Goal: Task Accomplishment & Management: Manage account settings

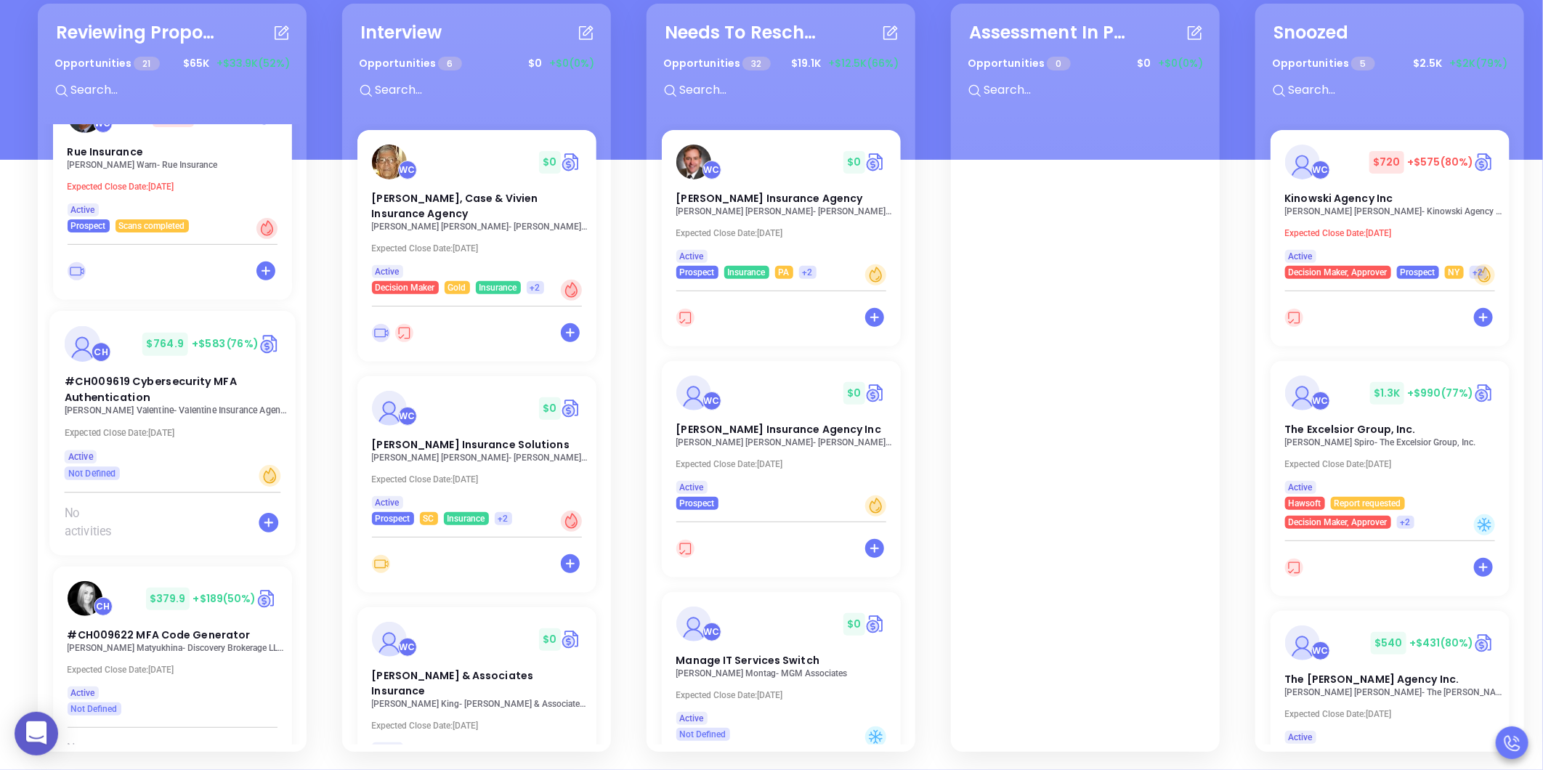
scroll to position [2483, 0]
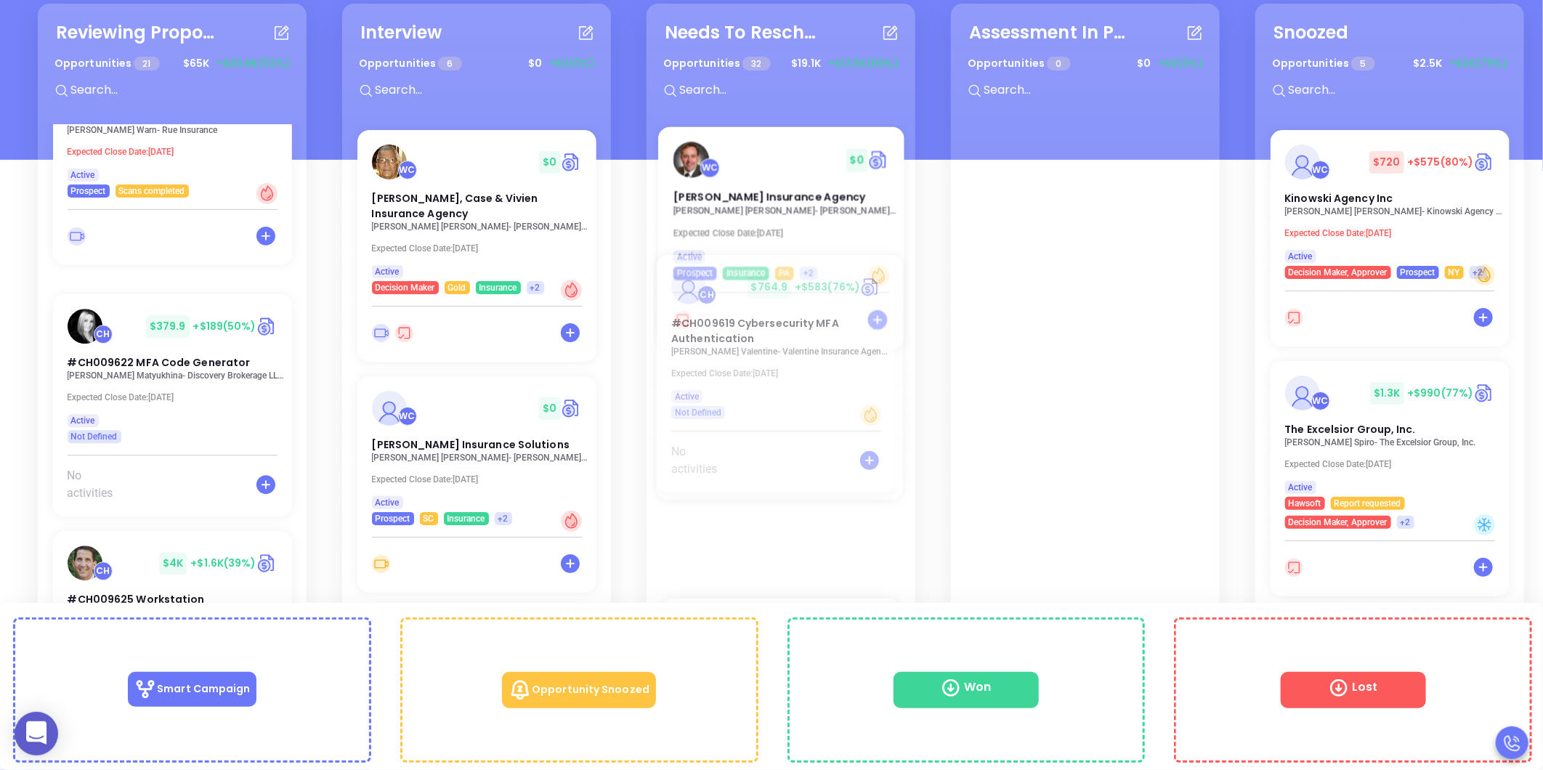
drag, startPoint x: 125, startPoint y: 291, endPoint x: 730, endPoint y: 299, distance: 605.2
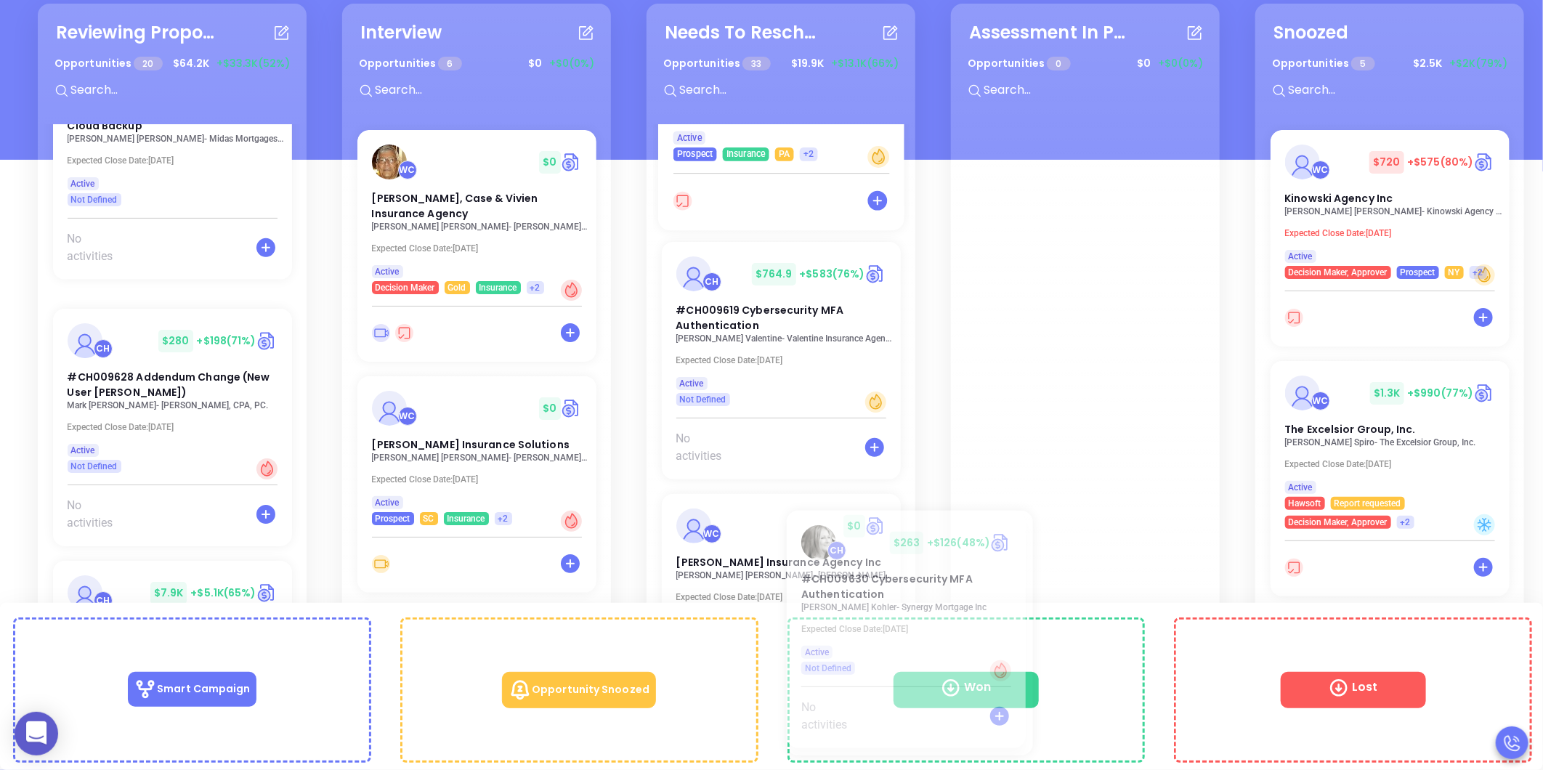
scroll to position [119, 0]
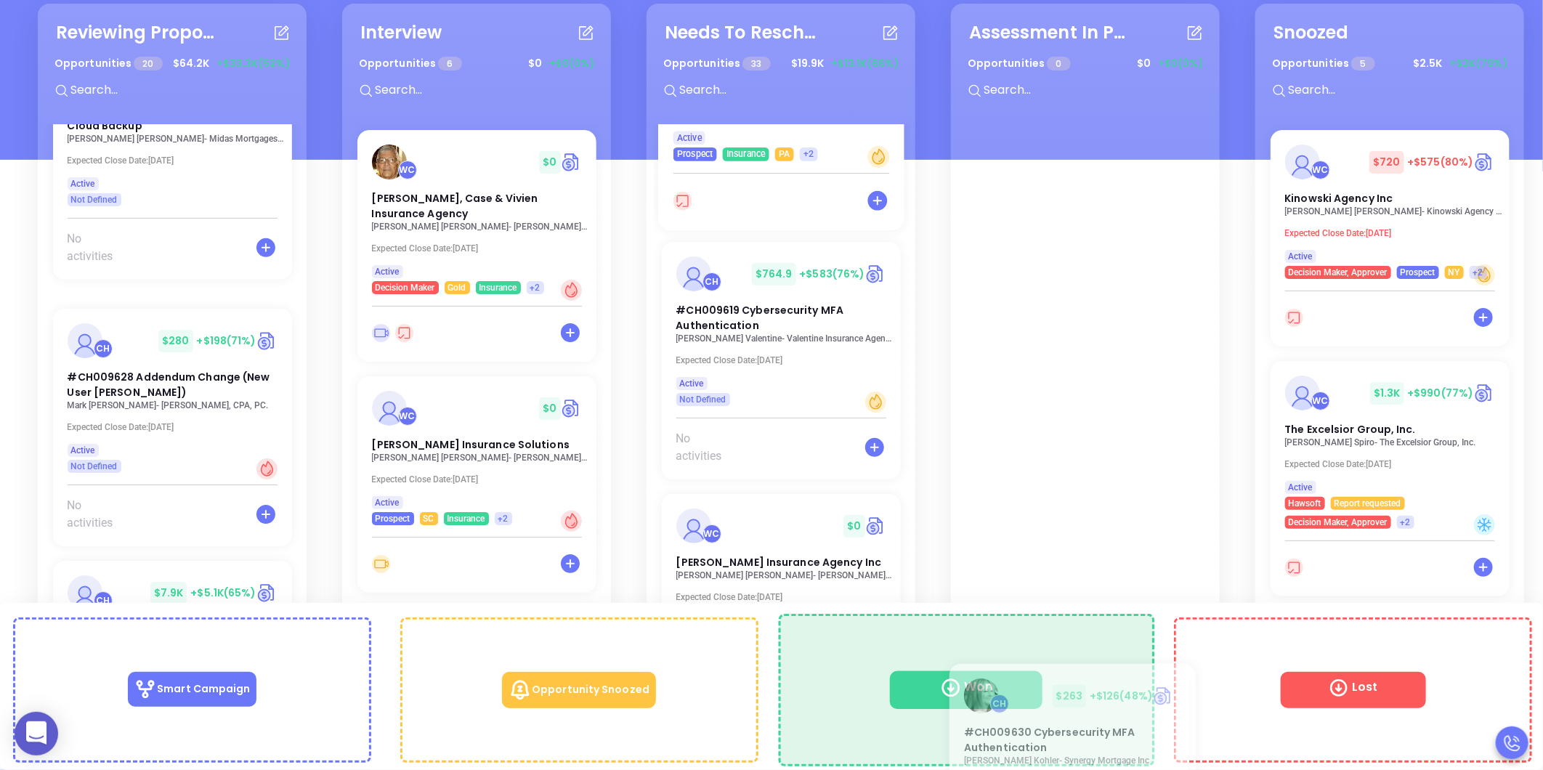
drag, startPoint x: 122, startPoint y: 301, endPoint x: 1020, endPoint y: 703, distance: 983.7
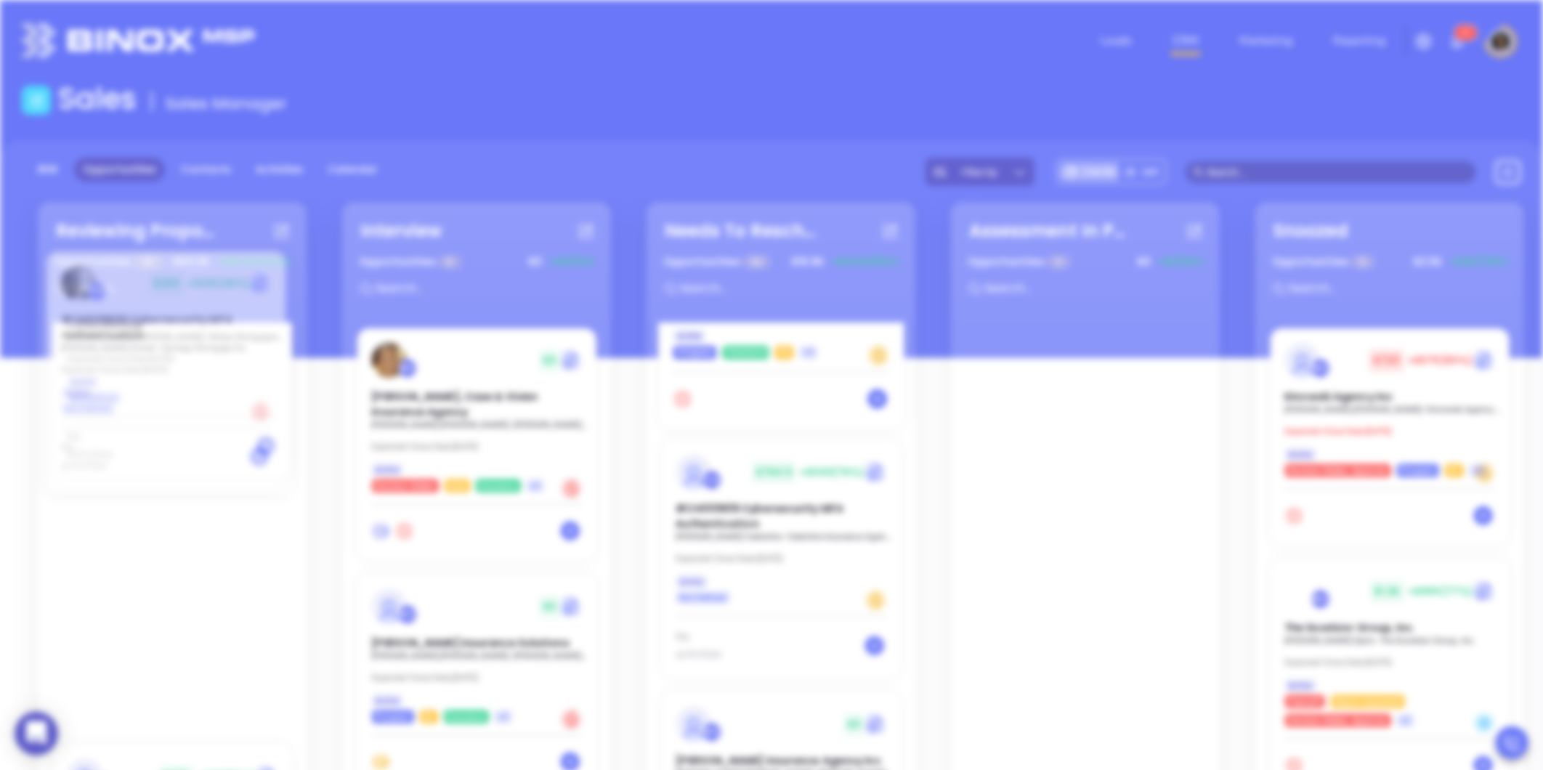
scroll to position [0, 0]
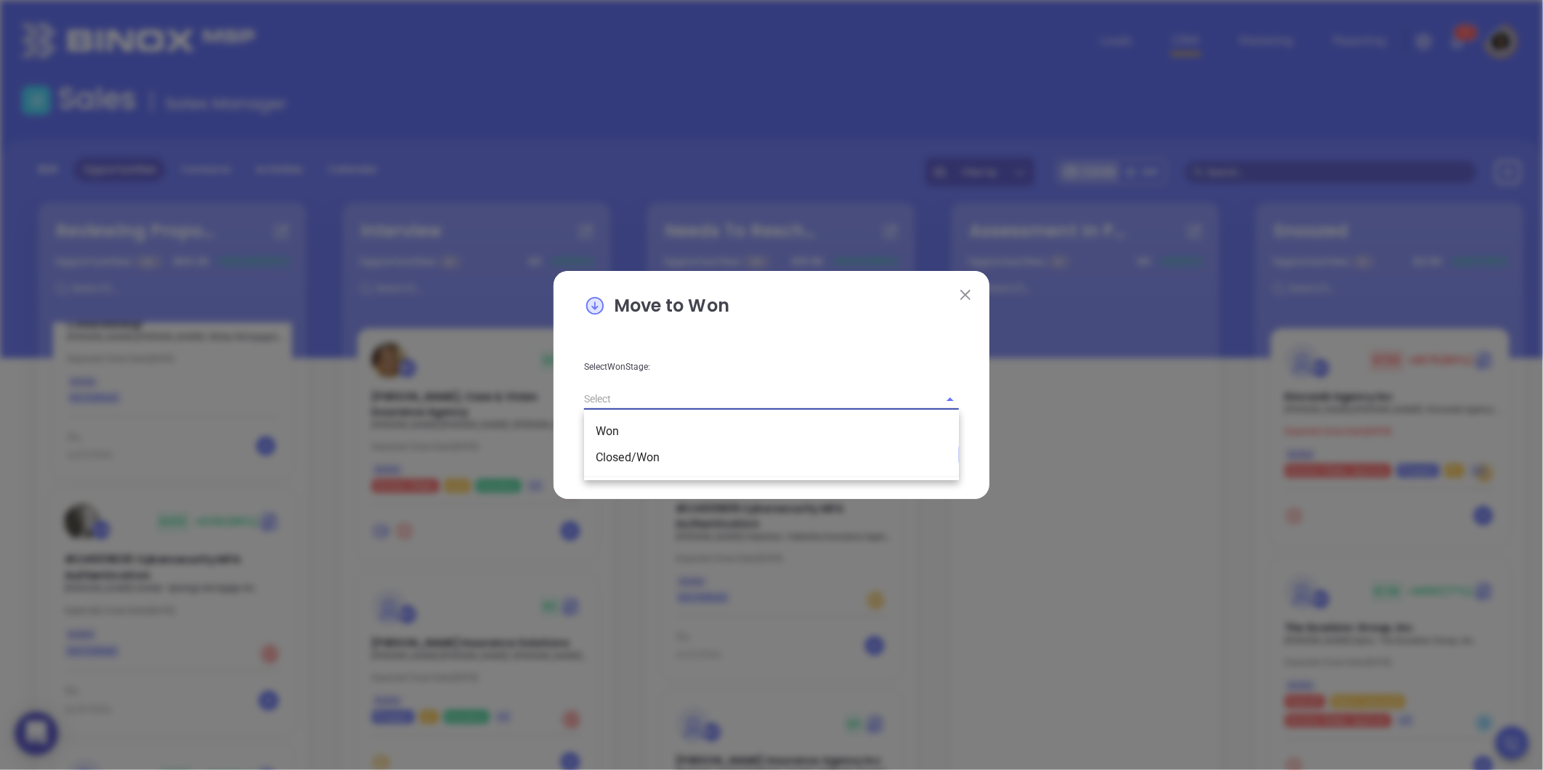
click at [688, 400] on input "text" at bounding box center [751, 399] width 334 height 21
click at [684, 453] on li "Closed/Won" at bounding box center [771, 458] width 375 height 26
type input "Closed/Won"
click at [899, 453] on button "Save" at bounding box center [912, 455] width 94 height 28
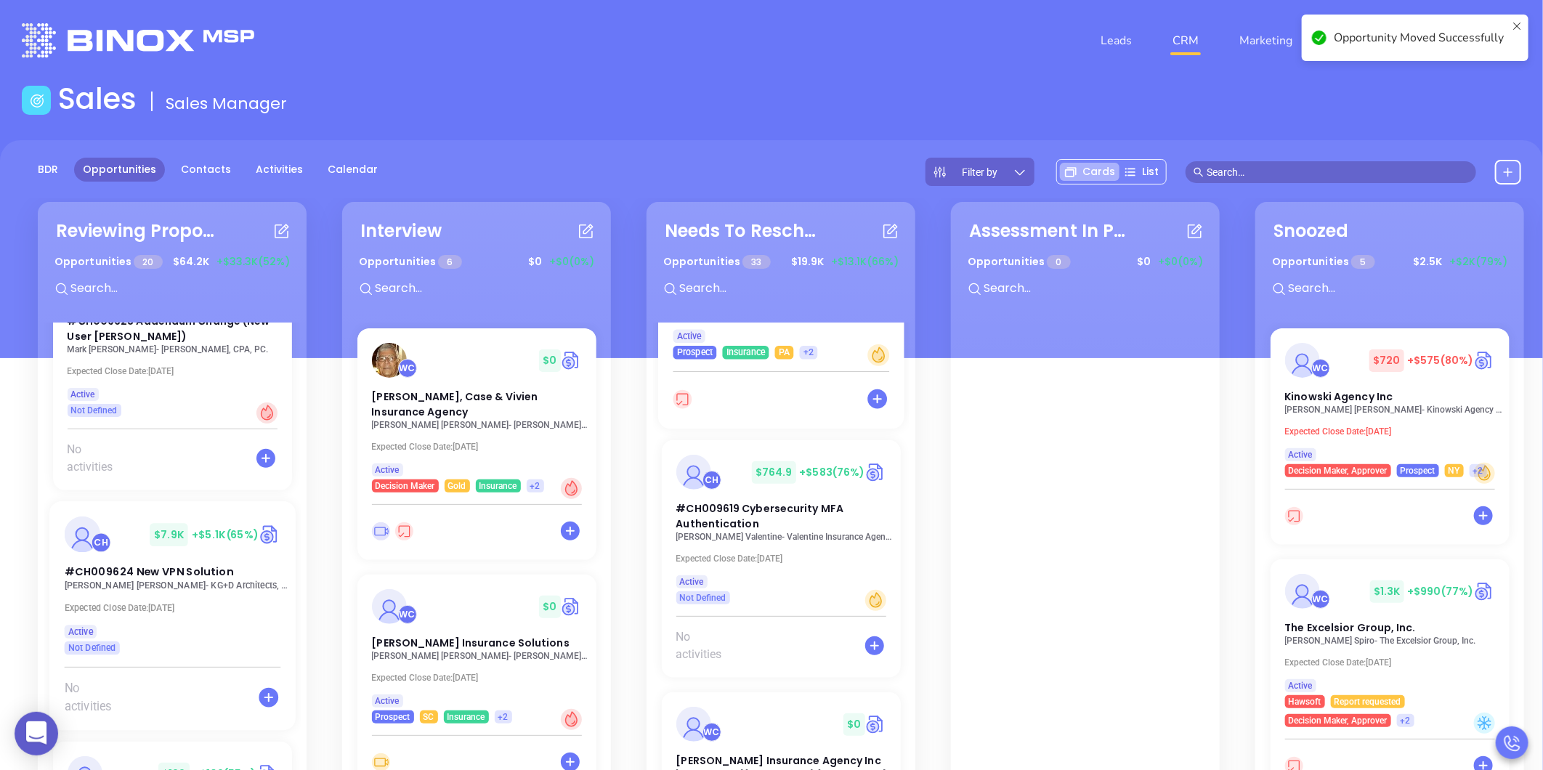
scroll to position [3372, 0]
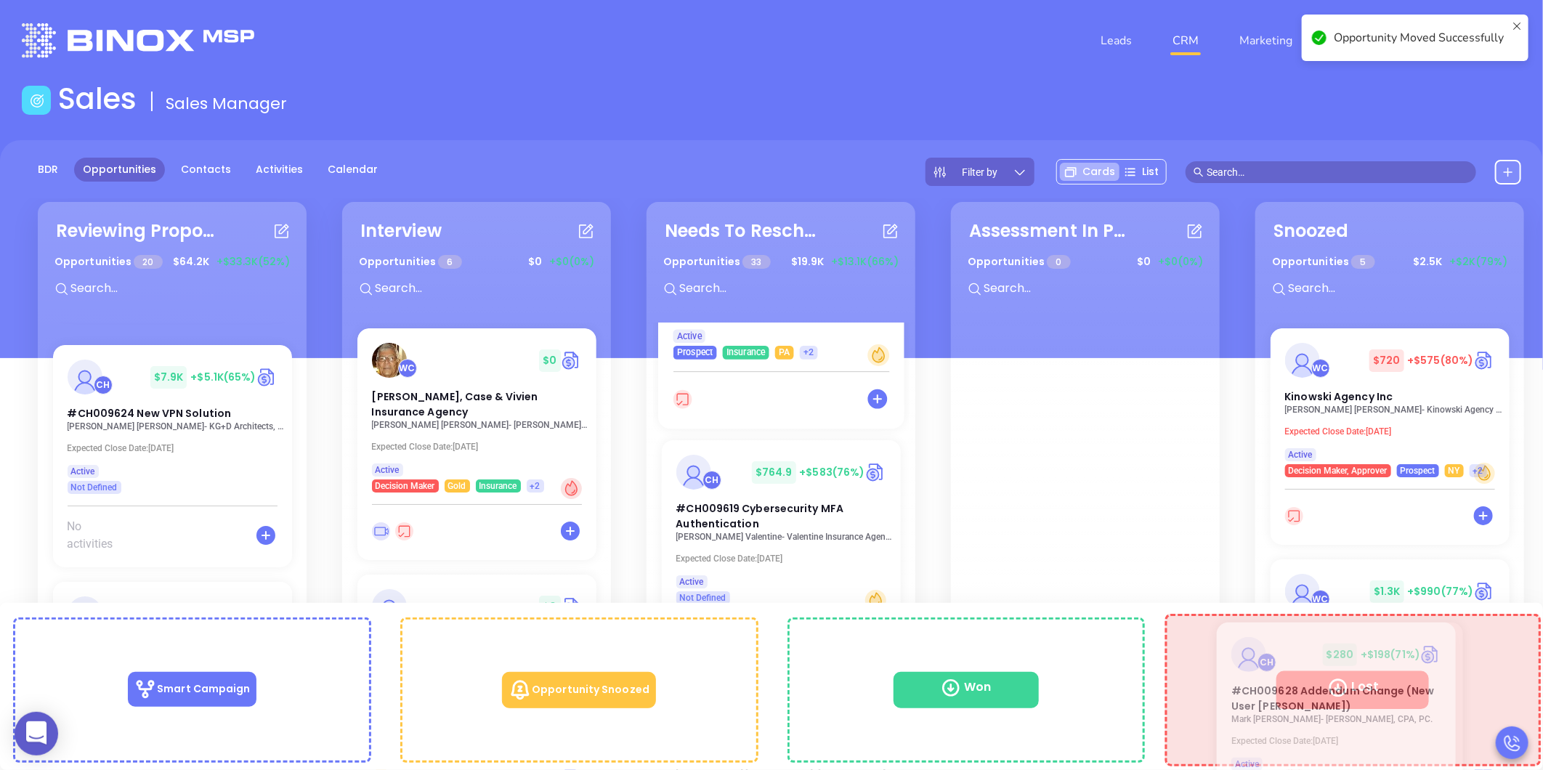
drag, startPoint x: 134, startPoint y: 344, endPoint x: 1299, endPoint y: 655, distance: 1206.1
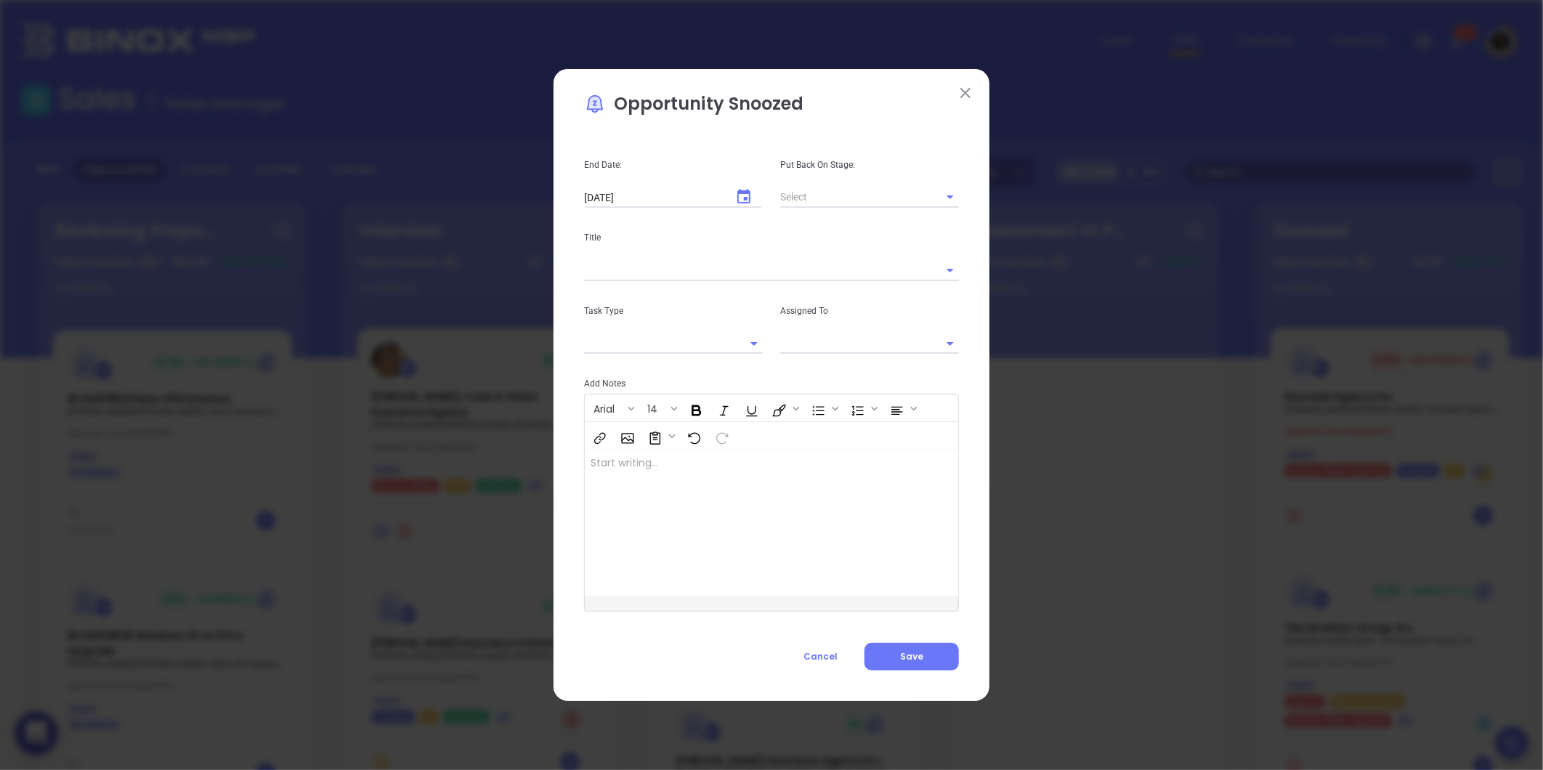
scroll to position [3120, 0]
type input "[PERSON_NAME]"
click at [722, 408] on icon "Italic" at bounding box center [724, 410] width 16 height 15
click at [824, 651] on button "Cancel" at bounding box center [821, 657] width 88 height 28
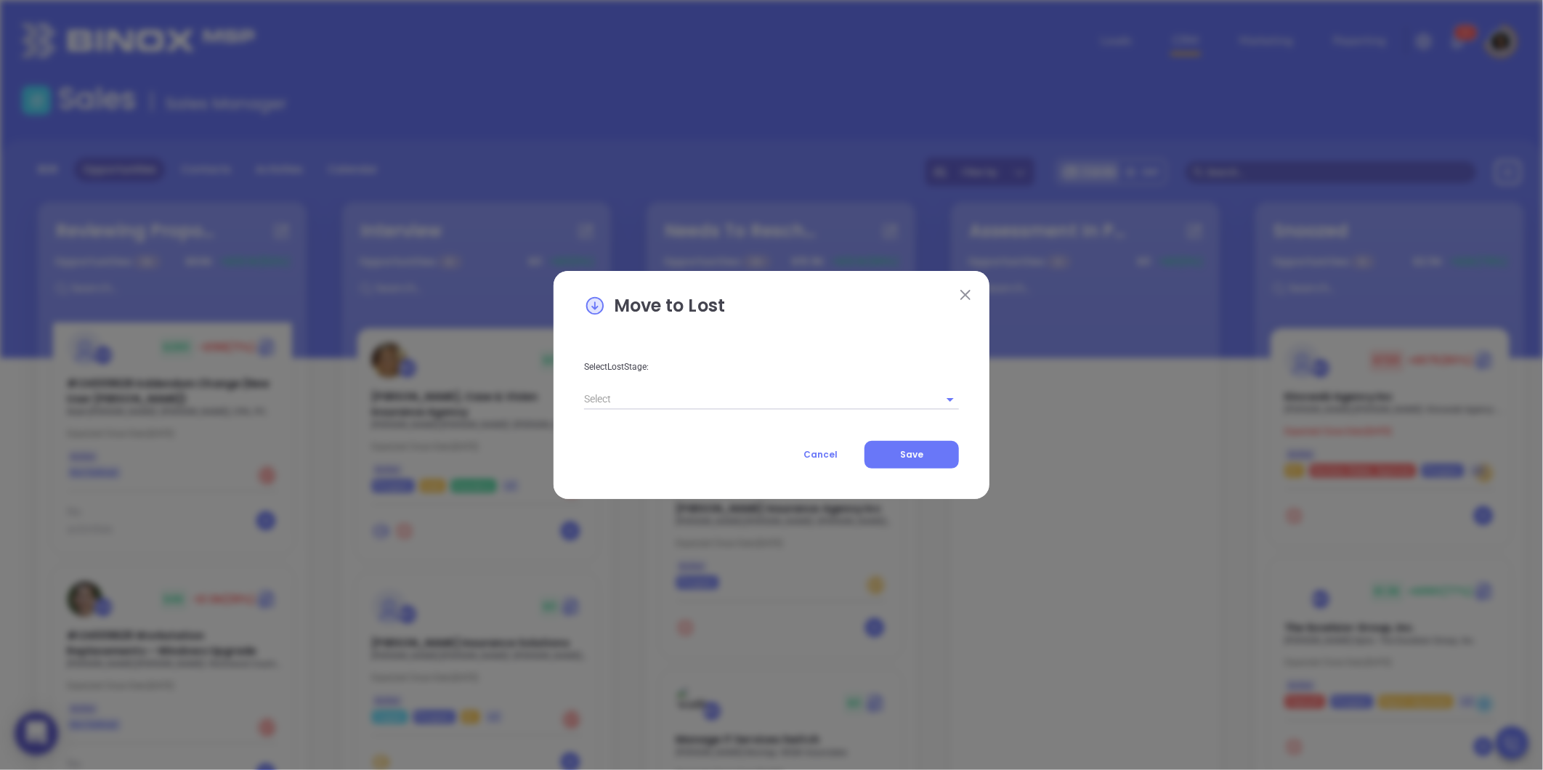
click at [663, 409] on div at bounding box center [771, 400] width 375 height 22
click at [661, 408] on input "text" at bounding box center [751, 399] width 334 height 21
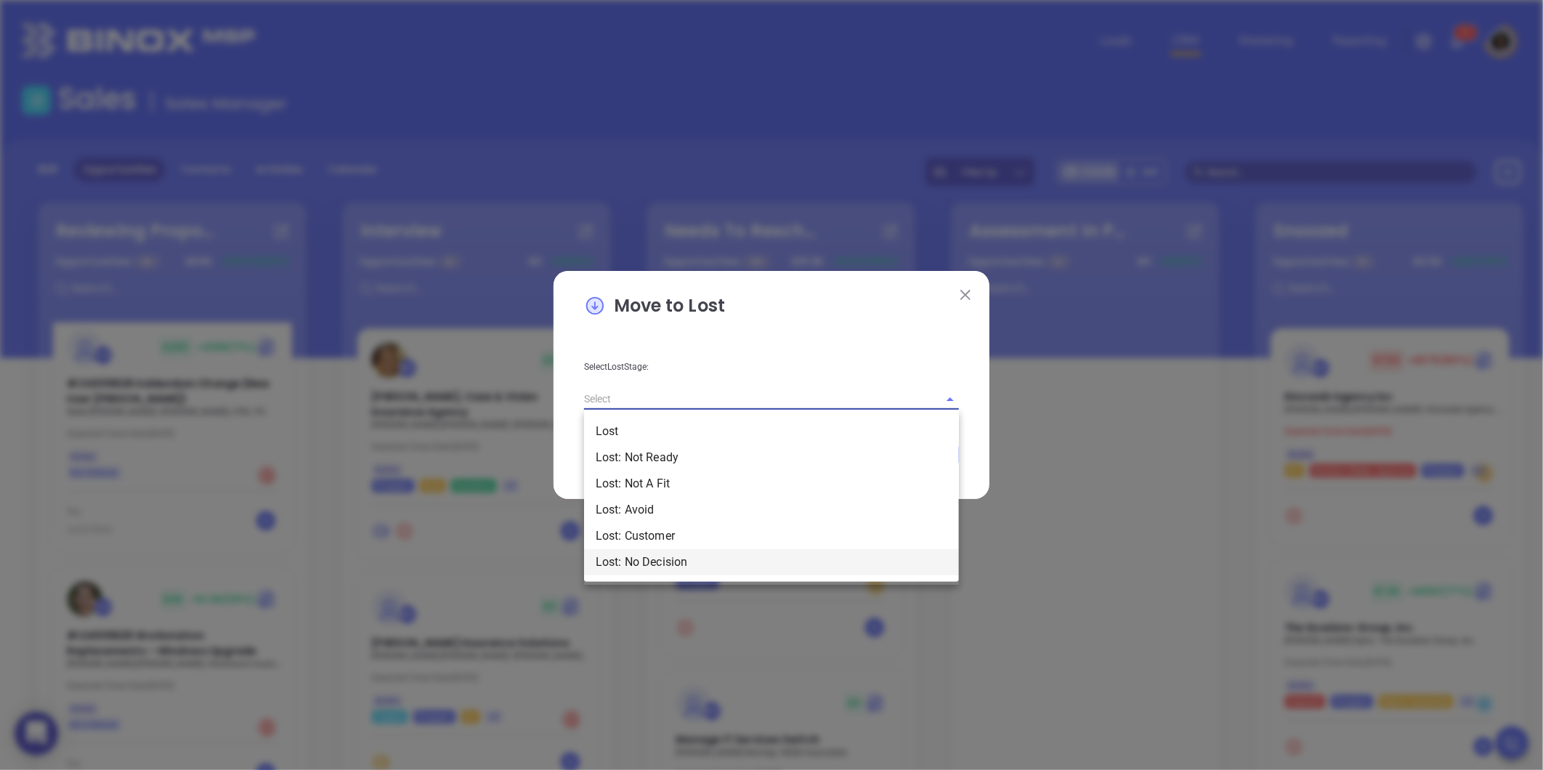
click at [674, 557] on li "Lost: No Decision" at bounding box center [771, 562] width 375 height 26
type input "Lost: No Decision"
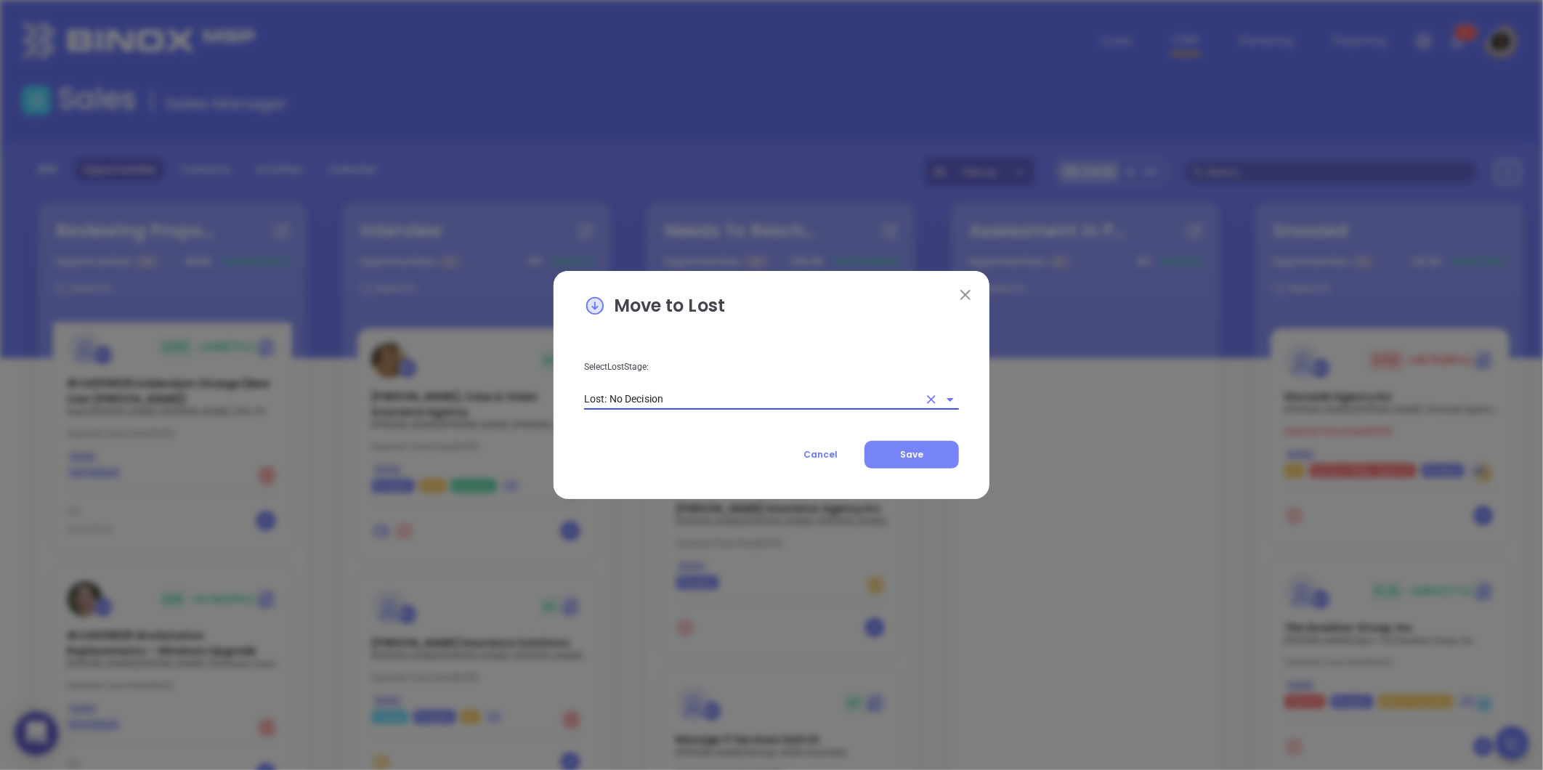
click at [910, 455] on span "Save" at bounding box center [911, 454] width 23 height 12
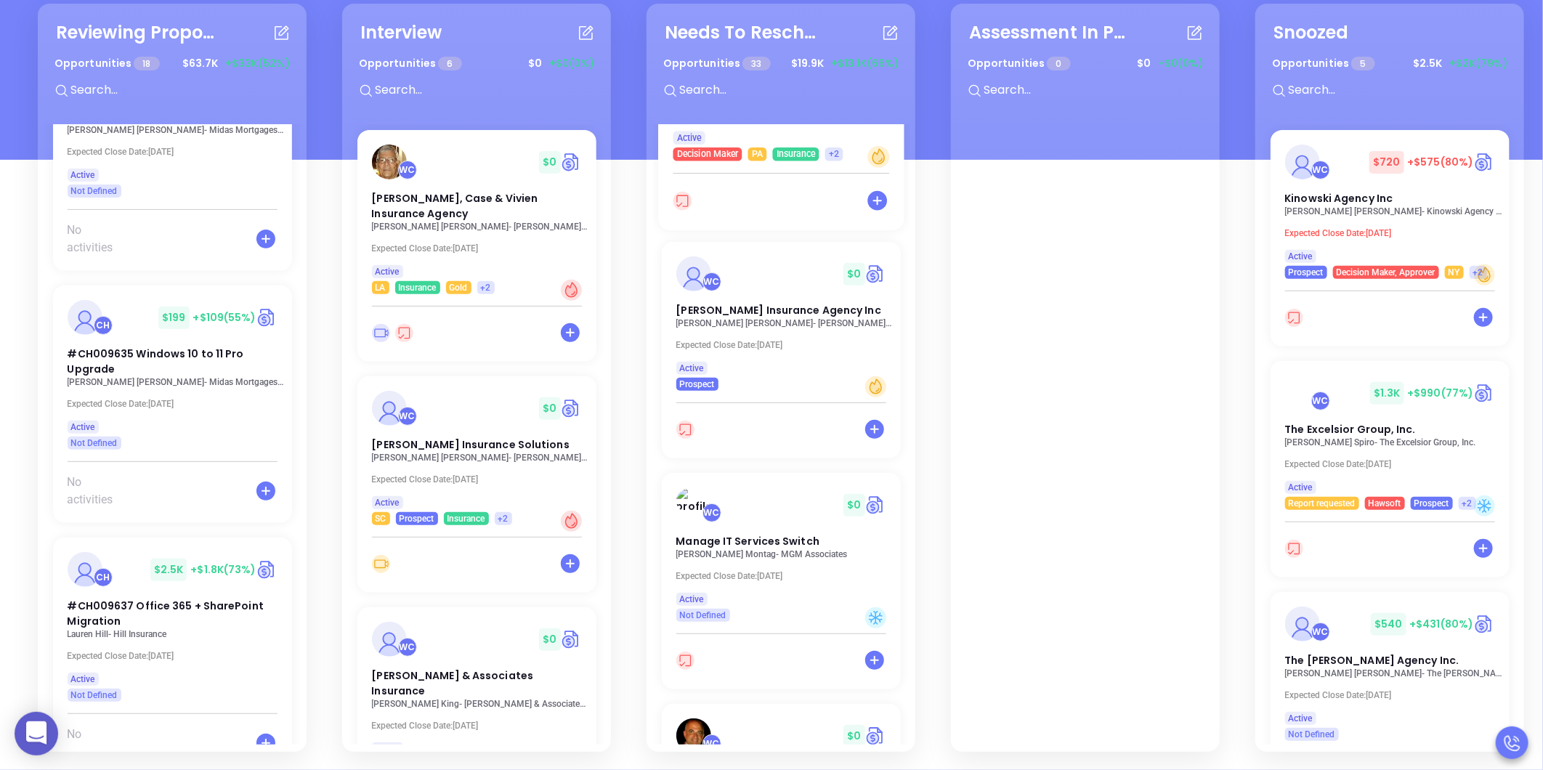
scroll to position [3702, 0]
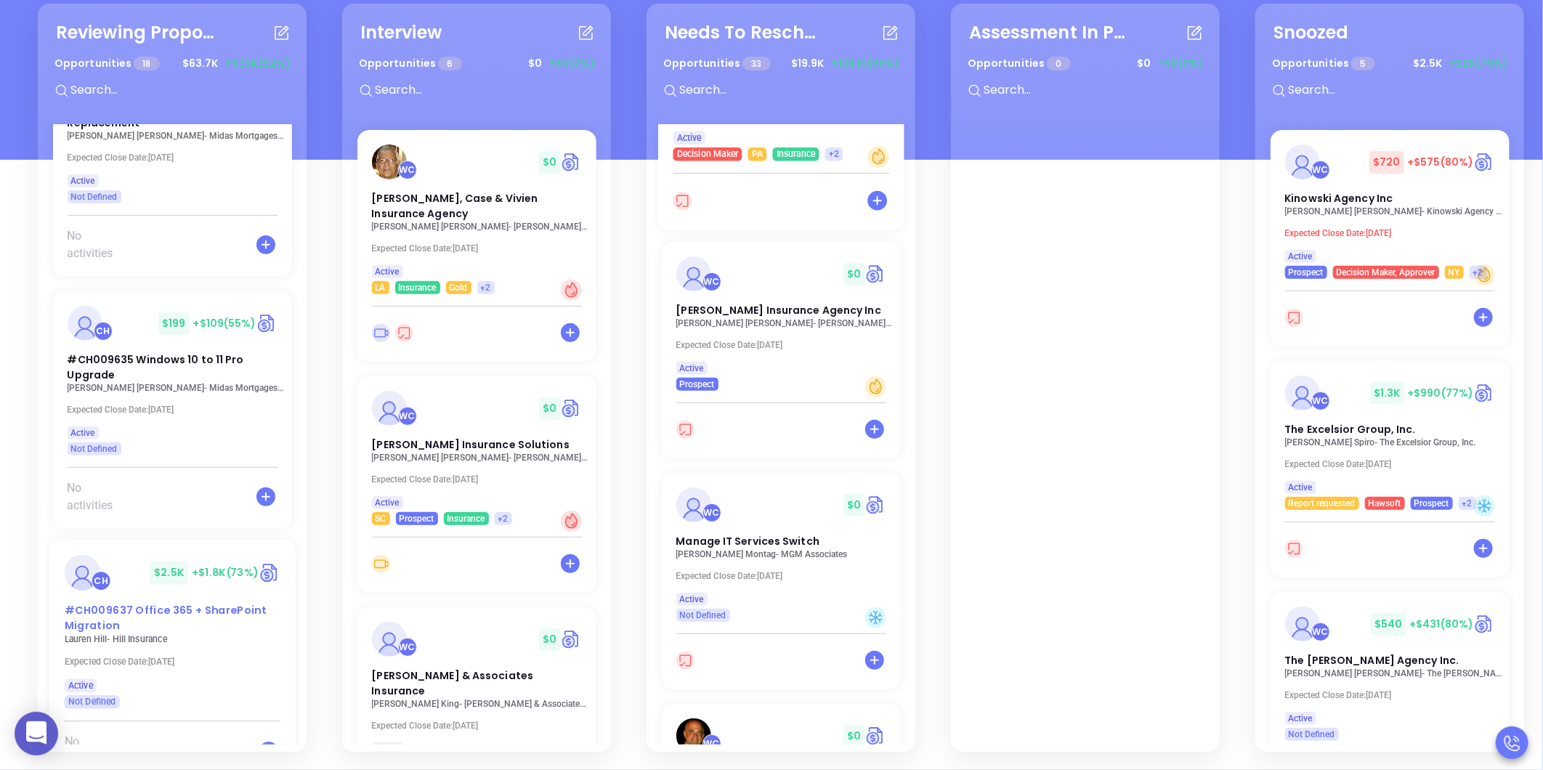
click at [125, 555] on div "CH $ 2.5K +$1.8K (73%)" at bounding box center [172, 573] width 234 height 36
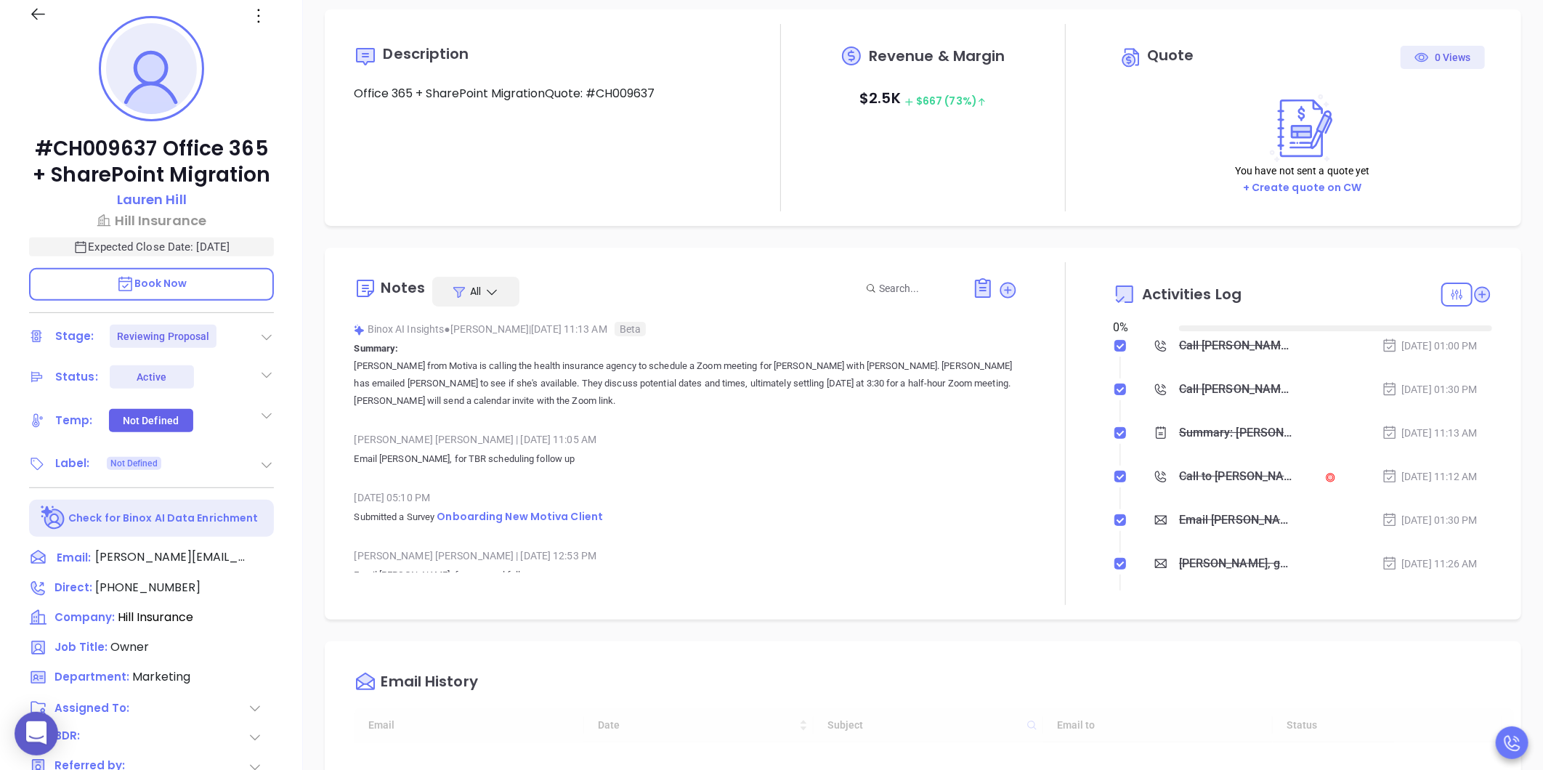
type input "[DATE]"
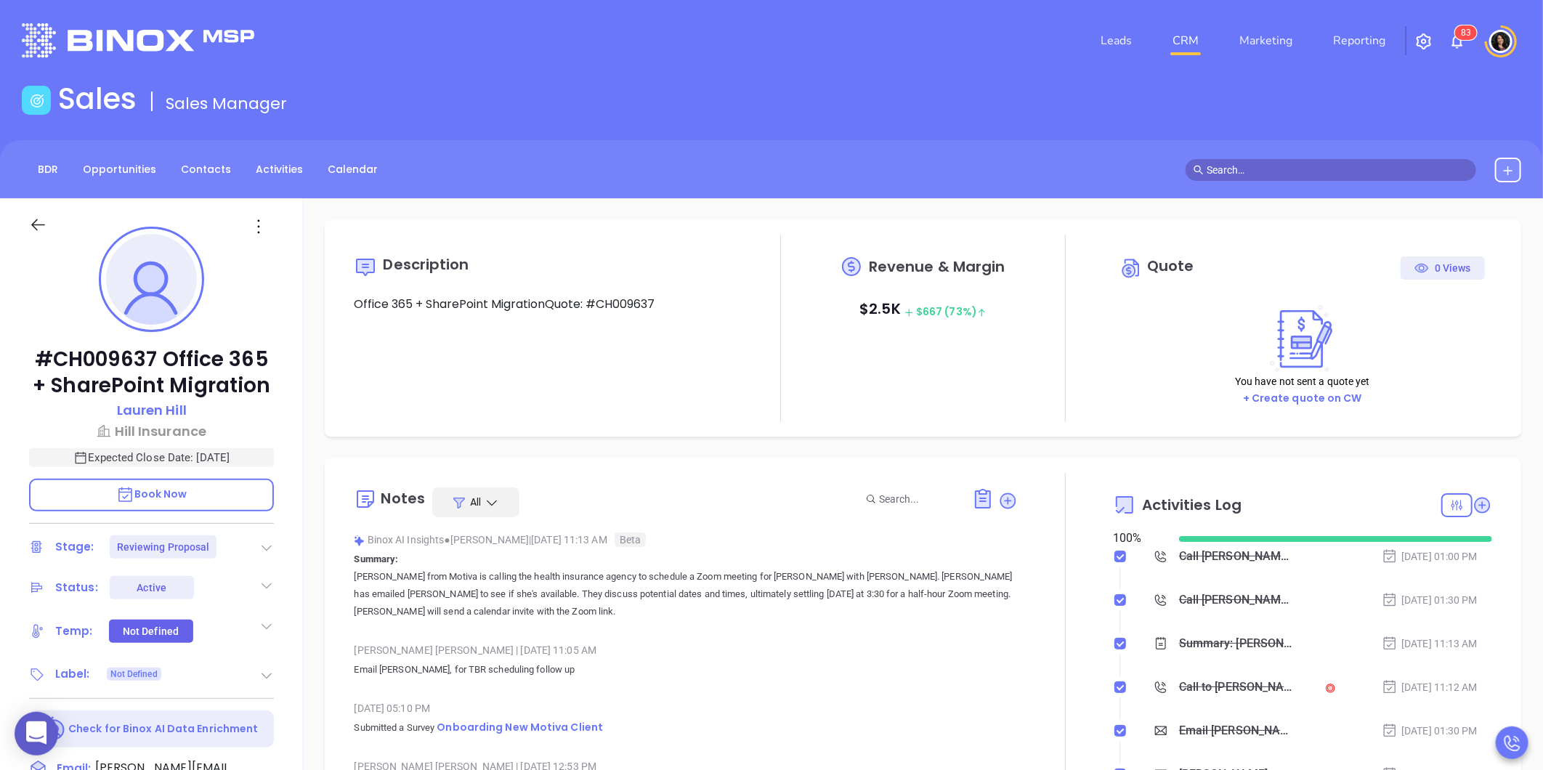
scroll to position [422, 0]
click at [1478, 509] on icon at bounding box center [1483, 505] width 20 height 20
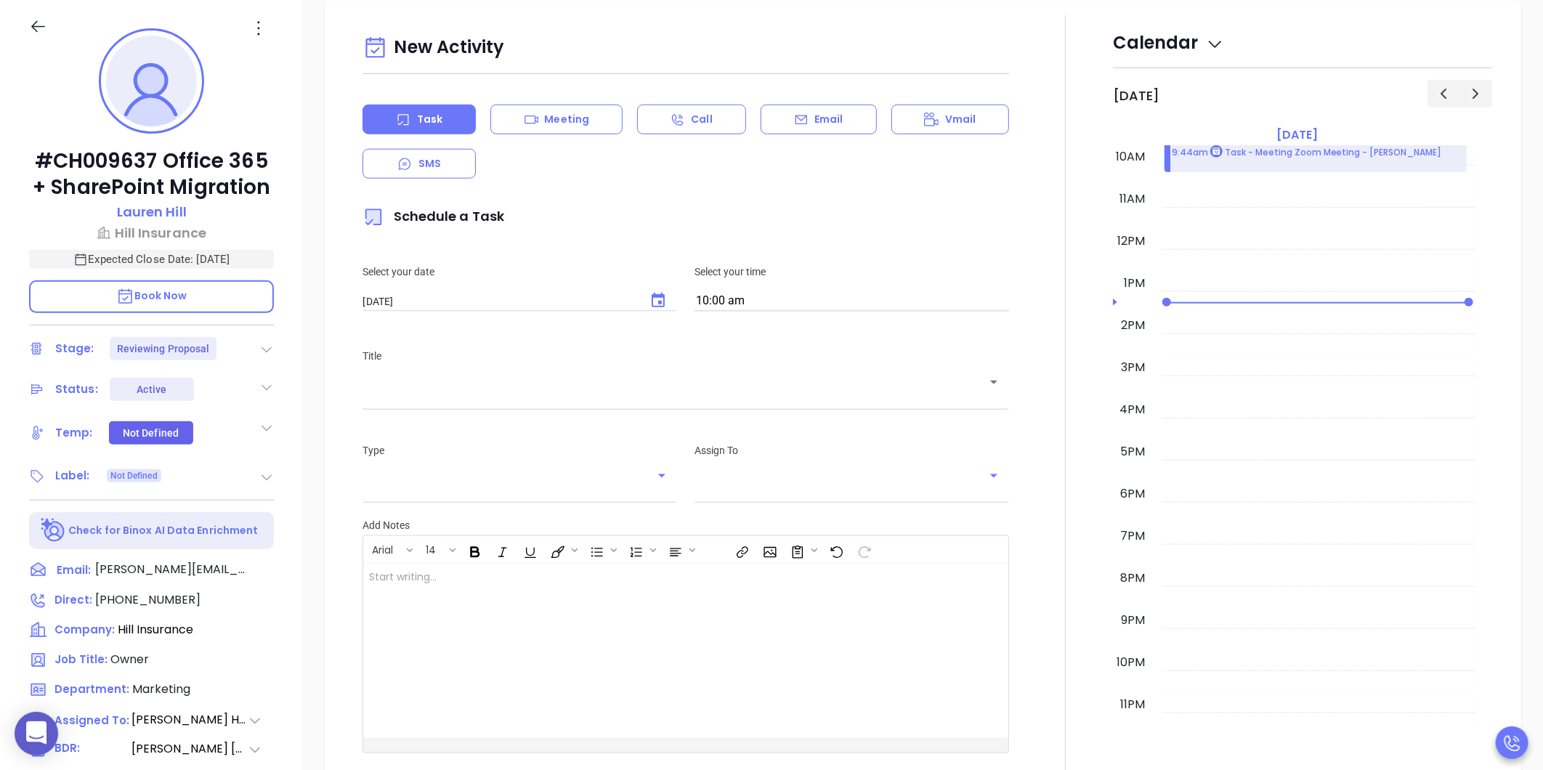
scroll to position [836, 0]
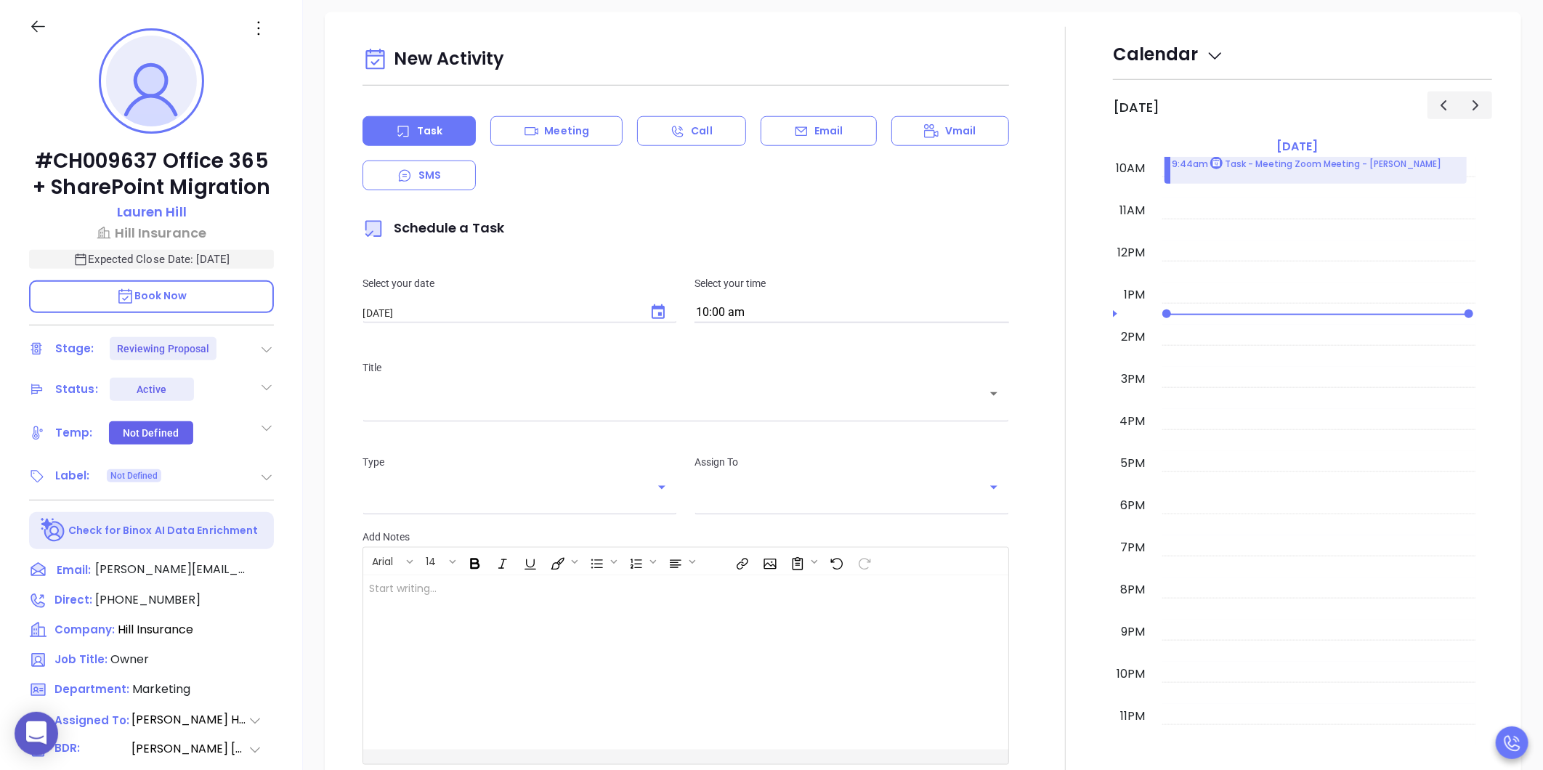
type input "[PERSON_NAME]"
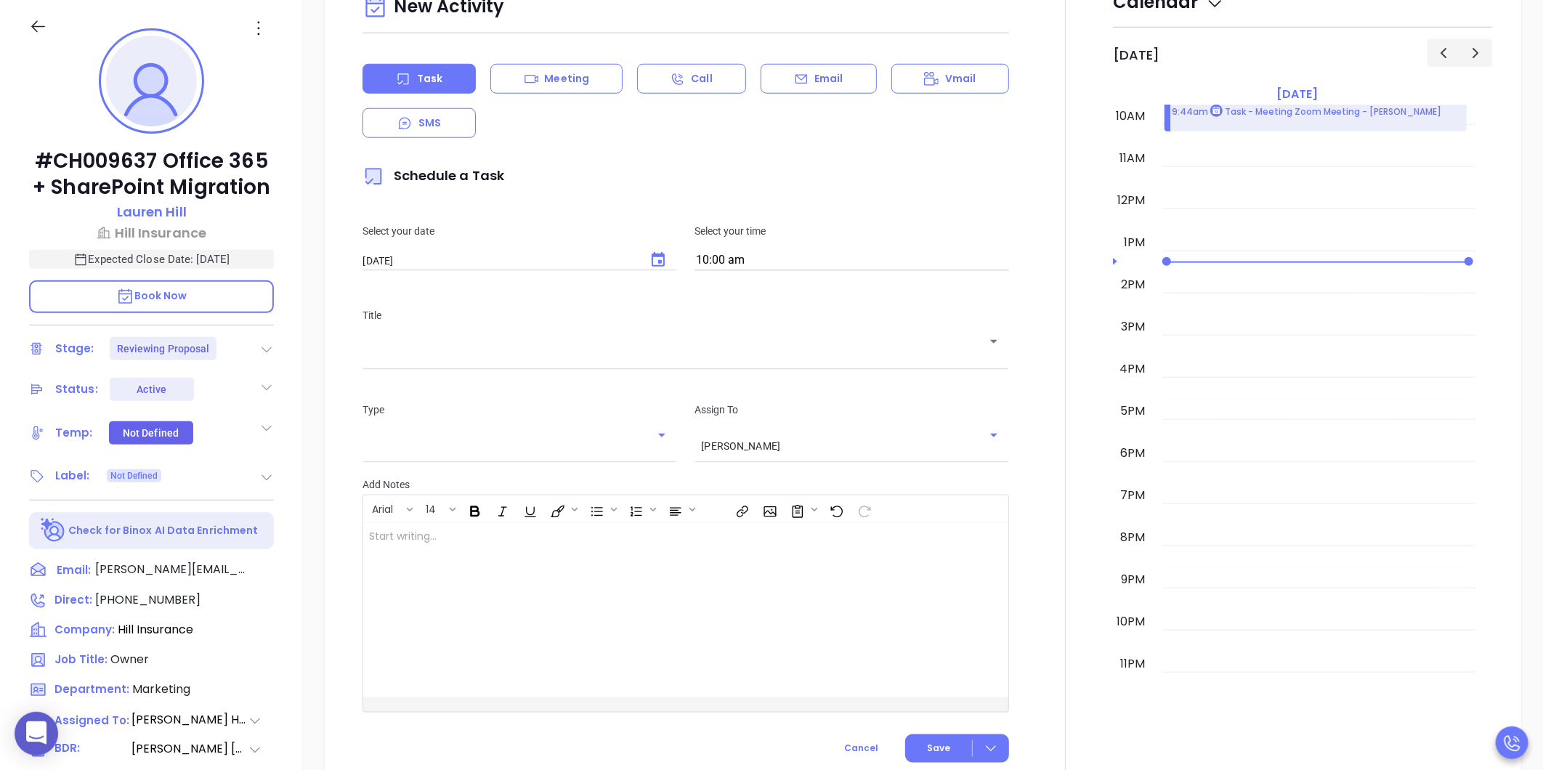
scroll to position [783, 0]
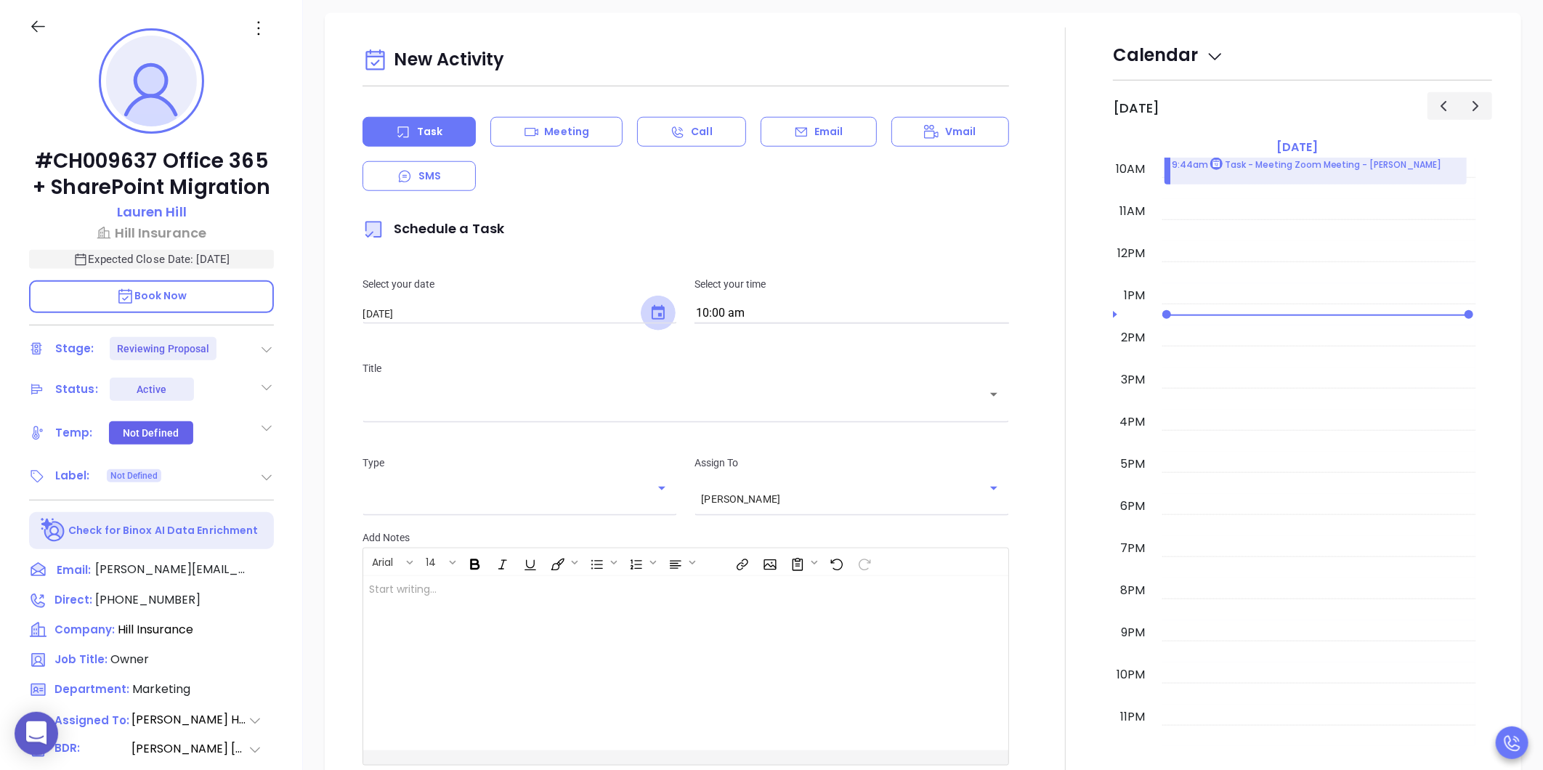
click at [651, 304] on icon "Choose date, selected date is Sep 4, 2025" at bounding box center [657, 312] width 17 height 17
click at [482, 391] on button "3" at bounding box center [481, 390] width 26 height 26
type input "09/03/2025"
click at [743, 304] on input "10:00 am" at bounding box center [852, 314] width 315 height 20
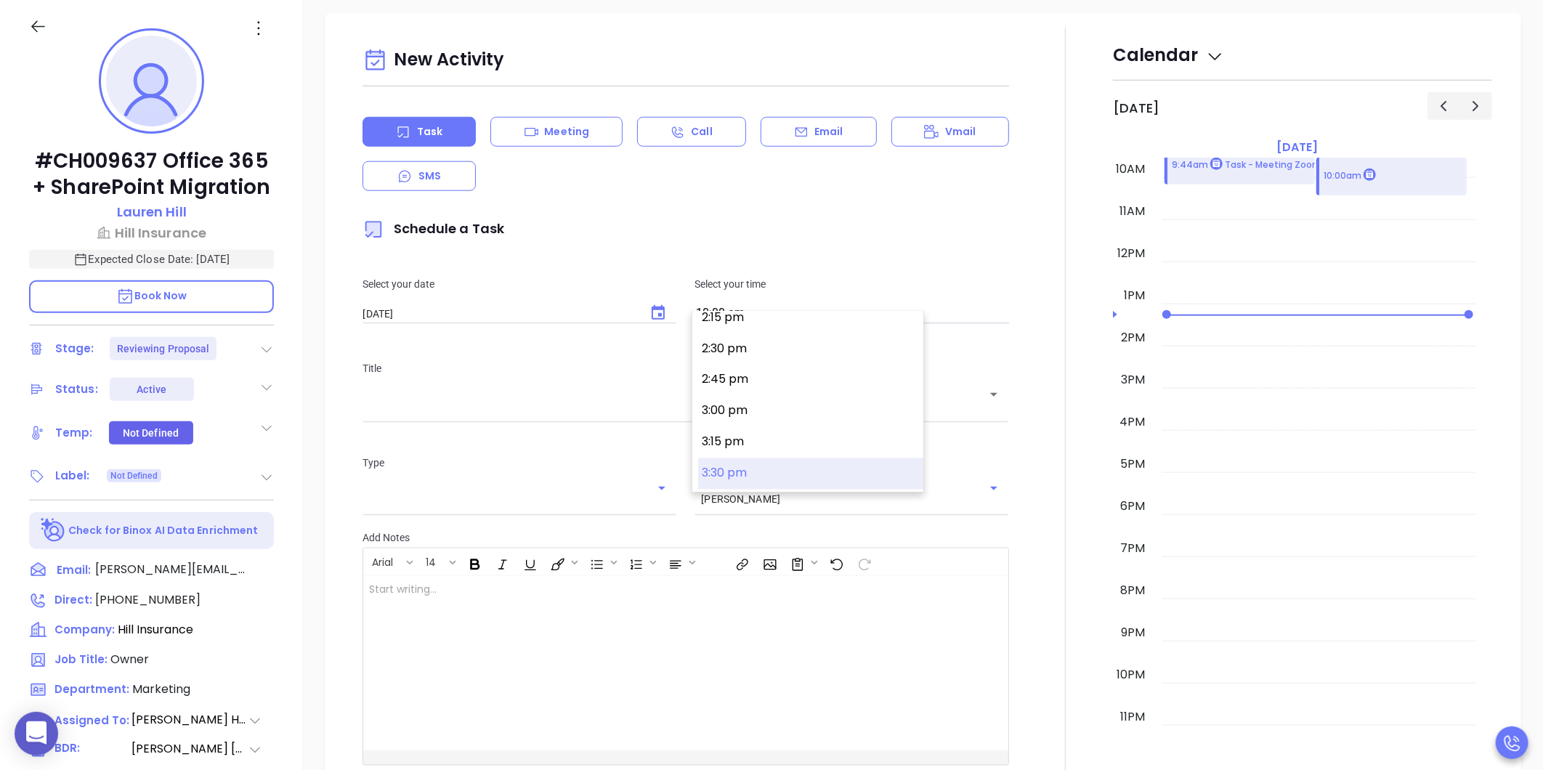
click at [750, 469] on button "3:30 pm" at bounding box center [810, 473] width 225 height 31
type input "3:30 pm"
click at [633, 400] on div "​" at bounding box center [686, 404] width 647 height 28
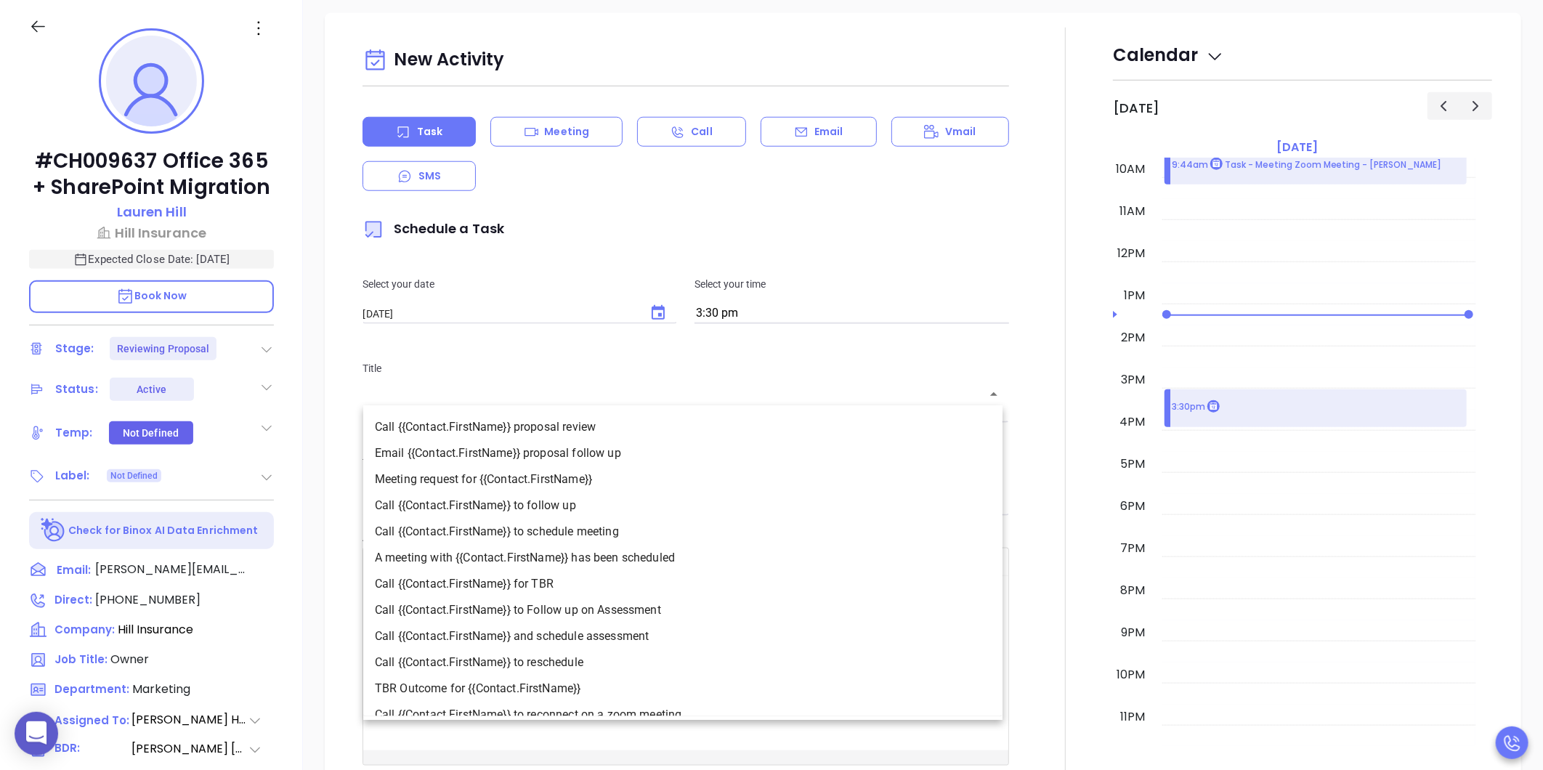
click at [601, 565] on li "A meeting with {{Contact.FirstName}} has been scheduled" at bounding box center [682, 558] width 639 height 26
type input "A meeting with Lauren has been scheduled"
type input "Meeting"
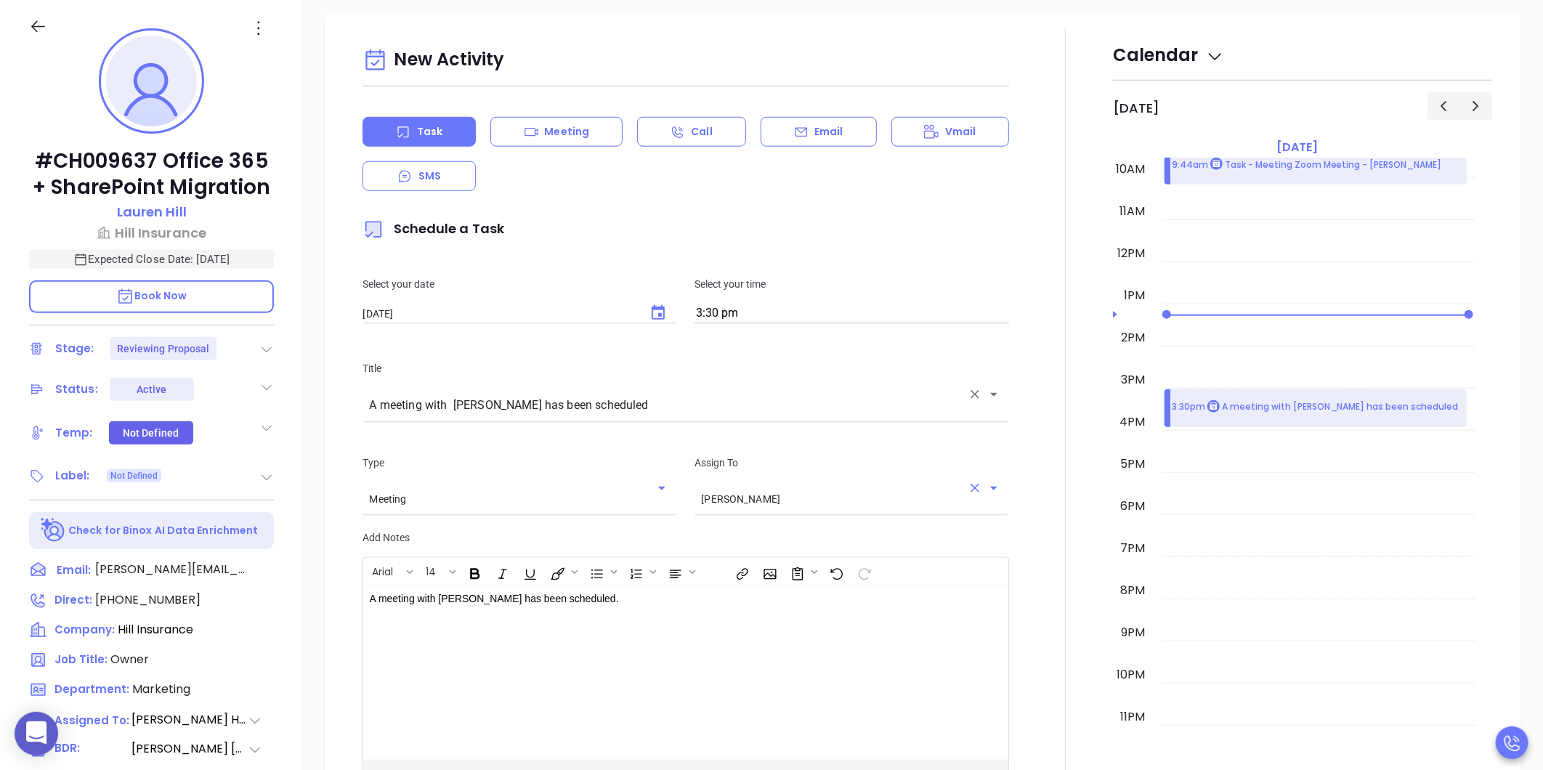
click at [738, 493] on input "[PERSON_NAME]" at bounding box center [831, 499] width 261 height 12
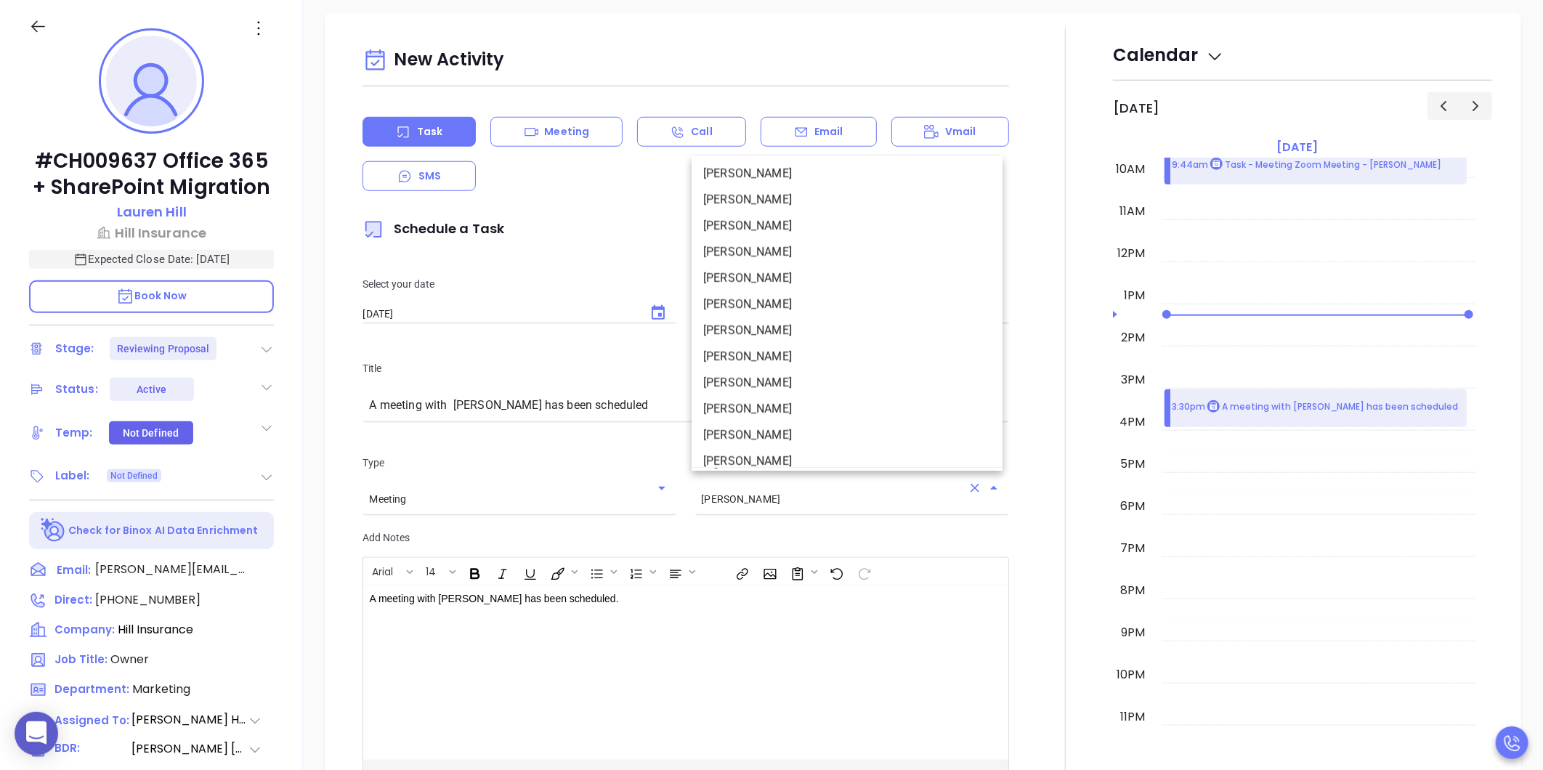
scroll to position [200, 0]
click at [756, 424] on li "Walter Contreras" at bounding box center [847, 423] width 311 height 26
type input "Walter Contreras"
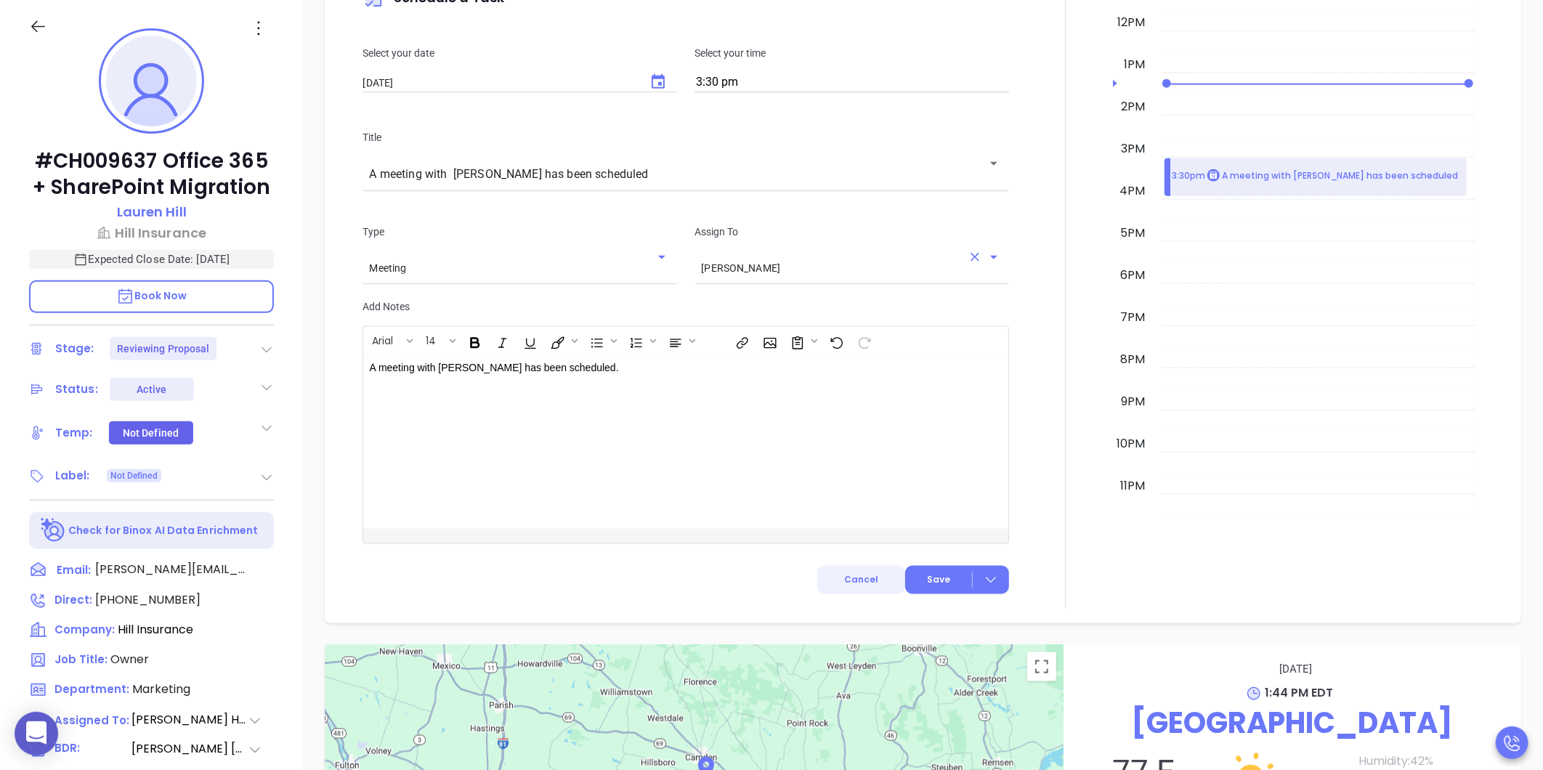
scroll to position [1026, 0]
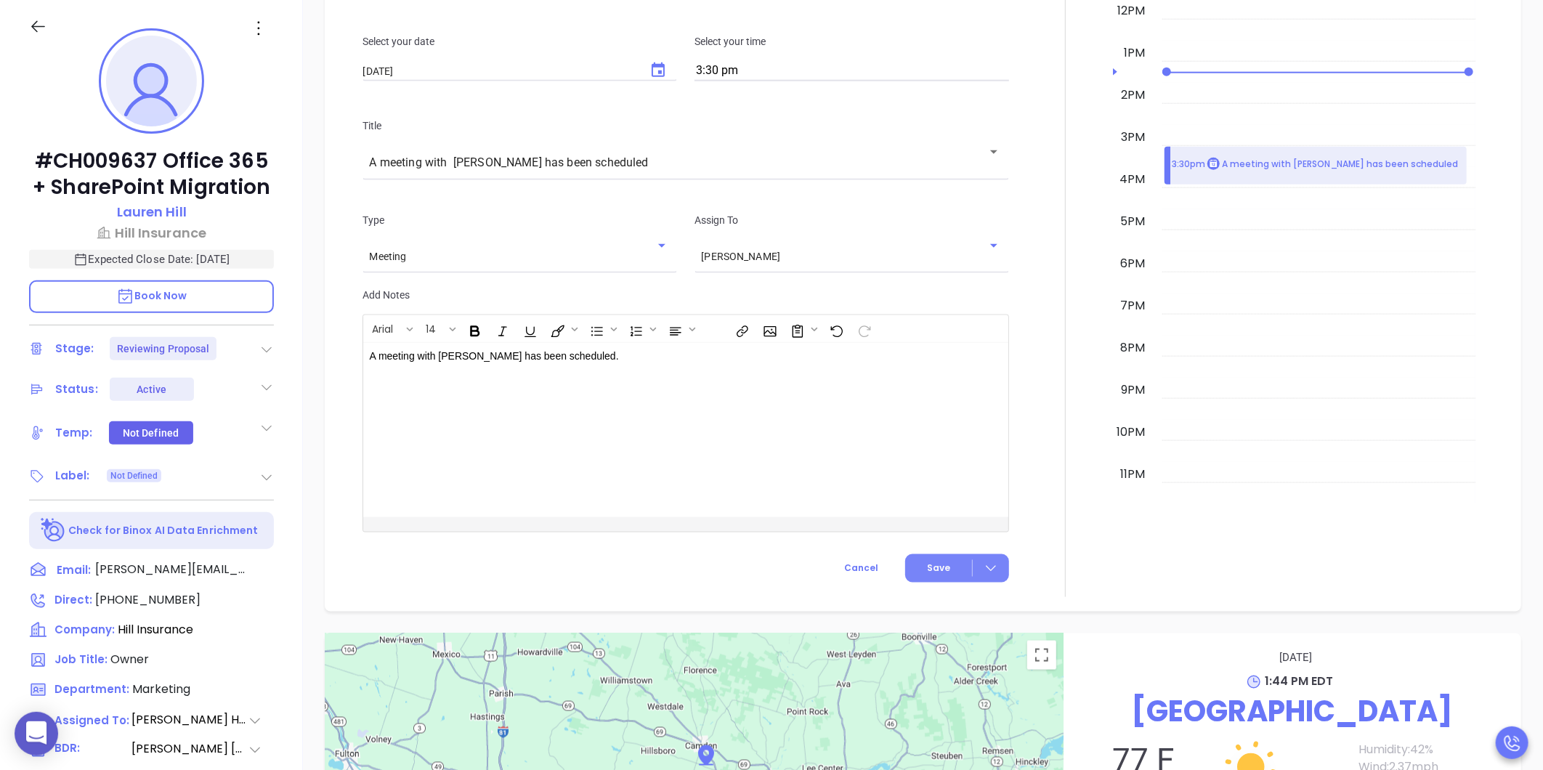
click at [919, 557] on button "Save" at bounding box center [957, 568] width 104 height 28
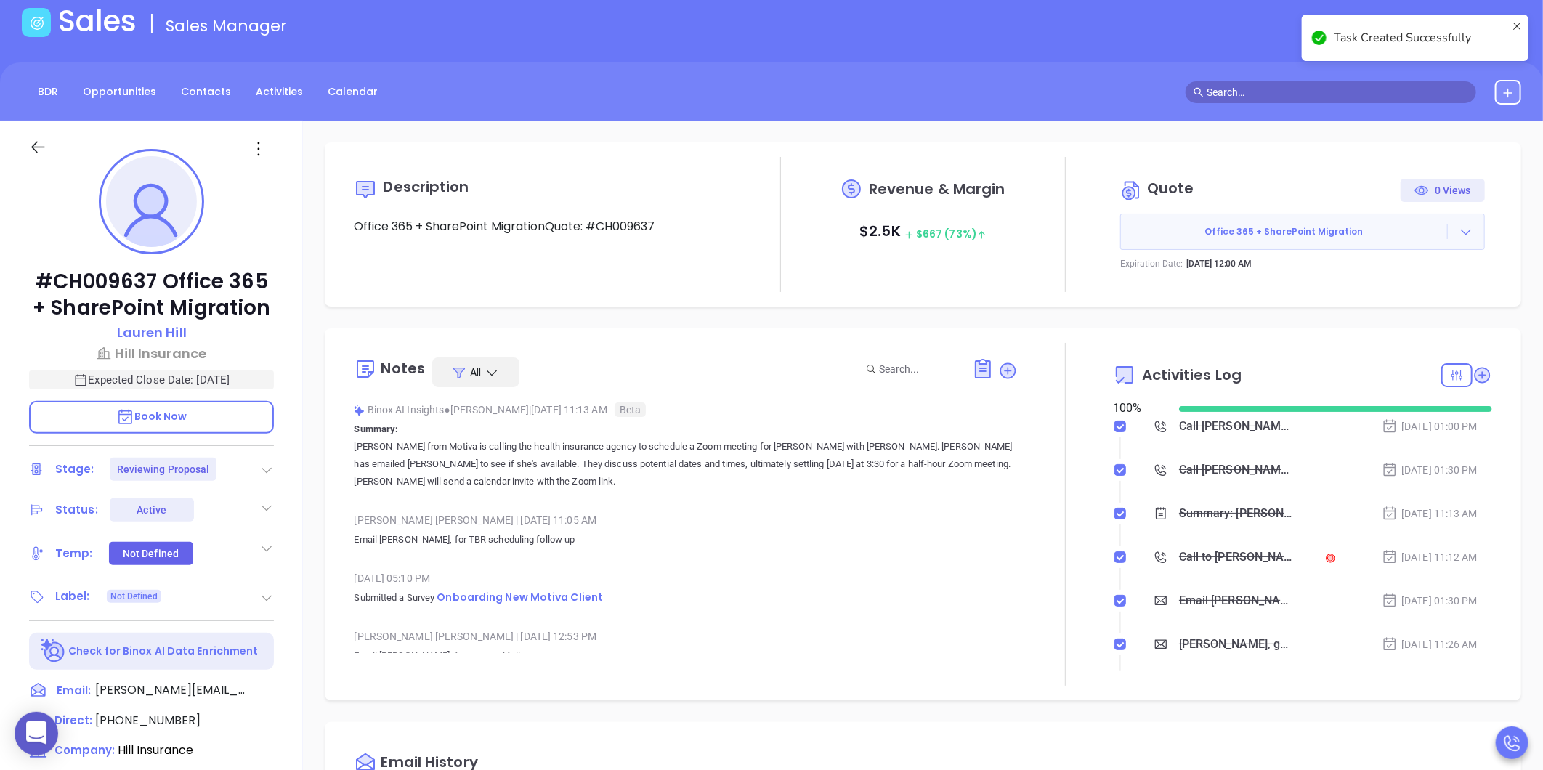
scroll to position [0, 0]
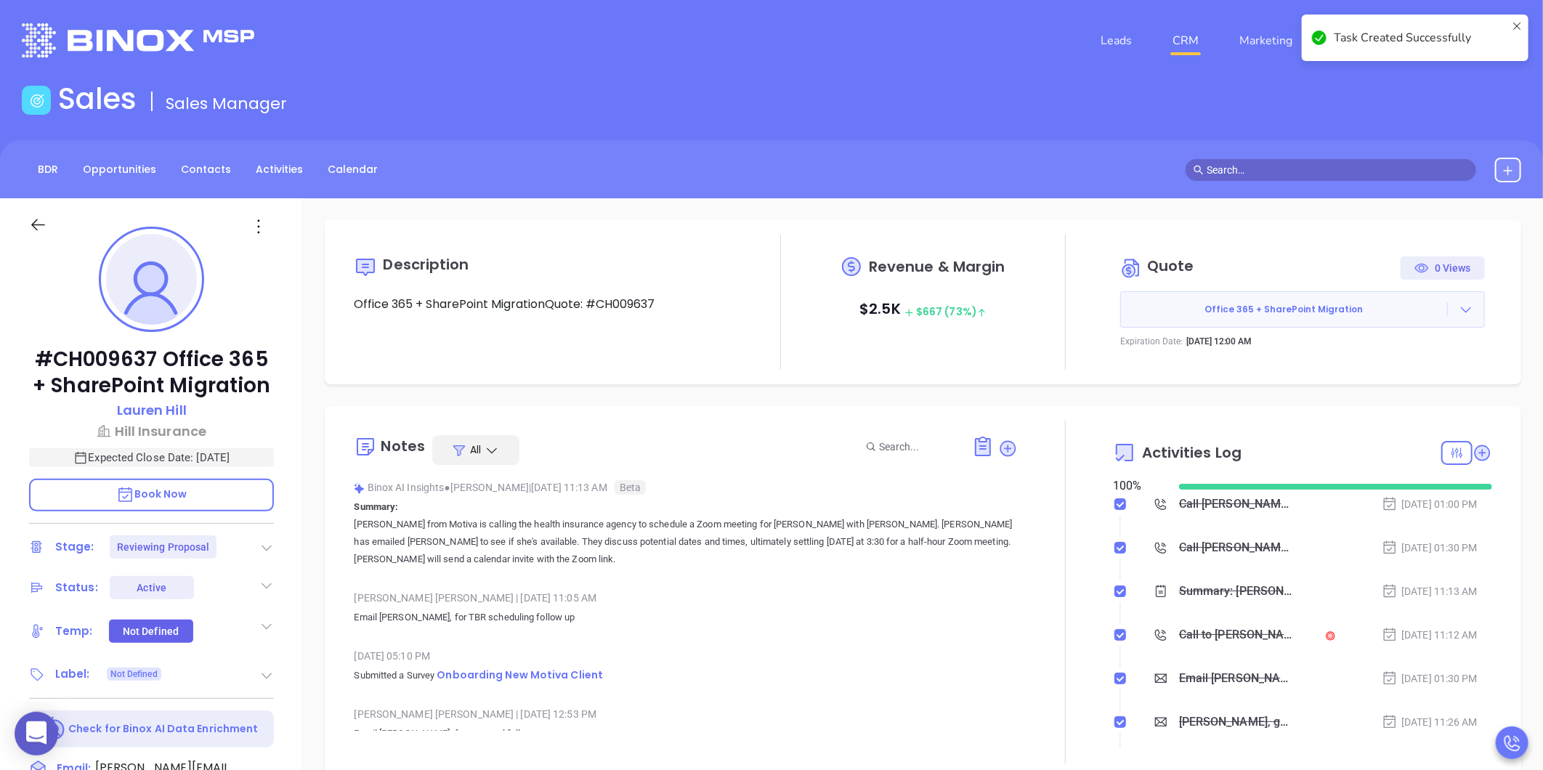
checkbox input "false"
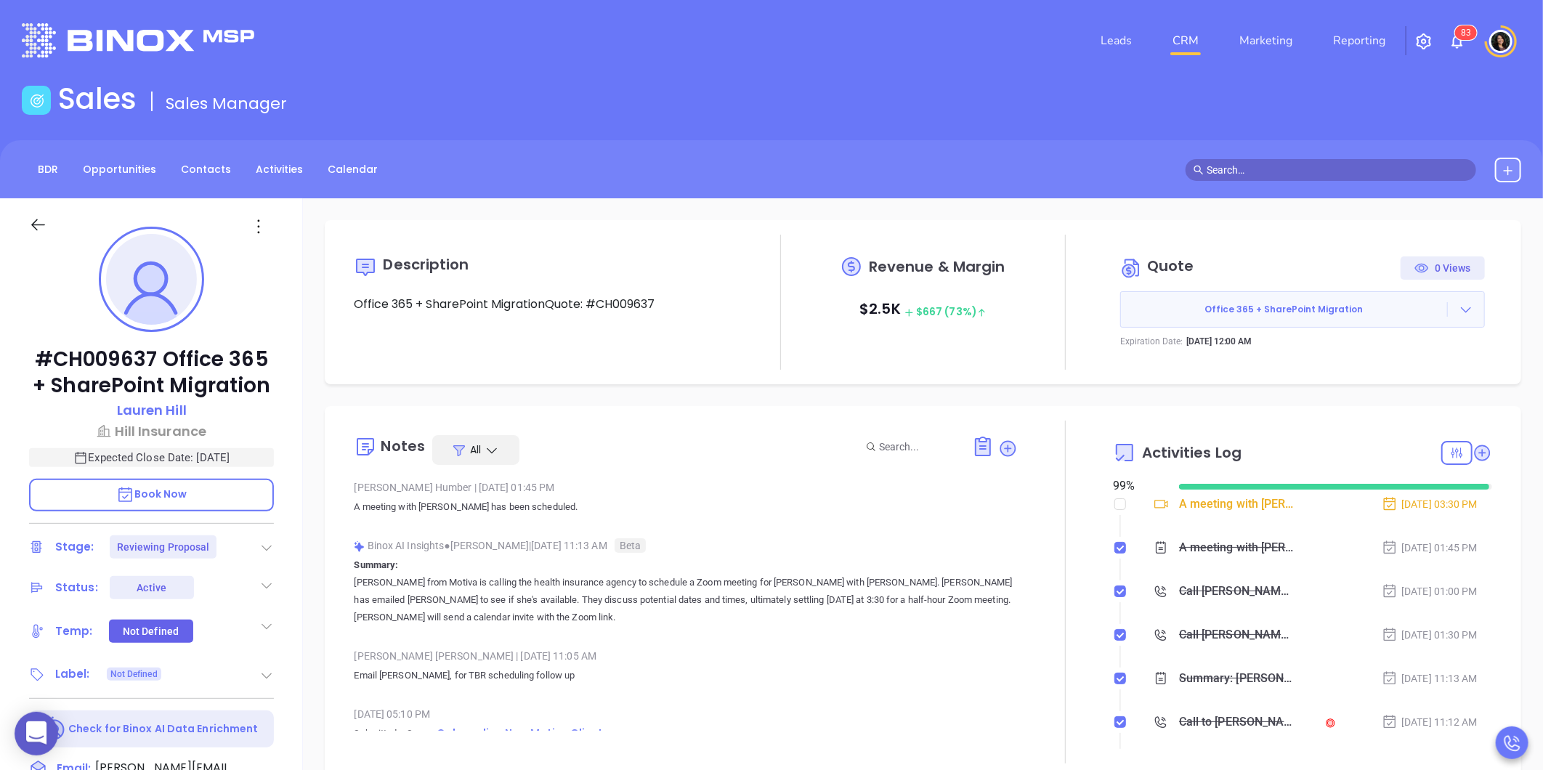
click at [1194, 41] on link "CRM" at bounding box center [1186, 40] width 38 height 29
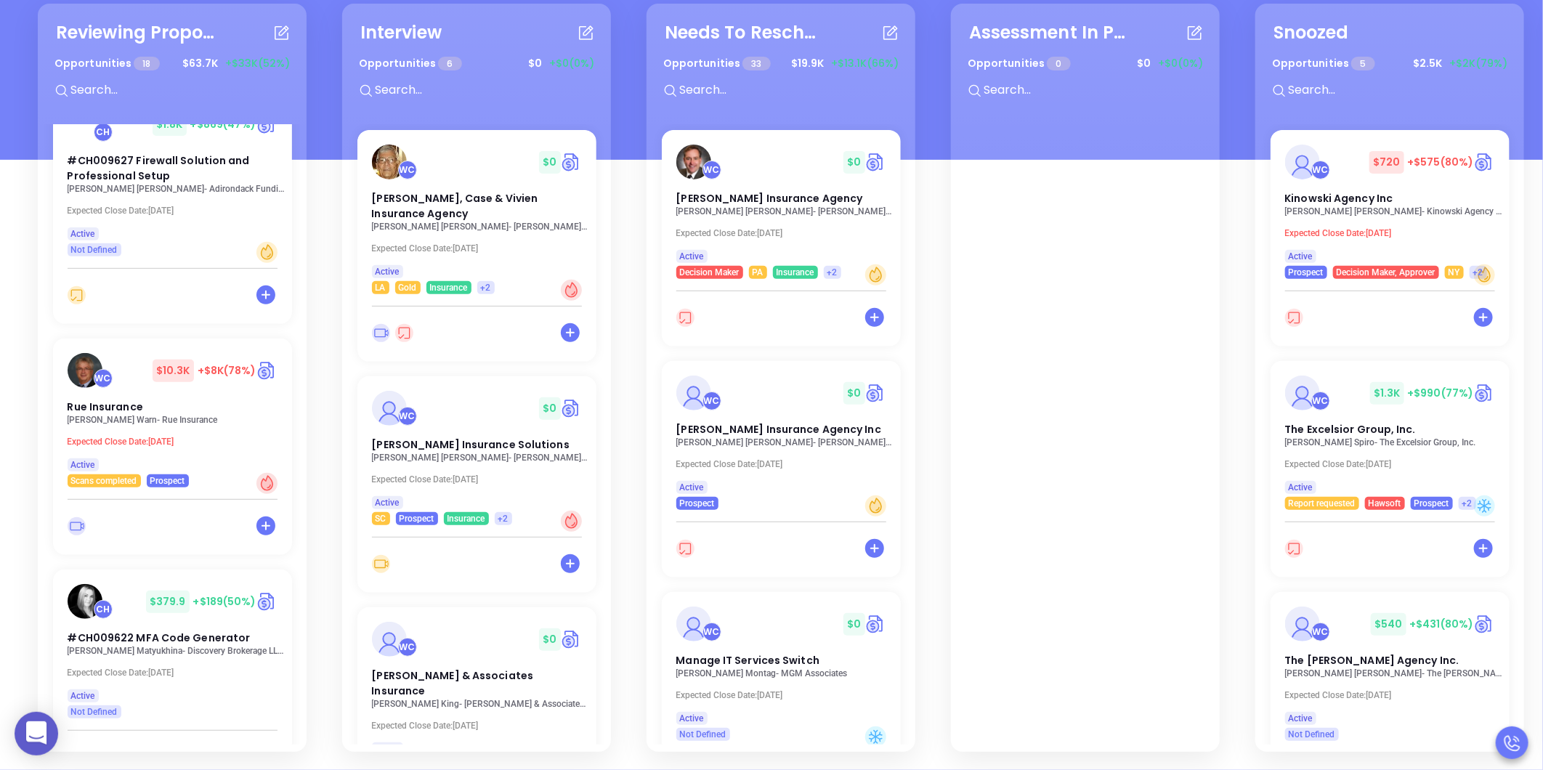
scroll to position [2409, 0]
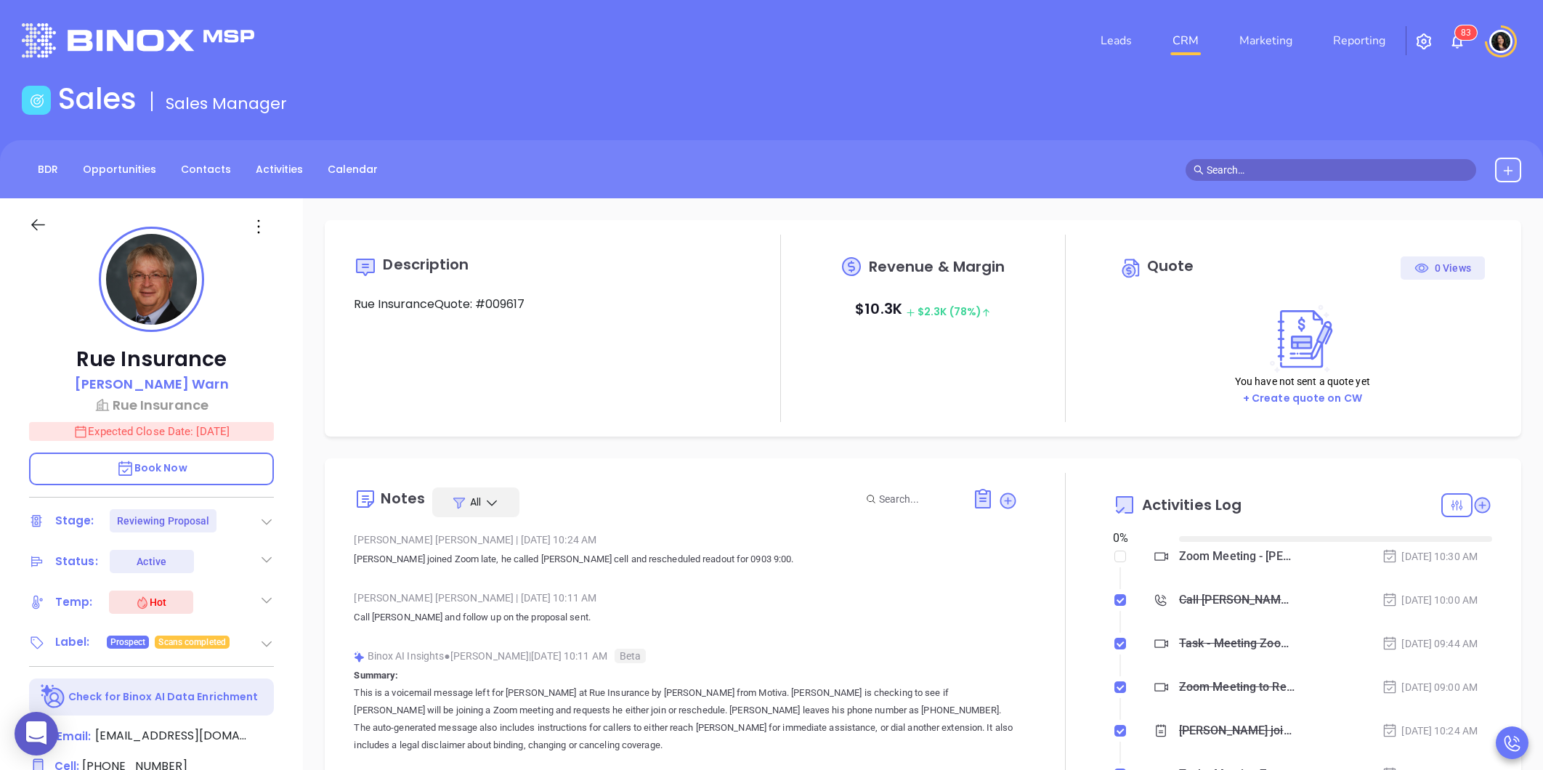
type input "09/04/2025"
type input "Carla Humber"
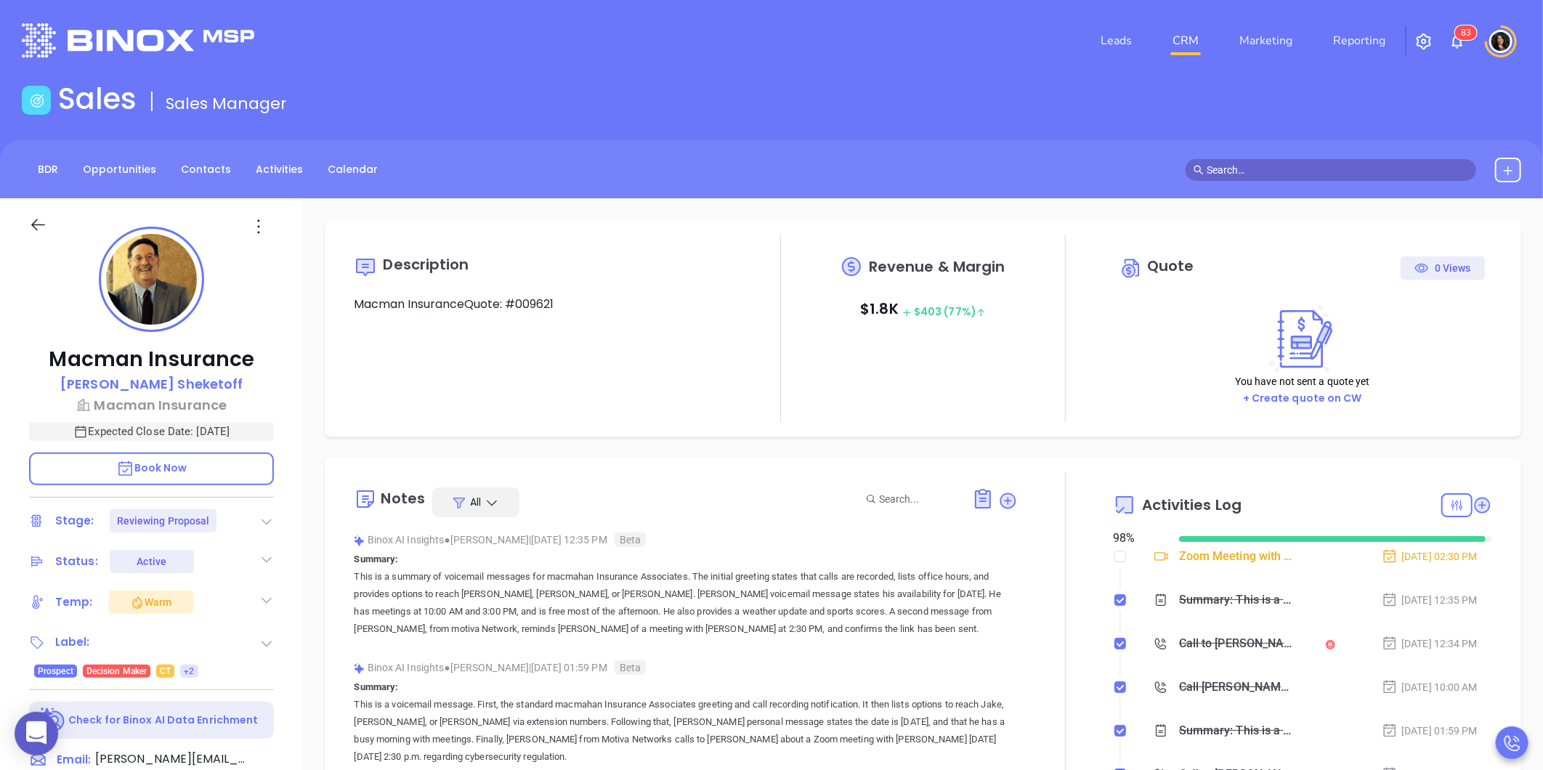
type input "[DATE]"
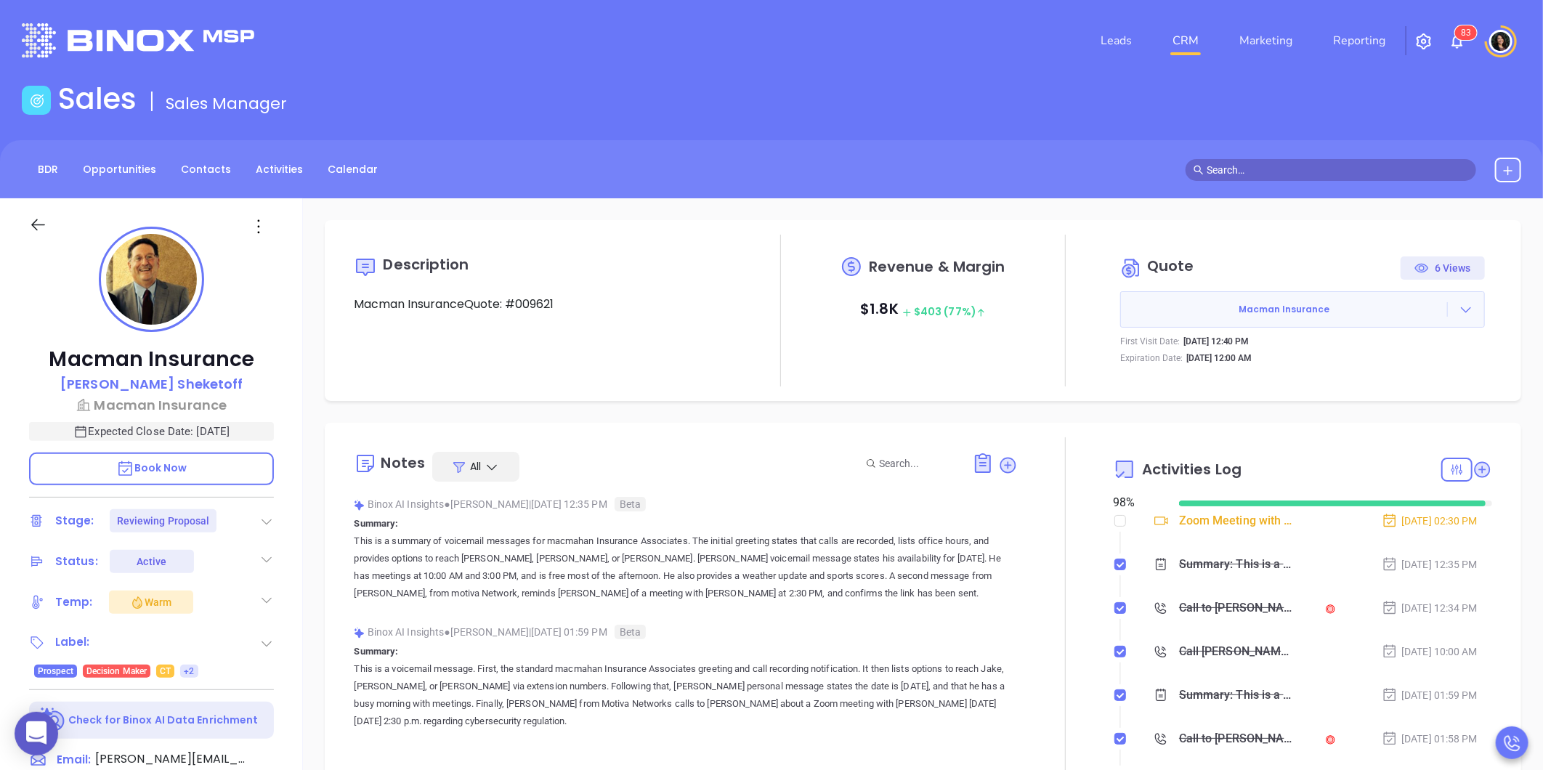
type input "[PERSON_NAME]"
click at [1459, 308] on icon at bounding box center [1466, 309] width 15 height 15
click at [1380, 383] on link "View Order Porter" at bounding box center [1386, 376] width 150 height 15
click at [711, 412] on div "Description Macman InsuranceQuote: #009621 Revenue & Margin $ 1.8K $ 403 (77%) …" at bounding box center [923, 706] width 1240 height 1017
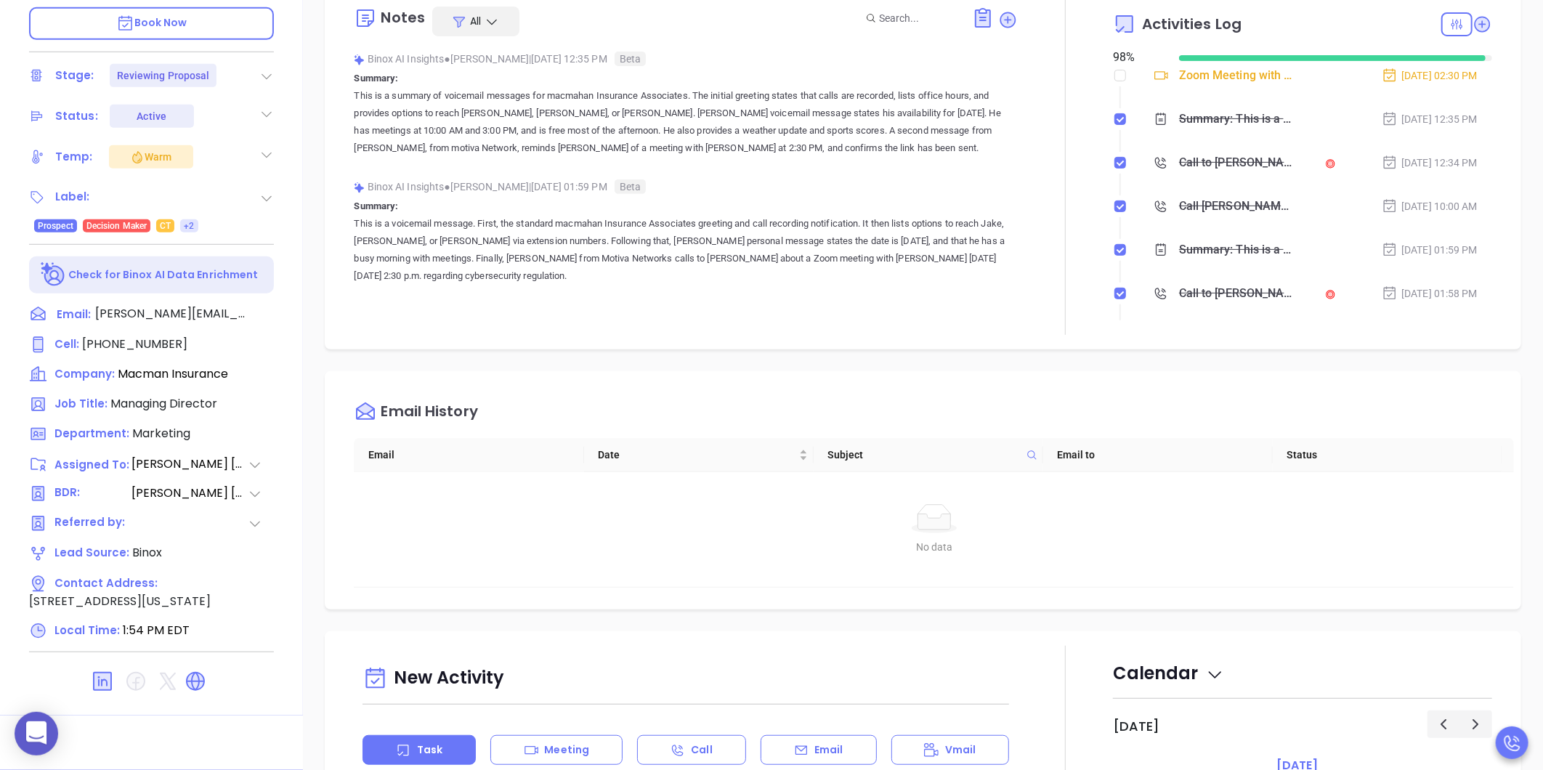
scroll to position [0, 0]
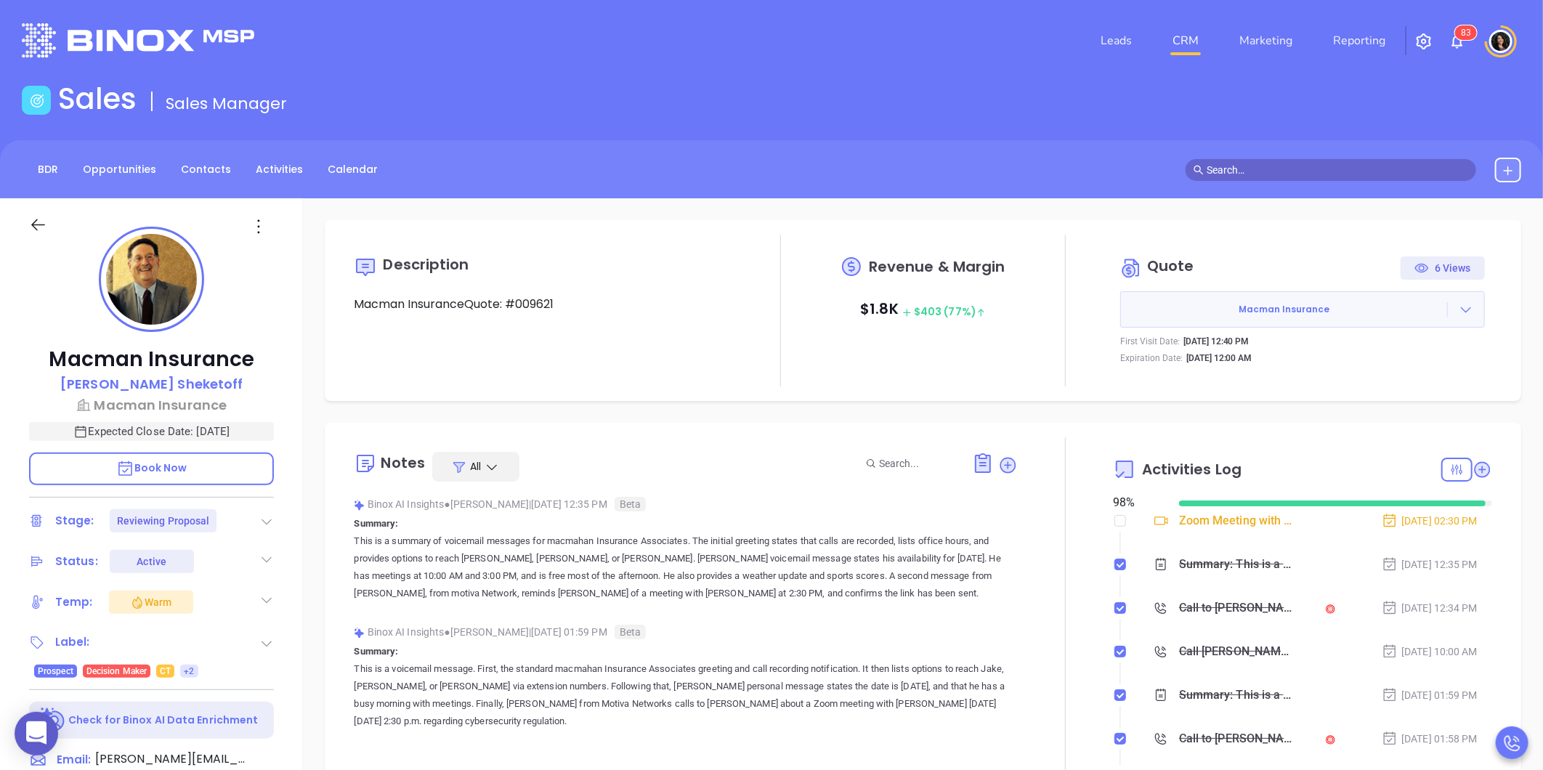
click at [1189, 49] on link "CRM" at bounding box center [1186, 40] width 38 height 29
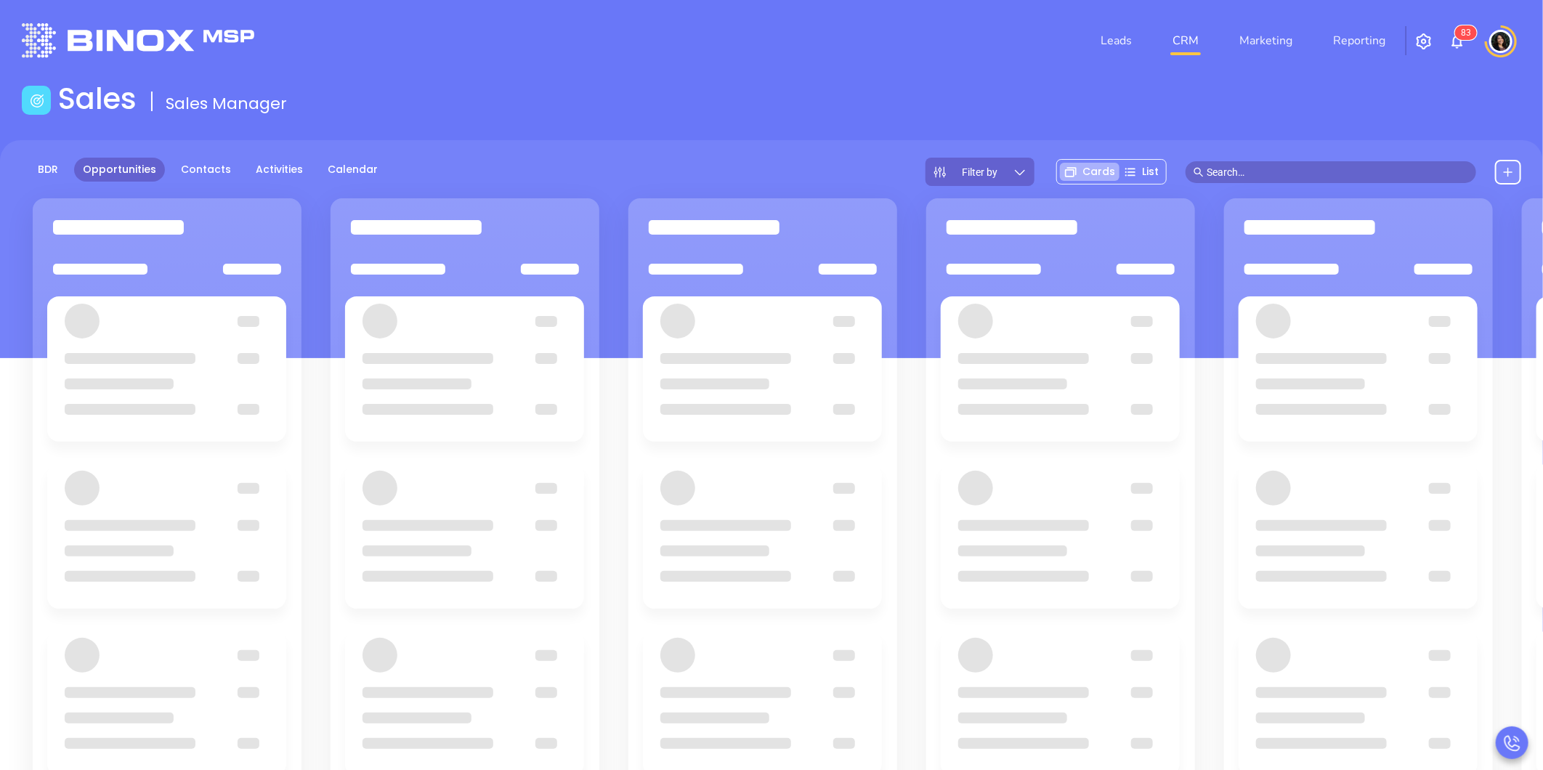
scroll to position [177, 0]
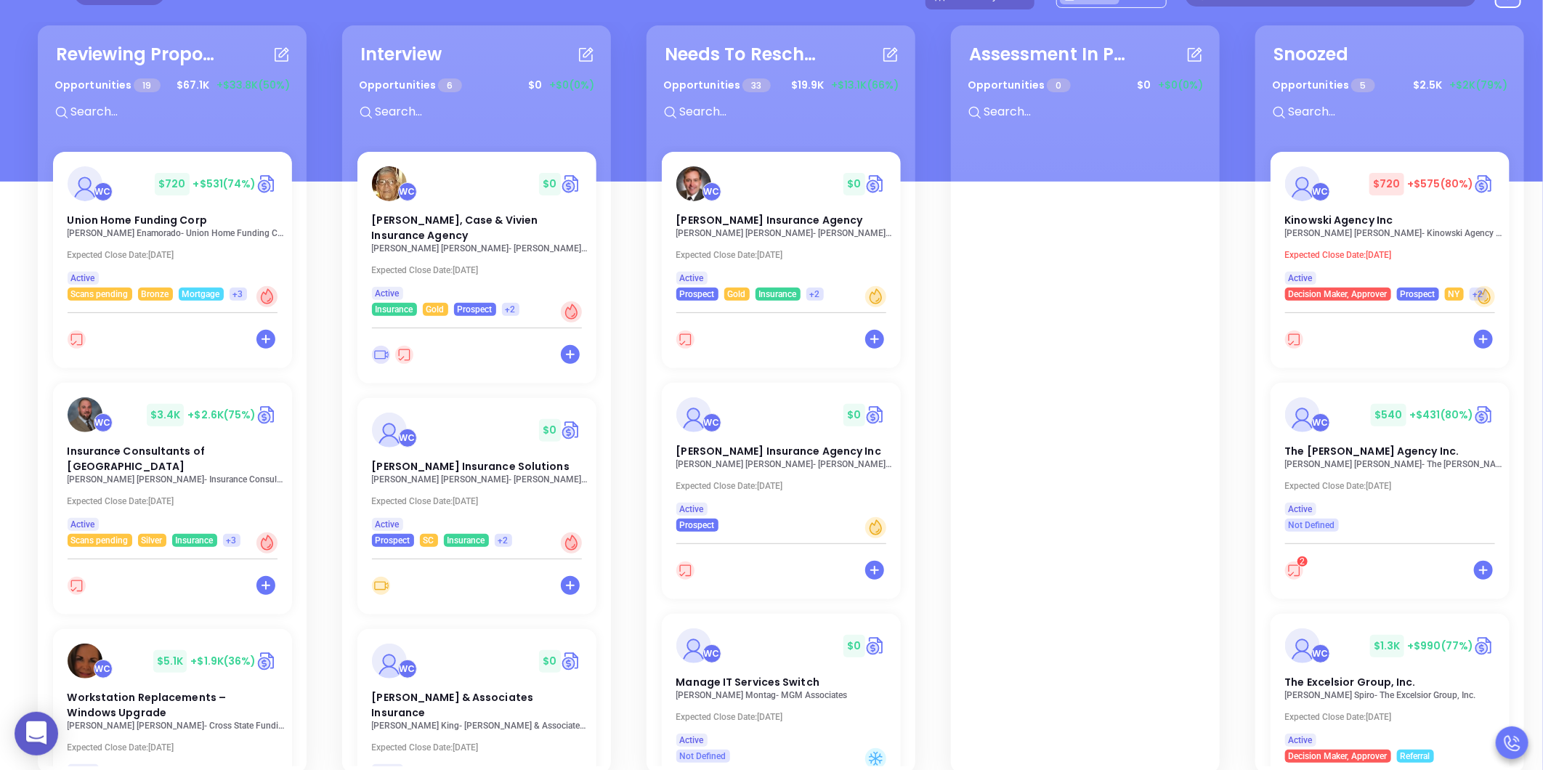
click at [15, 553] on div "Reviewing Proposal Opportunities 19 $ 67.1K +$33.8K (50%) WC $ 720 +$531 (74%) …" at bounding box center [771, 407] width 1543 height 770
click at [25, 422] on div "Reviewing Proposal Opportunities 19 $ 67.1K +$33.8K (50%) WC $ 720 -$531 (74%) …" at bounding box center [938, 400] width 1826 height 756
click at [25, 422] on div "Reviewing Proposal Opportunities 19 $ 67.1K +$33.8K (50%) WC $ 720 +$531 (74%) …" at bounding box center [938, 400] width 1826 height 756
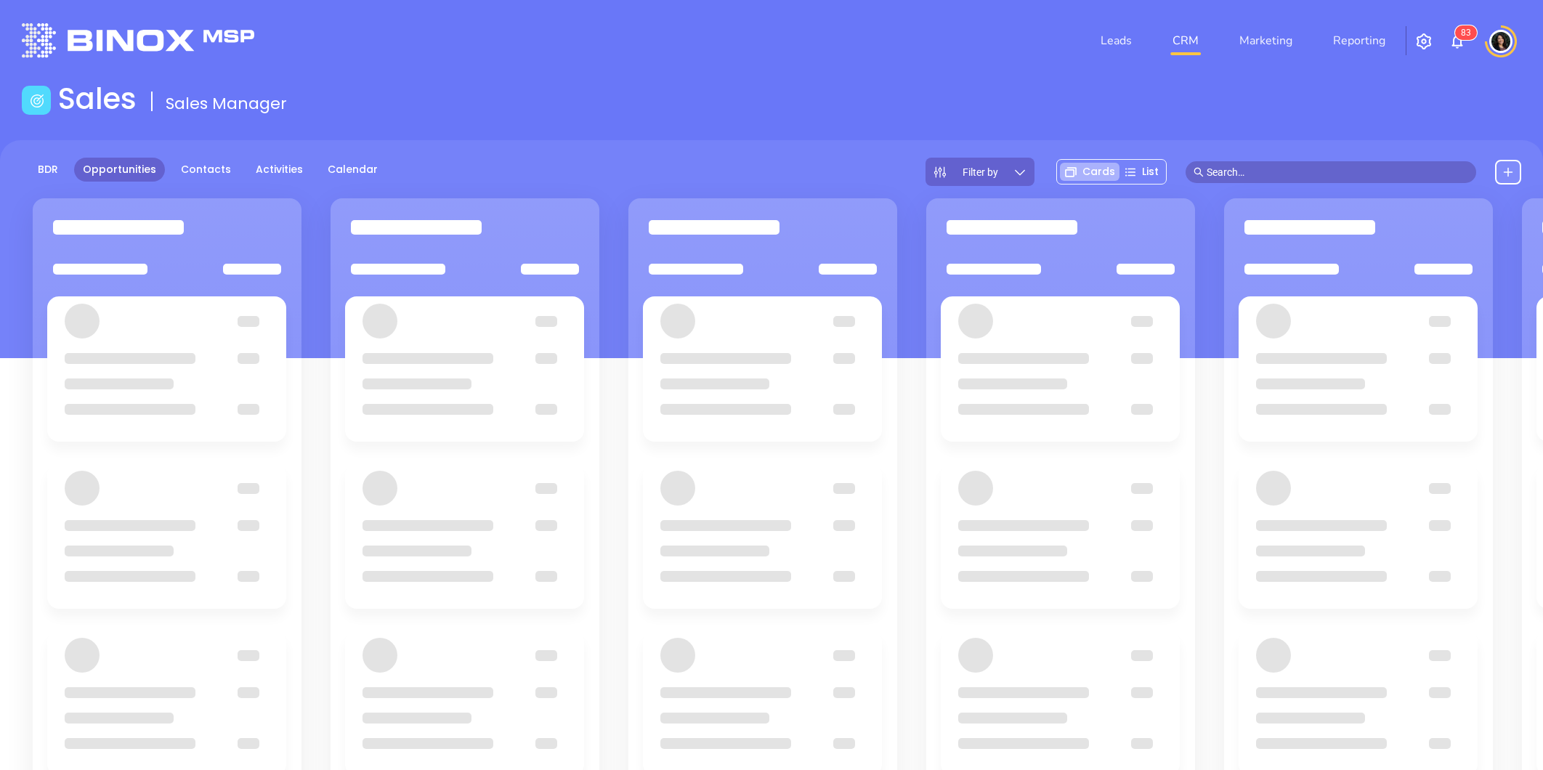
scroll to position [160, 0]
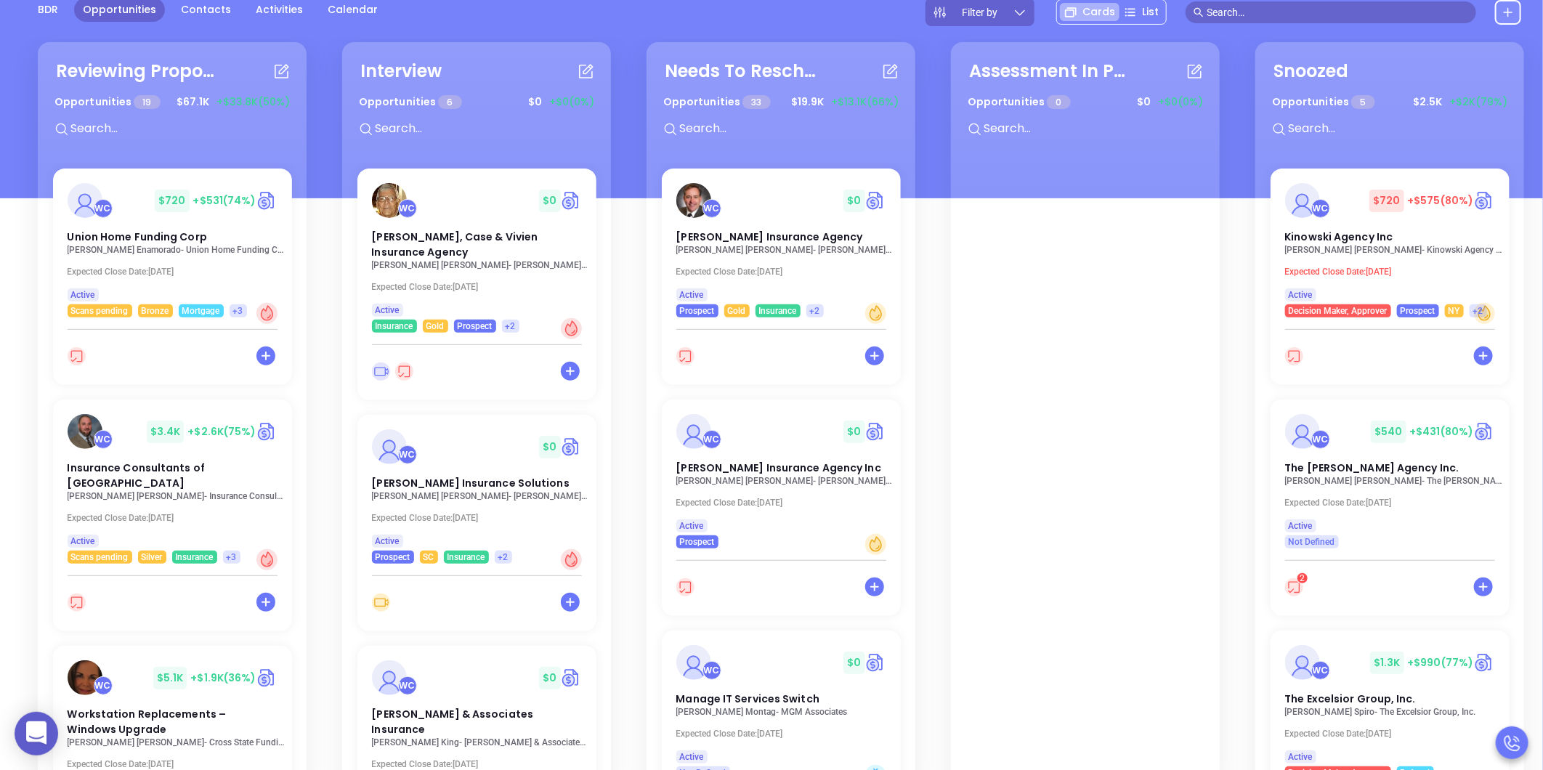
click at [11, 373] on div "Reviewing Proposal Opportunities 19 $ 67.1K +$33.8K (50%) WC $ 720 +$531 (74%) …" at bounding box center [771, 424] width 1543 height 770
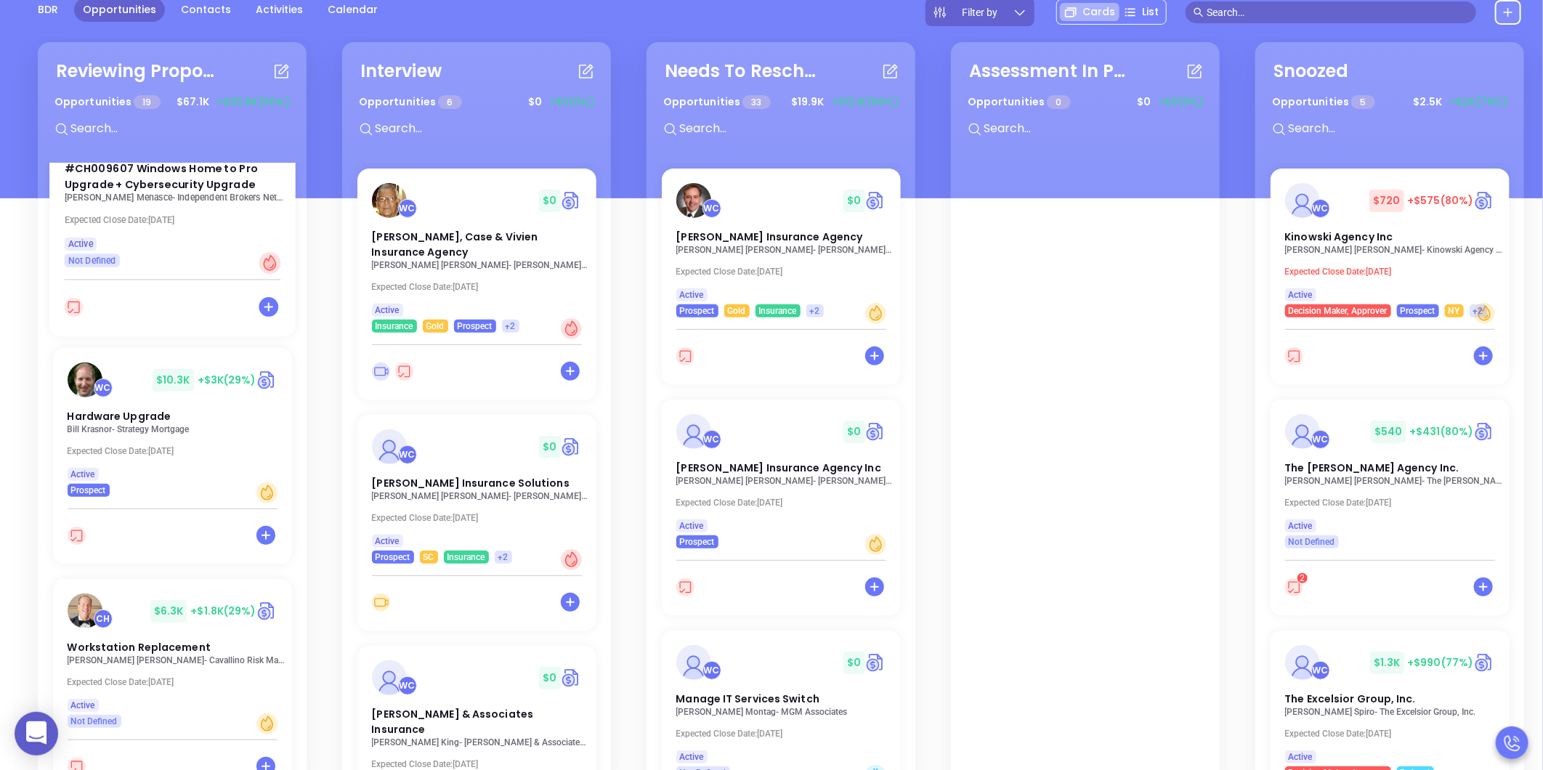
scroll to position [807, 0]
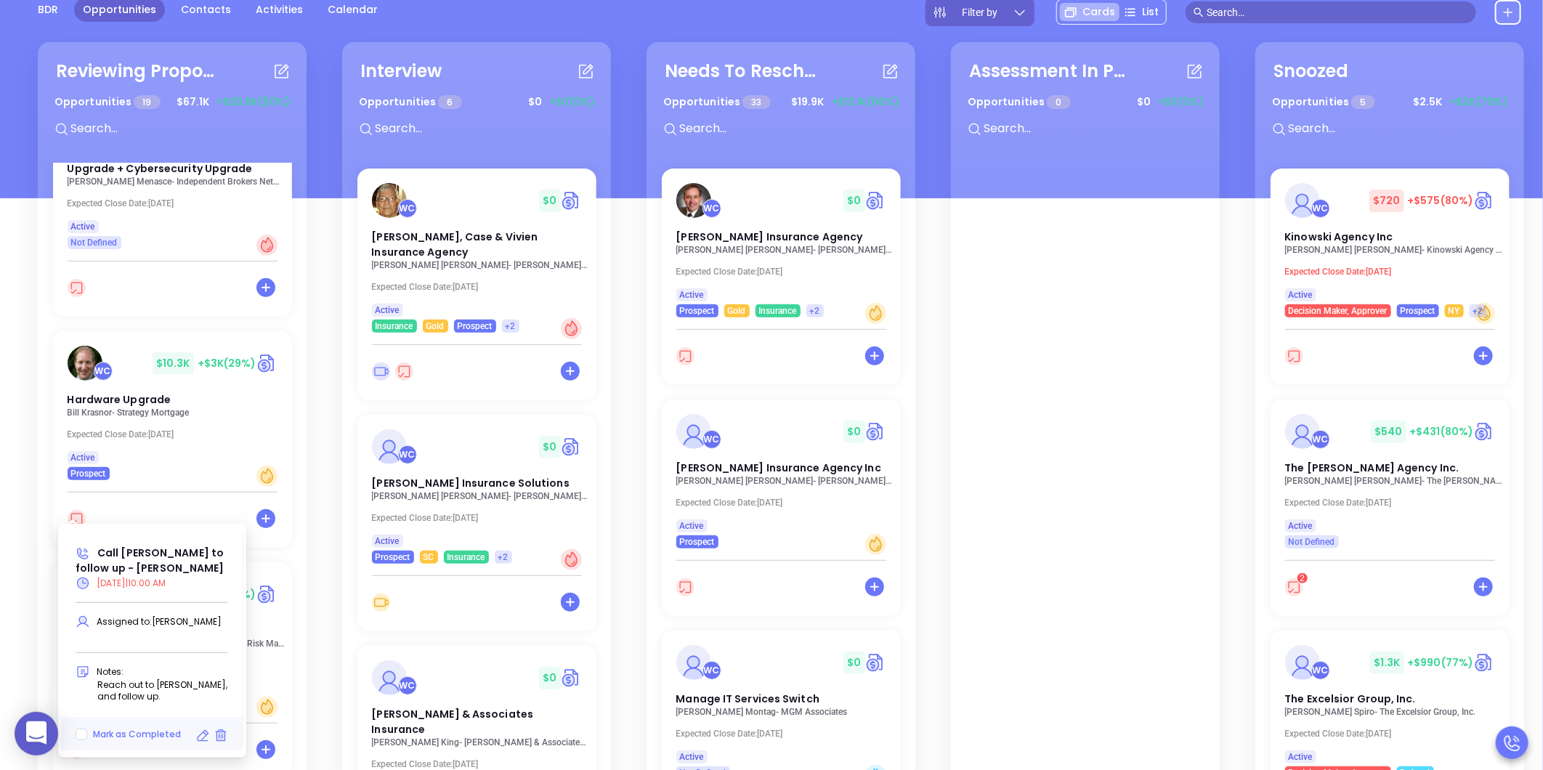
click at [200, 737] on icon at bounding box center [202, 736] width 15 height 15
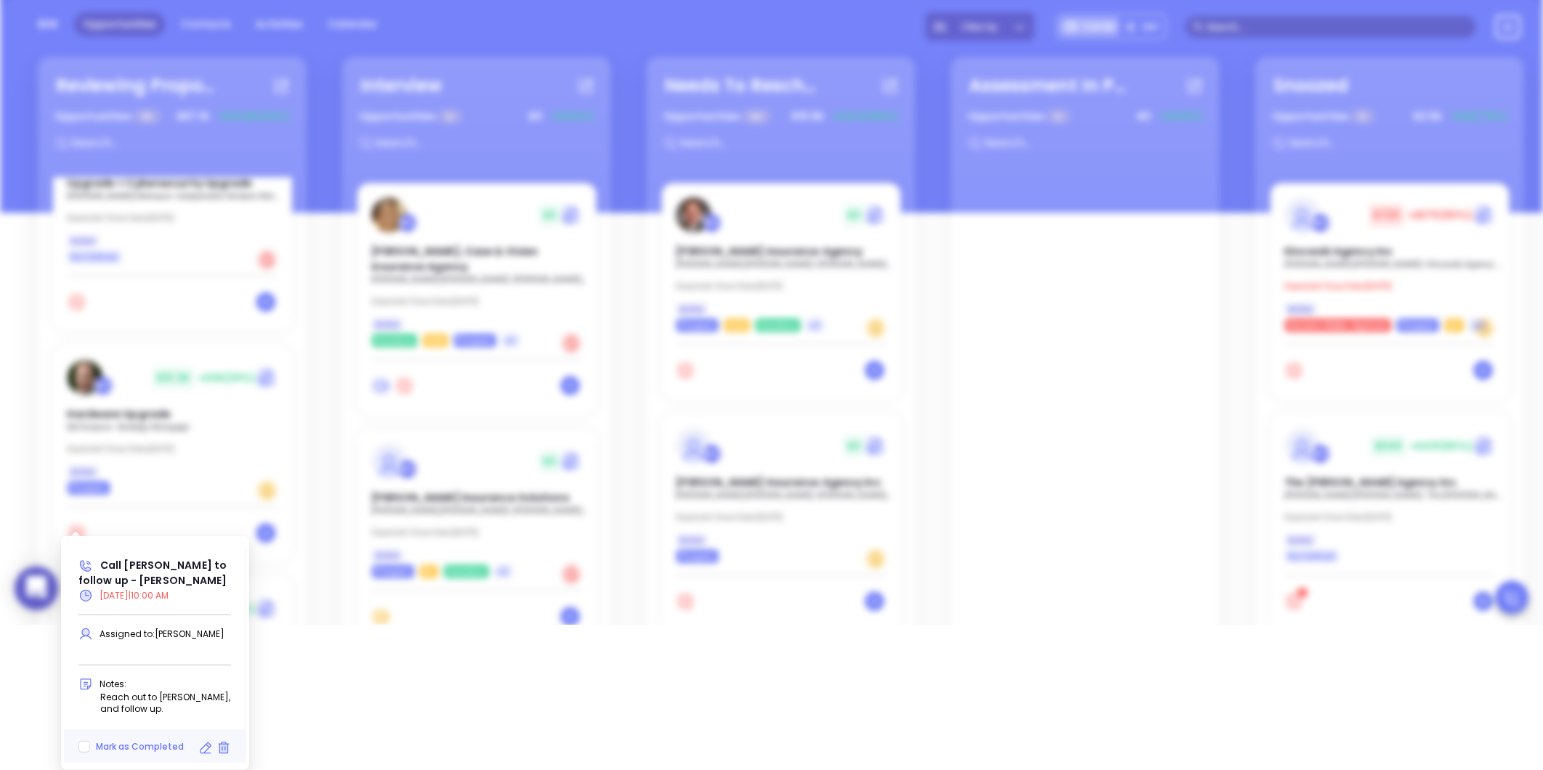
type input "09/03/2025"
type input "Call Bill to follow up - Bill Krasnor"
type input "Call"
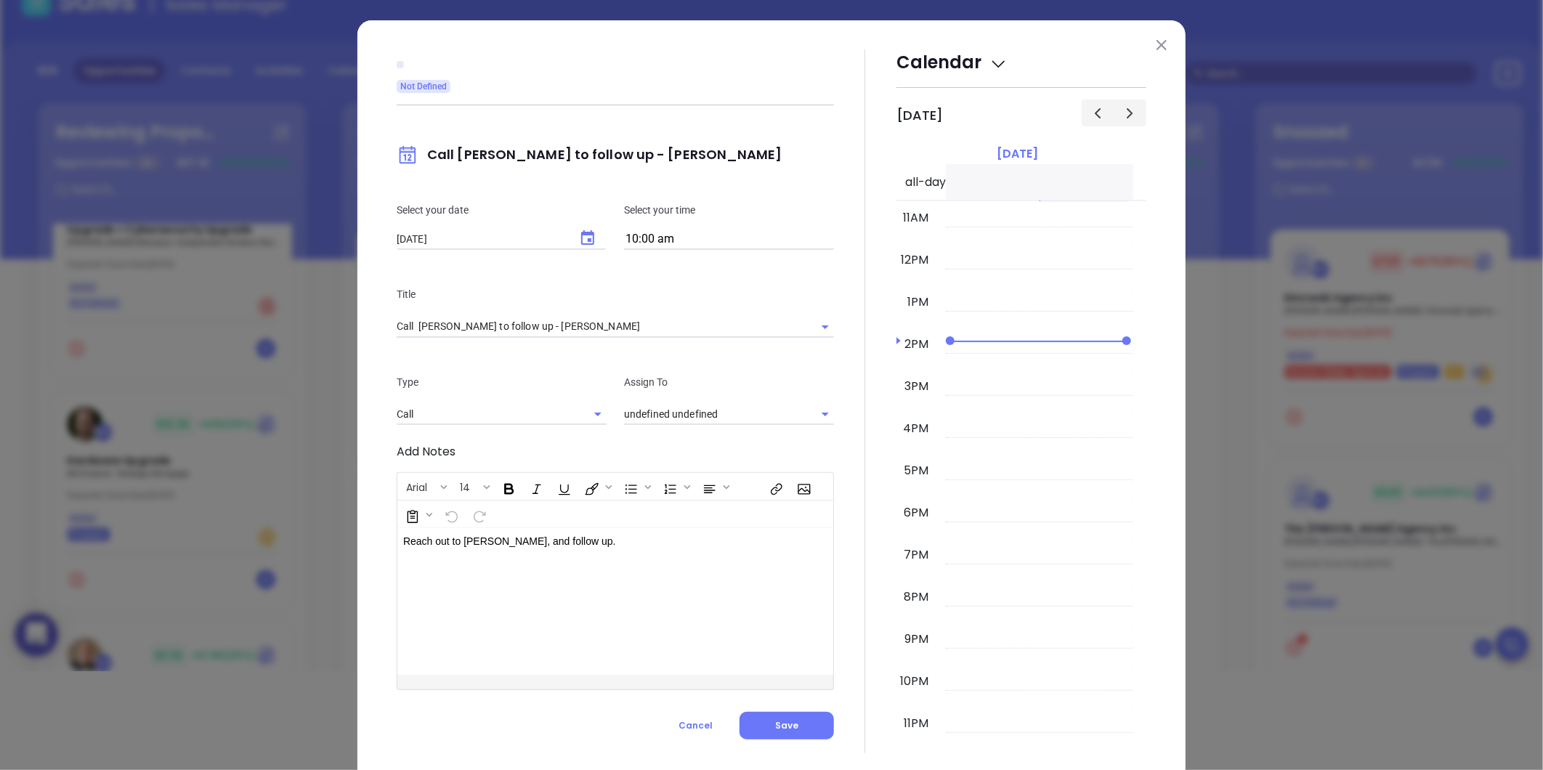
scroll to position [0, 0]
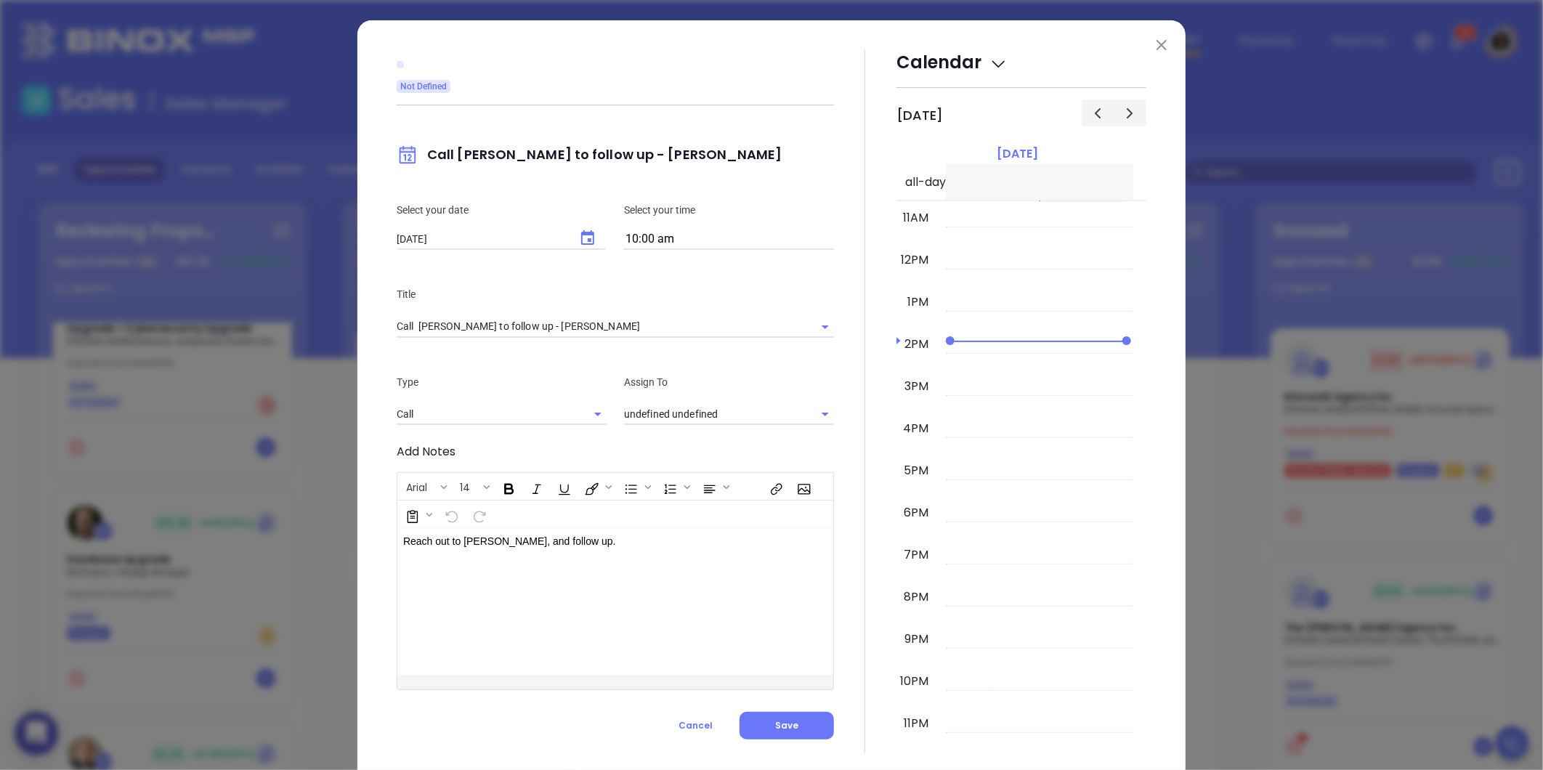
type input "[PERSON_NAME]"
click at [570, 238] on button "Choose date, selected date is Sep 3, 2025" at bounding box center [587, 238] width 35 height 35
click at [533, 320] on button "4" at bounding box center [535, 328] width 26 height 26
type input "[DATE]"
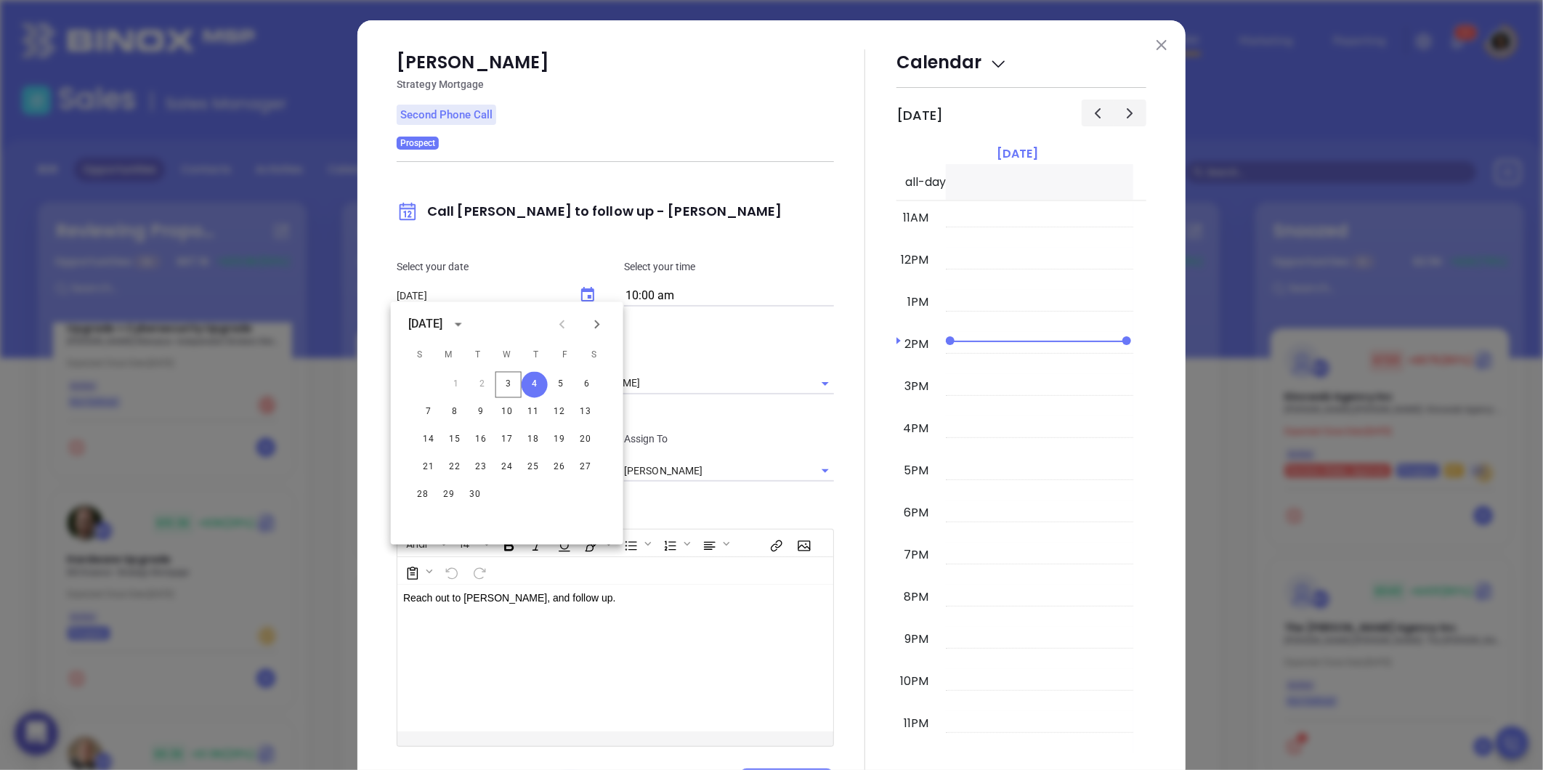
click at [754, 727] on div "Reach out to Bill, and follow up." at bounding box center [599, 658] width 405 height 147
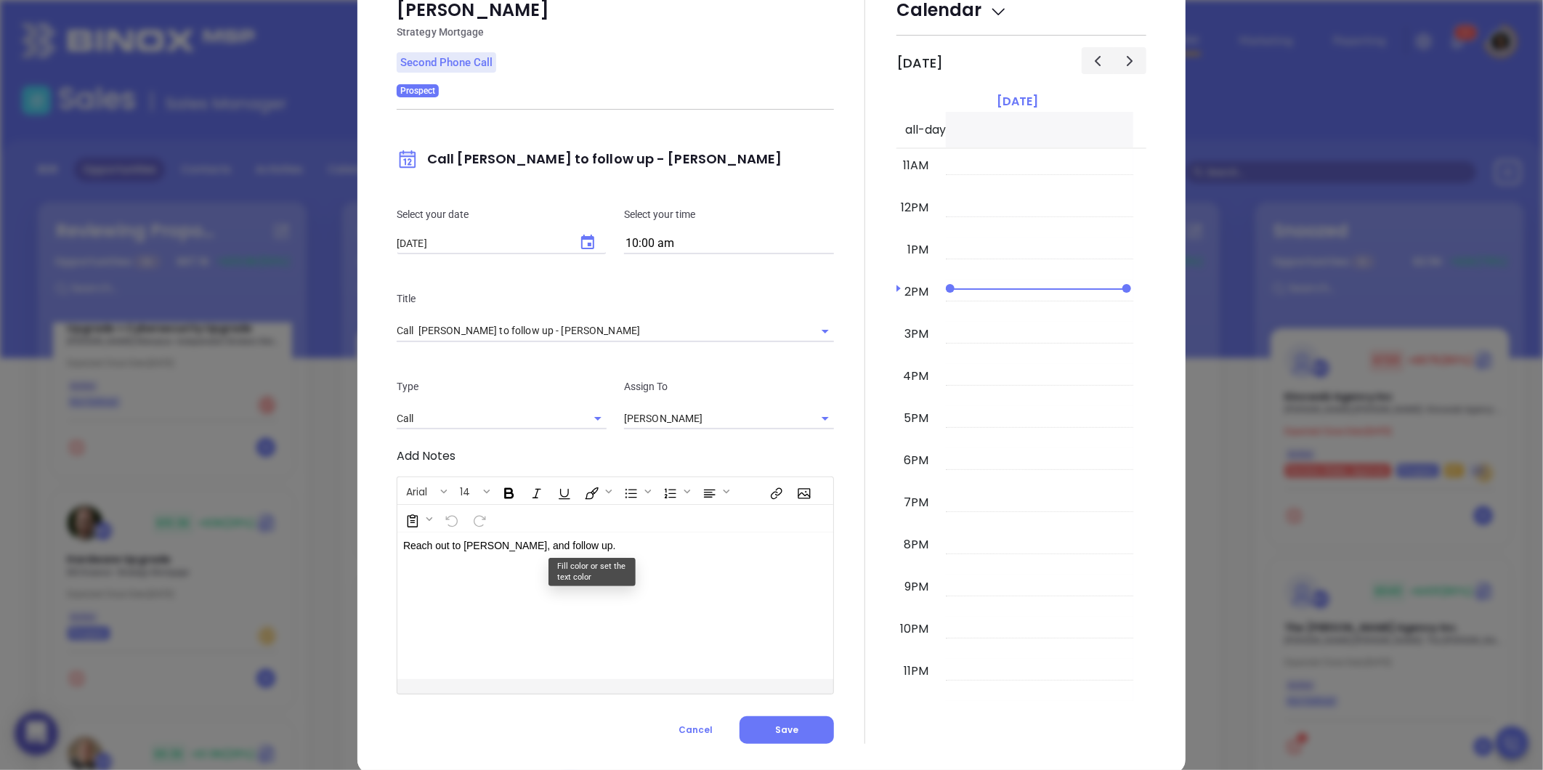
scroll to position [76, 0]
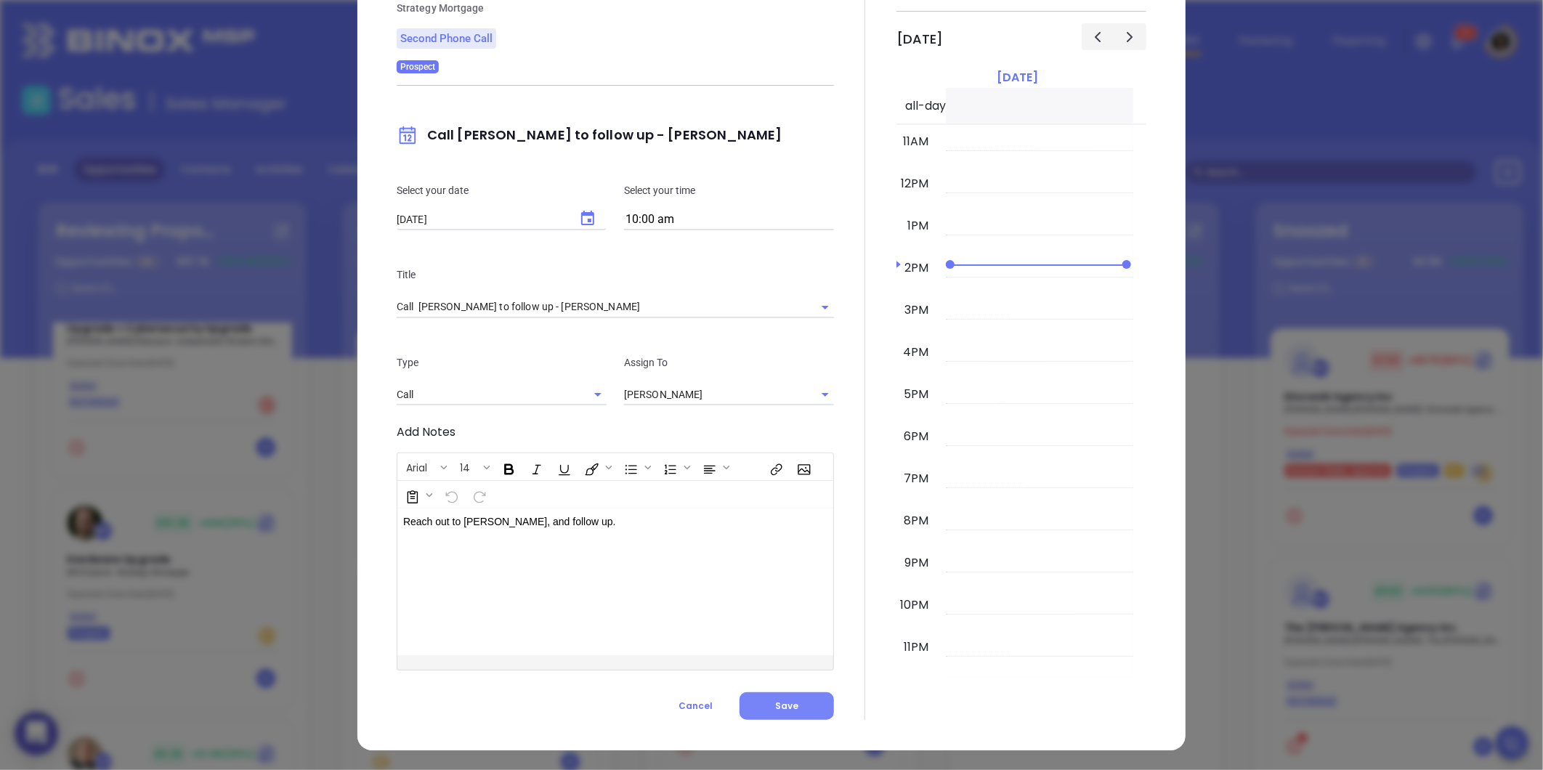
click at [790, 705] on span "Save" at bounding box center [786, 706] width 23 height 12
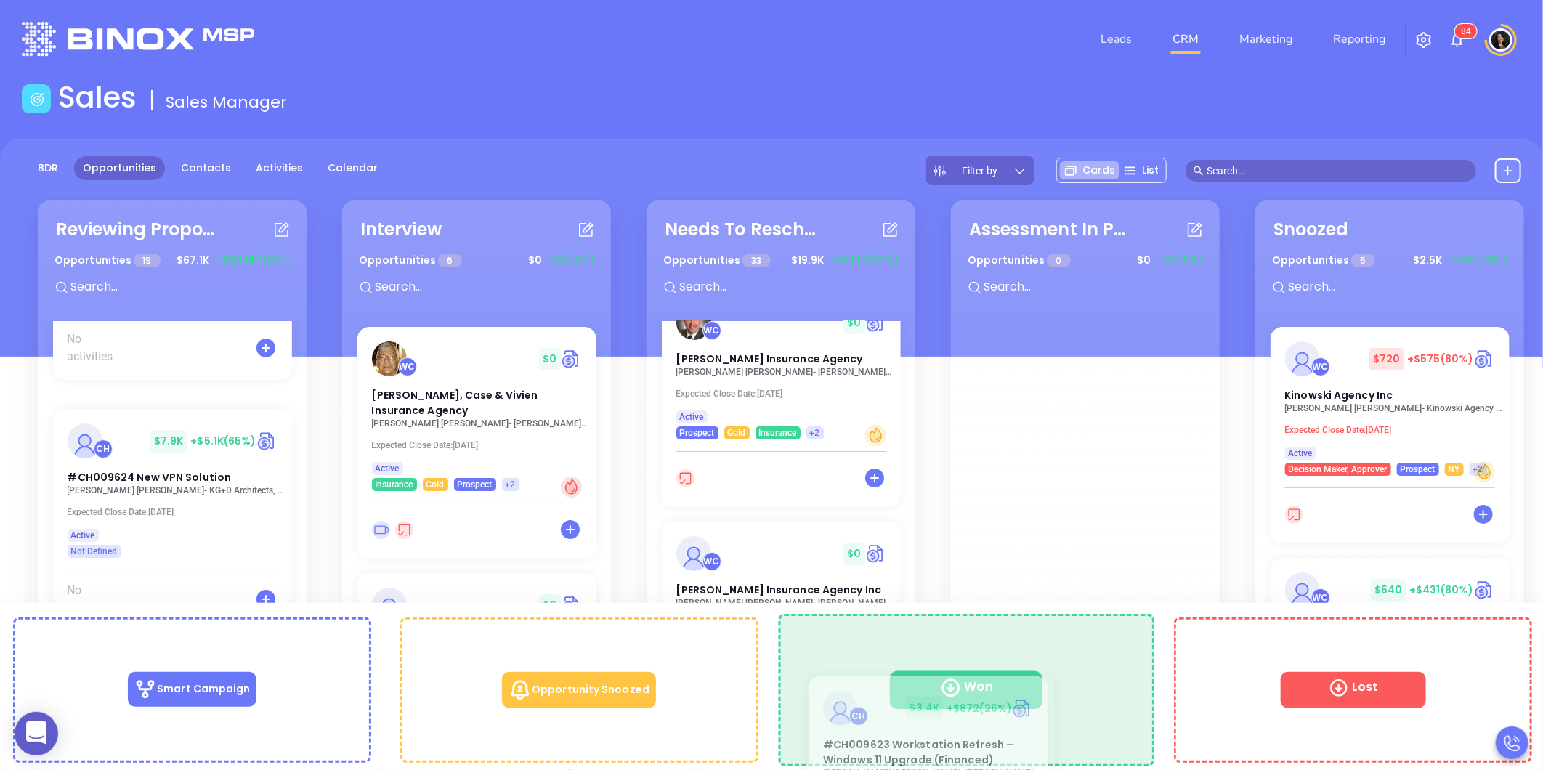
scroll to position [3, 0]
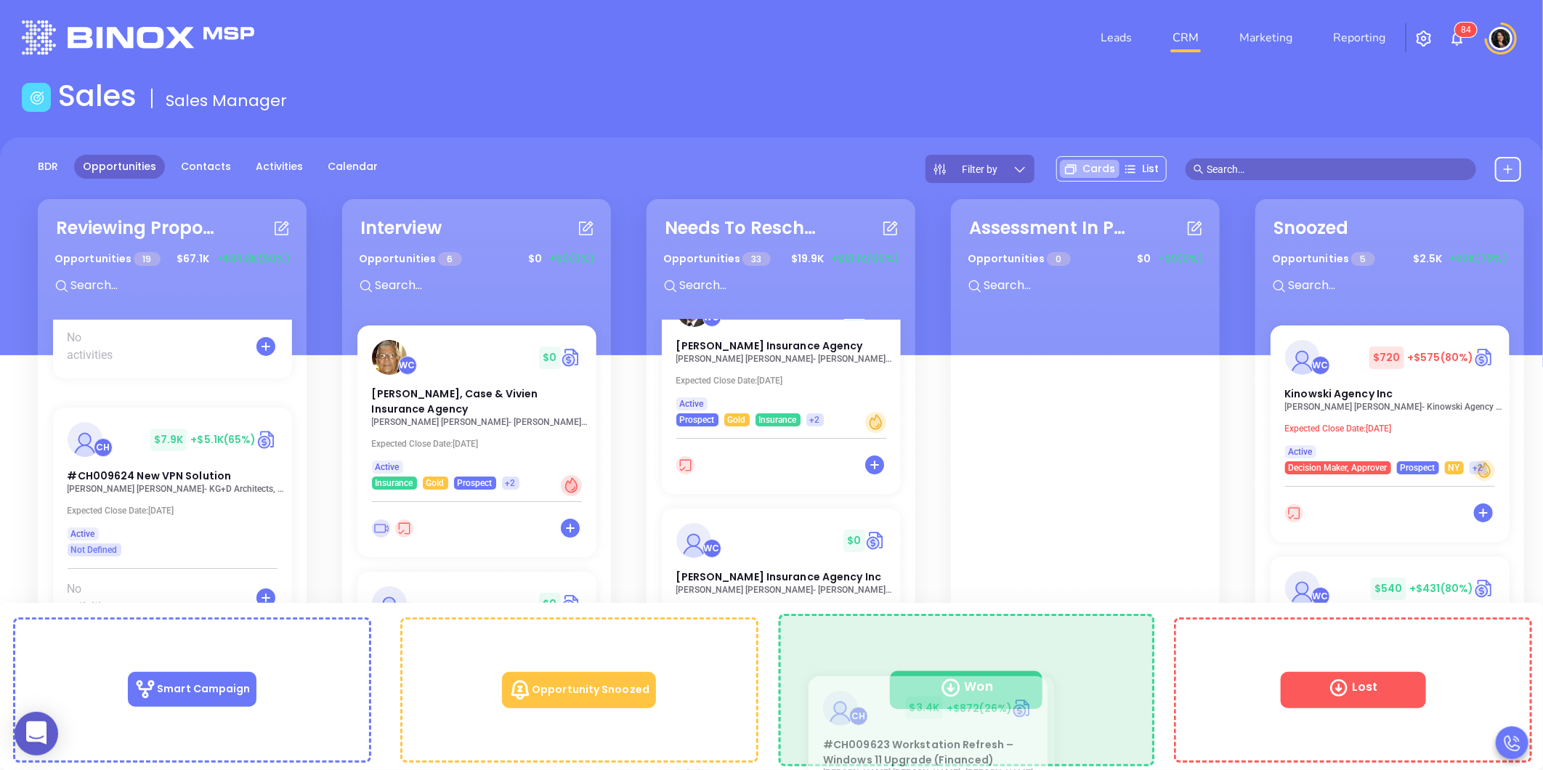
drag, startPoint x: 124, startPoint y: 407, endPoint x: 881, endPoint y: 706, distance: 814.0
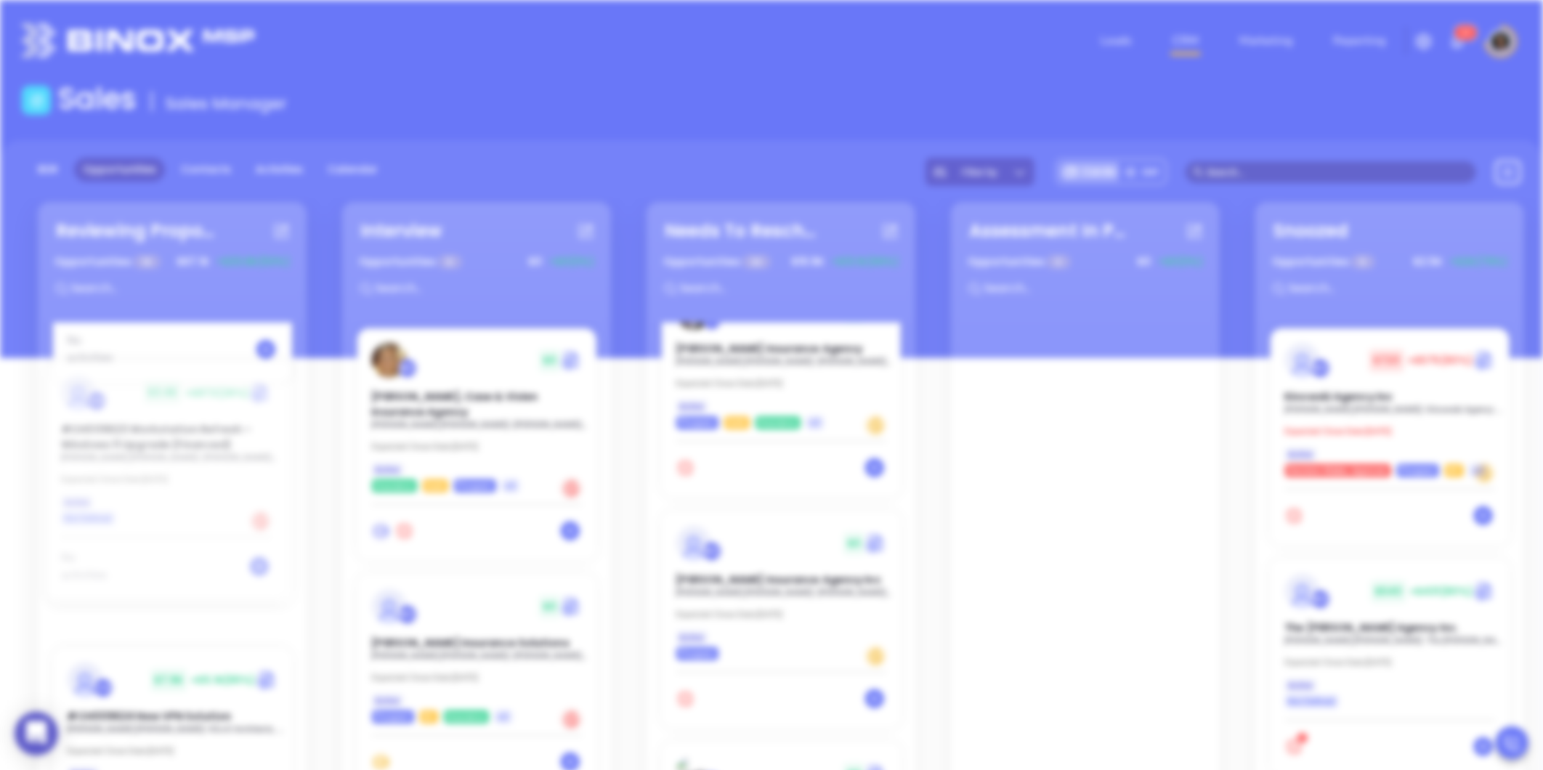
scroll to position [0, 0]
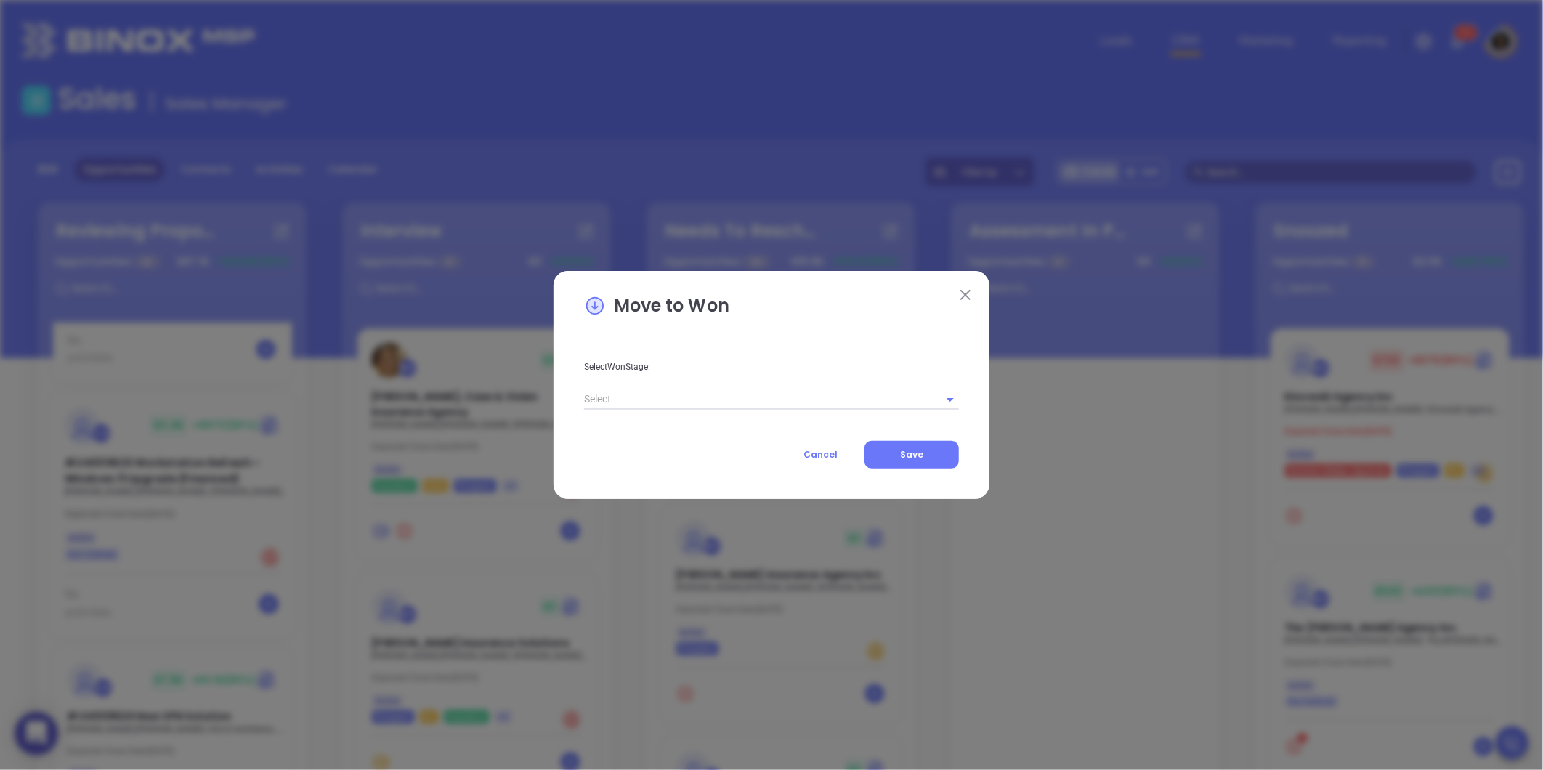
click at [796, 389] on input "text" at bounding box center [751, 399] width 334 height 21
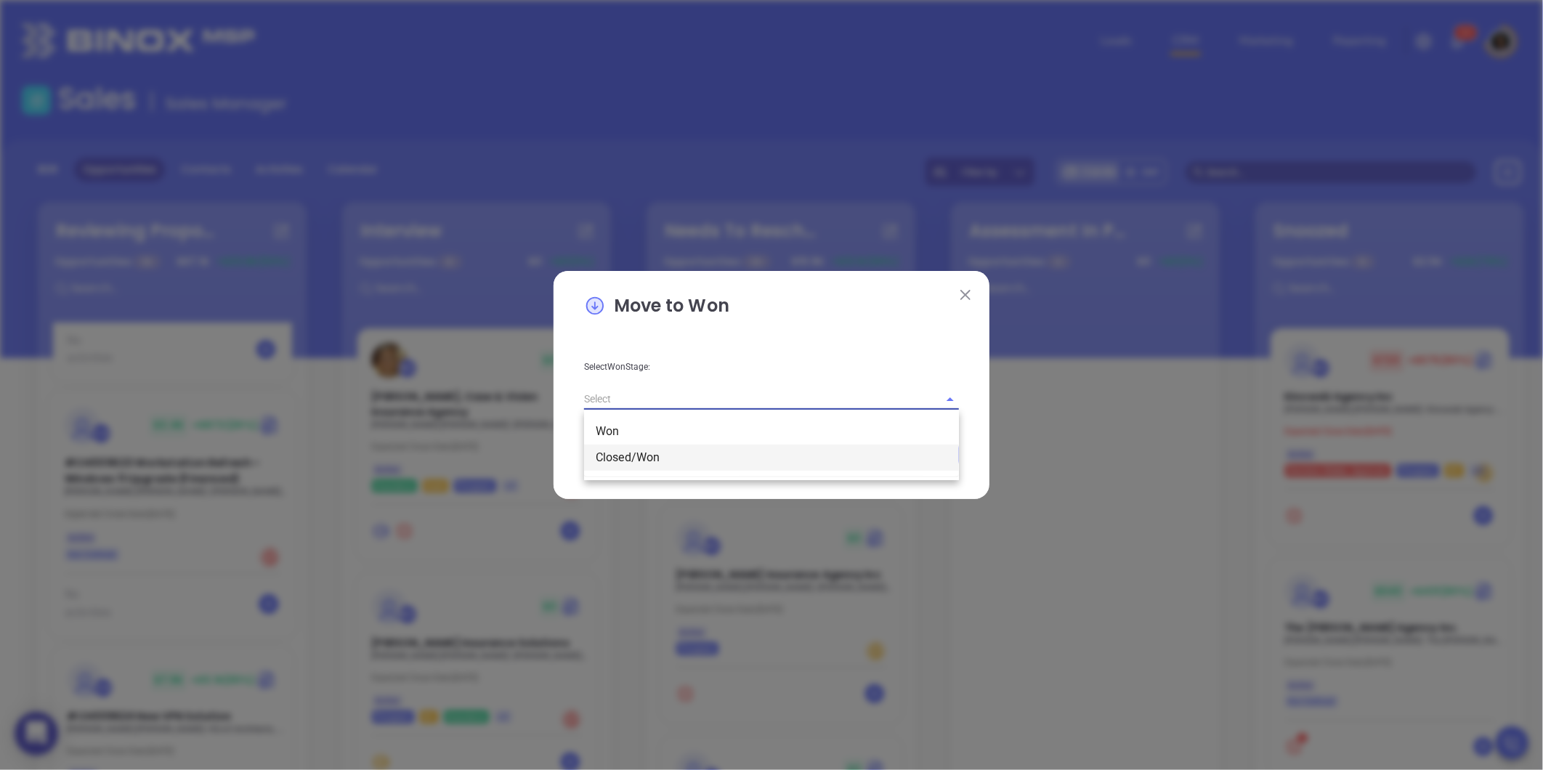
click at [658, 453] on li "Closed/Won" at bounding box center [771, 458] width 375 height 26
type input "Closed/Won"
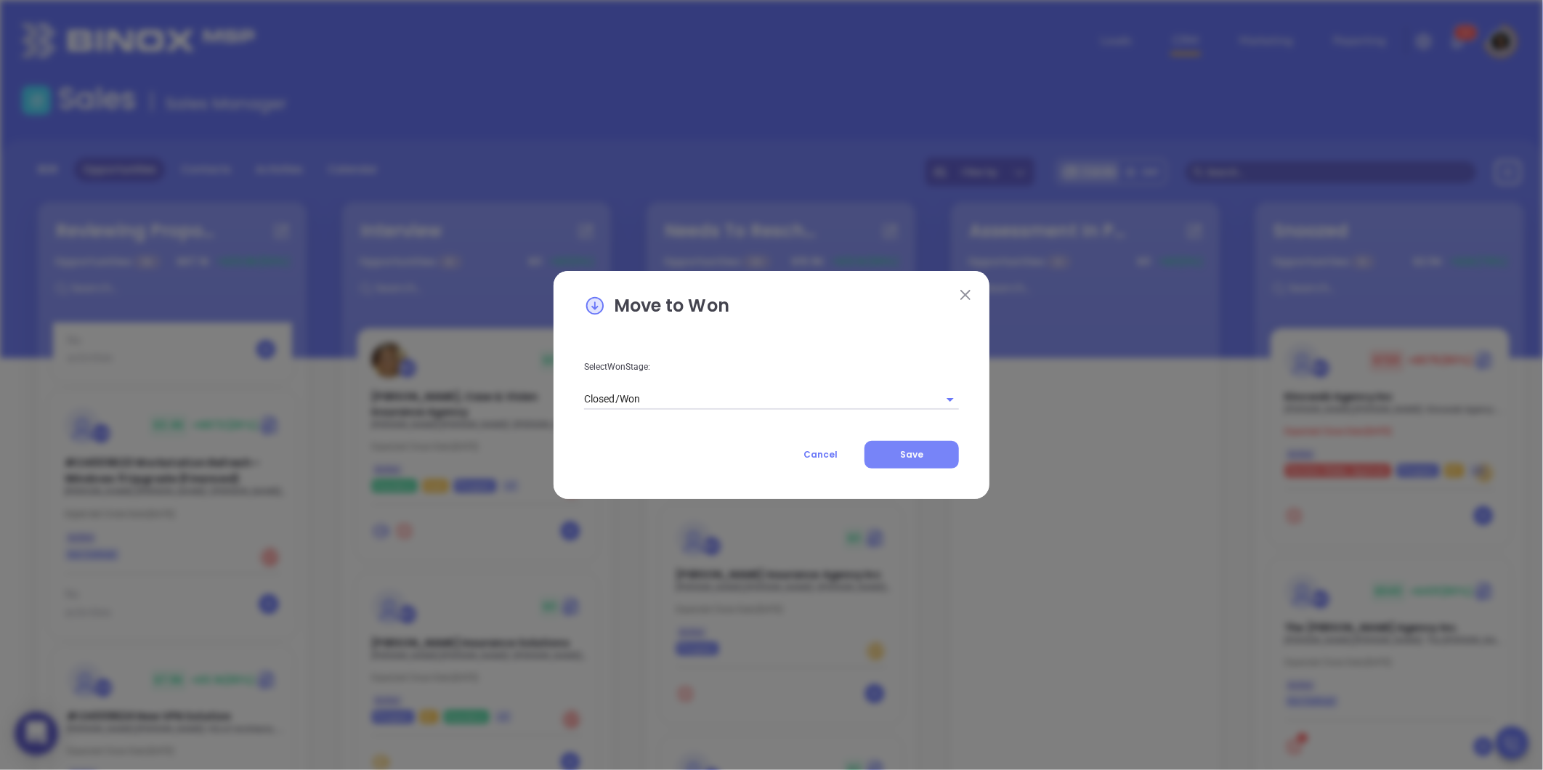
click at [904, 451] on span "Save" at bounding box center [911, 454] width 23 height 12
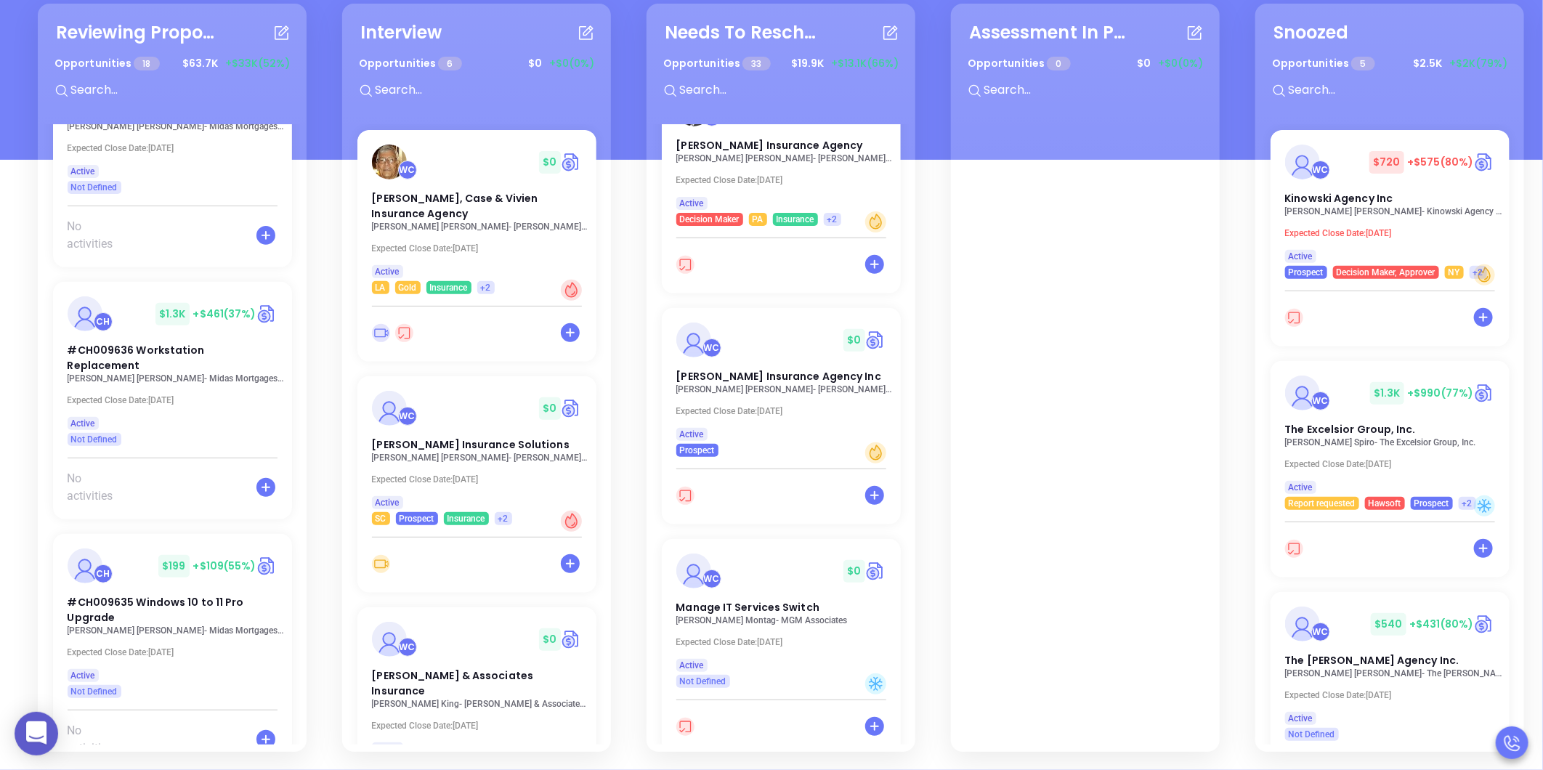
scroll to position [3701, 0]
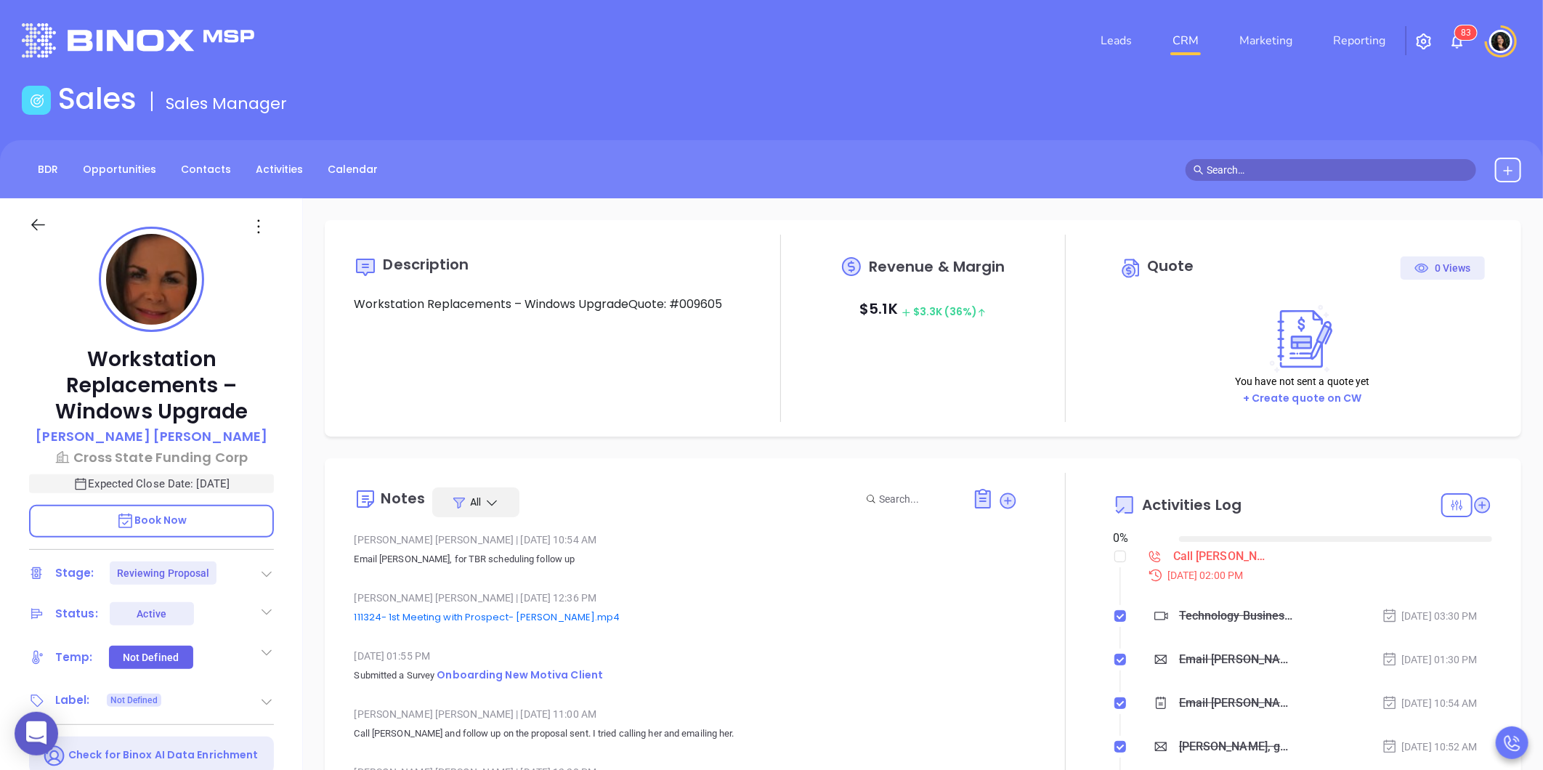
type input "[DATE]"
type input "[PERSON_NAME]"
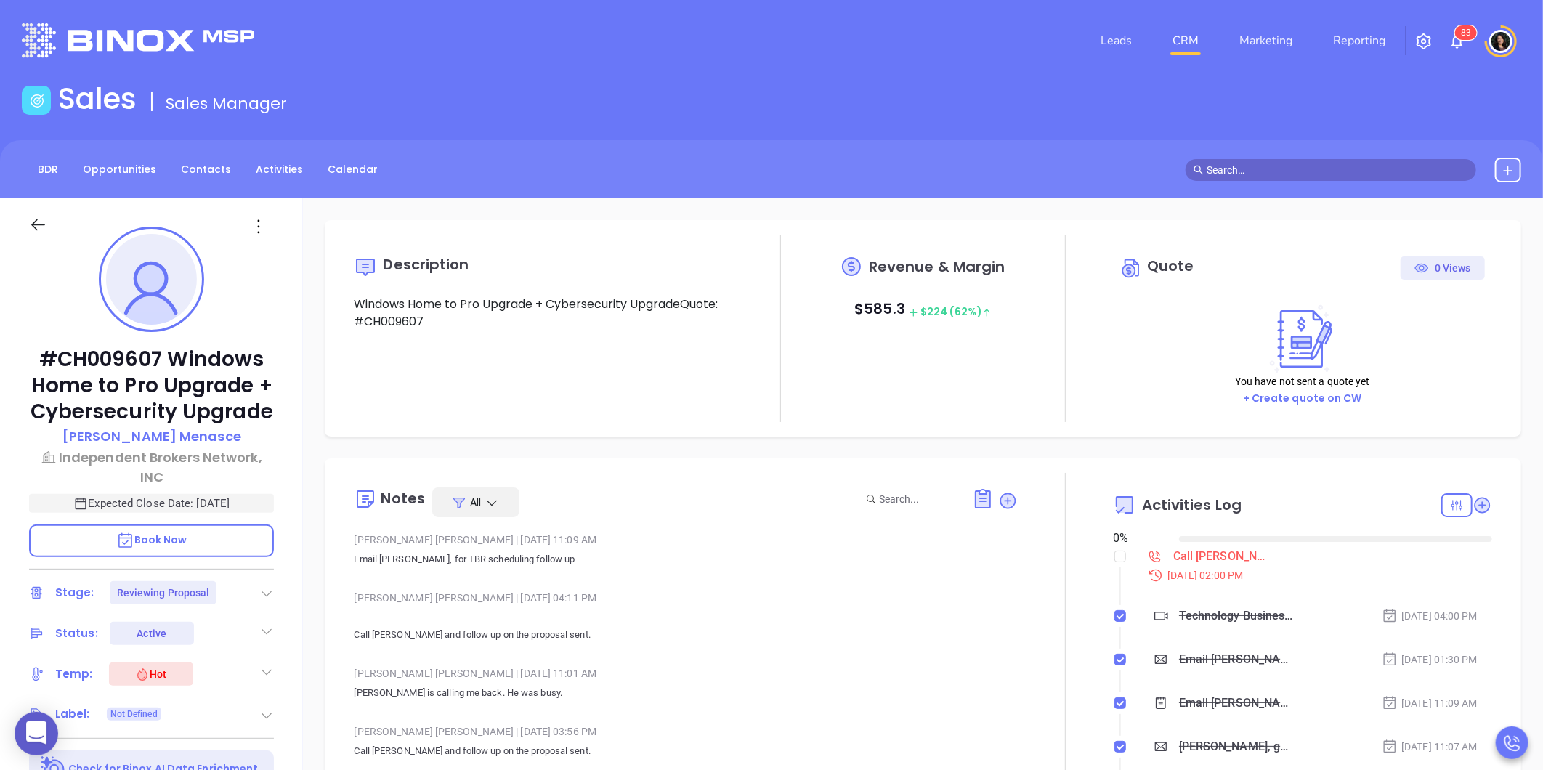
type input "[DATE]"
type input "[PERSON_NAME]"
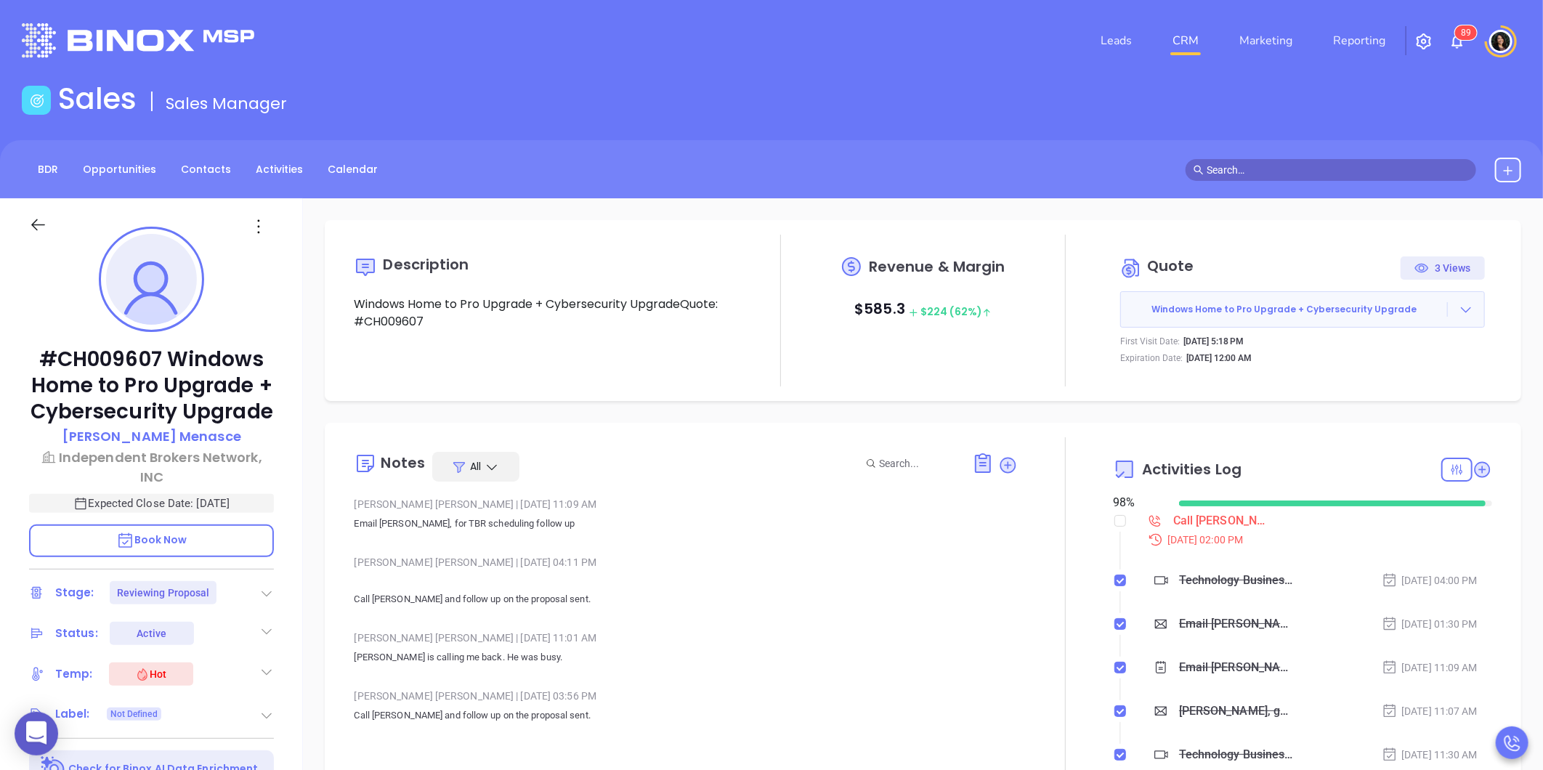
scroll to position [422, 0]
click at [1178, 42] on link "CRM" at bounding box center [1186, 40] width 38 height 29
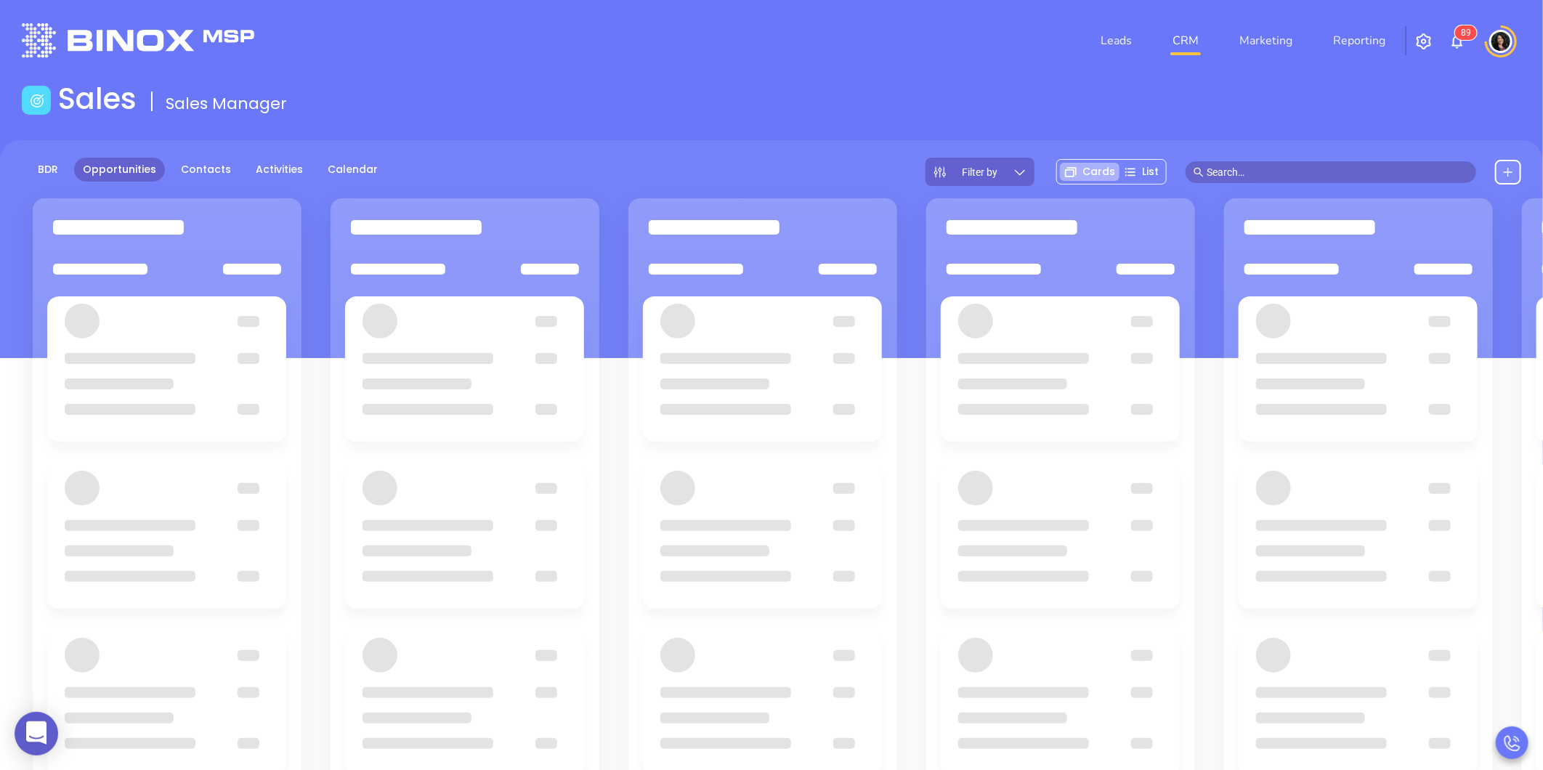
click at [698, 73] on header "Leads CRM Marketing Reporting 8 9 Financial Leads Leads" at bounding box center [772, 40] width 1500 height 81
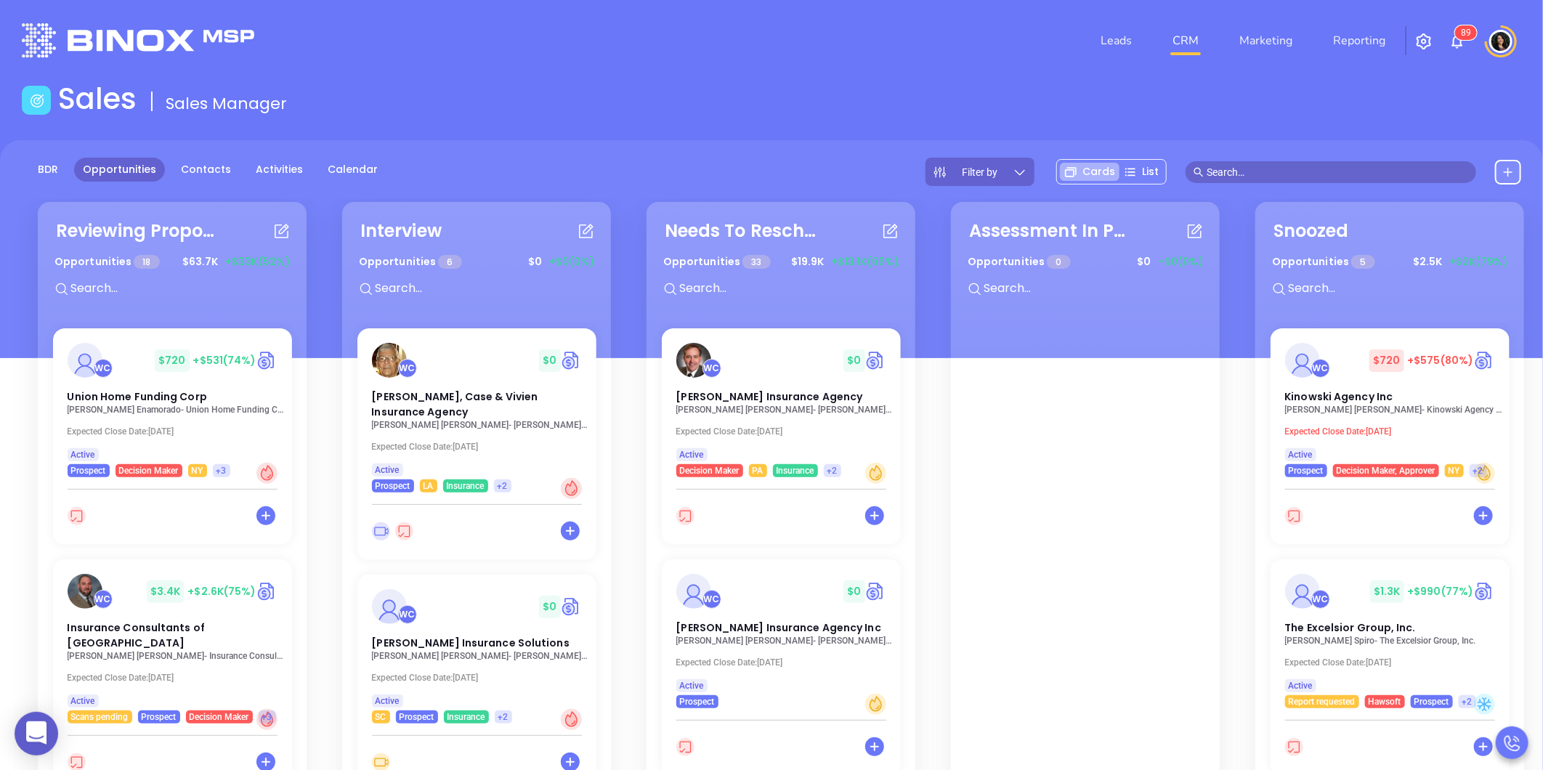
scroll to position [963, 0]
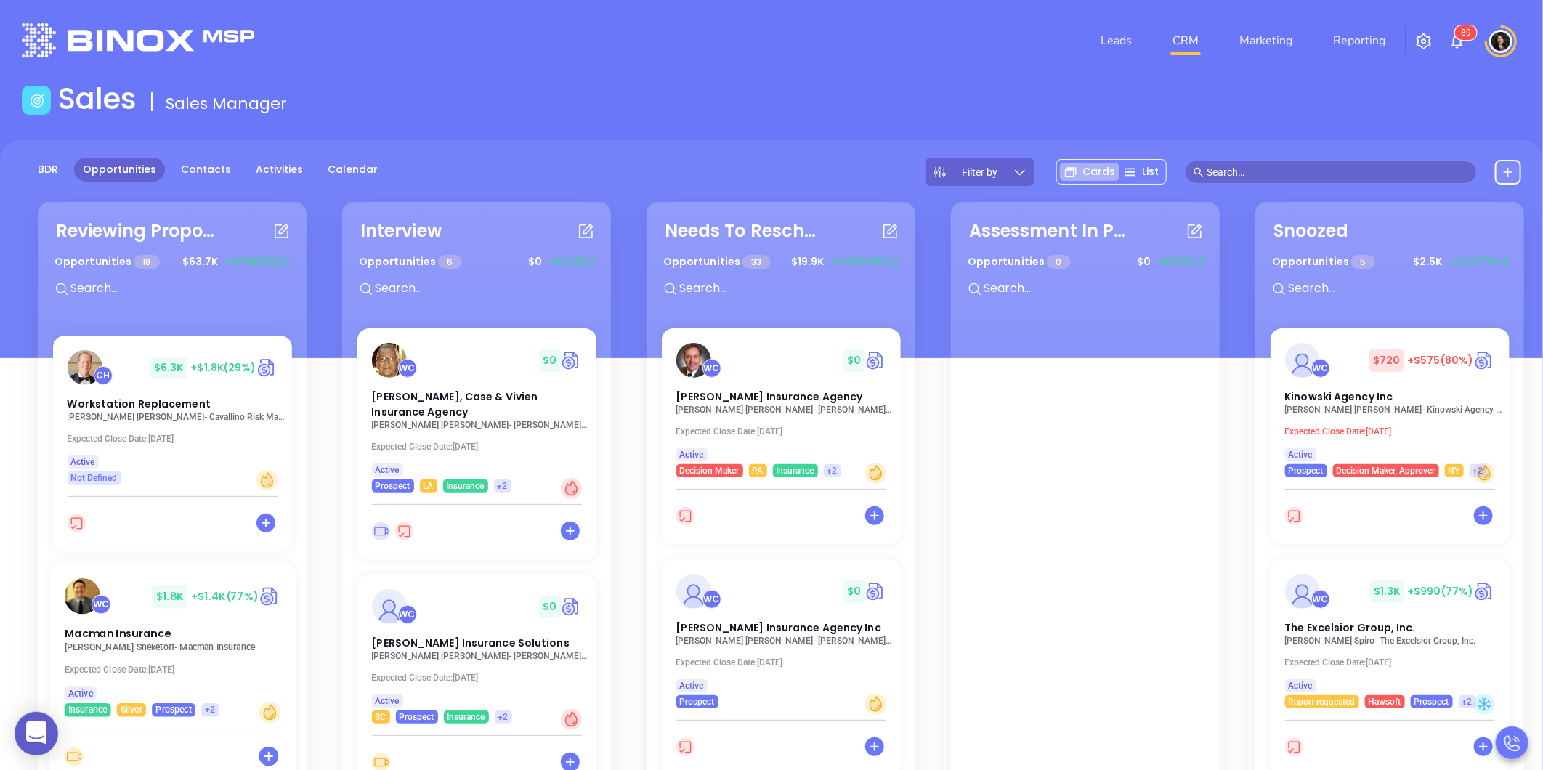
click at [136, 642] on p "Alan Sheketoff - Macman Insurance" at bounding box center [176, 647] width 224 height 10
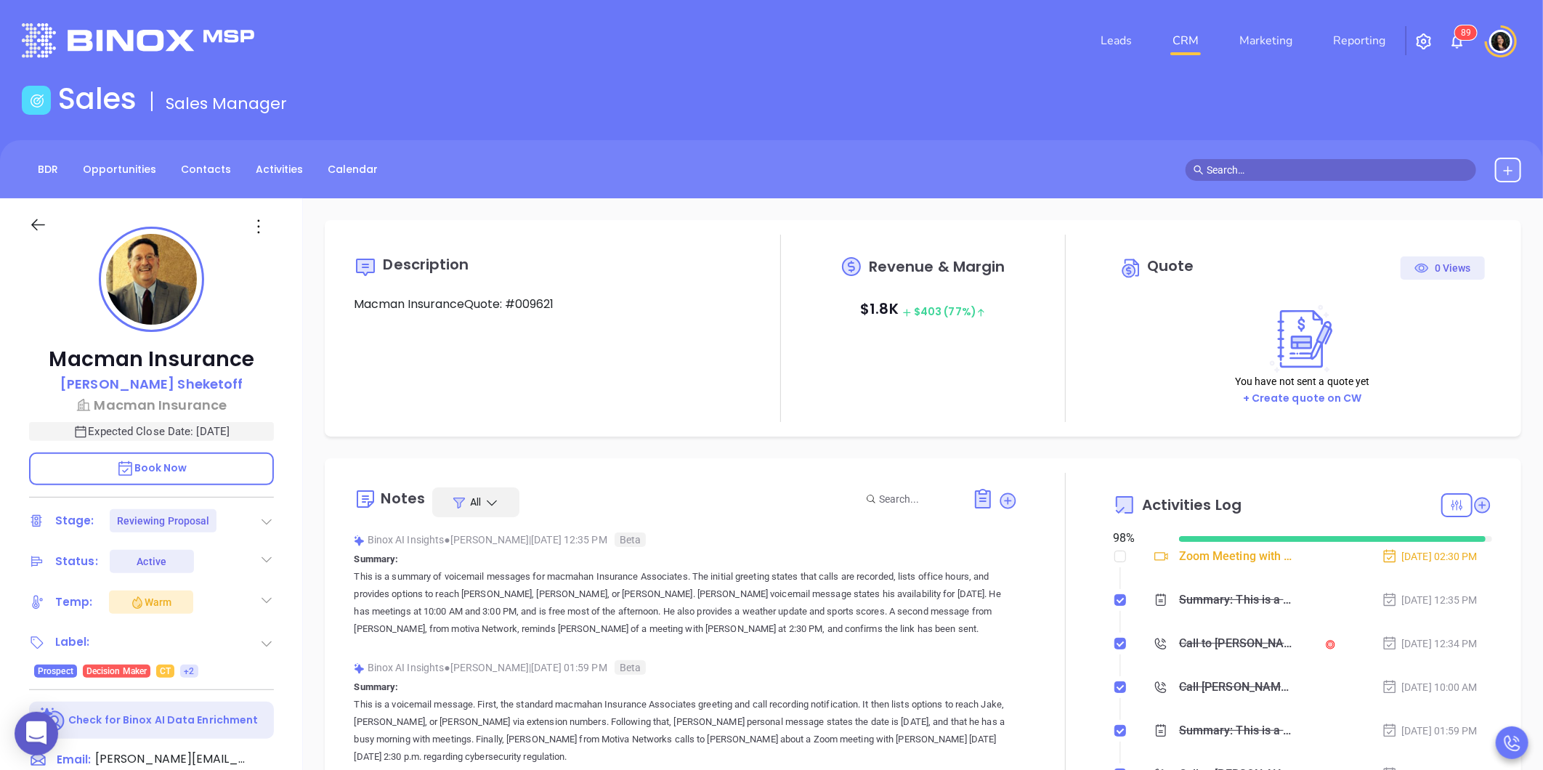
type input "[DATE]"
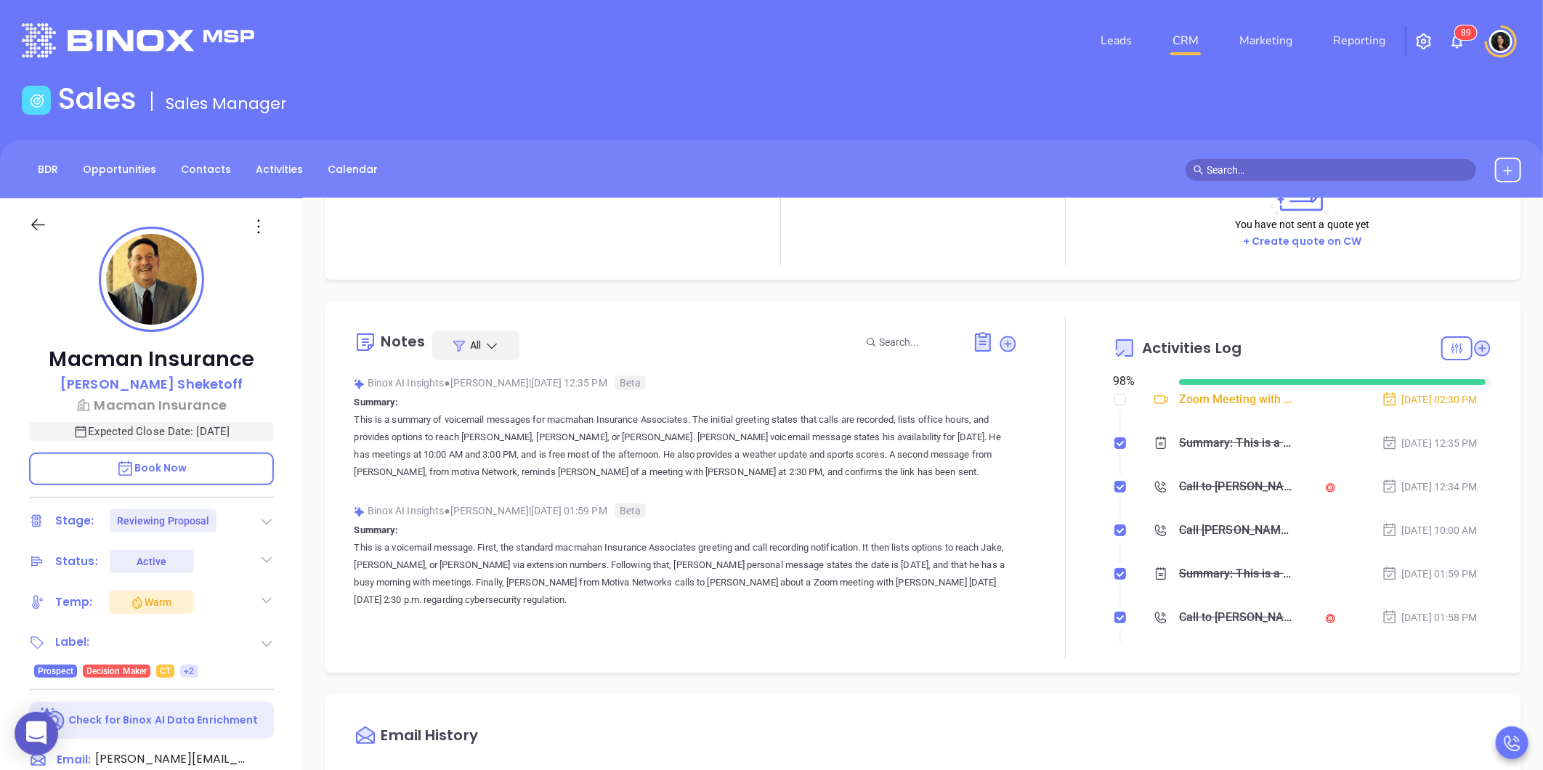
scroll to position [161, 0]
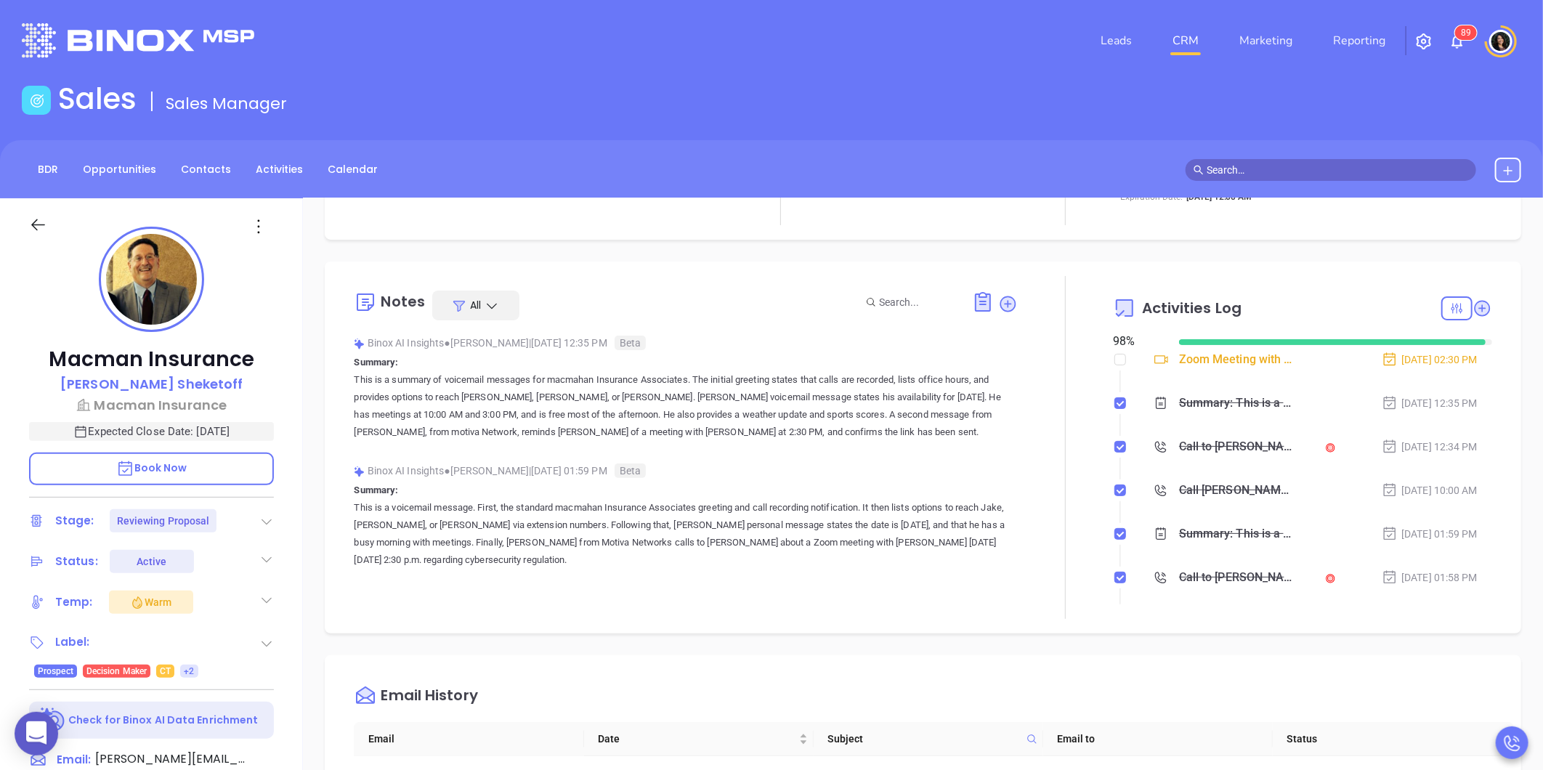
type input "[PERSON_NAME]"
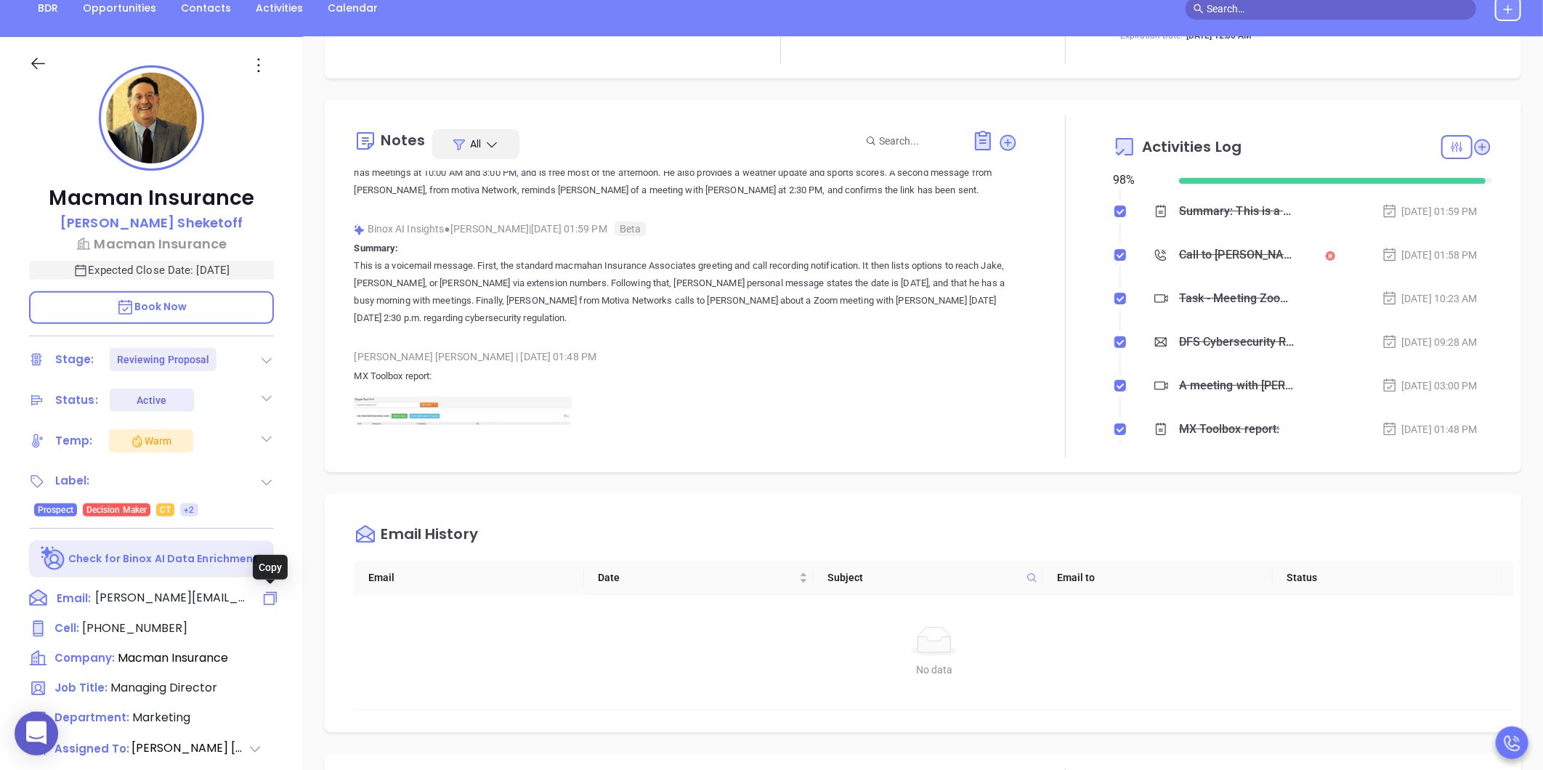
click at [274, 591] on icon at bounding box center [270, 598] width 17 height 17
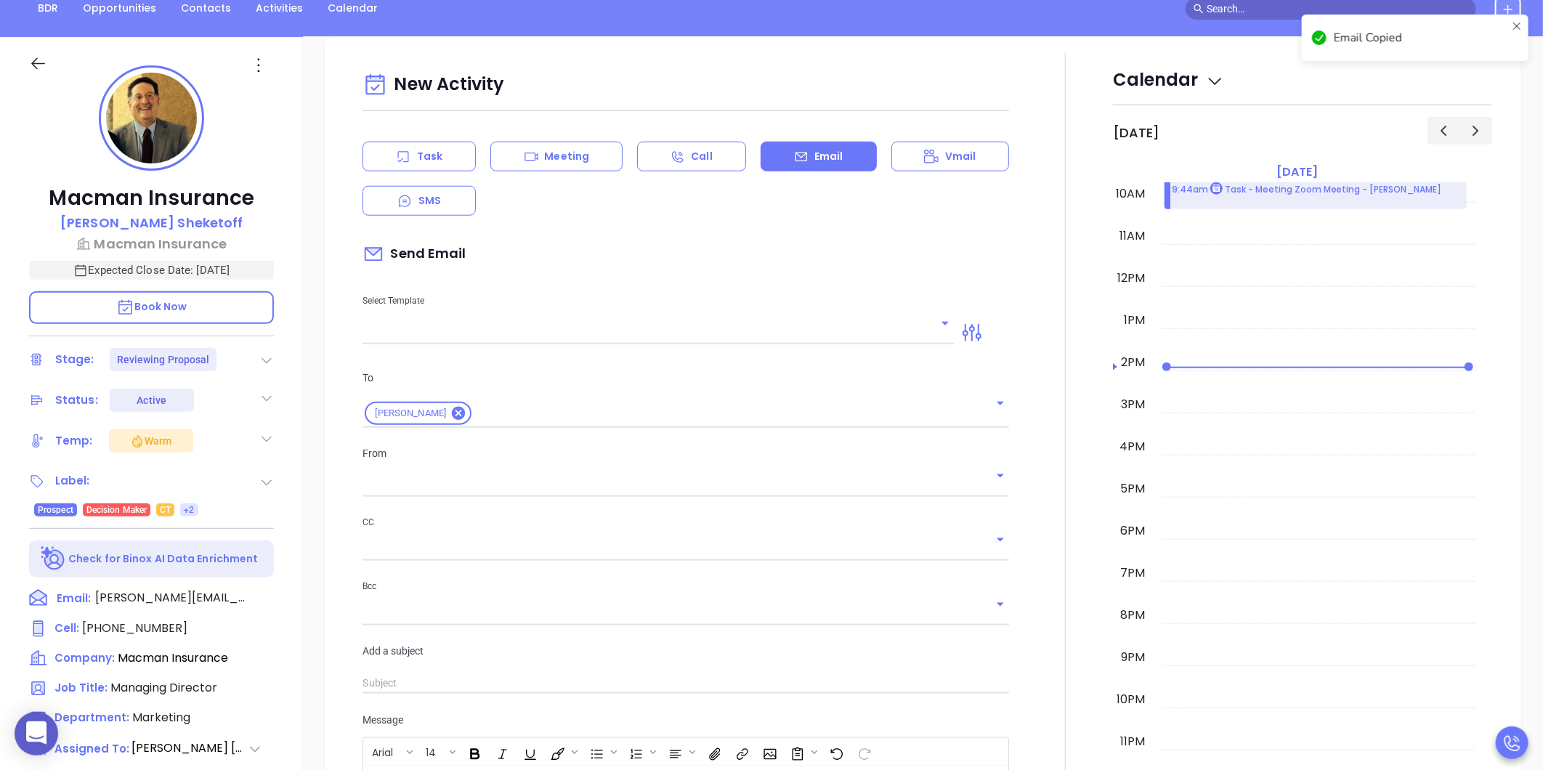
scroll to position [198, 0]
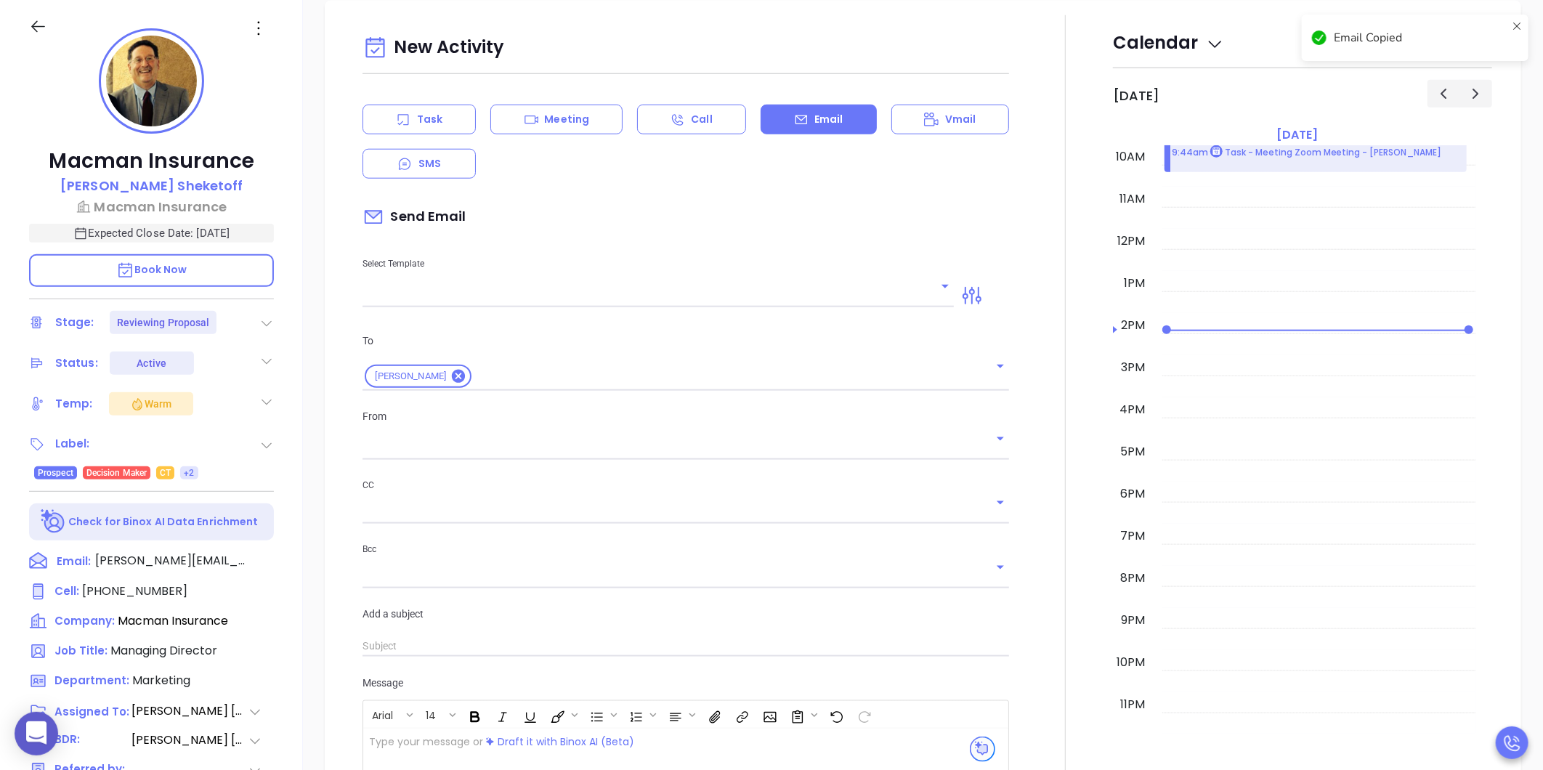
type input "[PERSON_NAME]"
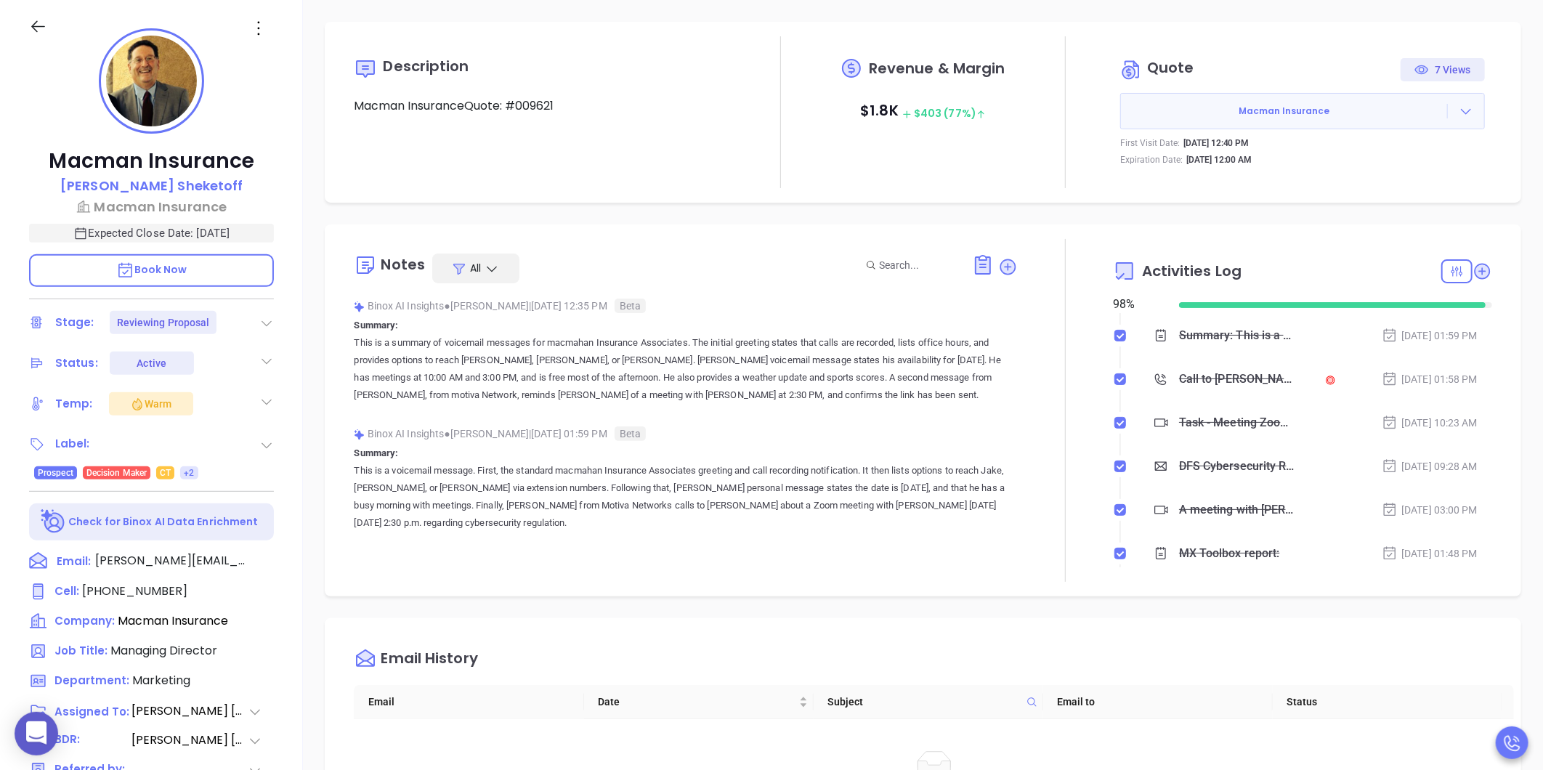
scroll to position [0, 0]
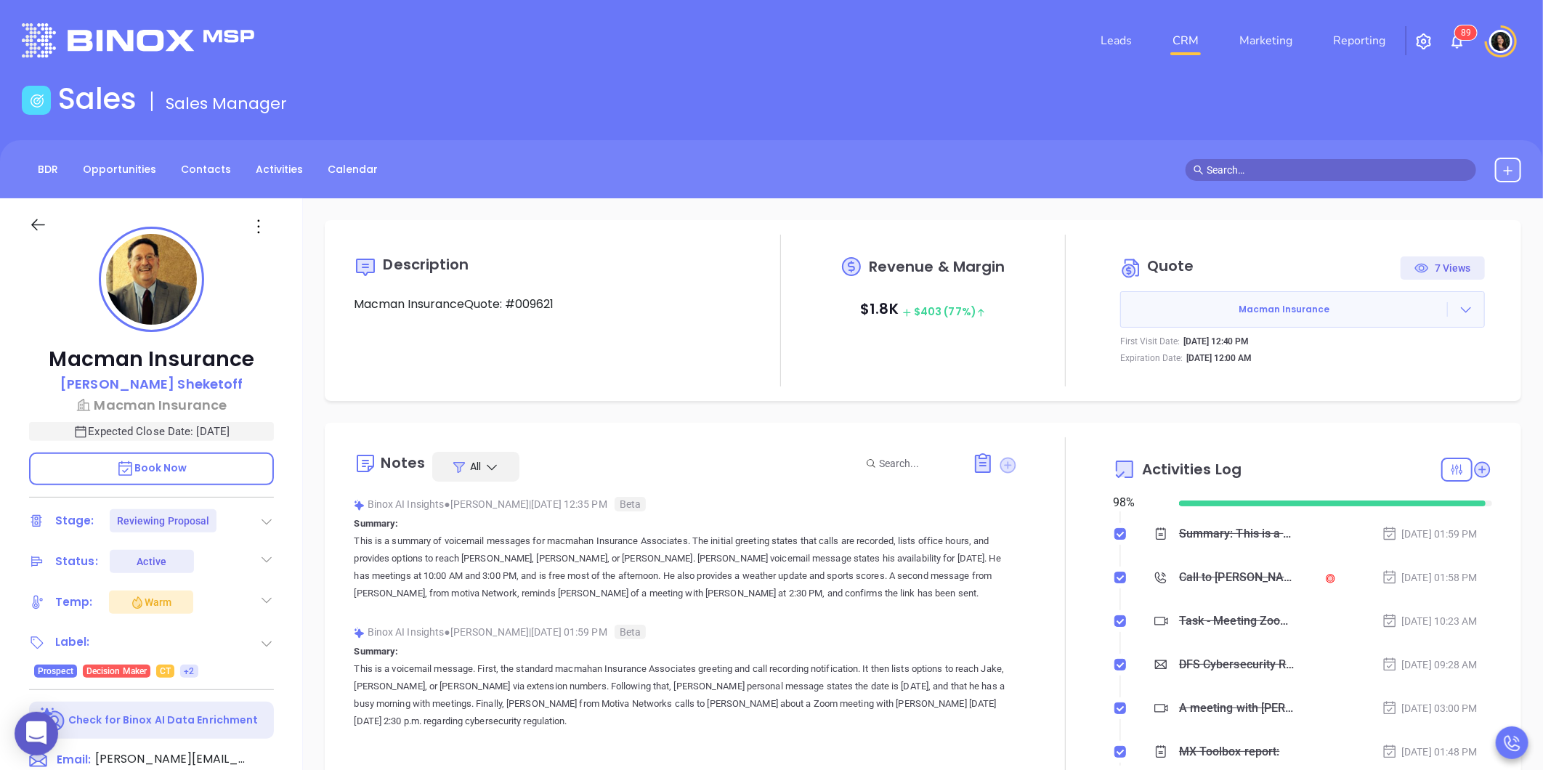
click at [1000, 465] on icon at bounding box center [1008, 465] width 16 height 16
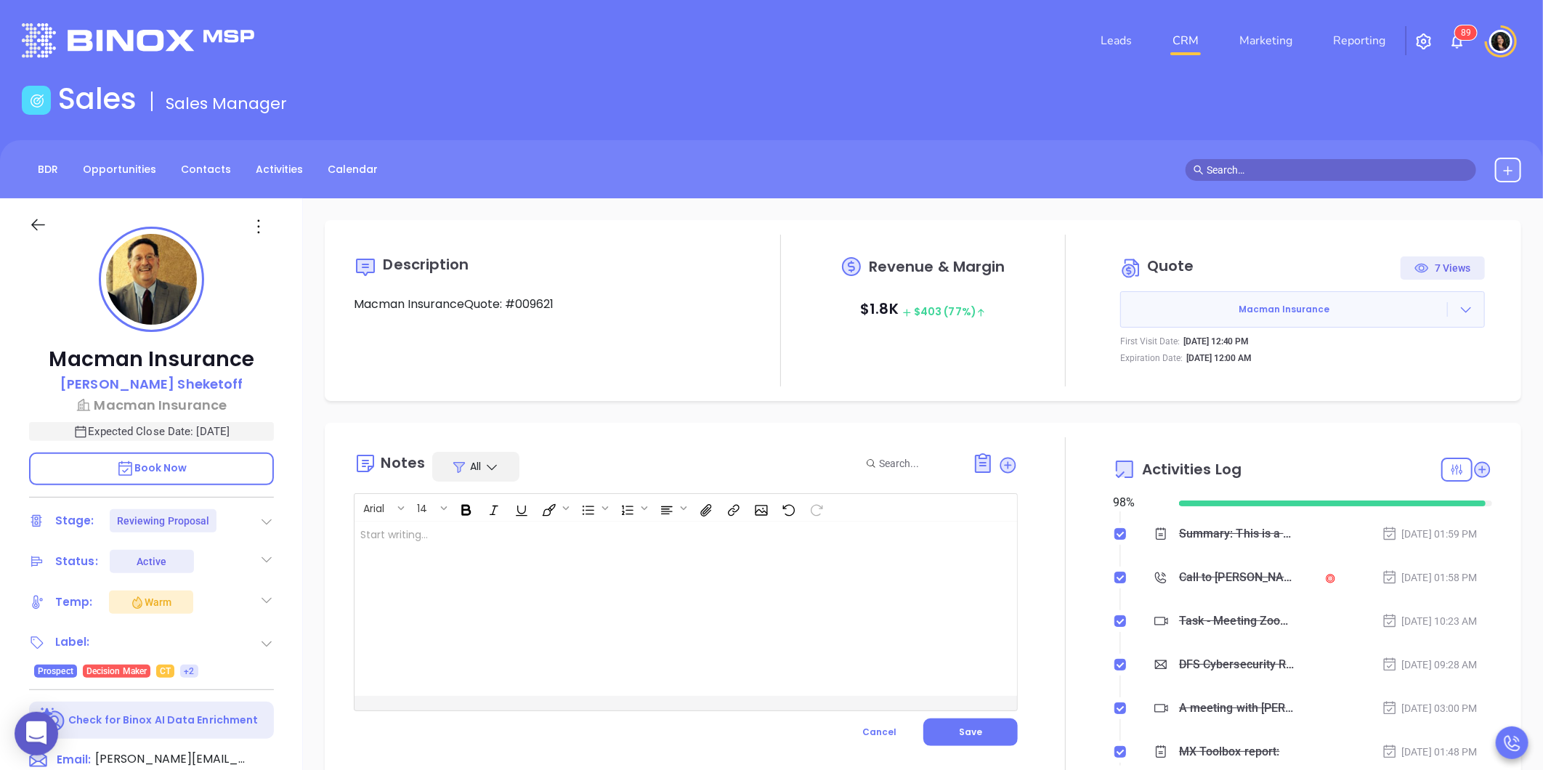
click at [546, 589] on div at bounding box center [663, 609] width 616 height 174
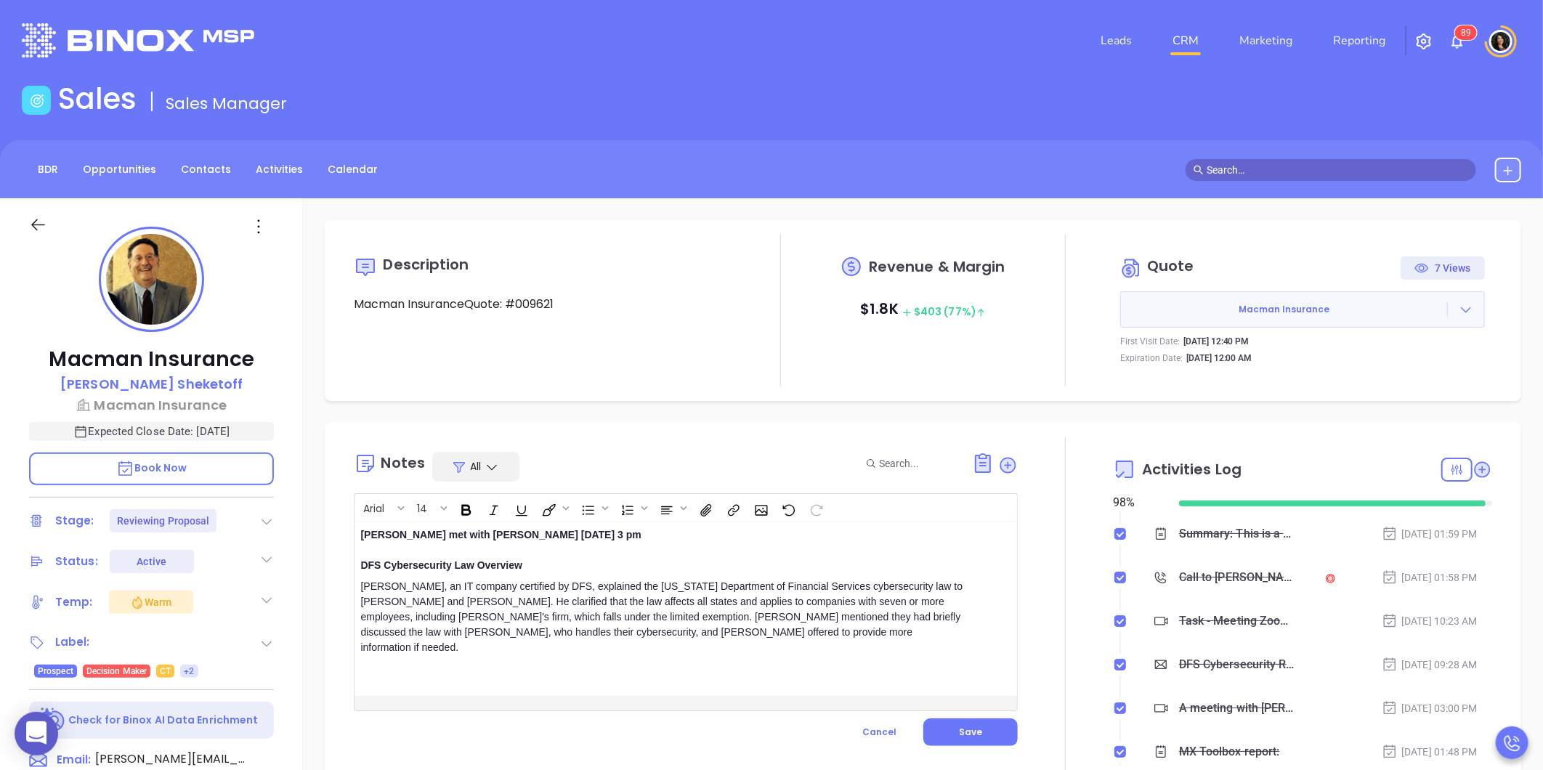
click at [490, 534] on div "Walter met with Alan 08/28 3 pm DFS Cybersecurity Law Overview" at bounding box center [662, 550] width 604 height 46
click at [713, 645] on div "Walter, an IT company certified by DFS, explained the New York Department of Fi…" at bounding box center [662, 632] width 604 height 107
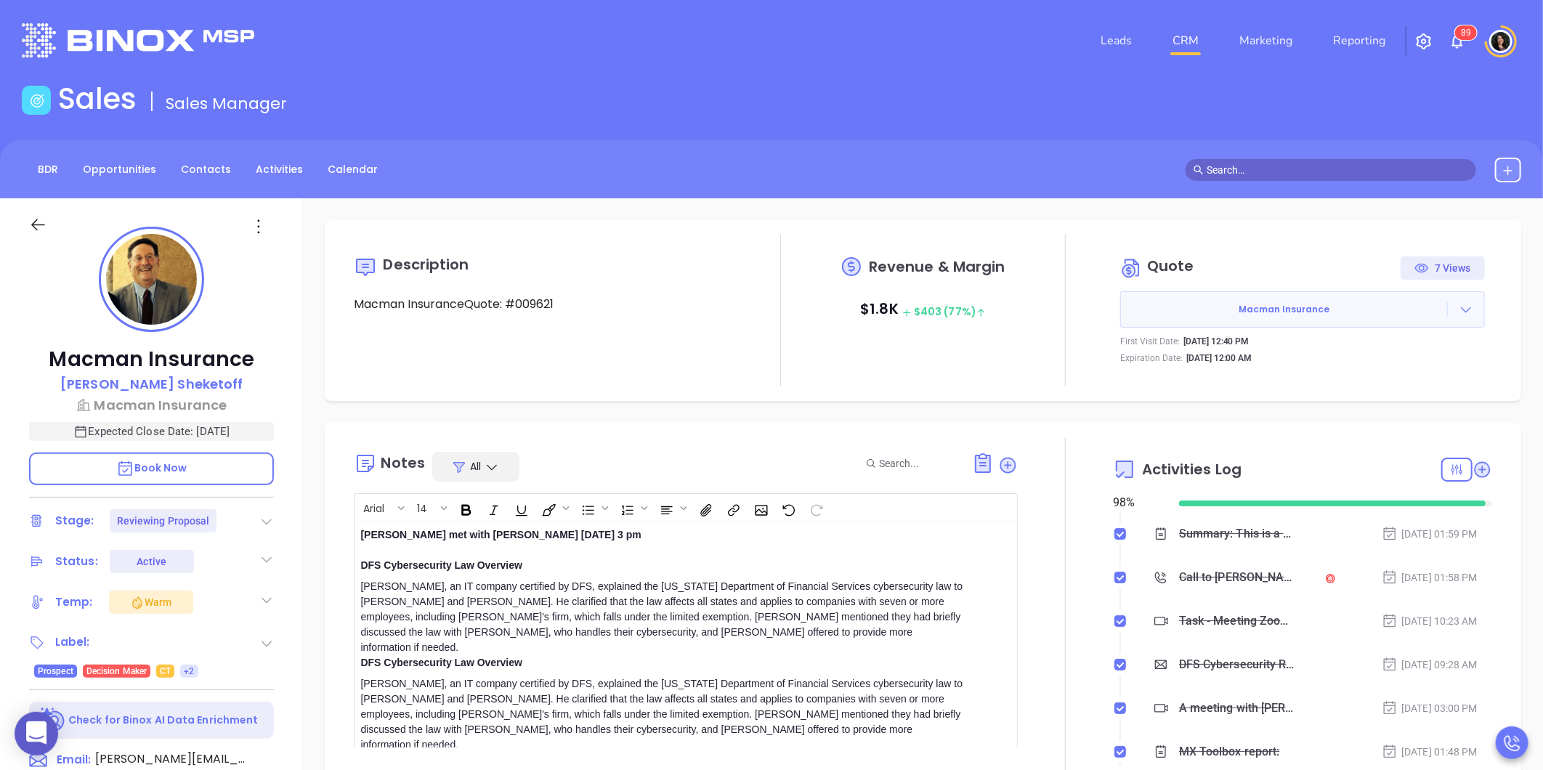
click at [694, 633] on div "Walter, an IT company certified by DFS, explained the New York Department of Fi…" at bounding box center [662, 673] width 604 height 189
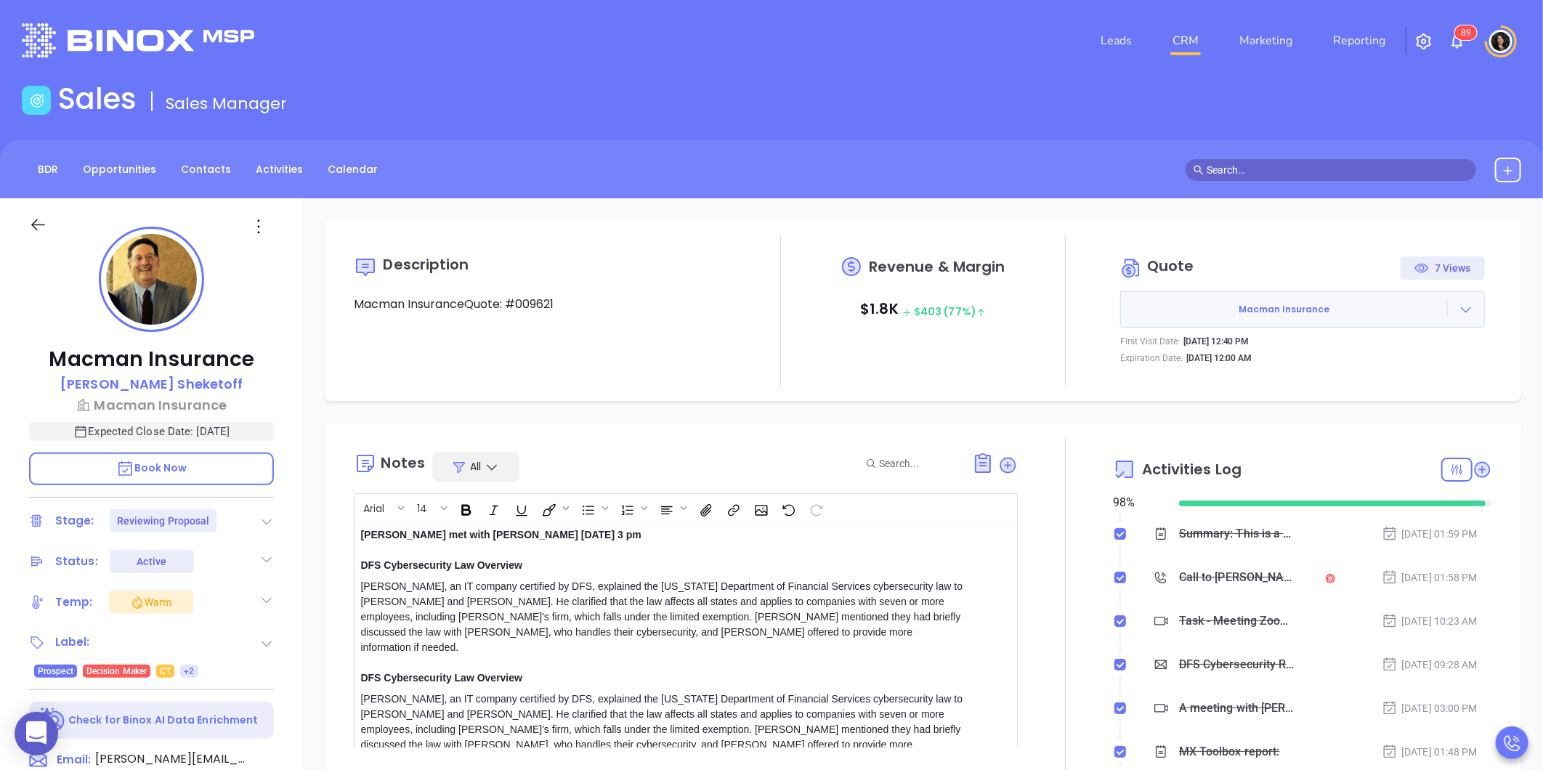
scroll to position [61, 0]
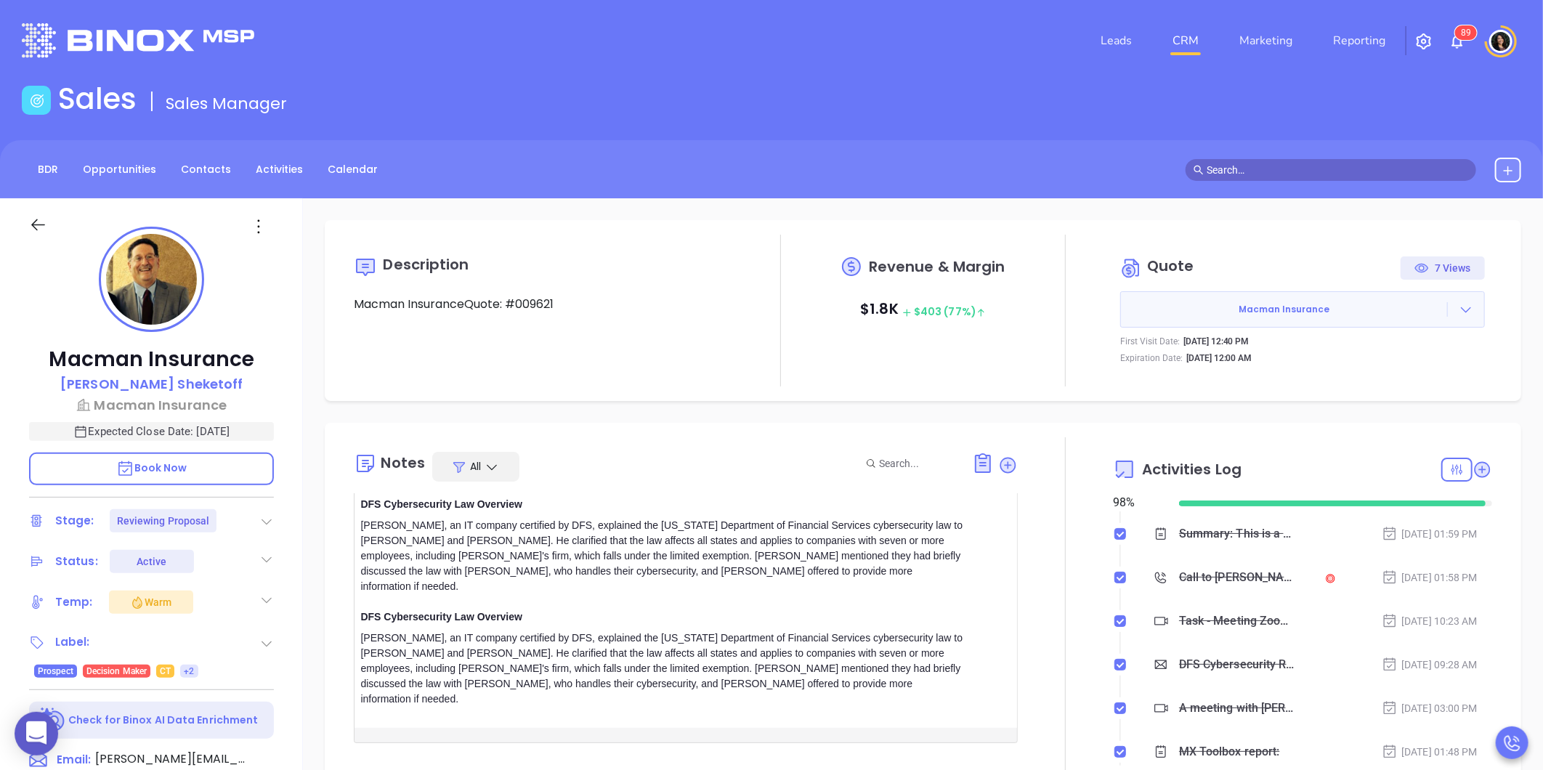
click at [710, 665] on div "Walter, an IT company certified by DFS, explained the New York Department of Fi…" at bounding box center [662, 669] width 604 height 76
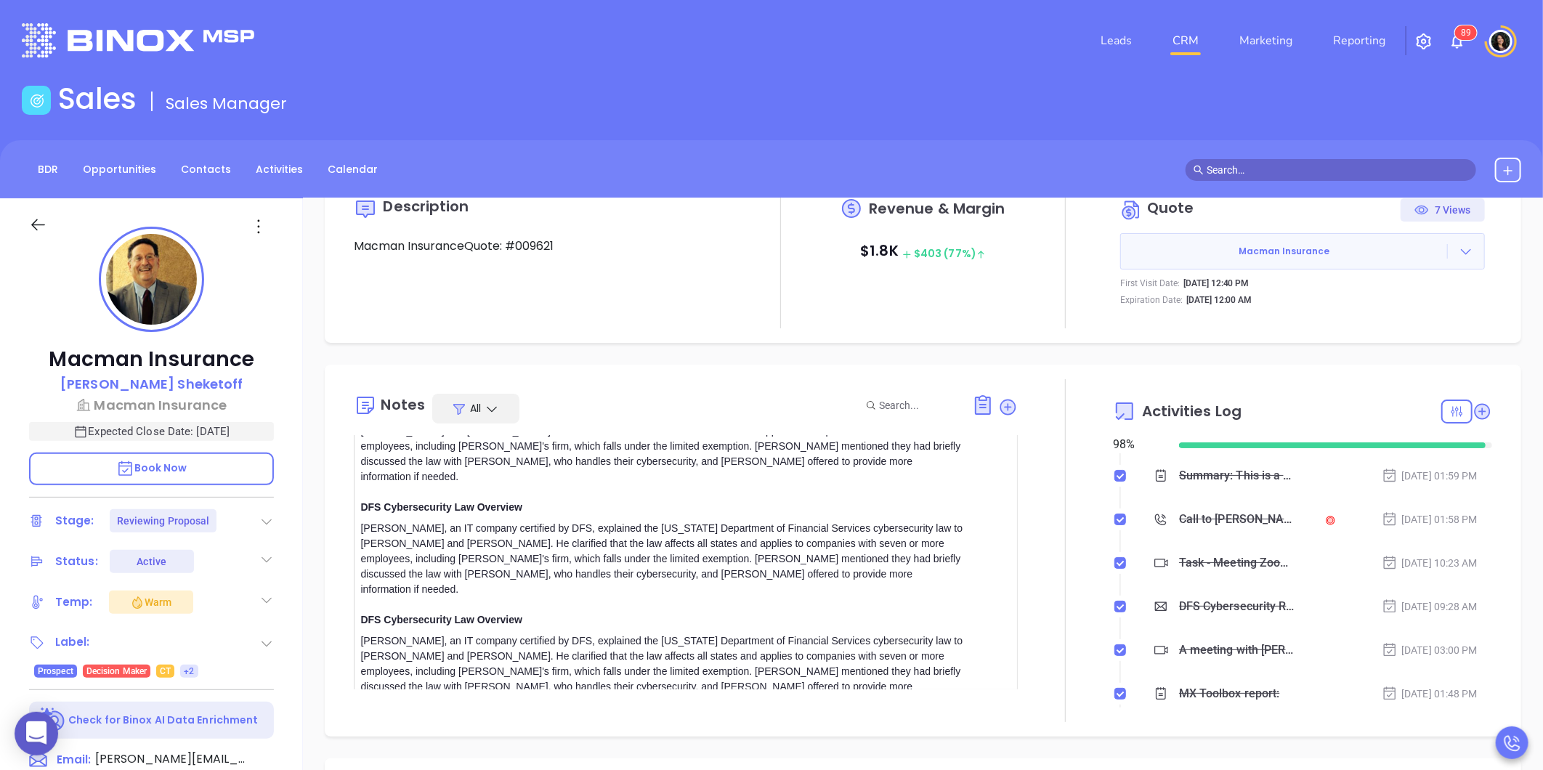
scroll to position [81, 0]
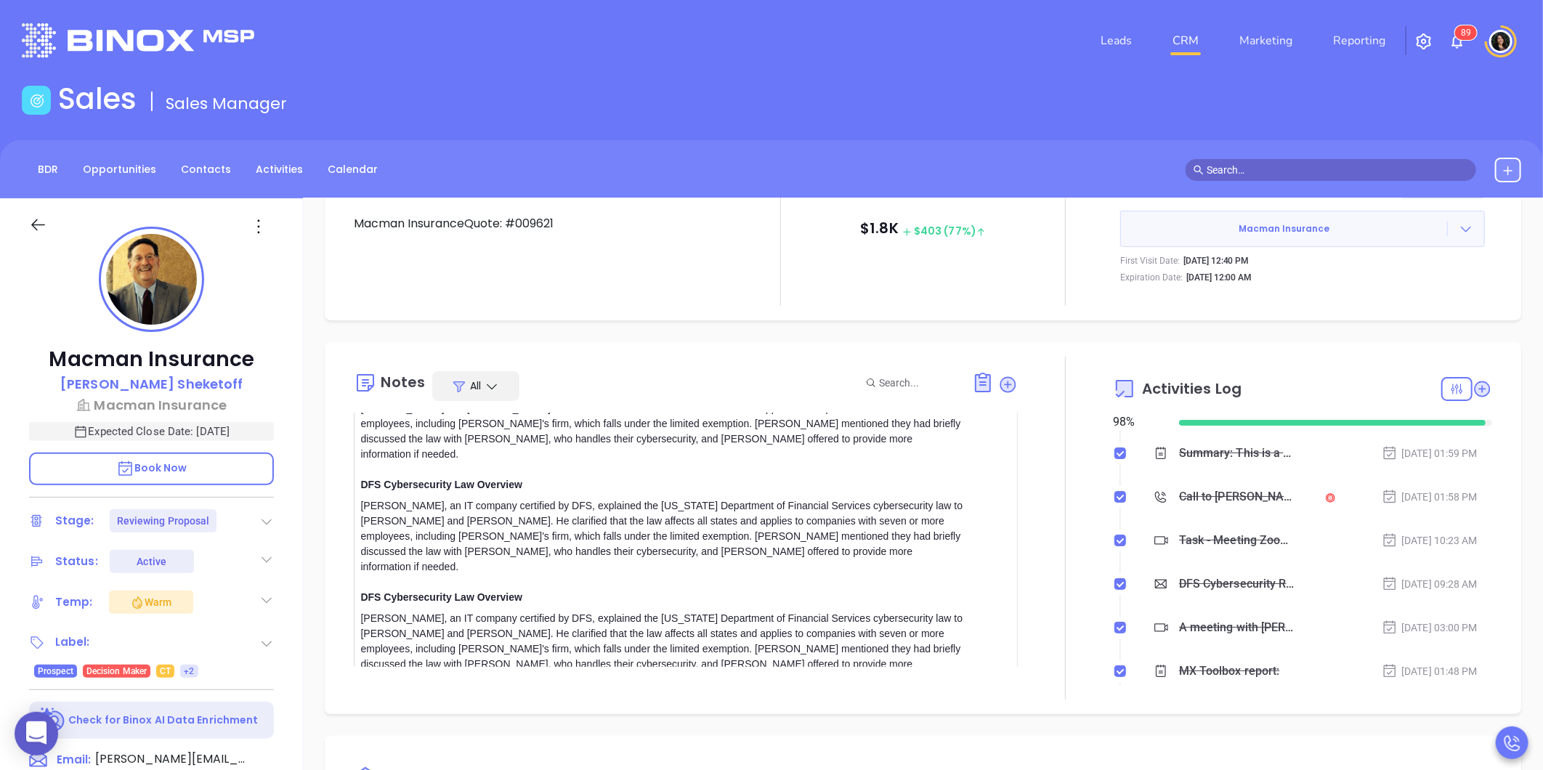
click at [701, 611] on div "Walter, an IT company certified by DFS, explained the New York Department of Fi…" at bounding box center [662, 649] width 604 height 76
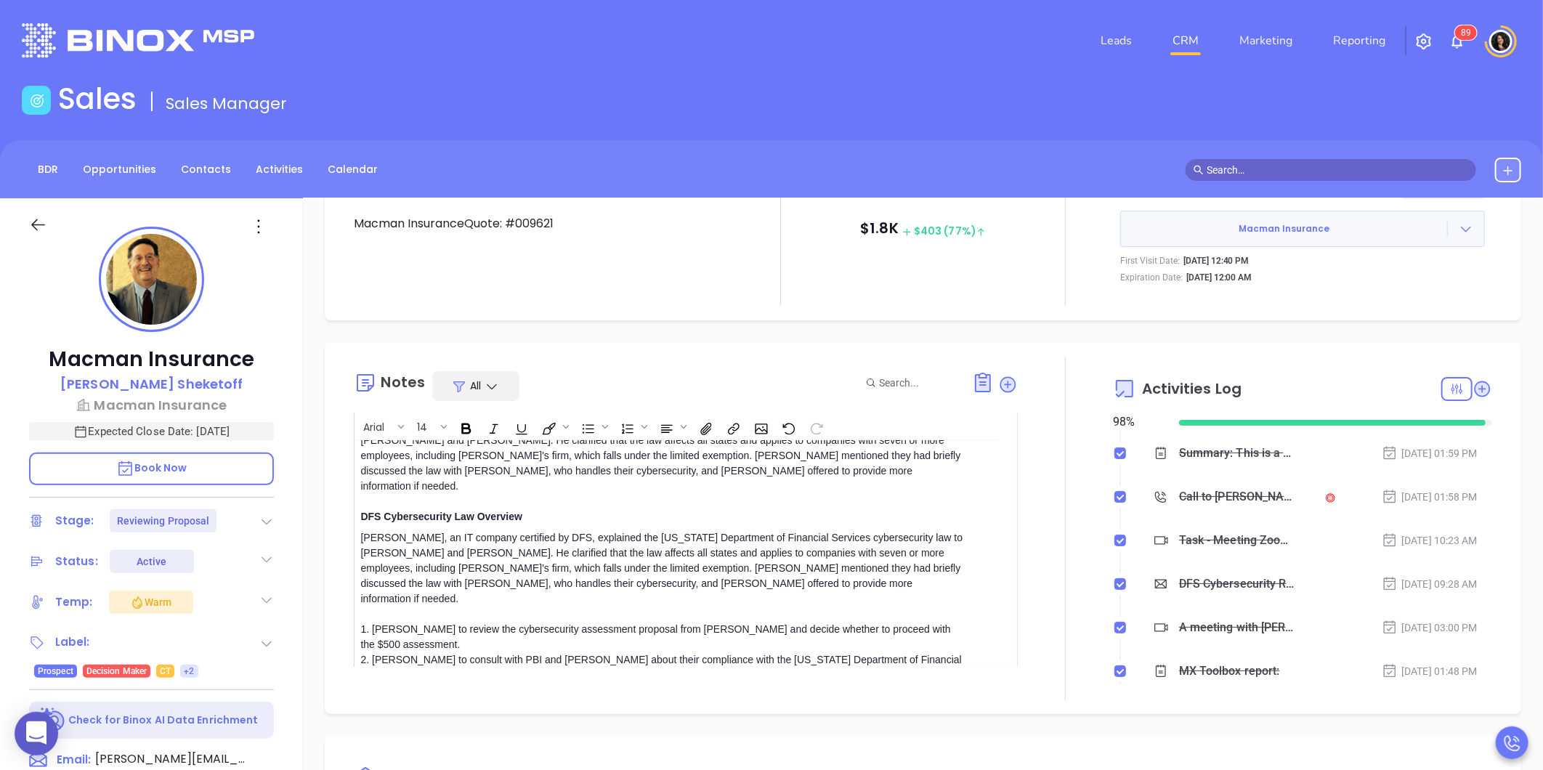
click at [709, 530] on div "Walter, an IT company certified by DFS, explained the New York Department of Fi…" at bounding box center [662, 644] width 604 height 229
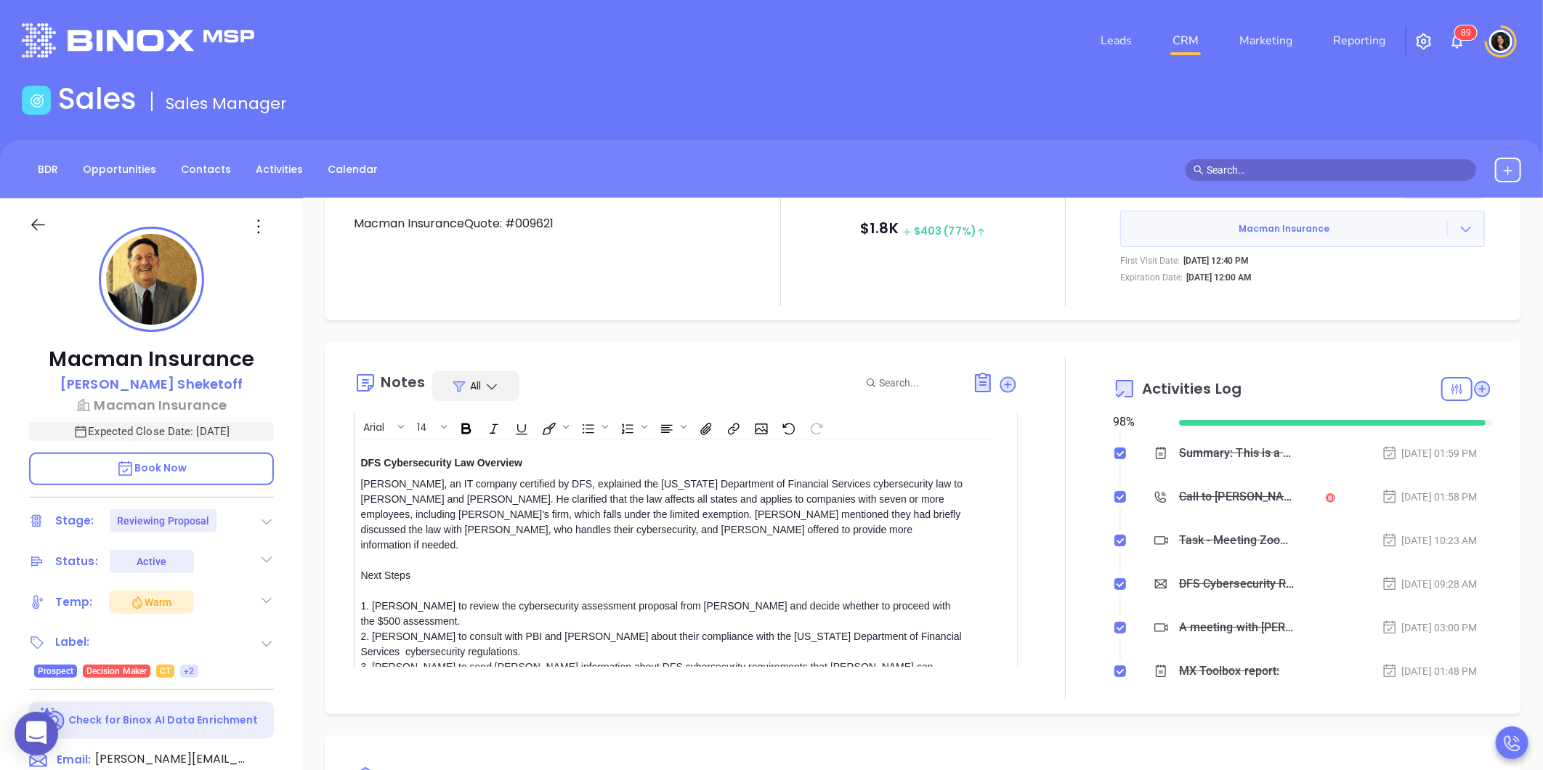
scroll to position [587, 0]
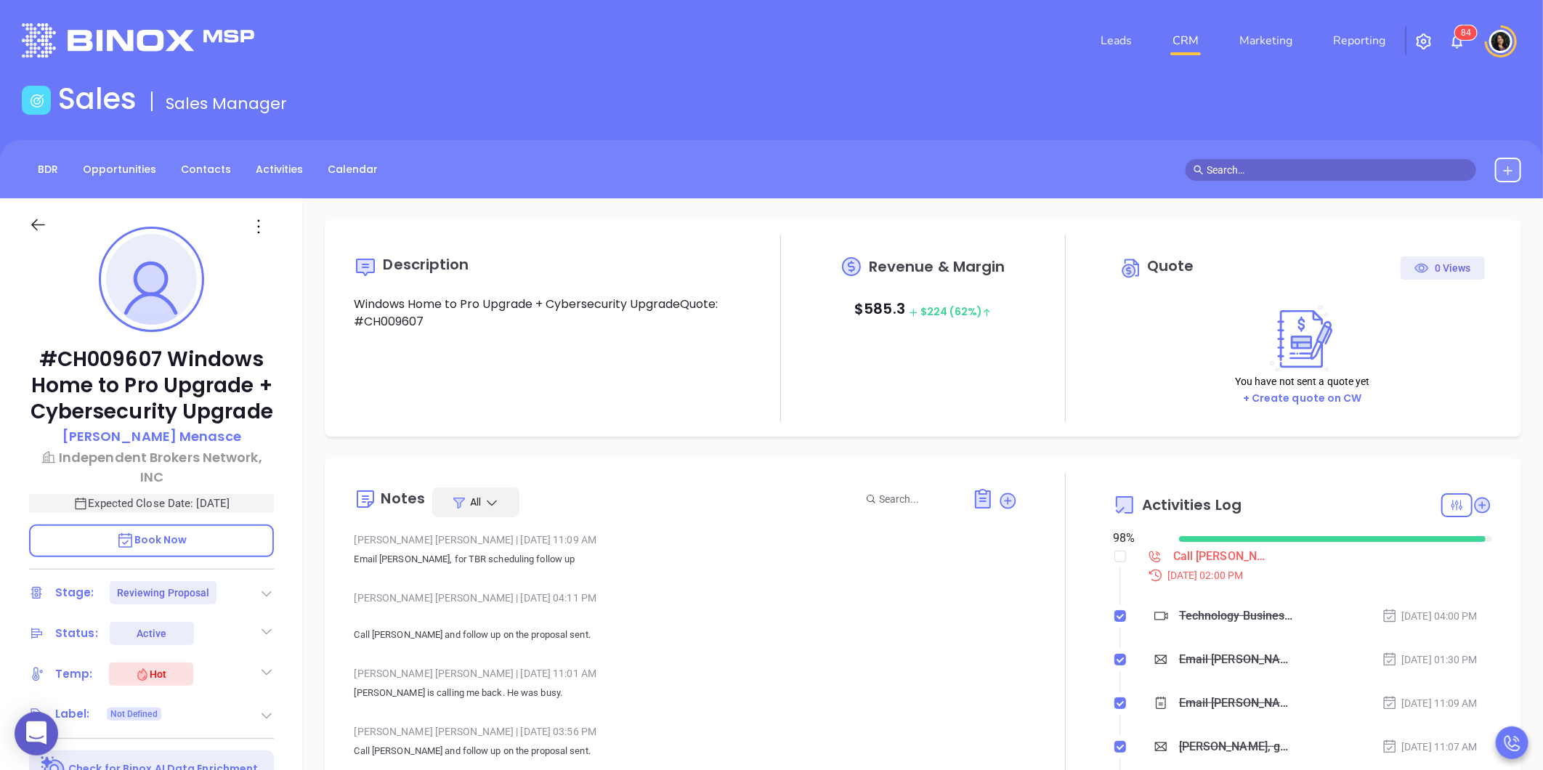
type input "[PERSON_NAME]"
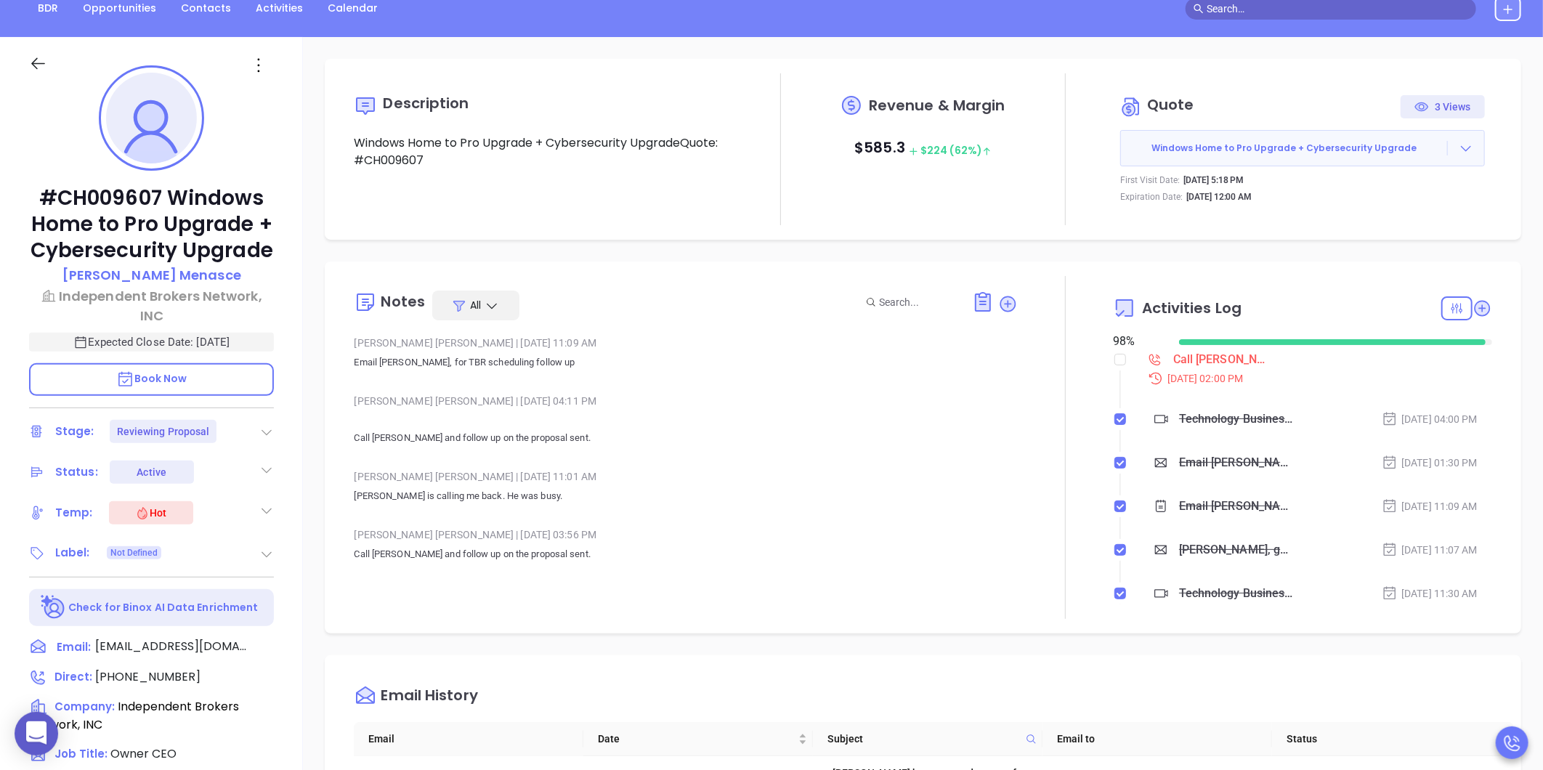
scroll to position [242, 0]
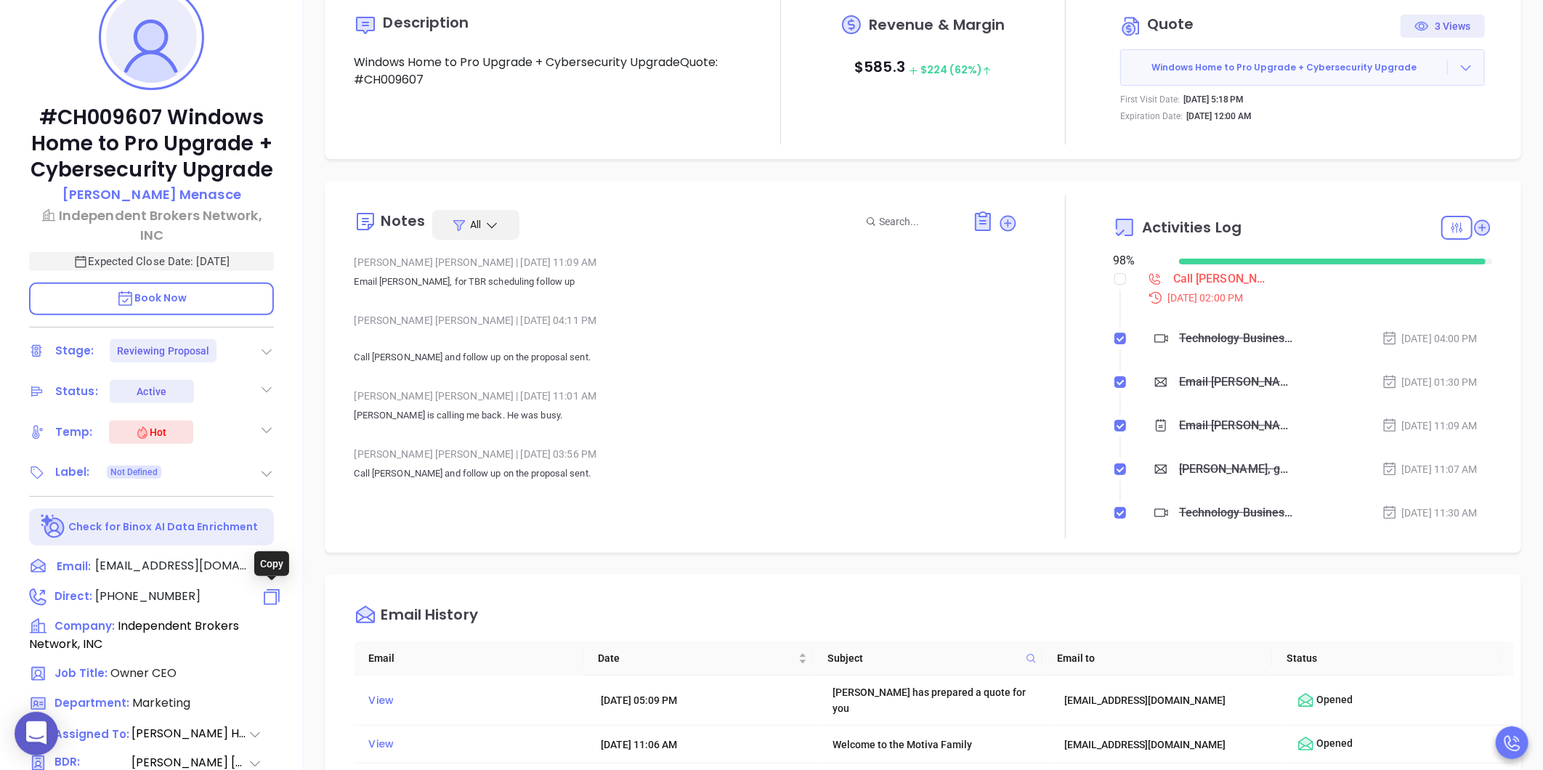
click at [272, 598] on icon at bounding box center [272, 596] width 21 height 21
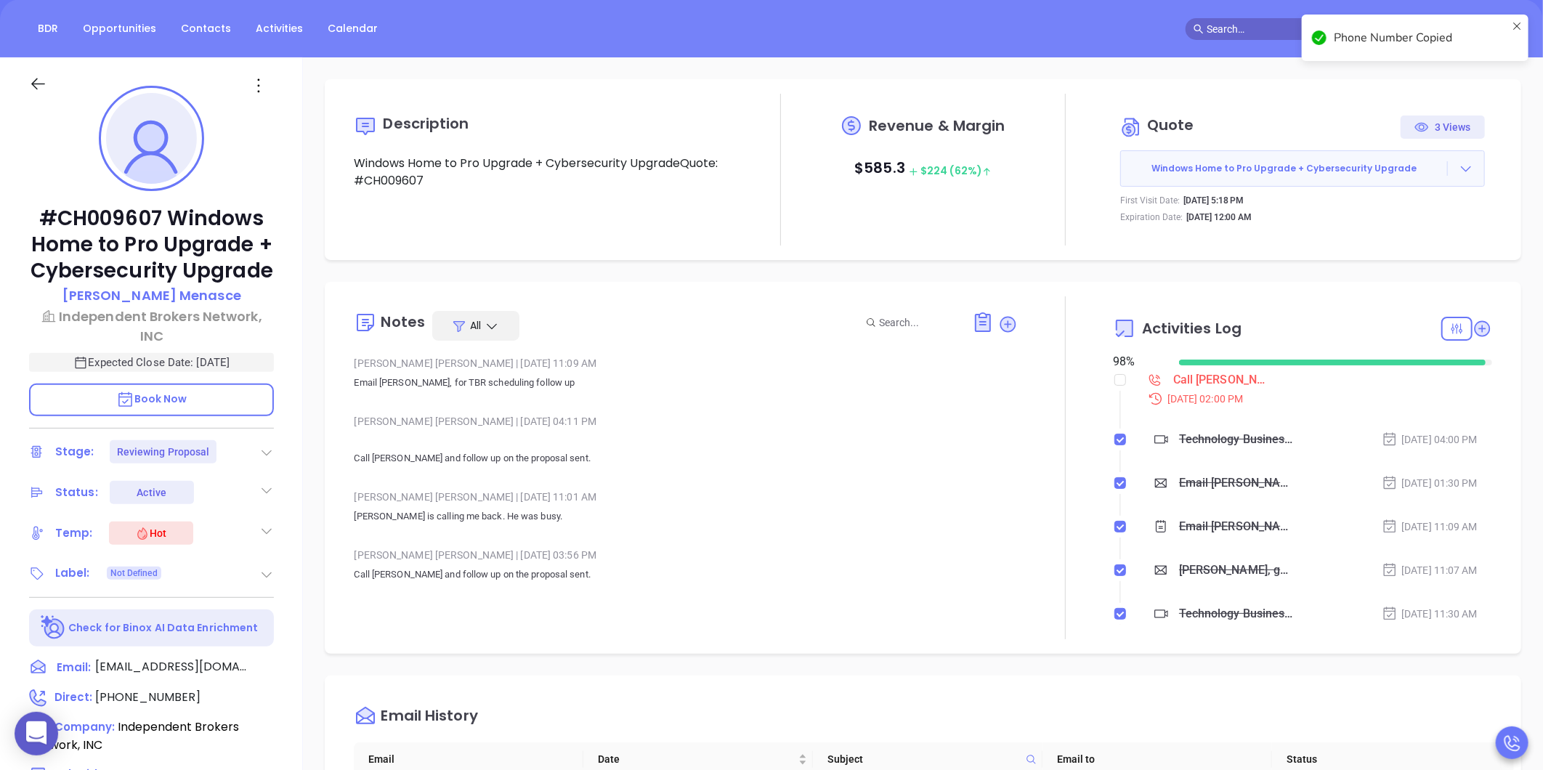
scroll to position [0, 0]
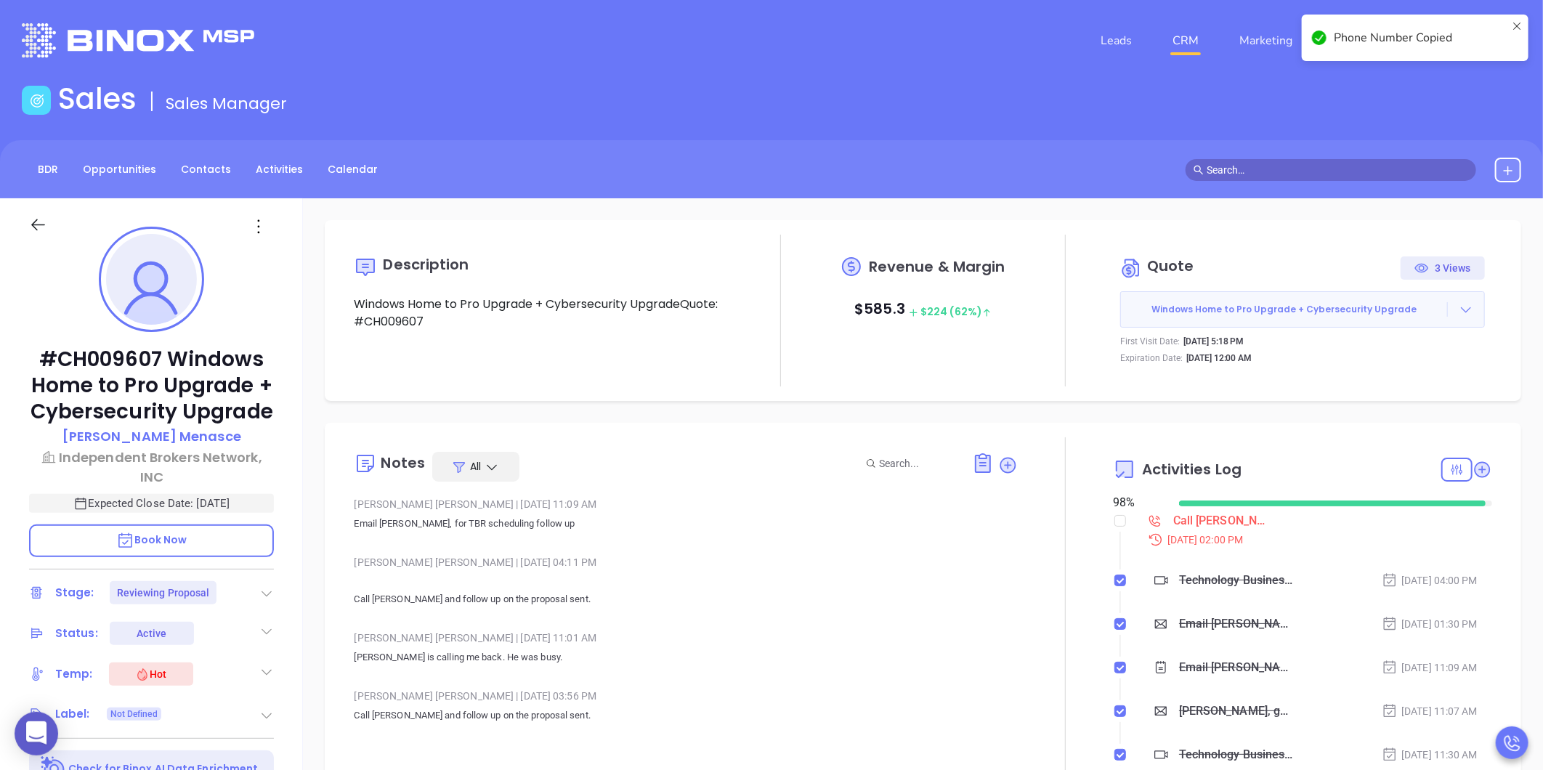
click at [1460, 304] on icon at bounding box center [1466, 309] width 15 height 15
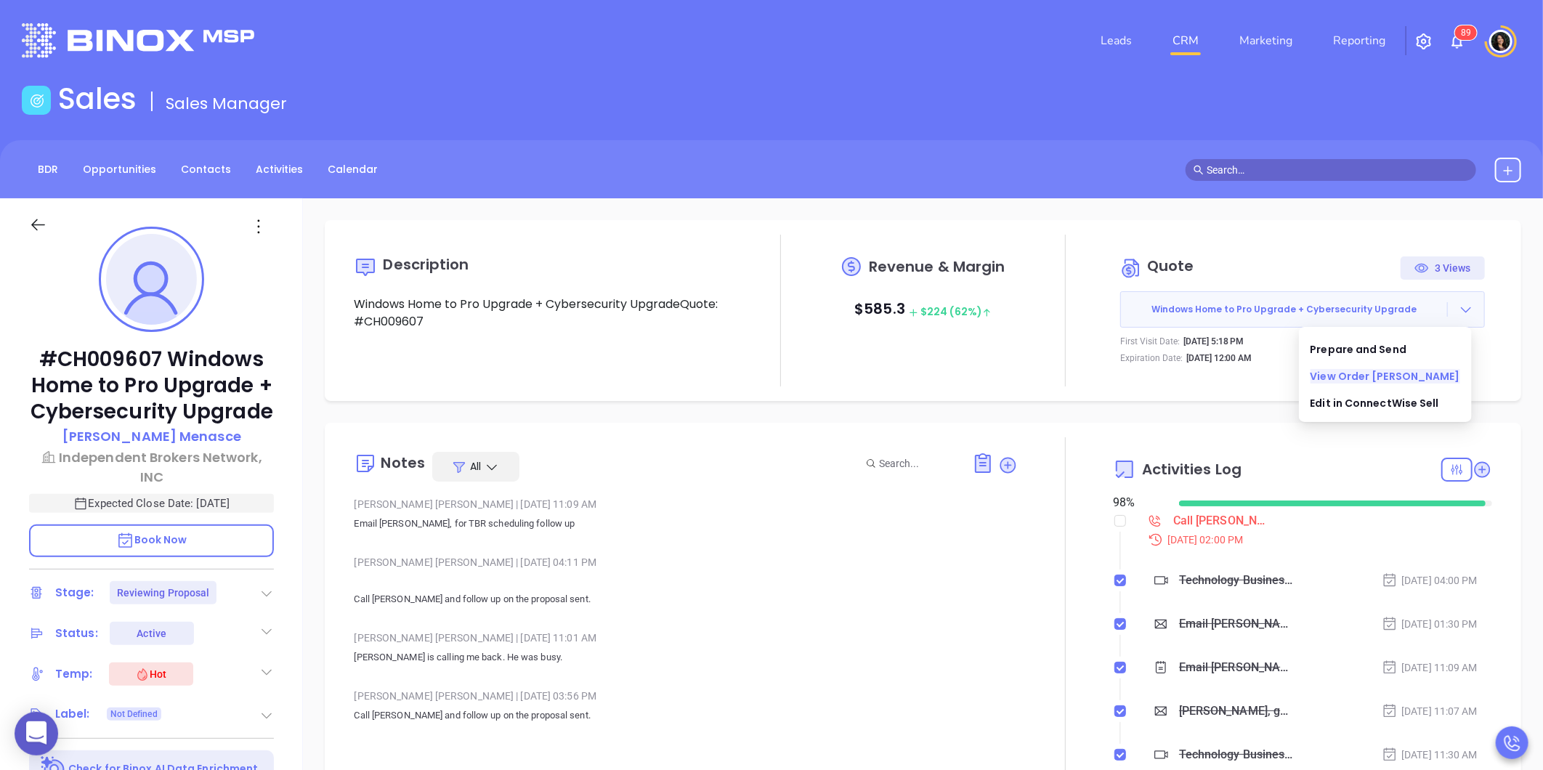
click at [1368, 378] on link "View Order [PERSON_NAME]" at bounding box center [1386, 376] width 150 height 15
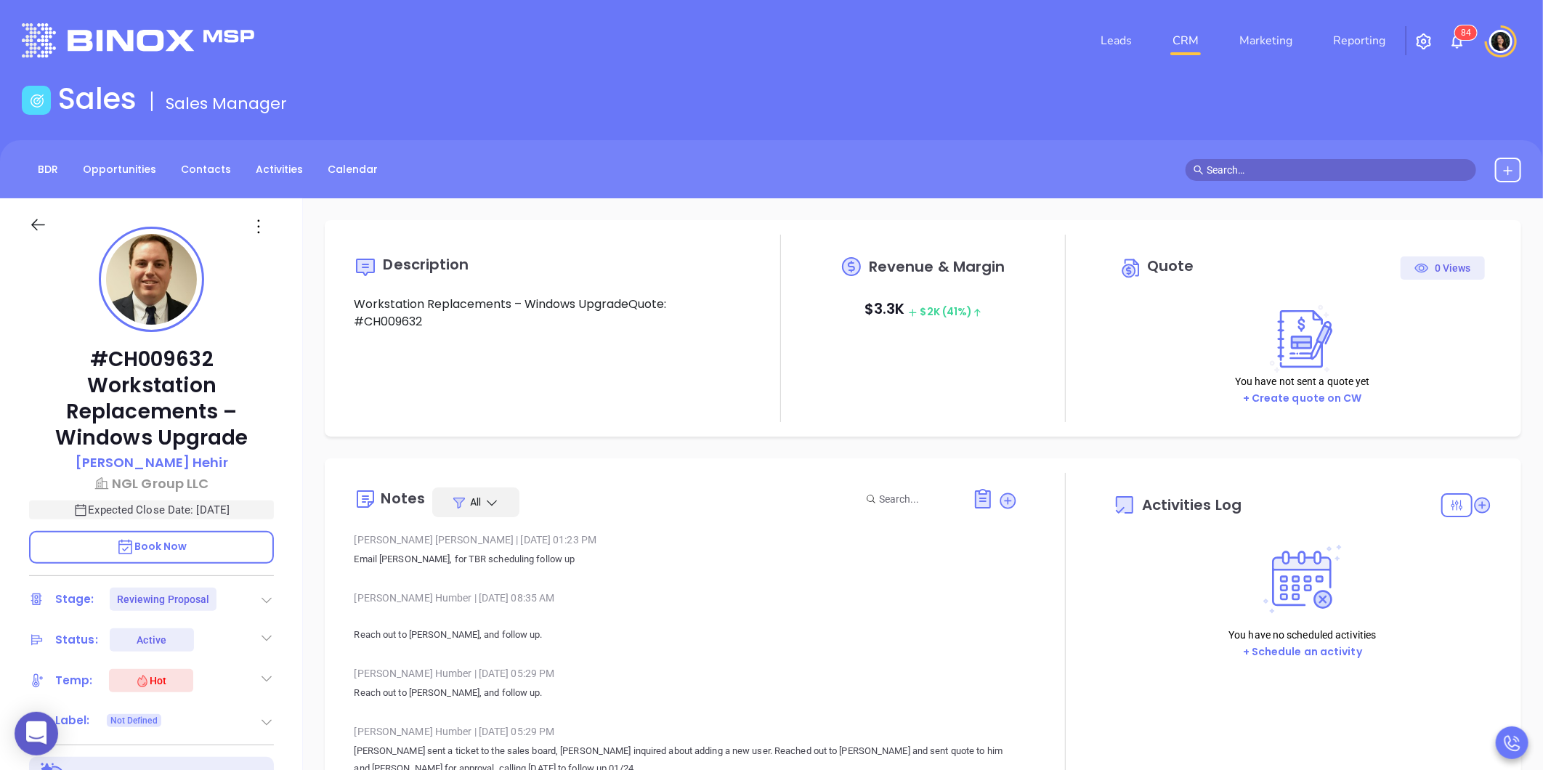
type input "[DATE]"
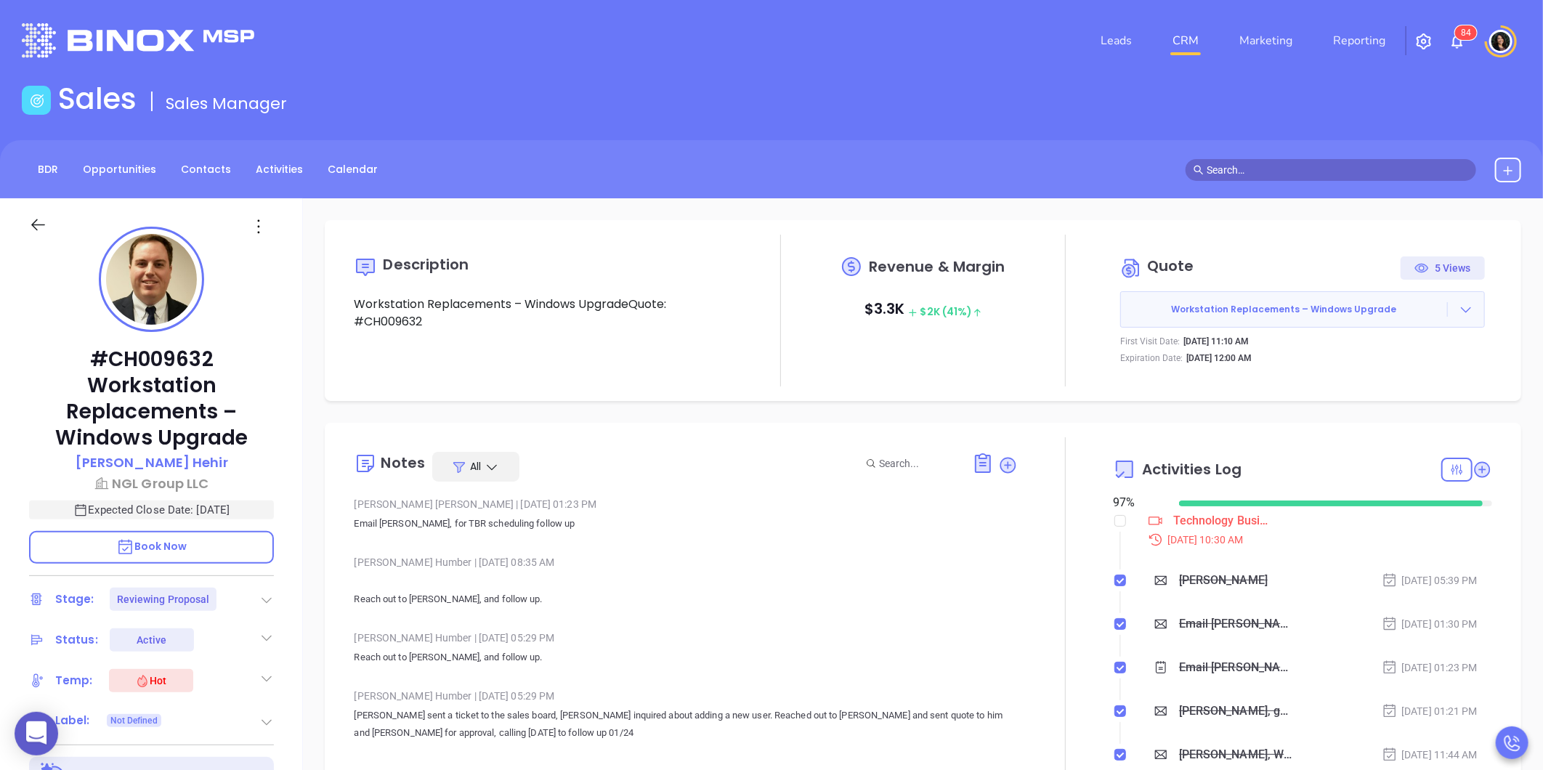
type input "[PERSON_NAME]"
click at [1114, 523] on input "checkbox" at bounding box center [1120, 521] width 12 height 12
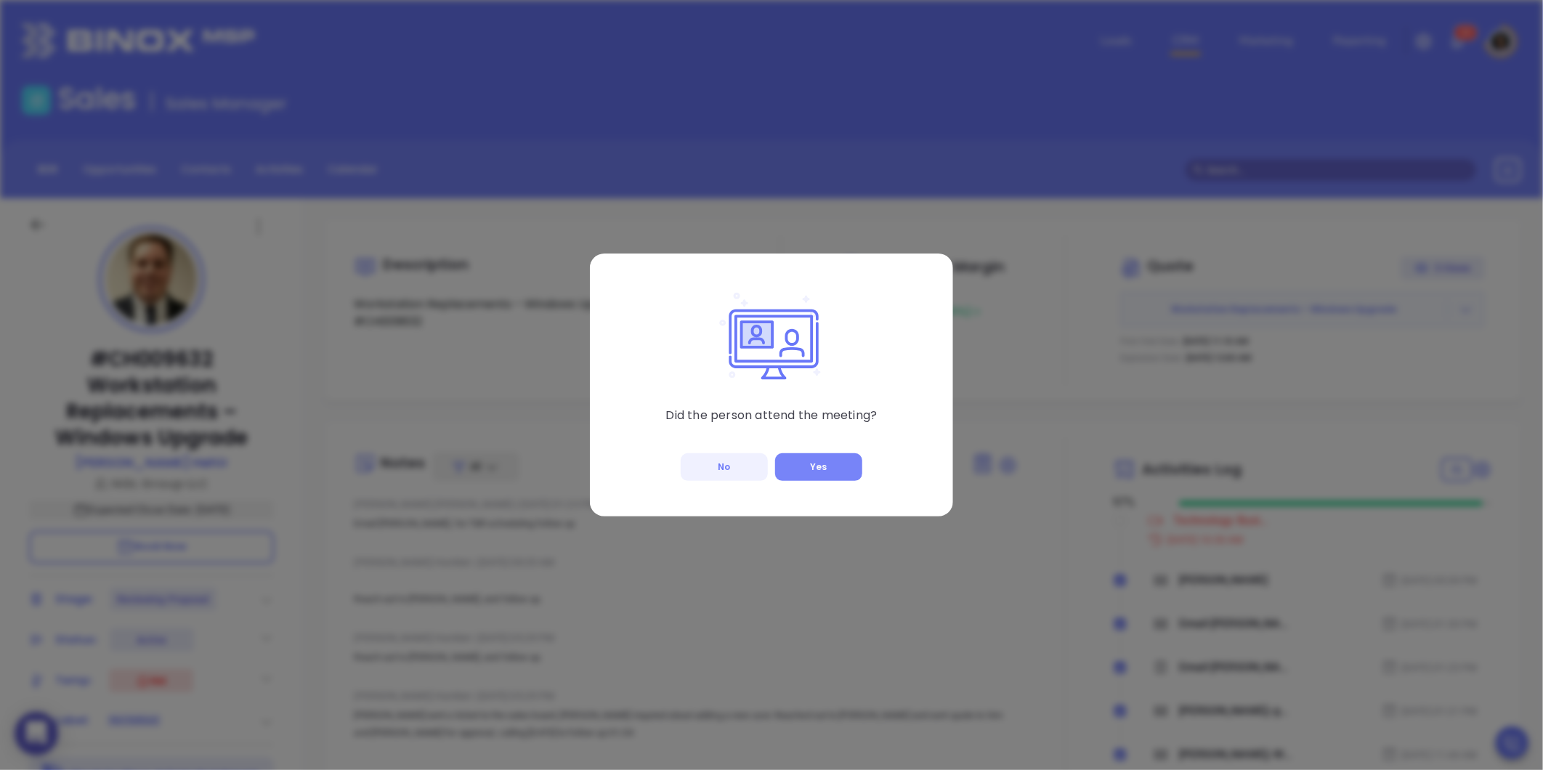
click at [800, 461] on button "Yes" at bounding box center [818, 467] width 87 height 28
checkbox input "true"
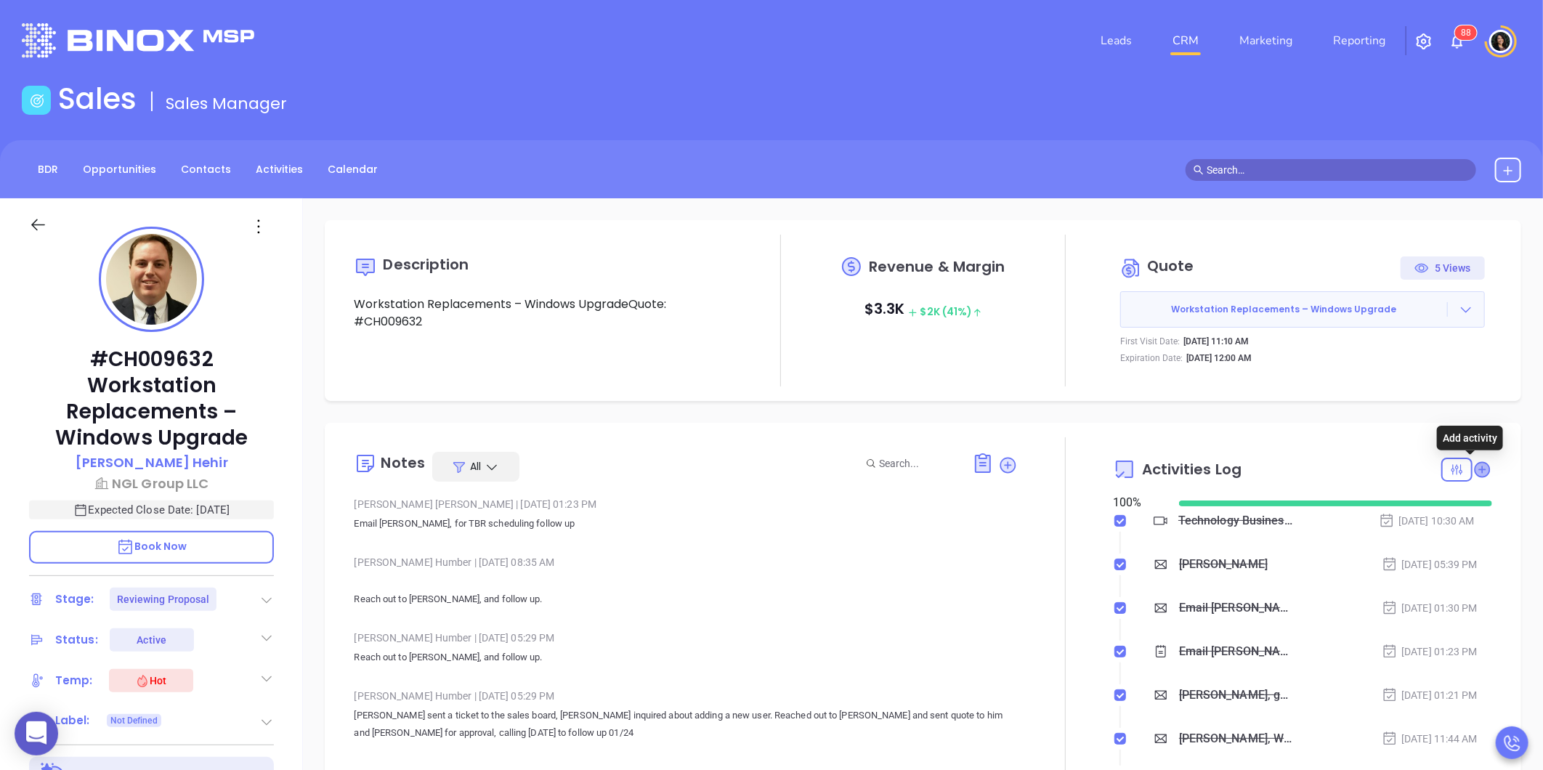
click at [1476, 469] on icon at bounding box center [1482, 469] width 15 height 15
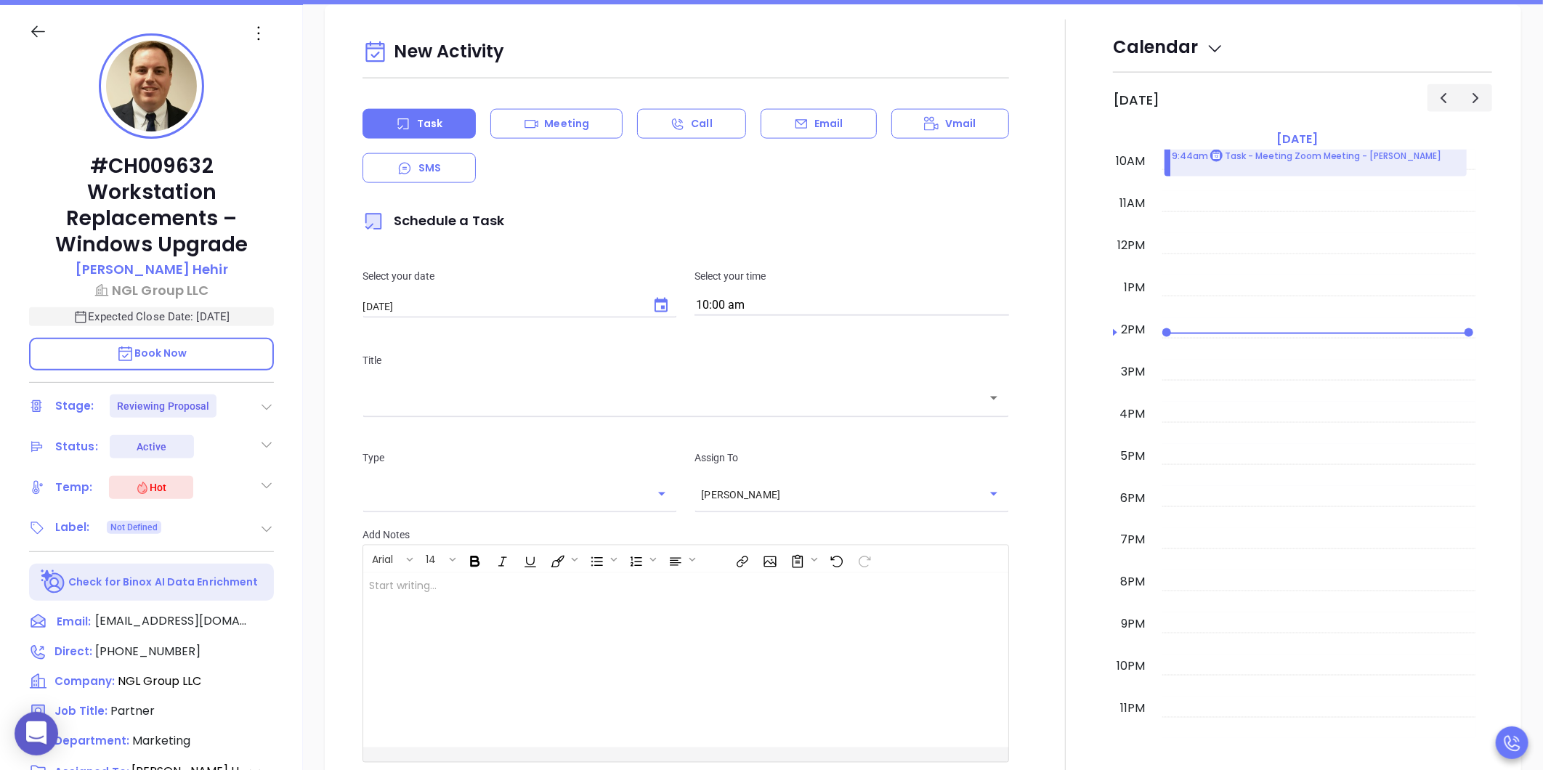
scroll to position [198, 0]
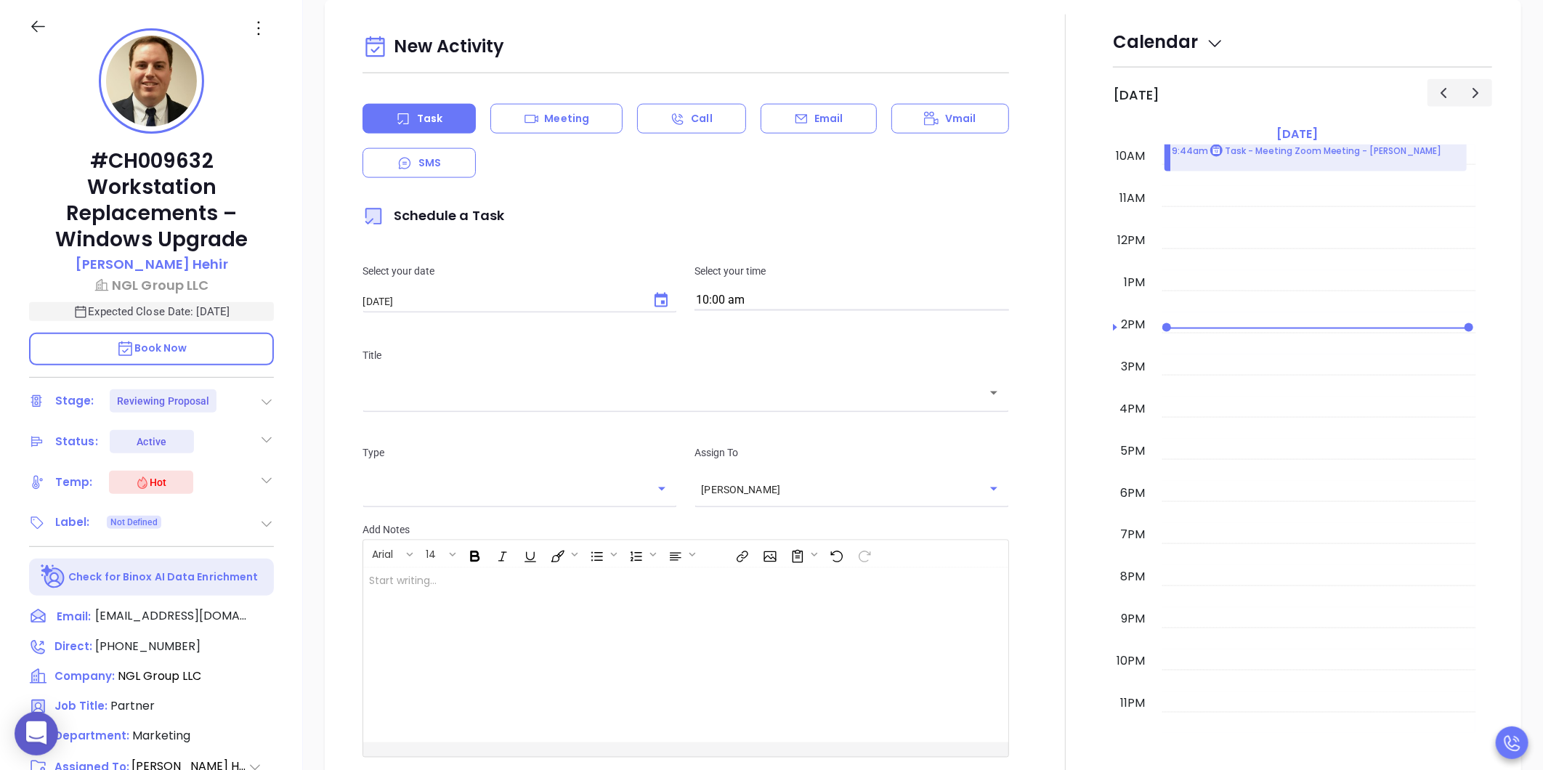
click at [660, 309] on icon "Choose date, selected date is Sep 4, 2025" at bounding box center [660, 300] width 17 height 17
click at [542, 392] on button "5" at bounding box center [538, 392] width 26 height 26
type input "09/05/2025"
click at [575, 407] on div "​" at bounding box center [686, 392] width 647 height 31
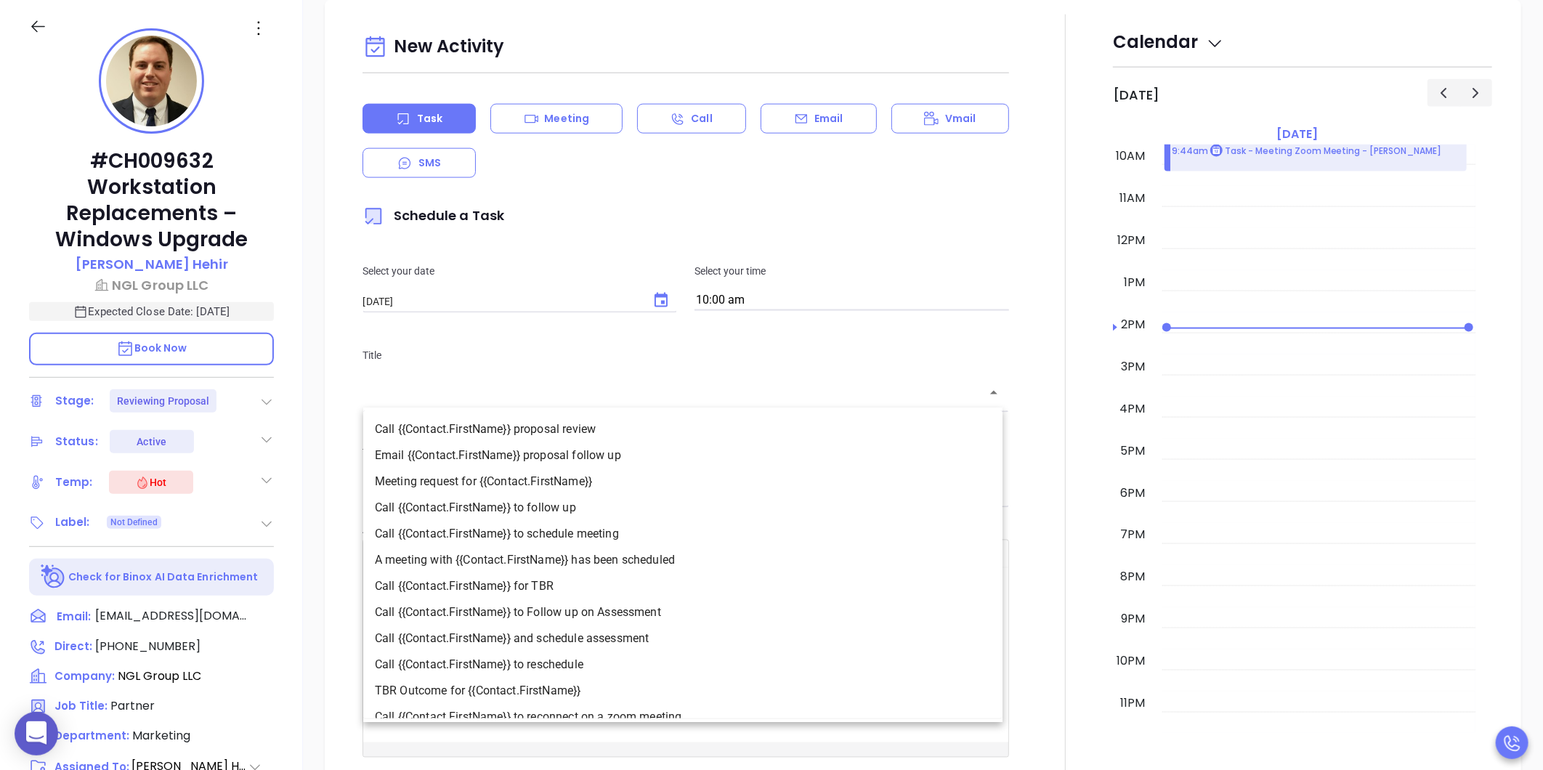
click at [526, 514] on li "Call {{Contact.FirstName}} to follow up" at bounding box center [682, 508] width 639 height 26
type input "Call Kenneth to follow up"
type input "Call"
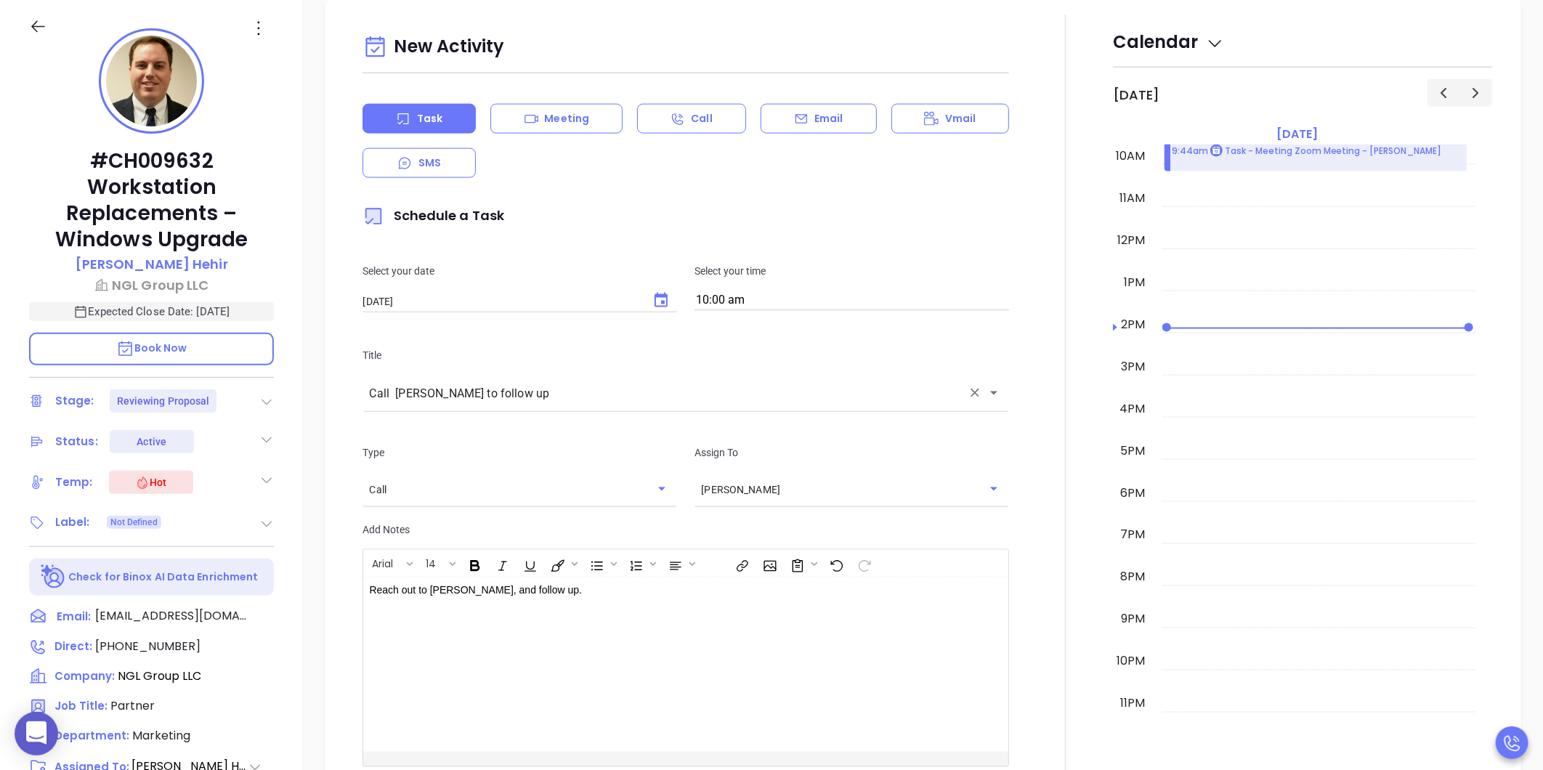
scroll to position [1360, 0]
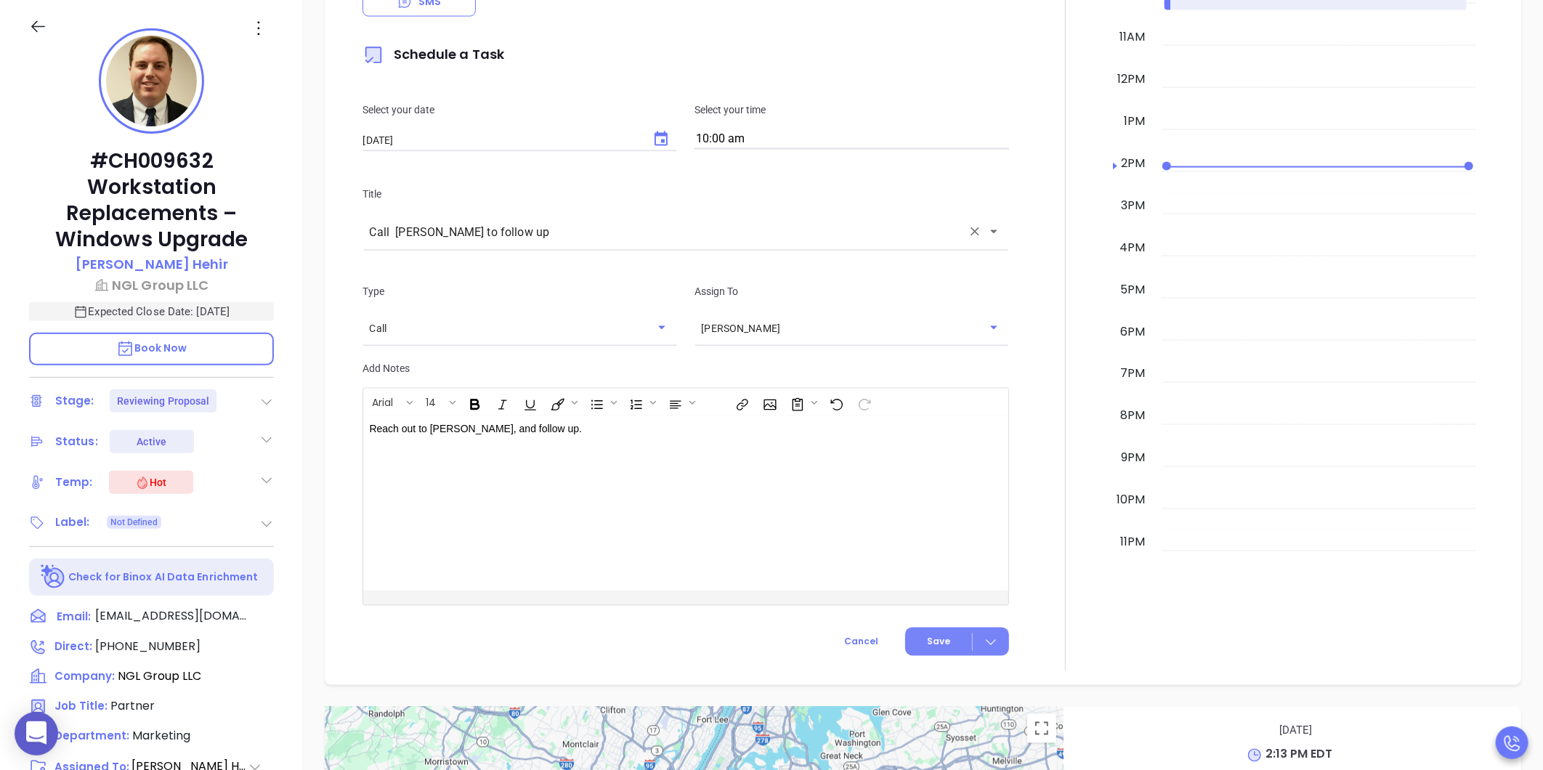
click at [927, 639] on span "Save" at bounding box center [938, 642] width 23 height 13
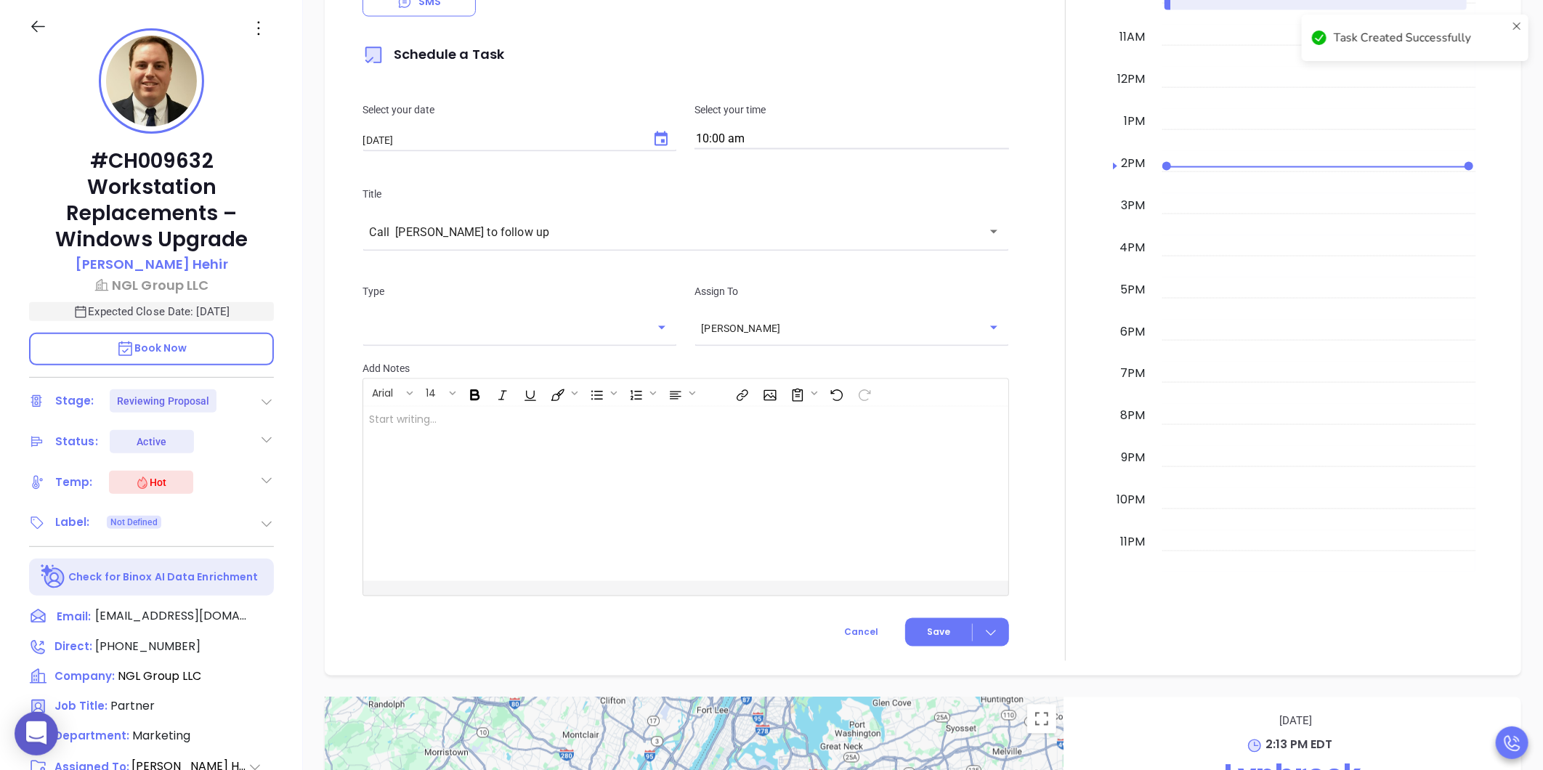
checkbox input "false"
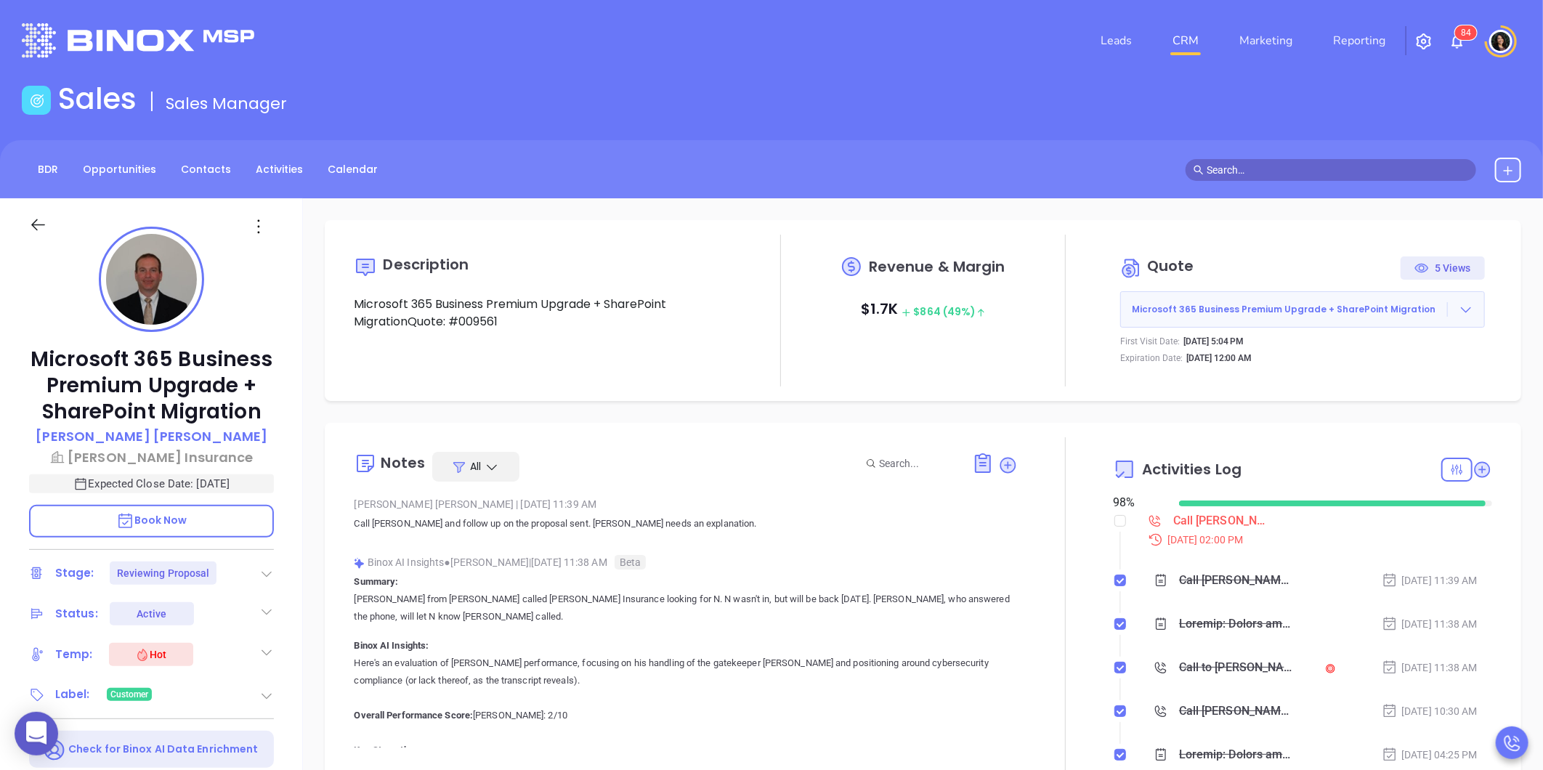
type input "[PERSON_NAME]"
click at [481, 18] on div "Leads CRM Marketing Reporting 8 7" at bounding box center [771, 41] width 1517 height 52
click at [1175, 527] on div "Call [PERSON_NAME] proposal review - [PERSON_NAME]" at bounding box center [1222, 521] width 98 height 22
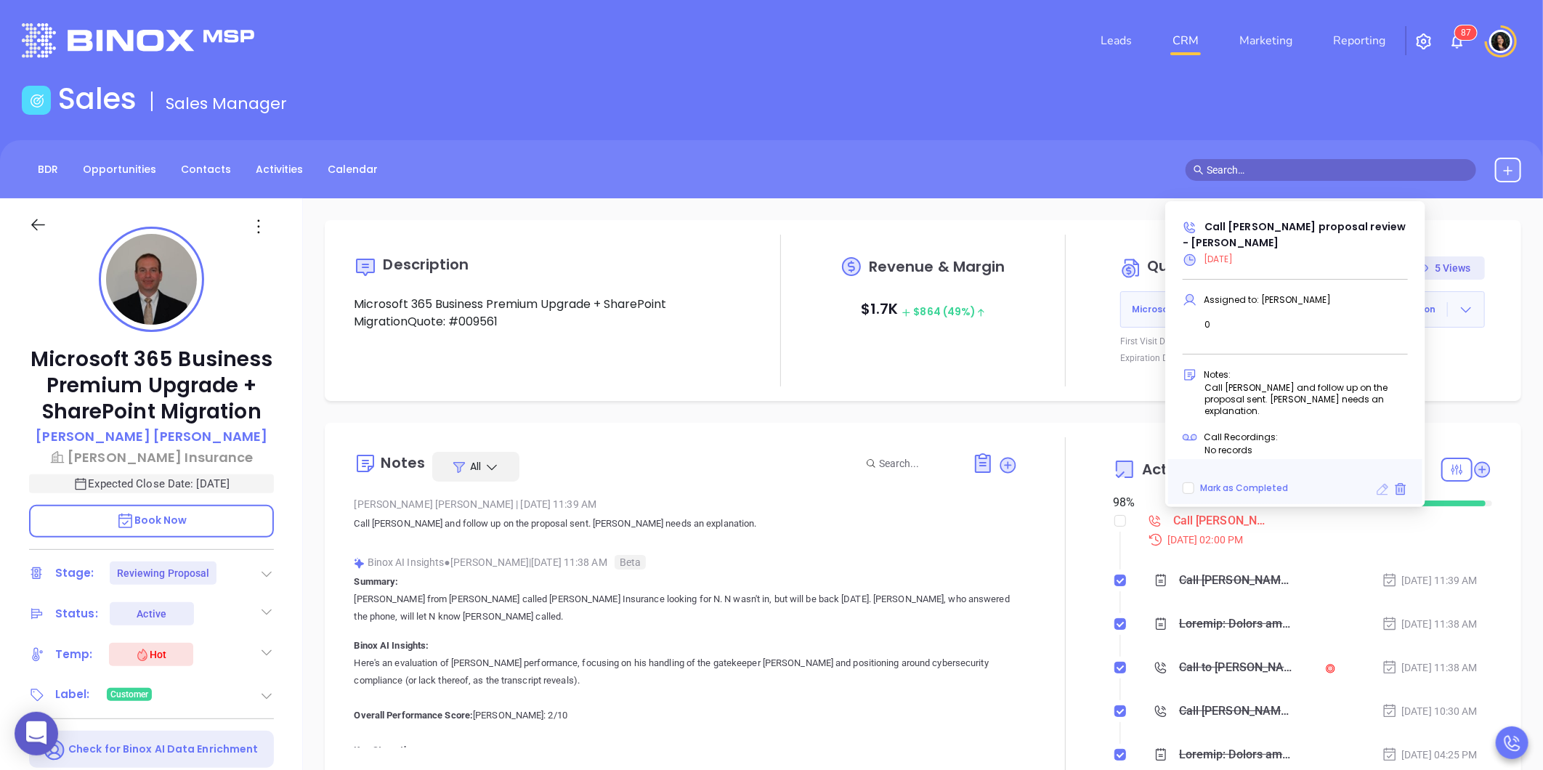
click at [1381, 495] on icon at bounding box center [1383, 490] width 12 height 12
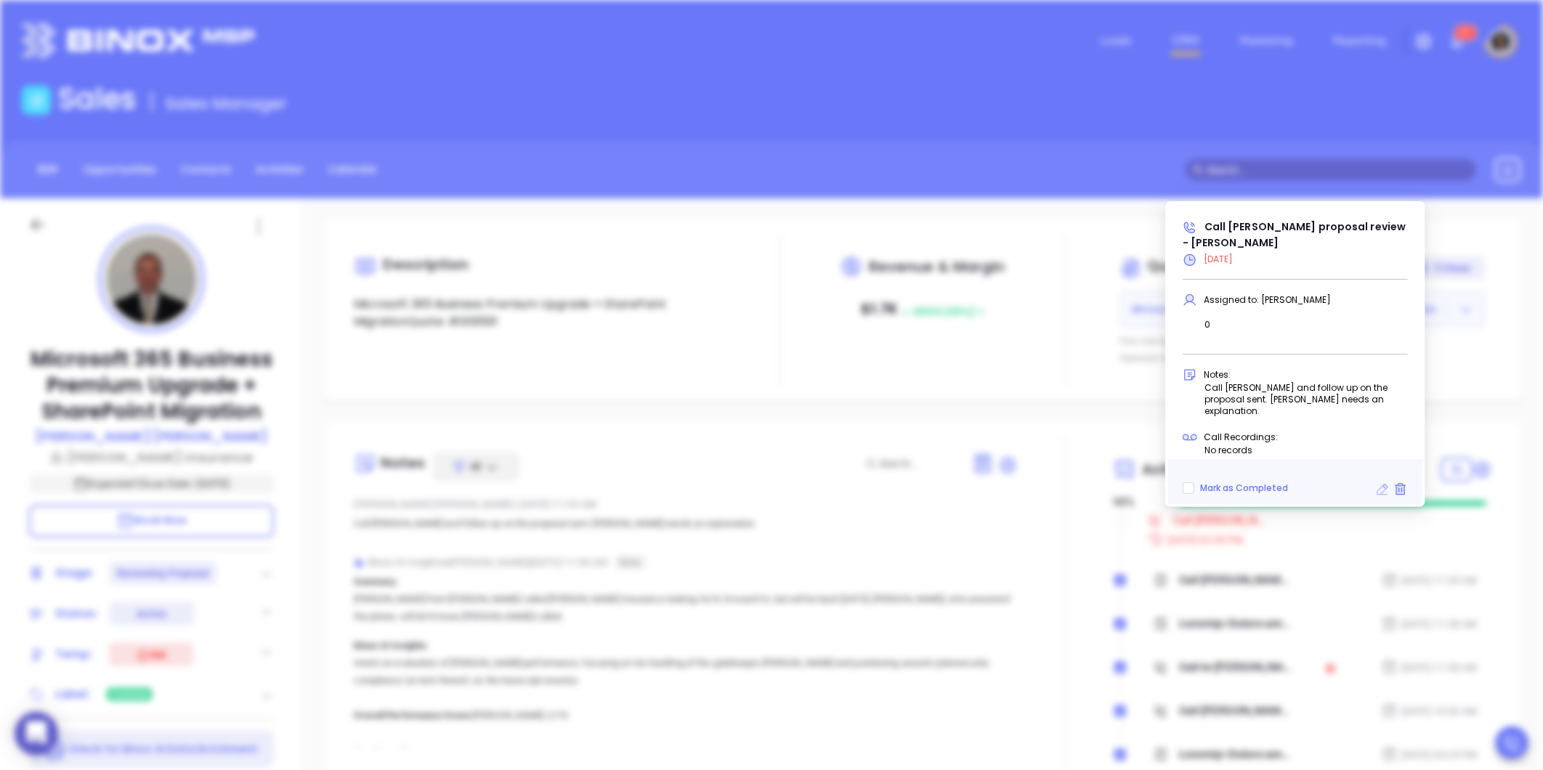
type input "[DATE]"
type input "Call [PERSON_NAME] proposal review - [PERSON_NAME]"
type input "Call"
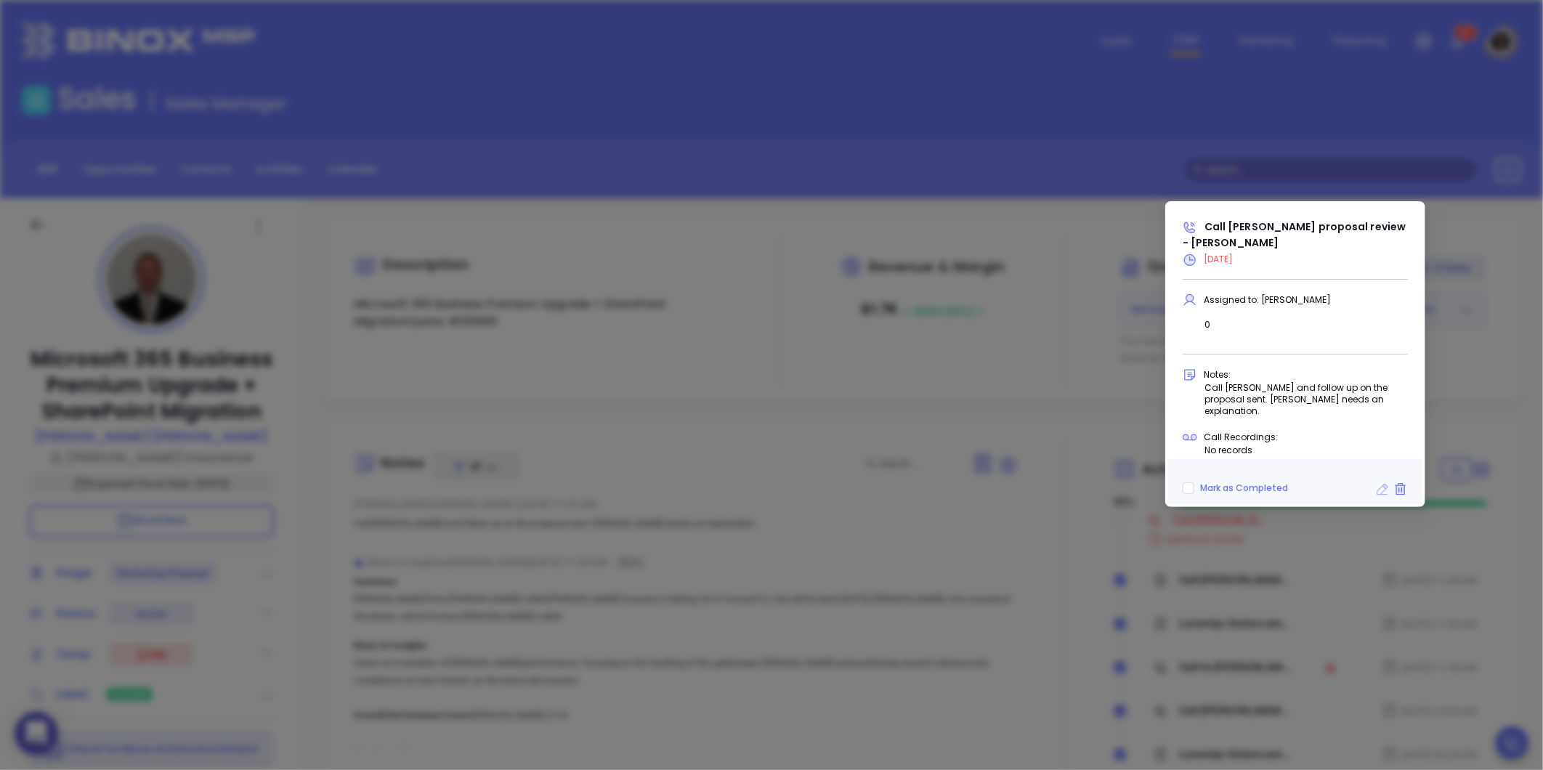
scroll to position [459, 0]
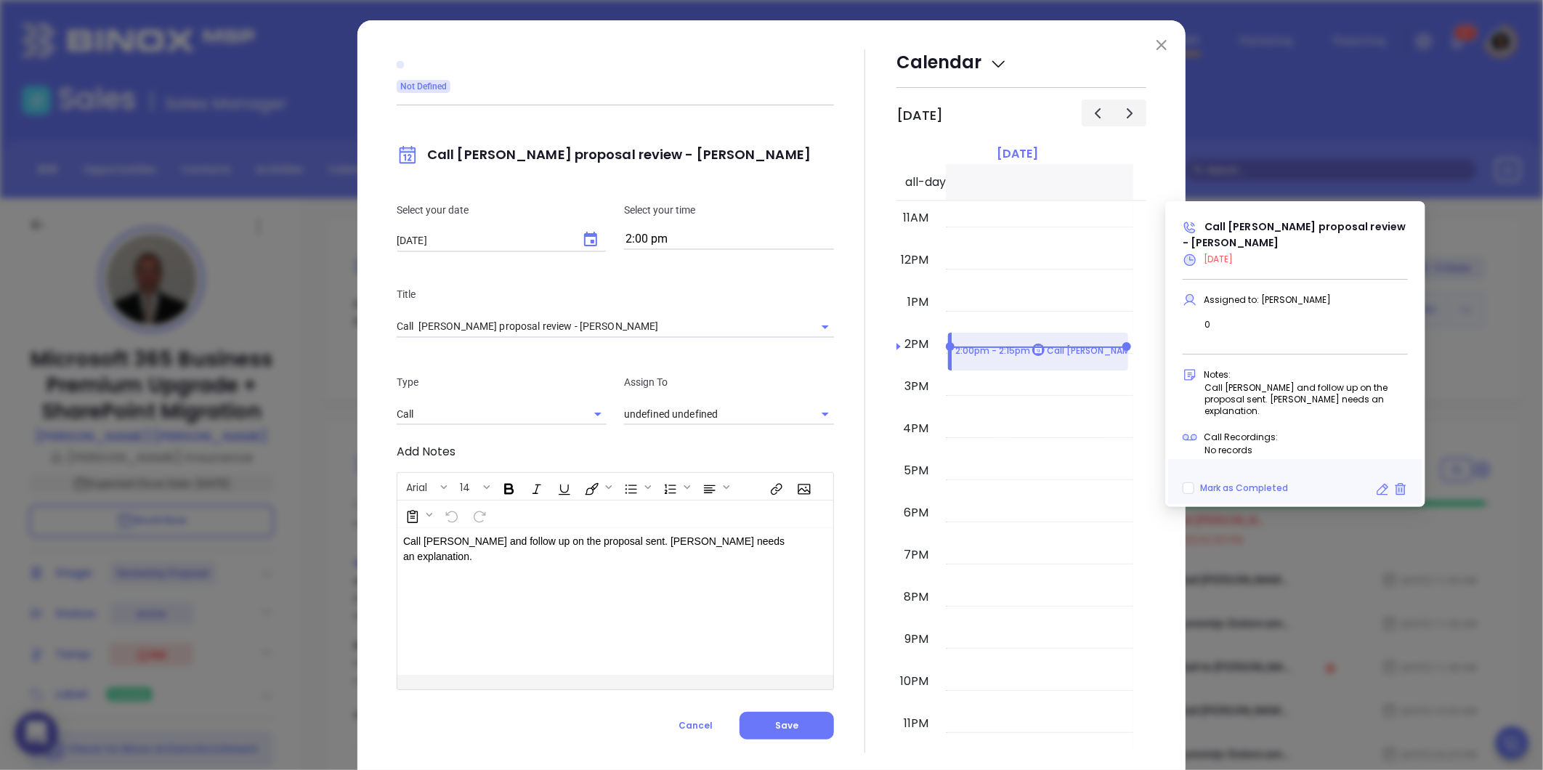
type input "[PERSON_NAME]"
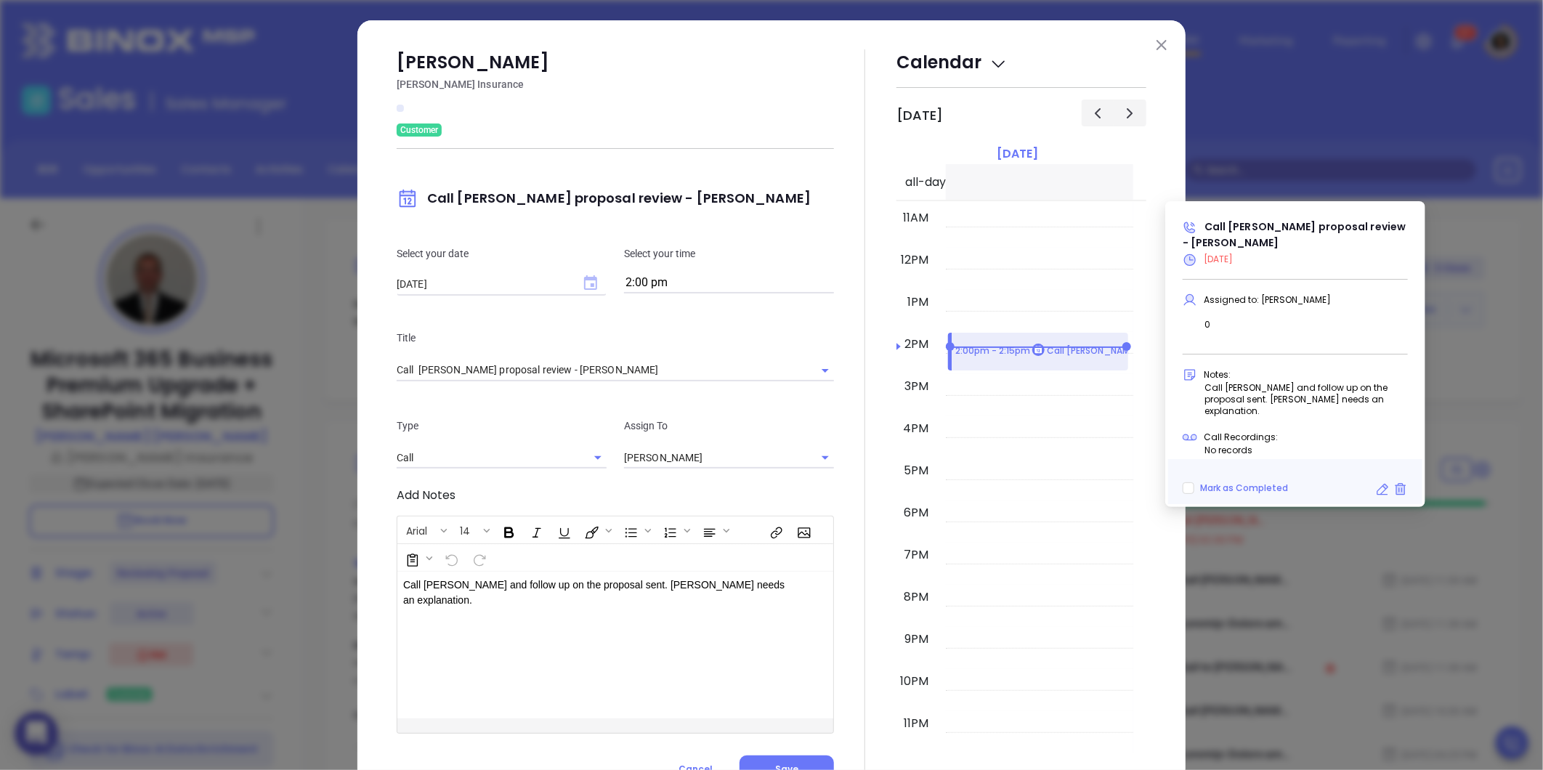
click at [584, 280] on icon "Choose date, selected date is Sep 3, 2025" at bounding box center [590, 282] width 13 height 15
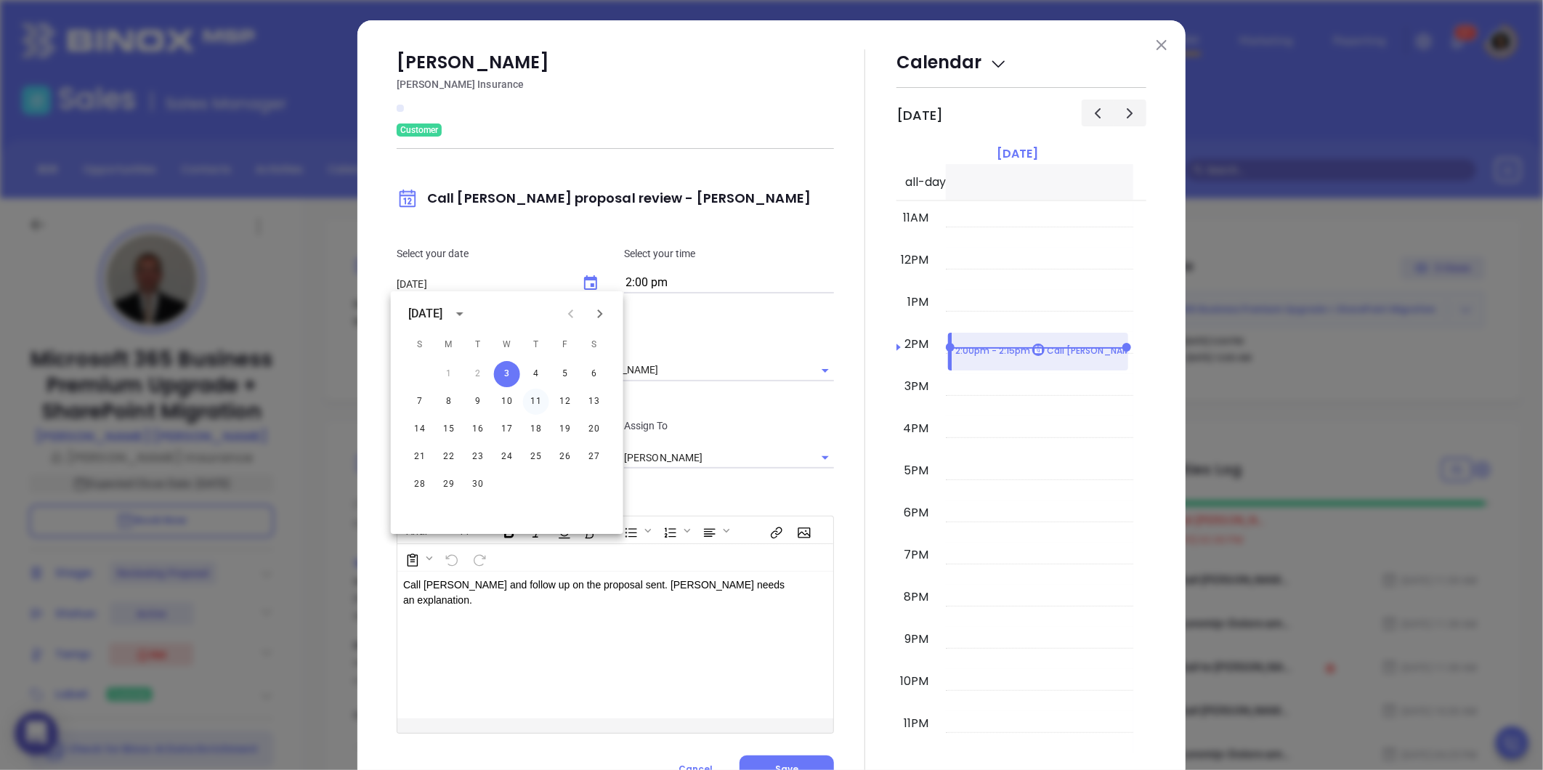
click at [539, 401] on button "11" at bounding box center [536, 402] width 26 height 26
click at [564, 404] on button "12" at bounding box center [565, 402] width 26 height 26
type input "09/12/2025"
click at [728, 628] on div "Call Allan and follow up on the proposal sent. Nancy needs an explanation." at bounding box center [599, 645] width 405 height 147
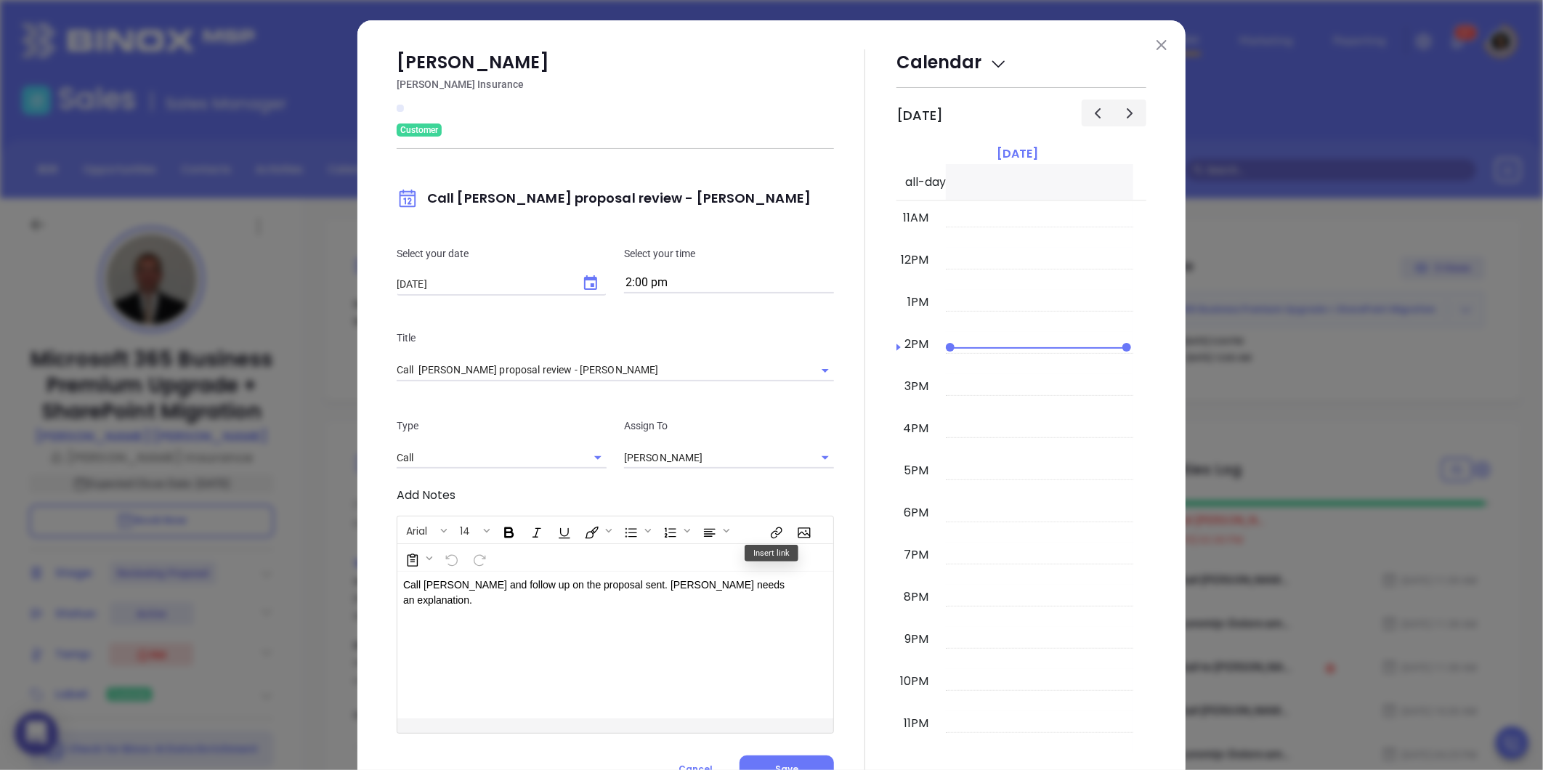
click at [768, 594] on div "Call Allan and follow up on the proposal sent. Nancy needs an explanation." at bounding box center [599, 645] width 405 height 147
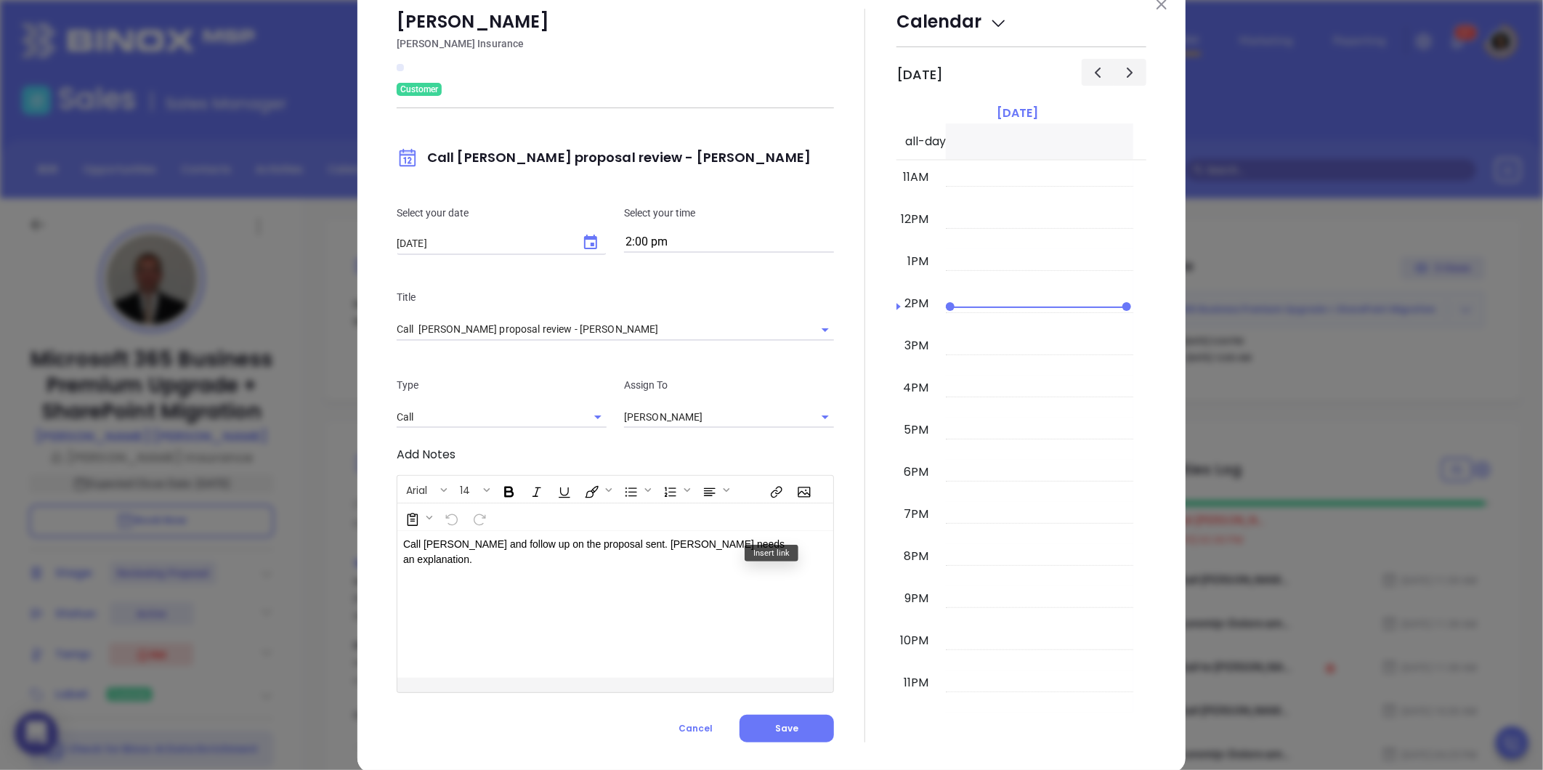
scroll to position [63, 0]
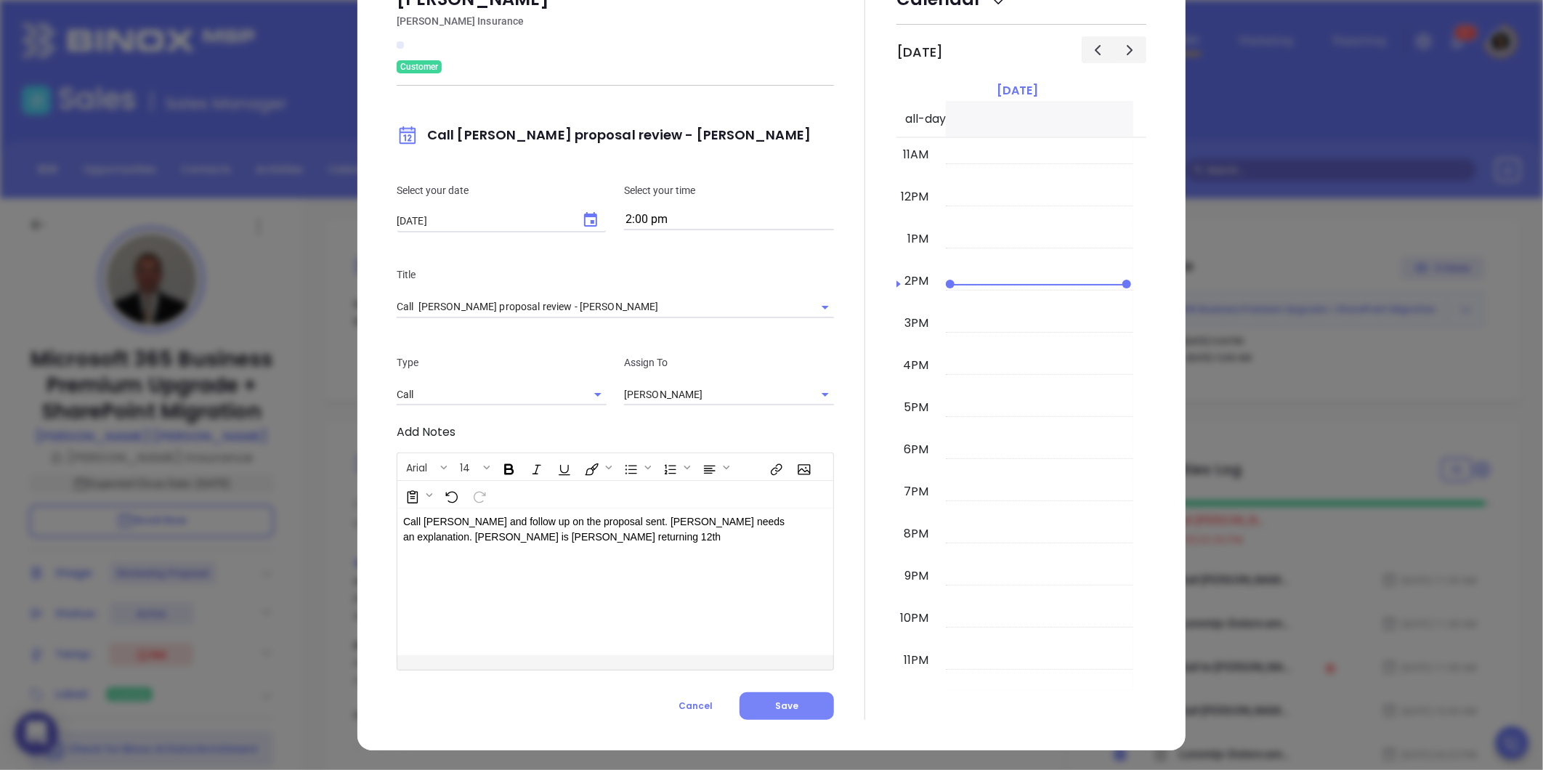
click at [756, 708] on button "Save" at bounding box center [787, 706] width 94 height 28
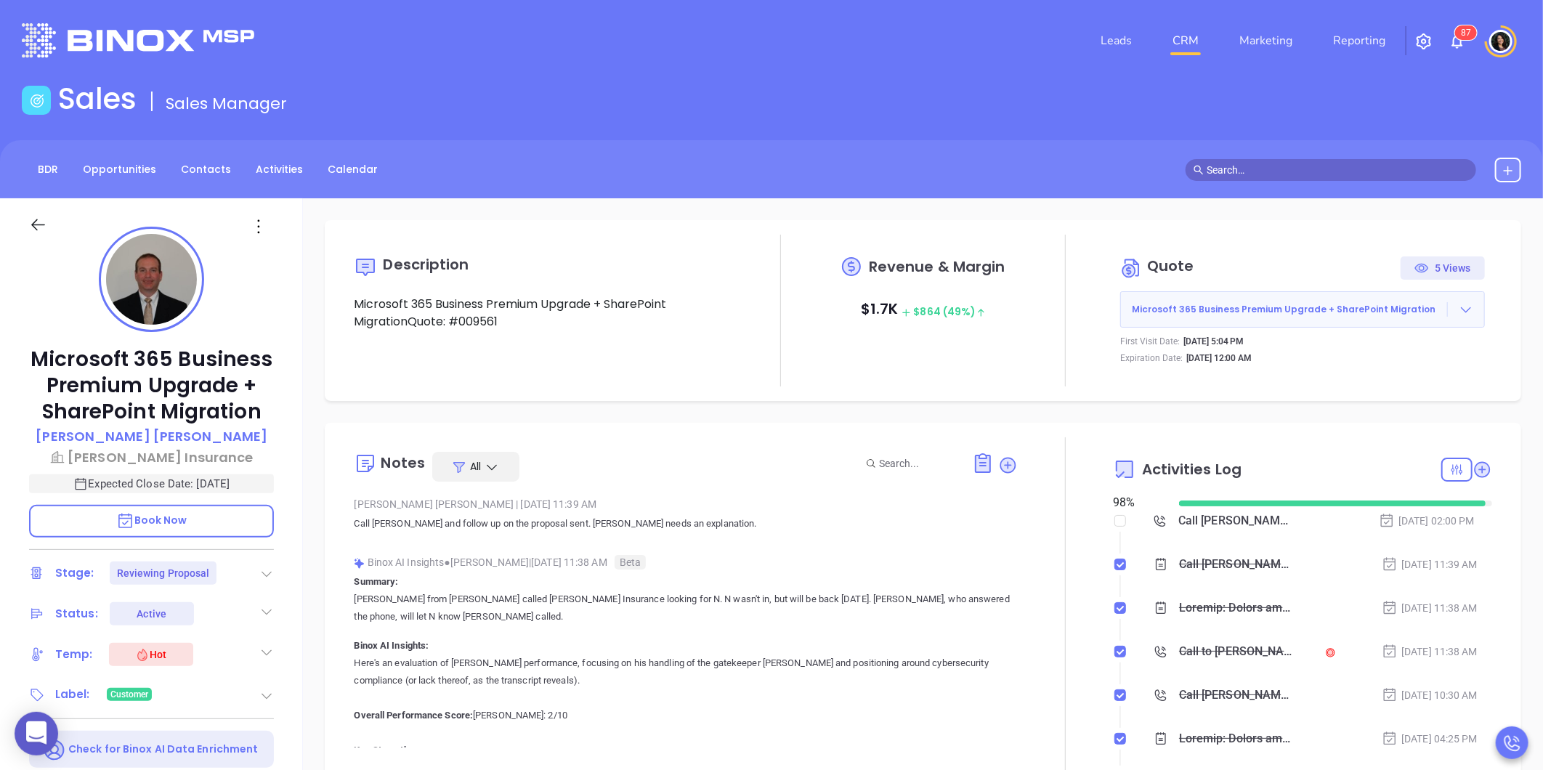
click at [414, 19] on div "Leads CRM Marketing Reporting 8 7" at bounding box center [771, 41] width 1517 height 52
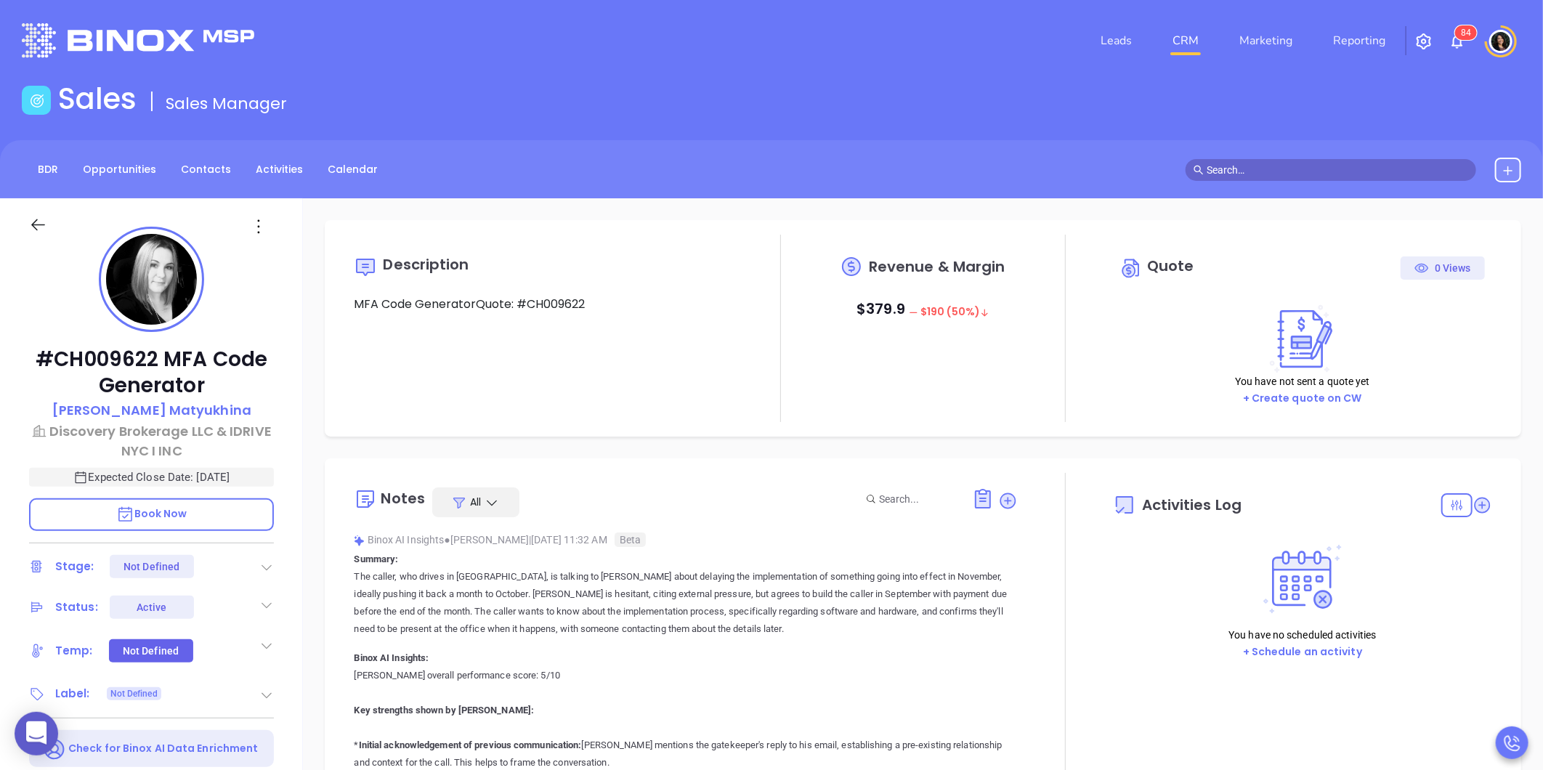
type input "10:00 am"
type input "[DATE]"
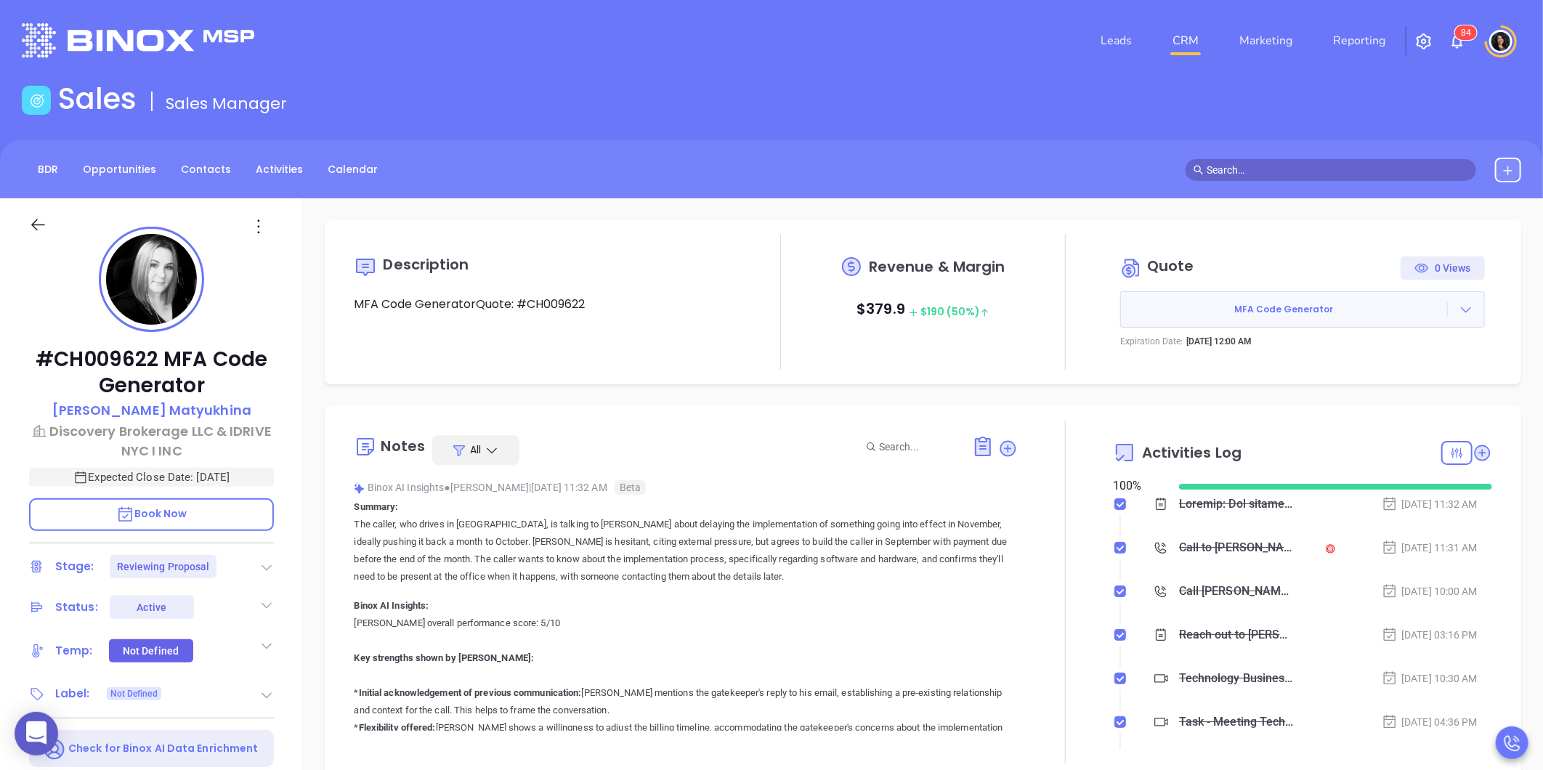
type input "[PERSON_NAME]"
click at [1475, 456] on icon at bounding box center [1482, 452] width 15 height 15
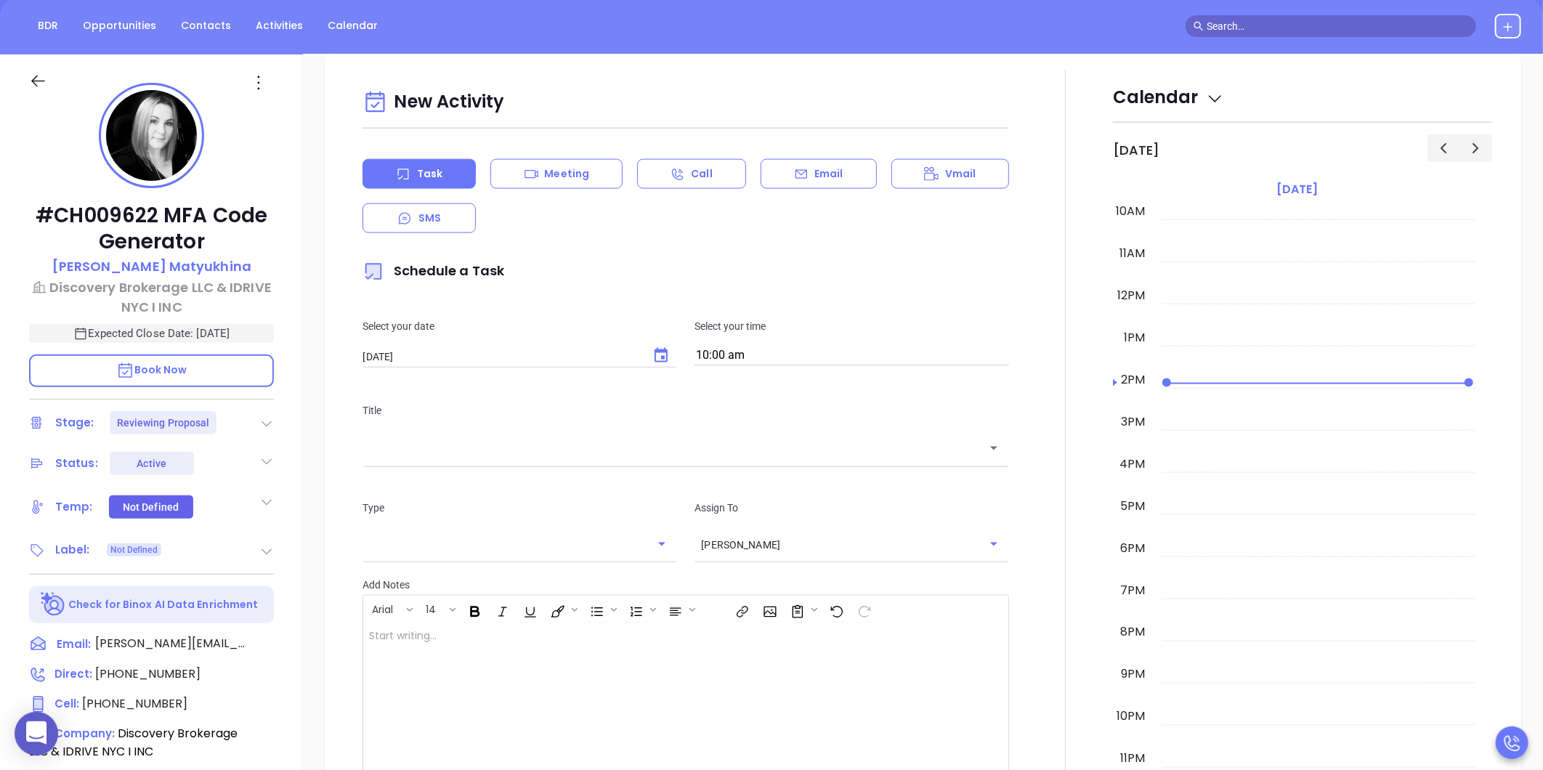
scroll to position [198, 0]
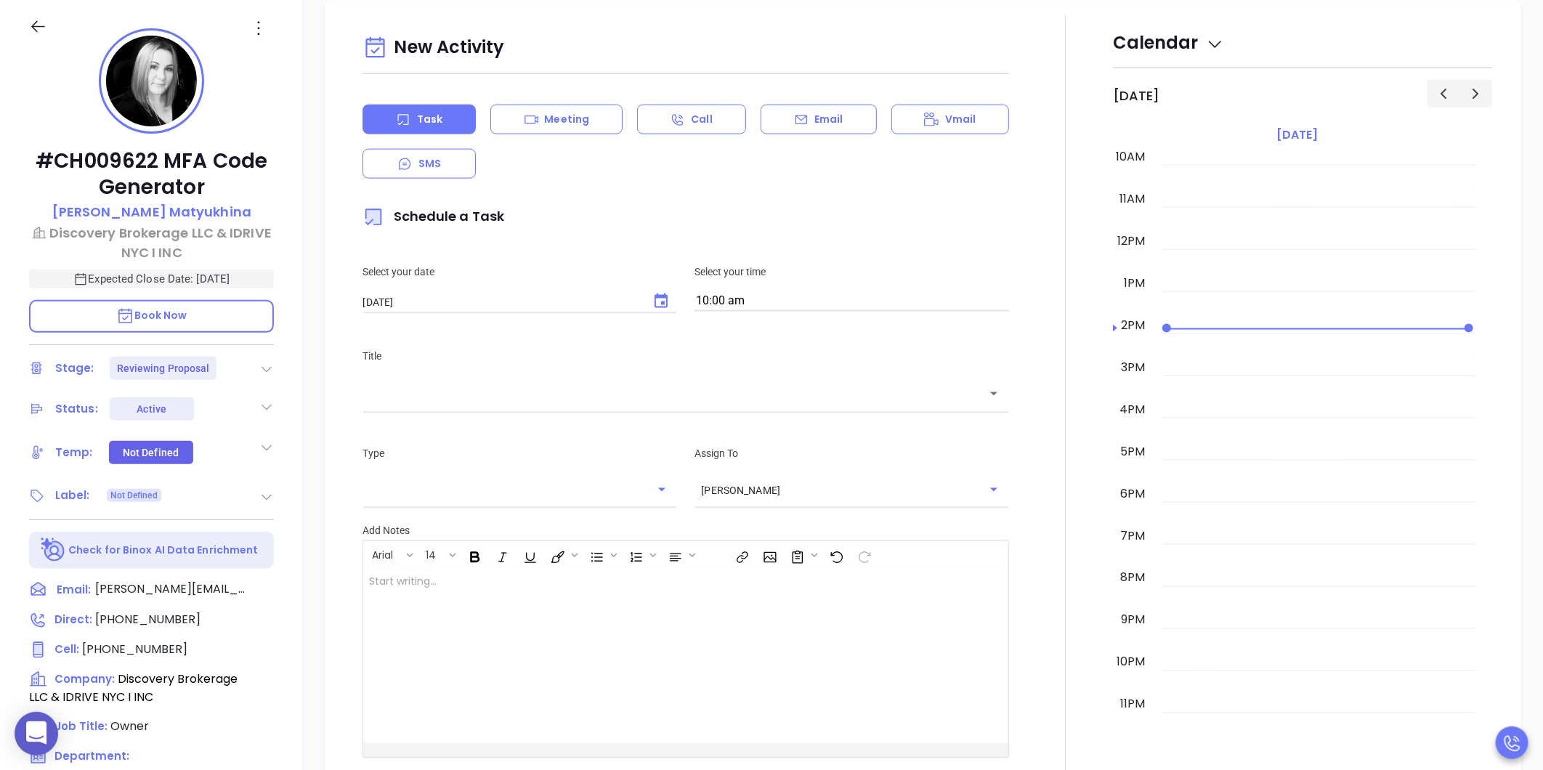
click at [642, 306] on div "[DATE] ​" at bounding box center [520, 302] width 315 height 16
click at [655, 305] on icon "Choose date, selected date is Sep 4, 2025" at bounding box center [661, 301] width 13 height 15
click at [506, 390] on button "4" at bounding box center [508, 392] width 26 height 26
click at [514, 389] on input "text" at bounding box center [675, 394] width 612 height 17
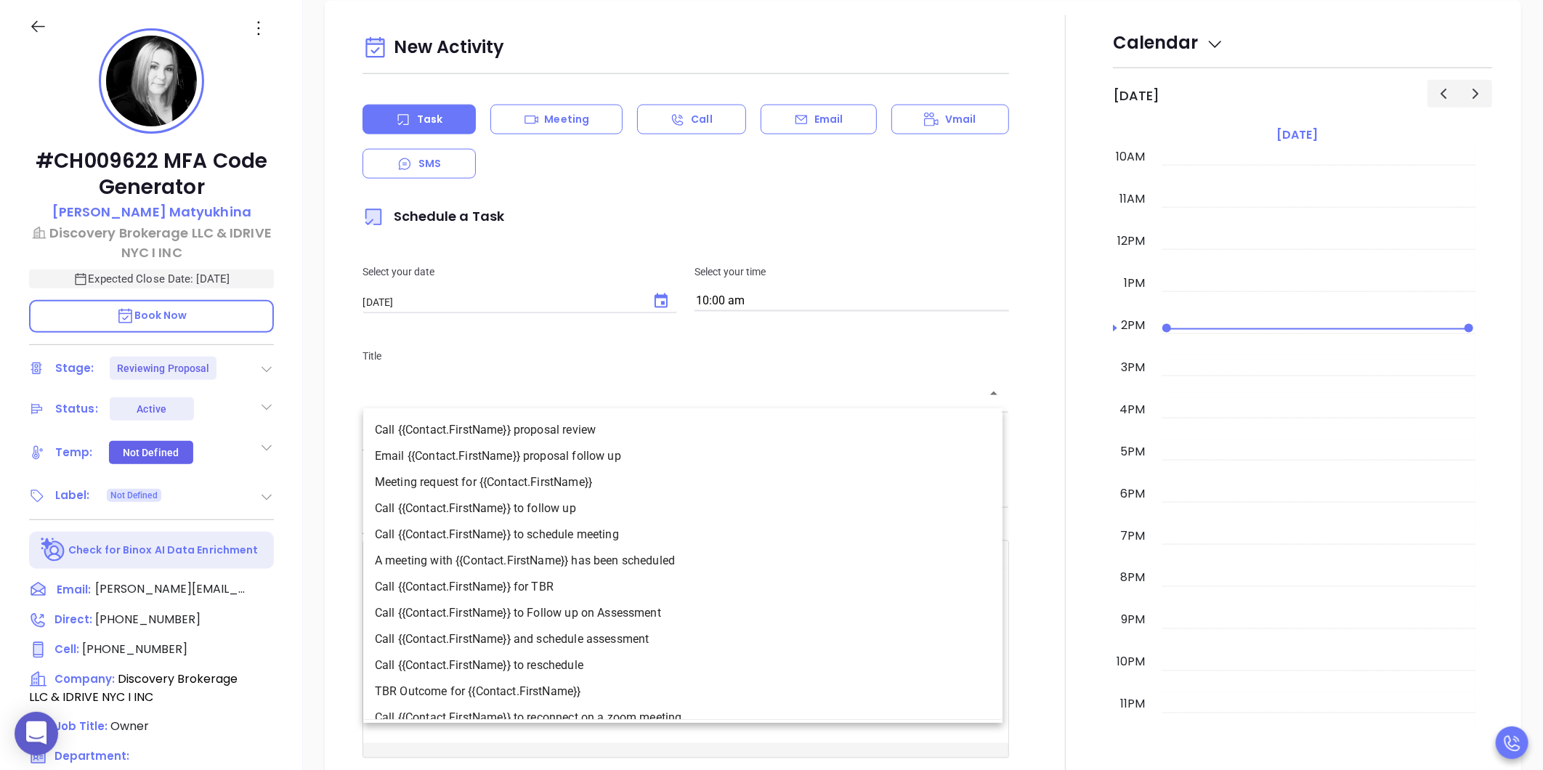
click at [521, 503] on li "Call {{Contact.FirstName}} to follow up" at bounding box center [682, 508] width 639 height 26
type input "Call [PERSON_NAME] to follow up"
type input "Call"
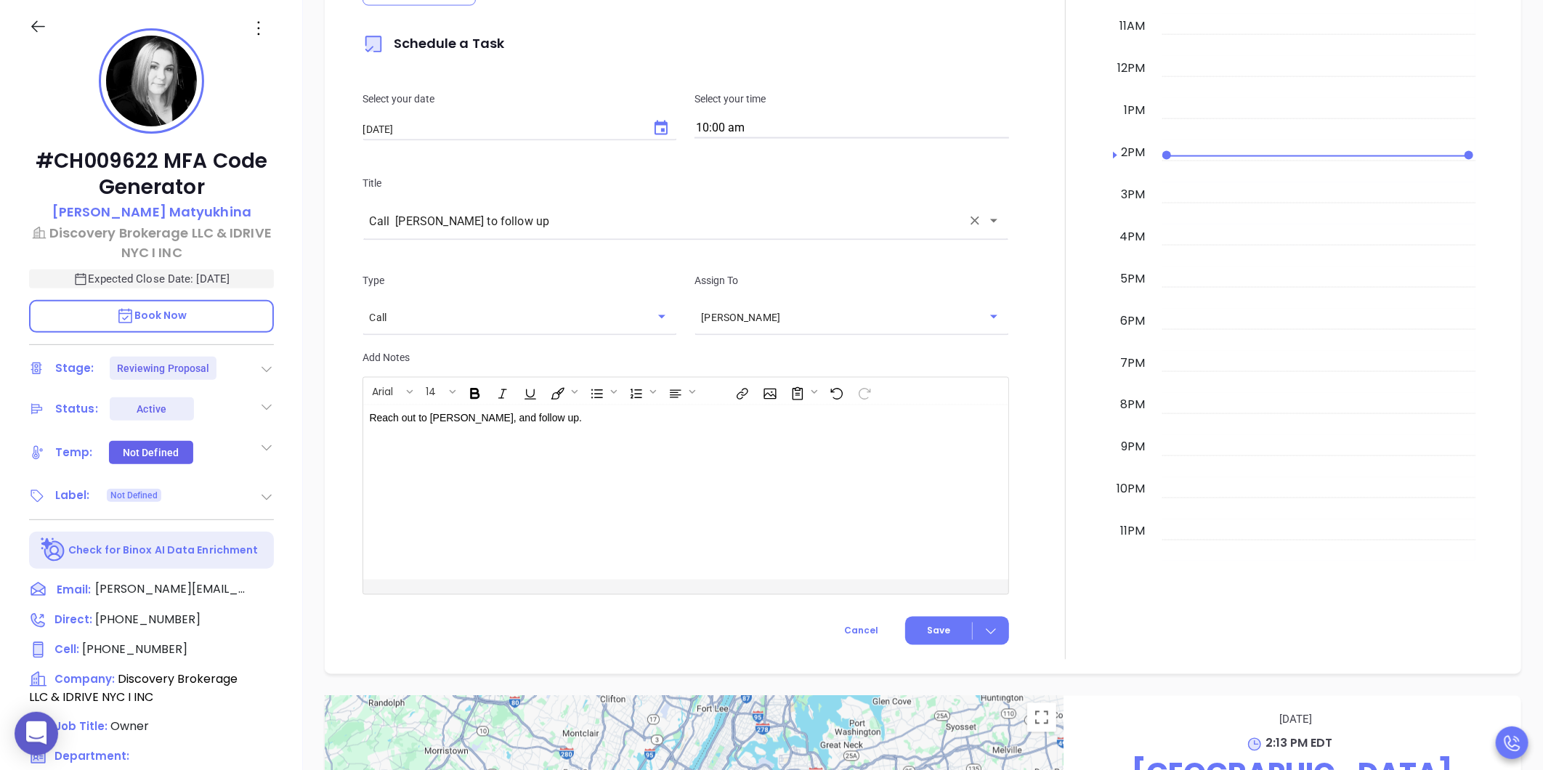
scroll to position [1505, 0]
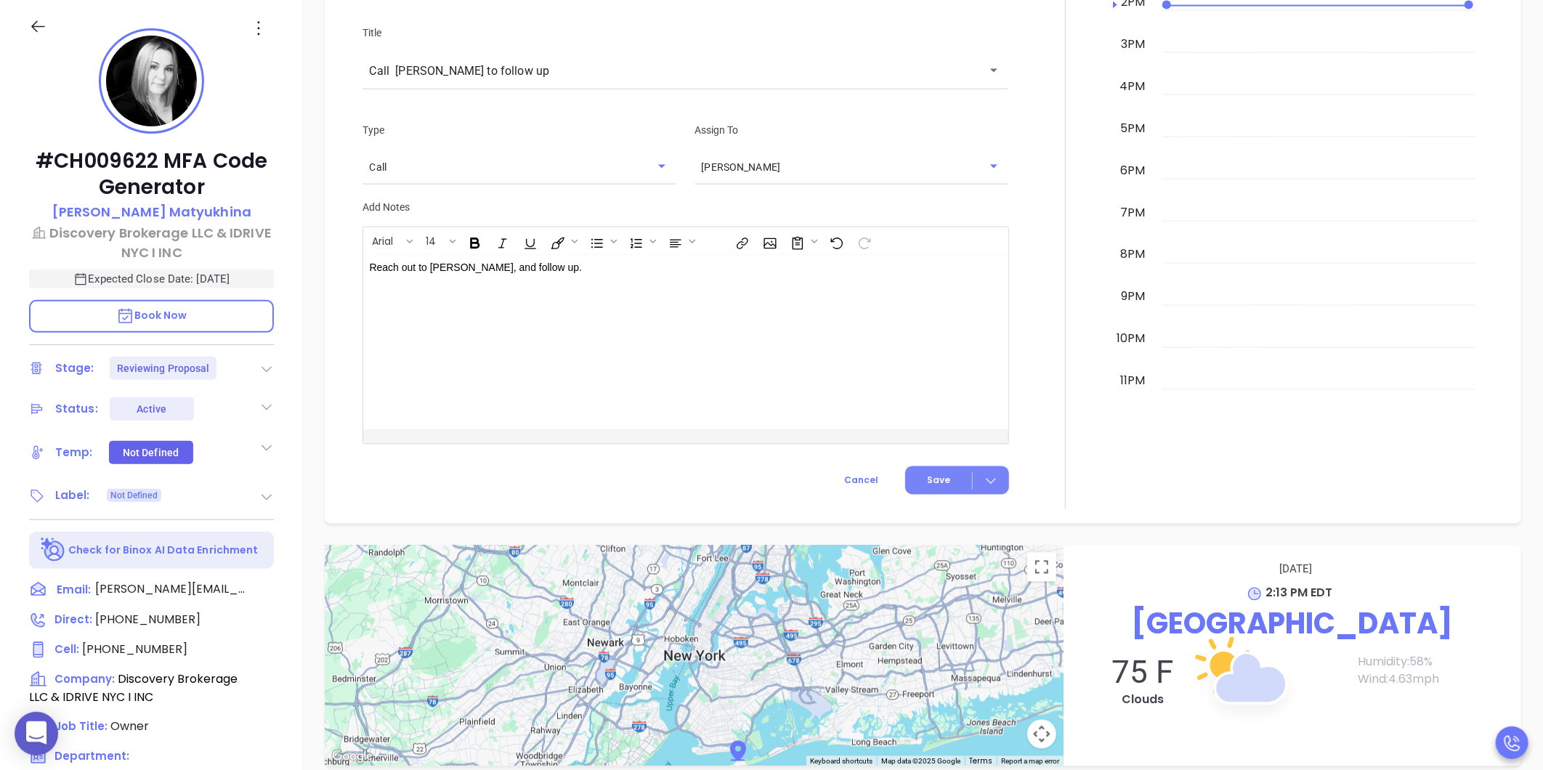
click at [942, 477] on span "Save" at bounding box center [938, 480] width 23 height 13
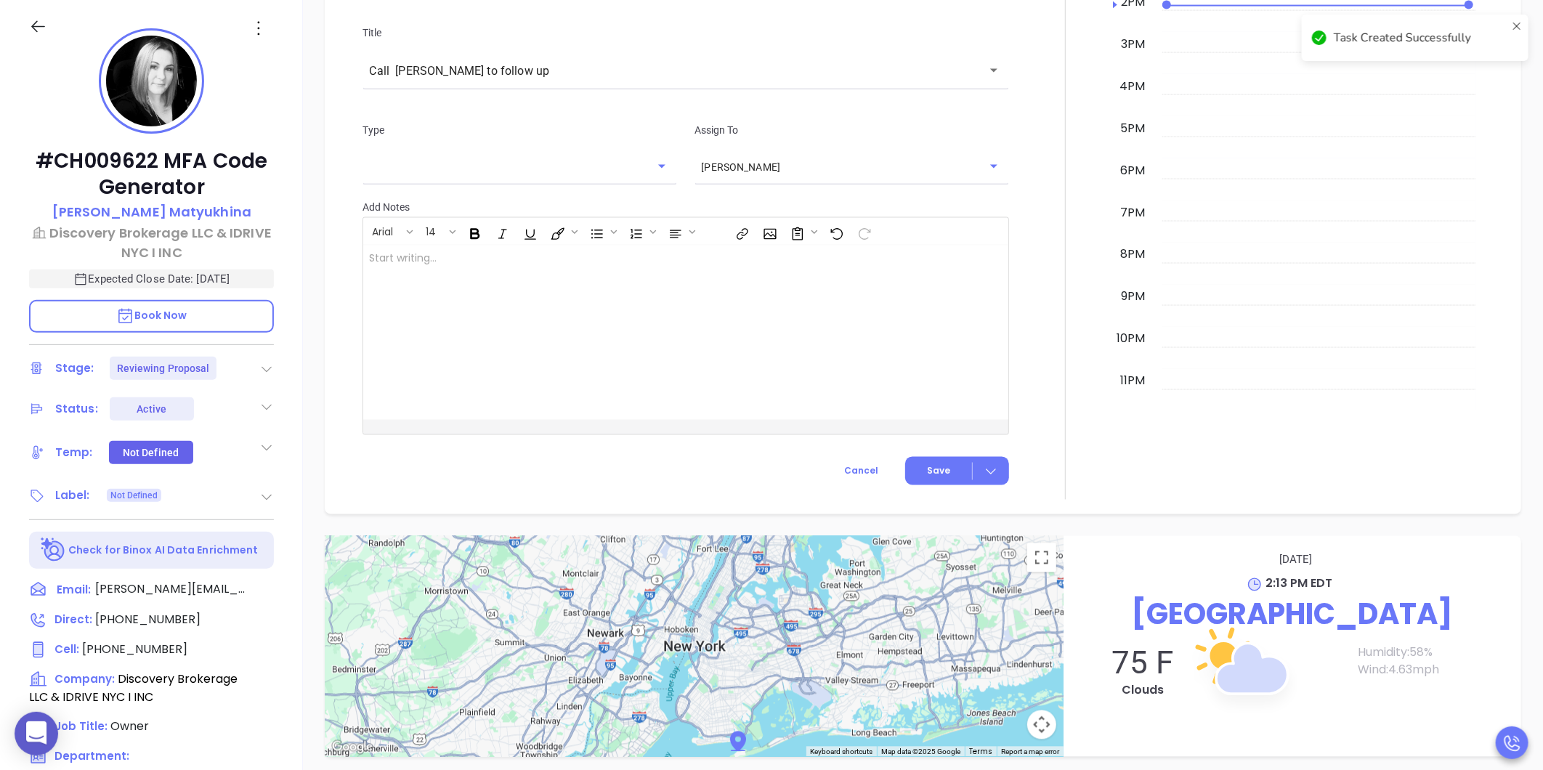
checkbox input "false"
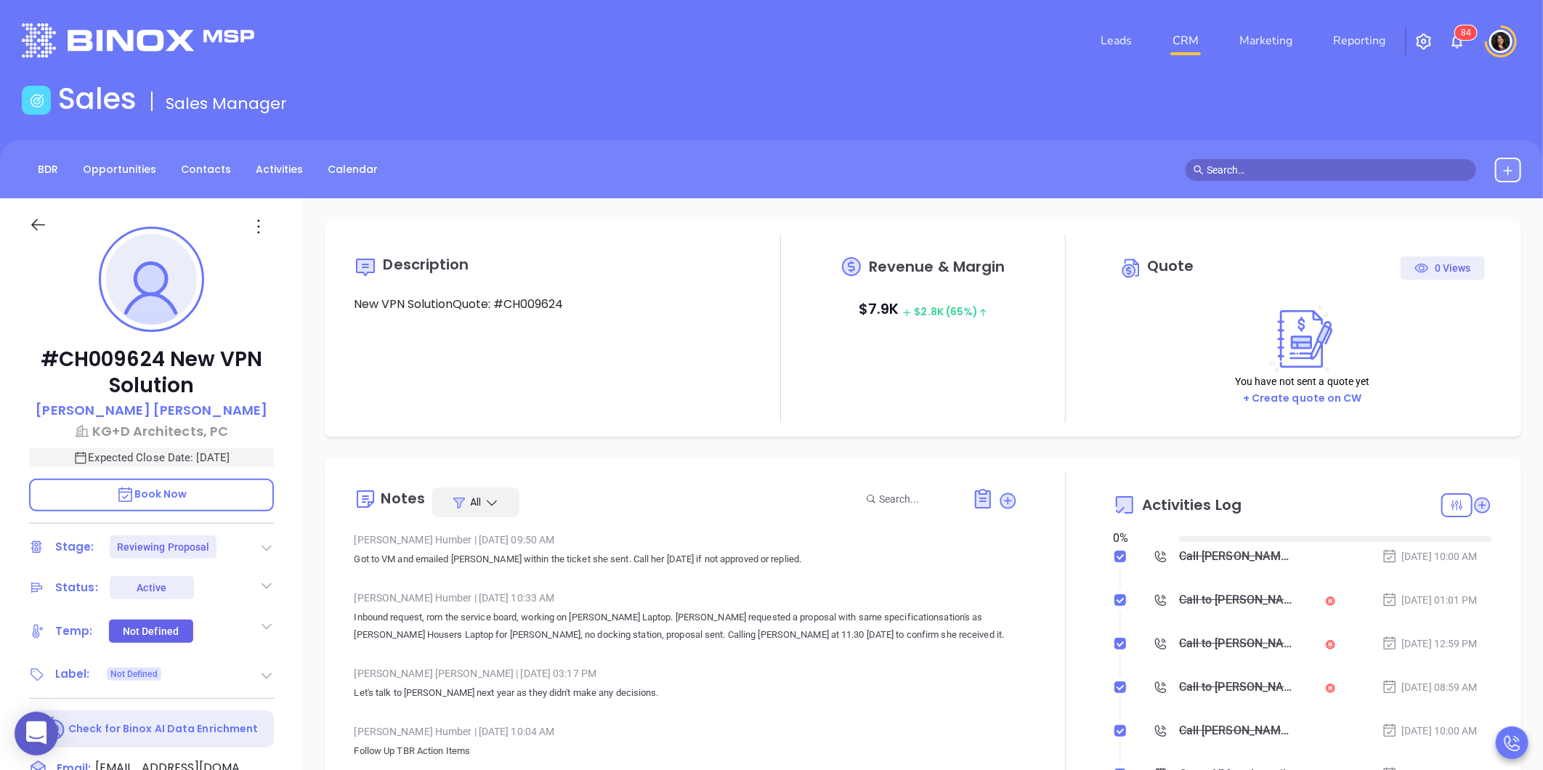
type input "[DATE]"
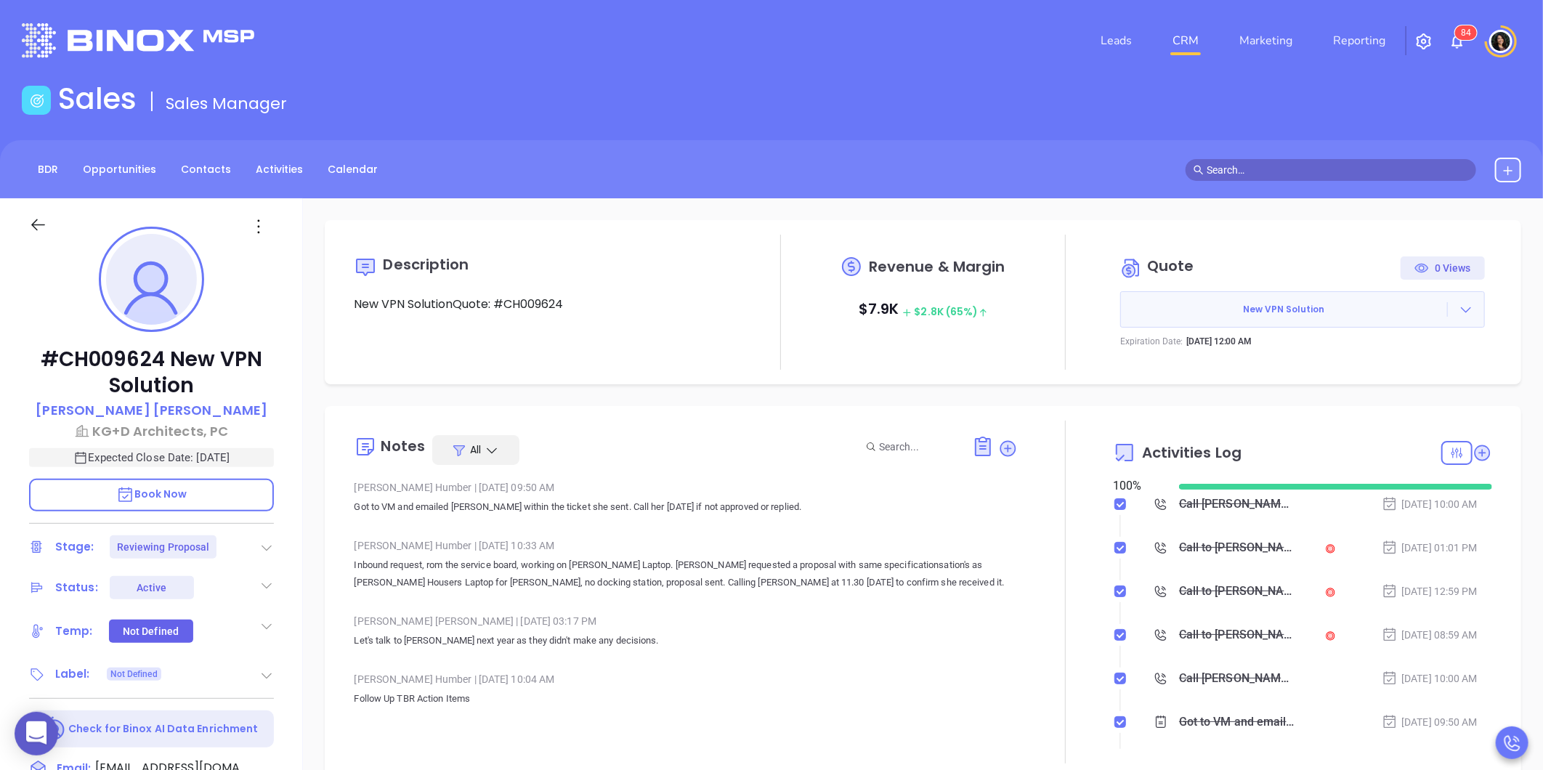
type input "[PERSON_NAME]"
click at [1475, 452] on icon at bounding box center [1483, 453] width 16 height 16
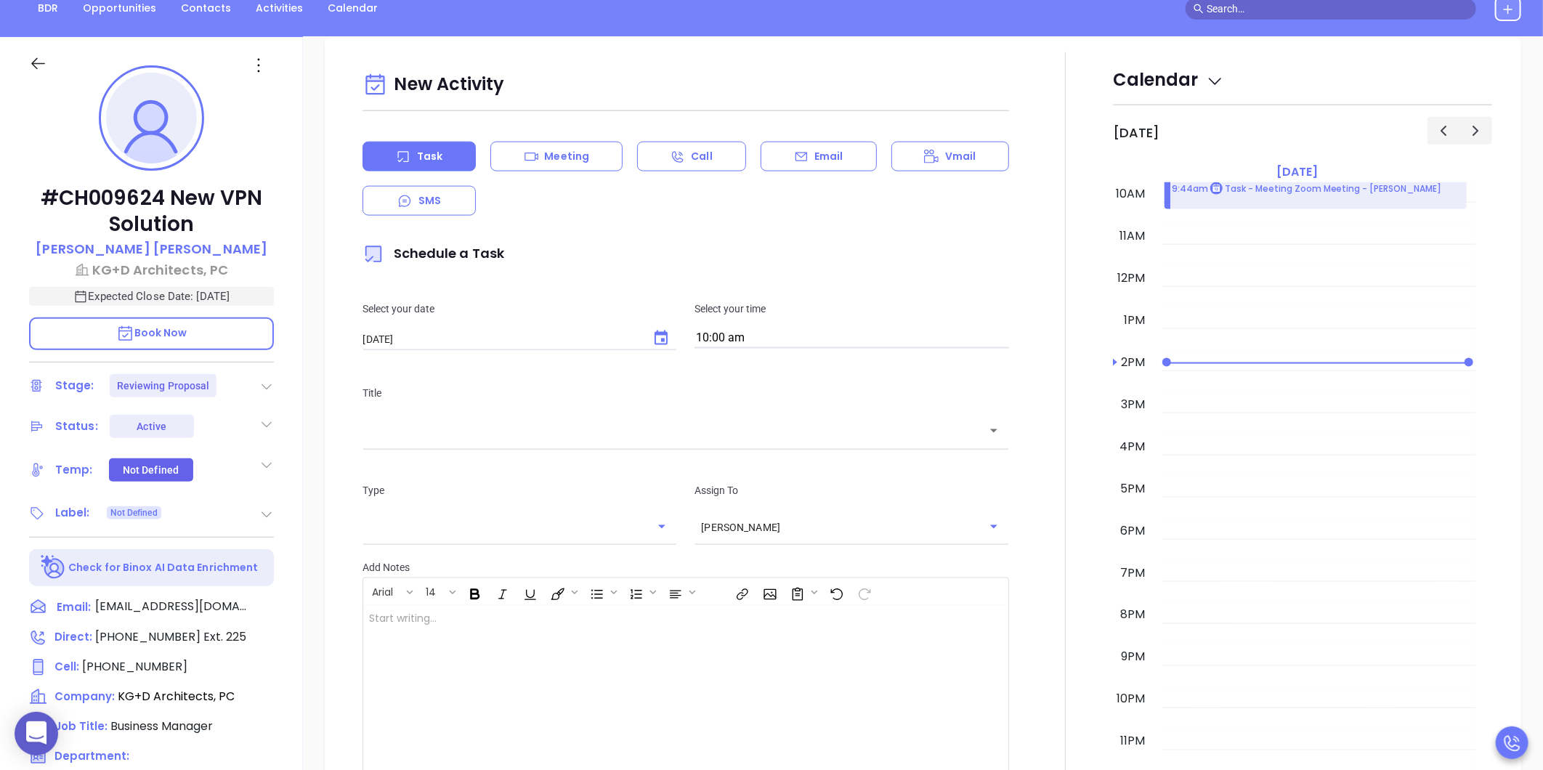
scroll to position [198, 0]
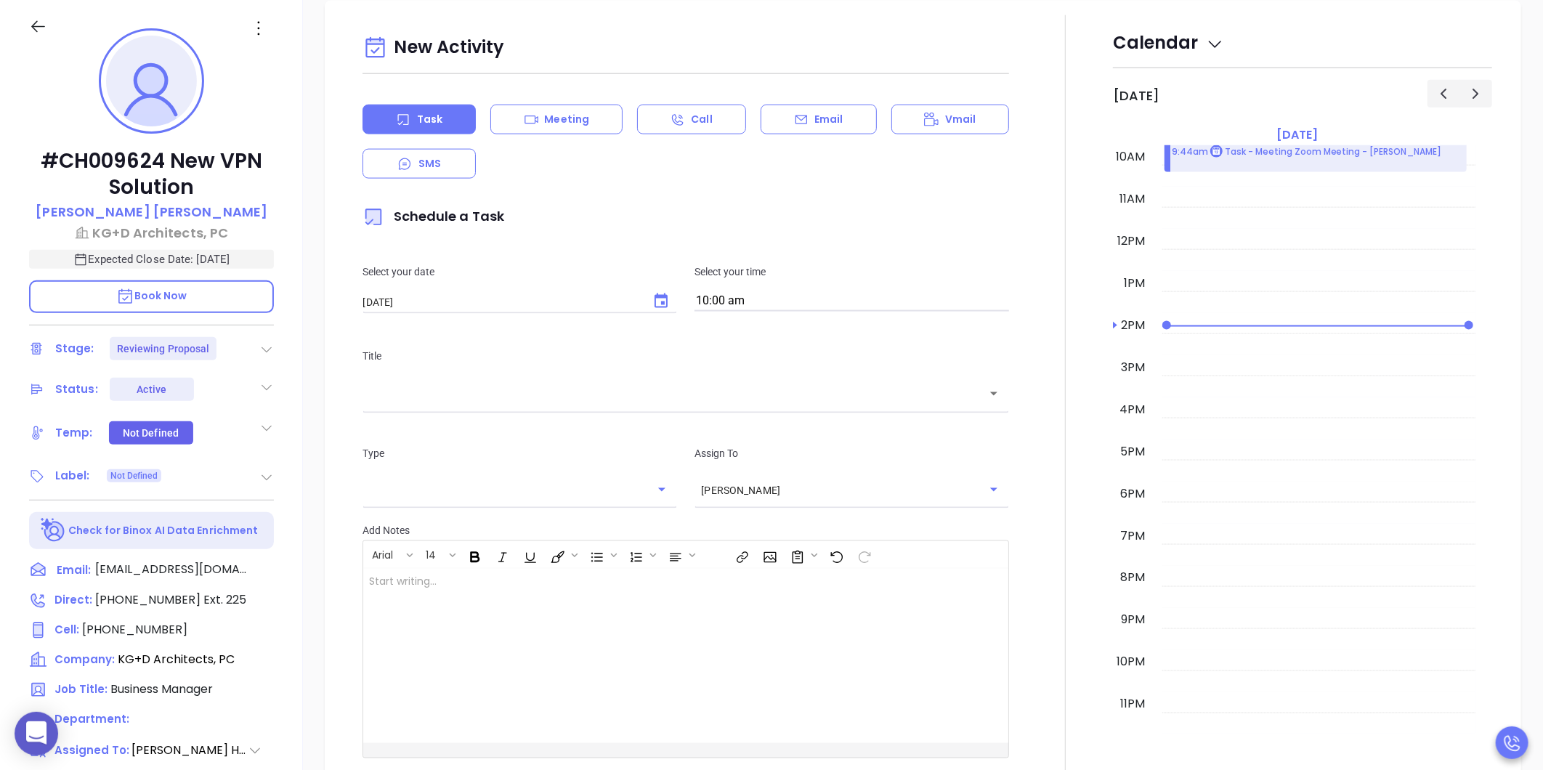
click at [665, 302] on icon "Choose date, selected date is Sep 4, 2025" at bounding box center [660, 301] width 17 height 17
click at [602, 259] on div "Select your date [DATE] ​ Select your time 10:00 am" at bounding box center [686, 288] width 664 height 84
click at [575, 409] on div "Title ​" at bounding box center [686, 378] width 664 height 97
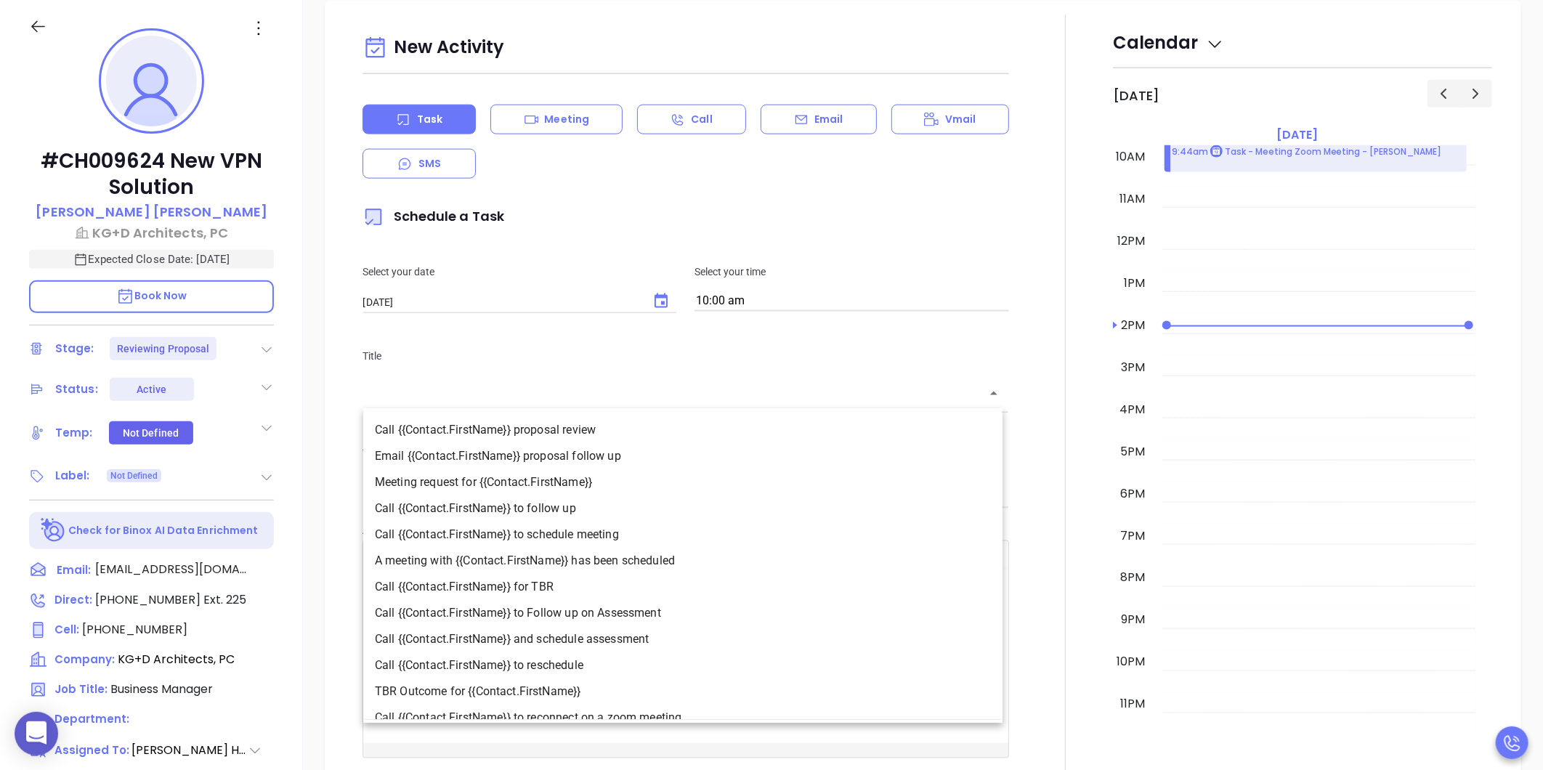
click at [564, 394] on input "text" at bounding box center [675, 394] width 612 height 17
click at [532, 554] on li "A meeting with {{Contact.FirstName}} has been scheduled" at bounding box center [682, 561] width 639 height 26
type input "A meeting with [PERSON_NAME] has been scheduled"
type input "Meeting"
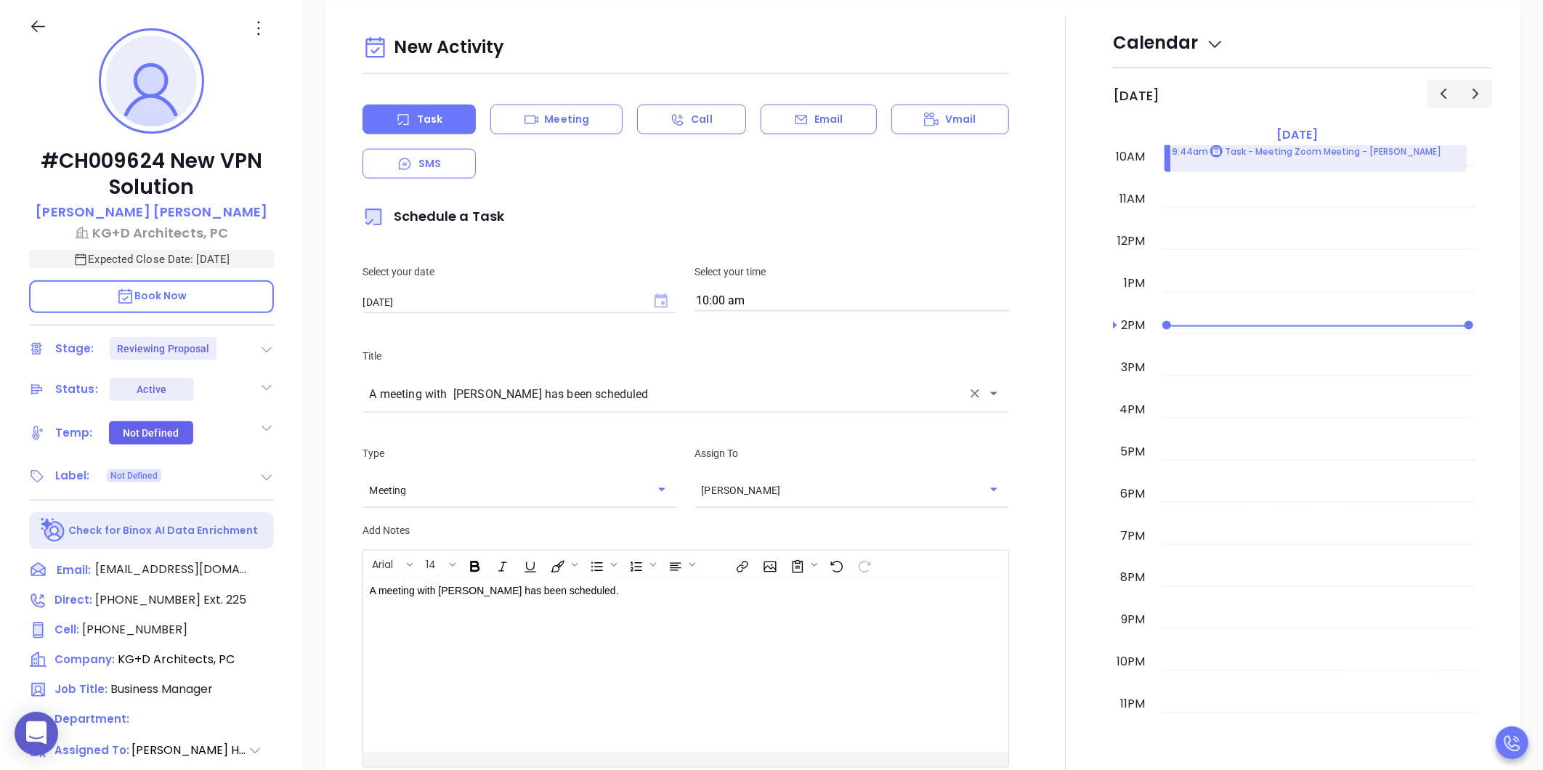
click at [656, 296] on icon "Choose date, selected date is Sep 4, 2025" at bounding box center [661, 301] width 13 height 15
click at [511, 387] on button "4" at bounding box center [508, 392] width 26 height 26
click at [718, 291] on input "10:00 am" at bounding box center [852, 301] width 315 height 20
click at [750, 383] on button "9:00 am" at bounding box center [810, 391] width 225 height 31
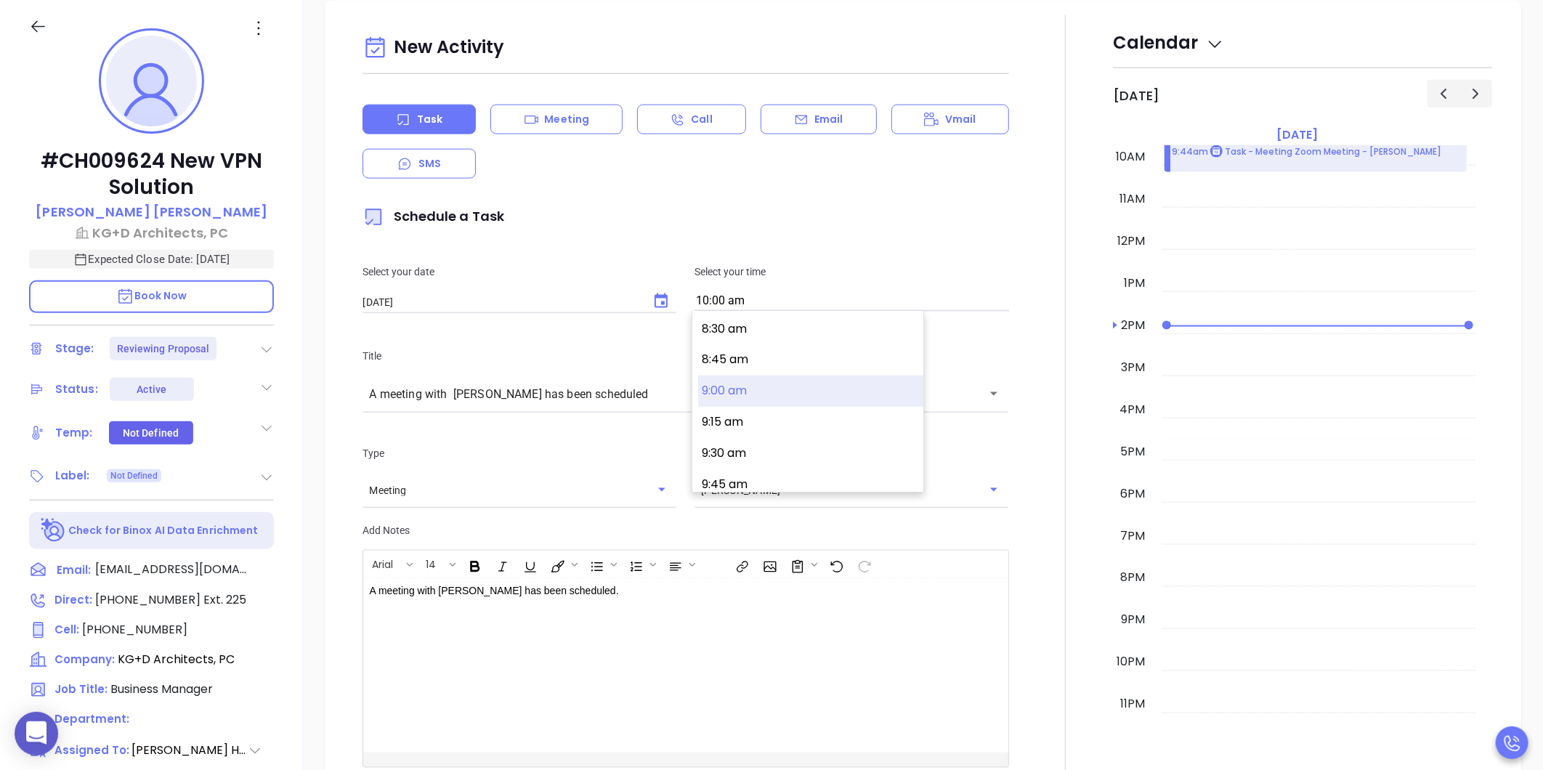
type input "9:00 am"
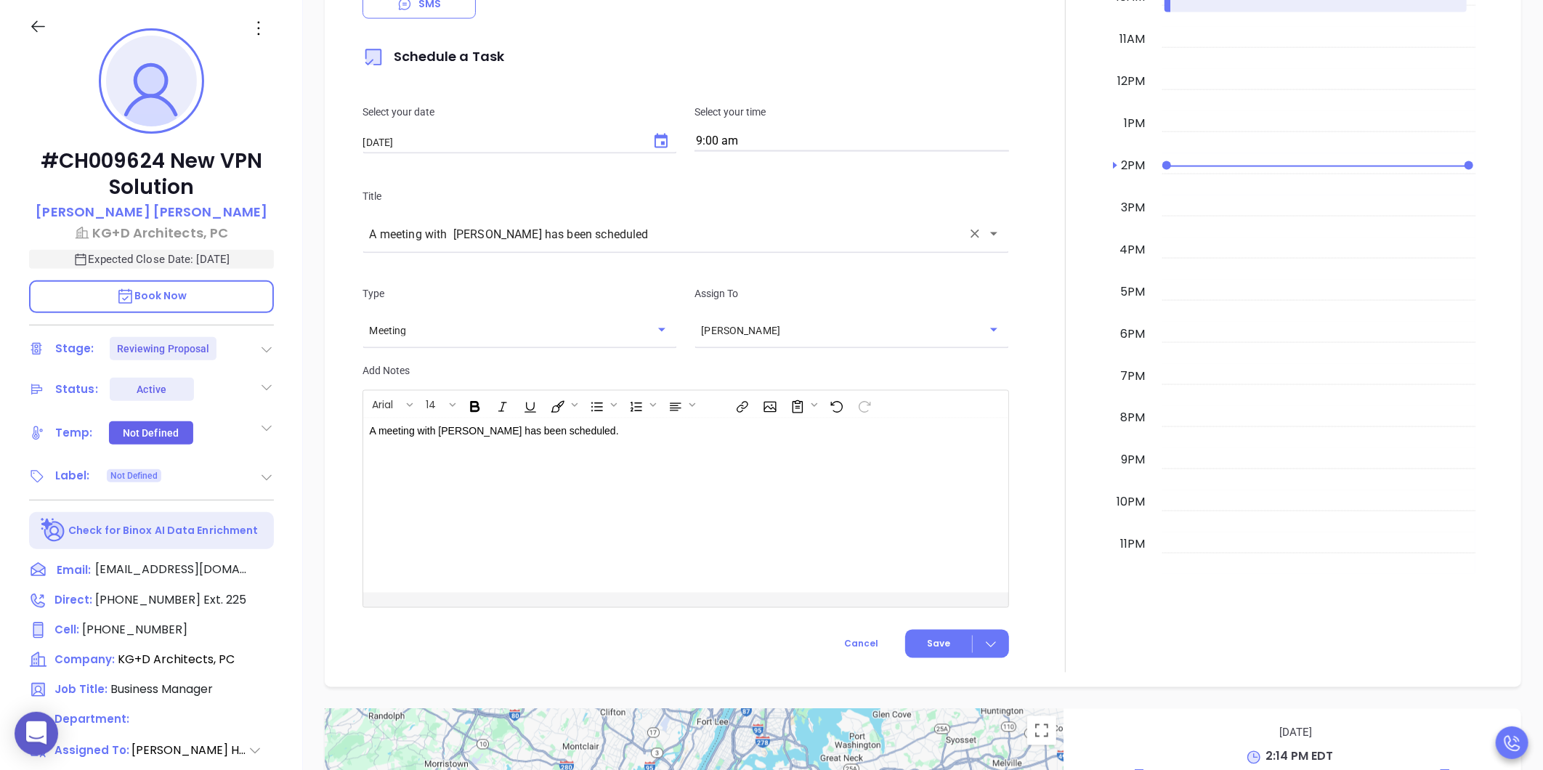
scroll to position [1343, 0]
click at [932, 647] on span "Save" at bounding box center [938, 642] width 23 height 13
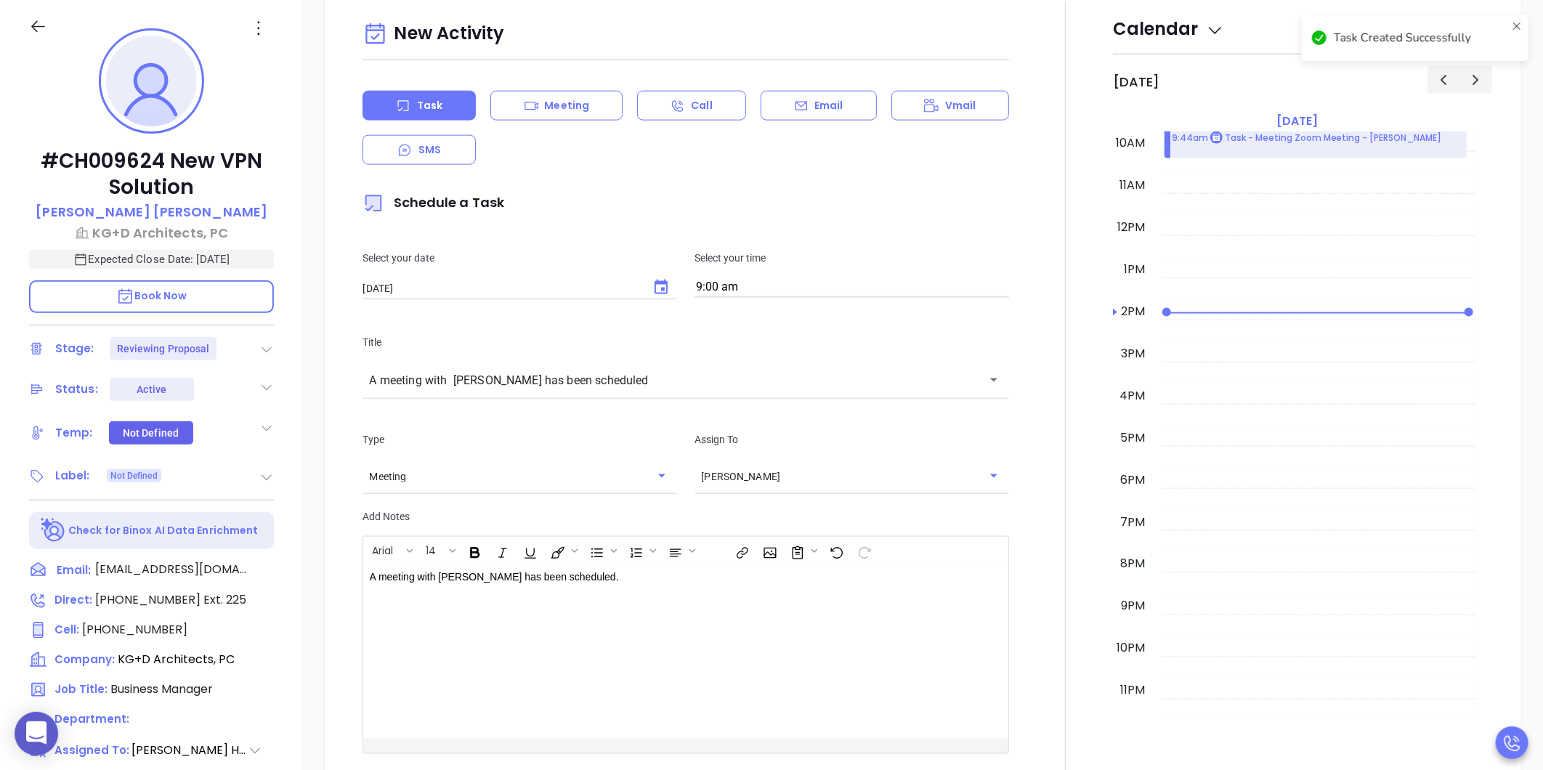
scroll to position [939, 0]
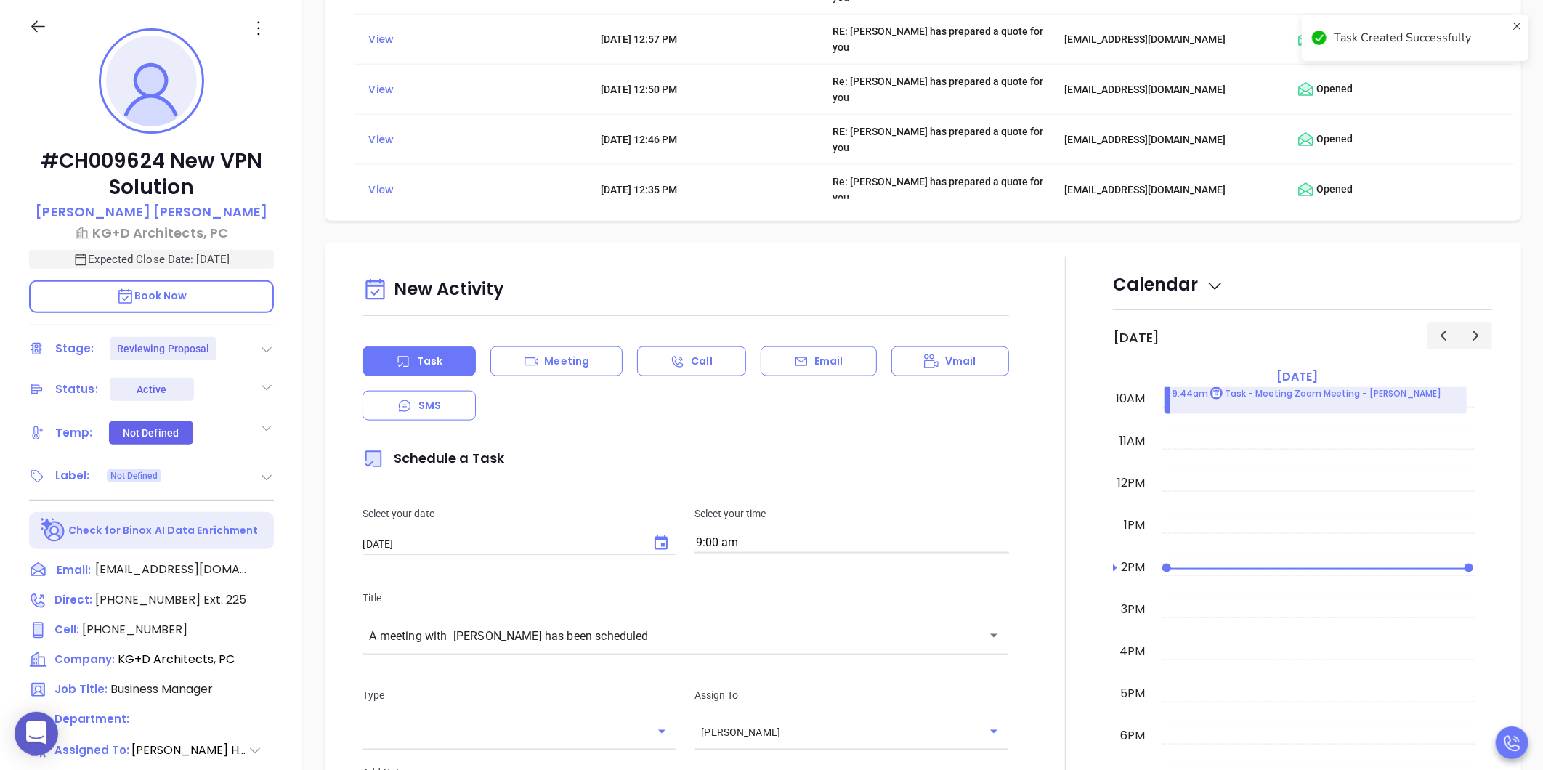
checkbox input "false"
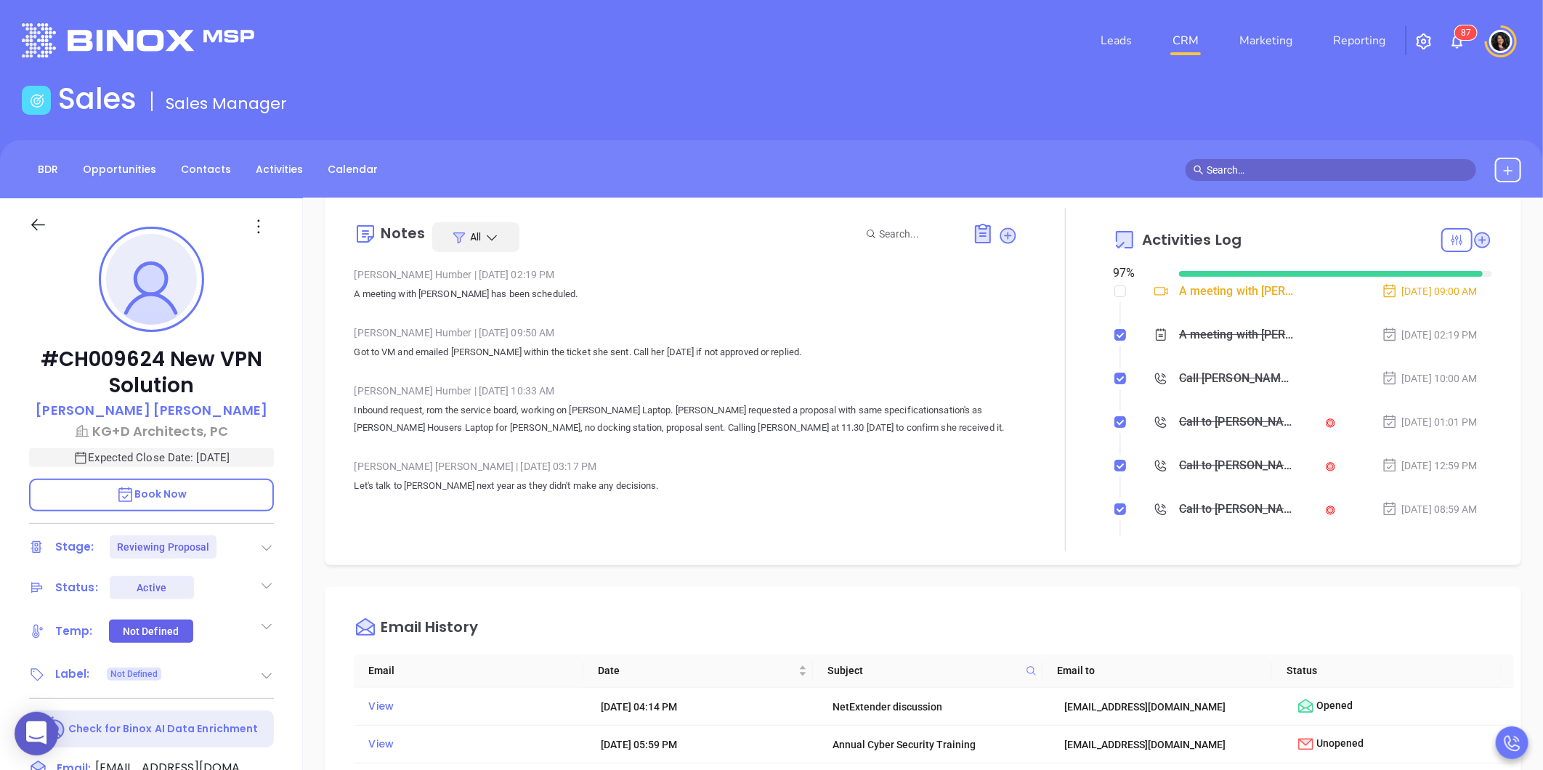
scroll to position [0, 0]
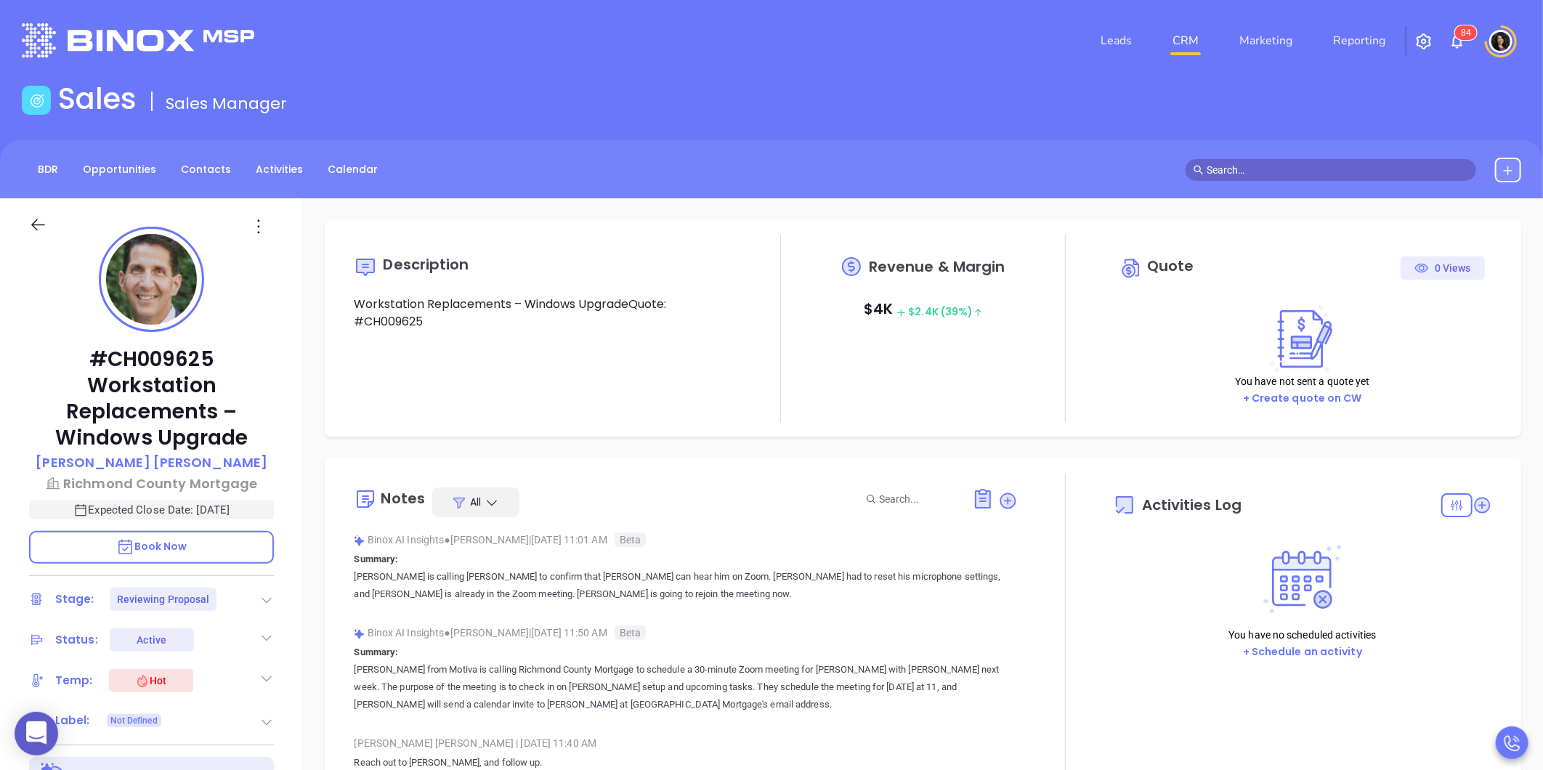
type input "[DATE]"
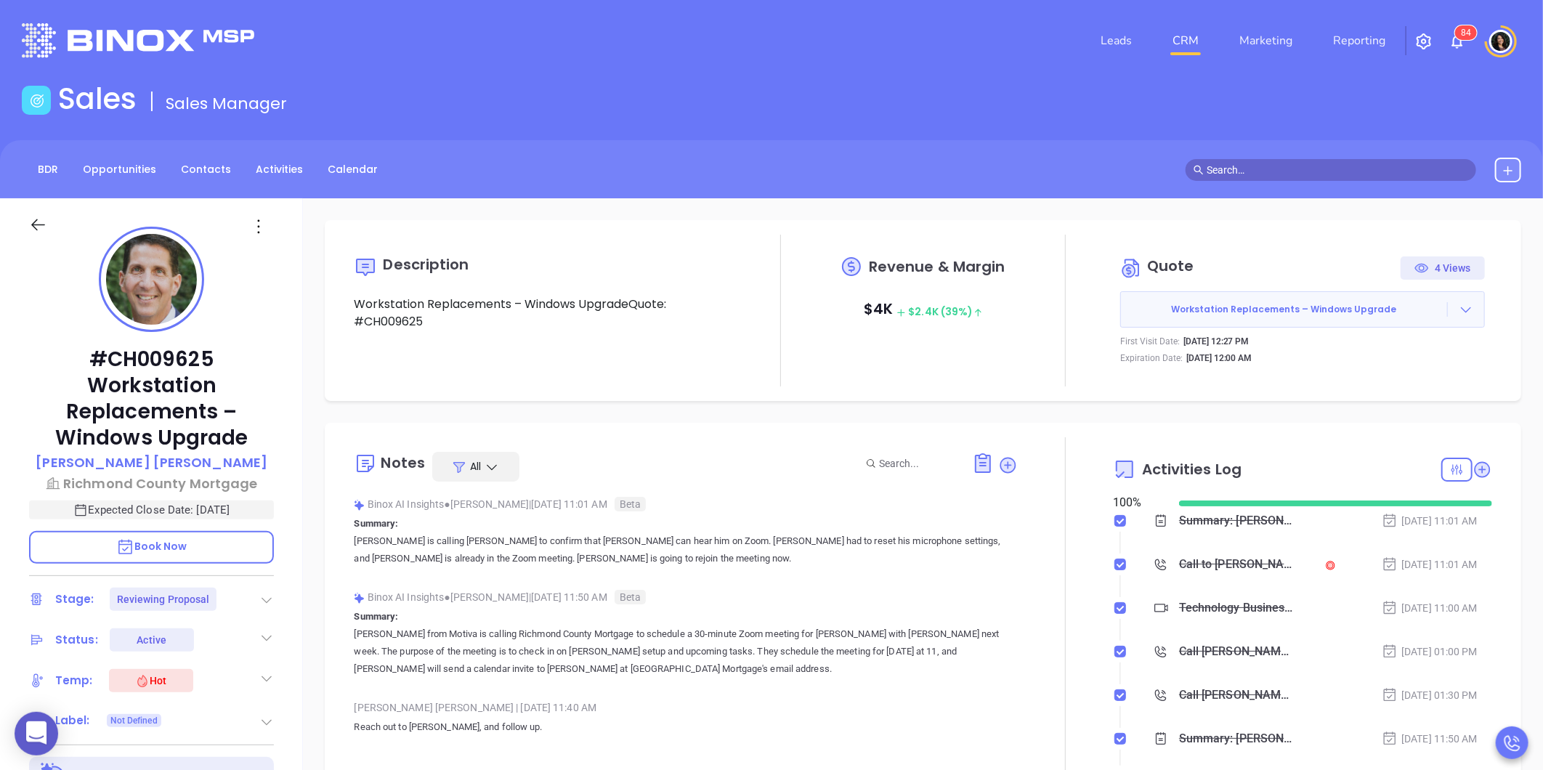
type input "[PERSON_NAME]"
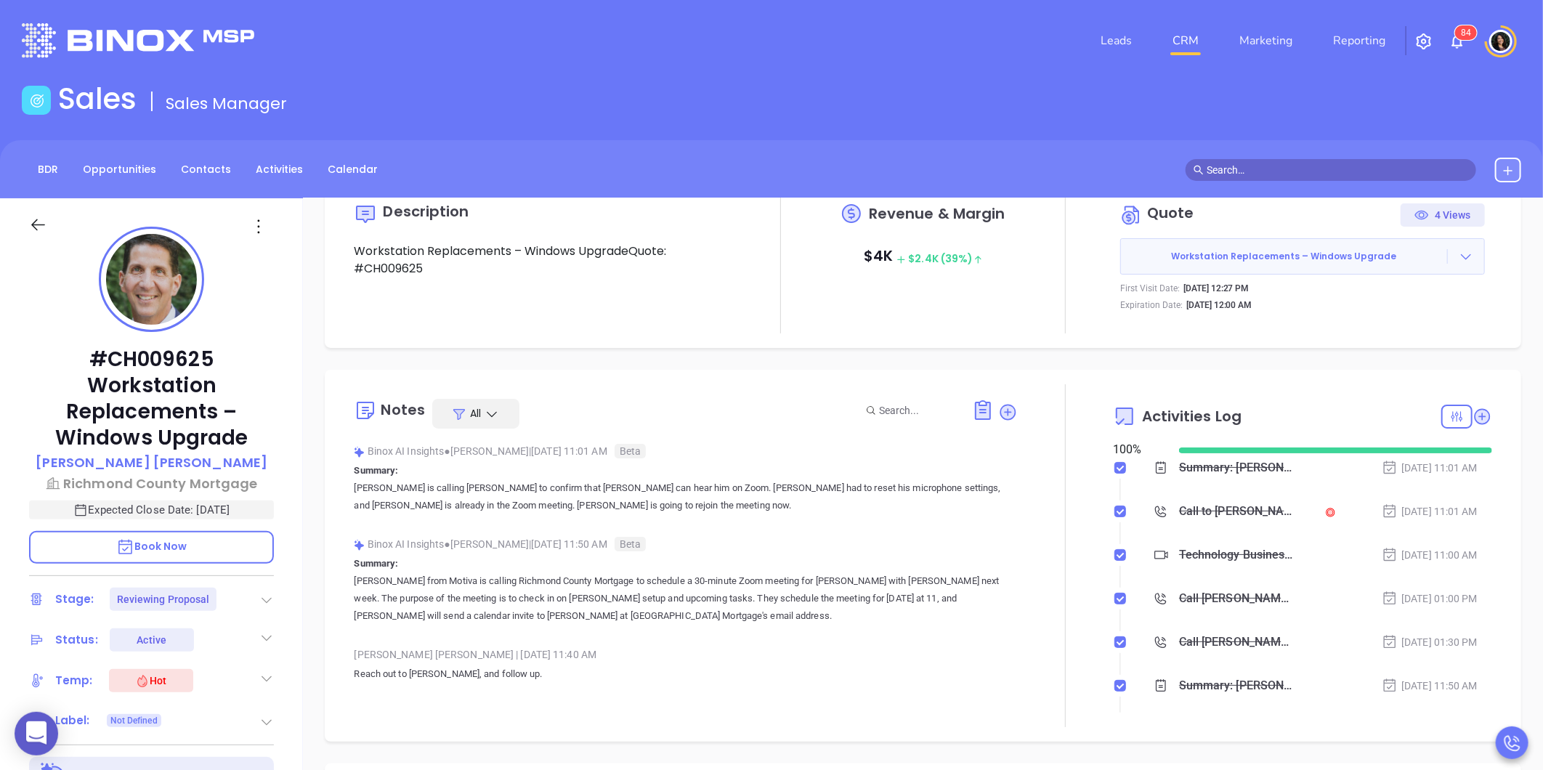
scroll to position [161, 0]
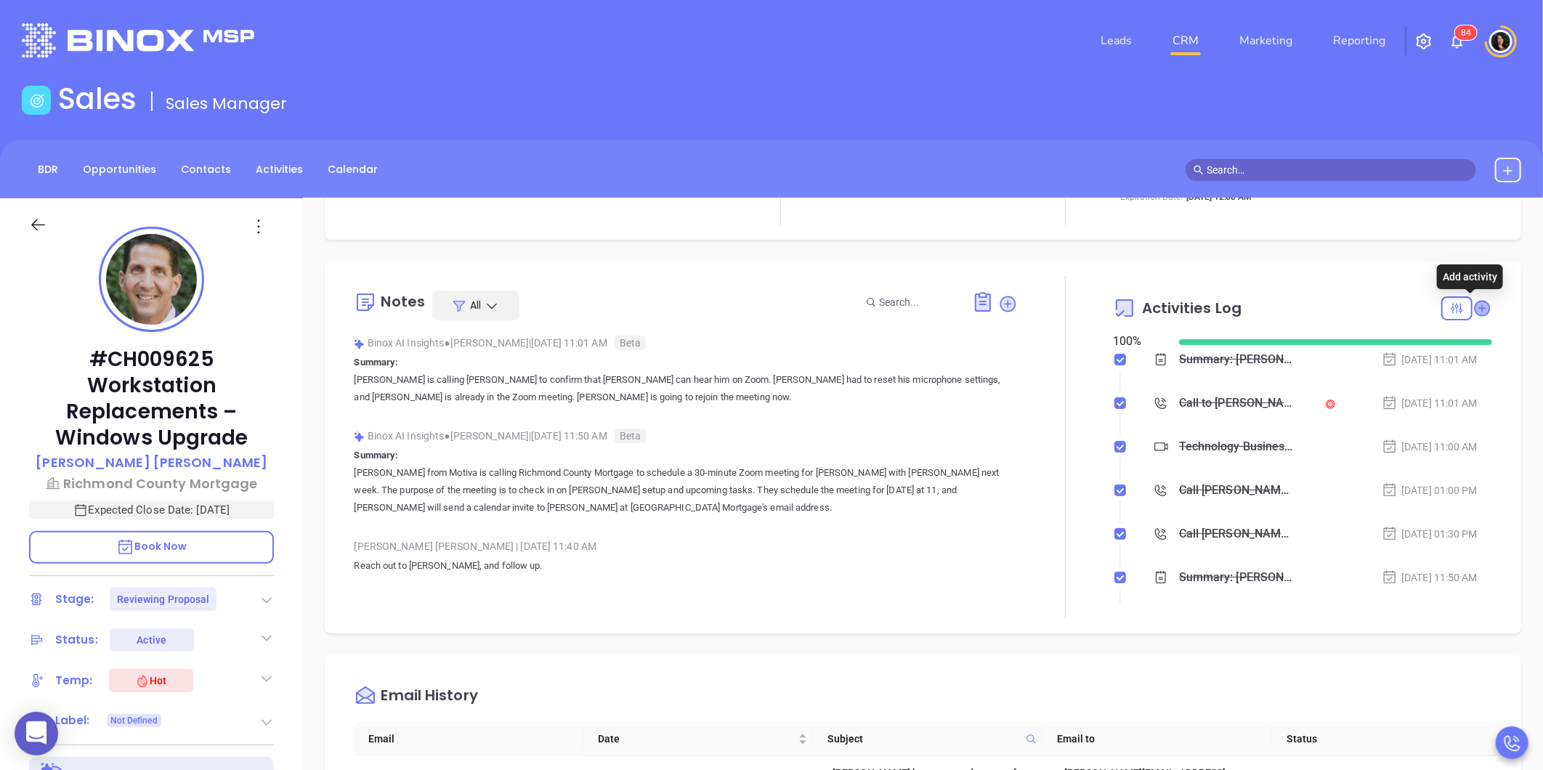
click at [1475, 311] on icon at bounding box center [1482, 308] width 15 height 15
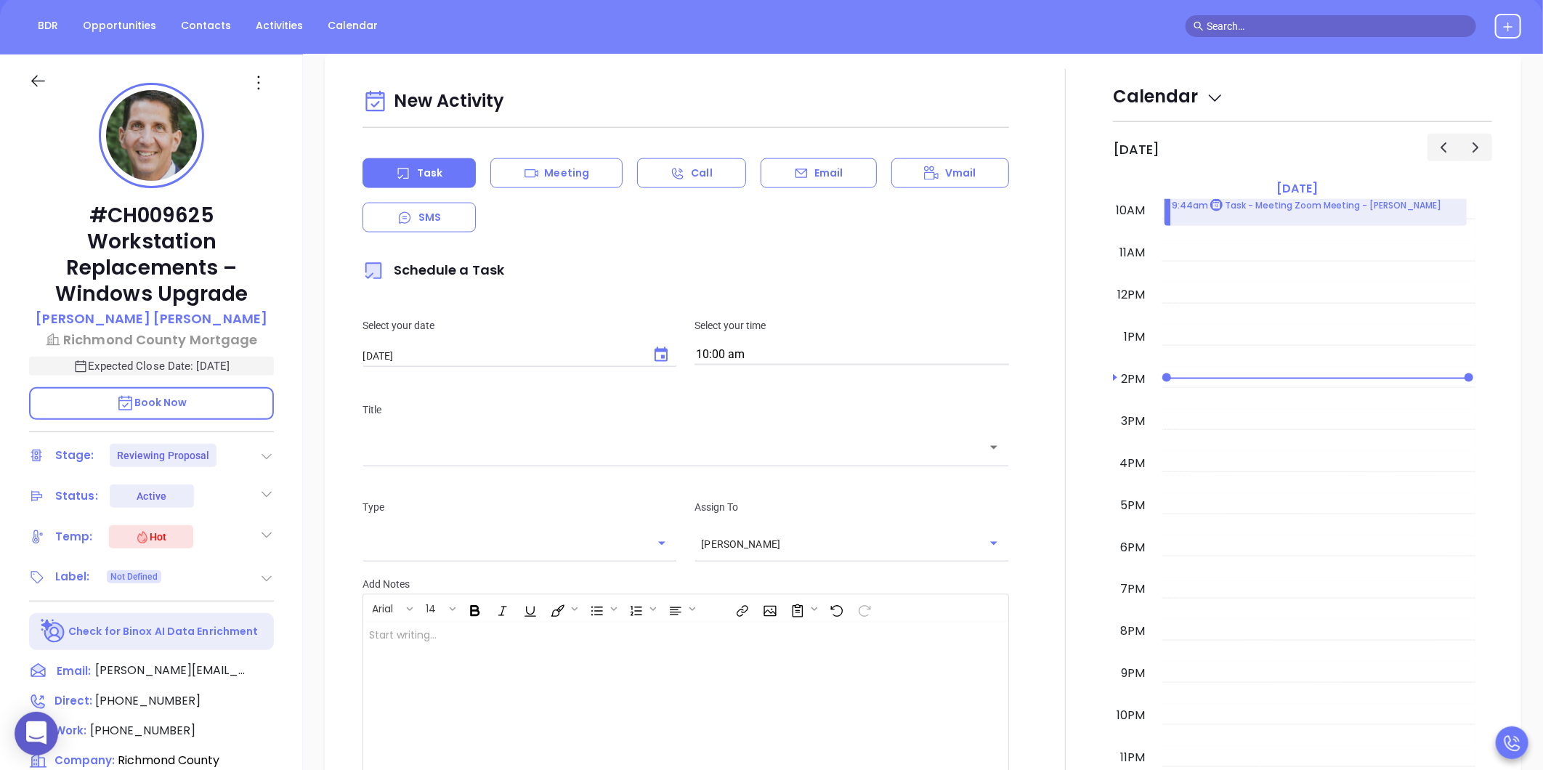
scroll to position [198, 0]
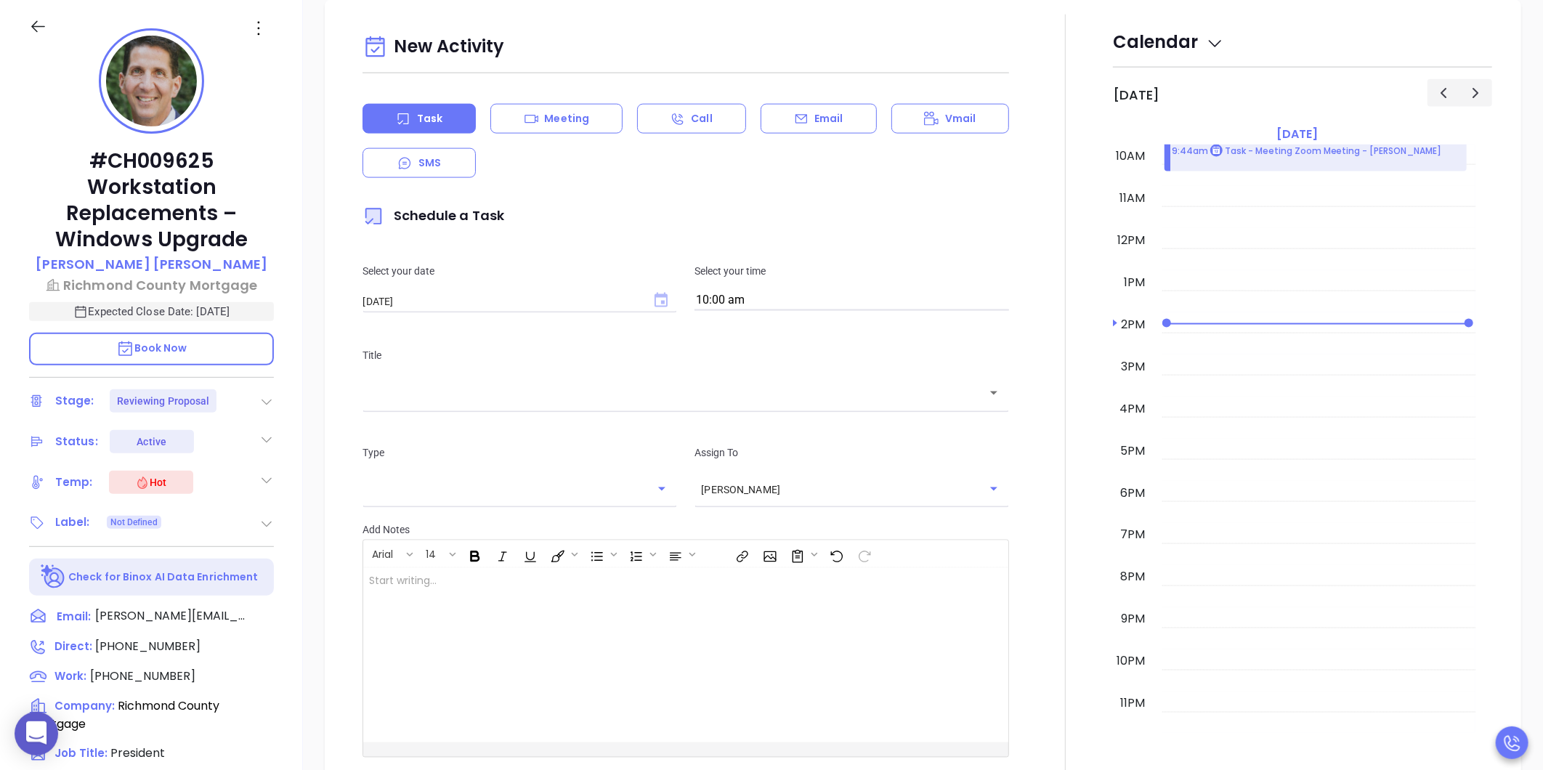
click at [655, 295] on icon "Choose date, selected date is Sep 4, 2025" at bounding box center [661, 300] width 13 height 15
click at [541, 388] on button "5" at bounding box center [538, 392] width 26 height 26
type input "[DATE]"
click at [741, 415] on div "Title ​" at bounding box center [686, 377] width 664 height 97
click at [729, 402] on div "​" at bounding box center [686, 392] width 647 height 31
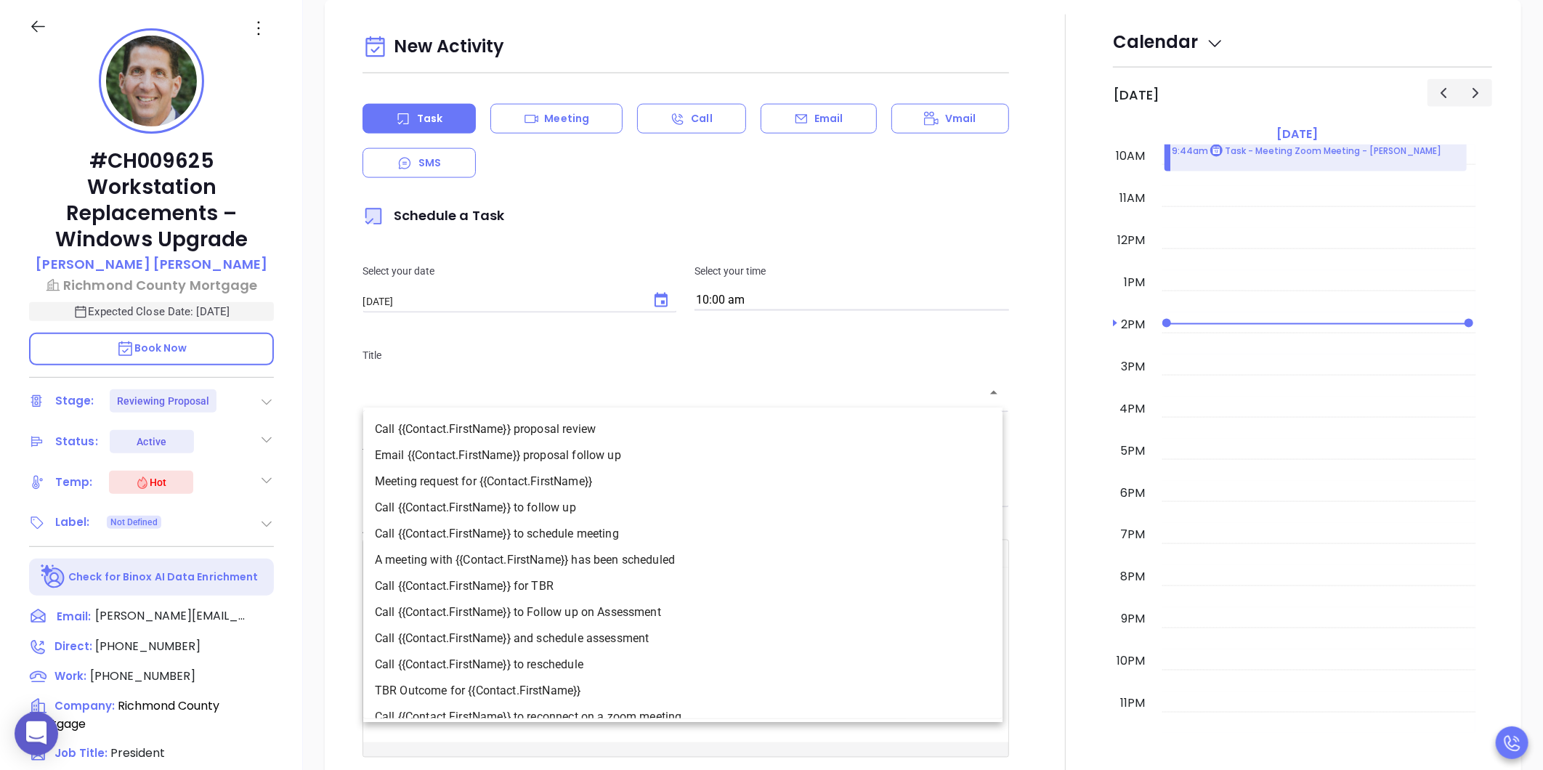
click at [620, 507] on li "Call {{Contact.FirstName}} to follow up" at bounding box center [682, 508] width 639 height 26
type input "Call [PERSON_NAME] to follow up"
type input "Call"
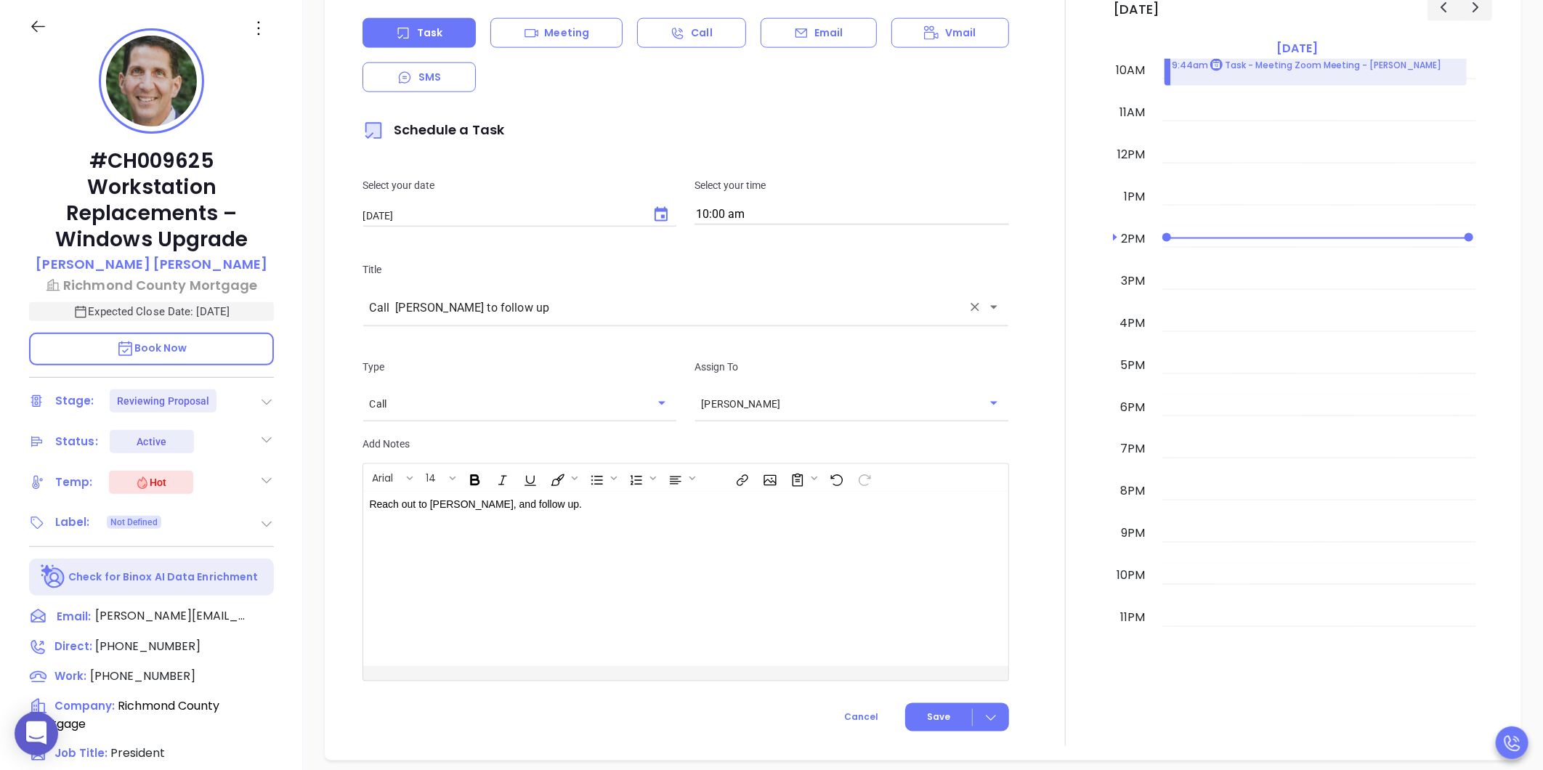
scroll to position [1360, 0]
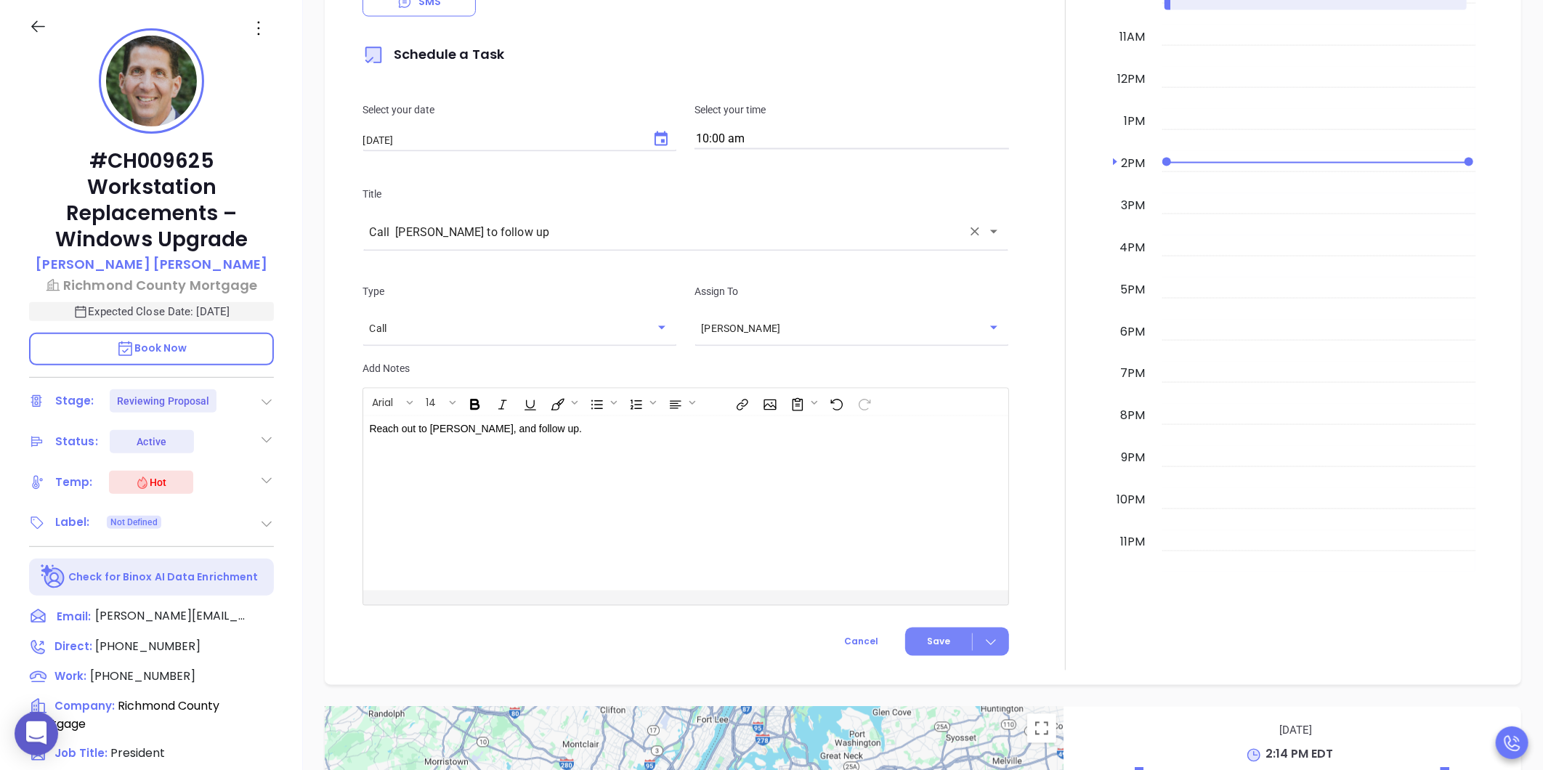
click at [932, 636] on span "Save" at bounding box center [938, 642] width 23 height 13
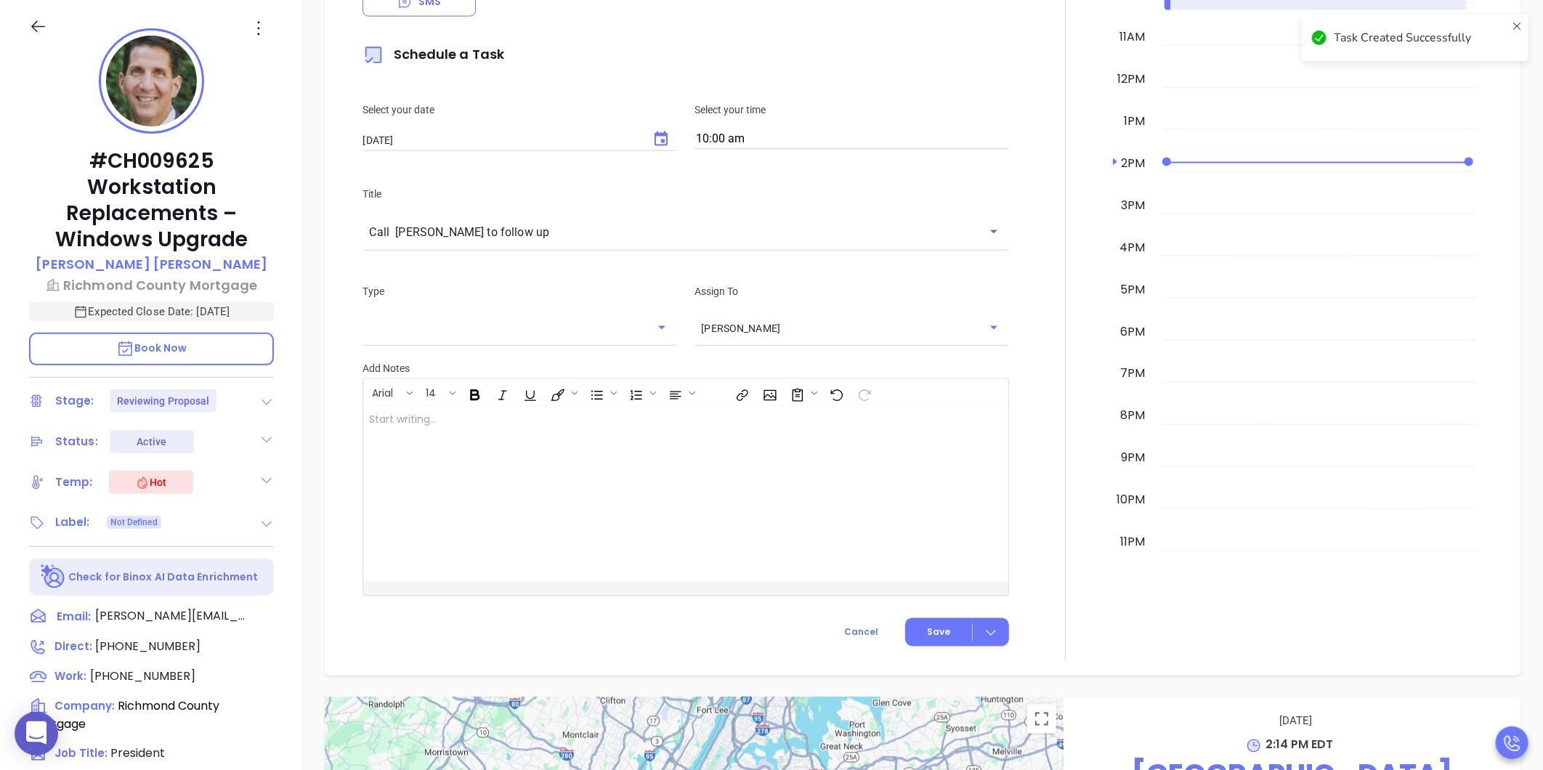
checkbox input "false"
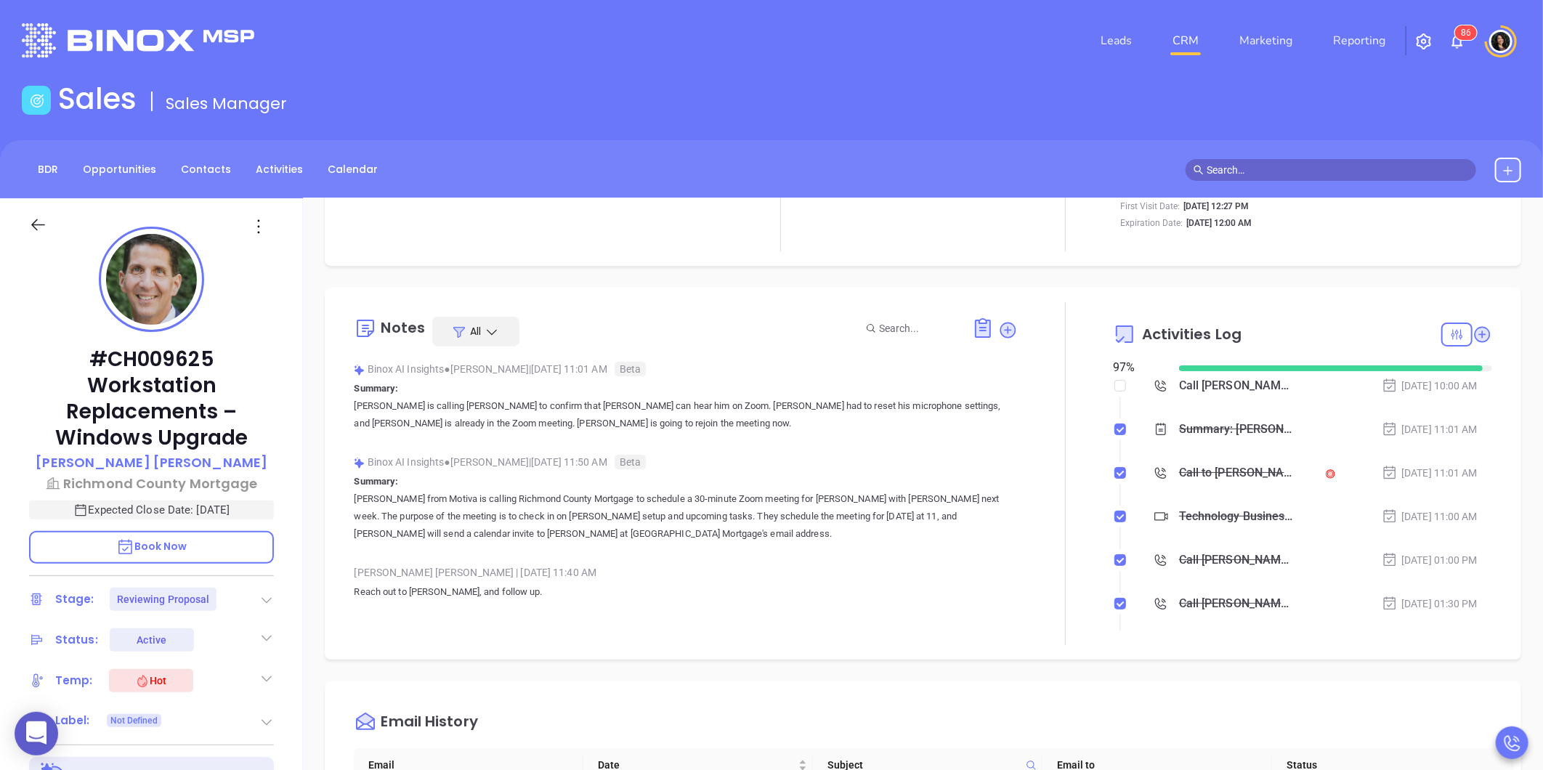
scroll to position [0, 0]
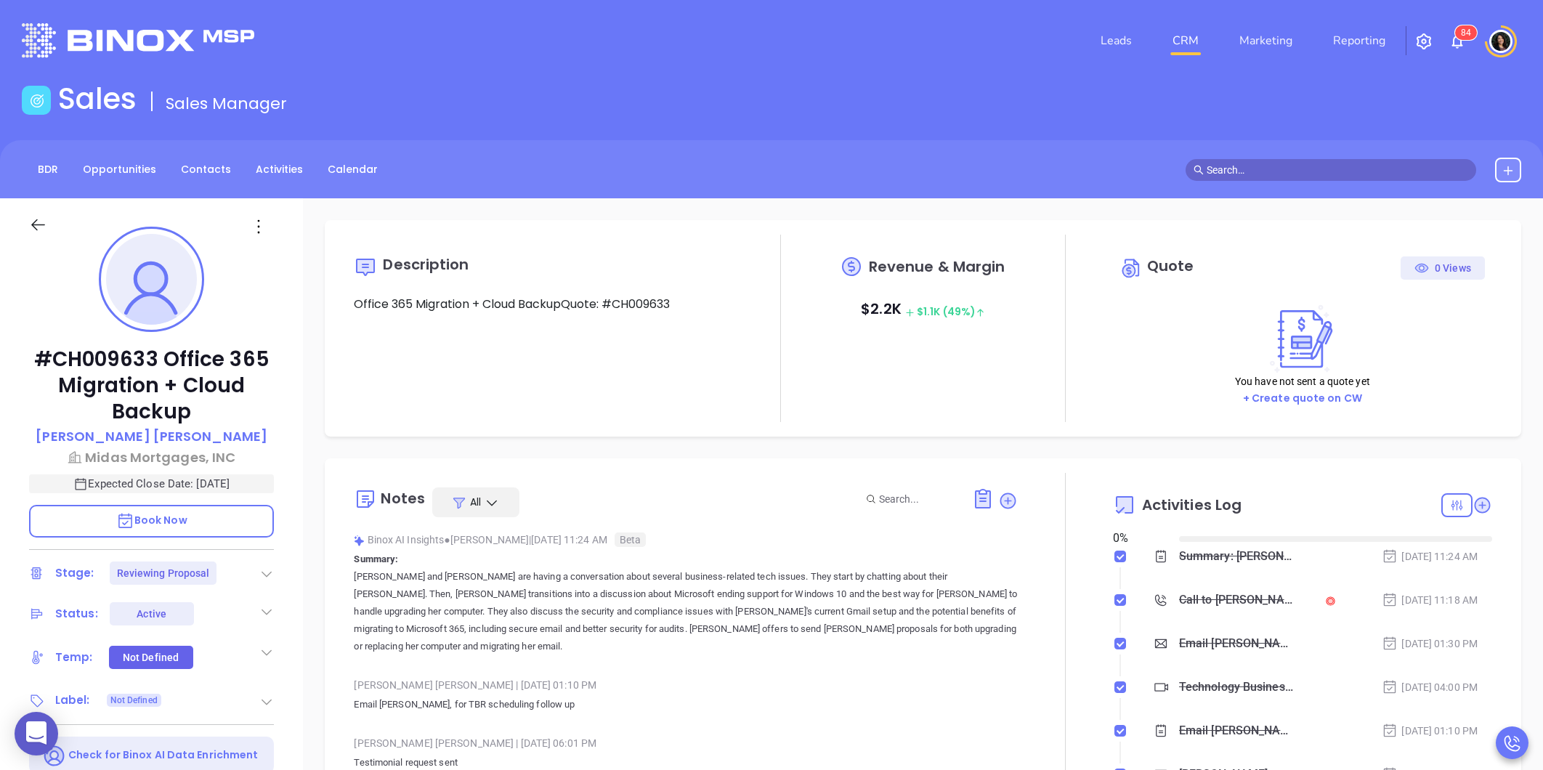
type input "[DATE]"
type input "[PERSON_NAME]"
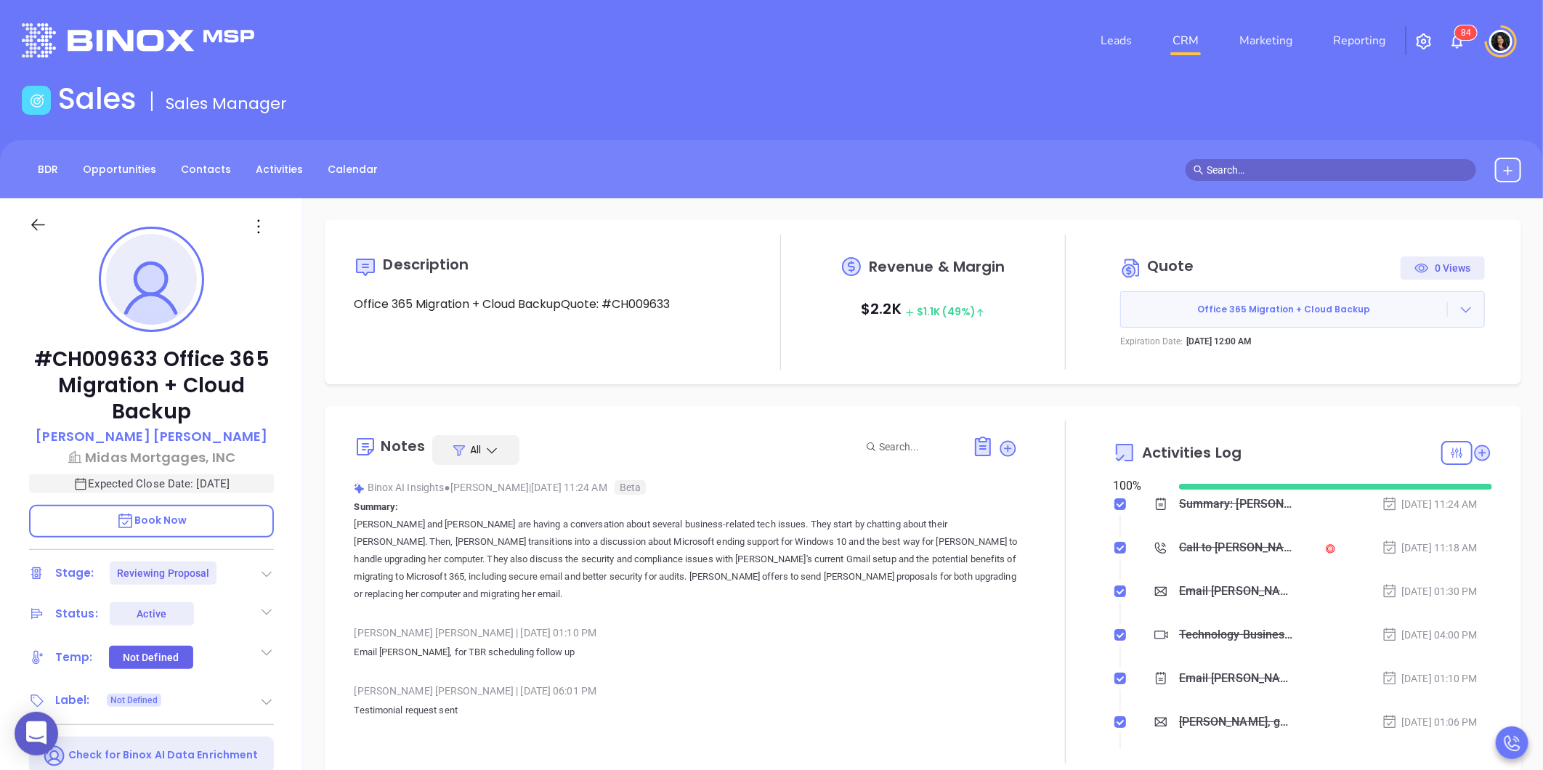
scroll to position [422, 0]
click at [1475, 449] on icon at bounding box center [1482, 452] width 15 height 15
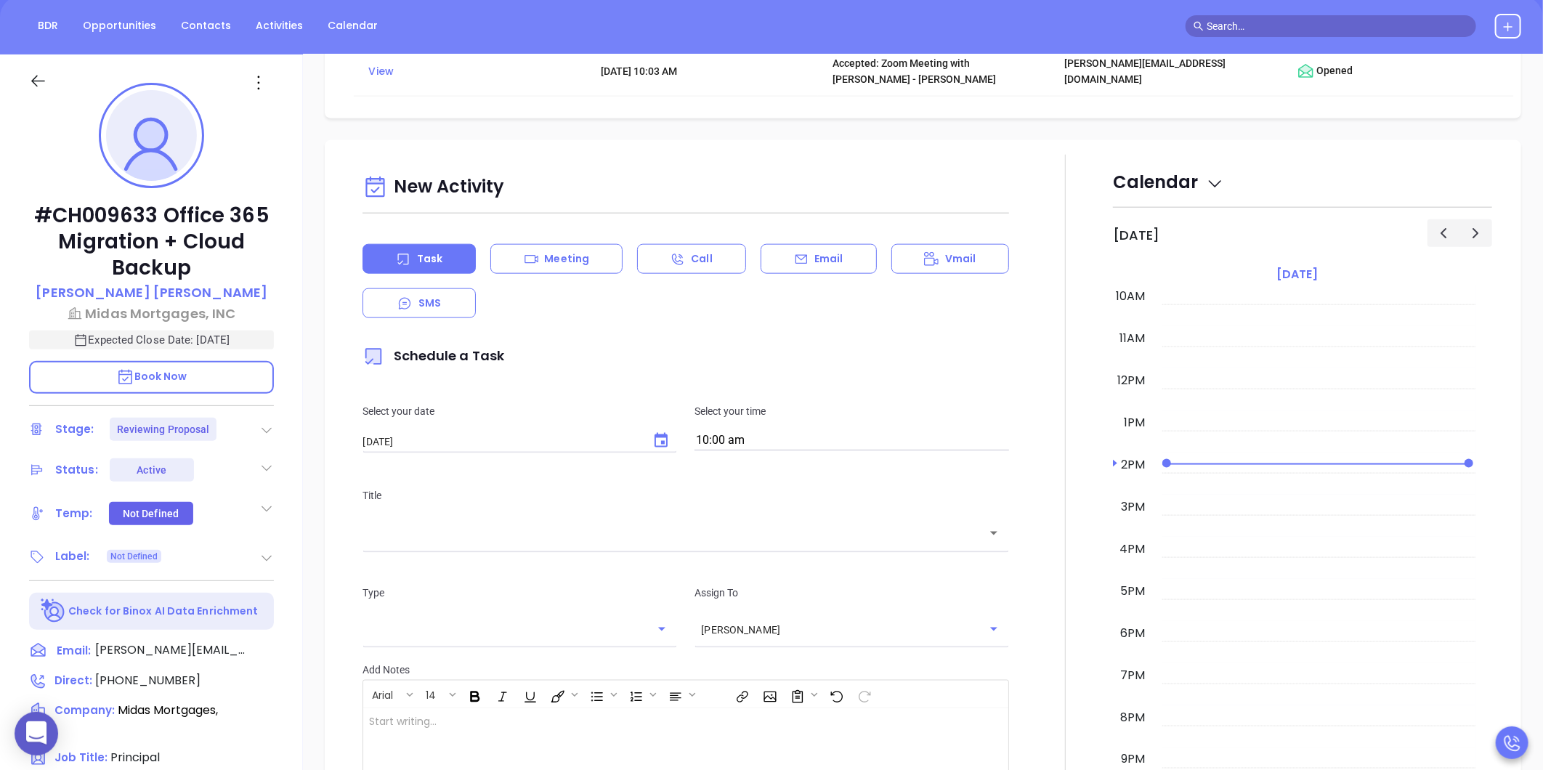
scroll to position [198, 0]
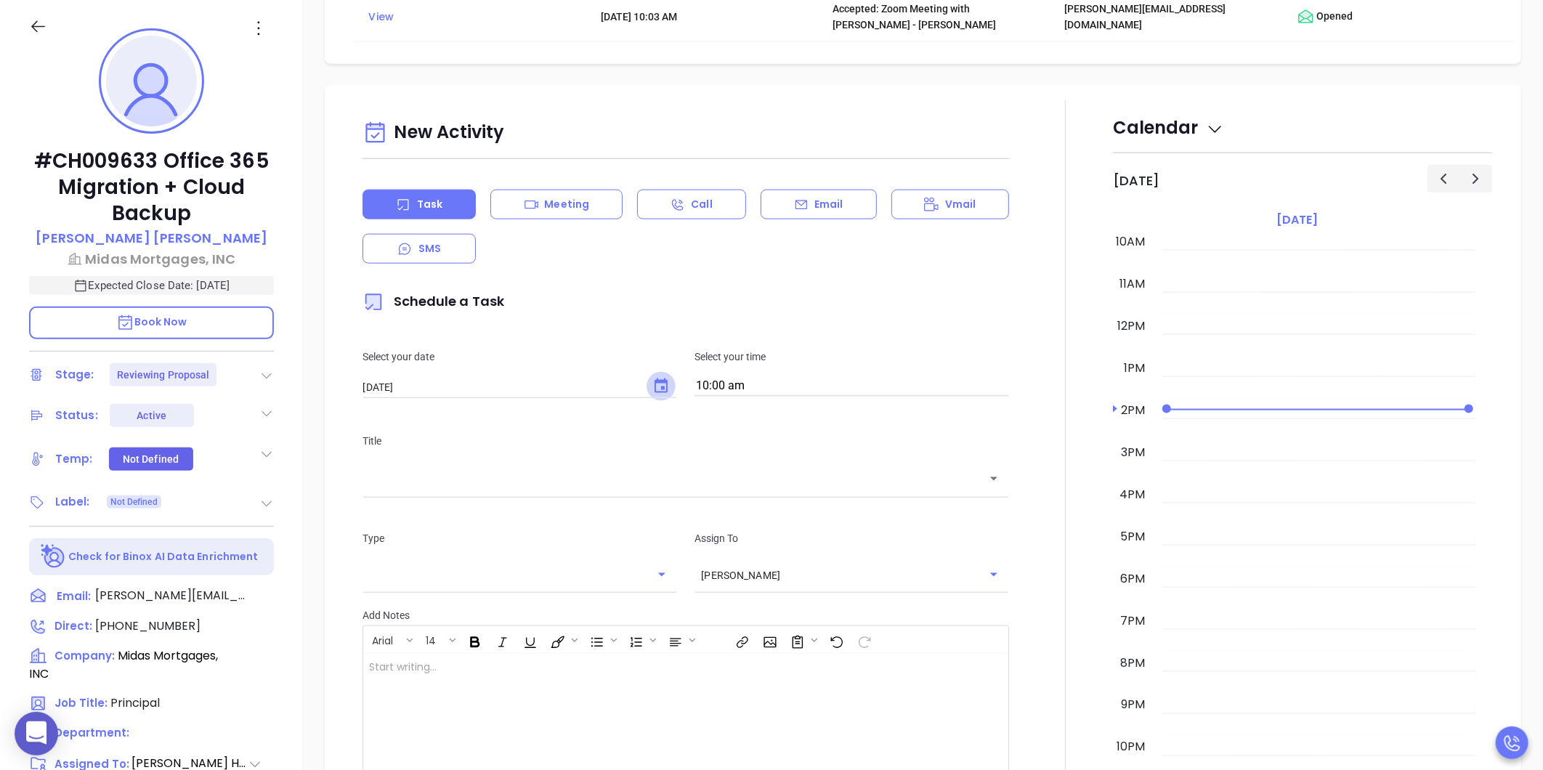
click at [656, 378] on icon "Choose date, selected date is Sep 4, 2025" at bounding box center [660, 386] width 17 height 17
click at [533, 390] on button "5" at bounding box center [538, 392] width 26 height 26
type input "[DATE]"
click at [756, 376] on input "10:00 am" at bounding box center [852, 386] width 315 height 20
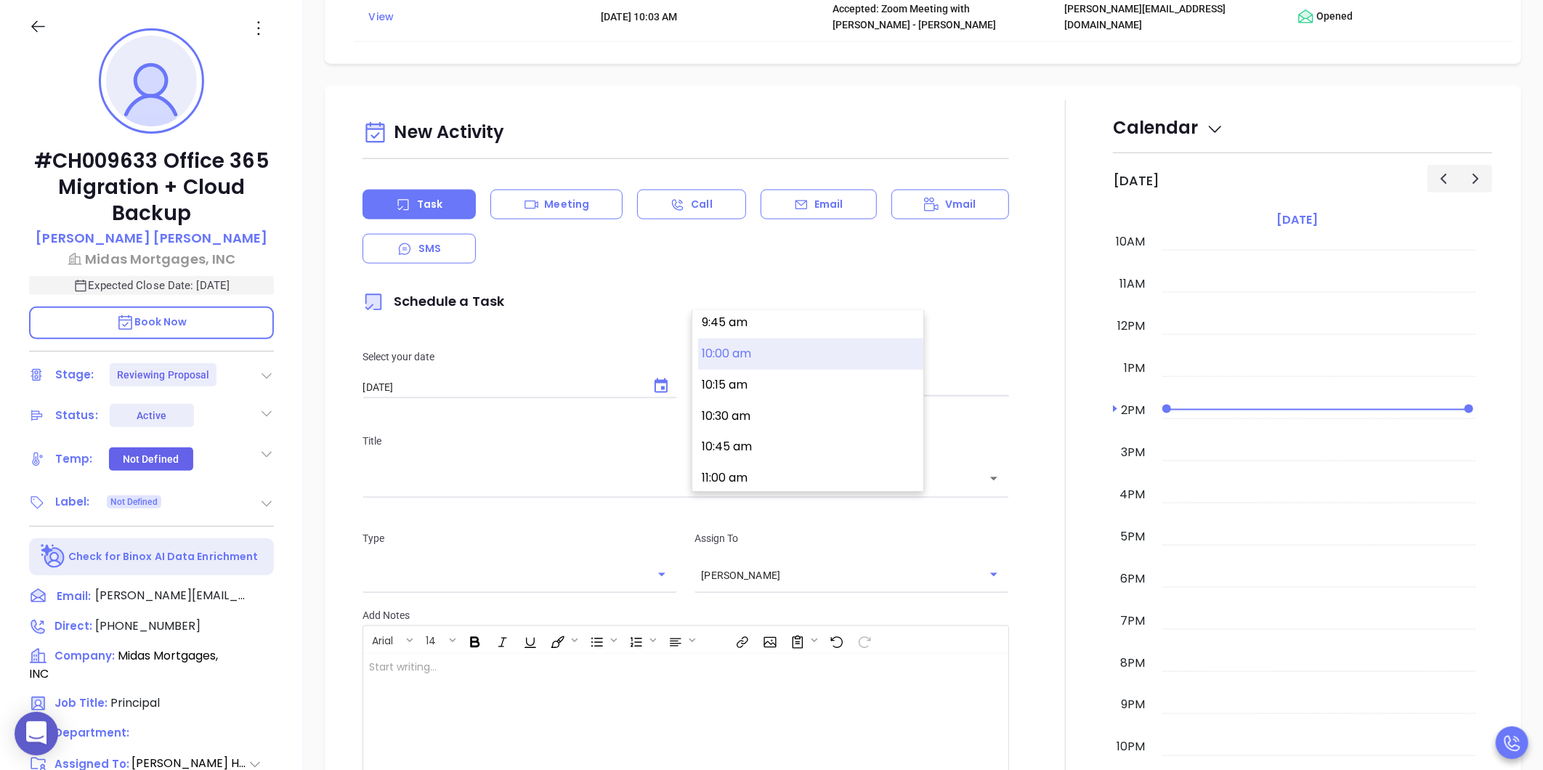
click at [569, 471] on input "text" at bounding box center [675, 479] width 612 height 17
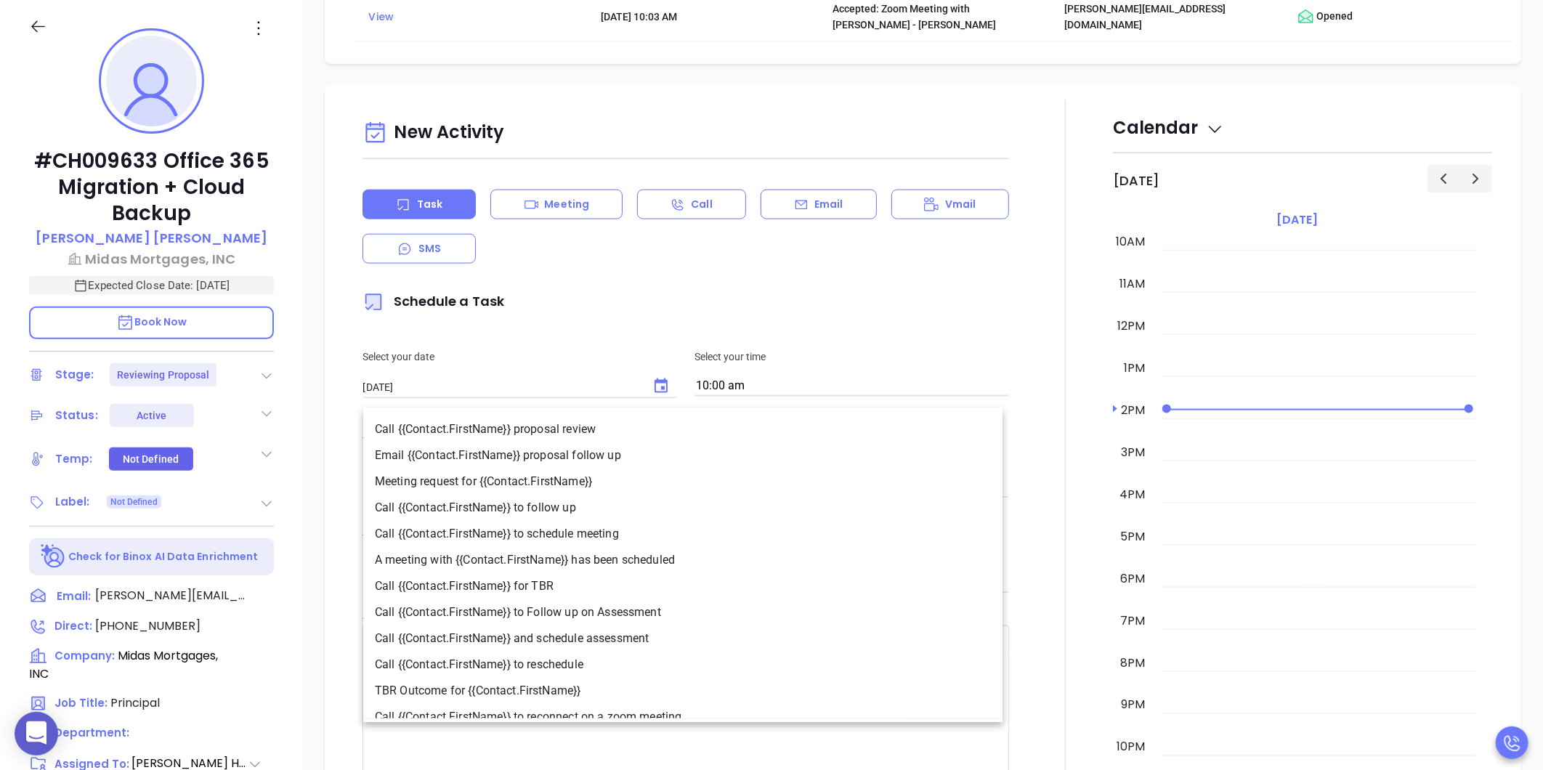
click at [569, 506] on li "Call {{Contact.FirstName}} to follow up" at bounding box center [682, 508] width 639 height 26
type input "Call [PERSON_NAME] to follow up"
type input "Call"
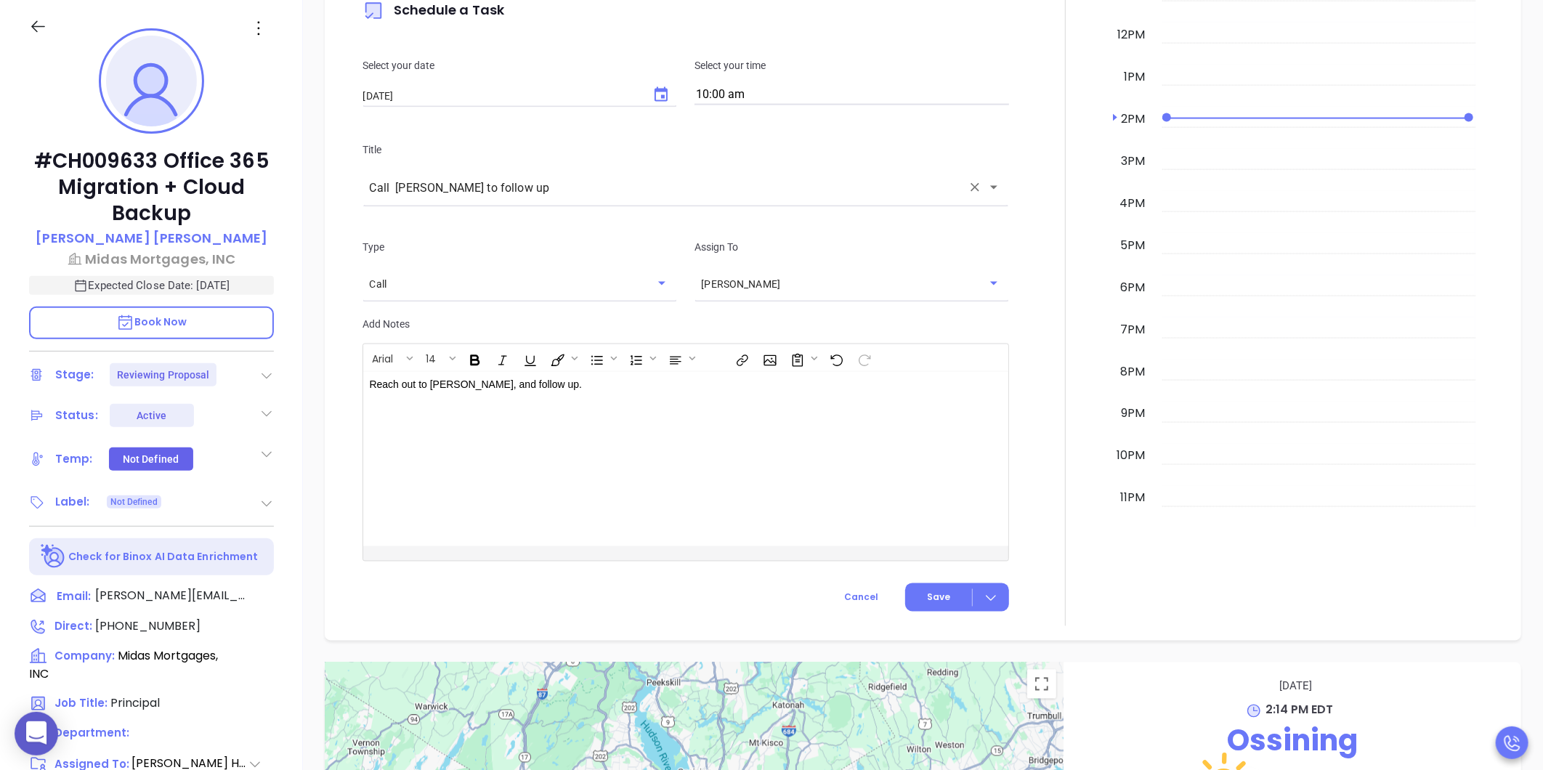
scroll to position [1384, 0]
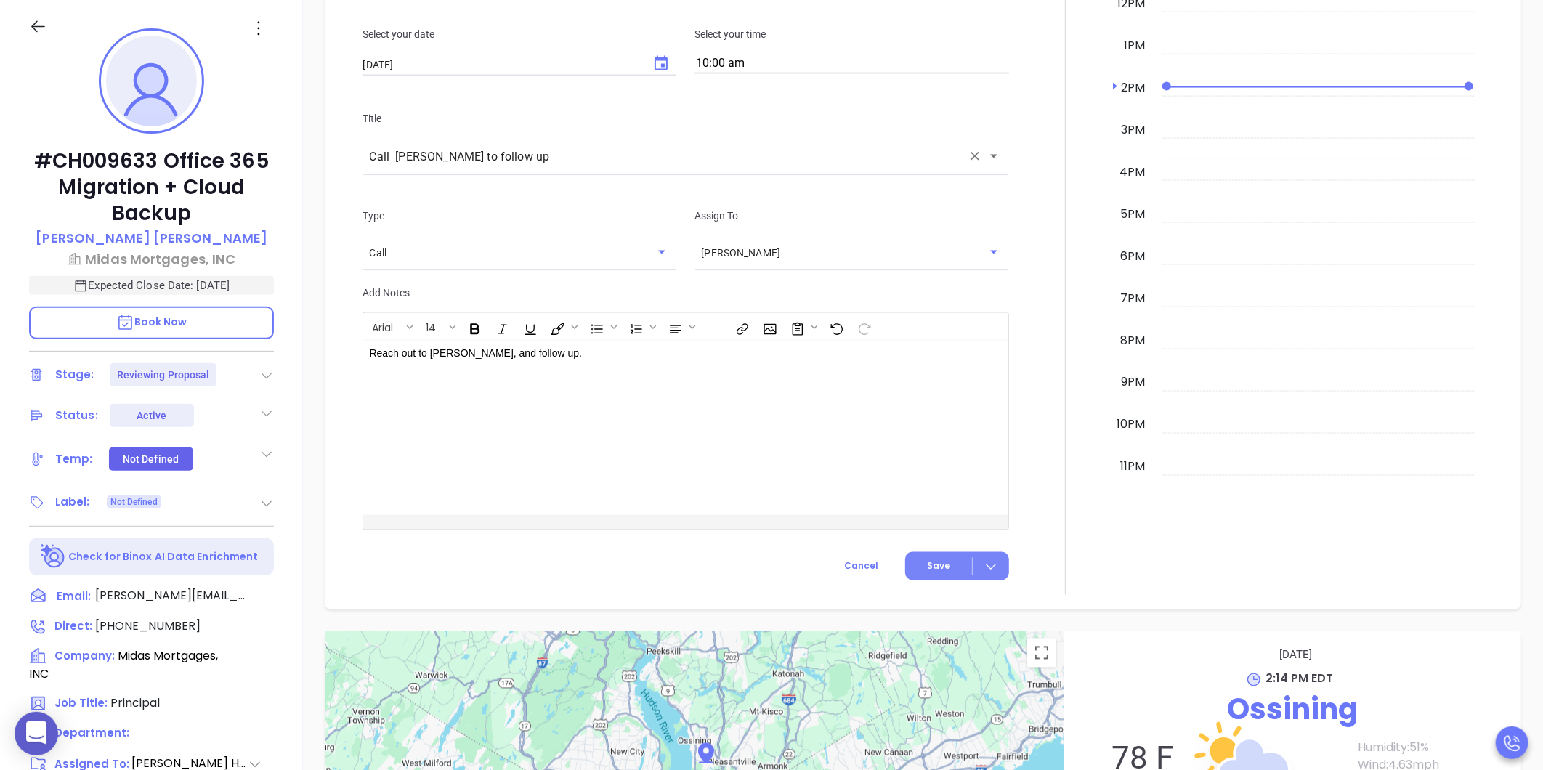
click at [925, 552] on button "Save" at bounding box center [957, 566] width 104 height 28
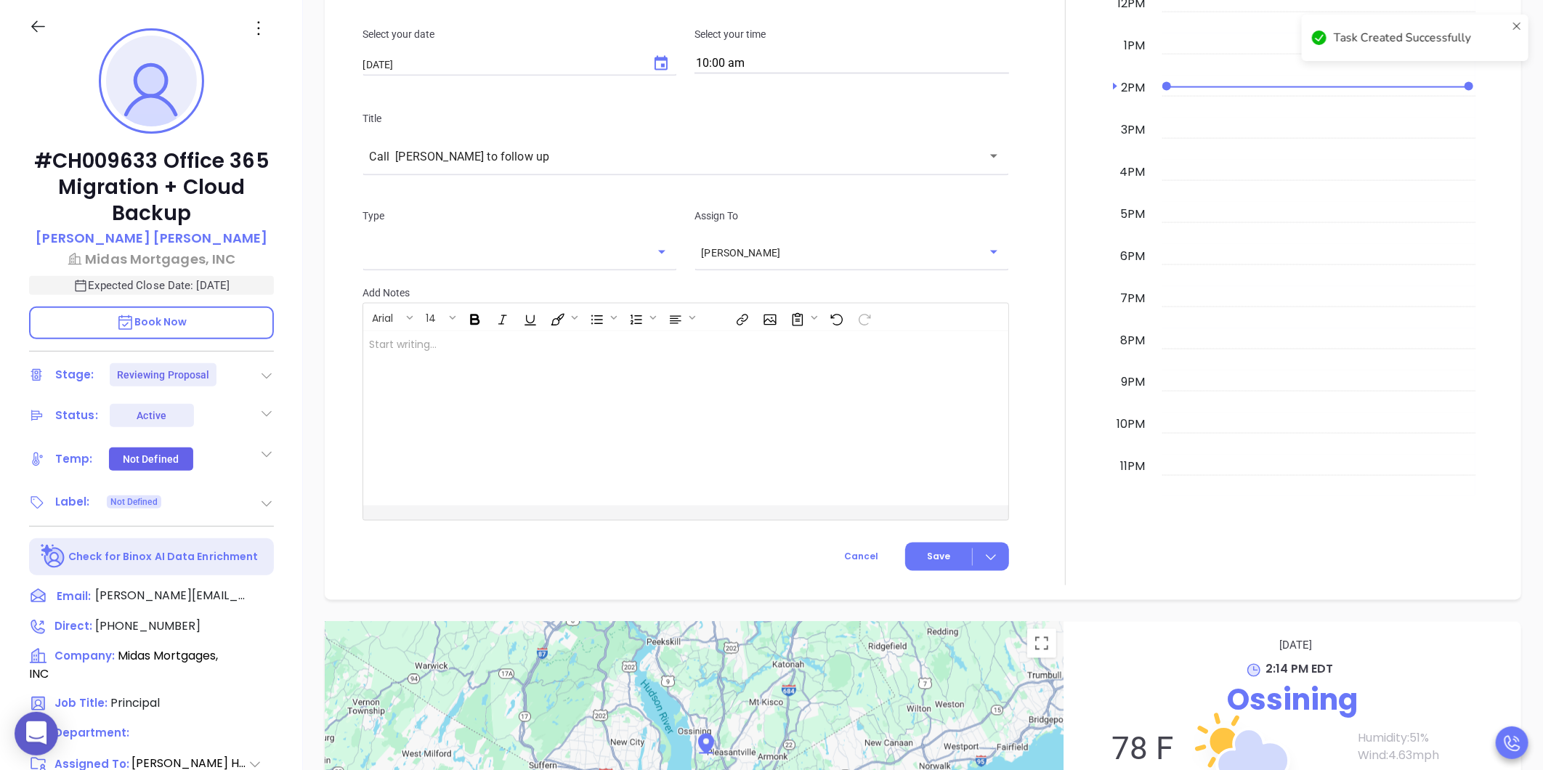
checkbox input "false"
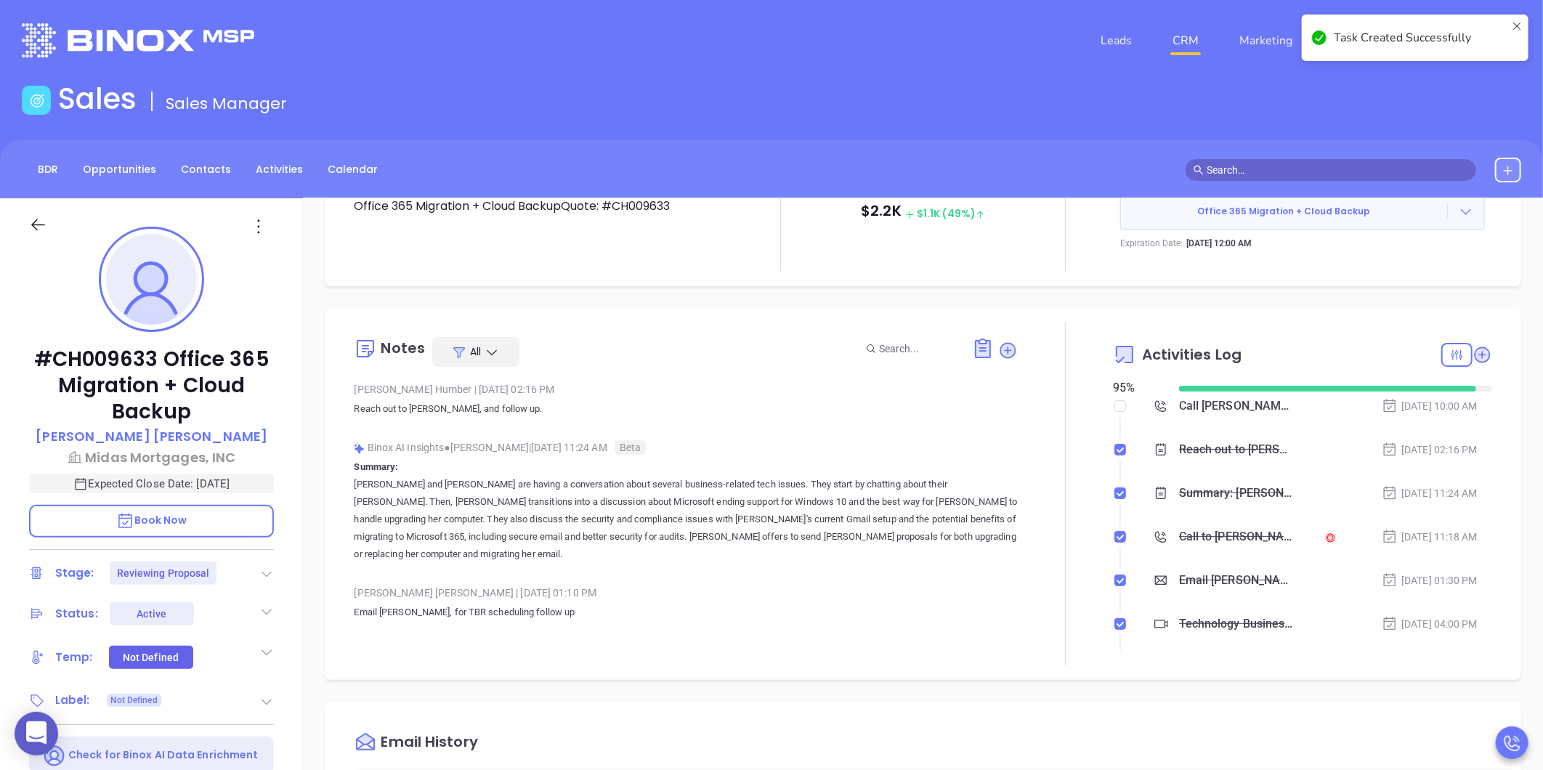
scroll to position [0, 0]
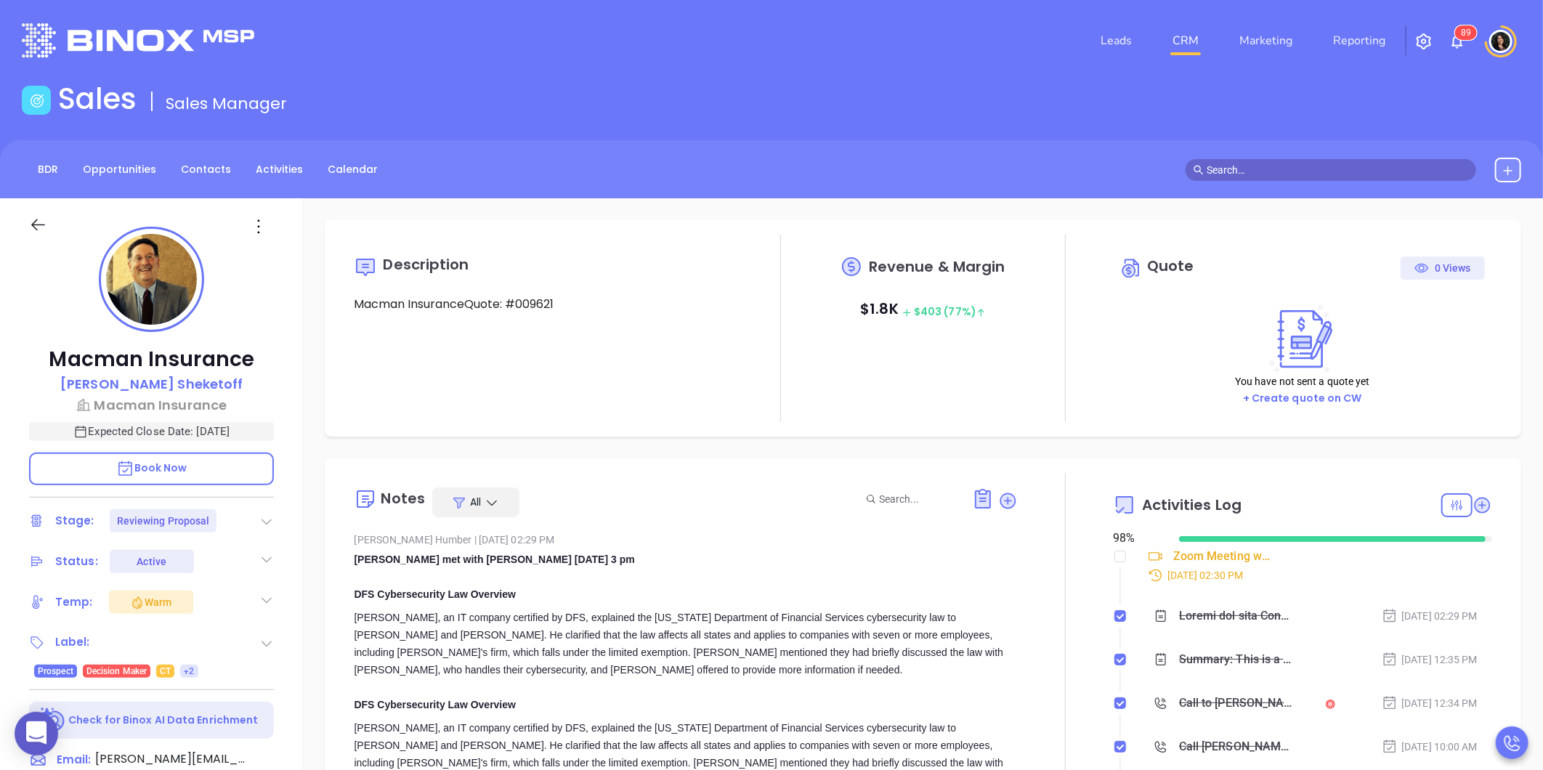
type input "[DATE]"
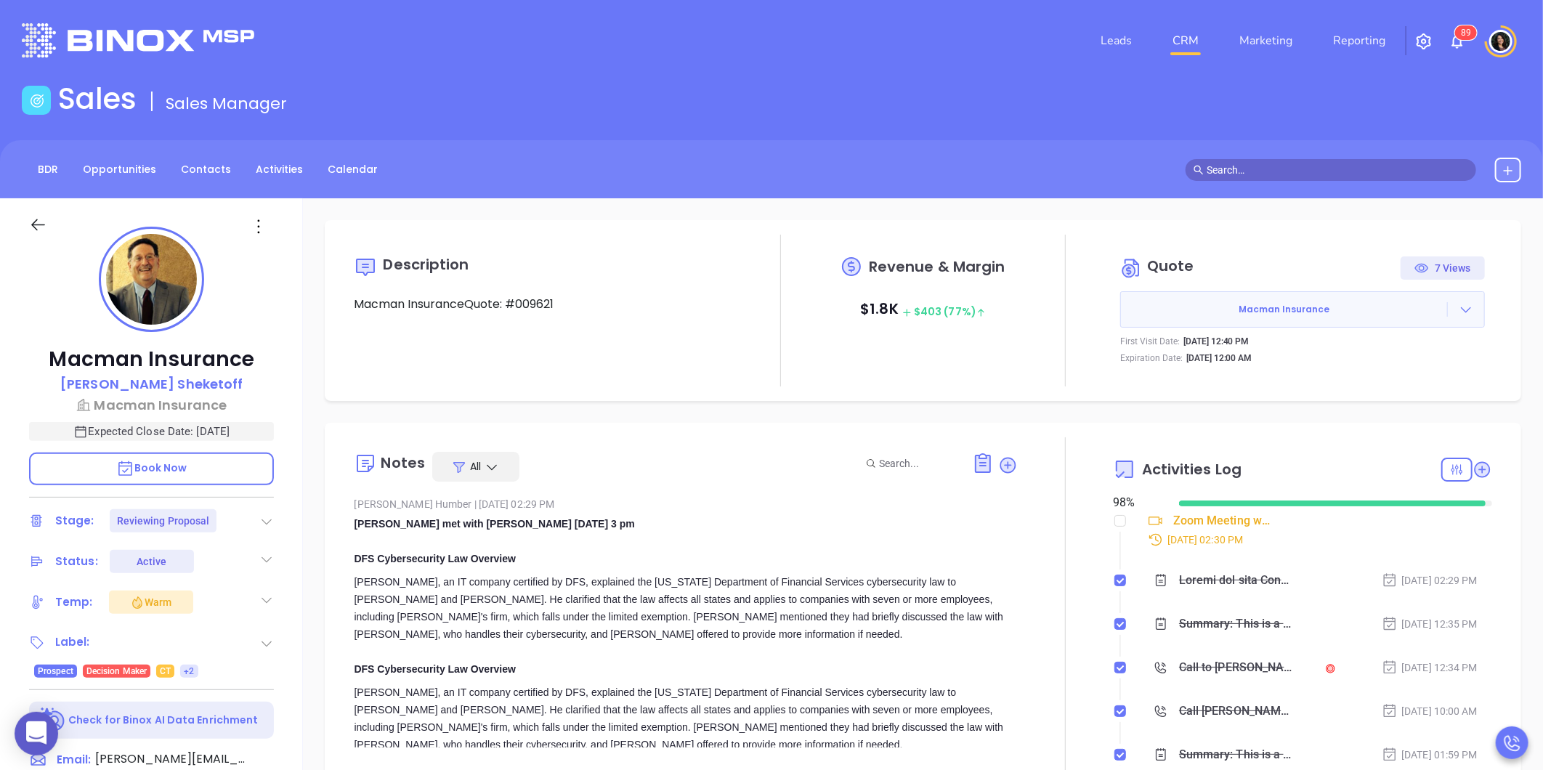
type input "[PERSON_NAME]"
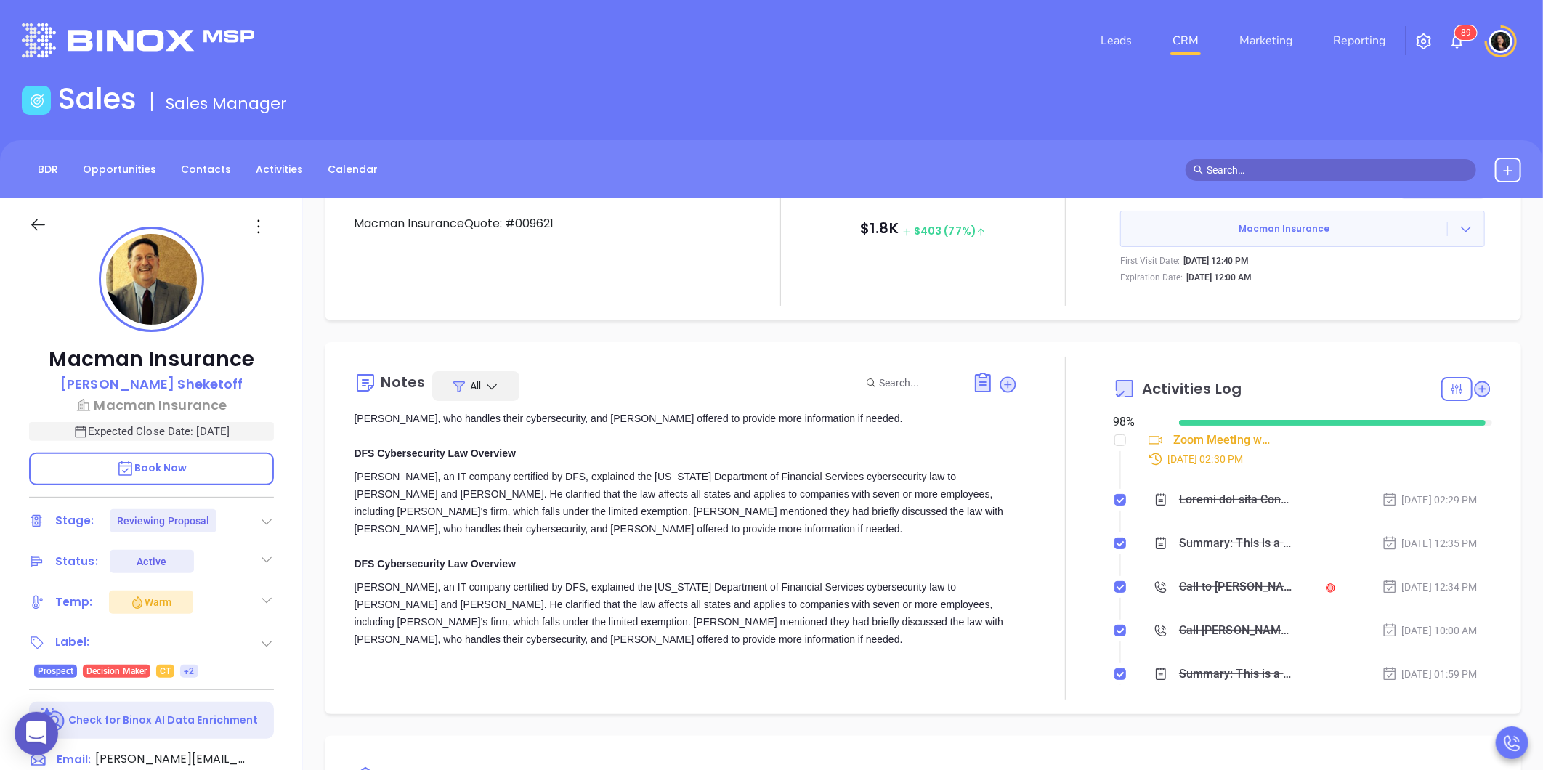
scroll to position [161, 0]
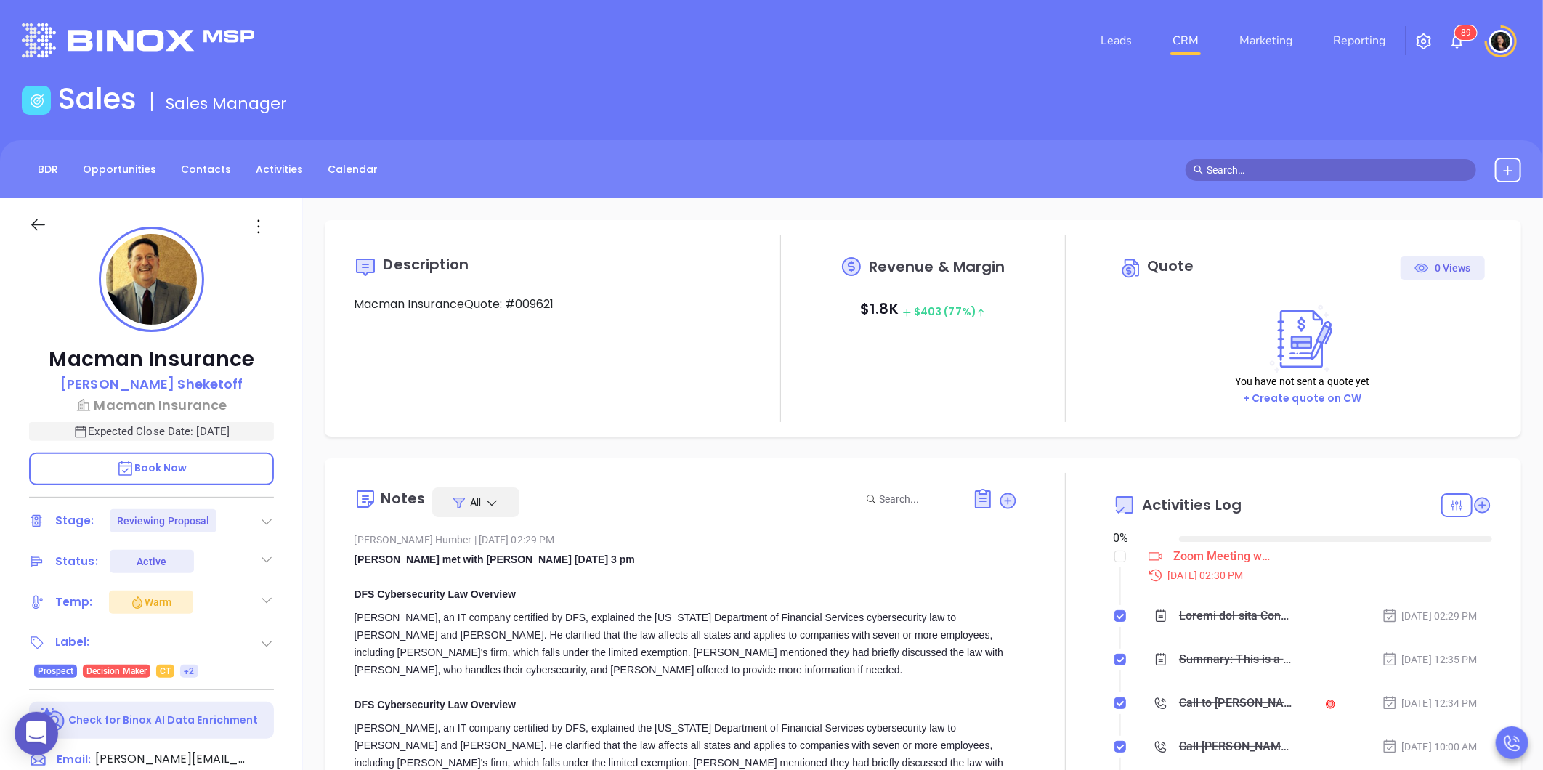
type input "[DATE]"
type input "[PERSON_NAME]"
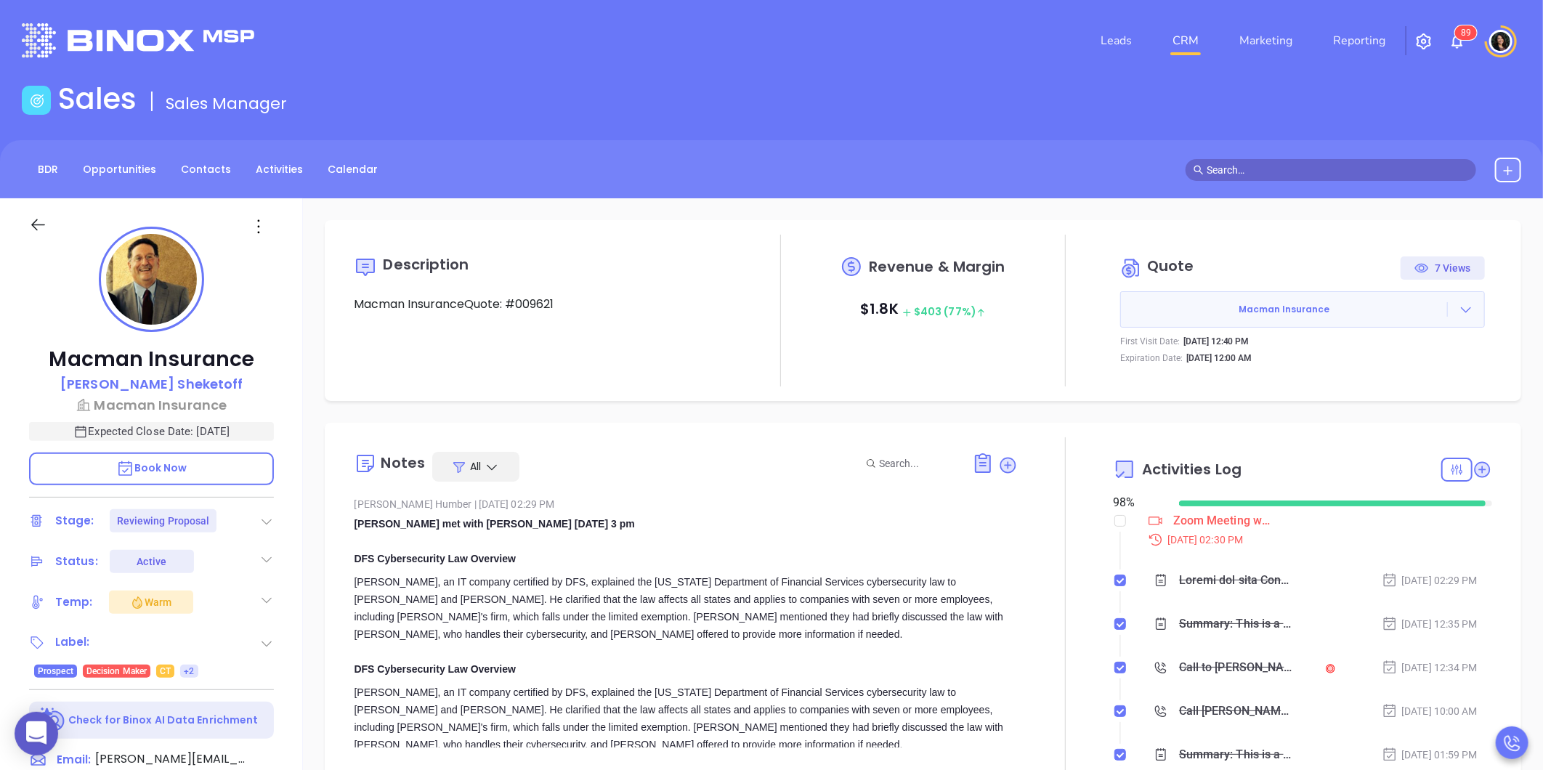
click at [1193, 46] on link "CRM" at bounding box center [1186, 40] width 38 height 29
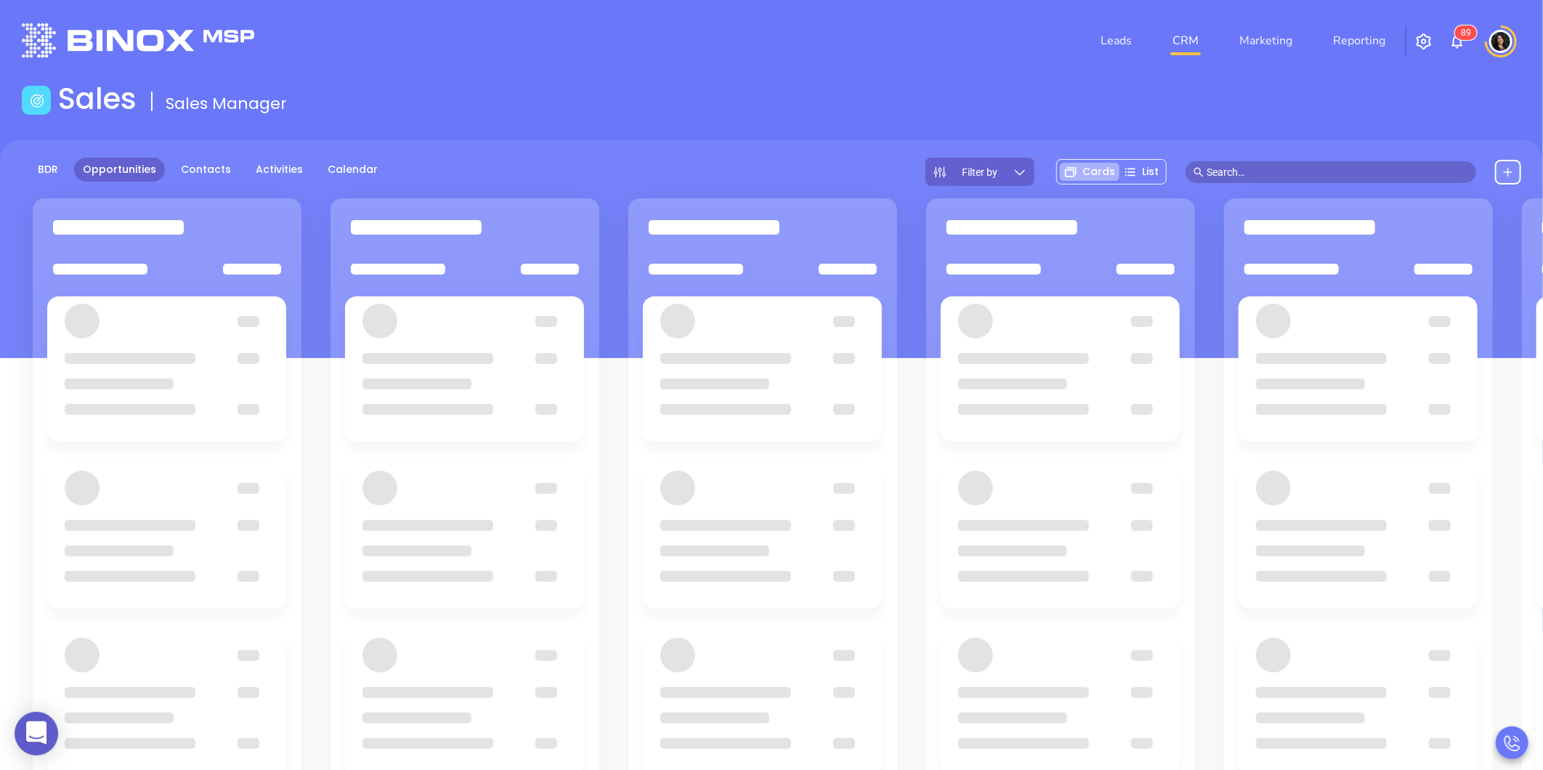
click at [920, 89] on div "Sales Sales Manager" at bounding box center [771, 101] width 1517 height 41
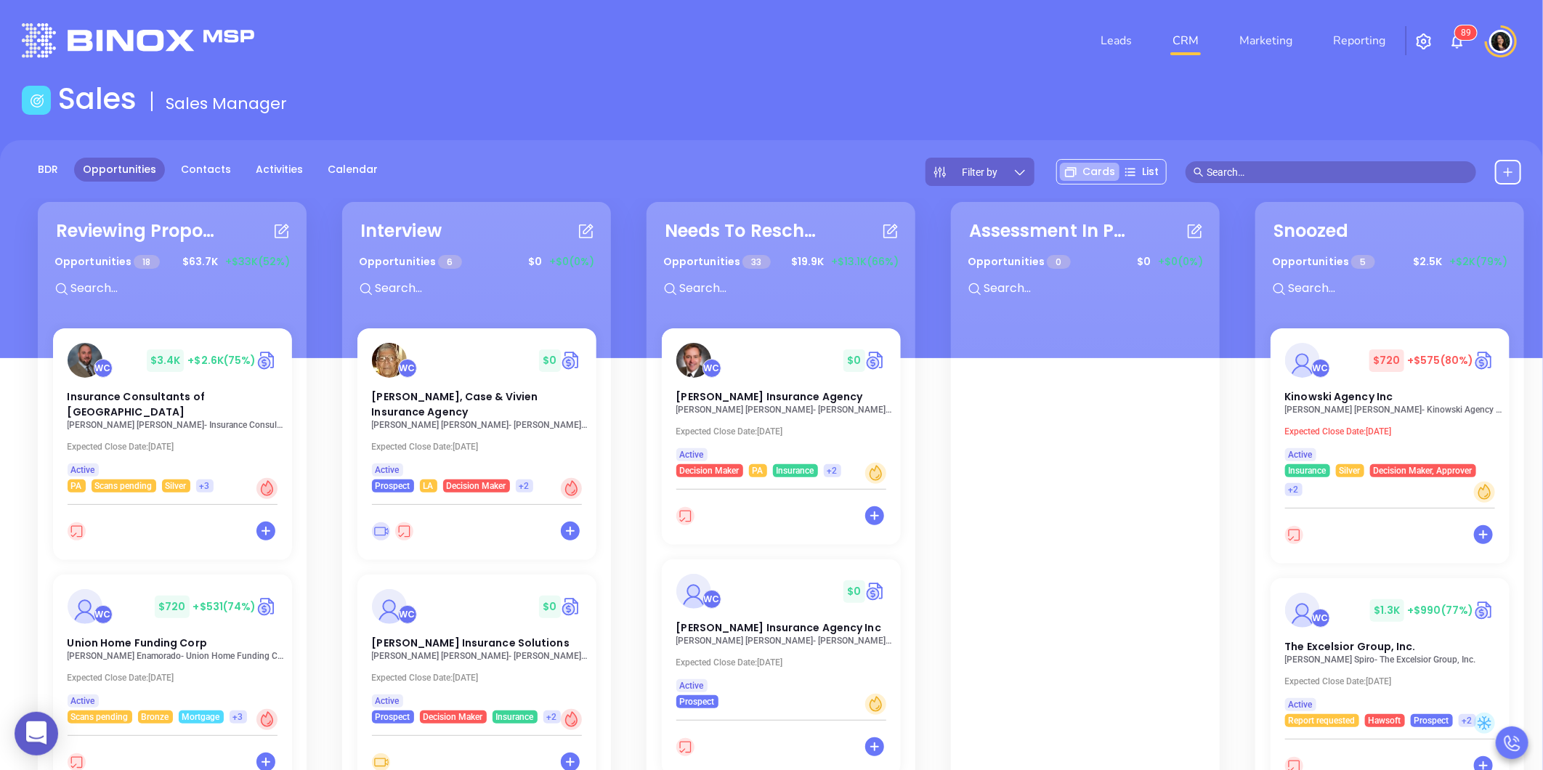
click at [804, 121] on div "Sales Sales Manager" at bounding box center [771, 101] width 1517 height 41
click at [695, 65] on div "Leads CRM Marketing Reporting 8 9" at bounding box center [1024, 41] width 1011 height 52
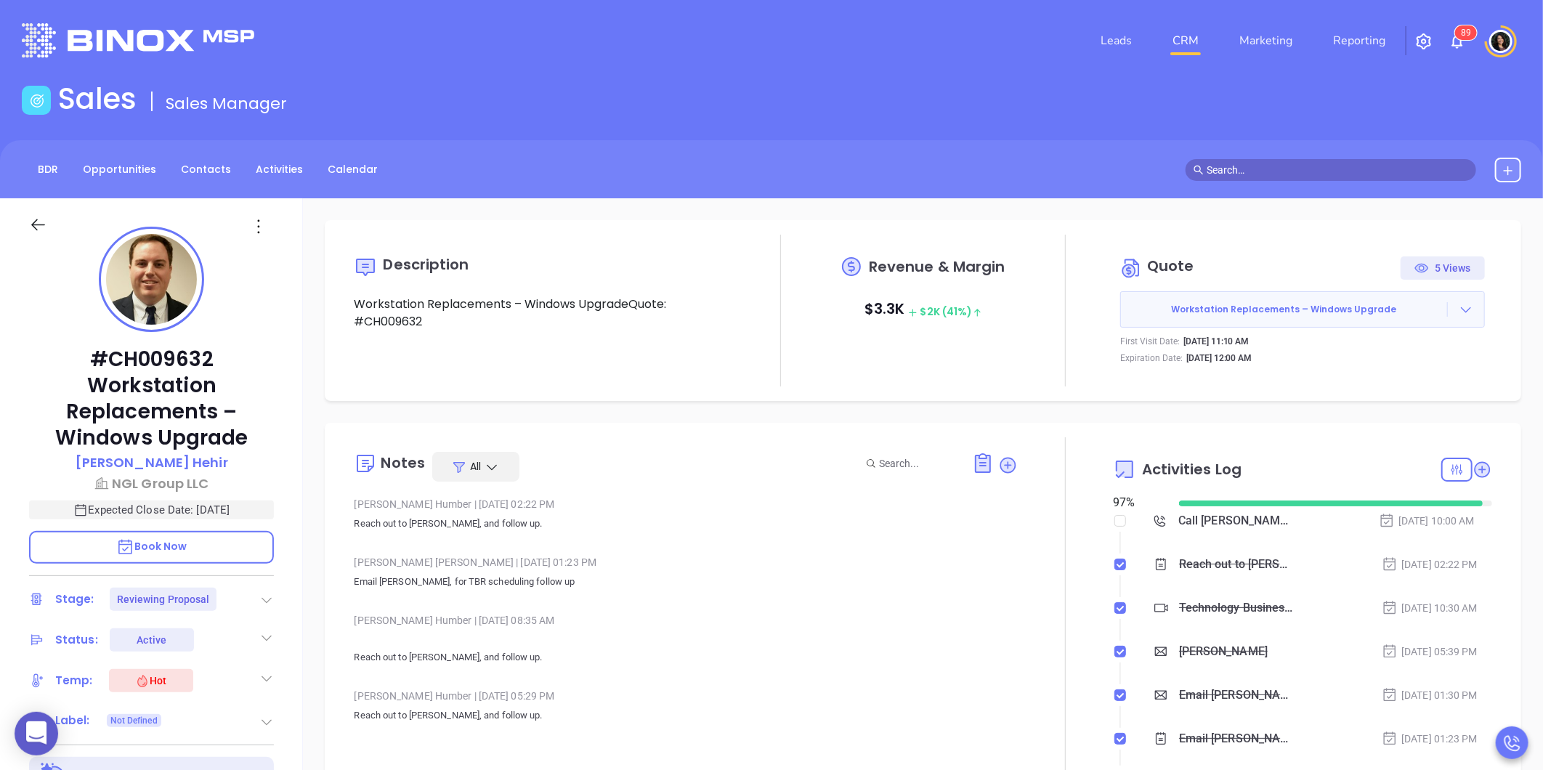
click at [1181, 35] on link "CRM" at bounding box center [1186, 40] width 38 height 29
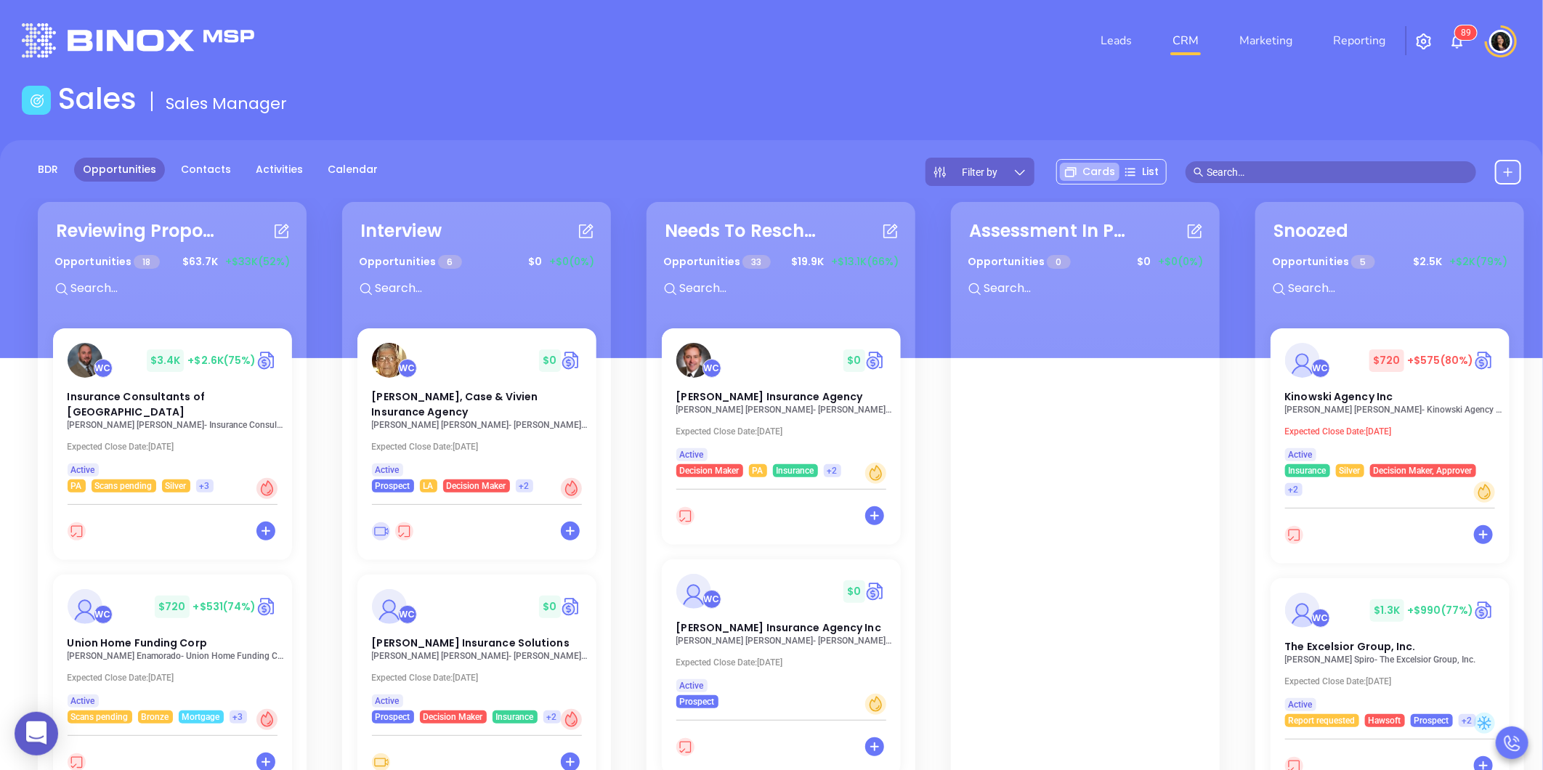
click at [588, 129] on main "Sales Sales Manager BDR Opportunities Contacts Activities Calendar Filter by Ca…" at bounding box center [771, 524] width 1543 height 887
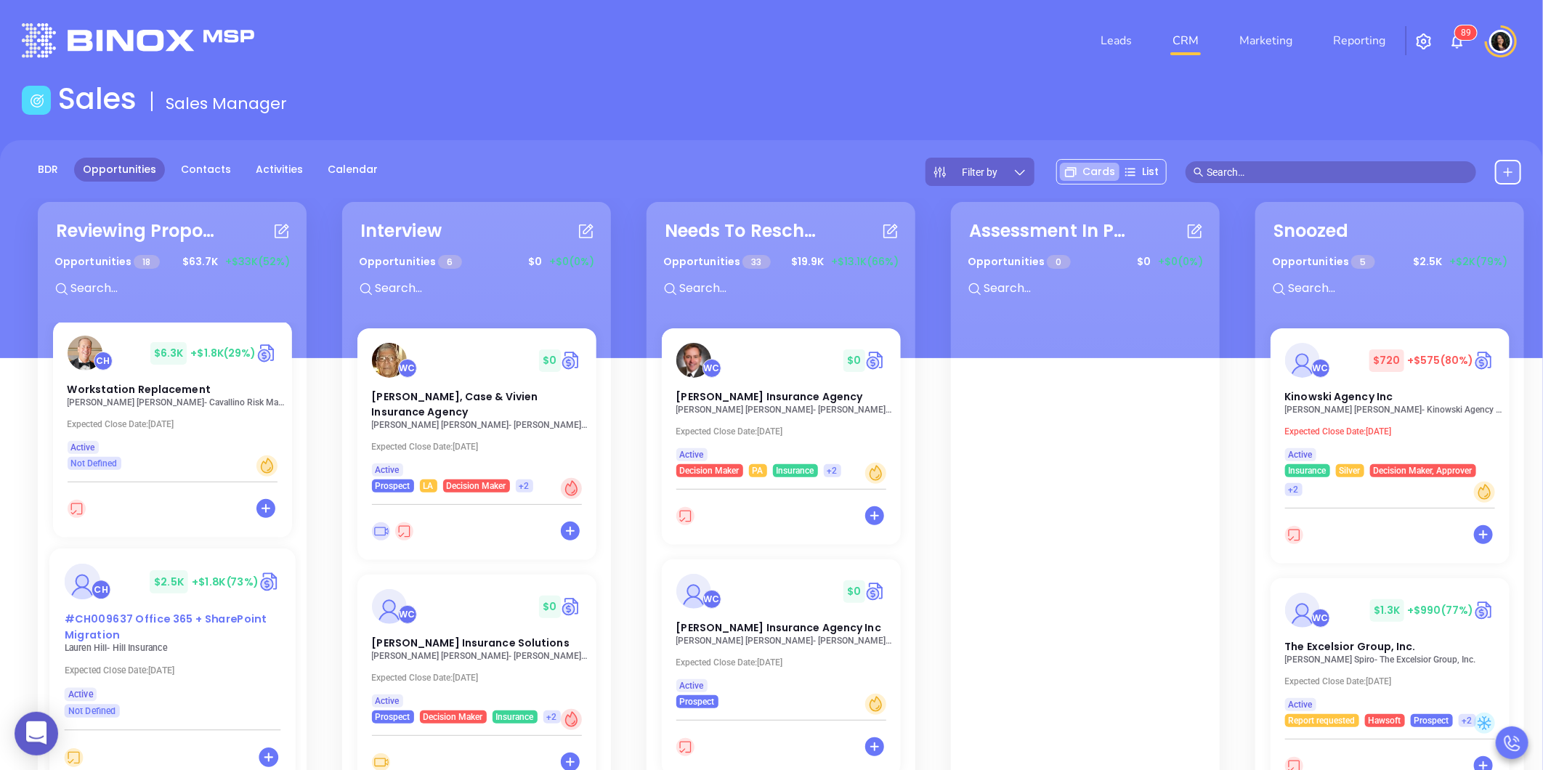
click at [198, 612] on div "#CH009637 Office 365 + SharePoint Migration" at bounding box center [172, 627] width 234 height 31
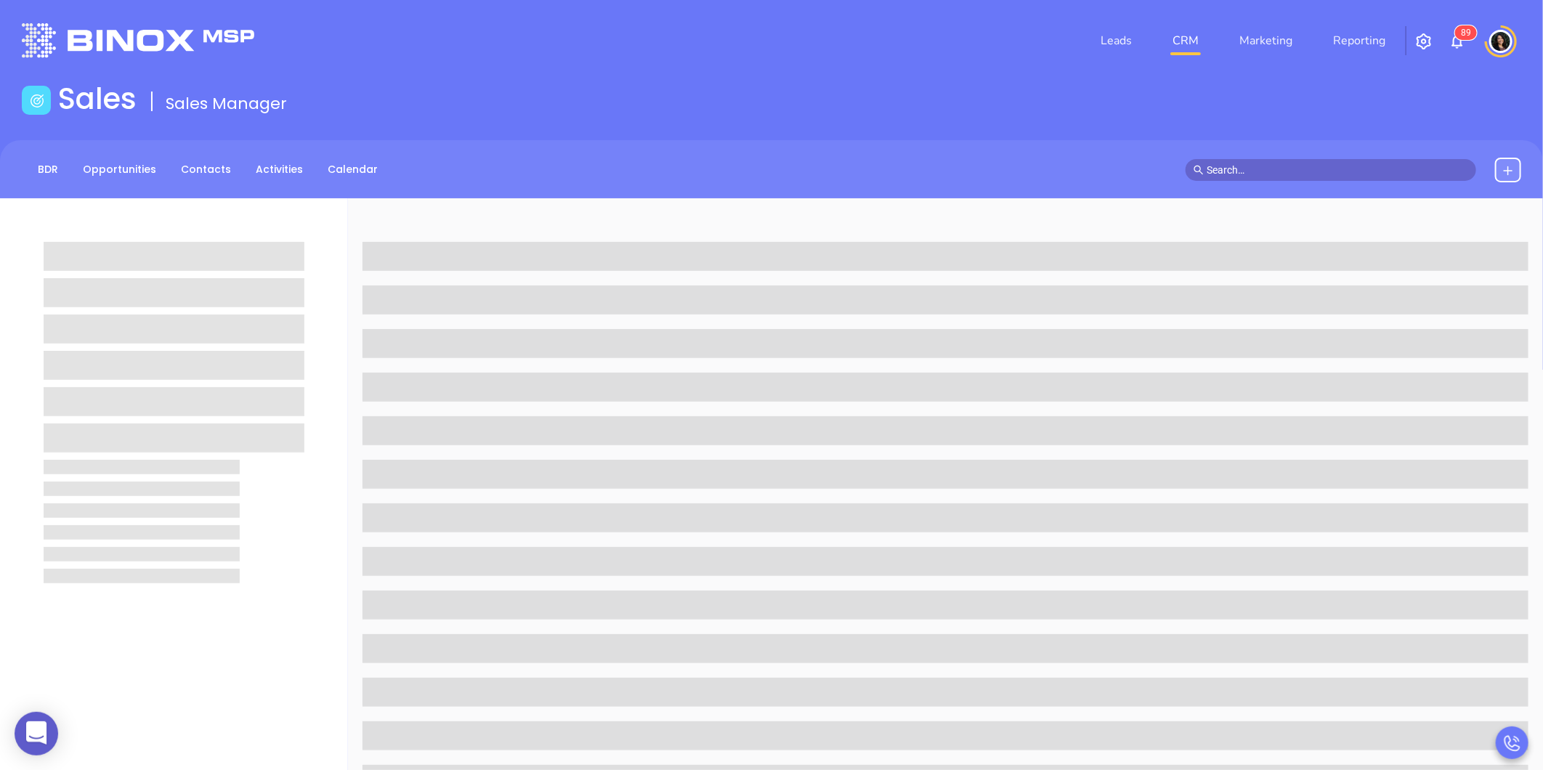
click at [883, 115] on div "Sales Sales Manager" at bounding box center [771, 101] width 1517 height 41
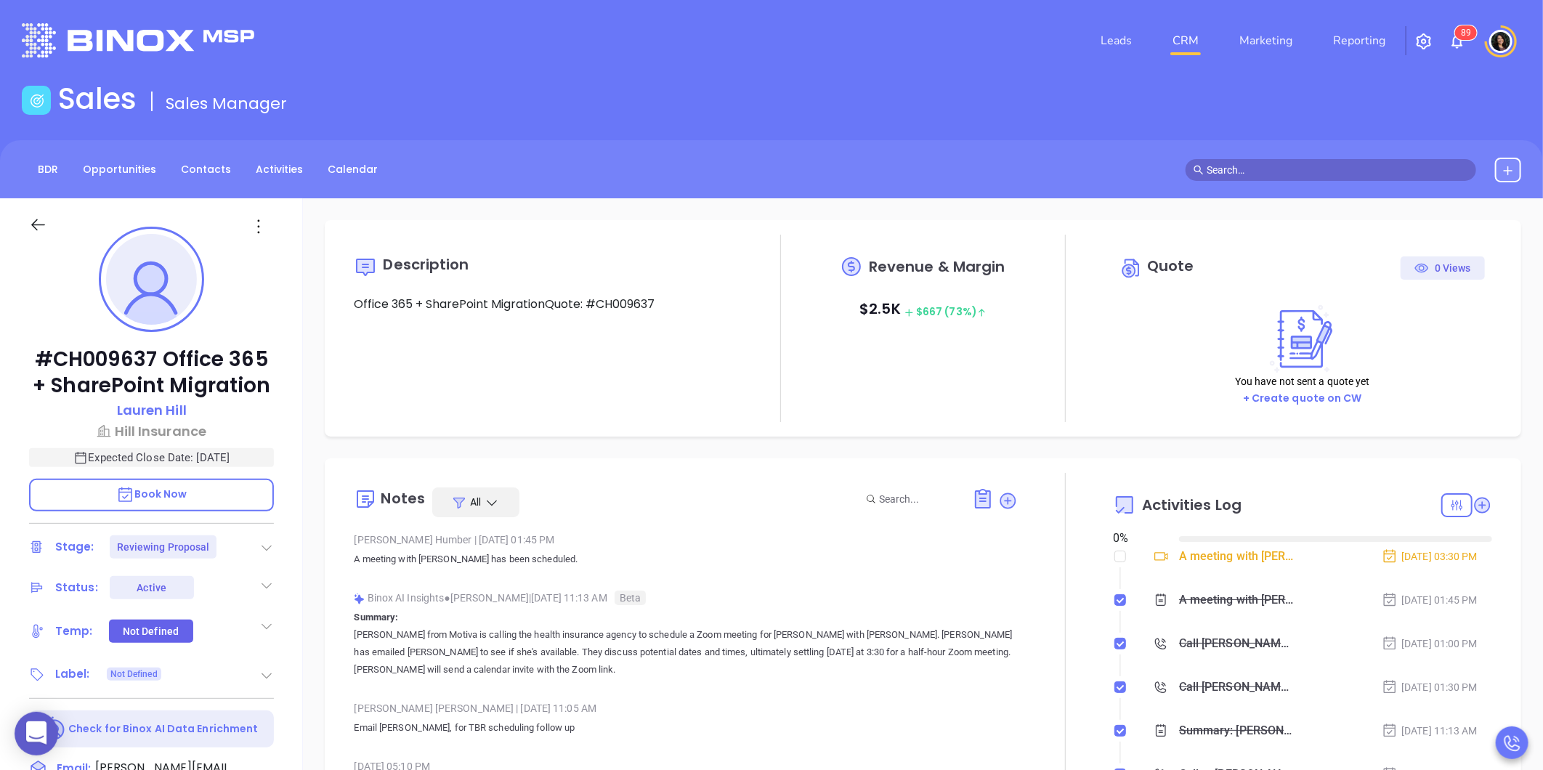
type input "[DATE]"
type input "[PERSON_NAME]"
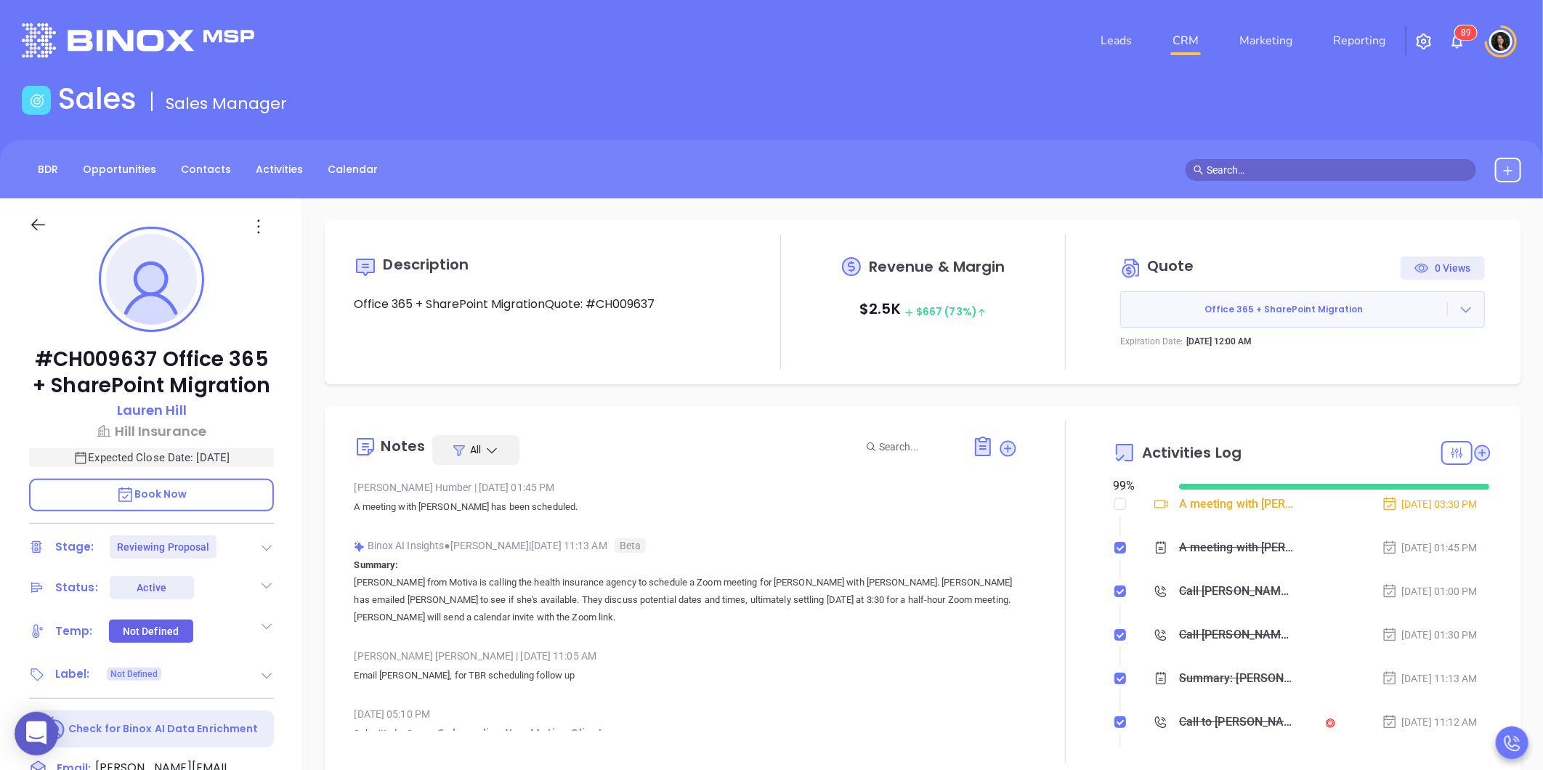
click at [904, 394] on div "Description Office 365 + SharePoint MigrationQuote: #CH009637 Revenue & Margin …" at bounding box center [923, 706] width 1240 height 1017
click at [1266, 169] on input "text" at bounding box center [1338, 170] width 262 height 16
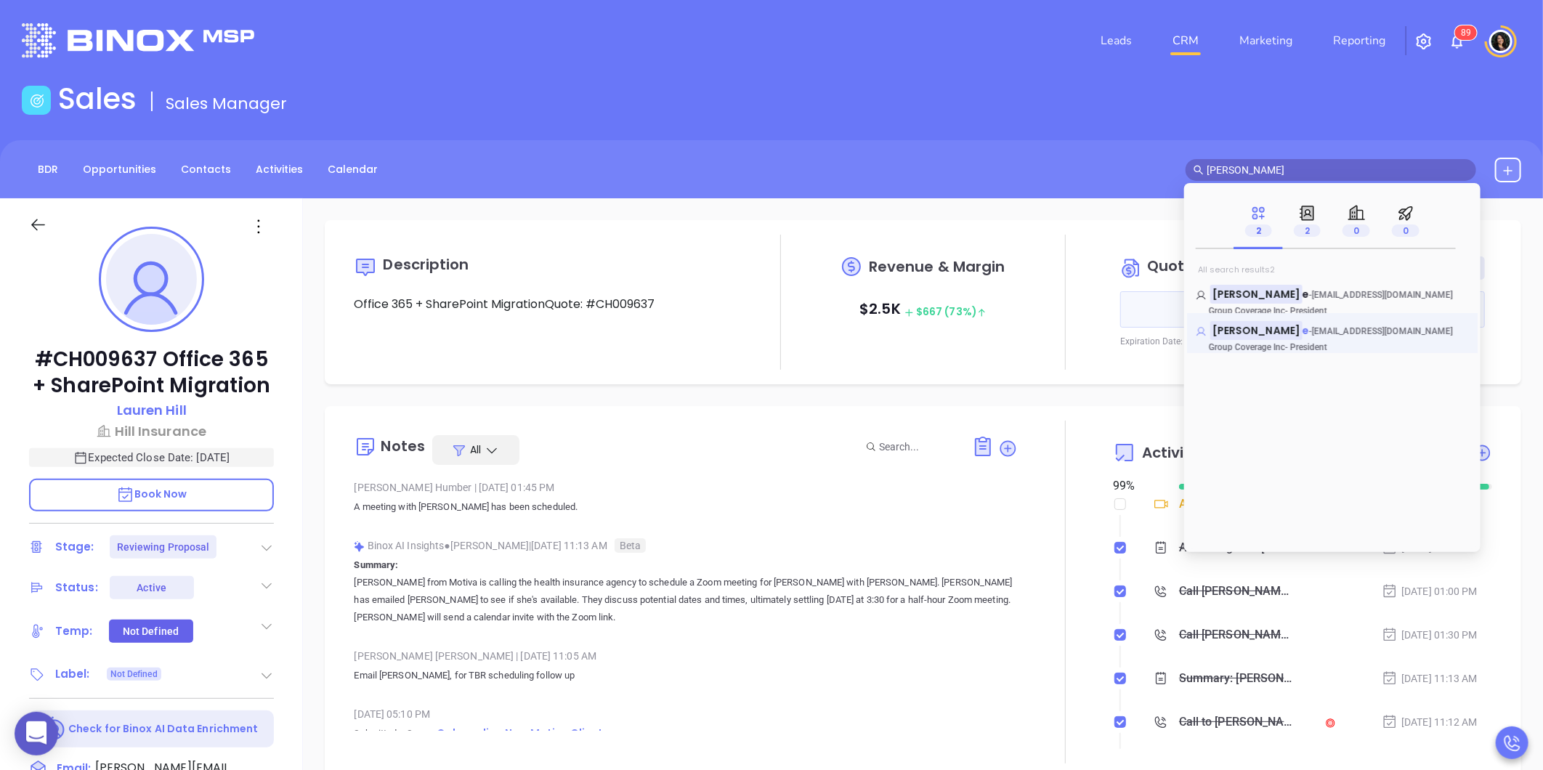
type input "[PERSON_NAME]"
click at [1356, 332] on span "[EMAIL_ADDRESS][DOMAIN_NAME]" at bounding box center [1383, 331] width 142 height 10
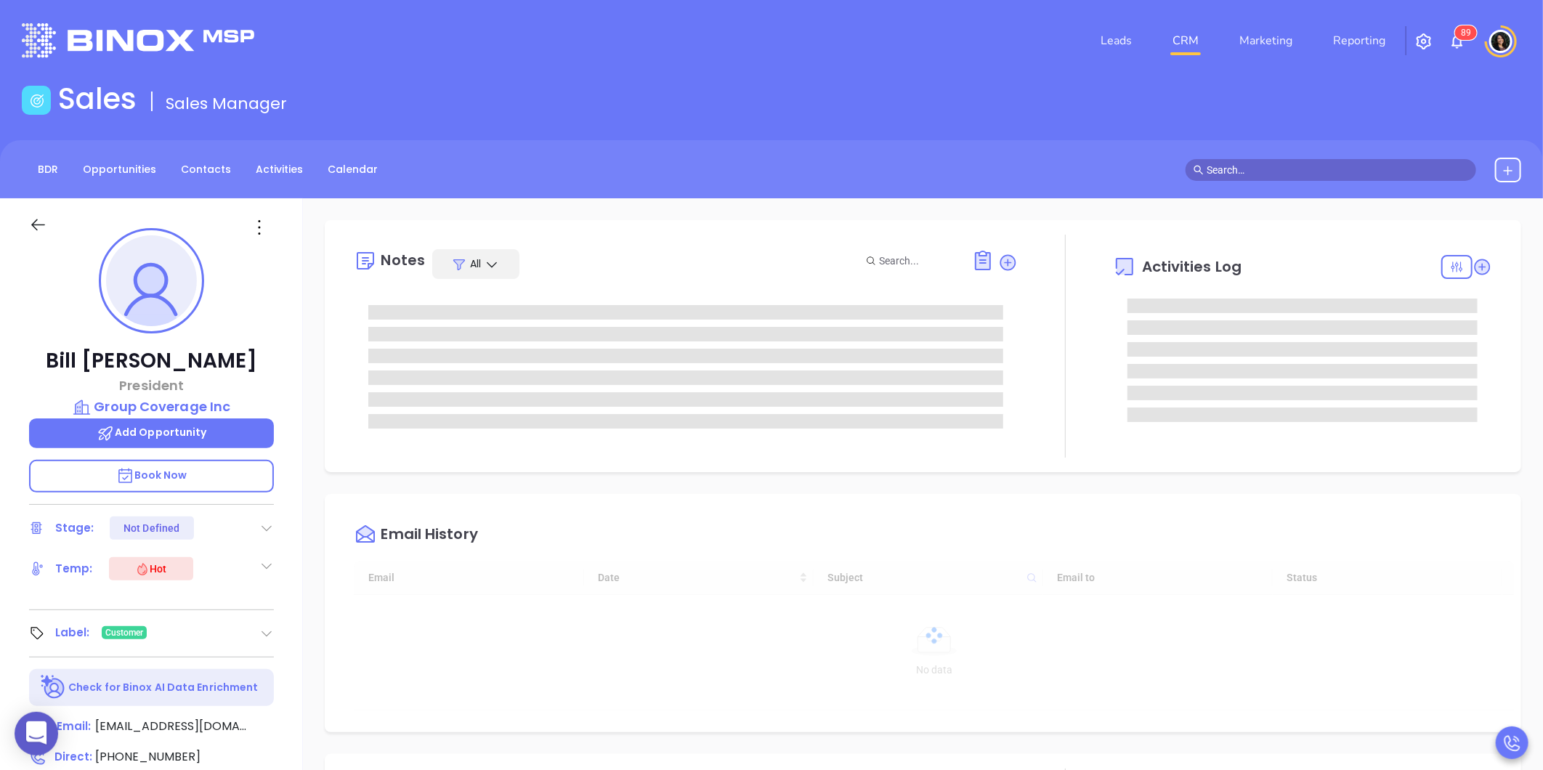
type input "[DATE]"
type input "[PERSON_NAME]"
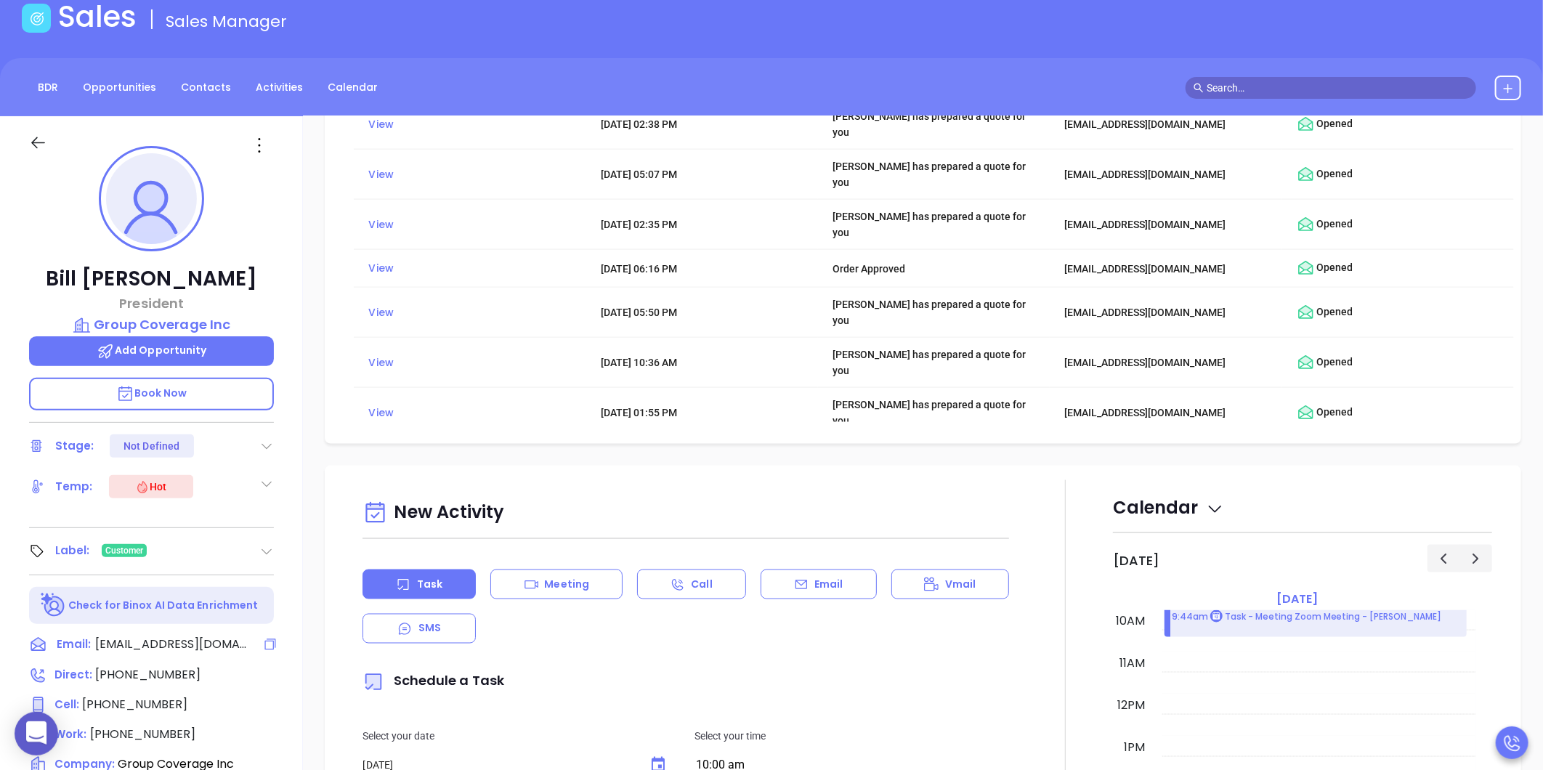
scroll to position [242, 0]
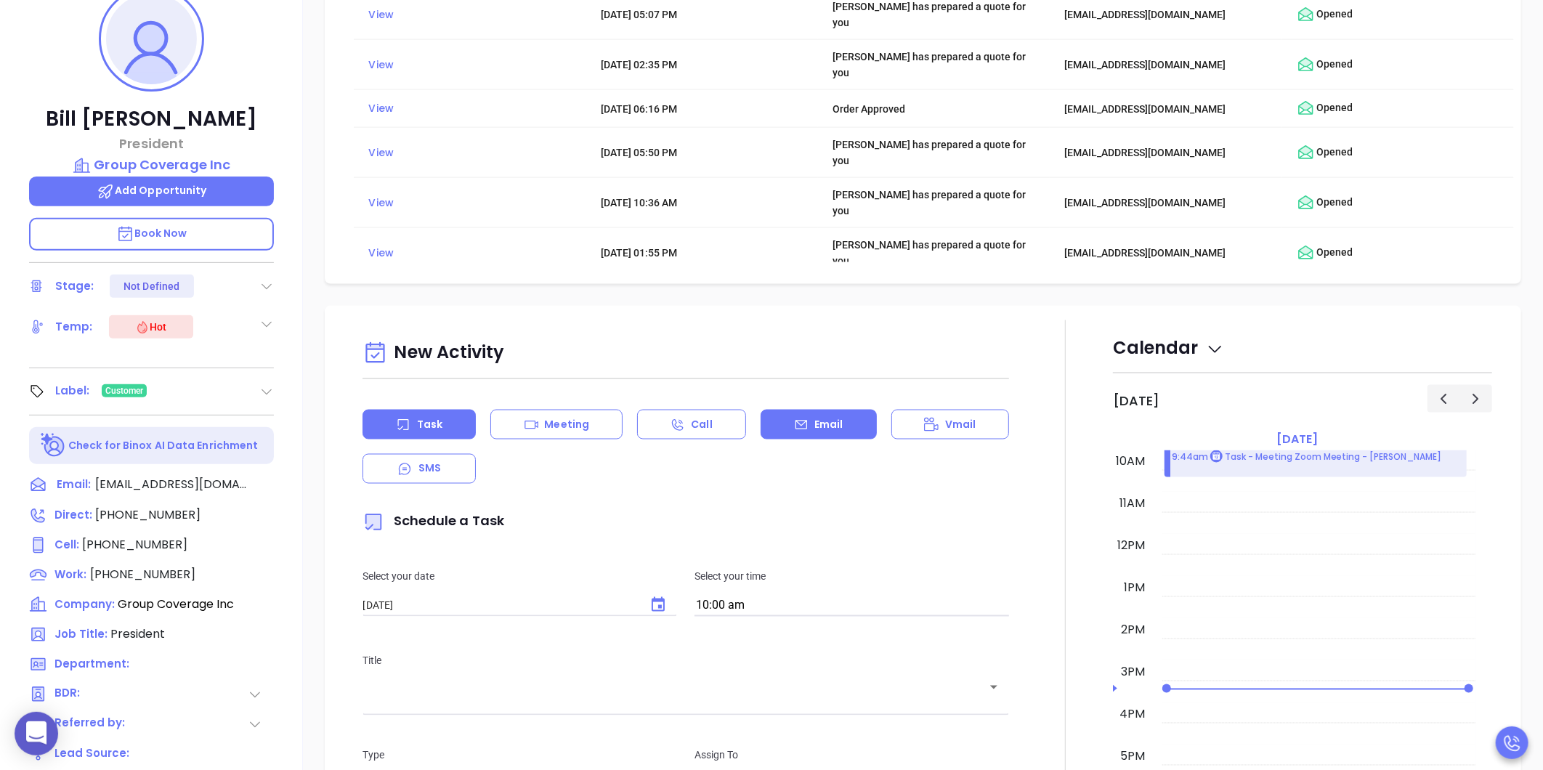
click at [814, 417] on p "Email" at bounding box center [828, 424] width 29 height 15
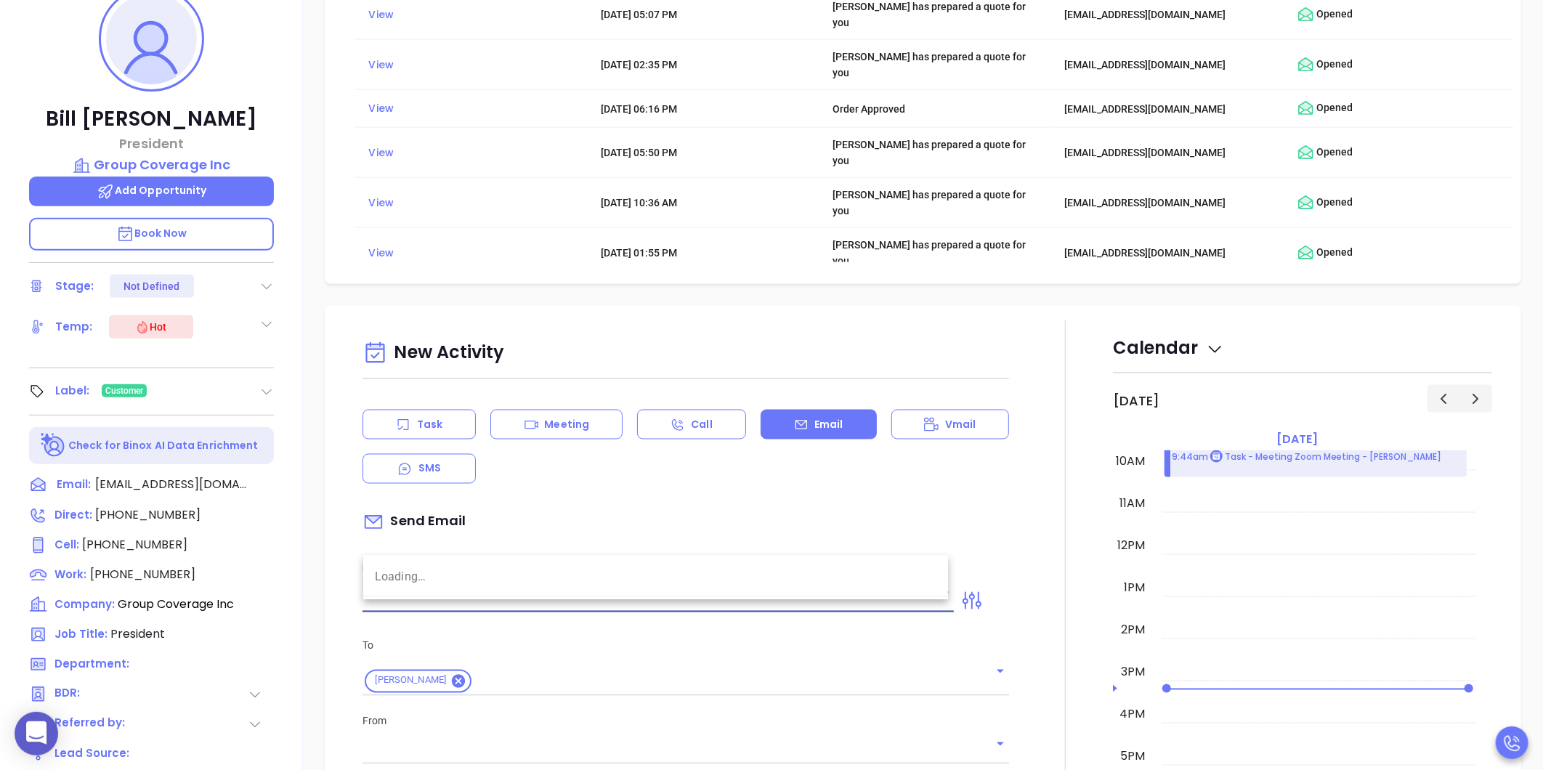
click at [463, 591] on input "text" at bounding box center [648, 601] width 570 height 21
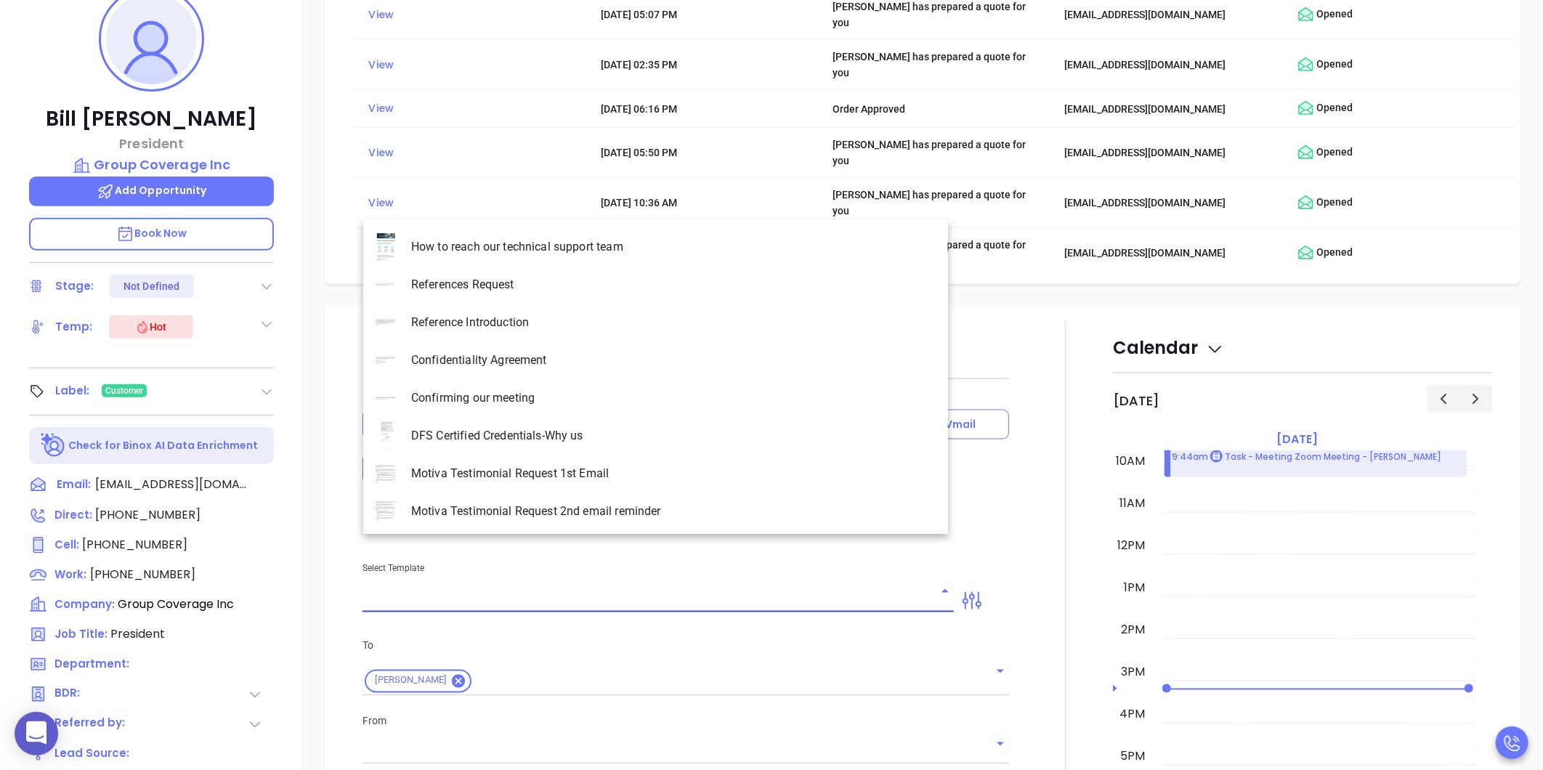
type input "[PERSON_NAME]"
click at [543, 294] on li "Confirming our meeting" at bounding box center [655, 285] width 585 height 38
type input "Confirming our meeting"
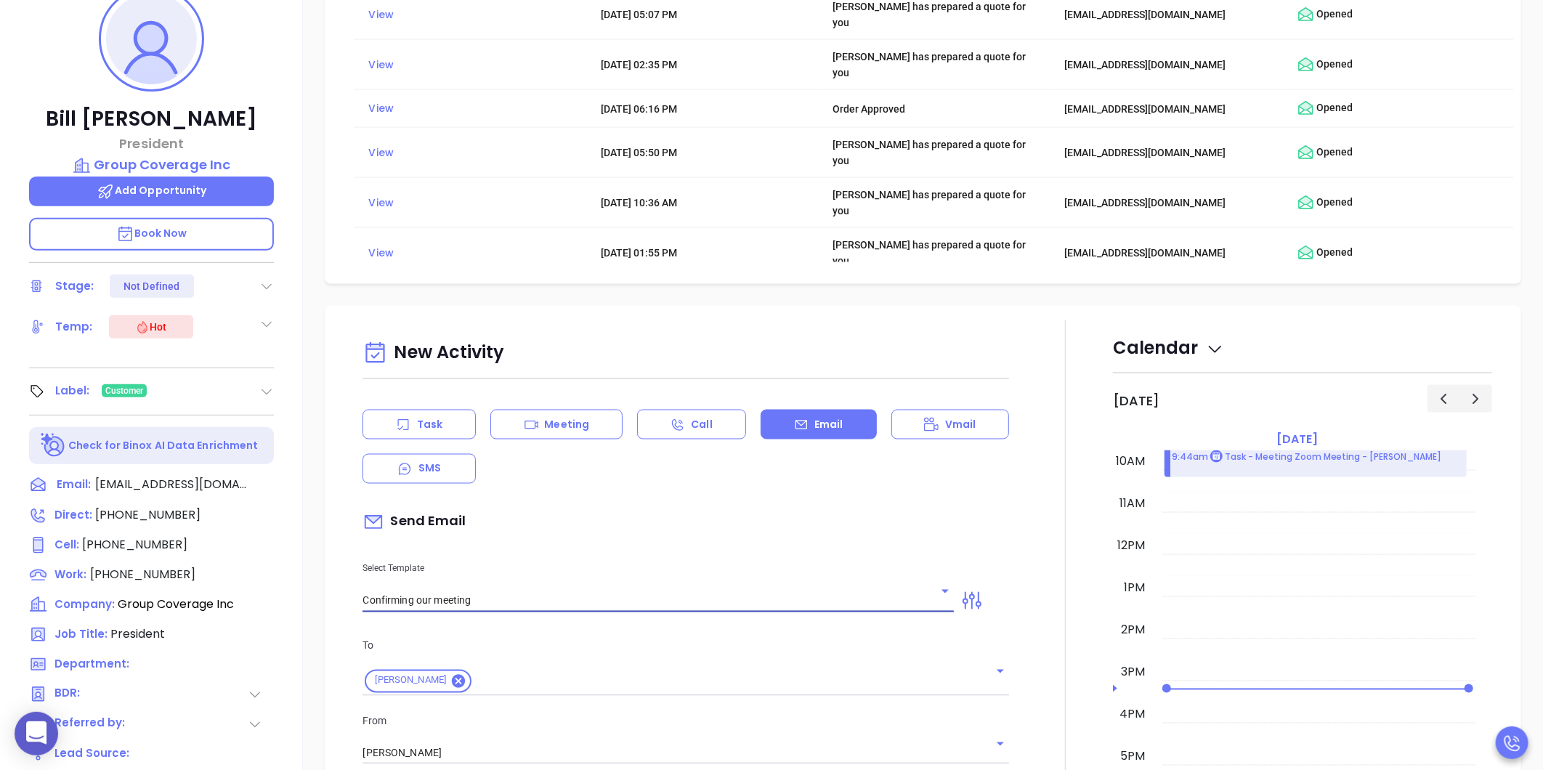
type input "Bill"
type input "Confirming our meeting"
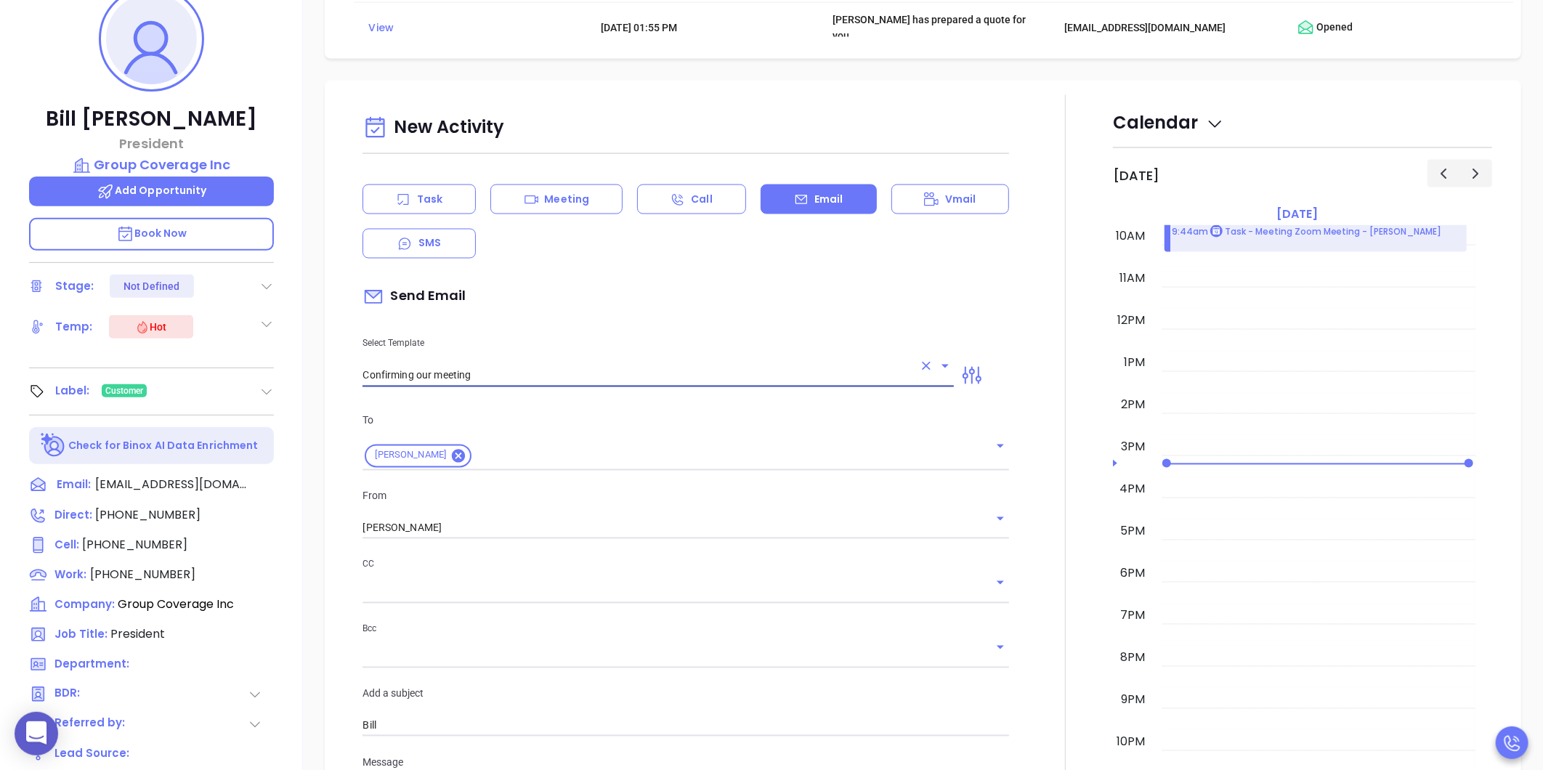
scroll to position [1572, 0]
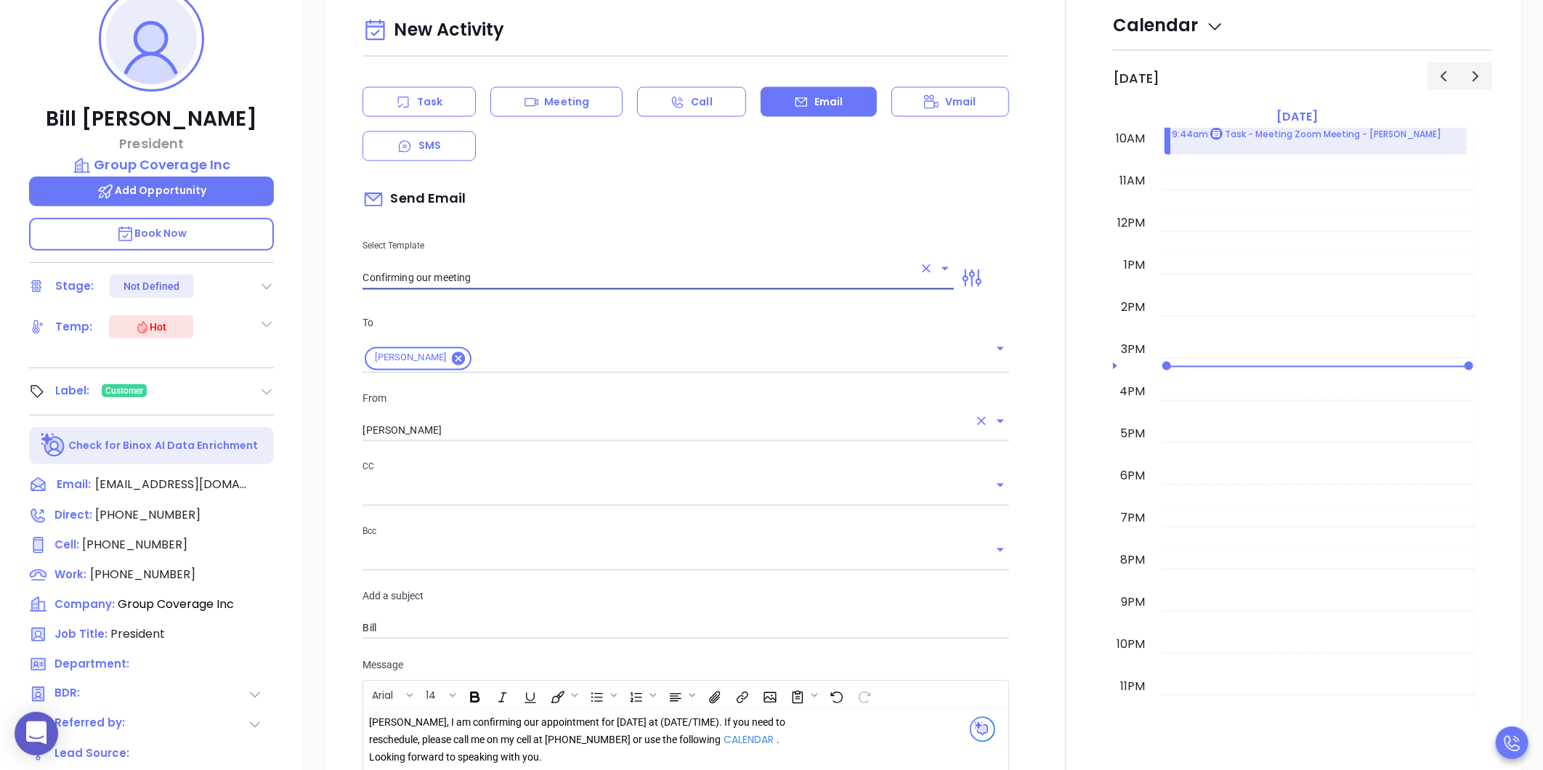
click at [408, 421] on input "[PERSON_NAME]" at bounding box center [666, 431] width 606 height 21
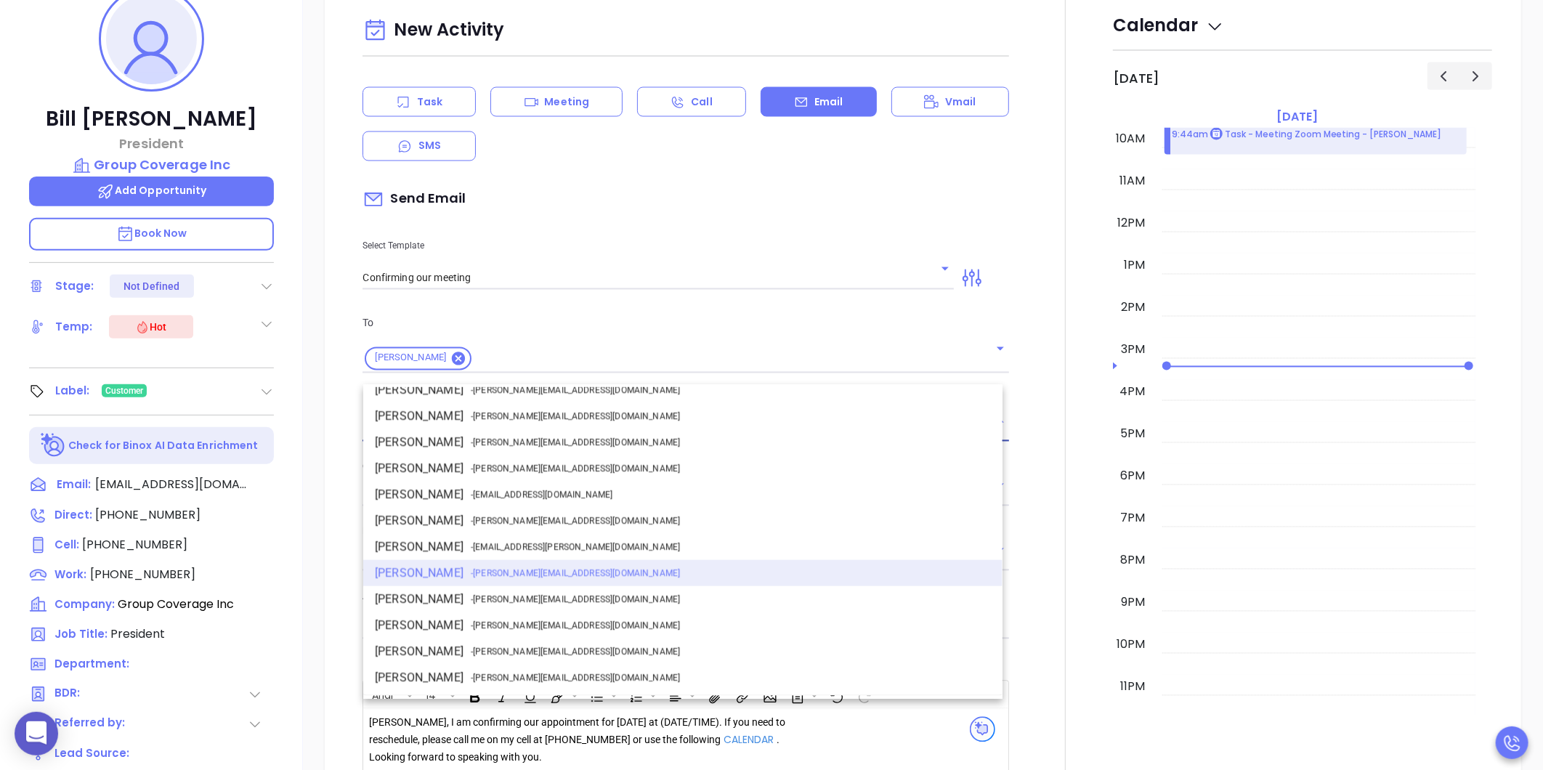
scroll to position [0, 0]
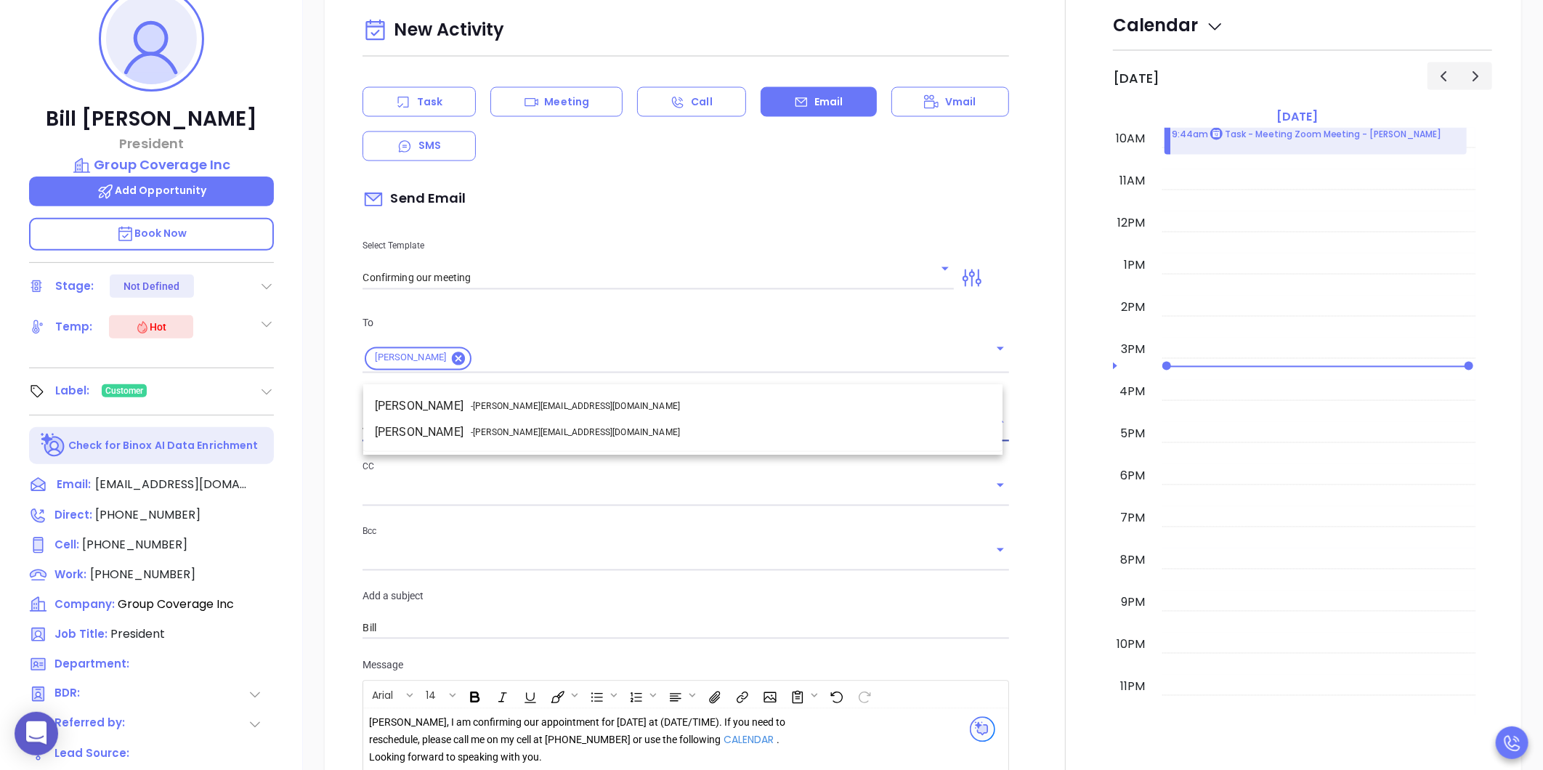
click at [484, 402] on span "- [PERSON_NAME][EMAIL_ADDRESS][DOMAIN_NAME]" at bounding box center [575, 406] width 209 height 13
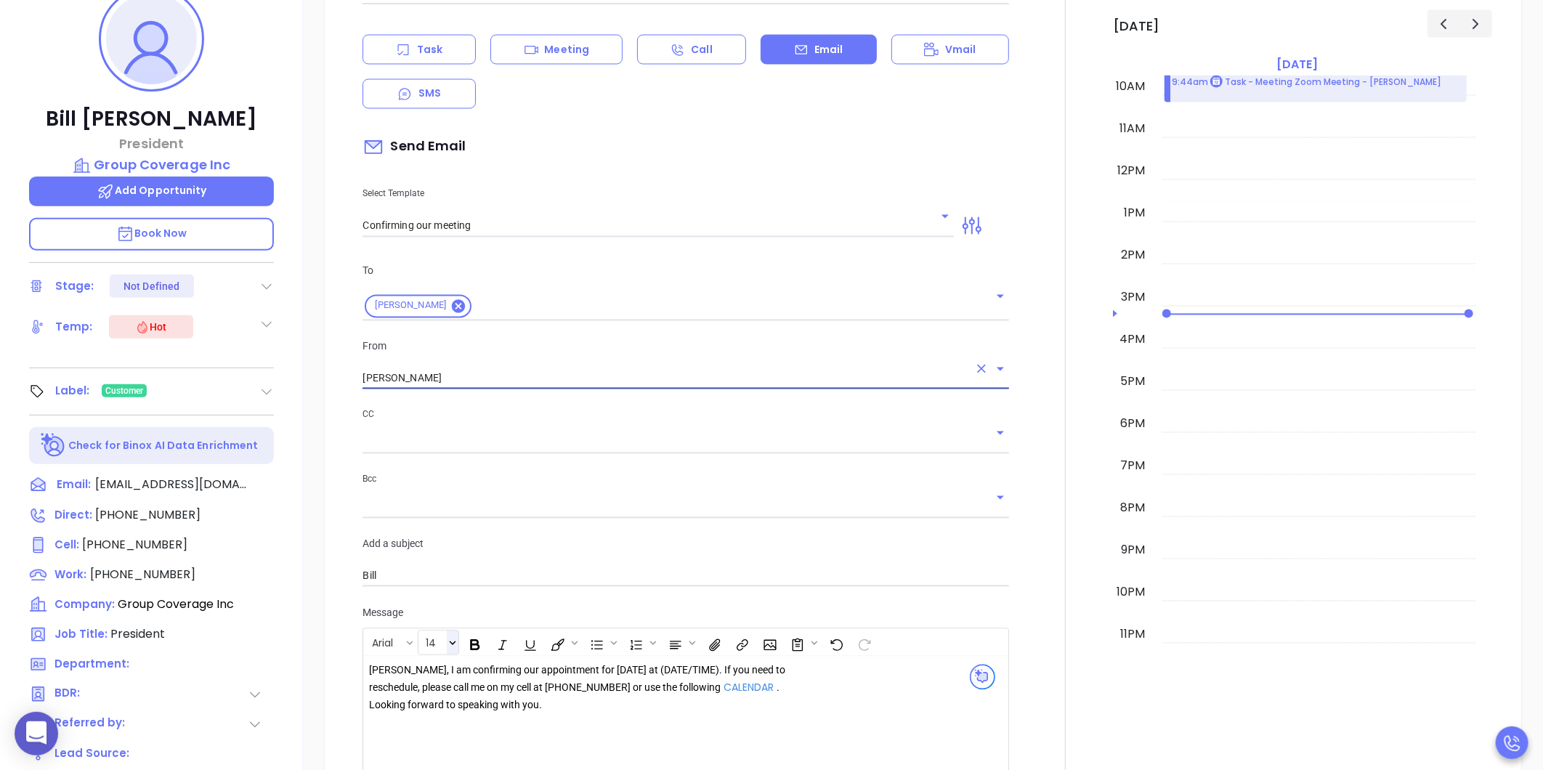
scroll to position [1653, 0]
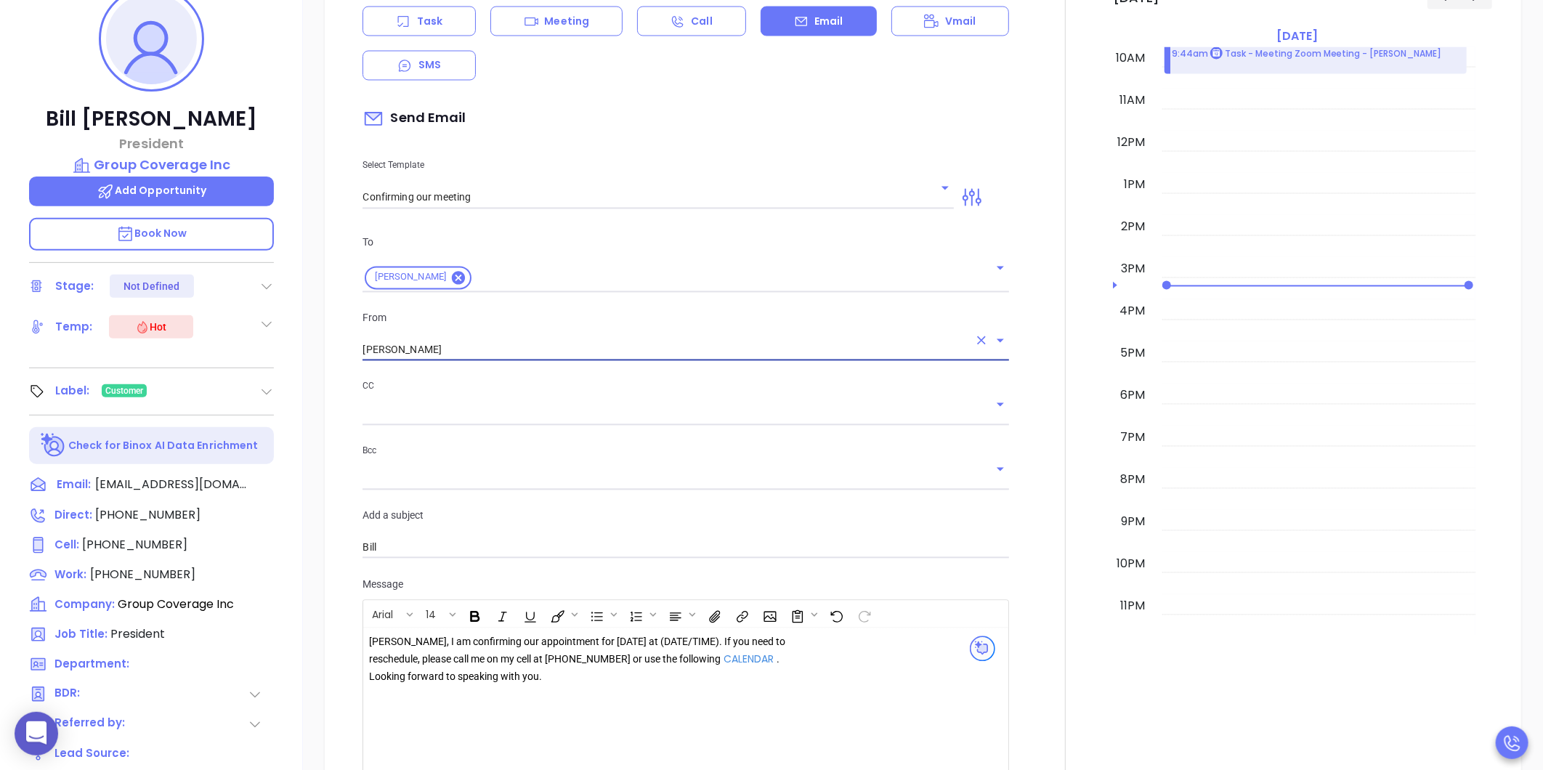
type input "[PERSON_NAME]"
drag, startPoint x: 670, startPoint y: 585, endPoint x: 614, endPoint y: 586, distance: 56.0
click at [614, 634] on div "[PERSON_NAME], I am confirming our appointment for [DATE] at (DATE/TIME). If yo…" at bounding box center [578, 660] width 418 height 52
click at [834, 634] on div "[PERSON_NAME], I am confirming our appointment for [DATE] at 11.30 am . If you …" at bounding box center [663, 663] width 588 height 59
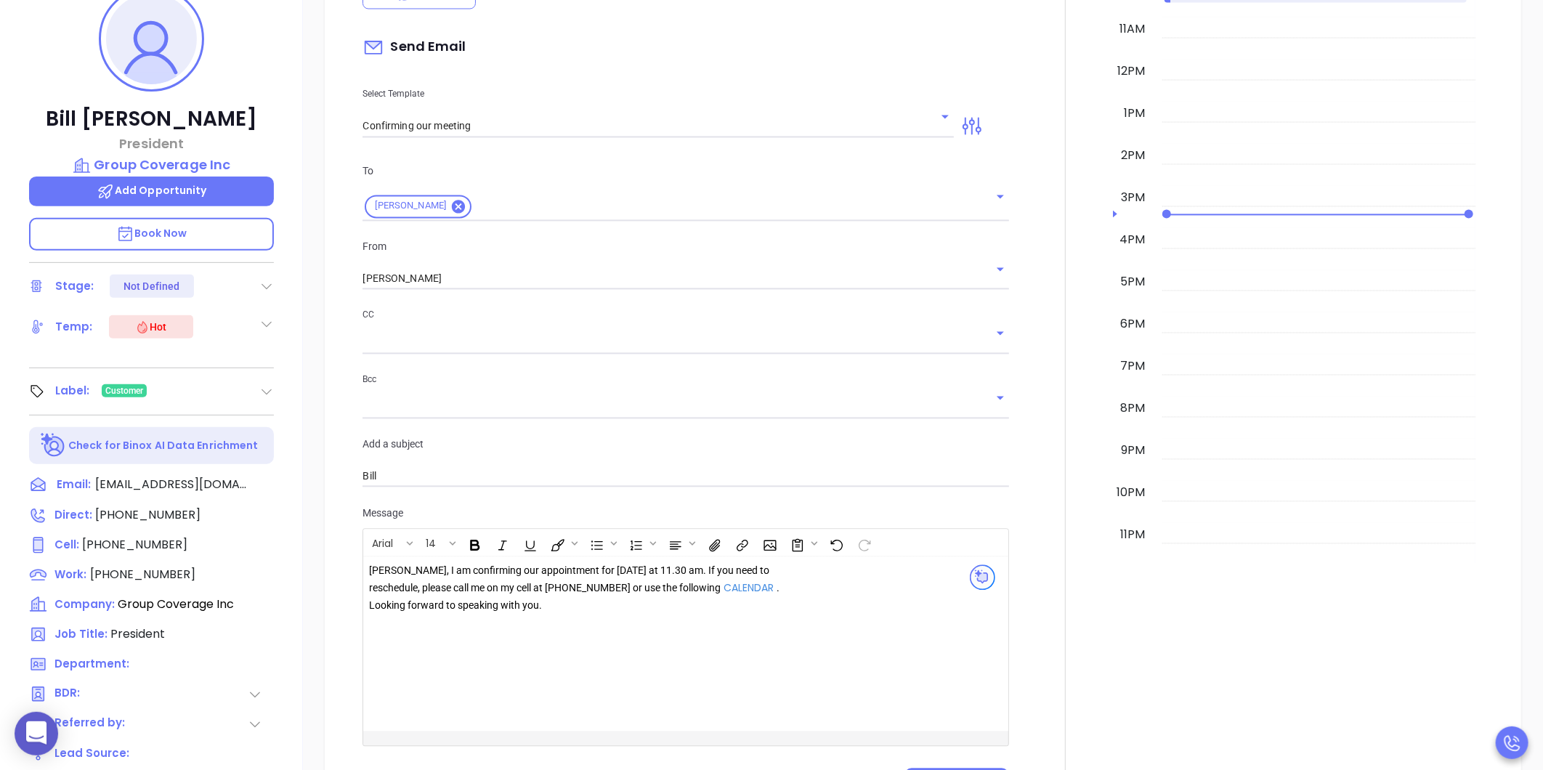
scroll to position [1733, 0]
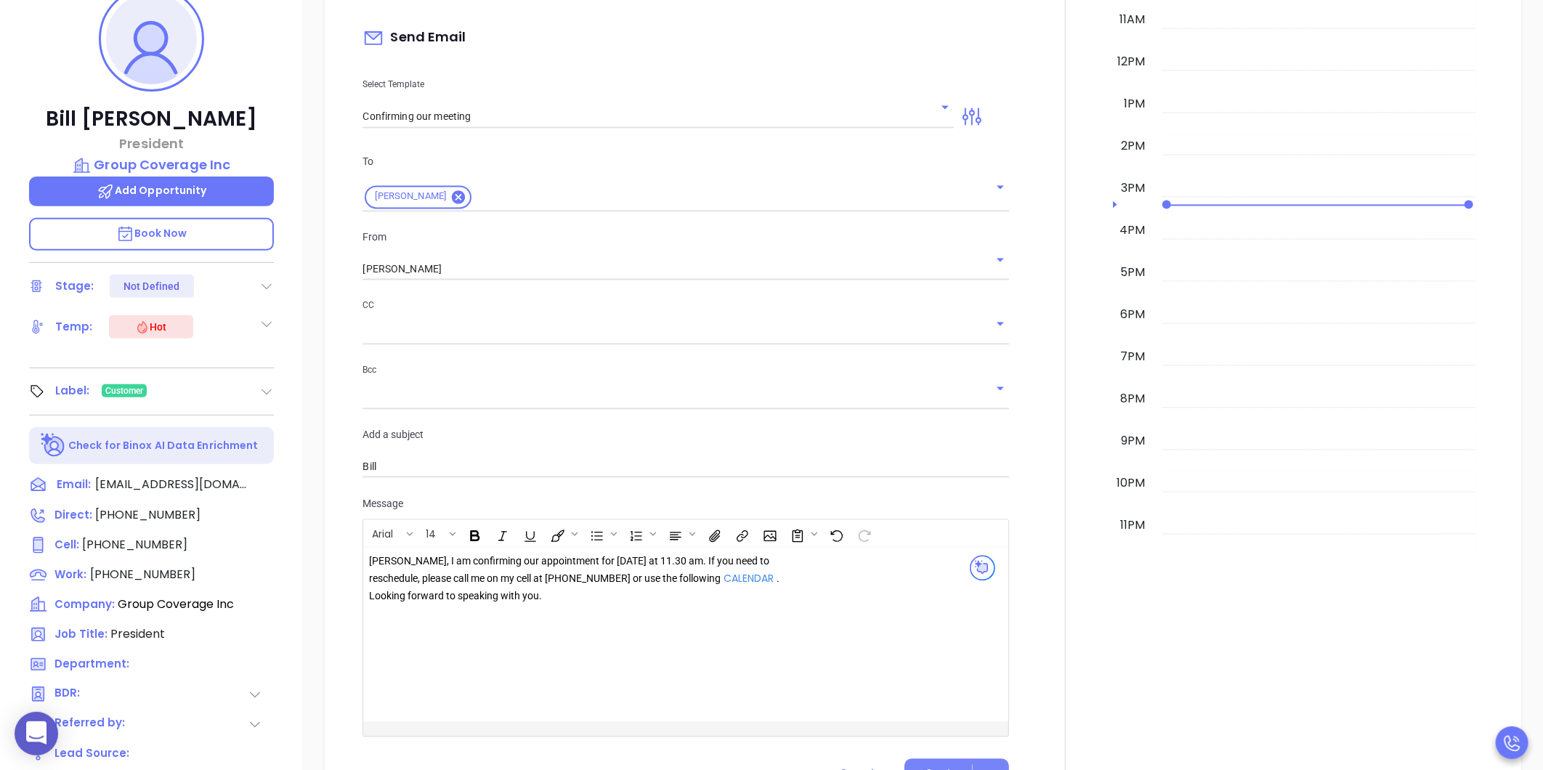
click at [915, 759] on button "Send" at bounding box center [956, 773] width 105 height 28
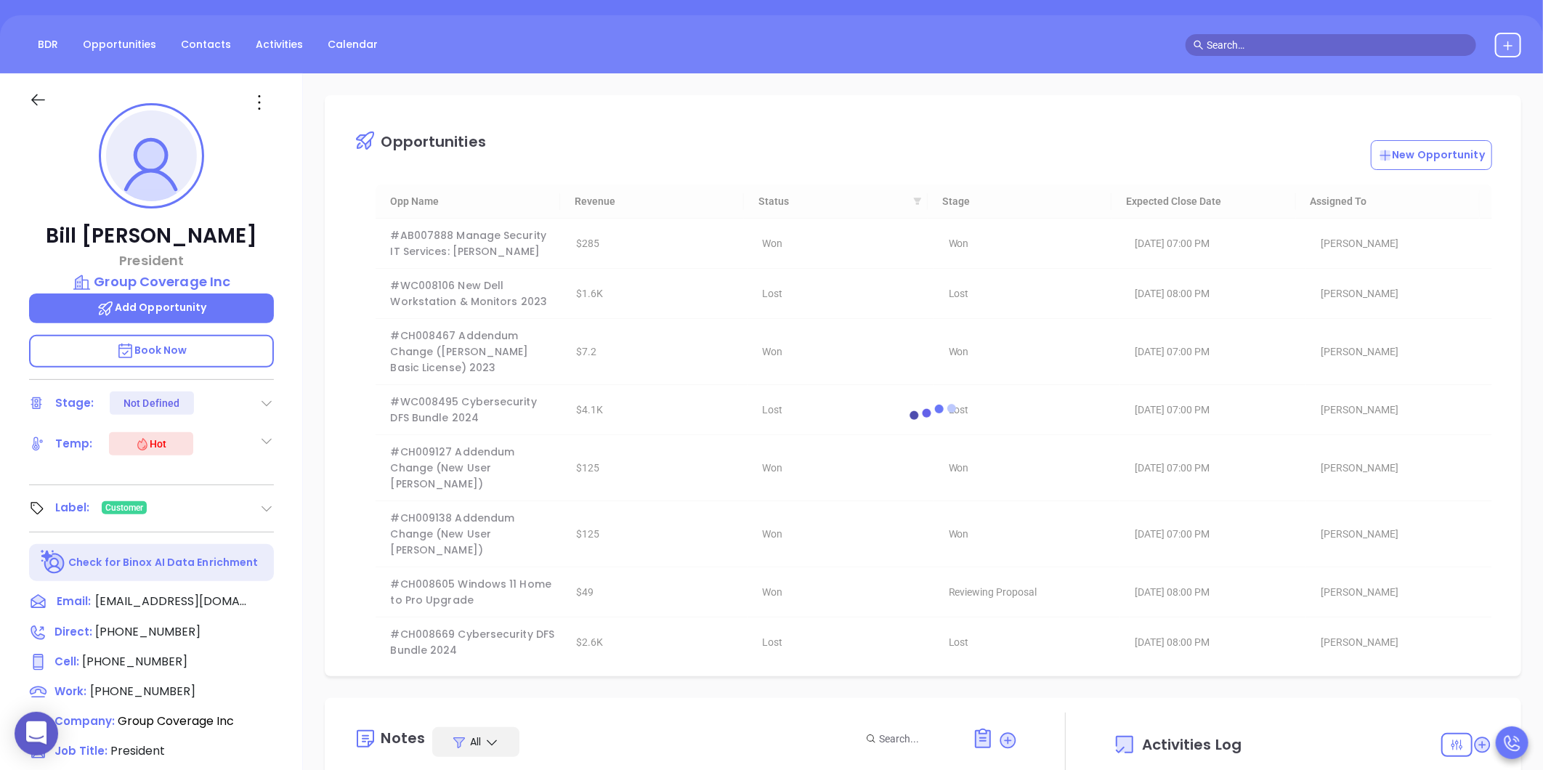
scroll to position [0, 0]
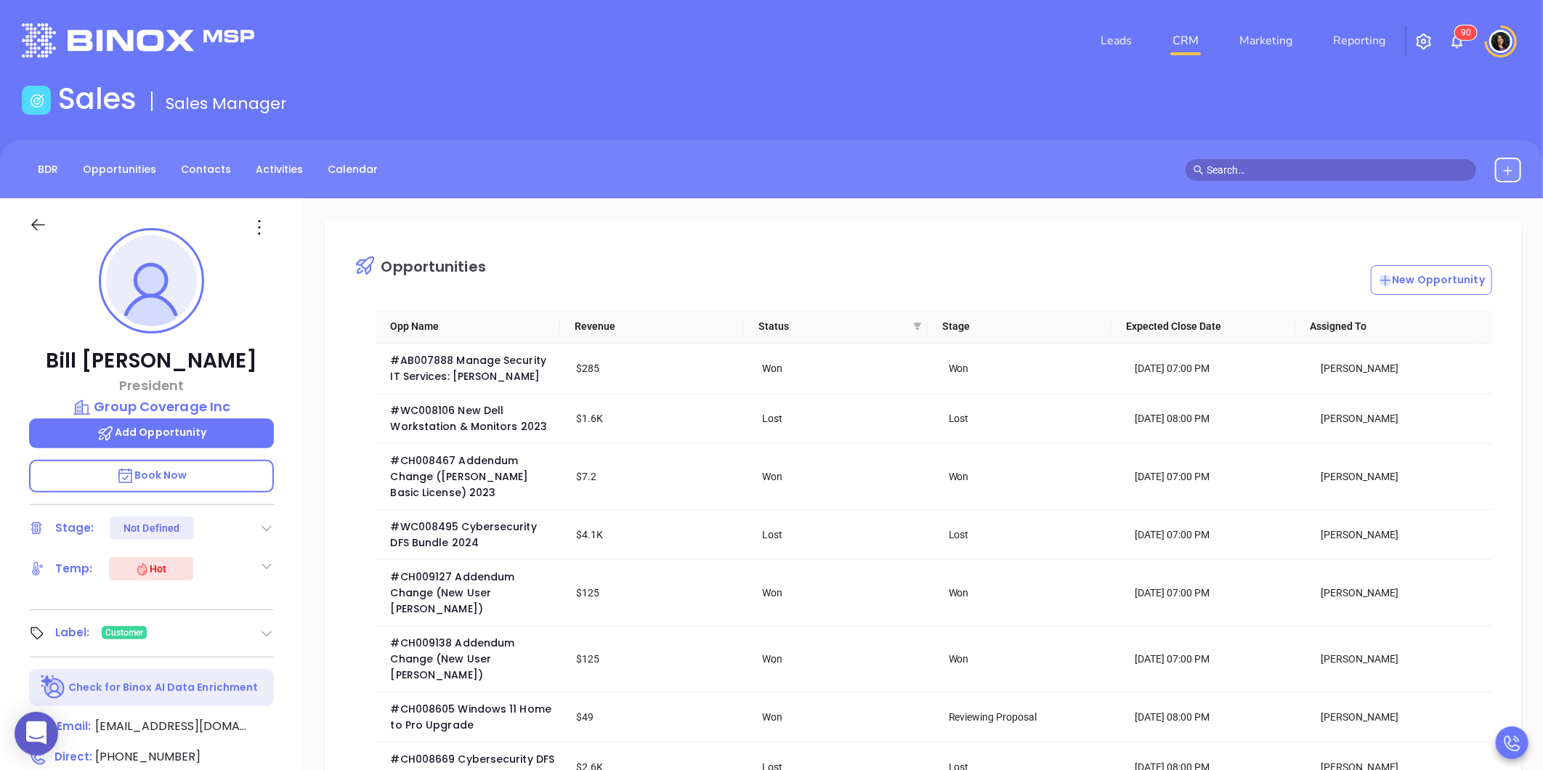
click at [1182, 45] on link "CRM" at bounding box center [1186, 40] width 38 height 29
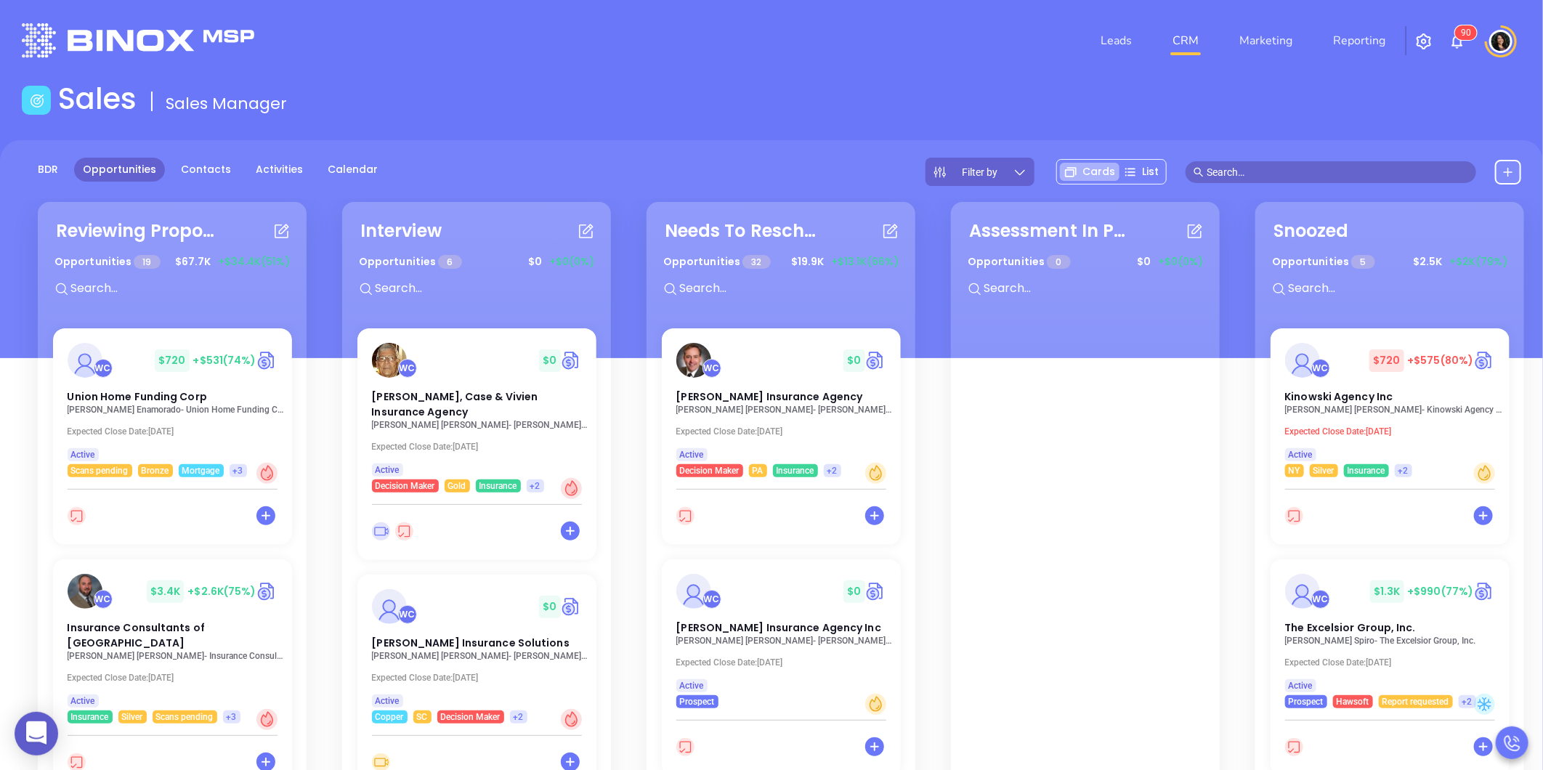
click at [699, 103] on div "Sales Sales Manager" at bounding box center [771, 101] width 1517 height 41
click at [454, 618] on div "WC $ 0" at bounding box center [477, 604] width 234 height 36
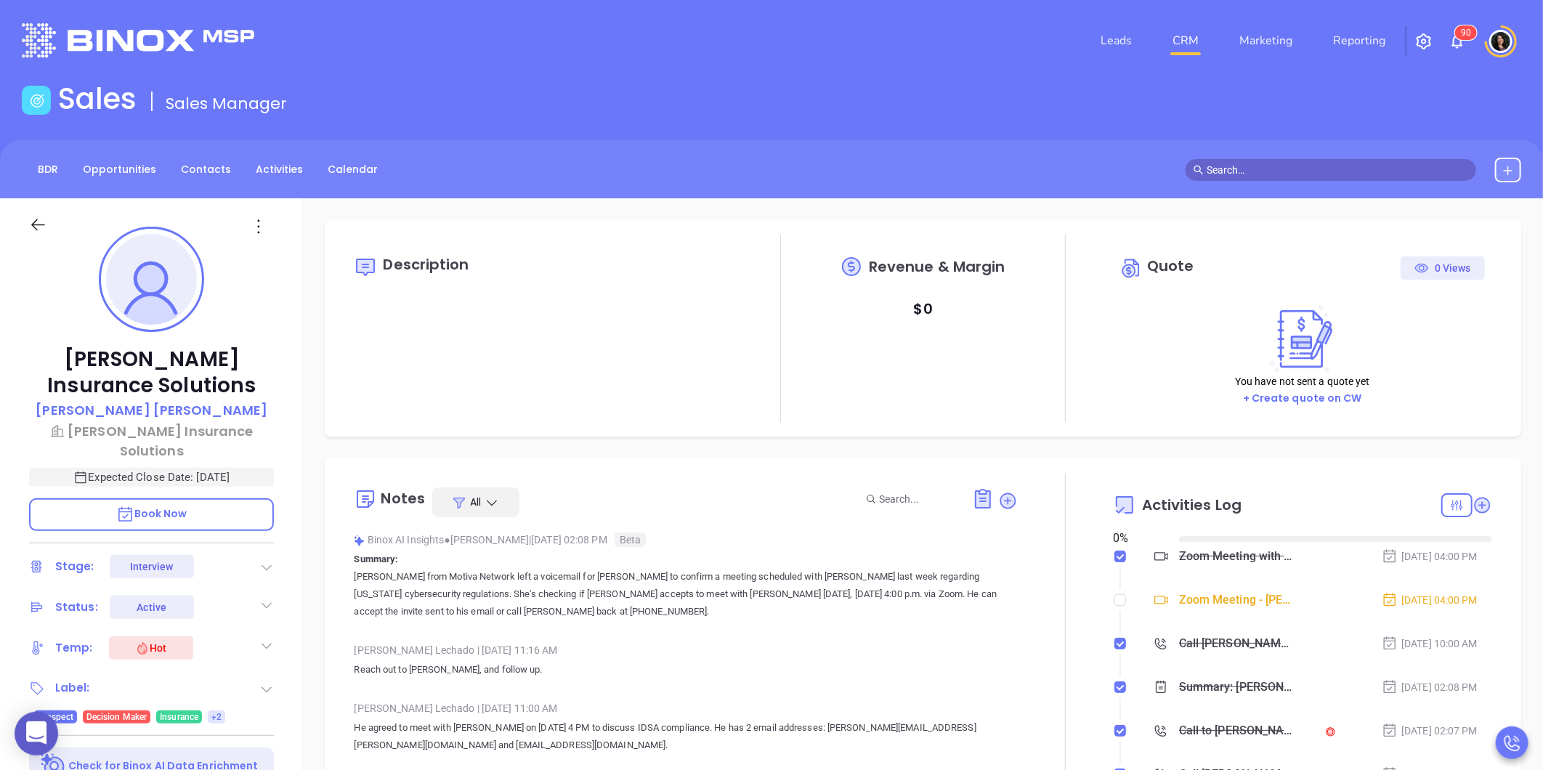
type input "[DATE]"
type input "[PERSON_NAME]"
click at [630, 444] on div "Description Revenue & Margin $ 0 Quote 0 Views You have not sent a quote yet + …" at bounding box center [923, 706] width 1240 height 1017
click at [362, 440] on div "Description Revenue & Margin $ 0 Quote 0 Views You have not sent a quote yet + …" at bounding box center [923, 706] width 1240 height 1017
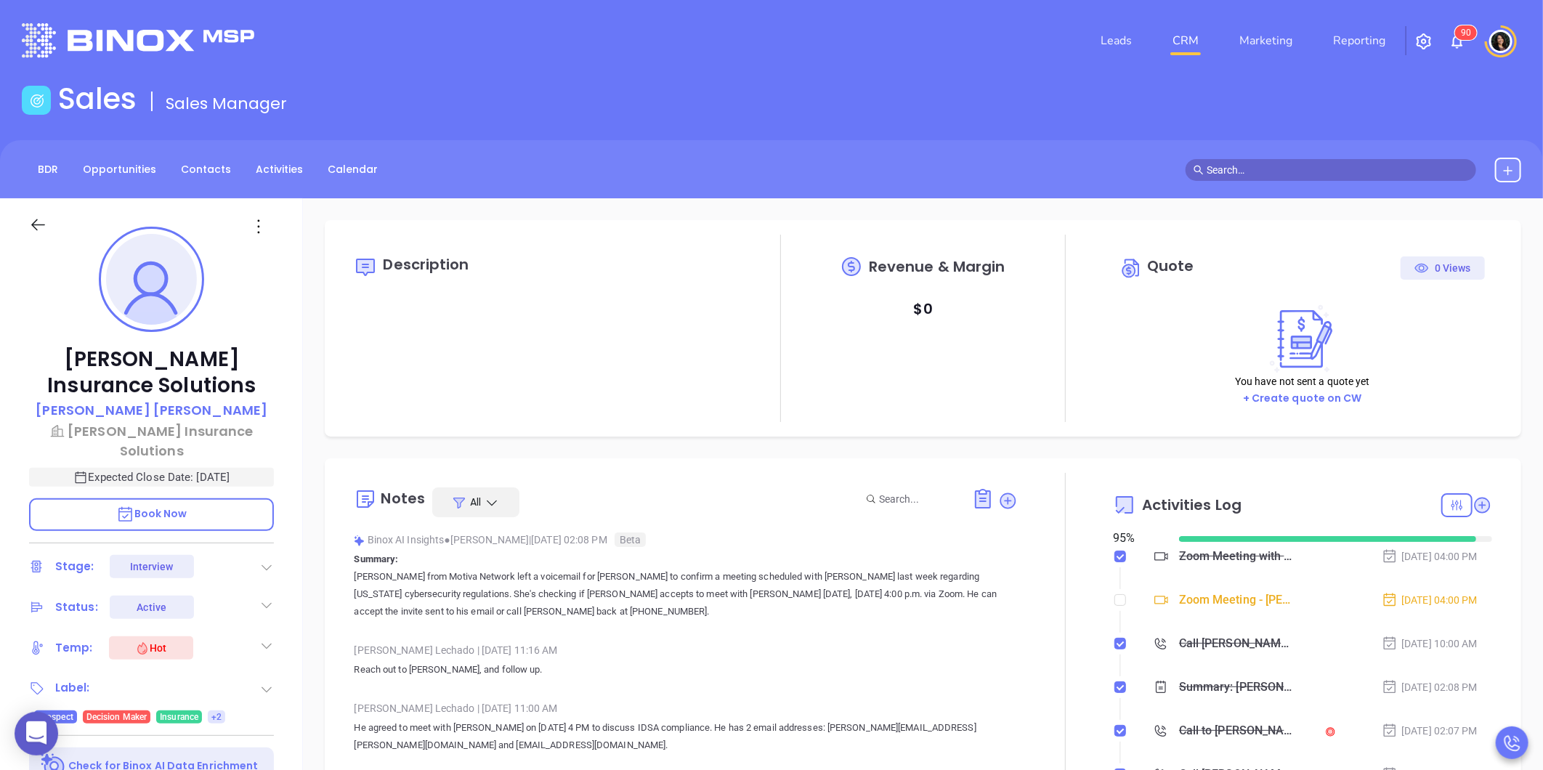
click at [339, 463] on div "Notes All Binox AI Insights ● Karina Genovez | Sep 2, 2025 02:08 PM Beta Summar…" at bounding box center [923, 644] width 1197 height 372
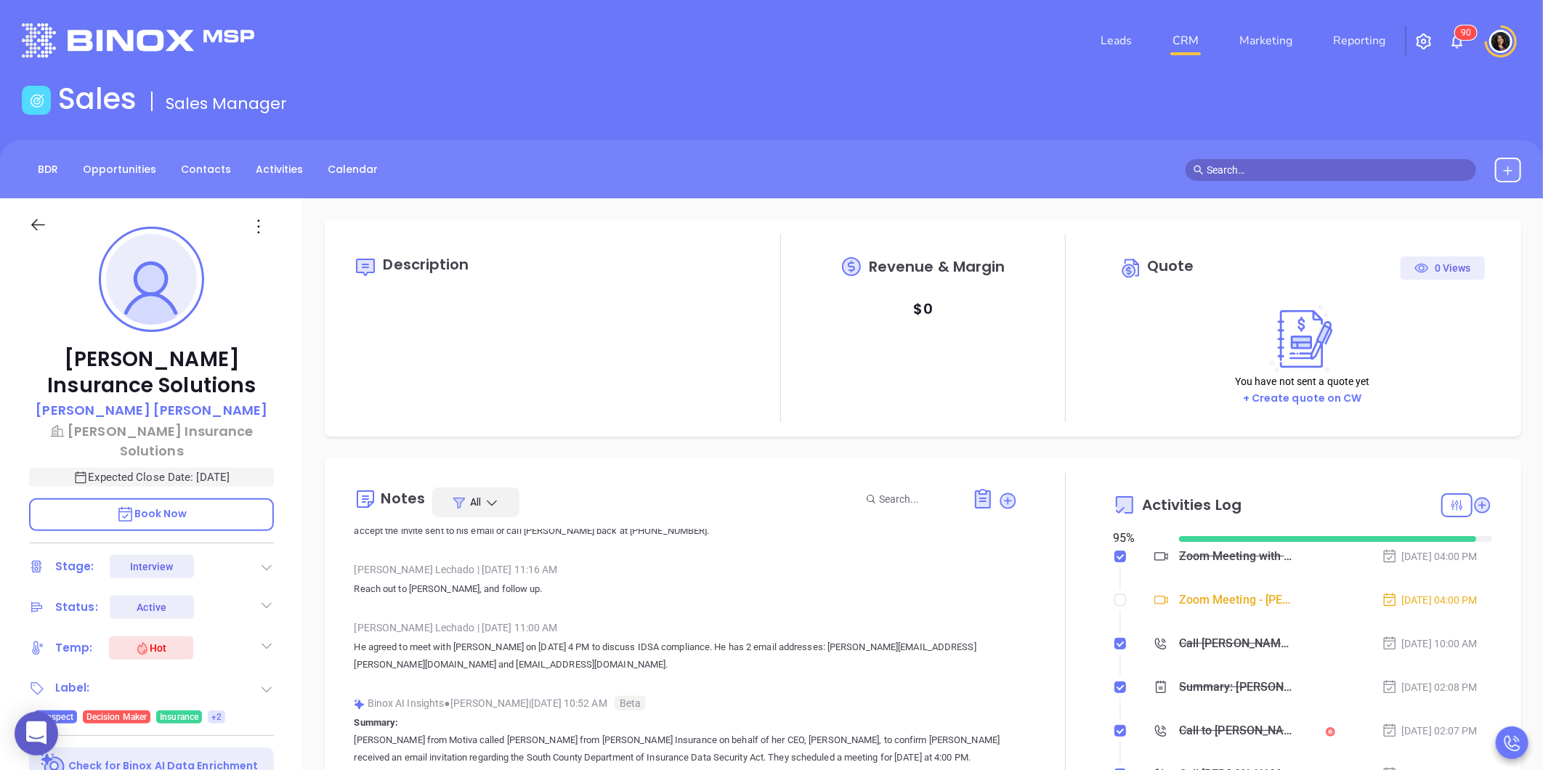
scroll to position [0, 0]
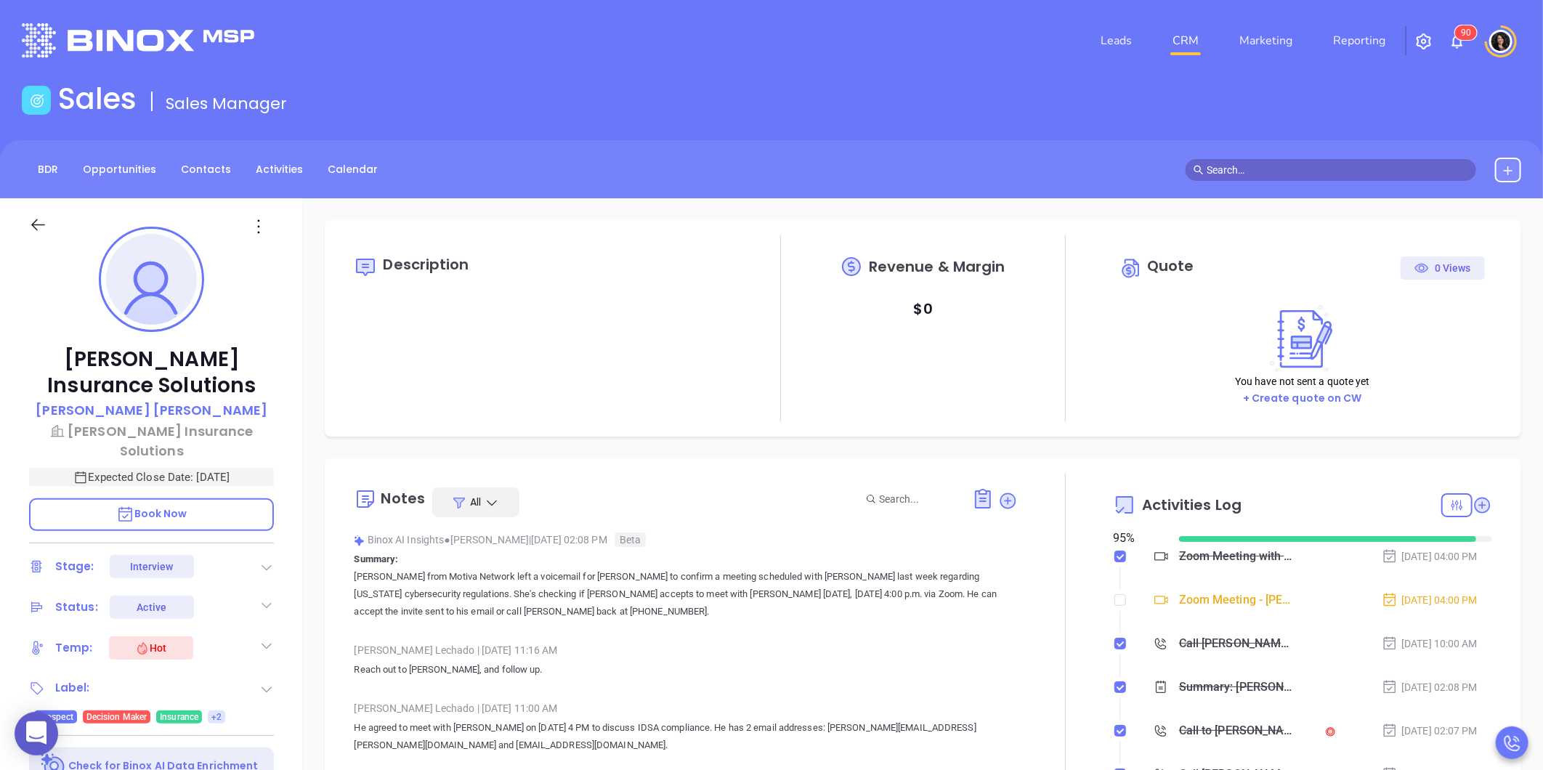
click at [623, 448] on div "Description Revenue & Margin $ 0 Quote 0 Views You have not sent a quote yet + …" at bounding box center [923, 706] width 1240 height 1017
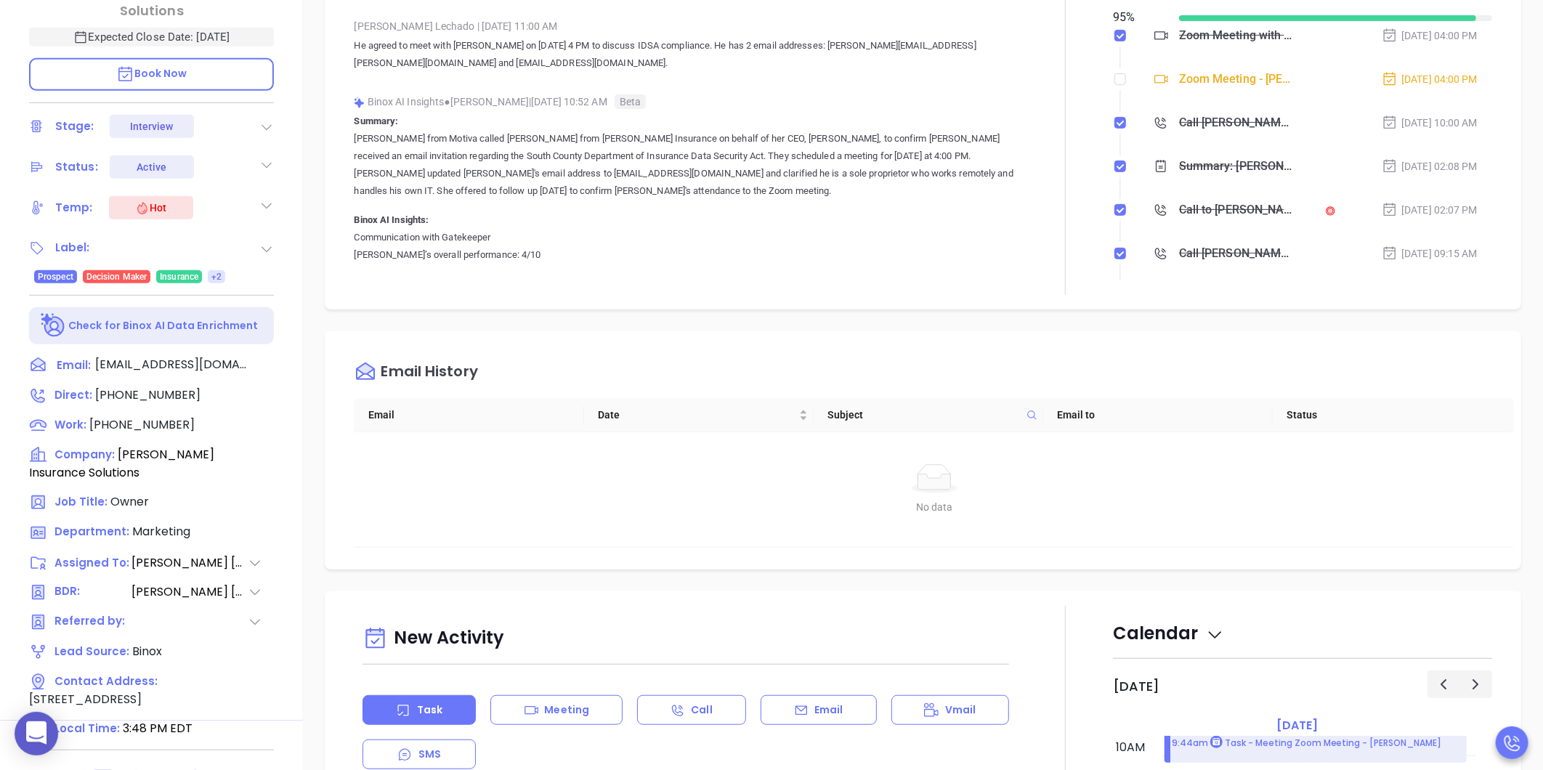
scroll to position [445, 0]
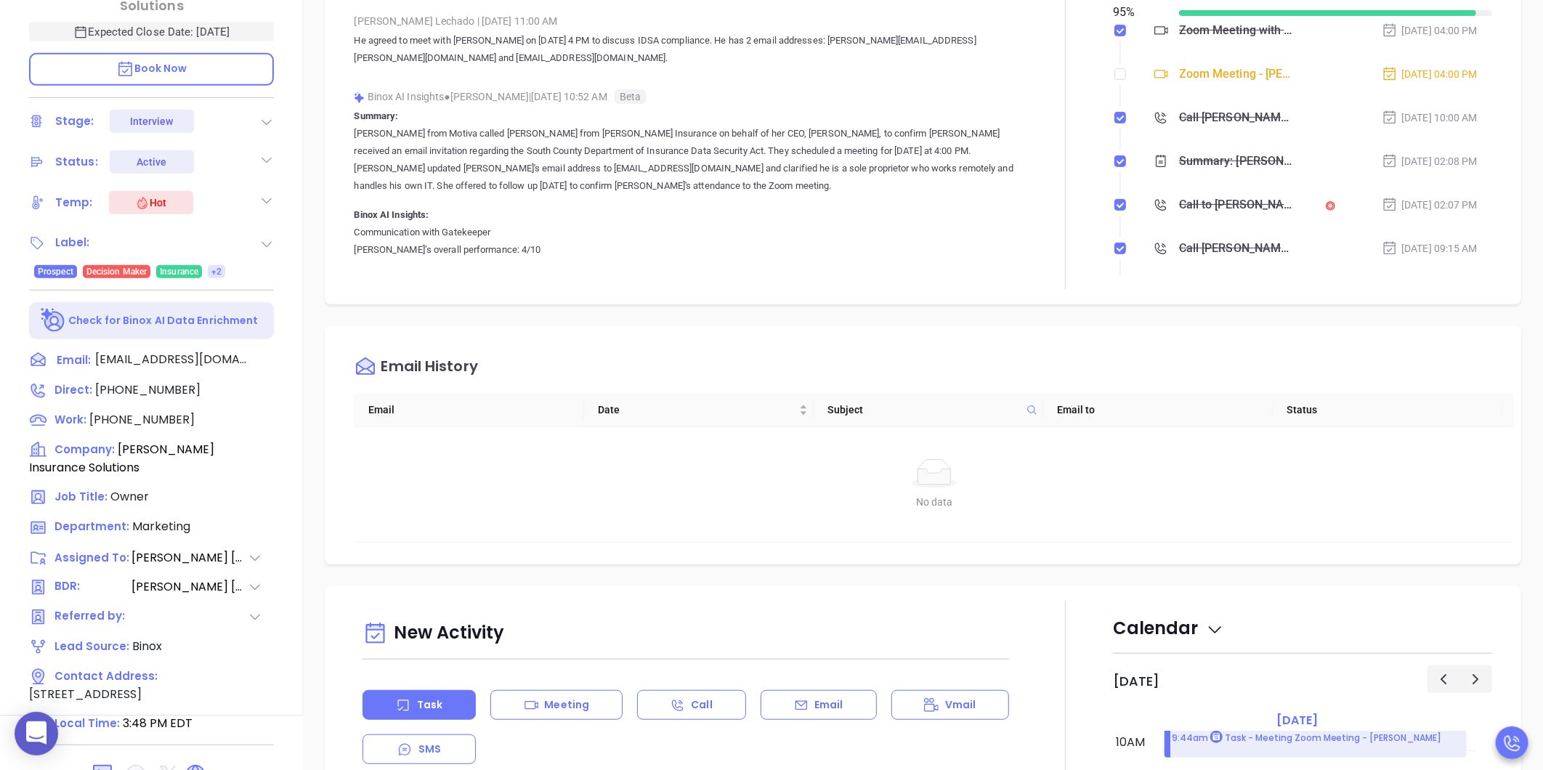
click at [314, 531] on div "Description Revenue & Margin $ 0 Quote 0 Views You have not sent a quote yet + …" at bounding box center [923, 261] width 1240 height 1017
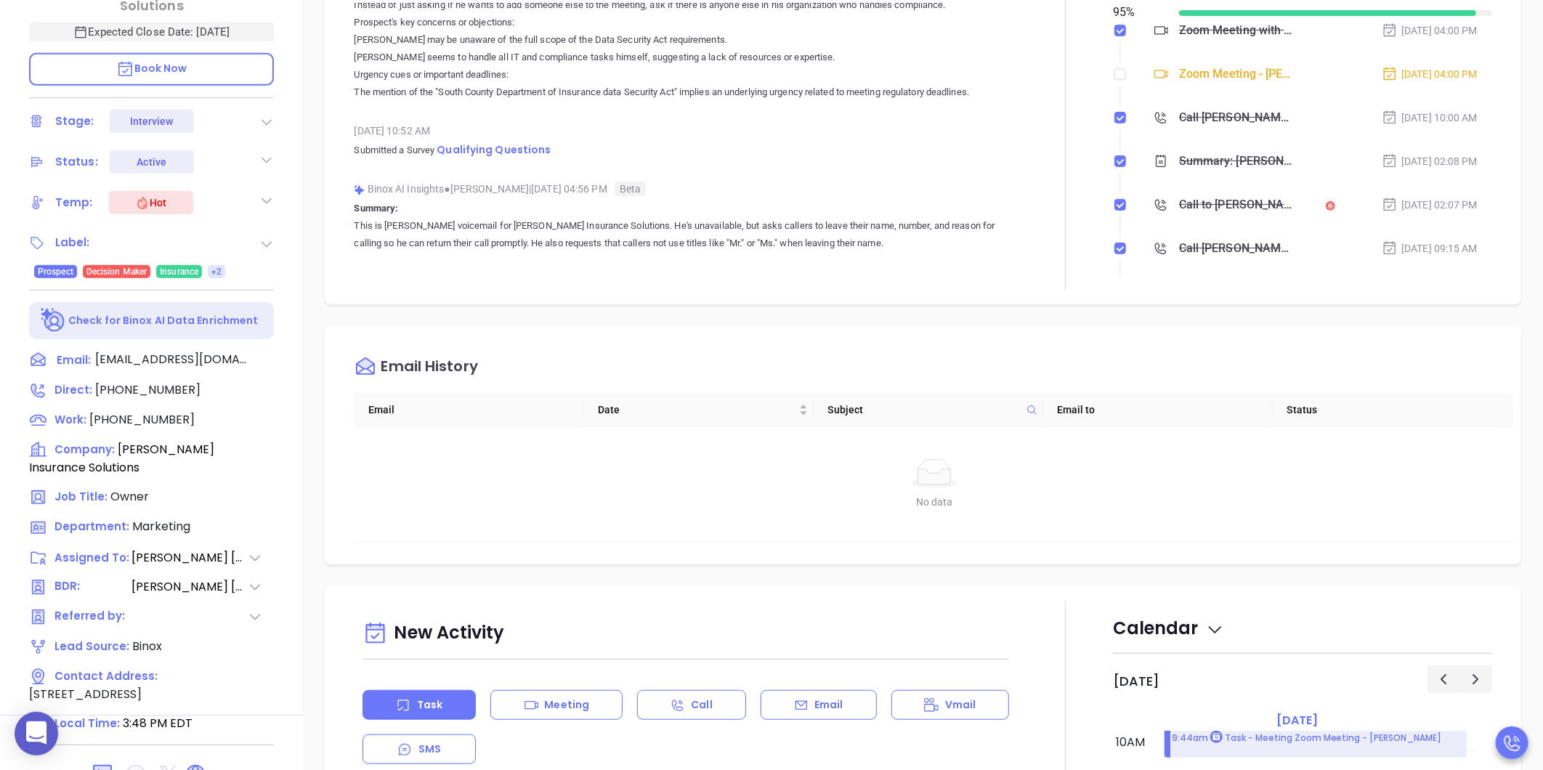
scroll to position [854, 0]
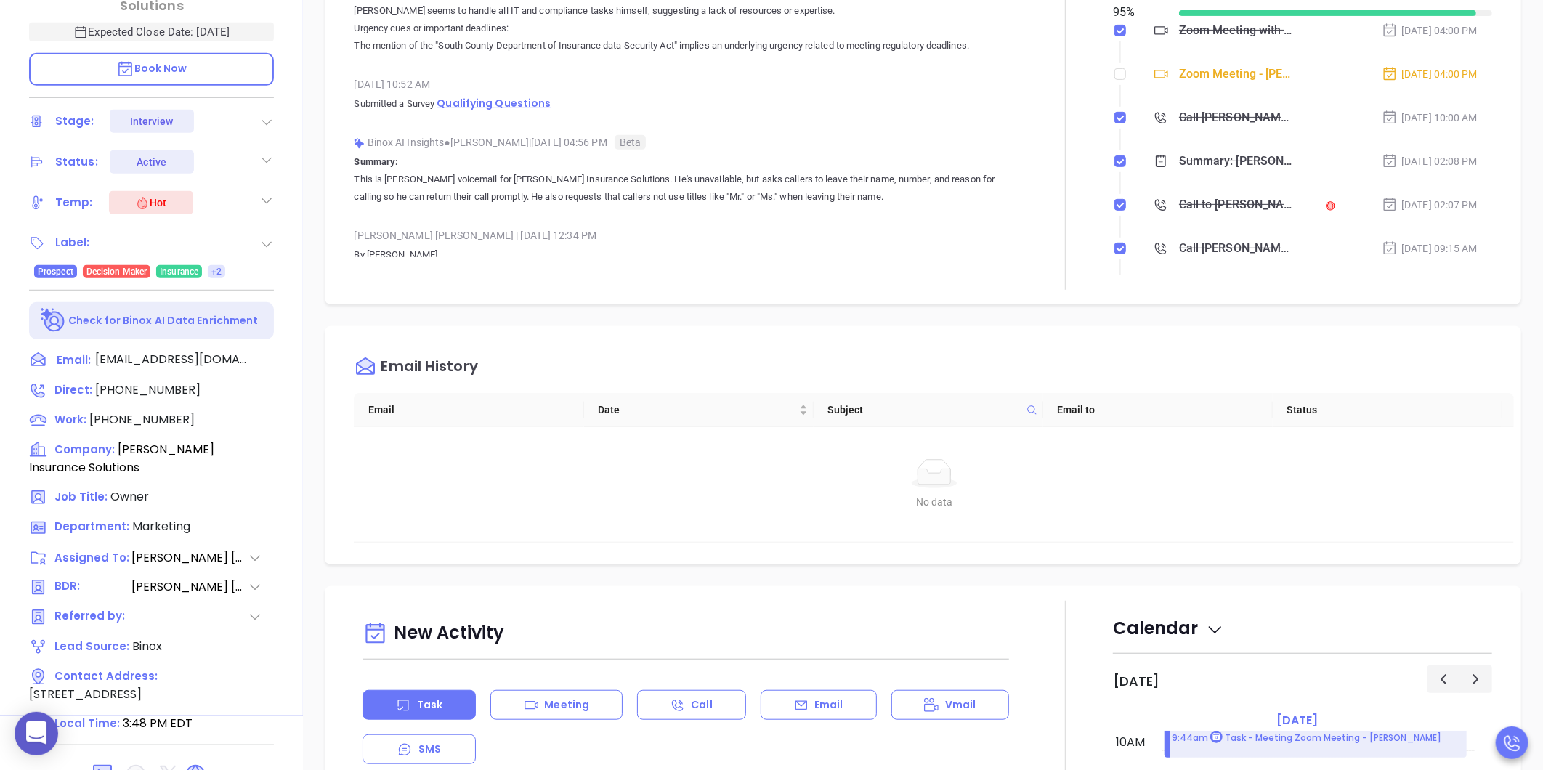
click at [474, 96] on span "Qualifying Questions" at bounding box center [494, 103] width 114 height 15
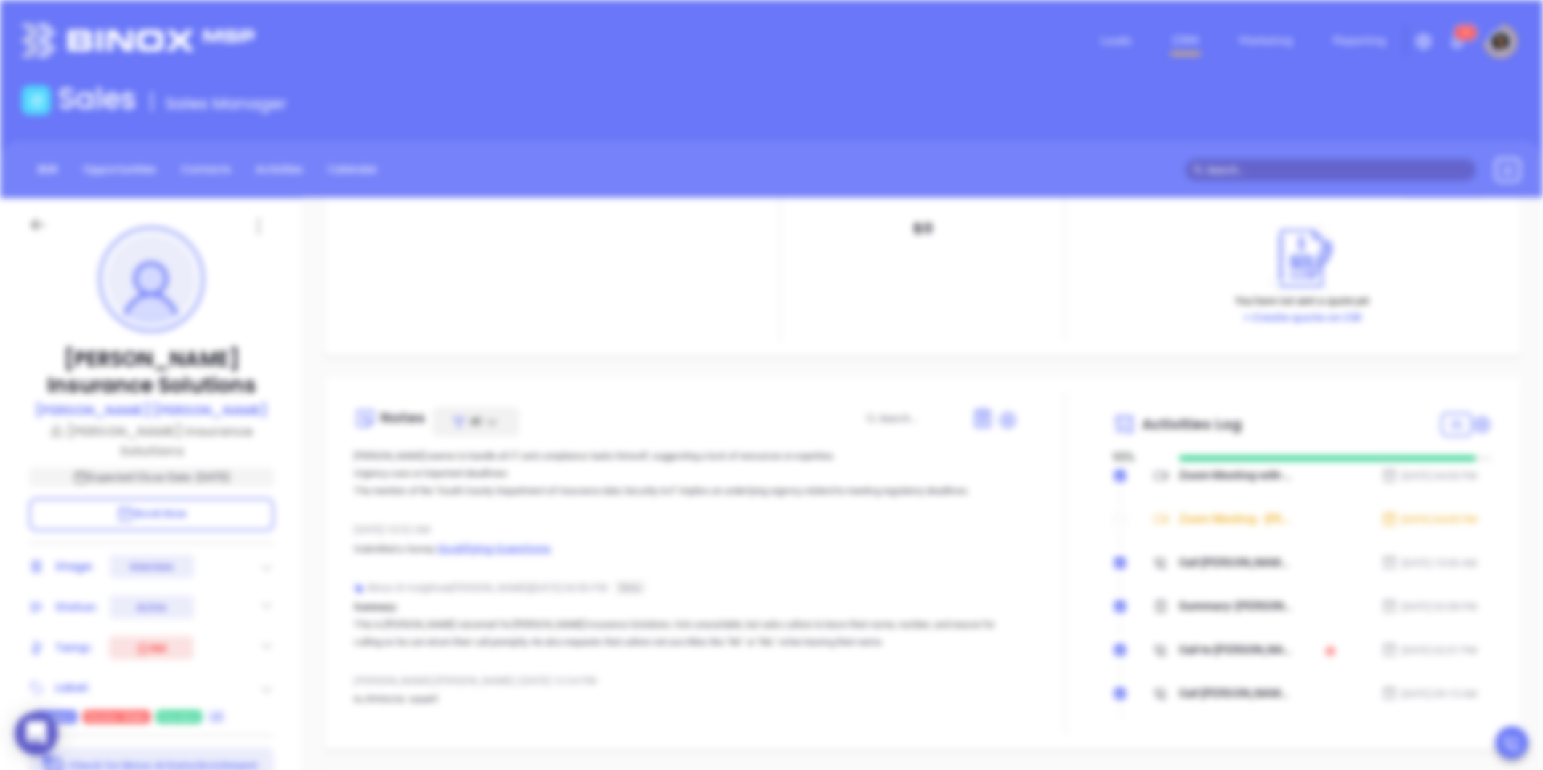
scroll to position [0, 0]
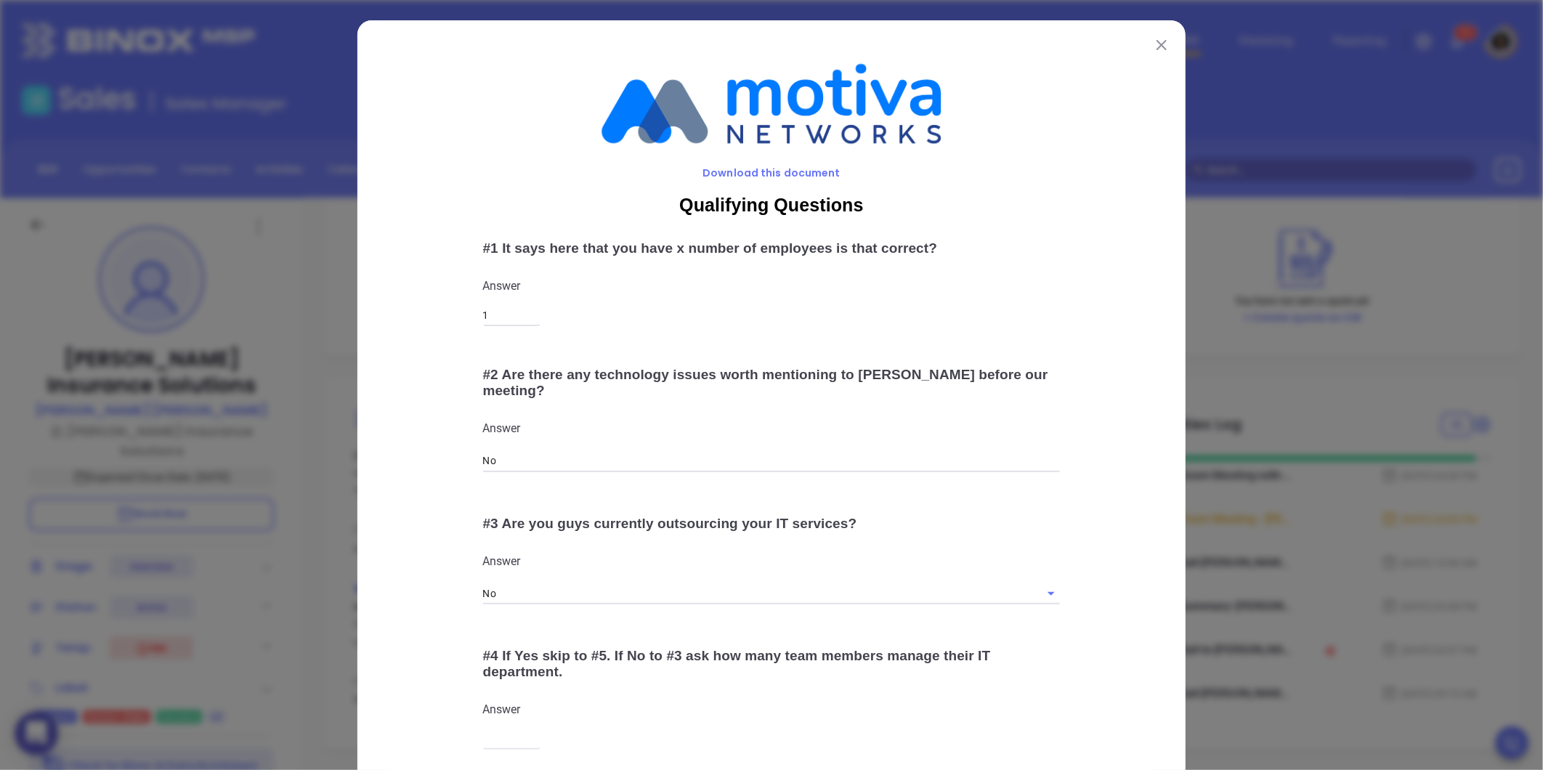
click at [316, 516] on div "Download this document Qualifying Questions # 1 It says here that you have x nu…" at bounding box center [771, 385] width 1543 height 770
click at [407, 688] on div "Qualifying Questions # 1 It says here that you have x number of employees is th…" at bounding box center [771, 609] width 767 height 857
click at [1159, 49] on img at bounding box center [1162, 45] width 10 height 10
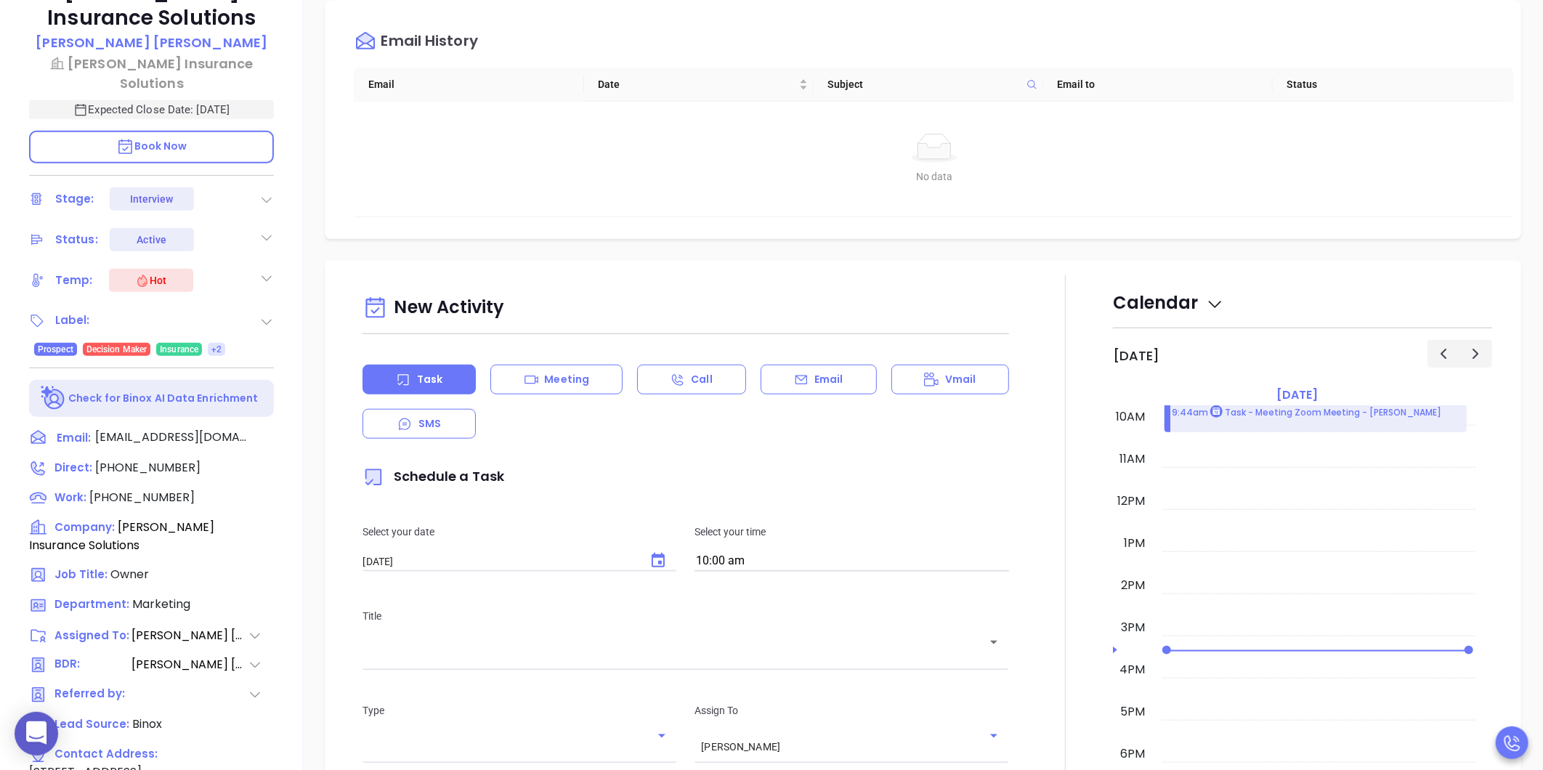
scroll to position [445, 0]
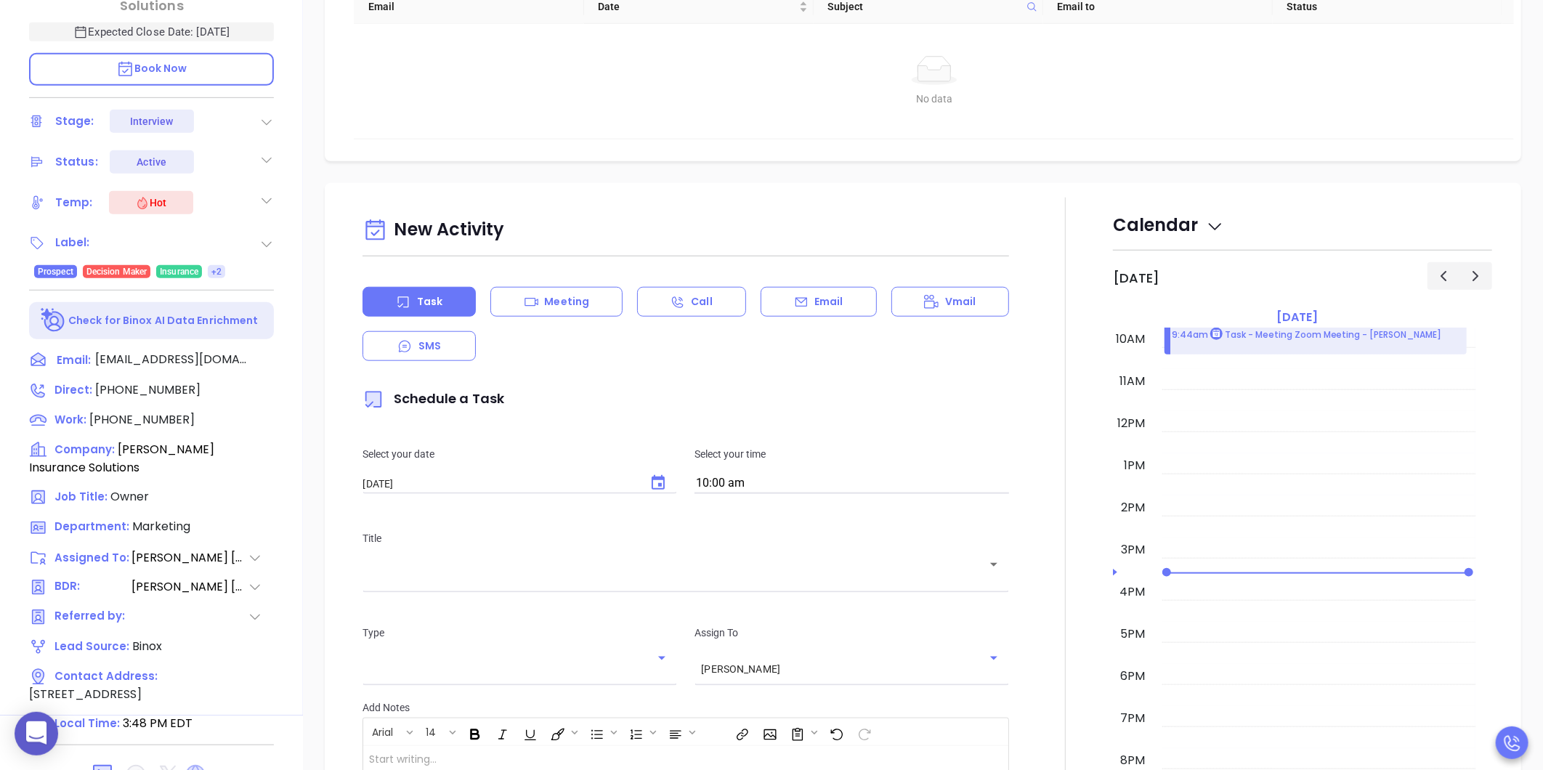
click at [191, 765] on icon at bounding box center [195, 774] width 19 height 19
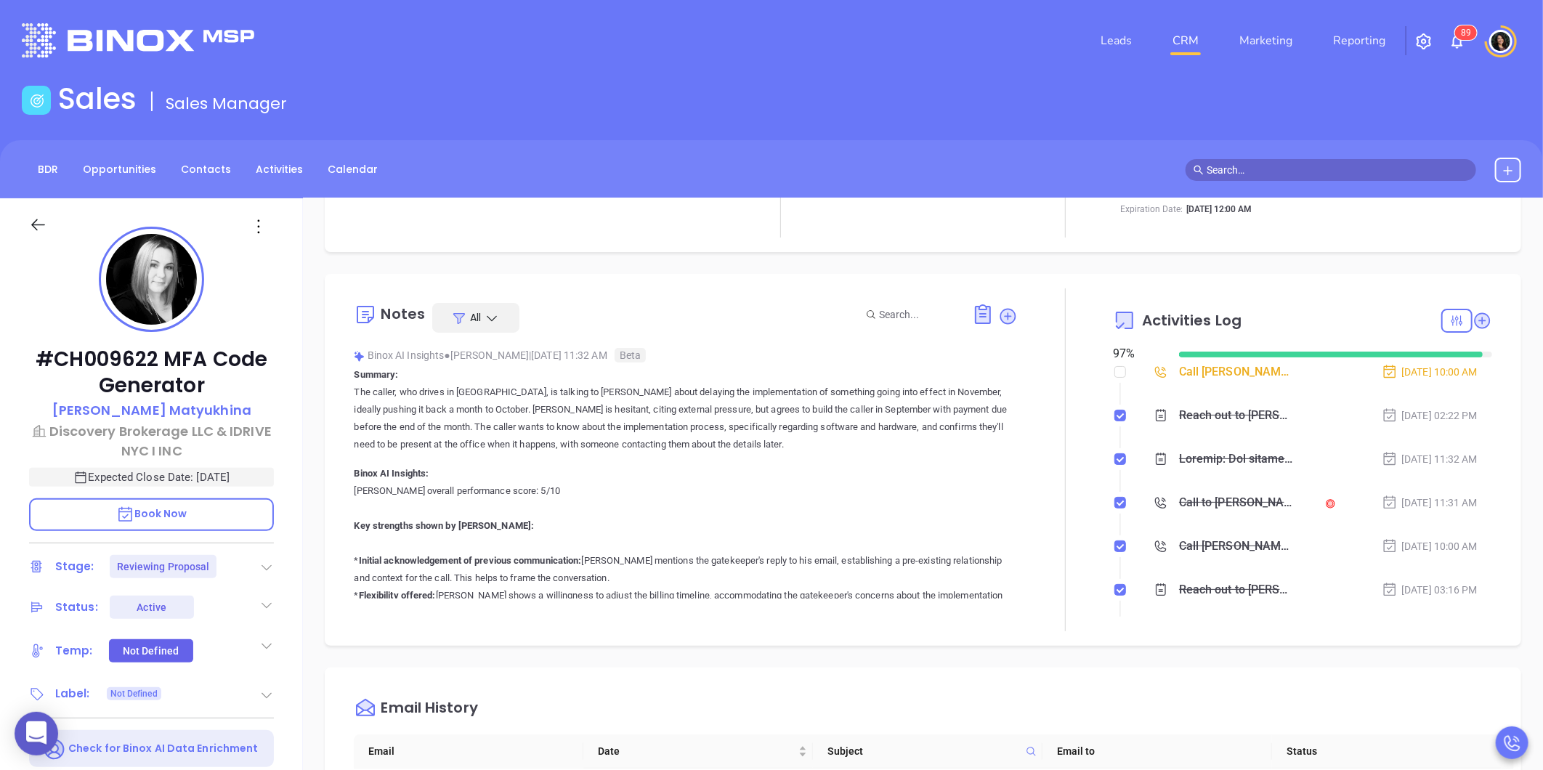
scroll to position [161, 0]
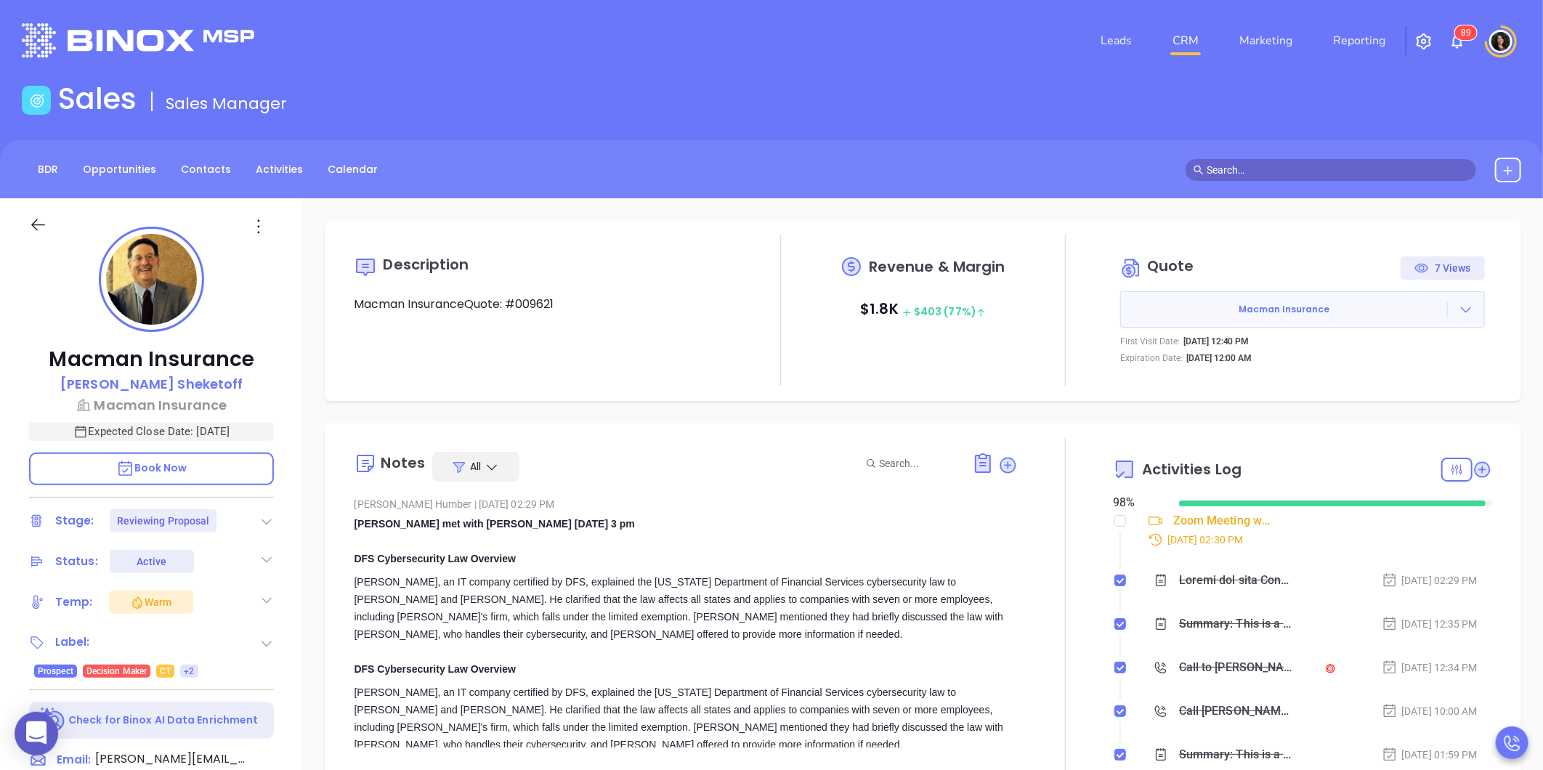
scroll to position [422, 0]
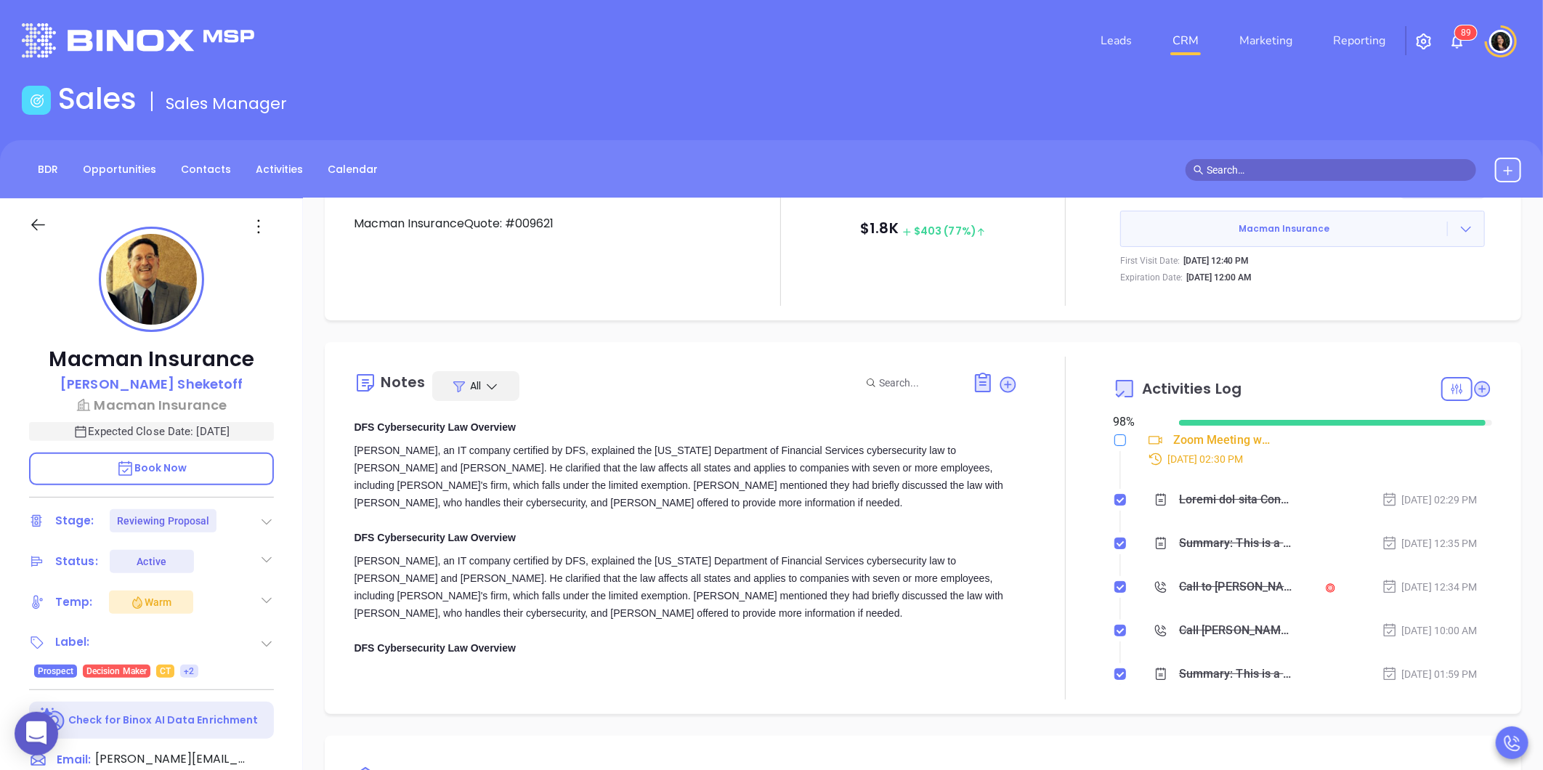
click at [1114, 440] on input "checkbox" at bounding box center [1120, 440] width 12 height 12
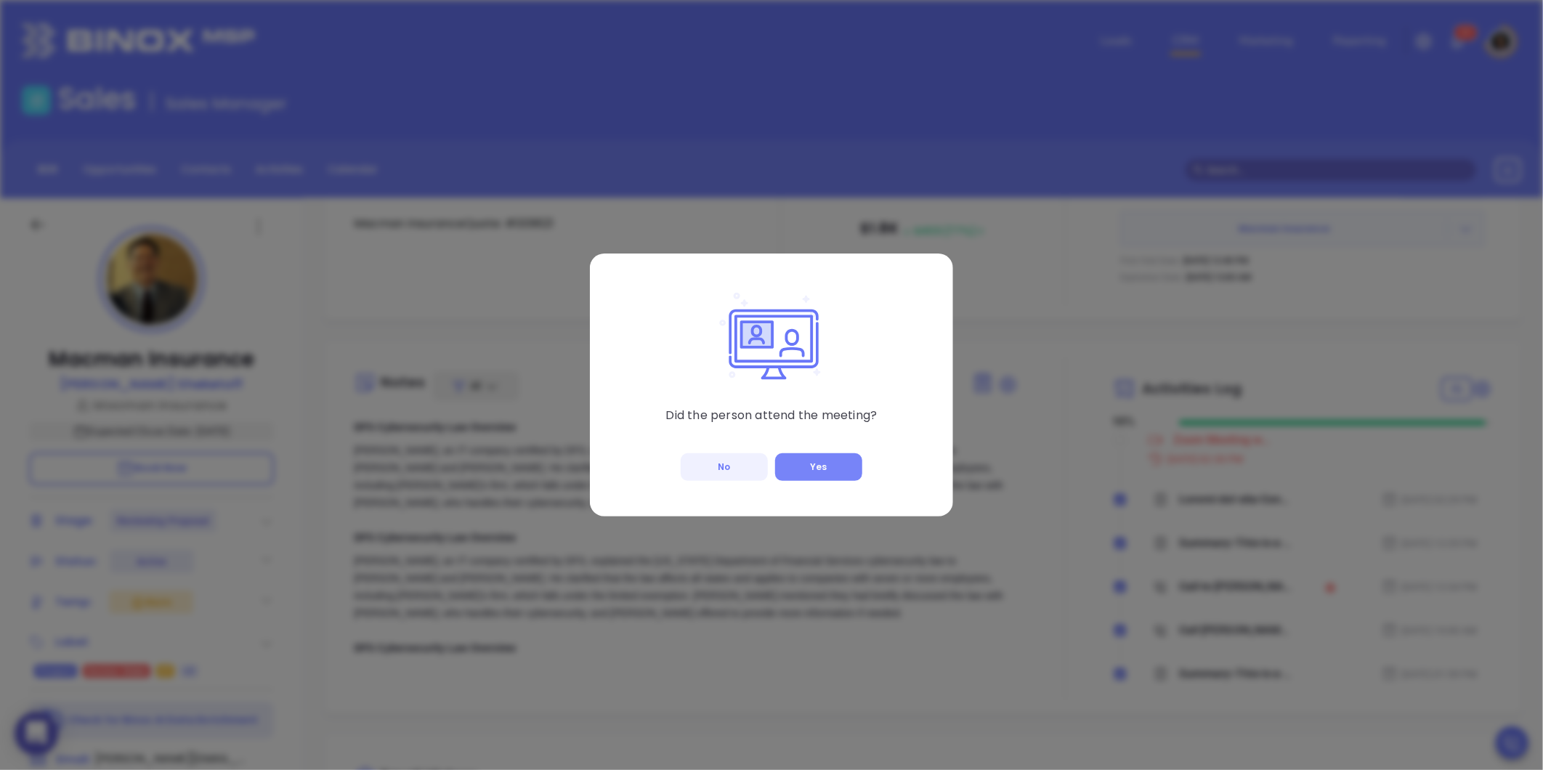
click at [821, 464] on button "Yes" at bounding box center [818, 467] width 87 height 28
checkbox input "true"
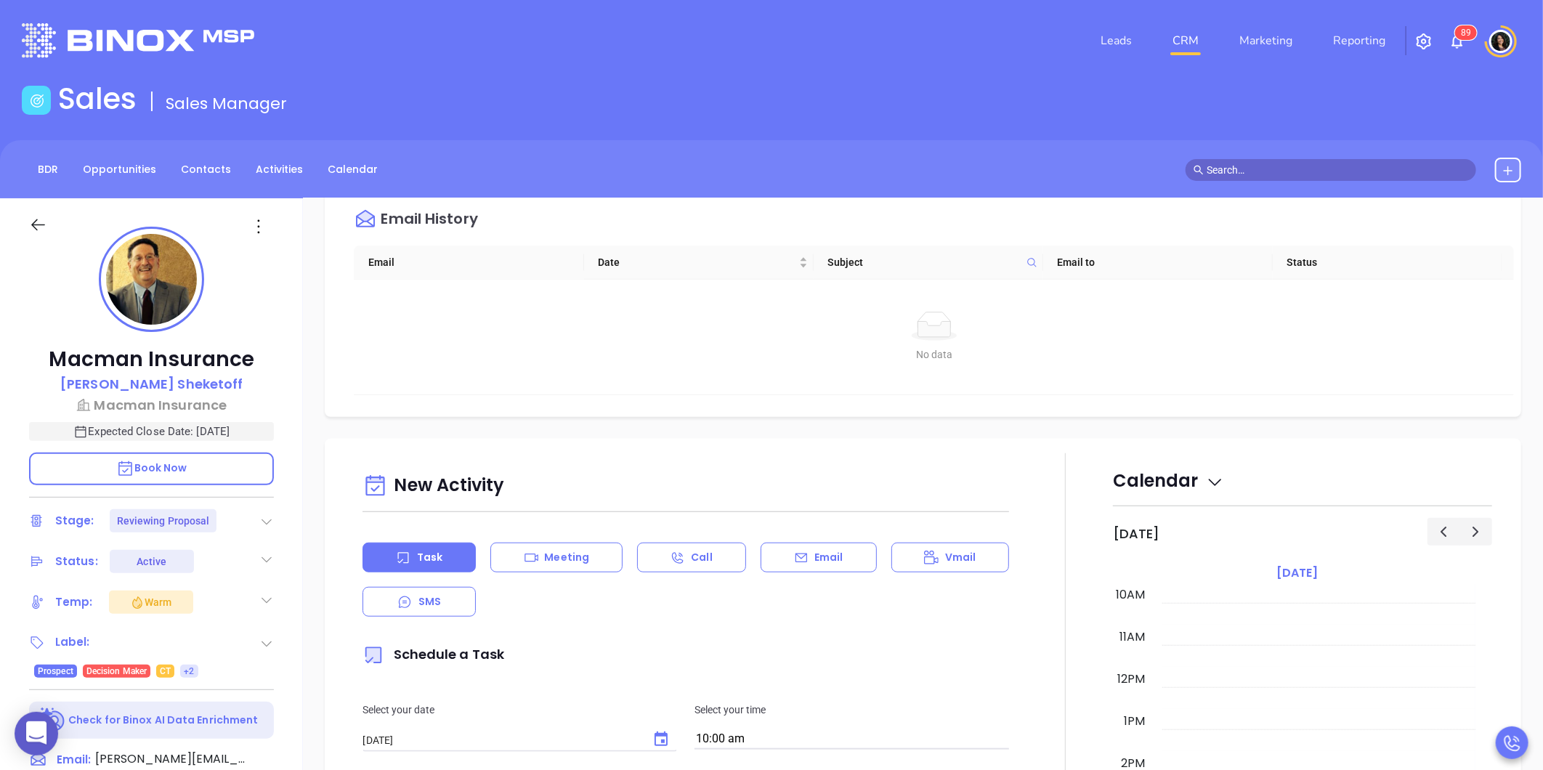
scroll to position [727, 0]
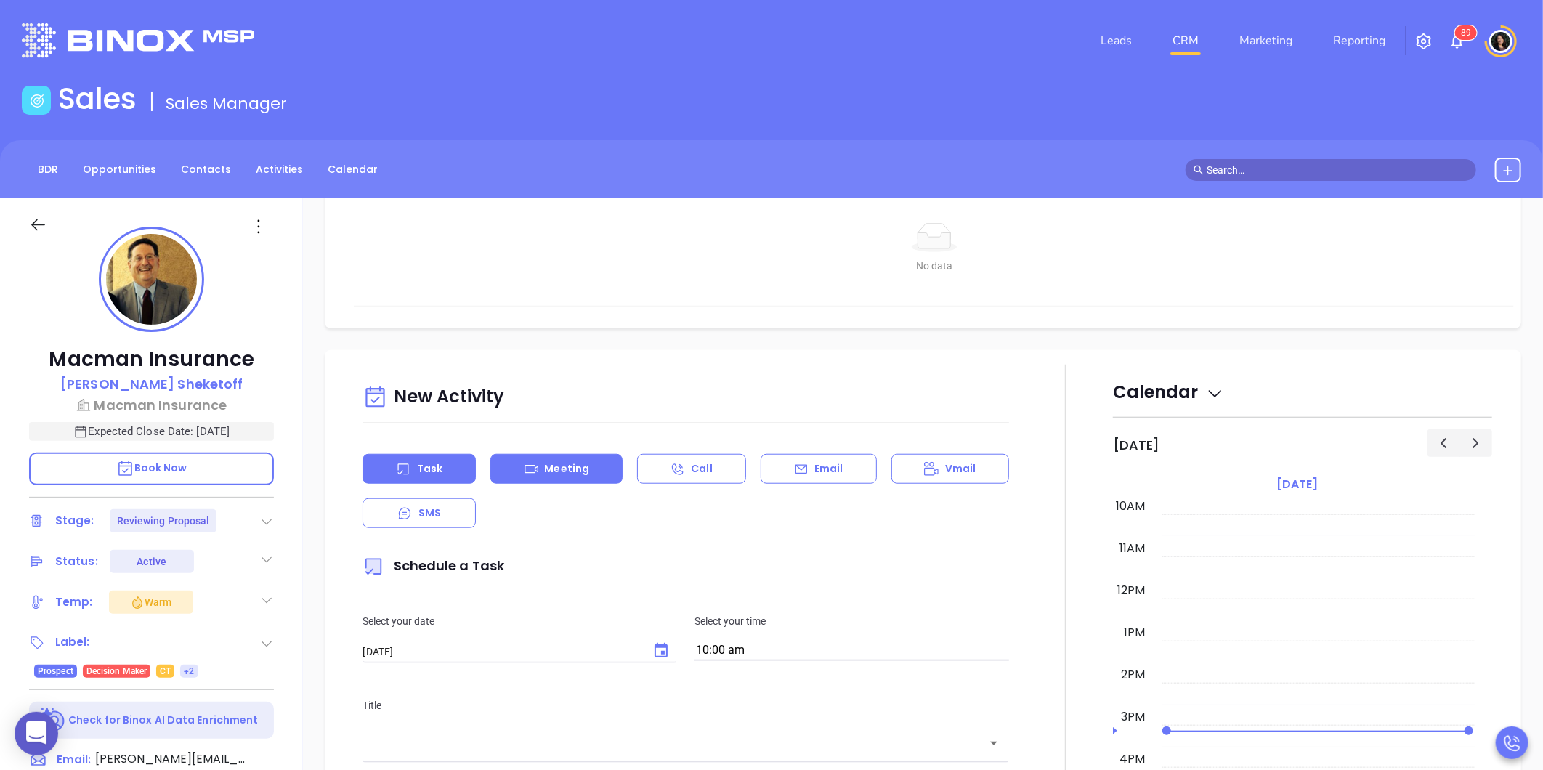
click at [531, 461] on div "Meeting" at bounding box center [556, 469] width 132 height 30
type input "[DATE]"
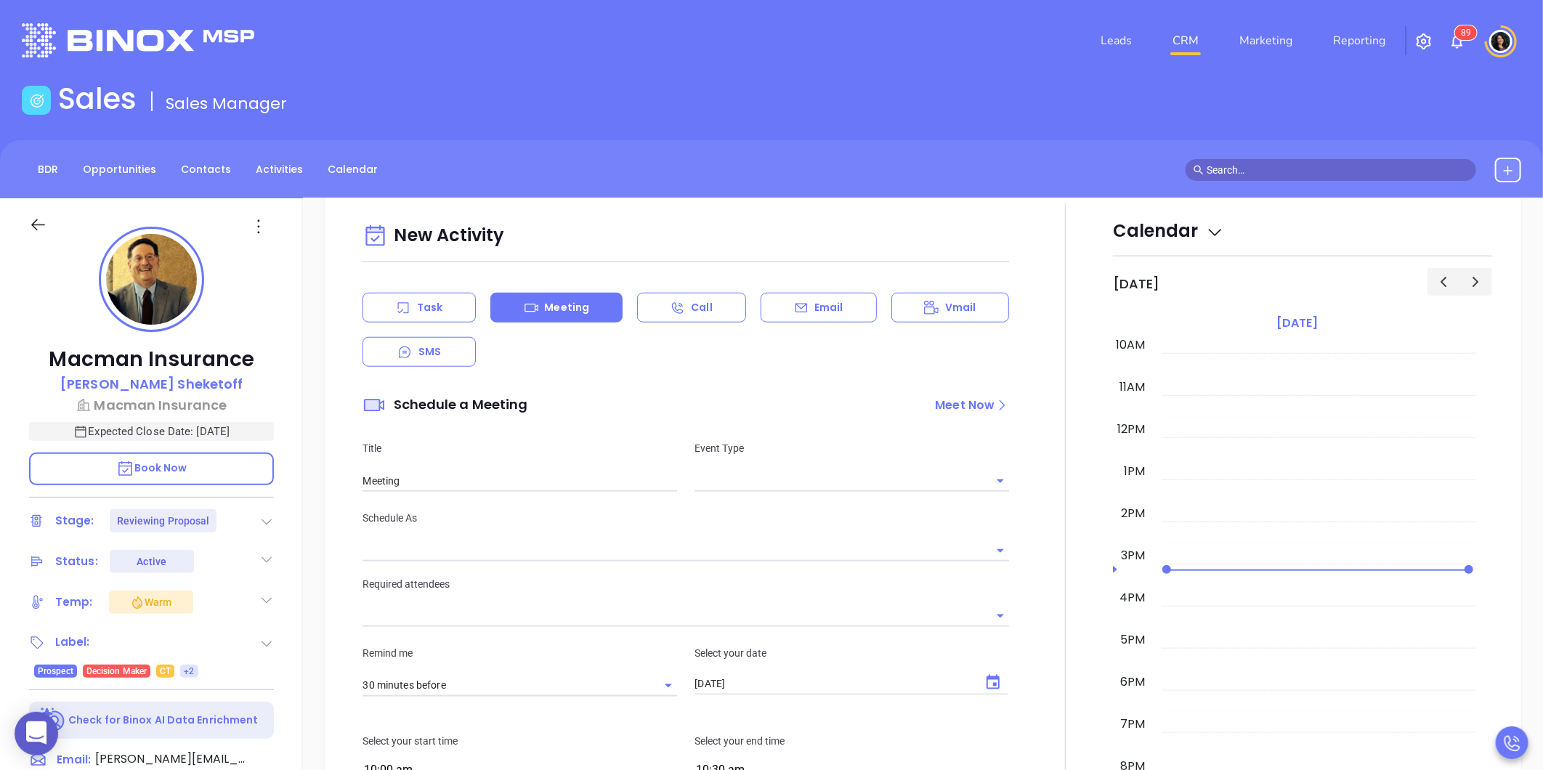
click at [749, 485] on input "text" at bounding box center [841, 480] width 293 height 21
click at [749, 535] on li "Zoom" at bounding box center [847, 539] width 311 height 26
type input "Zoom Meeting"
type input "Zoom"
click at [489, 552] on input "text" at bounding box center [675, 550] width 625 height 21
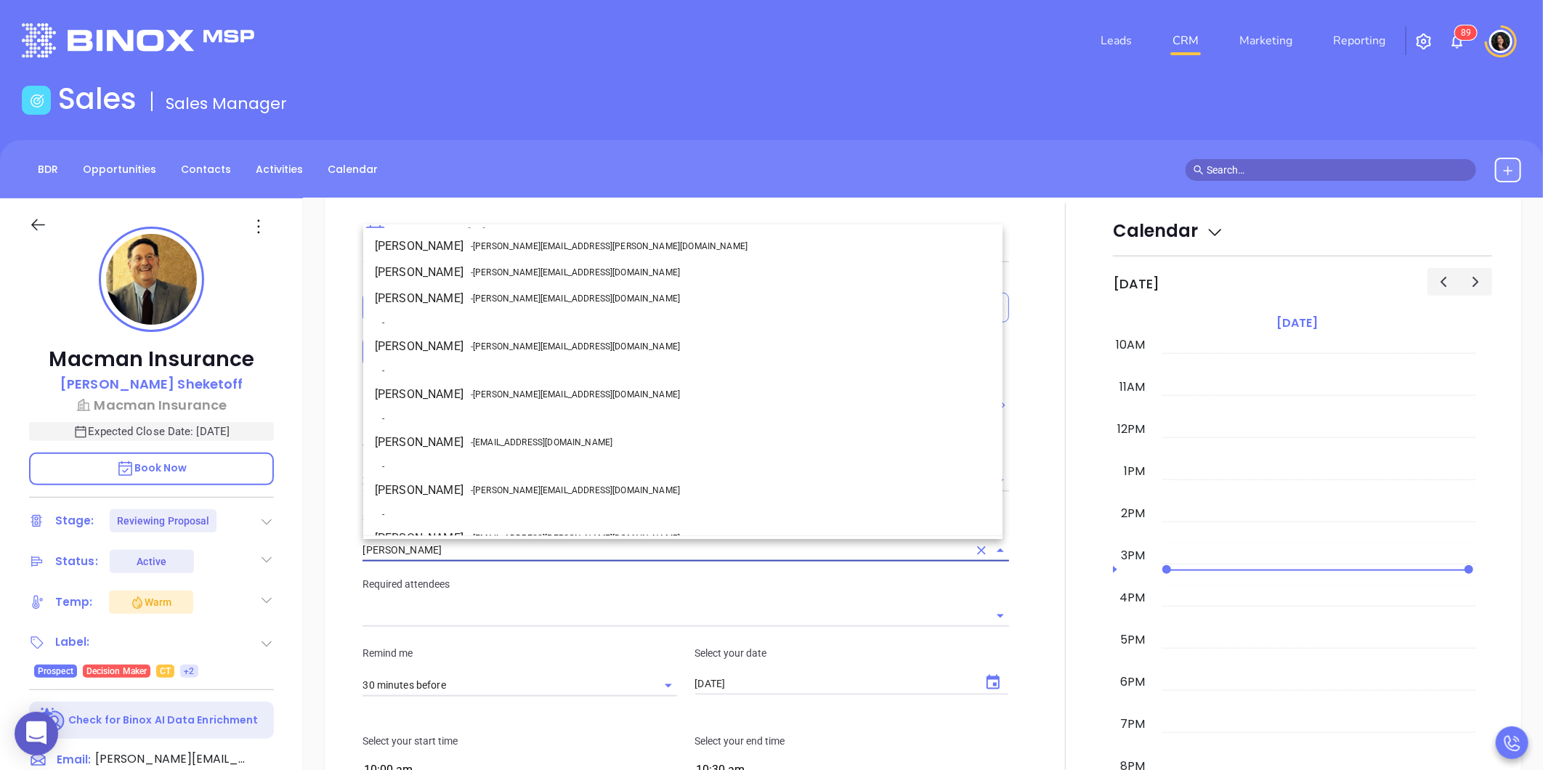
scroll to position [41, 0]
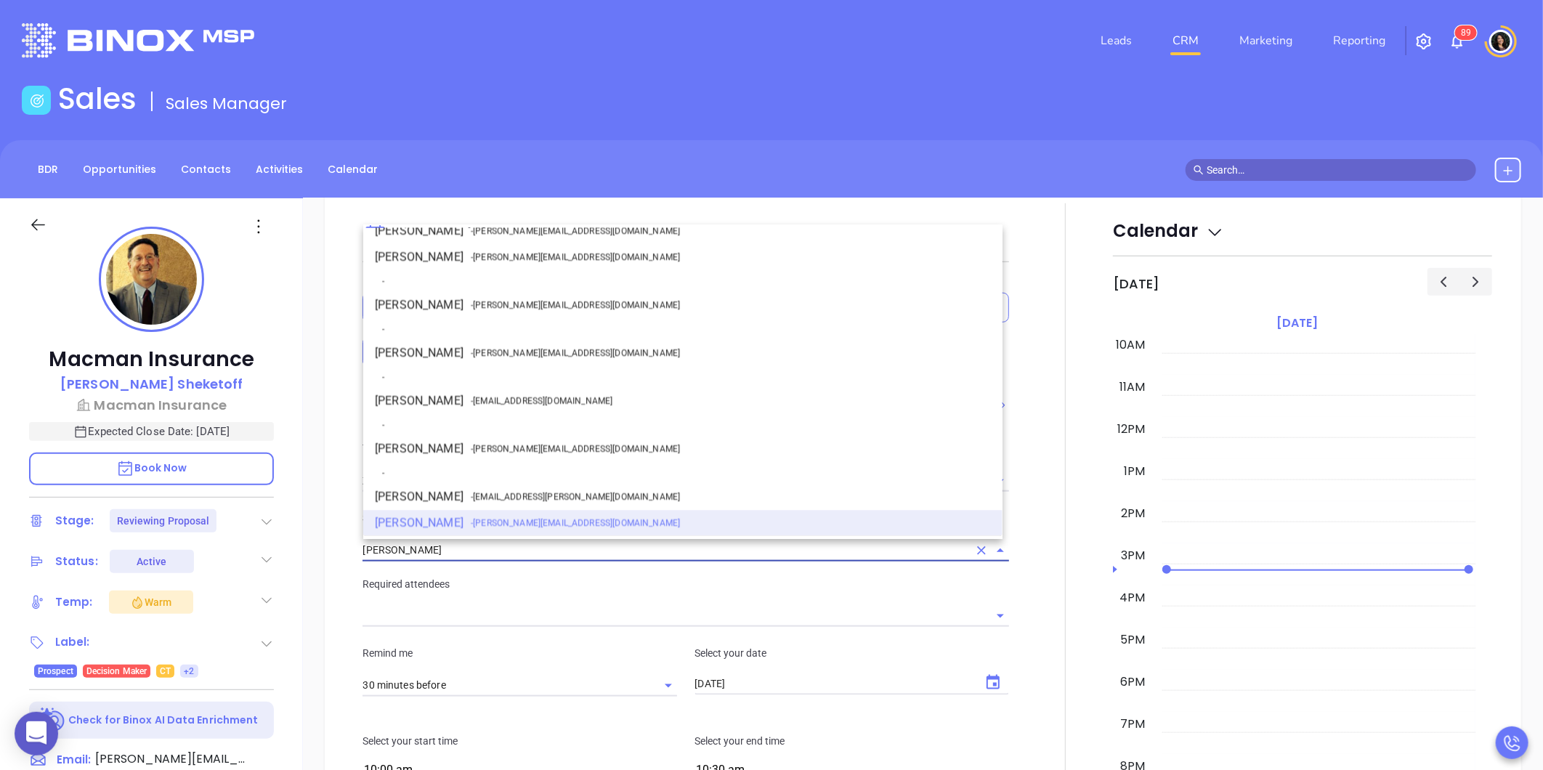
click at [455, 440] on li "Walter Contreras - walter@motiva.net" at bounding box center [682, 449] width 639 height 26
type input "Walter Contreras"
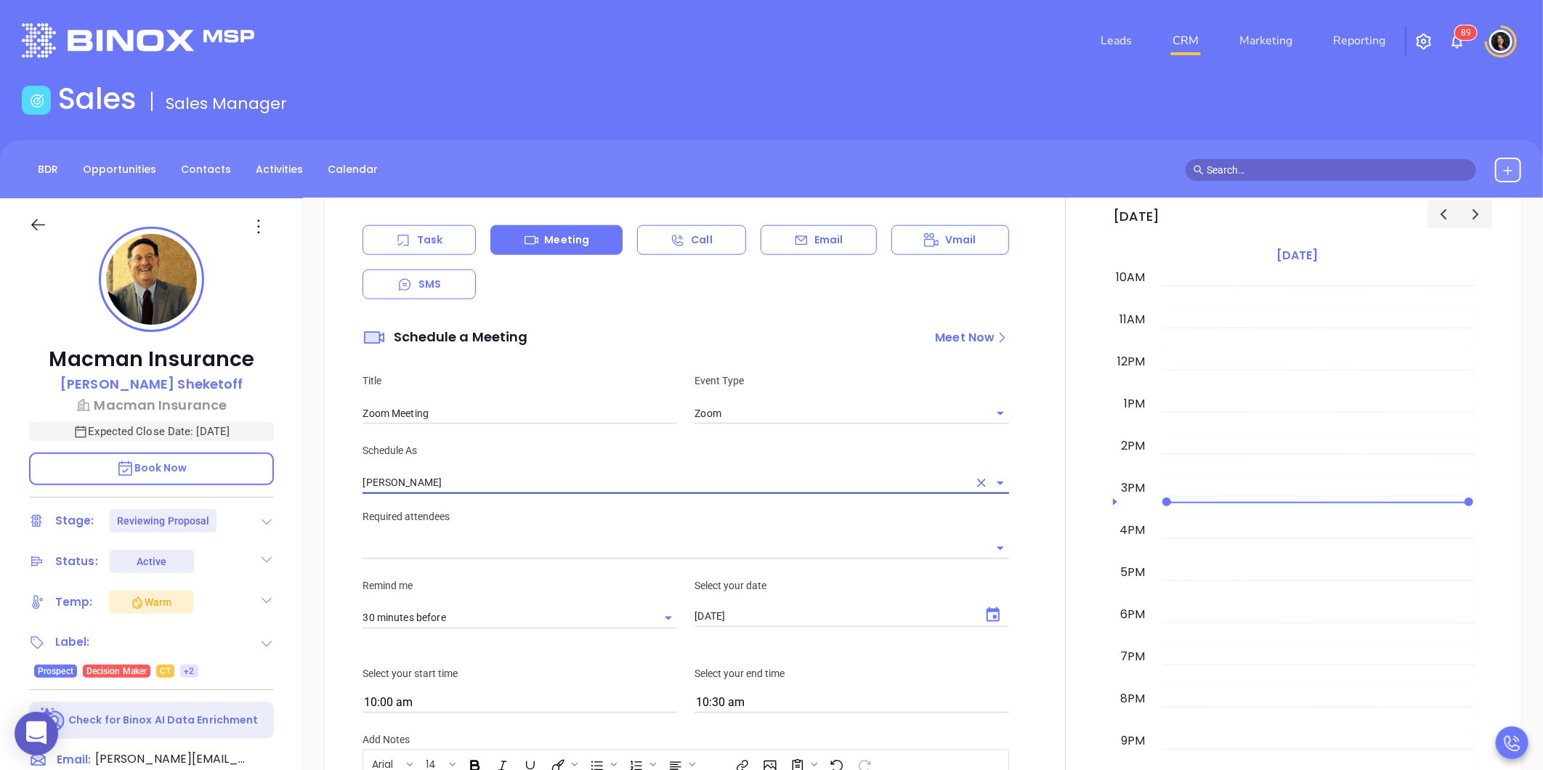
scroll to position [1049, 0]
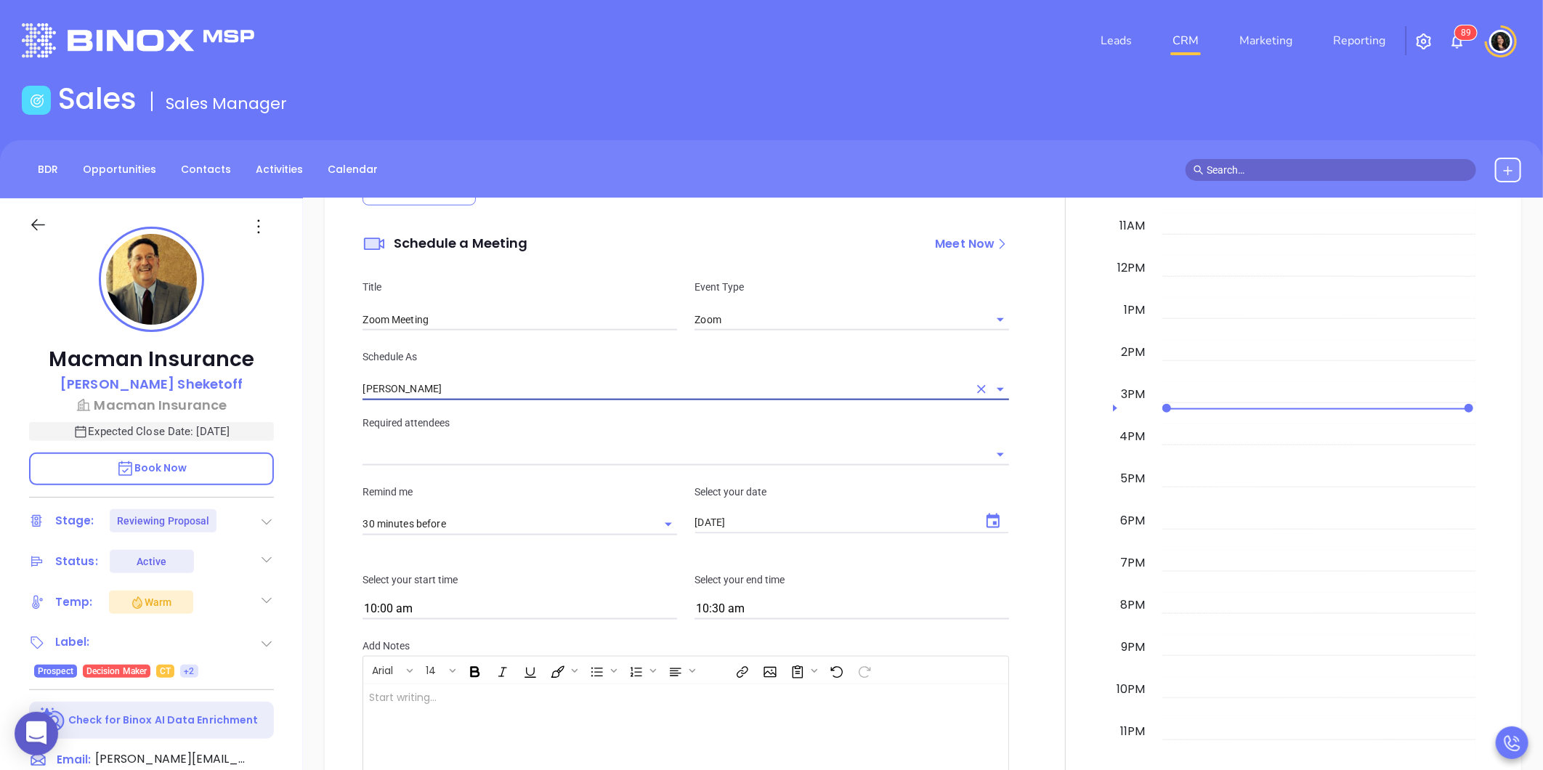
click at [467, 470] on div "Remind me 30 minutes before Select your date 09/04/2025 ​" at bounding box center [686, 510] width 664 height 88
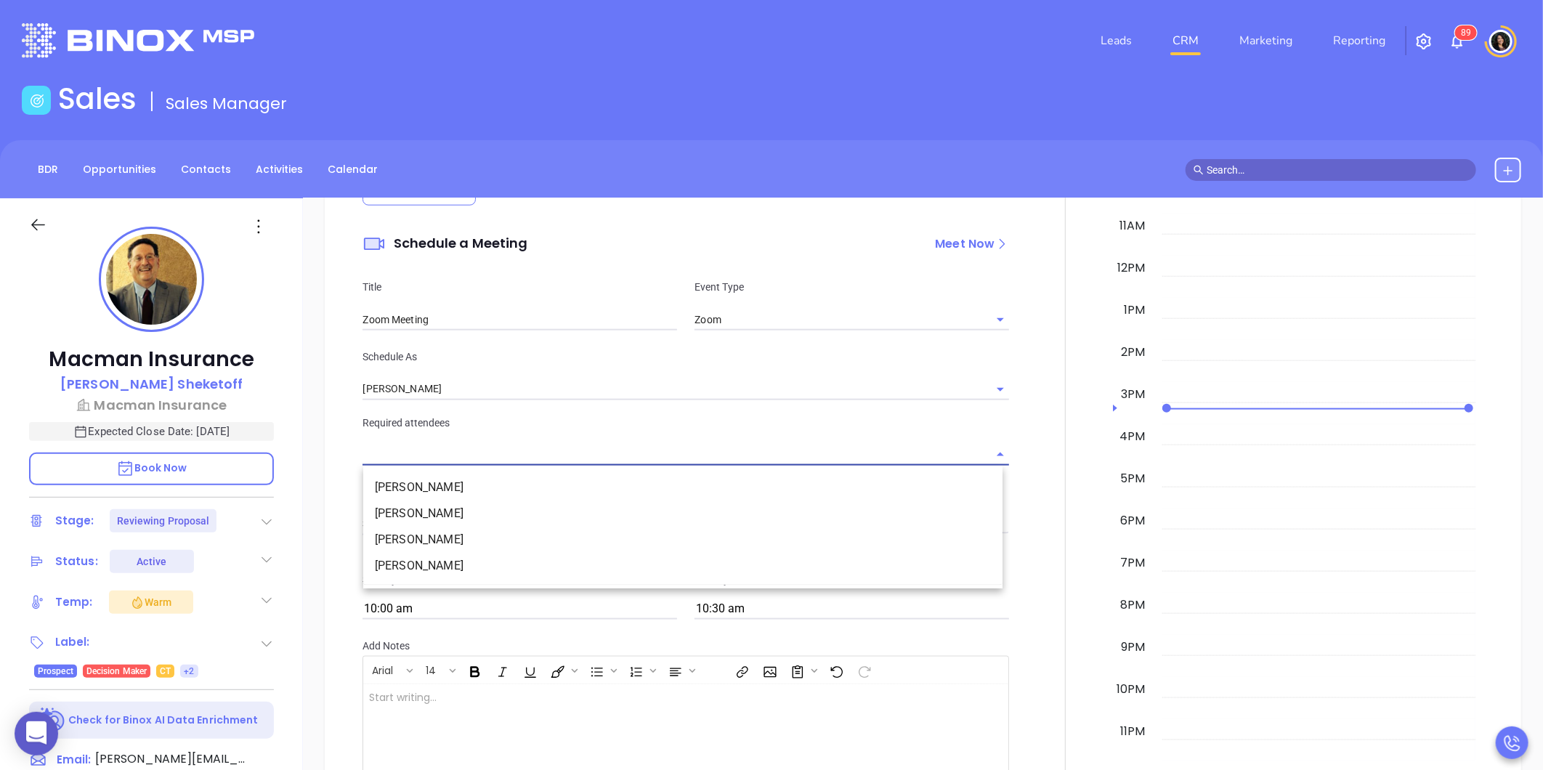
click at [470, 455] on input "text" at bounding box center [675, 455] width 625 height 21
click at [459, 479] on li "Alan Sheketoff" at bounding box center [682, 487] width 639 height 26
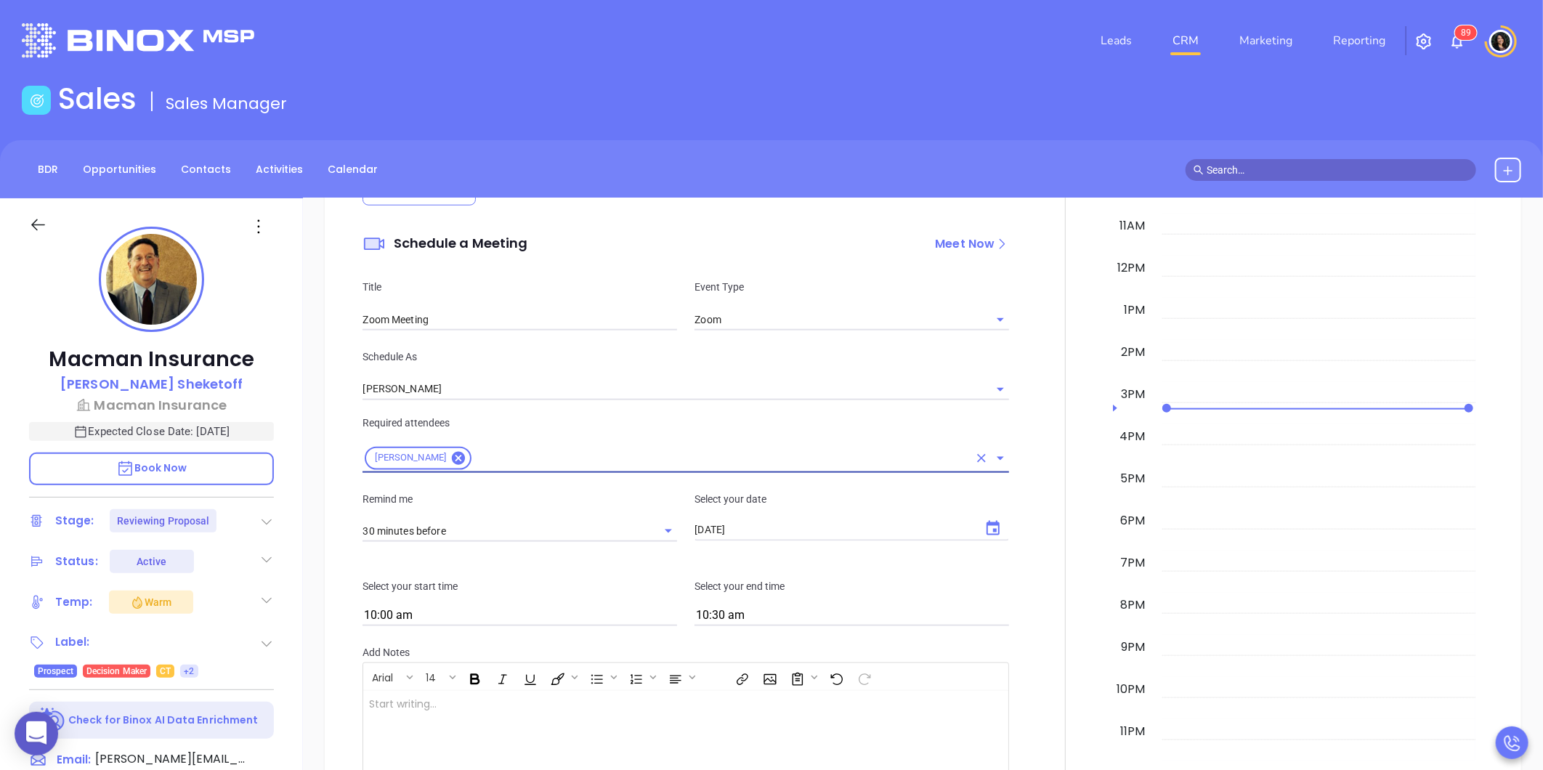
click at [758, 535] on input "[DATE]" at bounding box center [834, 529] width 278 height 15
click at [989, 531] on icon "Choose date, selected date is Sep 4, 2025" at bounding box center [993, 528] width 13 height 15
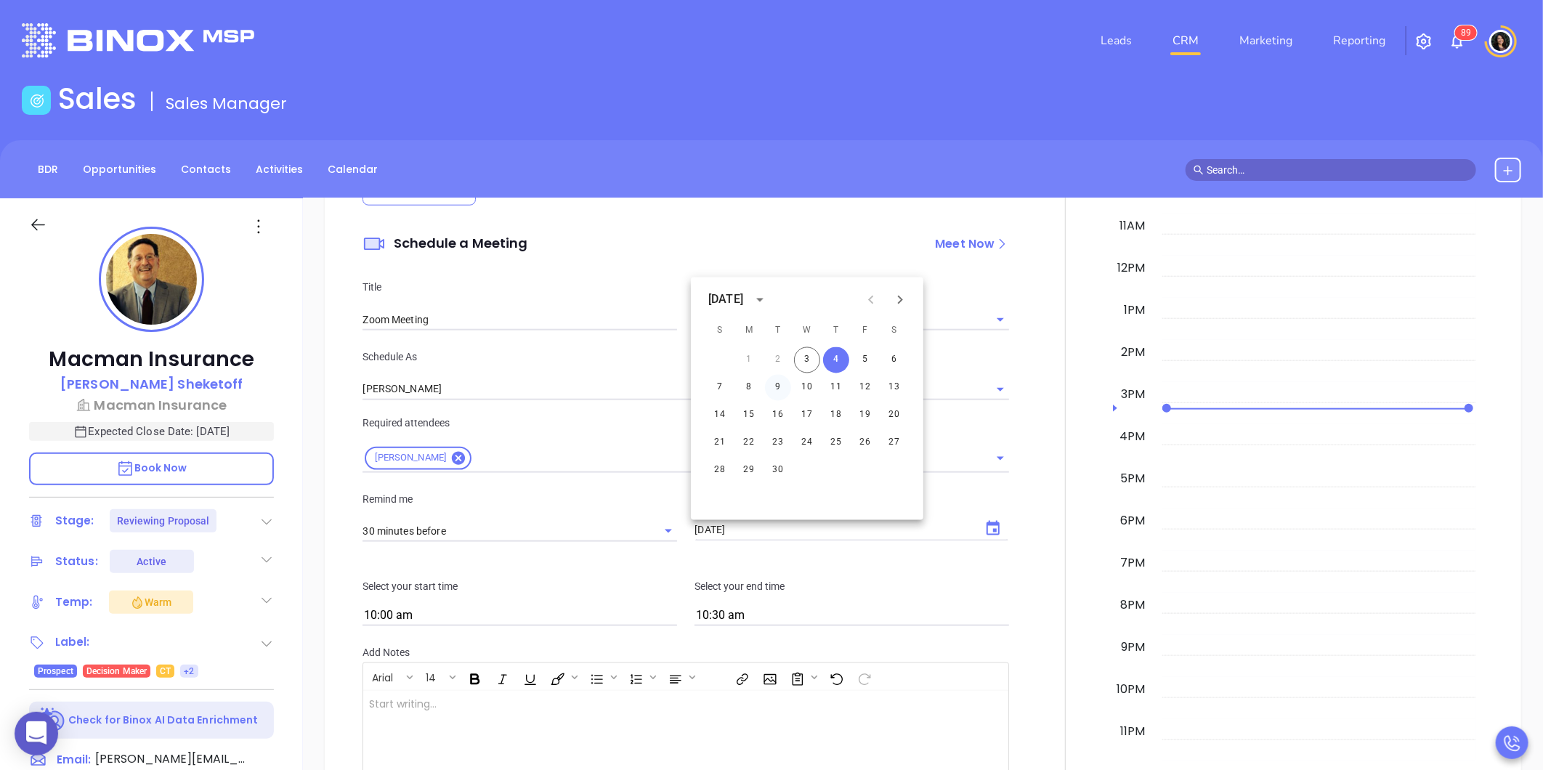
click at [779, 382] on button "9" at bounding box center [778, 388] width 26 height 26
type input "[DATE]"
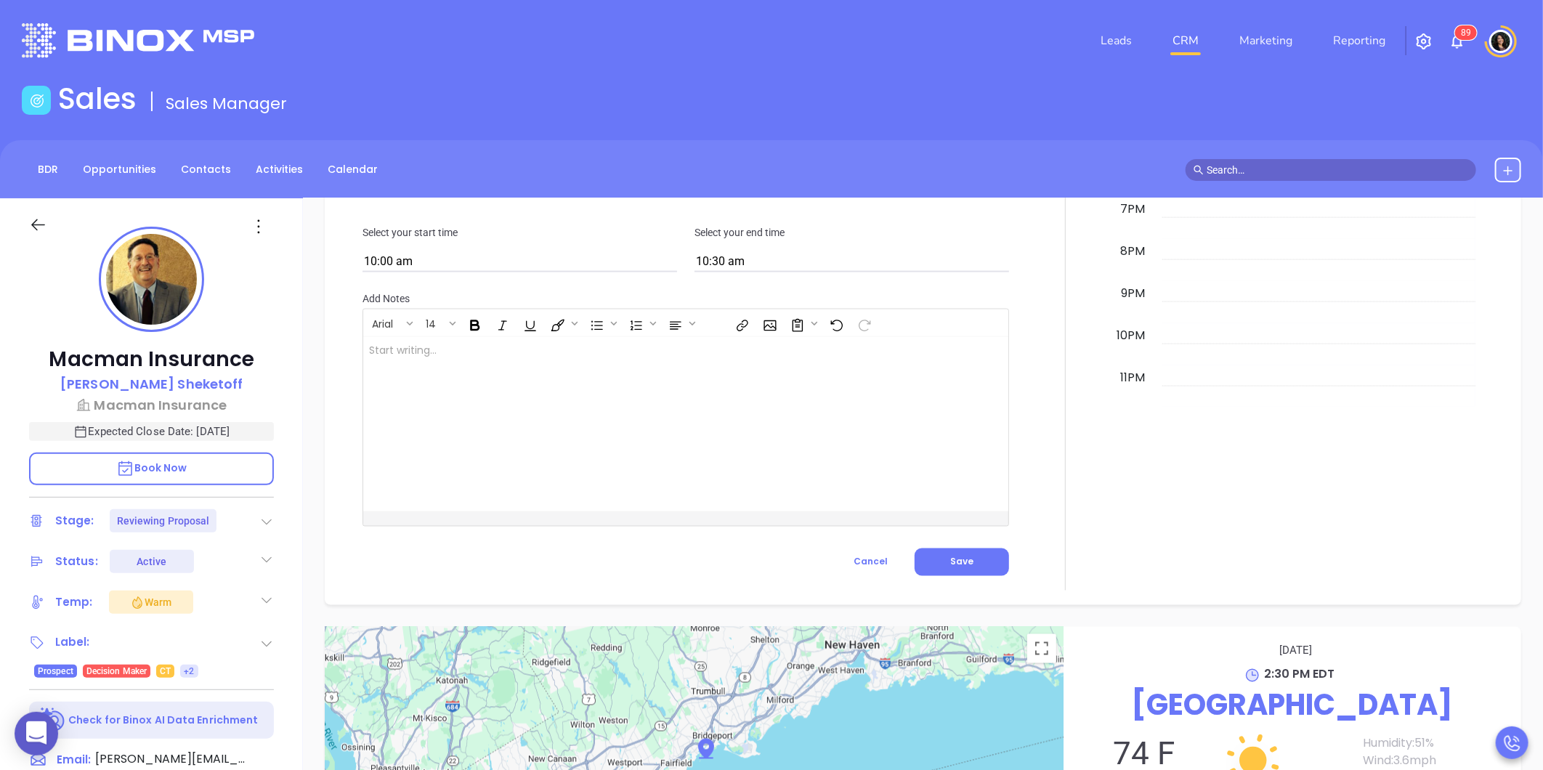
scroll to position [1453, 0]
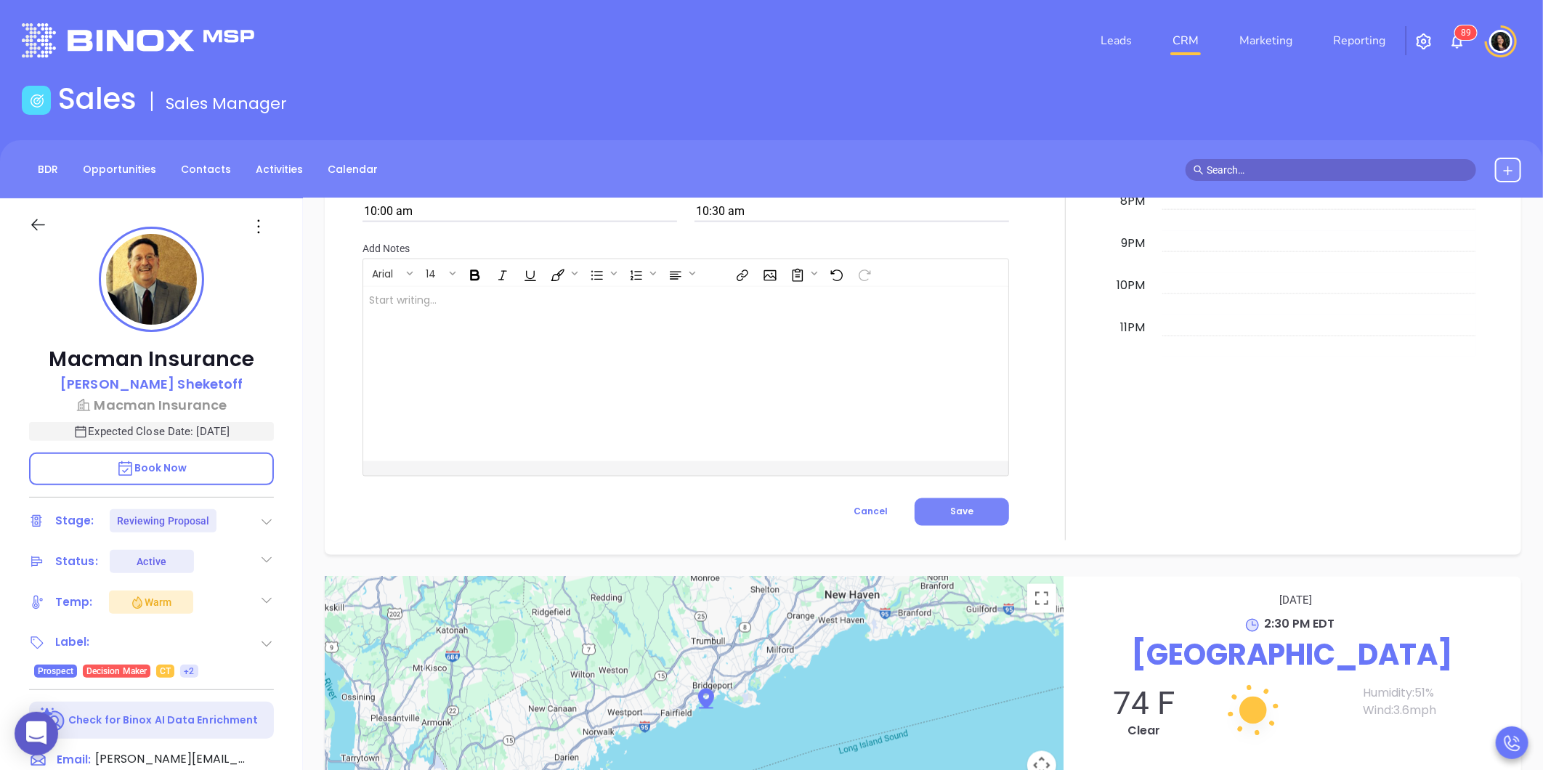
click at [963, 516] on span "Save" at bounding box center [961, 512] width 23 height 12
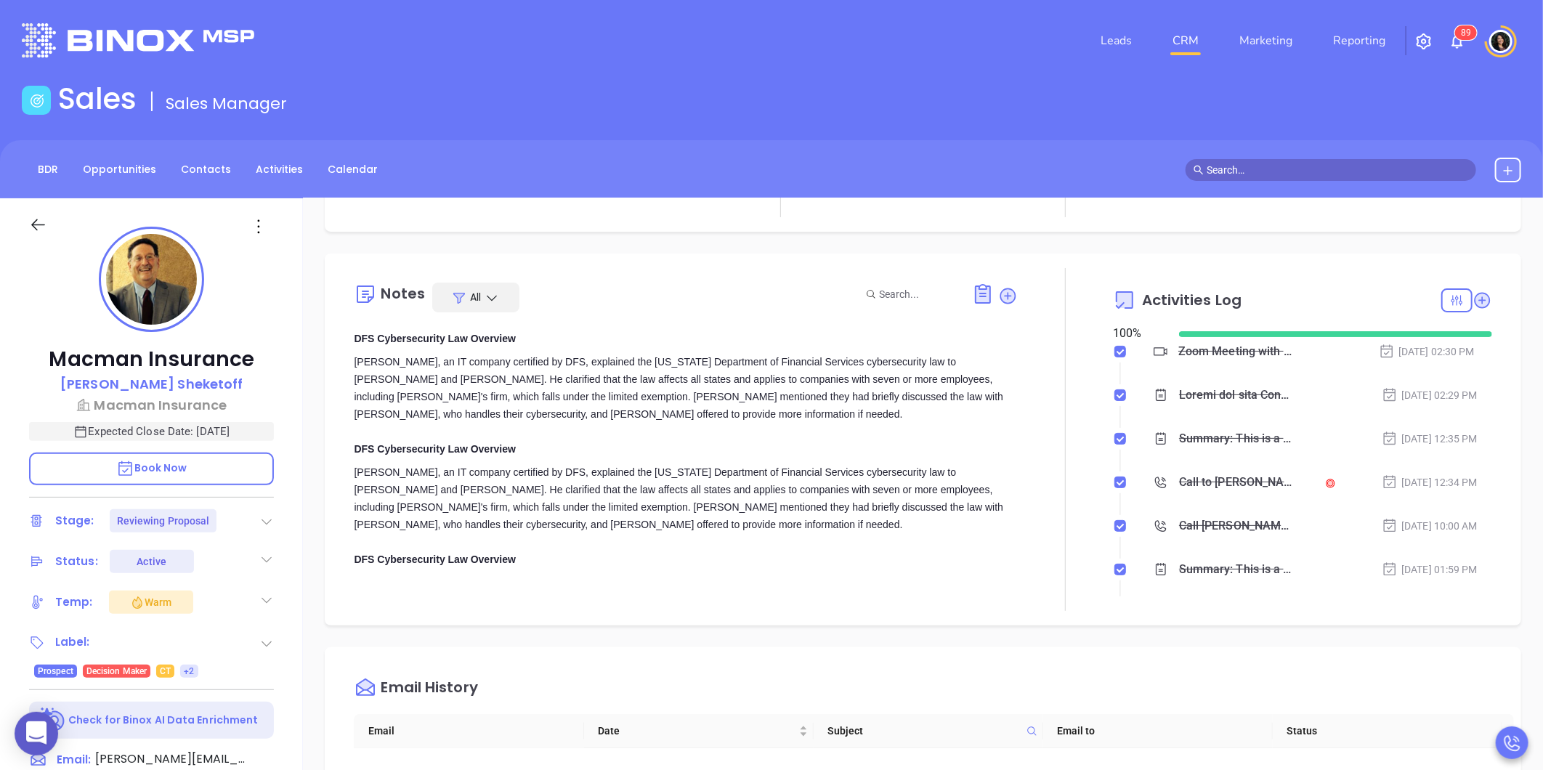
scroll to position [81, 0]
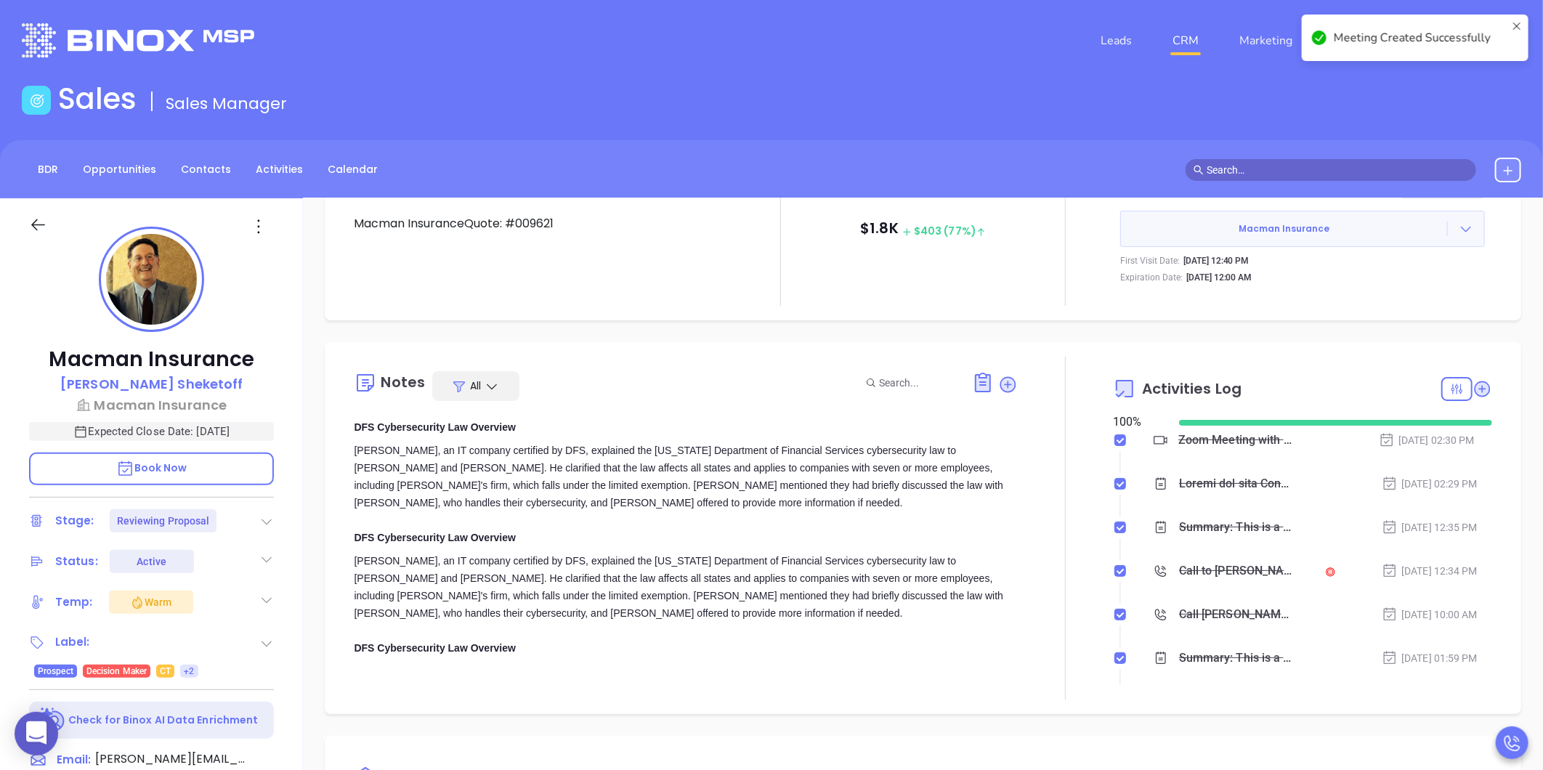
type input "Meeting"
checkbox input "false"
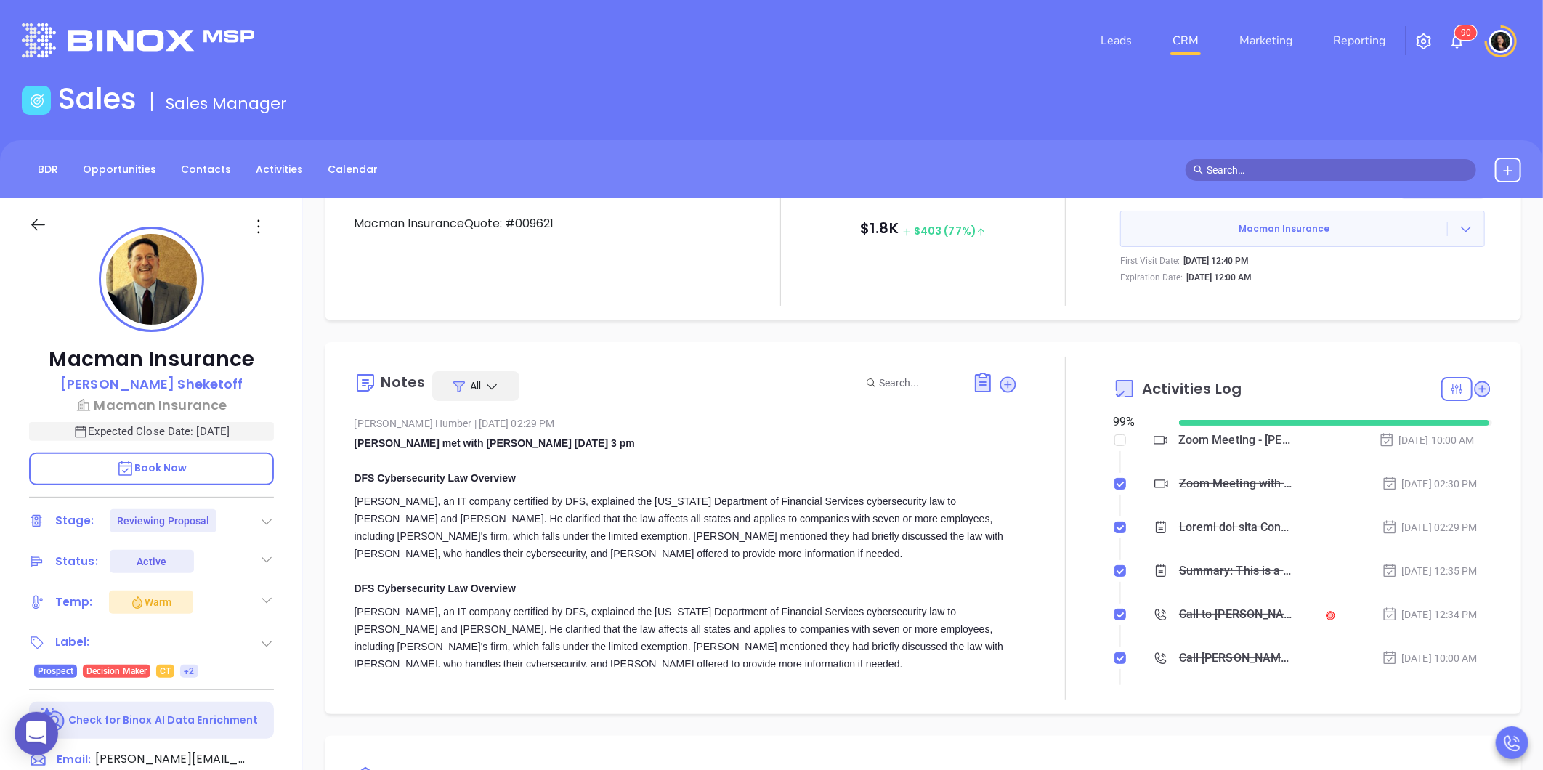
scroll to position [0, 0]
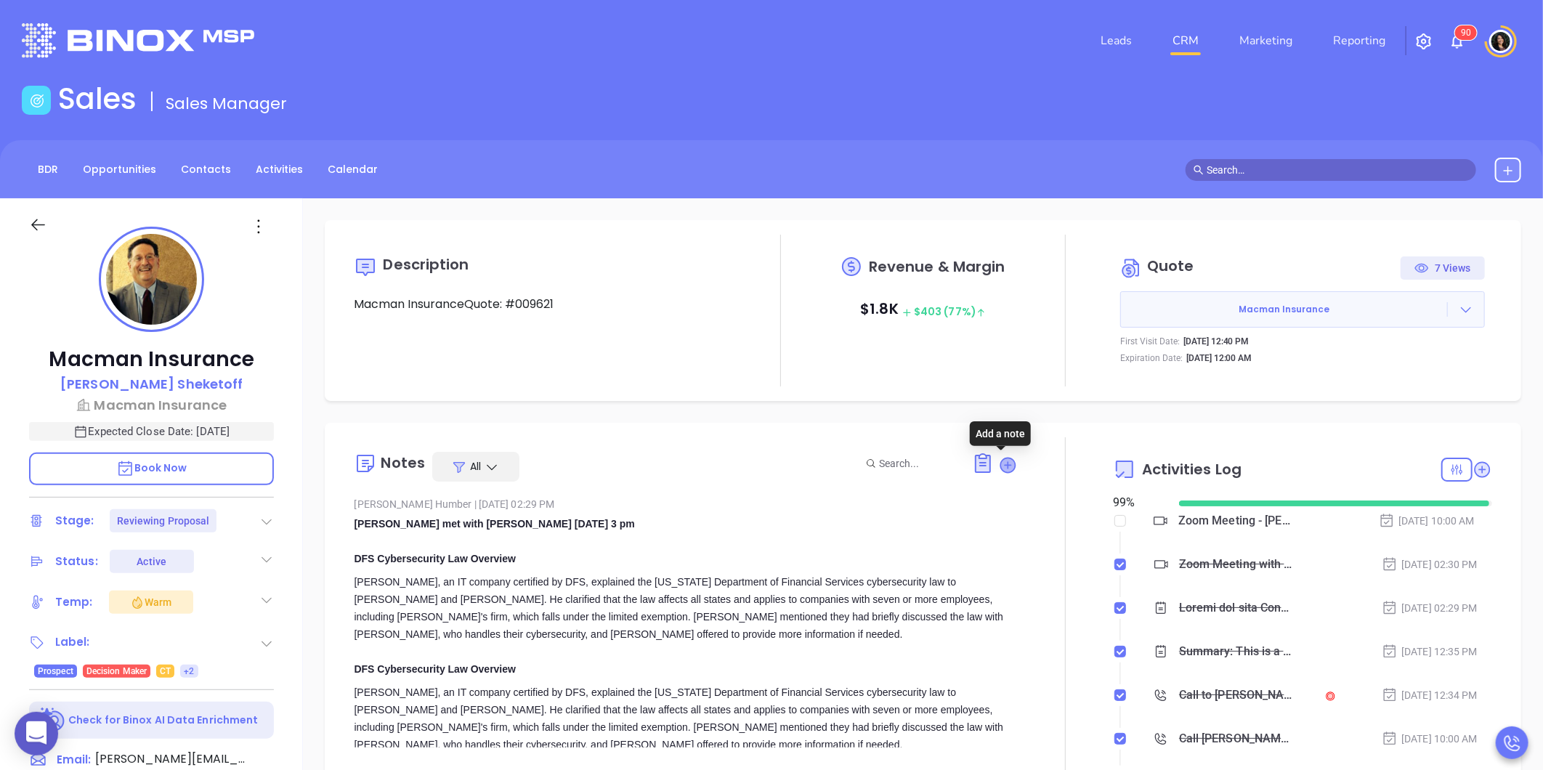
click at [1005, 466] on icon at bounding box center [1008, 465] width 15 height 15
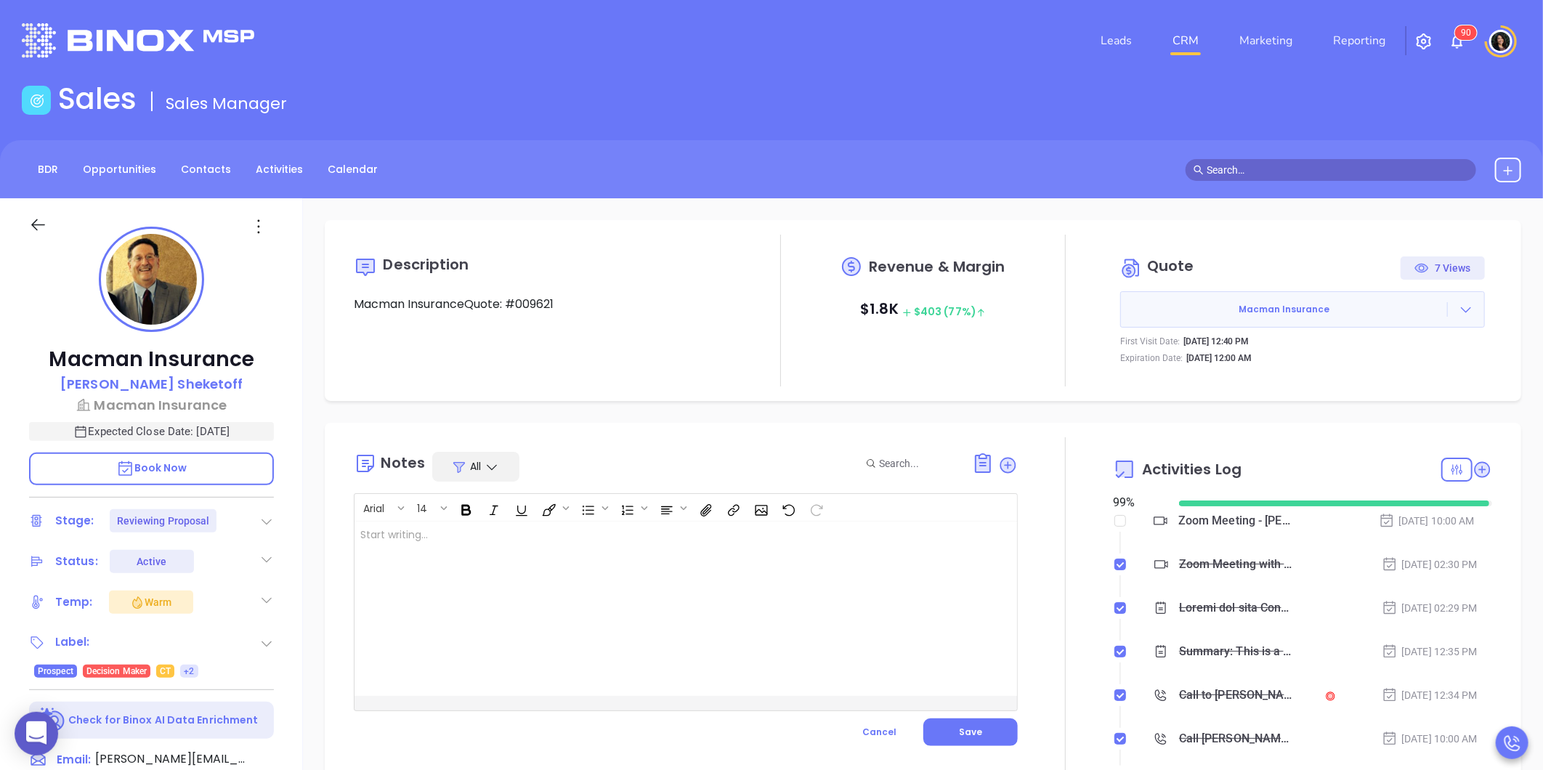
click at [758, 549] on div at bounding box center [663, 609] width 616 height 174
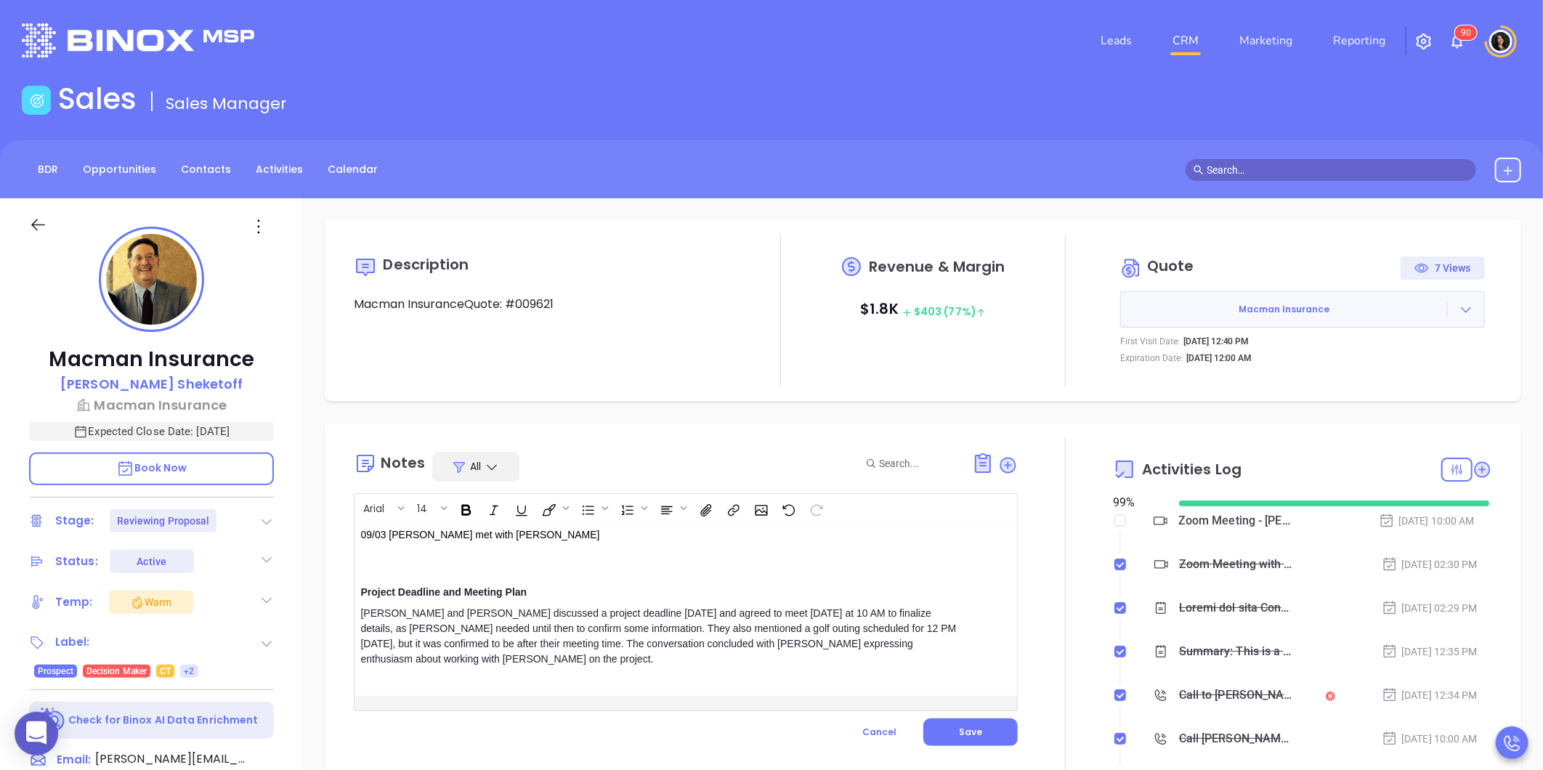
click at [758, 549] on p "09/03 Walter met with Alan" at bounding box center [662, 550] width 604 height 46
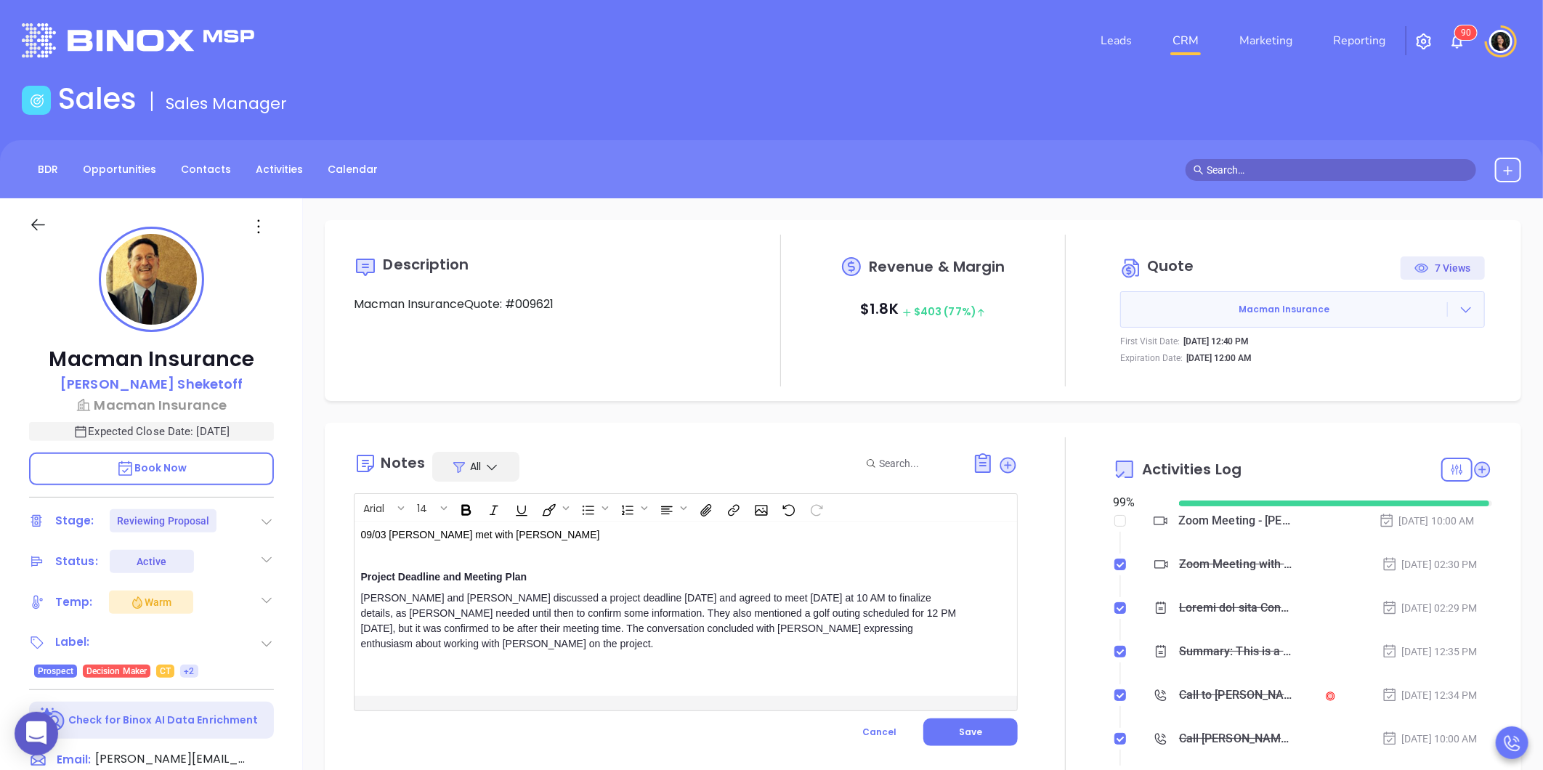
click at [454, 657] on div "09/03 Walter met with Alan Project Deadline and Meeting Plan Walter and Alan di…" at bounding box center [663, 609] width 616 height 174
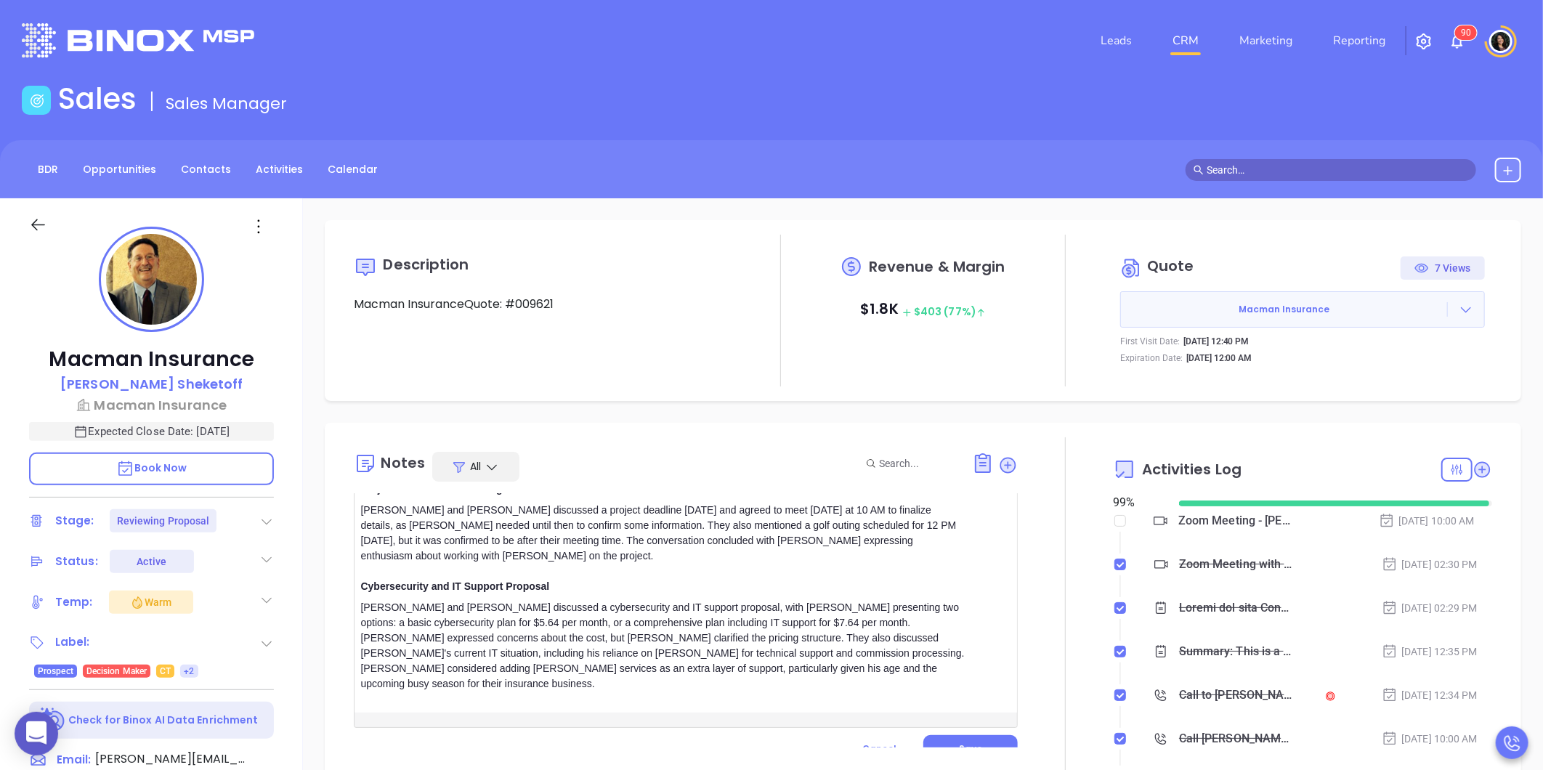
scroll to position [161, 0]
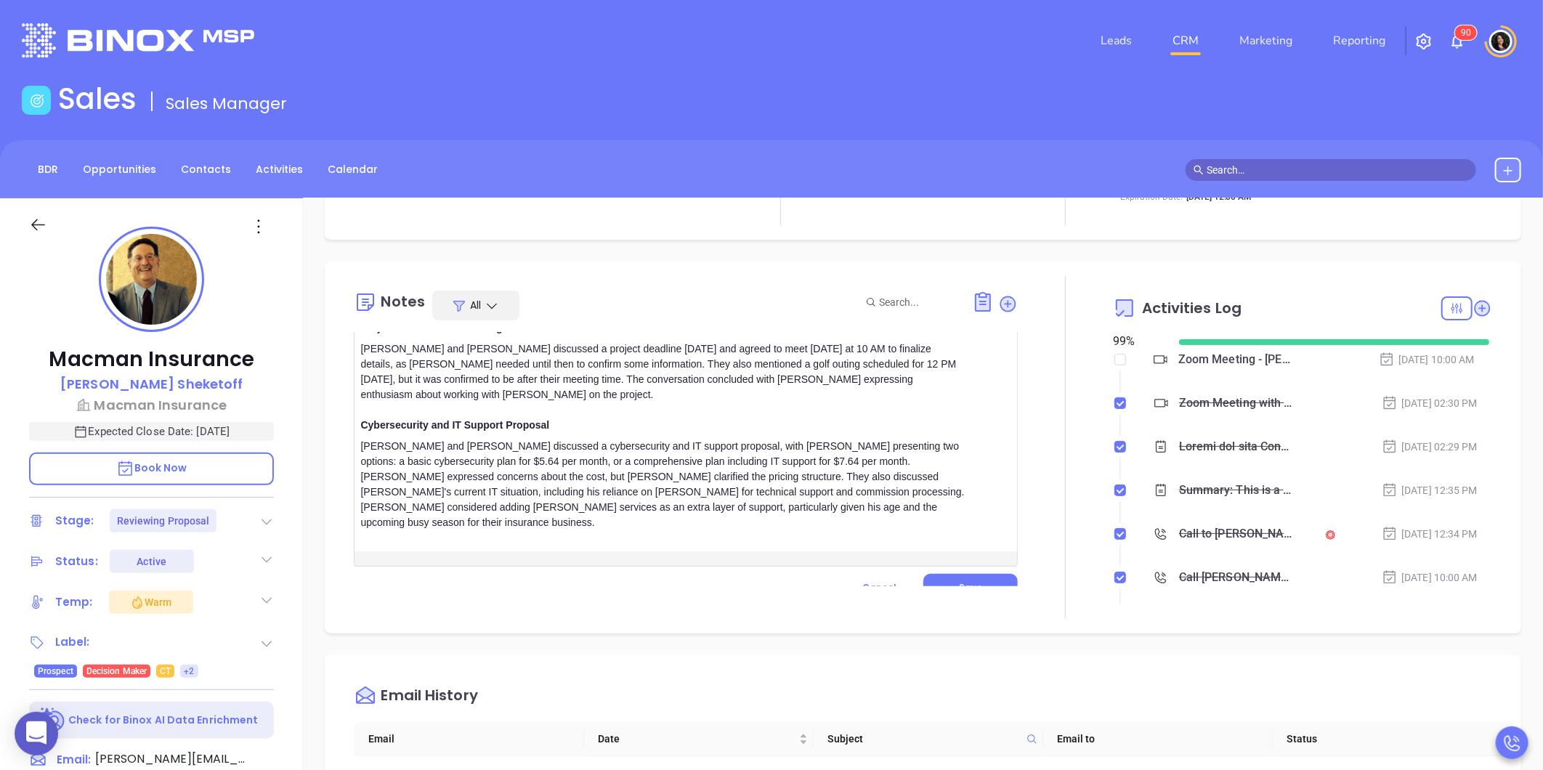
click at [722, 513] on div "Alan and Walter discussed a cybersecurity and IT support proposal, with Walter …" at bounding box center [662, 485] width 604 height 92
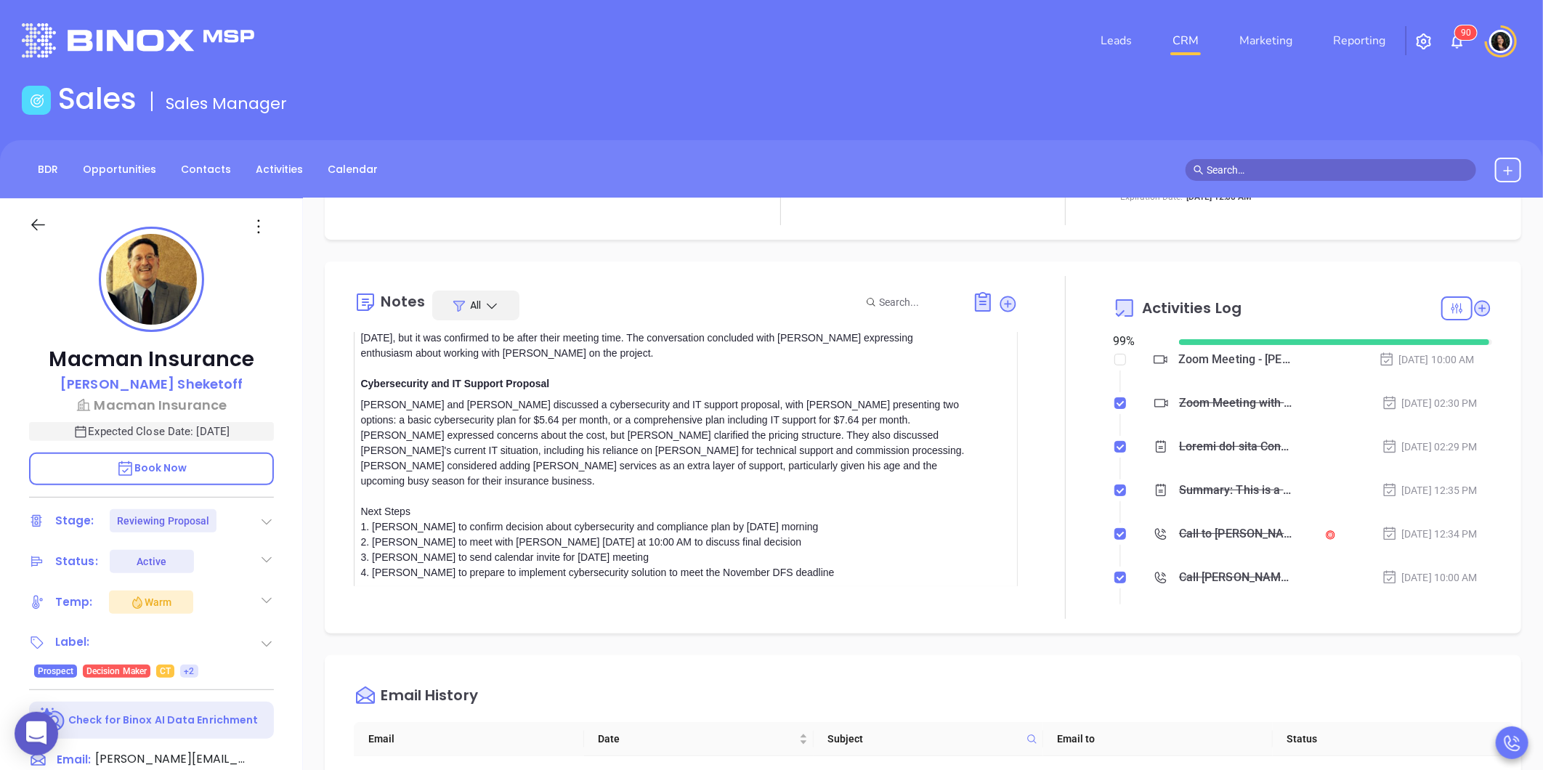
scroll to position [169, 0]
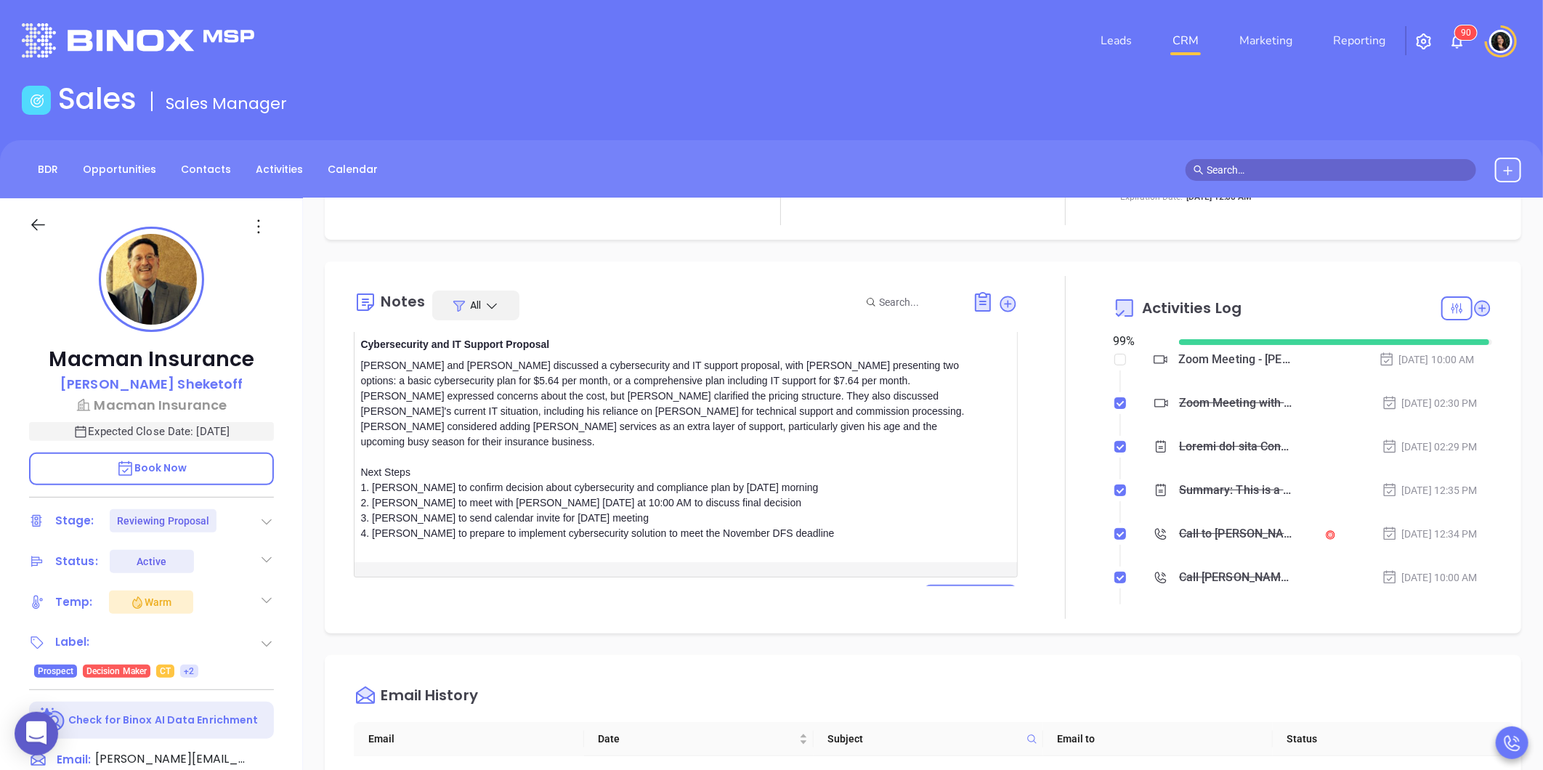
click at [959, 592] on span "Save" at bounding box center [970, 598] width 23 height 12
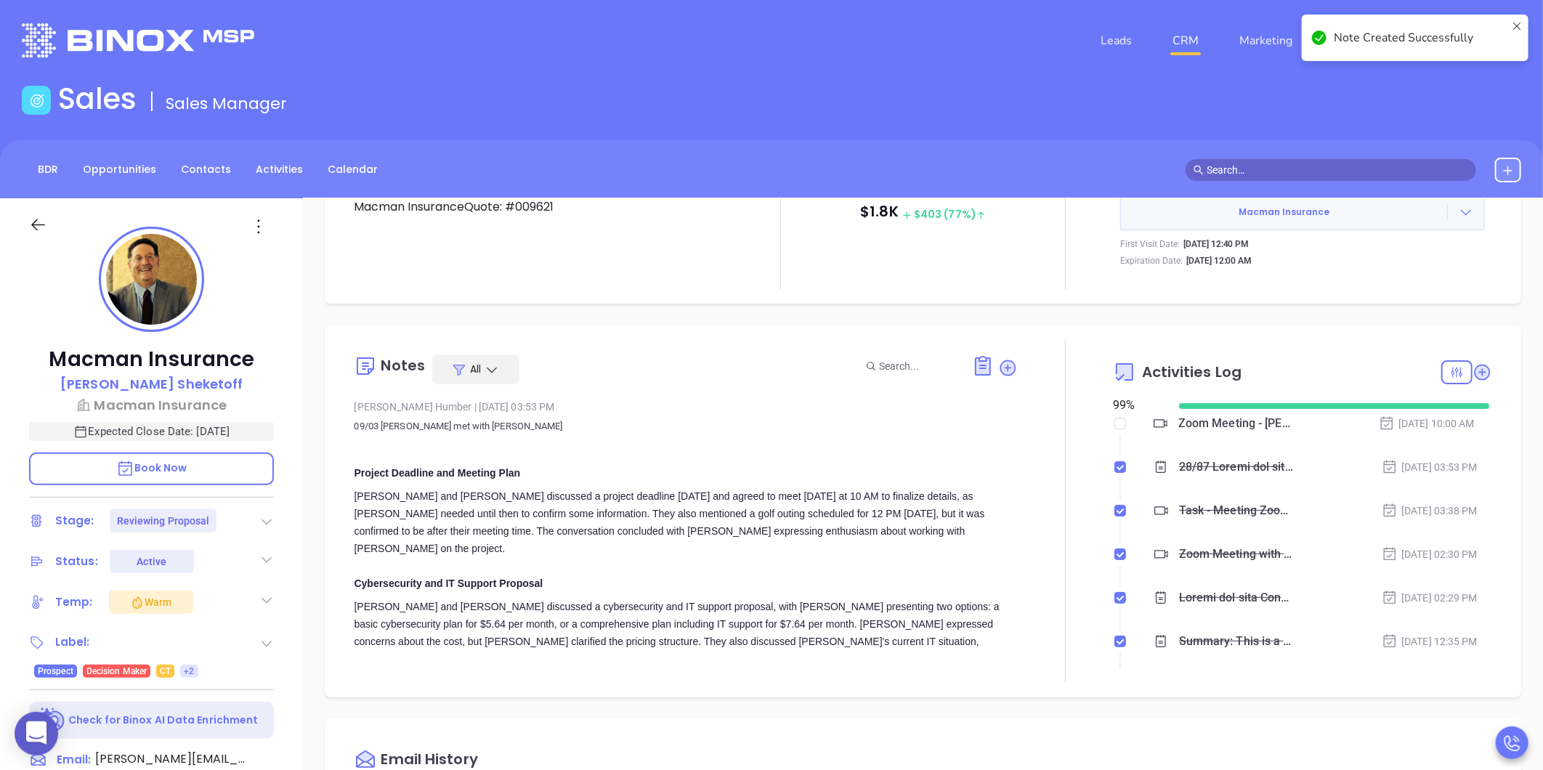
scroll to position [0, 0]
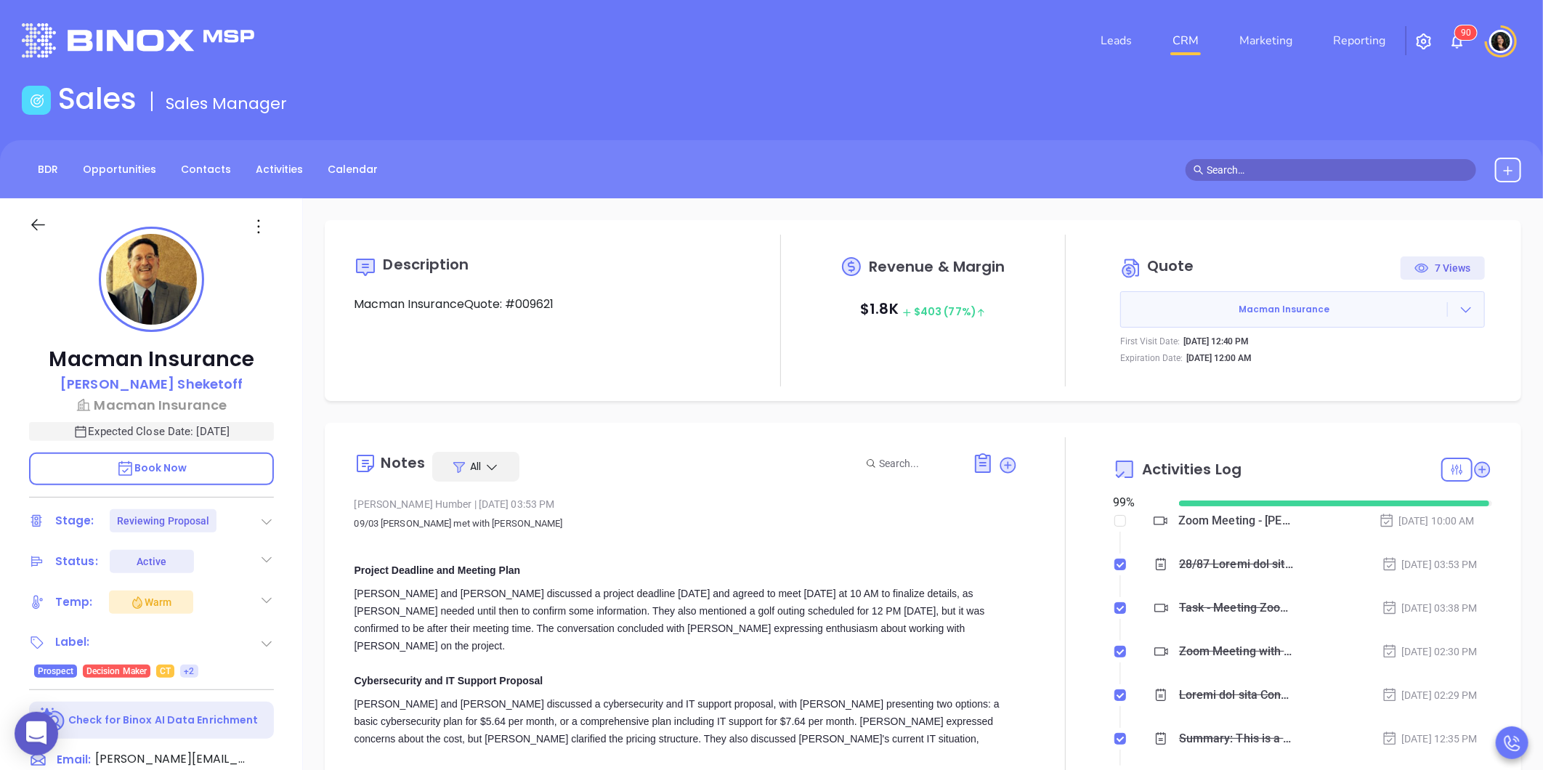
click at [1189, 41] on link "CRM" at bounding box center [1186, 40] width 38 height 29
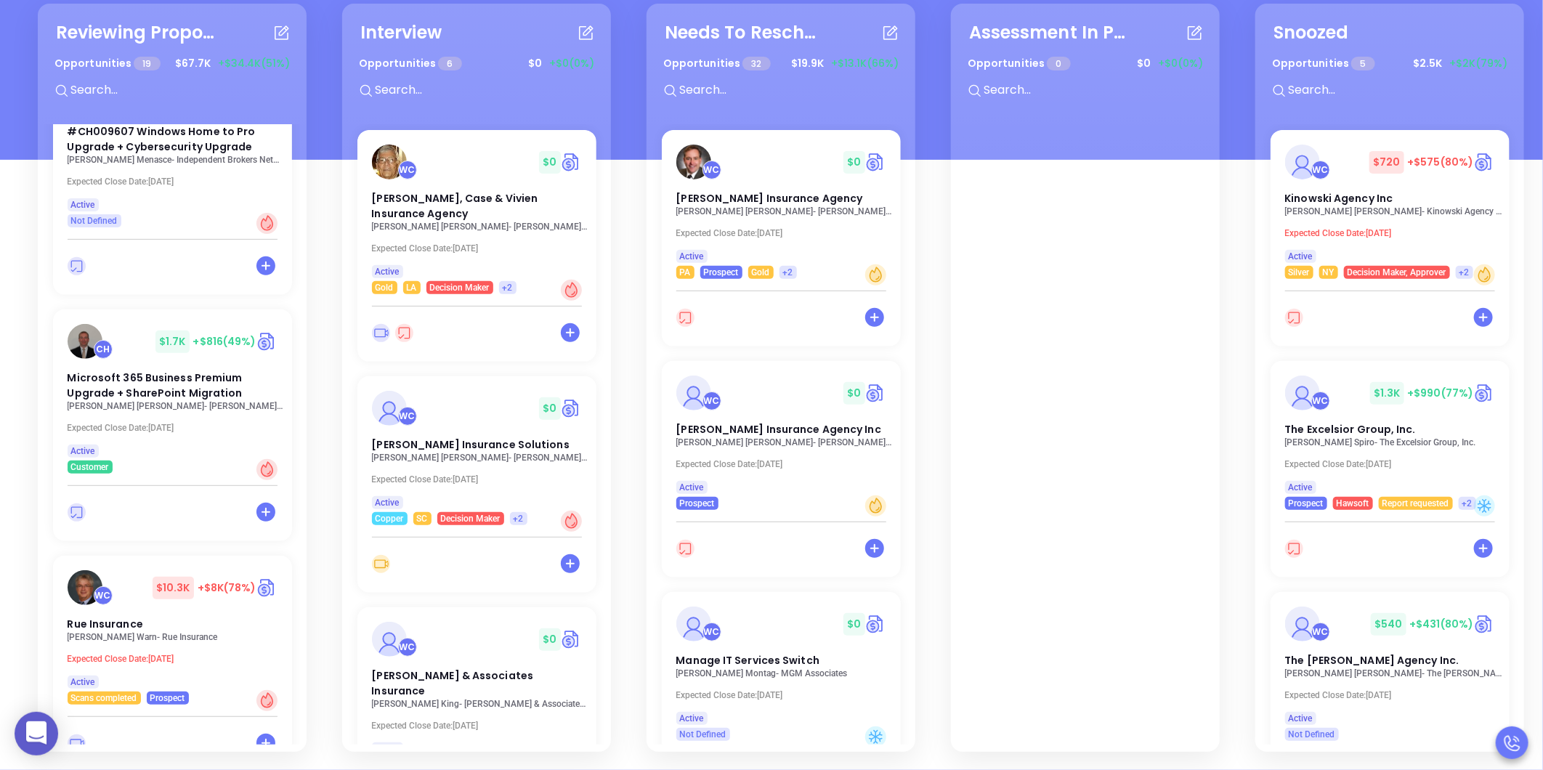
scroll to position [3912, 0]
click at [111, 619] on span "Rue Insurance" at bounding box center [103, 626] width 78 height 15
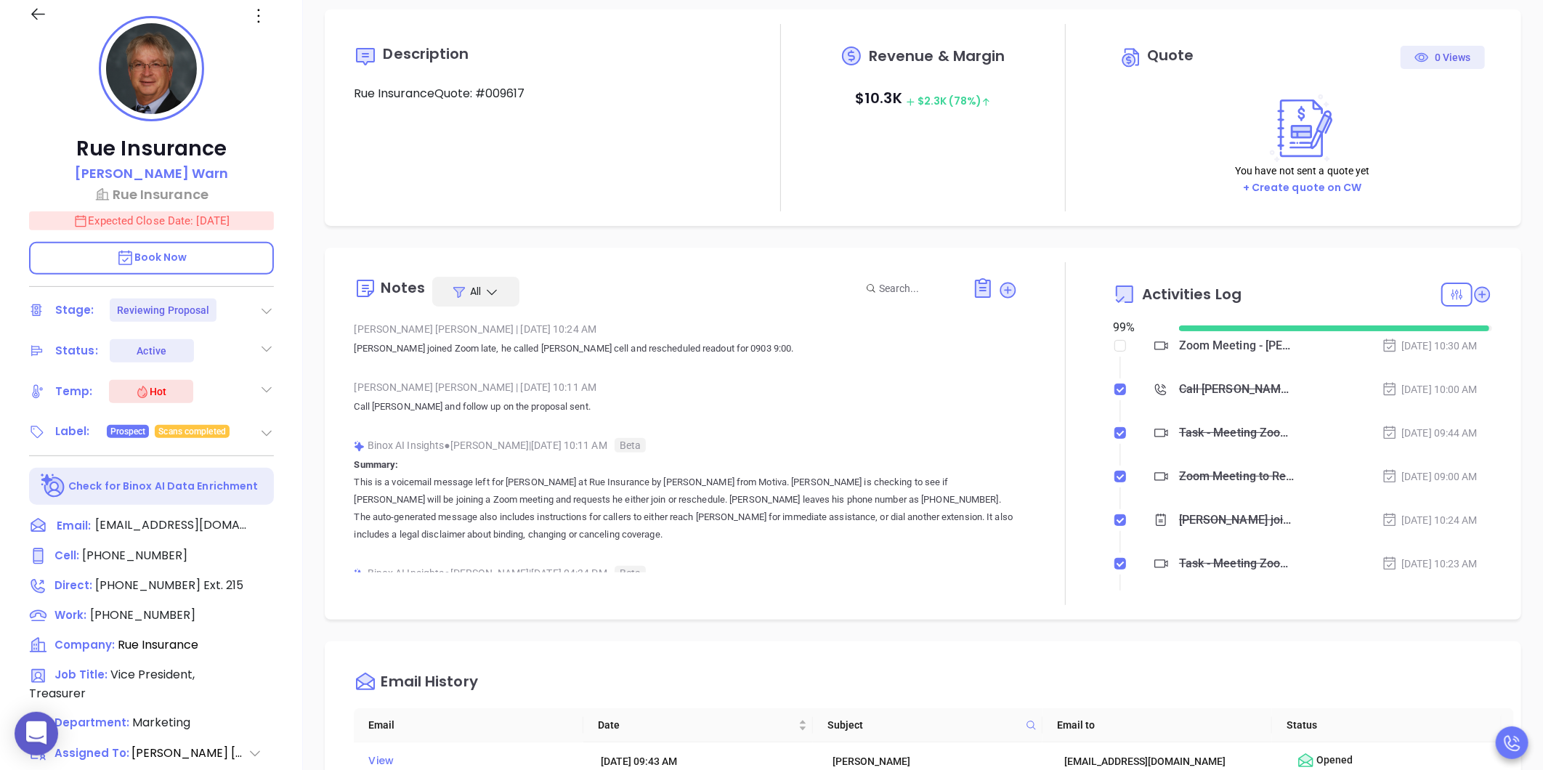
type input "[PERSON_NAME]"
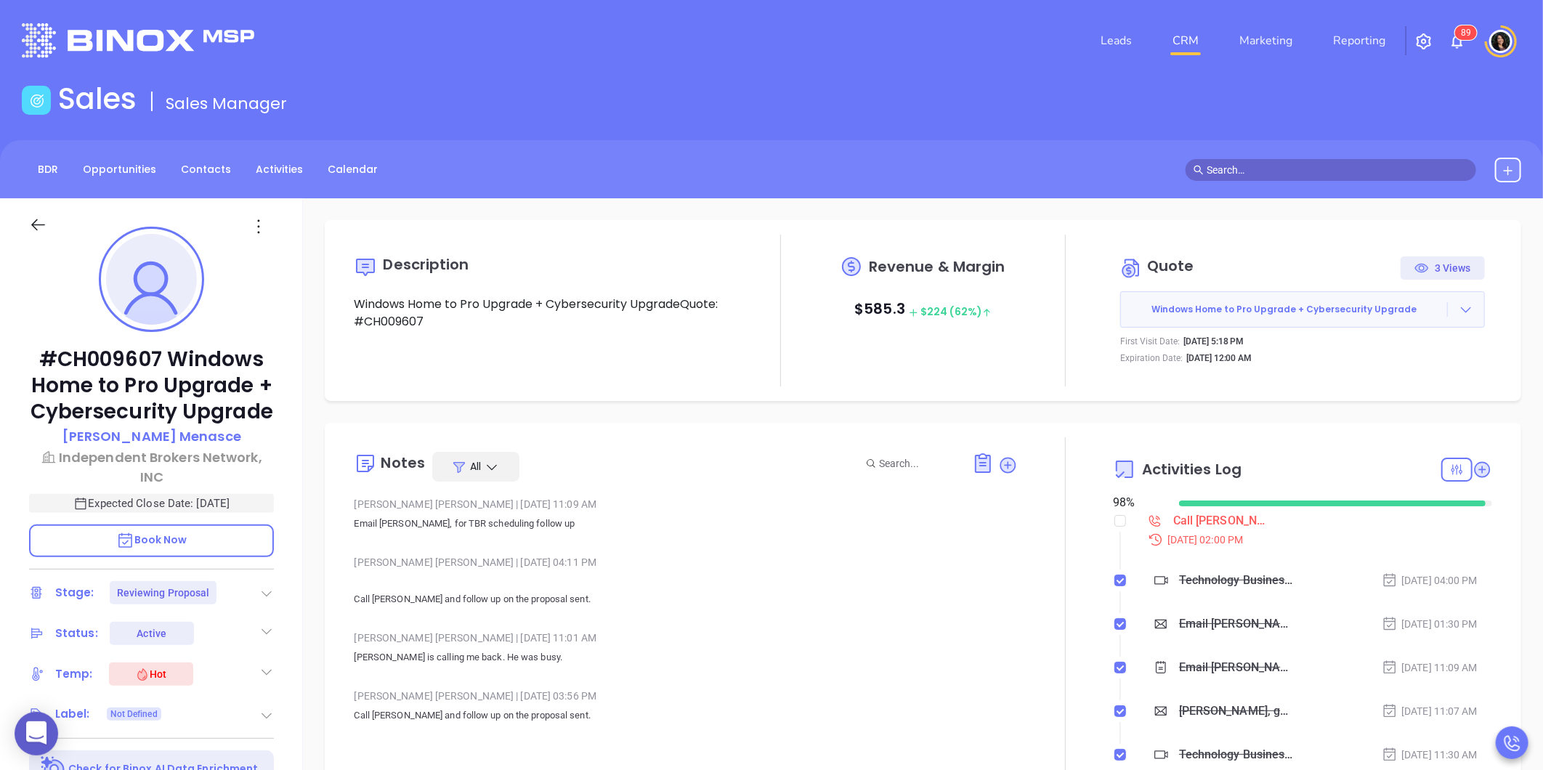
scroll to position [422, 0]
click at [1459, 309] on icon at bounding box center [1466, 309] width 15 height 15
click at [1354, 378] on link "View Order [PERSON_NAME]" at bounding box center [1386, 376] width 150 height 15
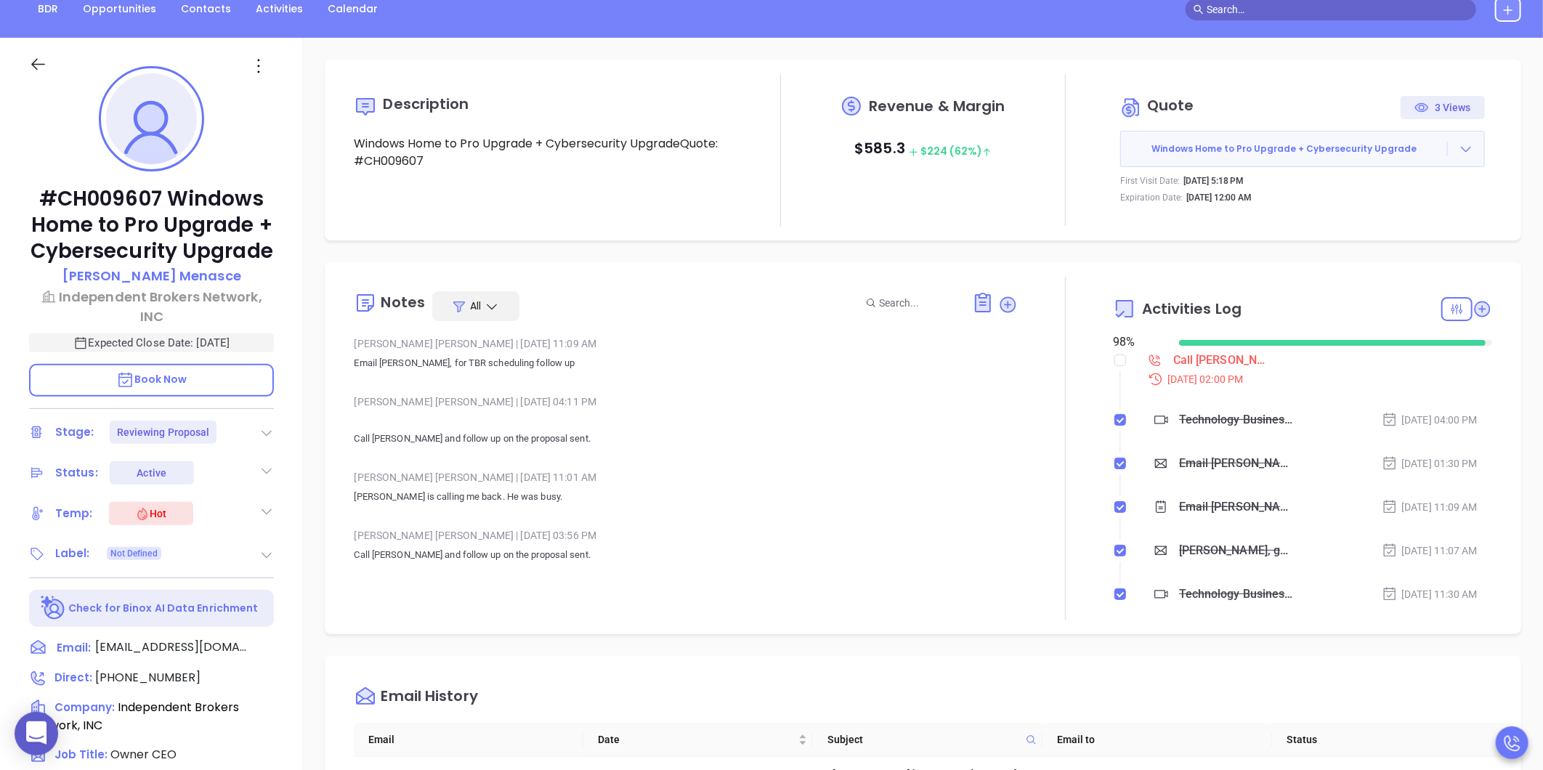
scroll to position [161, 0]
click at [267, 676] on icon at bounding box center [272, 677] width 21 height 21
click at [1114, 360] on input "checkbox" at bounding box center [1120, 360] width 12 height 12
checkbox input "true"
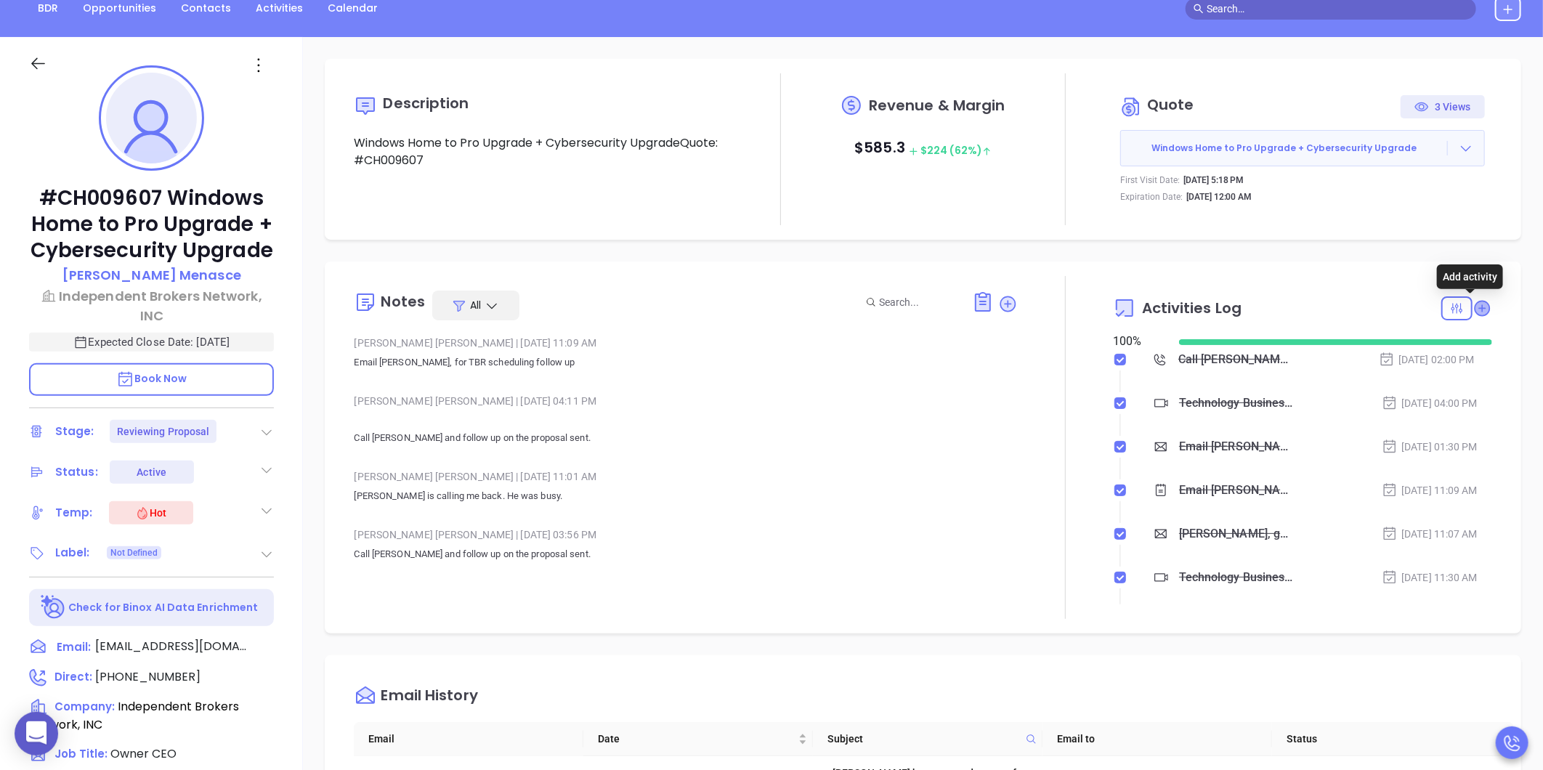
click at [1475, 309] on icon at bounding box center [1482, 308] width 15 height 15
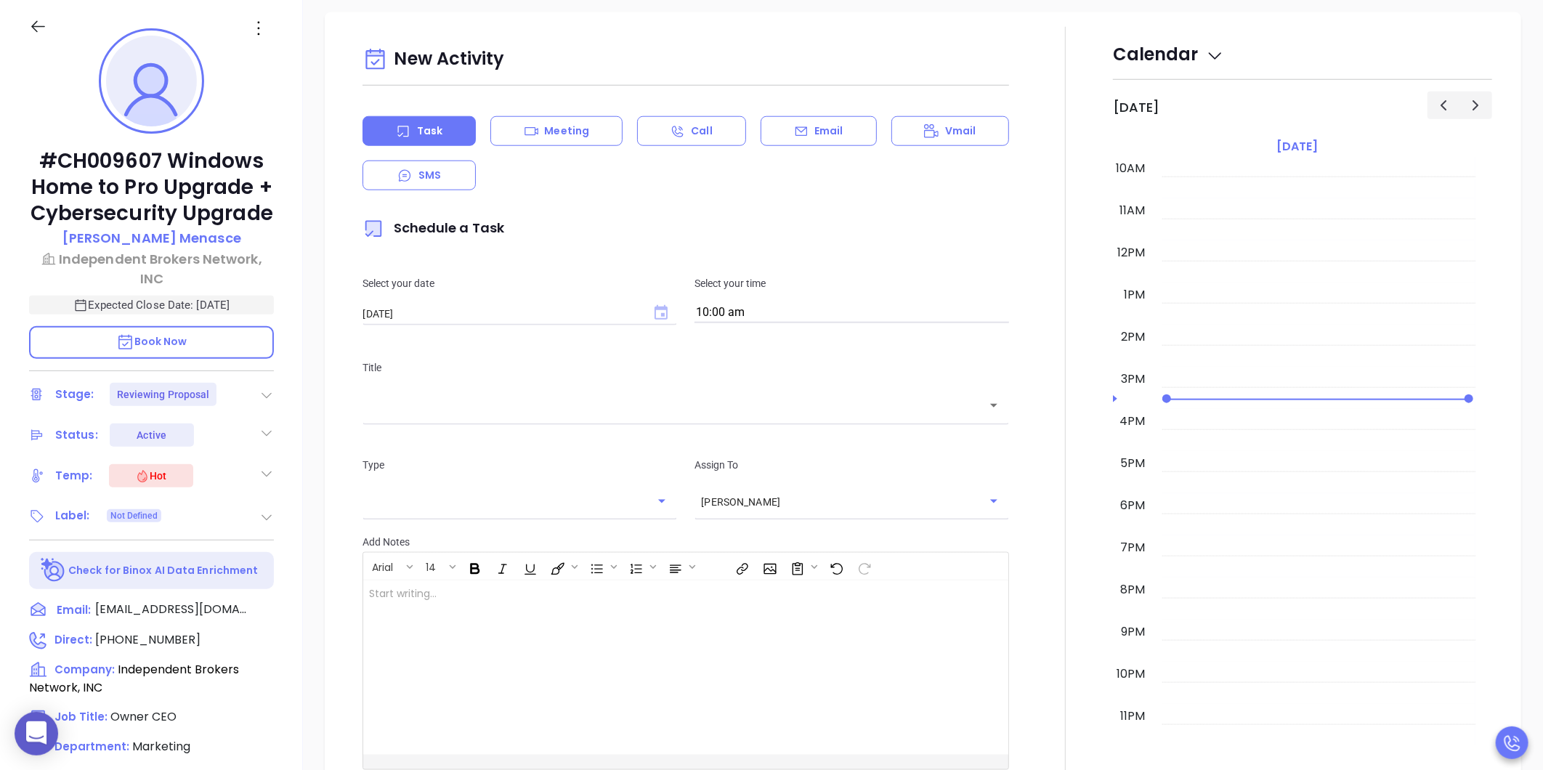
click at [655, 306] on icon "Choose date, selected date is Sep 4, 2025" at bounding box center [661, 312] width 13 height 15
click at [445, 419] on button "9" at bounding box center [450, 419] width 26 height 26
type input "09/09/2025"
click at [743, 303] on input "10:00 am" at bounding box center [852, 313] width 315 height 20
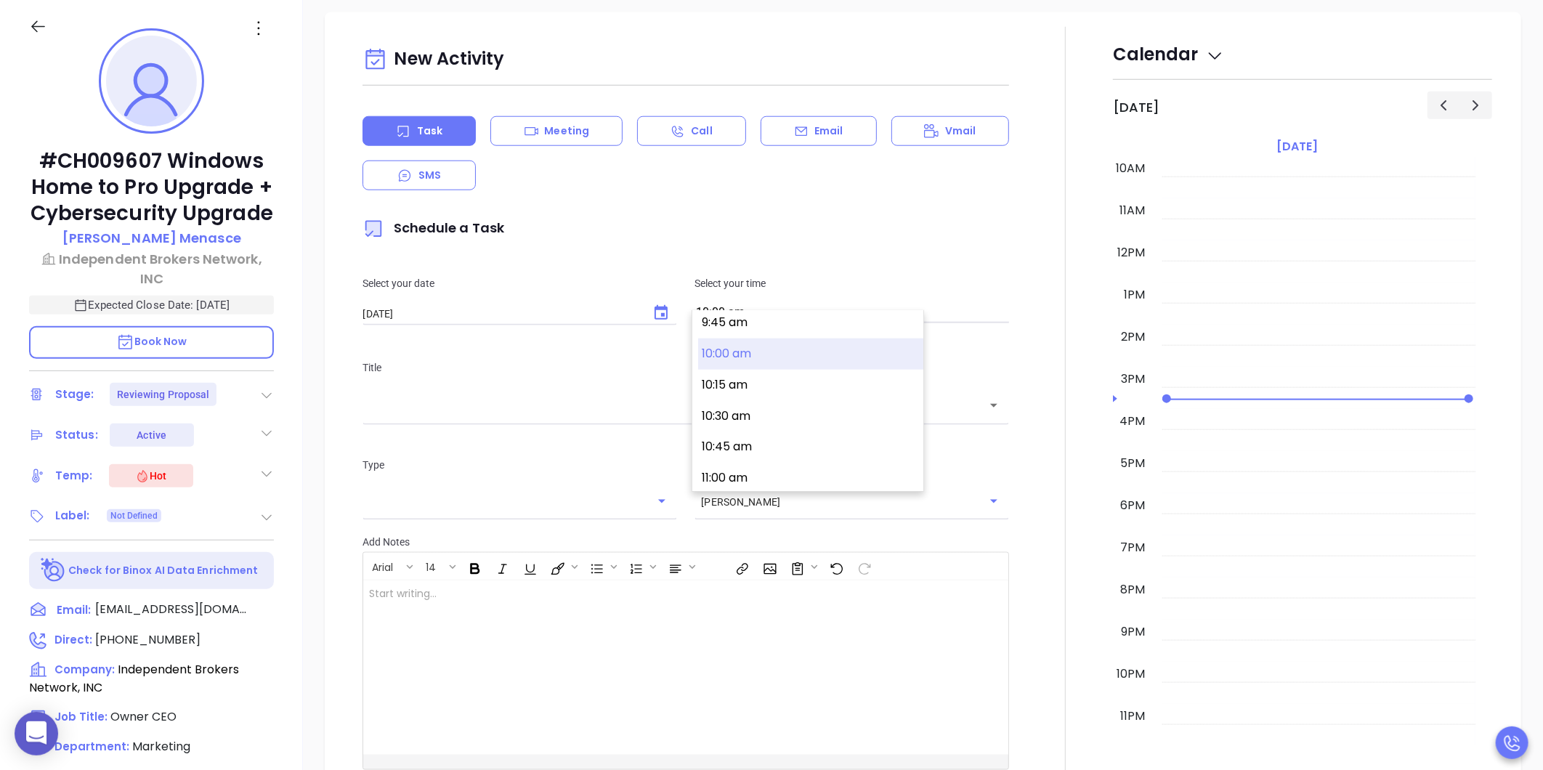
click at [747, 354] on button "10:00 am" at bounding box center [810, 354] width 225 height 31
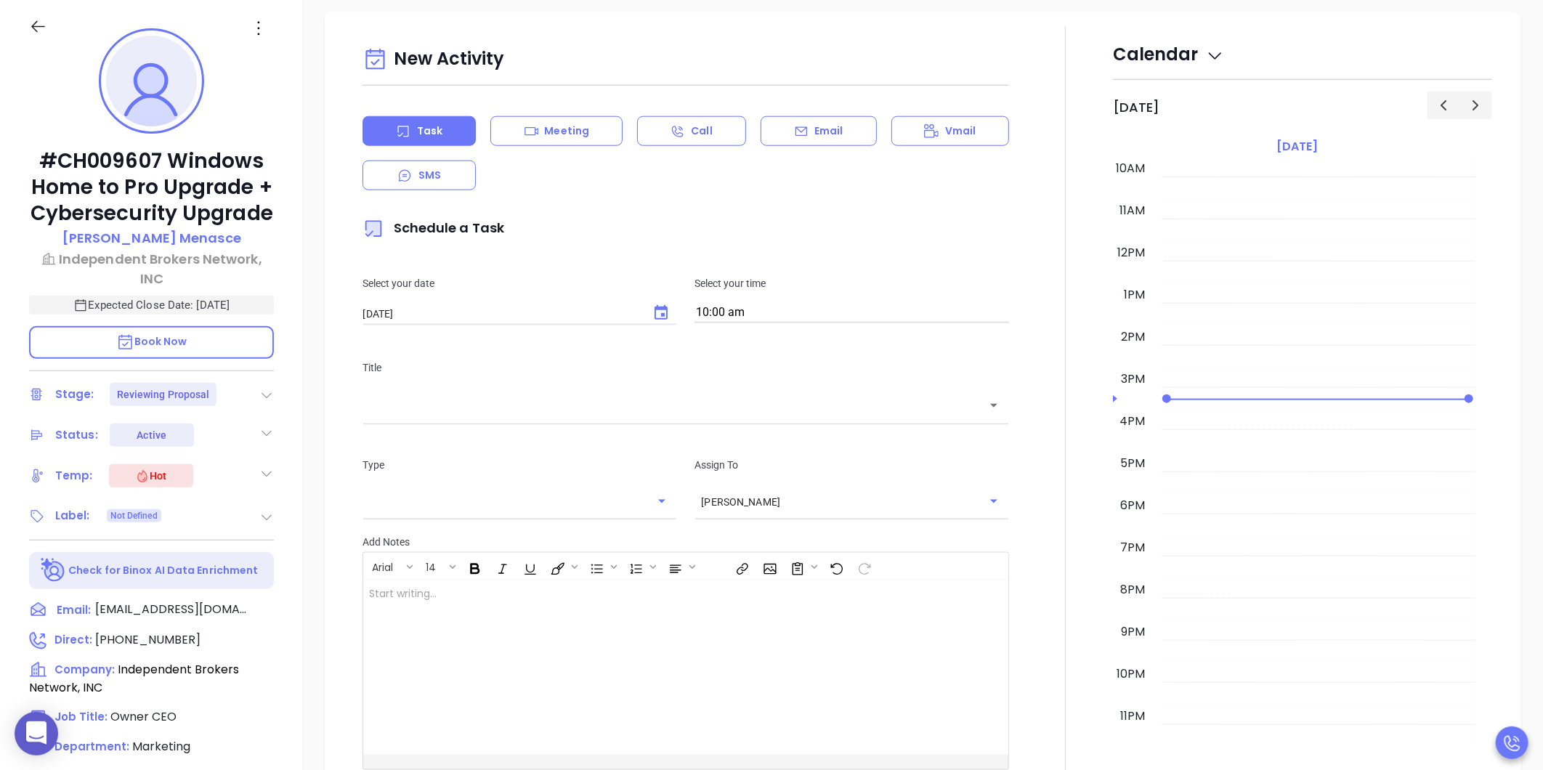
click at [672, 400] on input "text" at bounding box center [675, 405] width 612 height 17
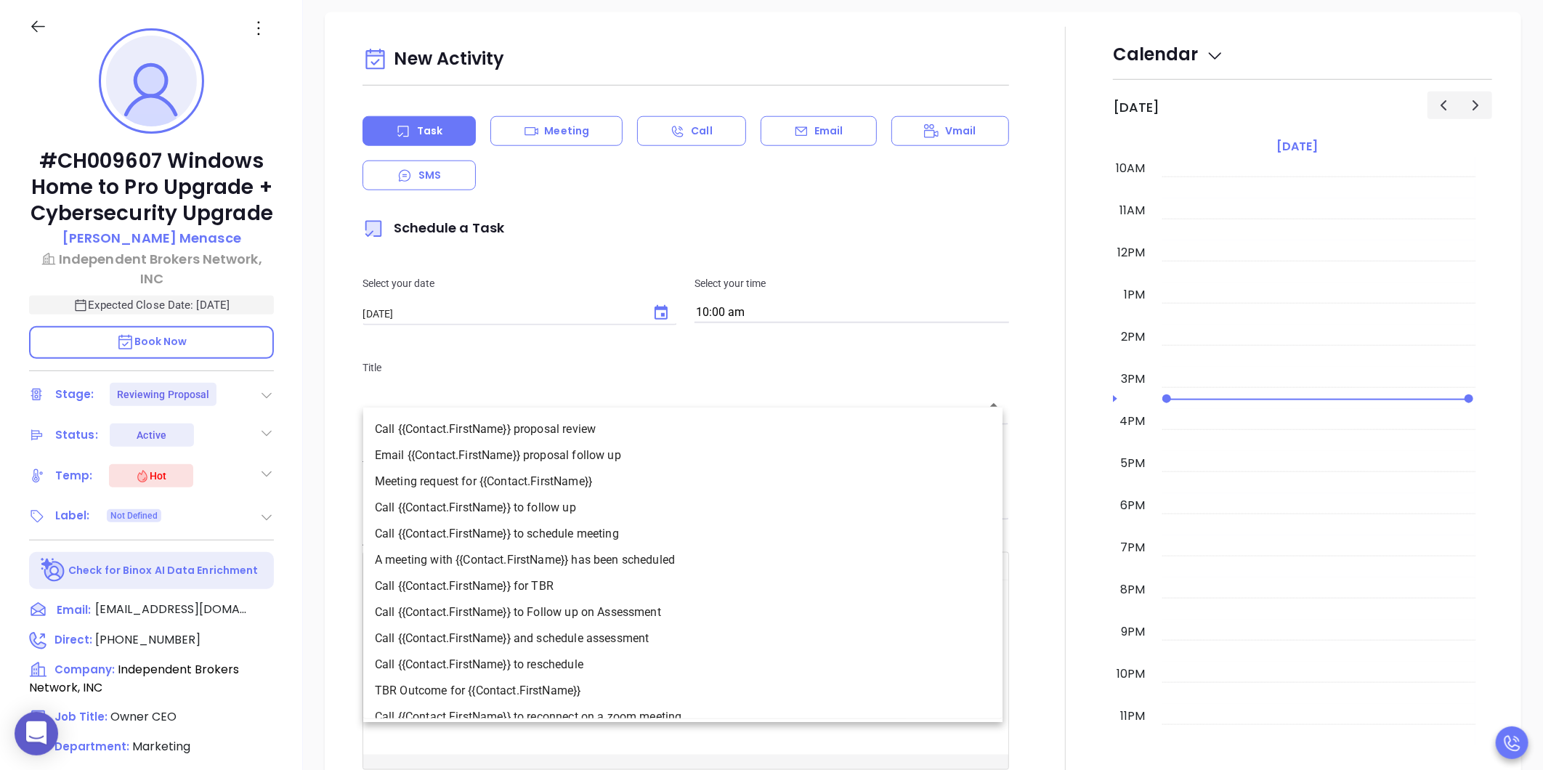
click at [583, 500] on li "Call {{Contact.FirstName}} to follow up" at bounding box center [682, 508] width 639 height 26
type input "Call George to follow up"
type input "Call"
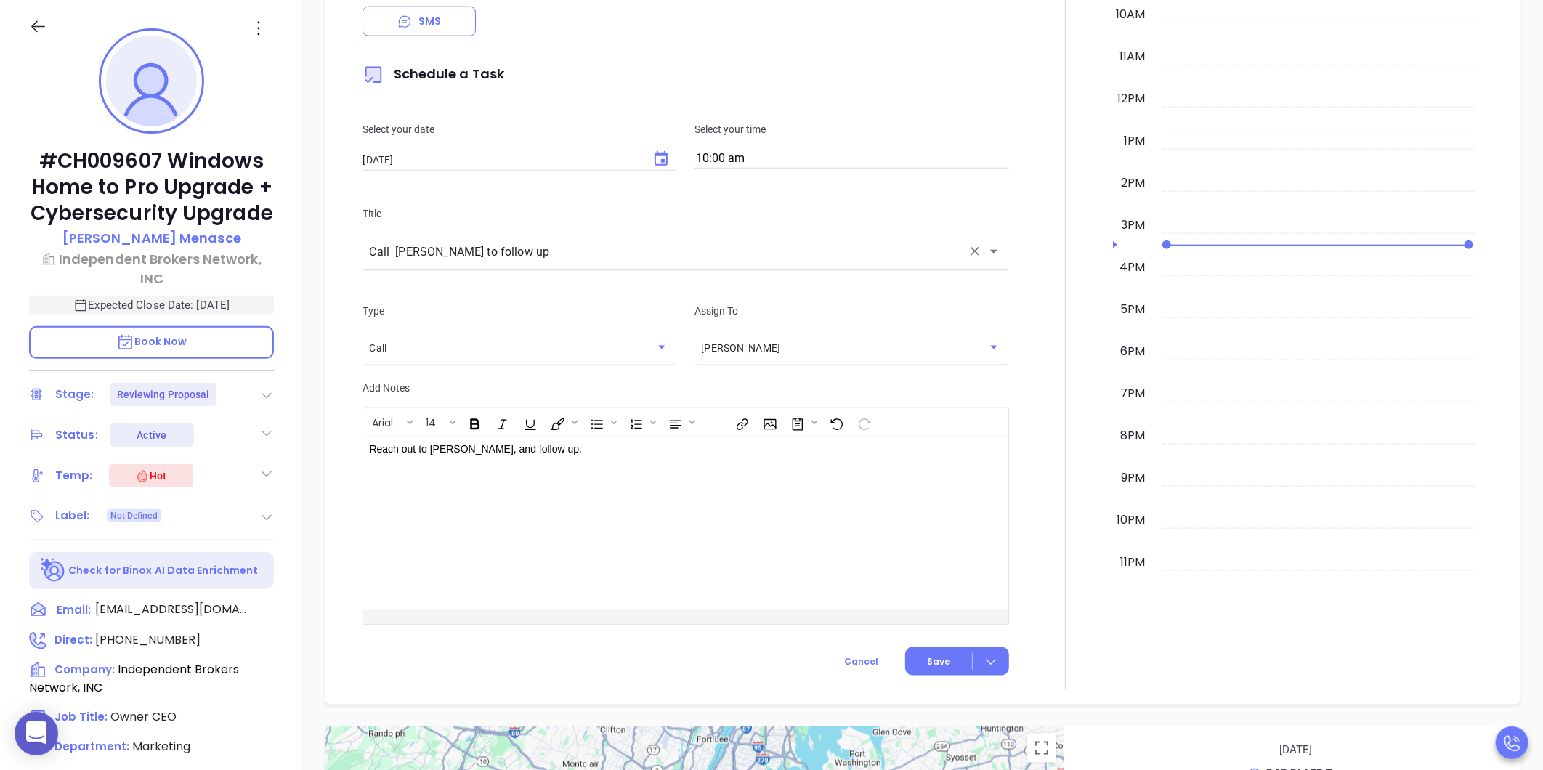
scroll to position [1037, 0]
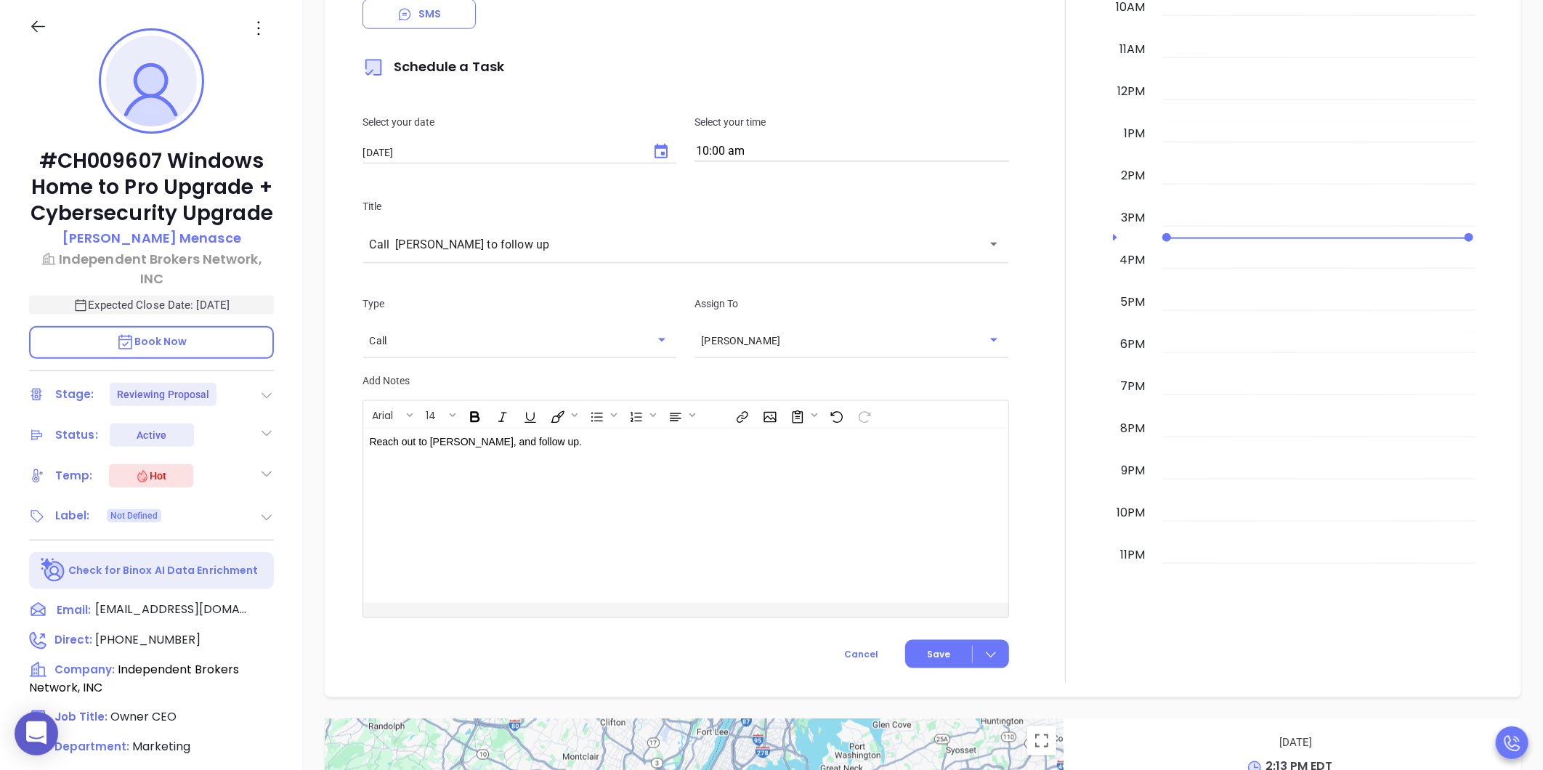
click at [644, 455] on div "Reach out to George, and follow up." at bounding box center [663, 516] width 600 height 174
click at [679, 434] on p "Reach out to George and rge, and follow up. He's not entirely convinced the inf…" at bounding box center [663, 449] width 588 height 31
drag, startPoint x: 498, startPoint y: 430, endPoint x: 482, endPoint y: 434, distance: 16.6
click at [482, 434] on p "Reach out to George and rge, and follow up. He's not entirely convinced the inf…" at bounding box center [663, 449] width 588 height 31
click at [928, 648] on span "Save" at bounding box center [938, 654] width 23 height 13
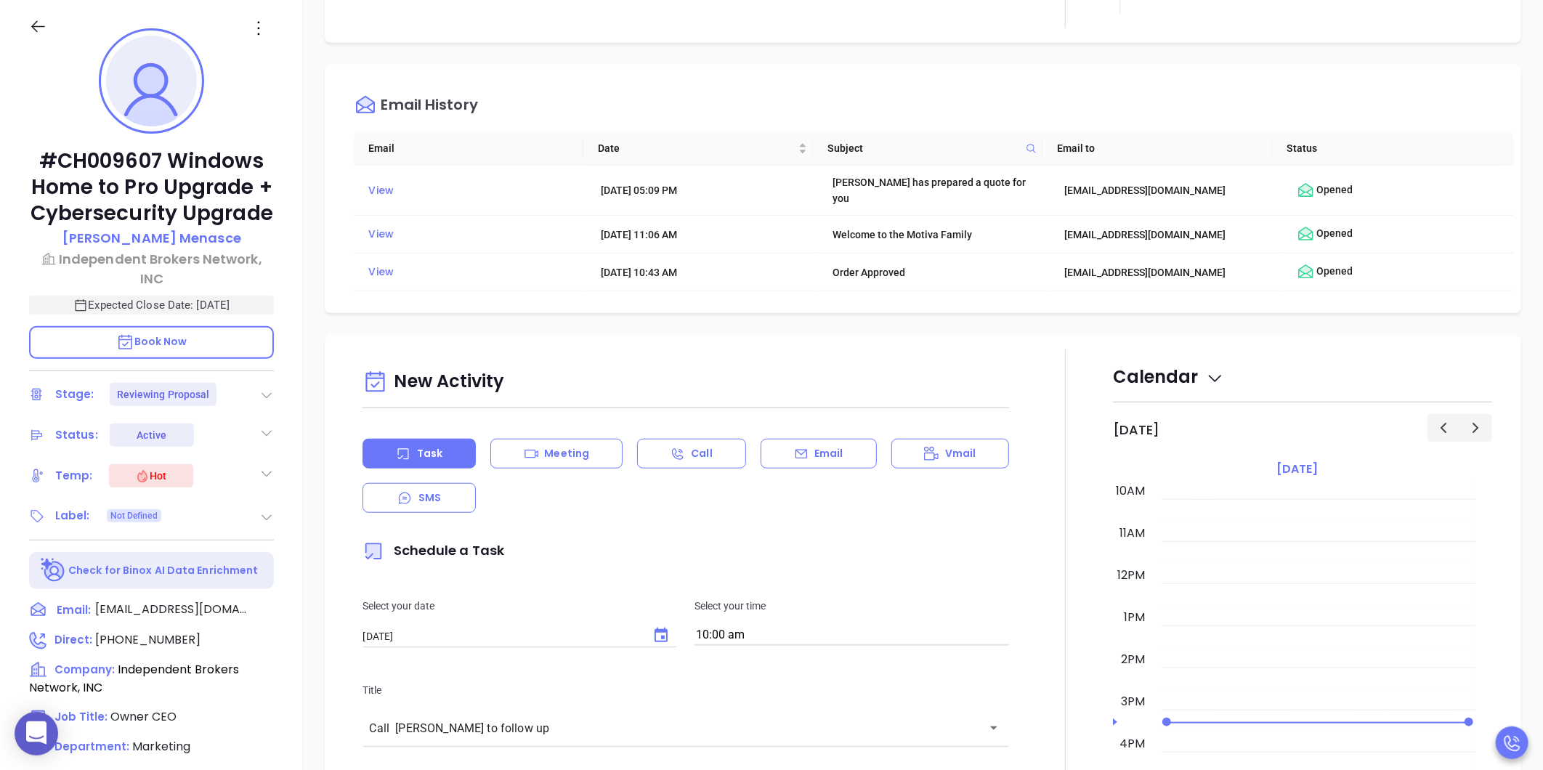
scroll to position [0, 0]
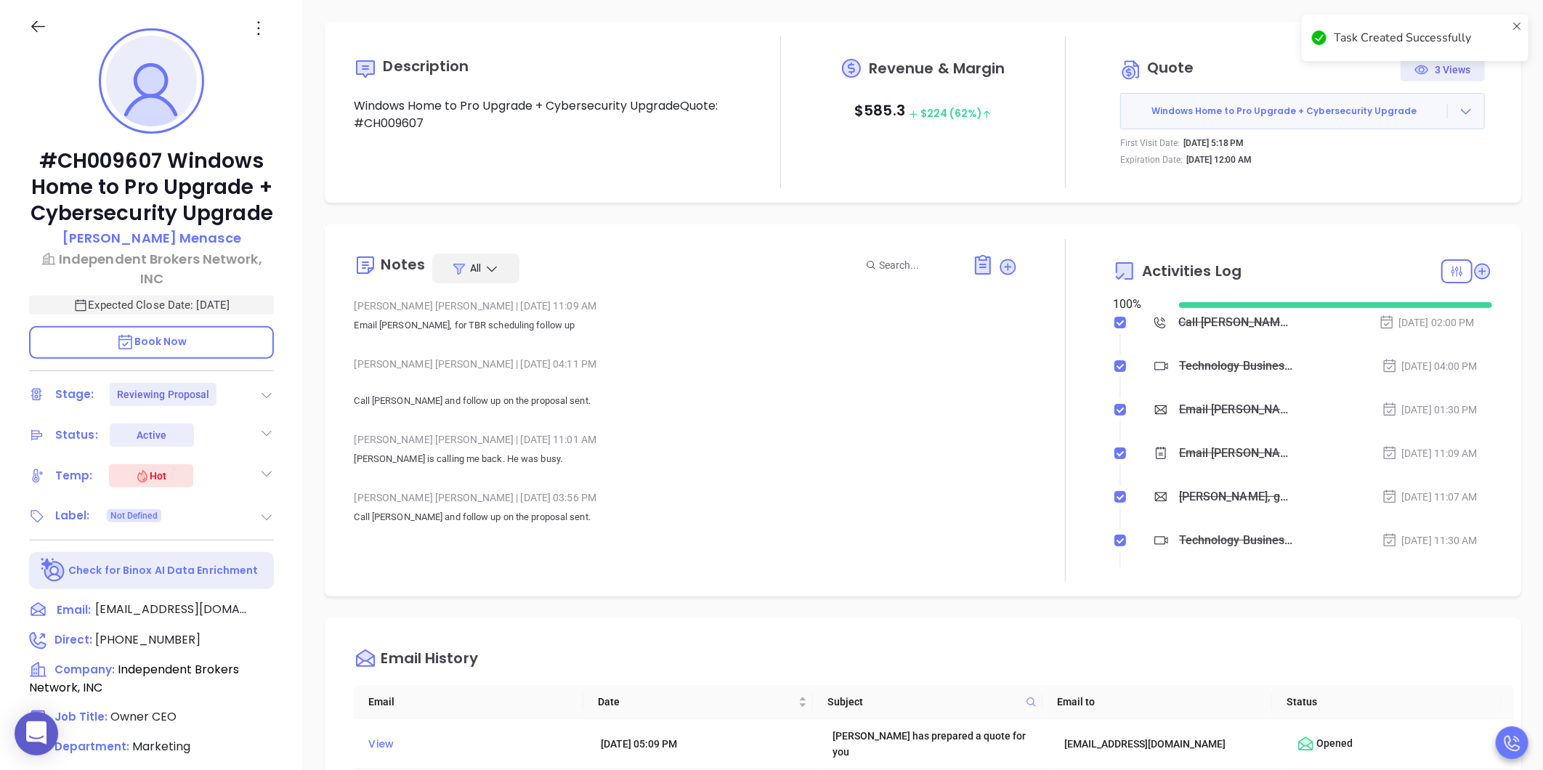
checkbox input "false"
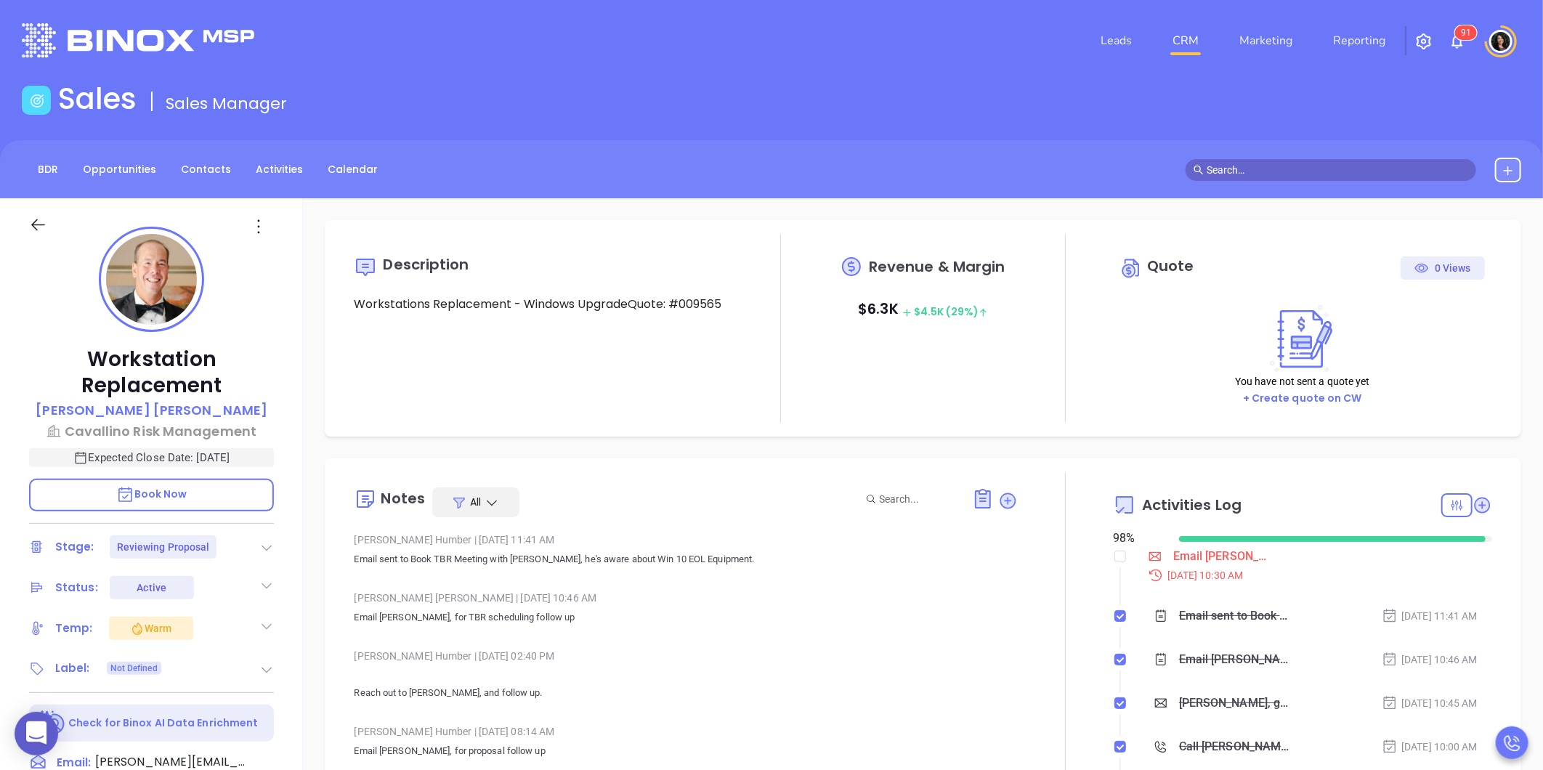
type input "[DATE]"
click at [1114, 560] on input "checkbox" at bounding box center [1120, 557] width 12 height 12
checkbox input "true"
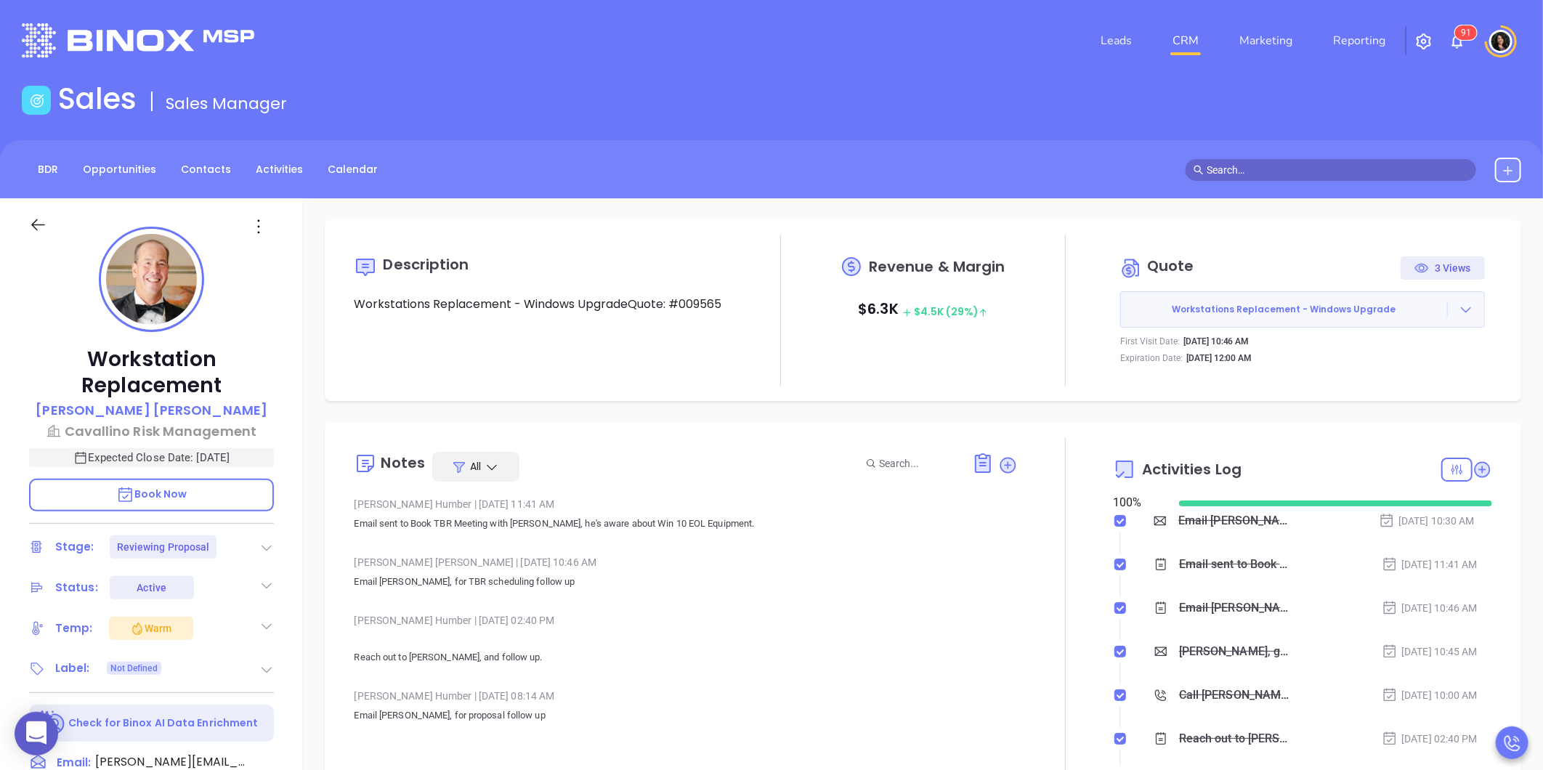
scroll to position [81, 0]
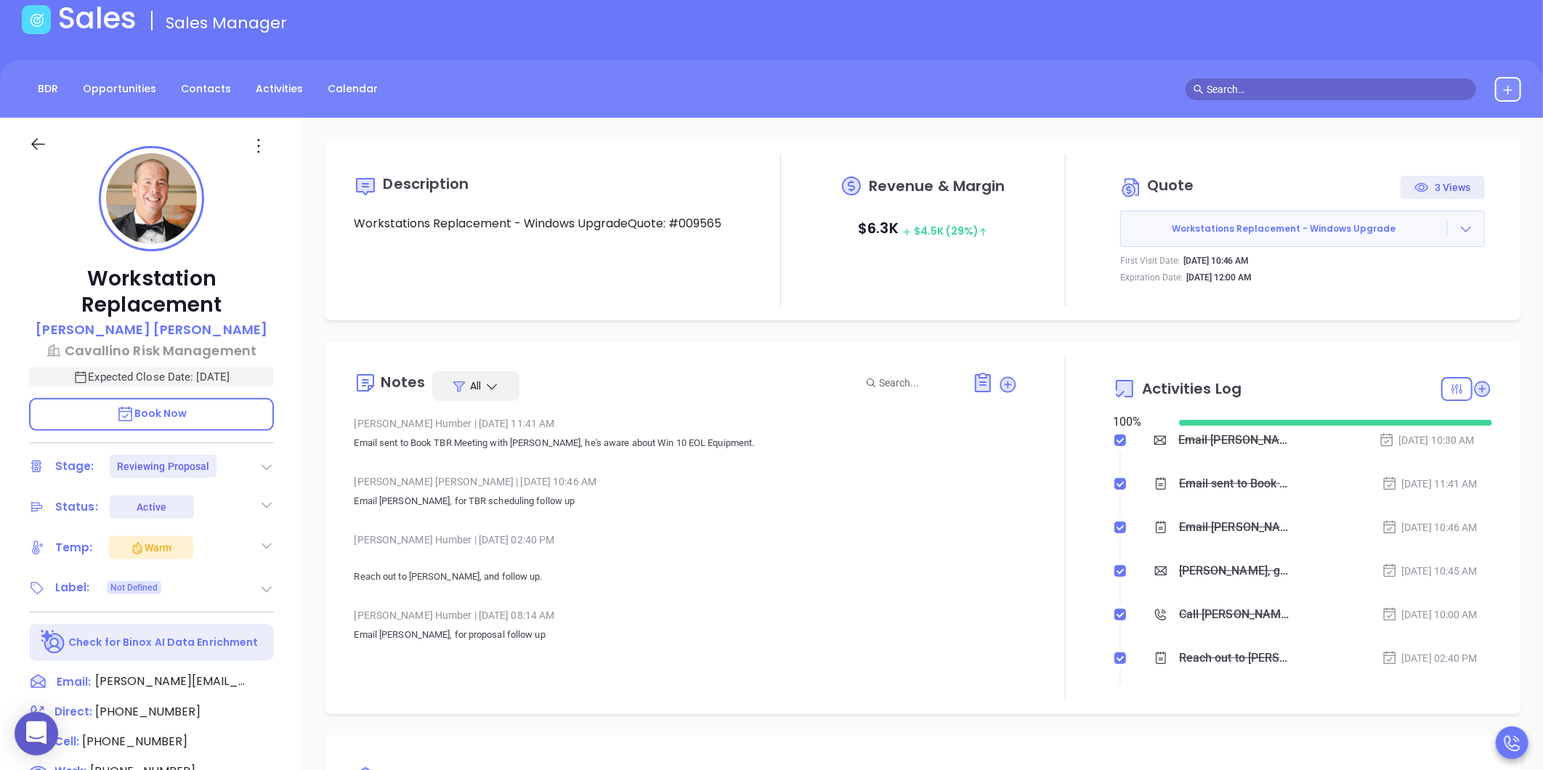
type input "[PERSON_NAME]"
click at [263, 458] on div at bounding box center [266, 466] width 15 height 17
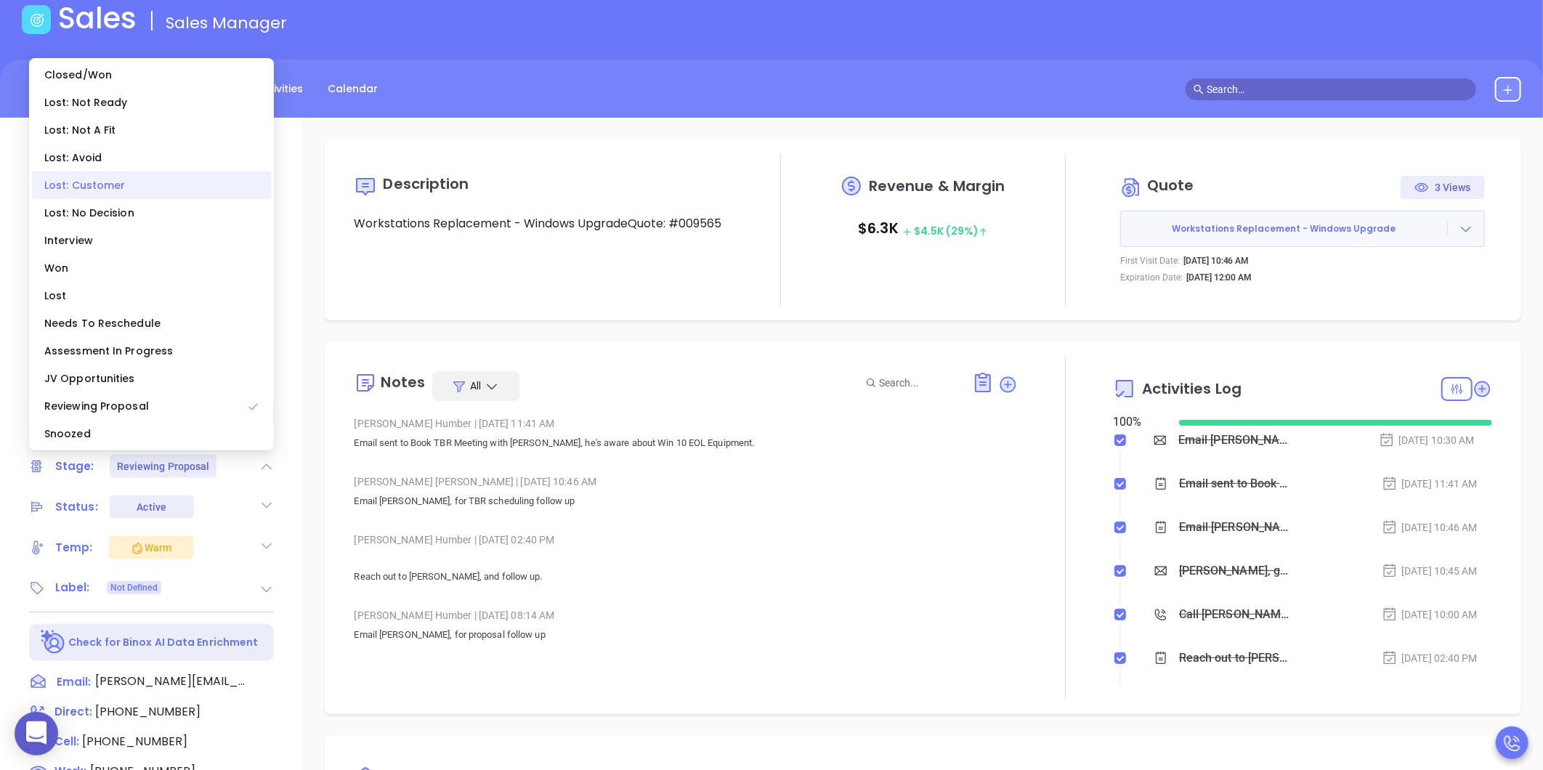
click at [131, 192] on div "Lost: Customer" at bounding box center [151, 185] width 239 height 28
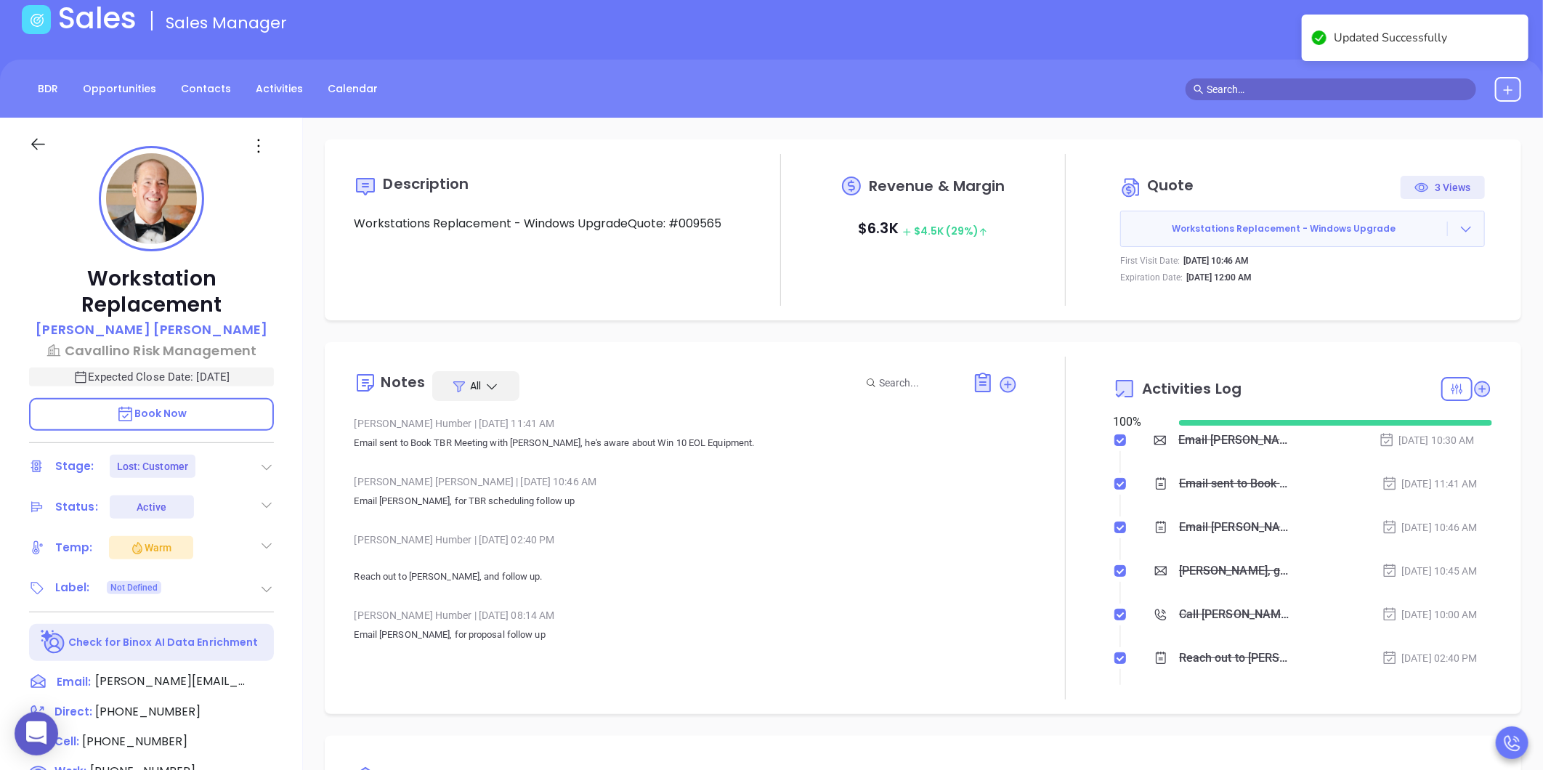
click at [1043, 321] on div "Description Workstations Replacement - Windows UpgradeQuote: #009565 Revenue & …" at bounding box center [923, 626] width 1240 height 1017
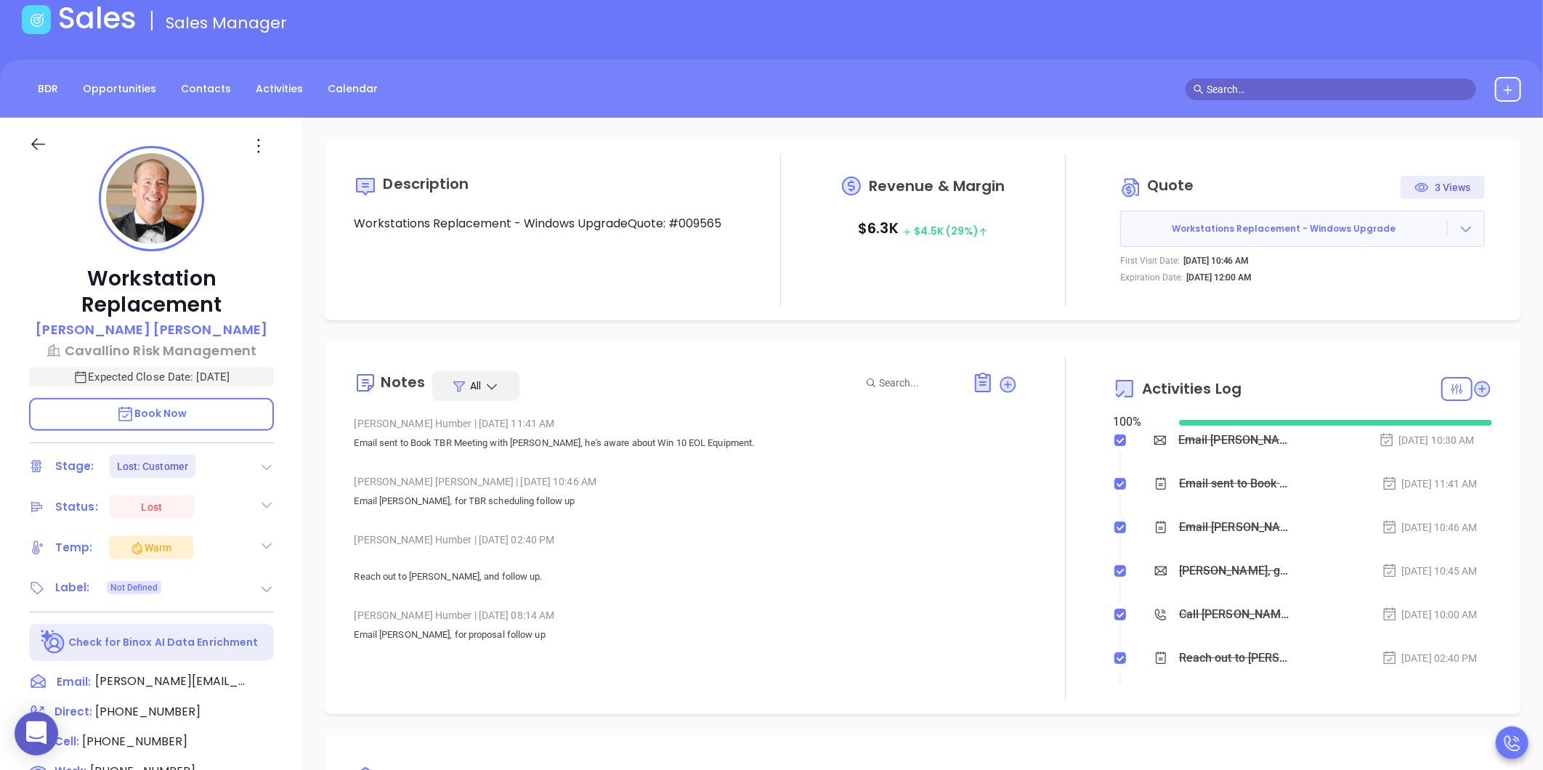
scroll to position [0, 0]
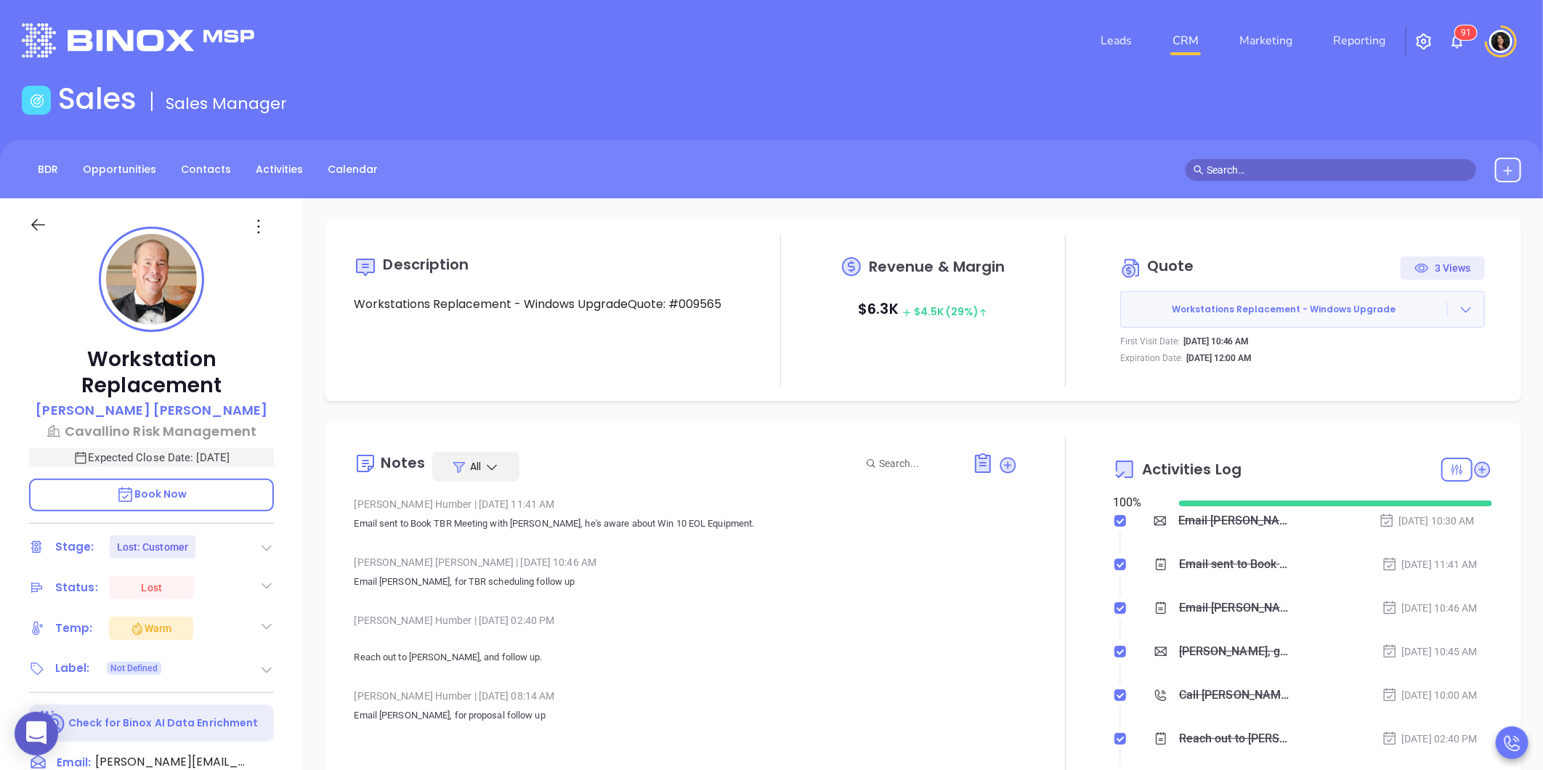
click at [1183, 31] on link "CRM" at bounding box center [1186, 40] width 38 height 29
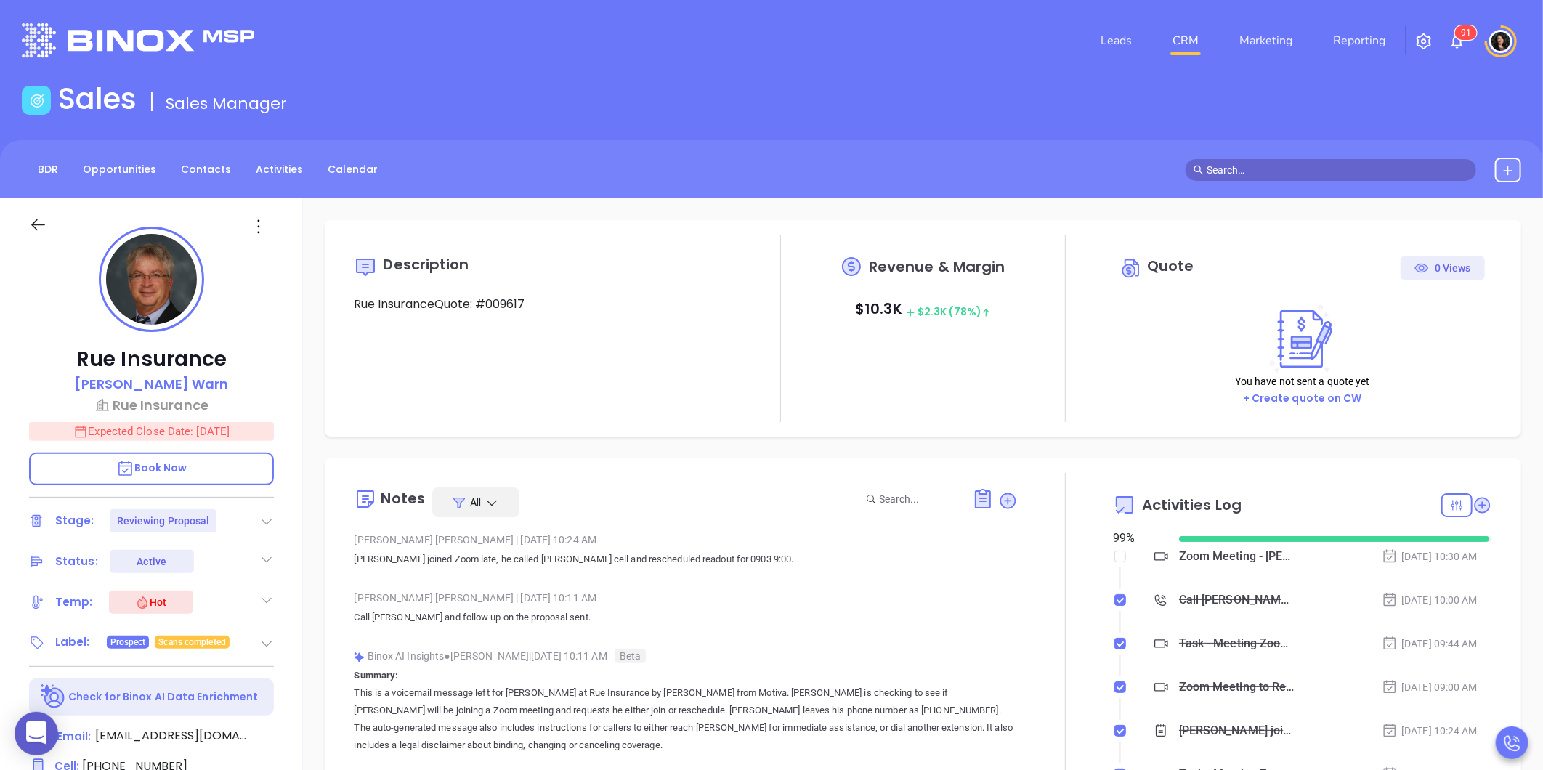
type input "[PERSON_NAME]"
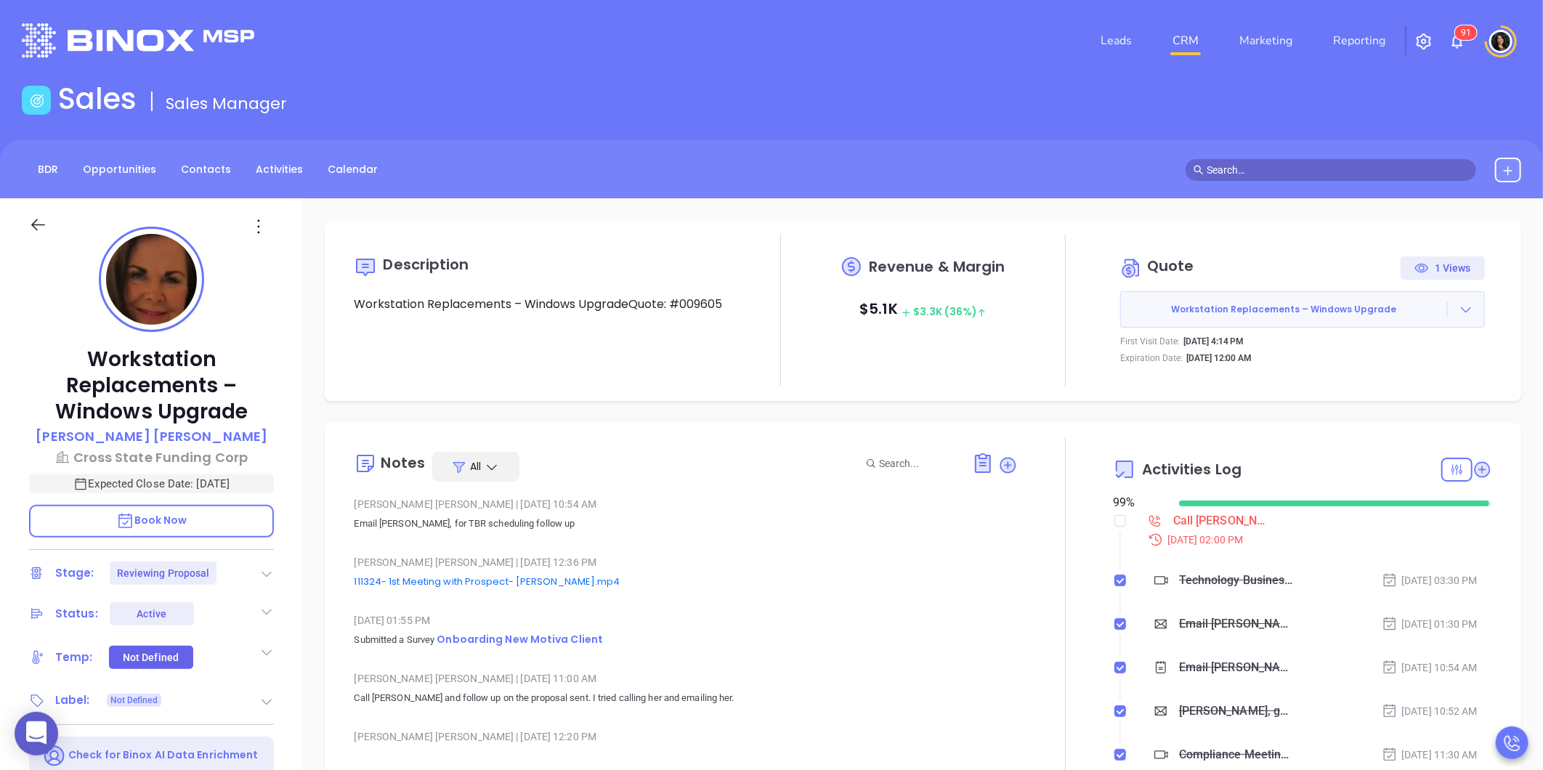
scroll to position [422, 0]
click at [464, 396] on div "Description Workstation Replacements – Windows UpgradeQuote: #009605 Revenue & …" at bounding box center [923, 310] width 1197 height 181
click at [1459, 305] on icon at bounding box center [1466, 309] width 15 height 15
click at [1380, 369] on link "View Order [PERSON_NAME]" at bounding box center [1386, 376] width 150 height 15
click at [1223, 529] on div "Call [PERSON_NAME] to follow up - [PERSON_NAME]" at bounding box center [1222, 521] width 98 height 22
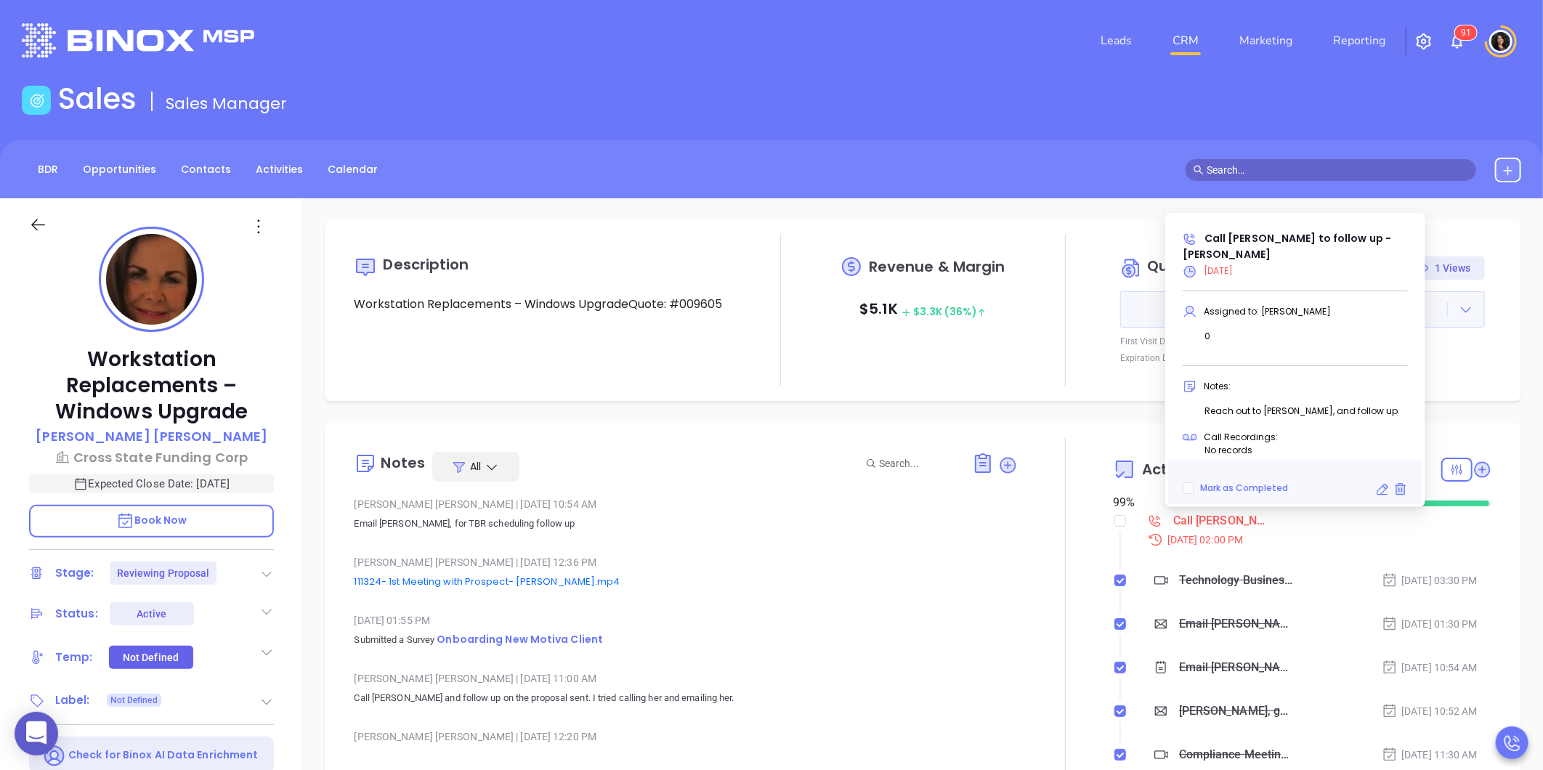
click at [1080, 391] on div "Description Workstation Replacements – Windows UpgradeQuote: #009605 Revenue & …" at bounding box center [923, 310] width 1197 height 181
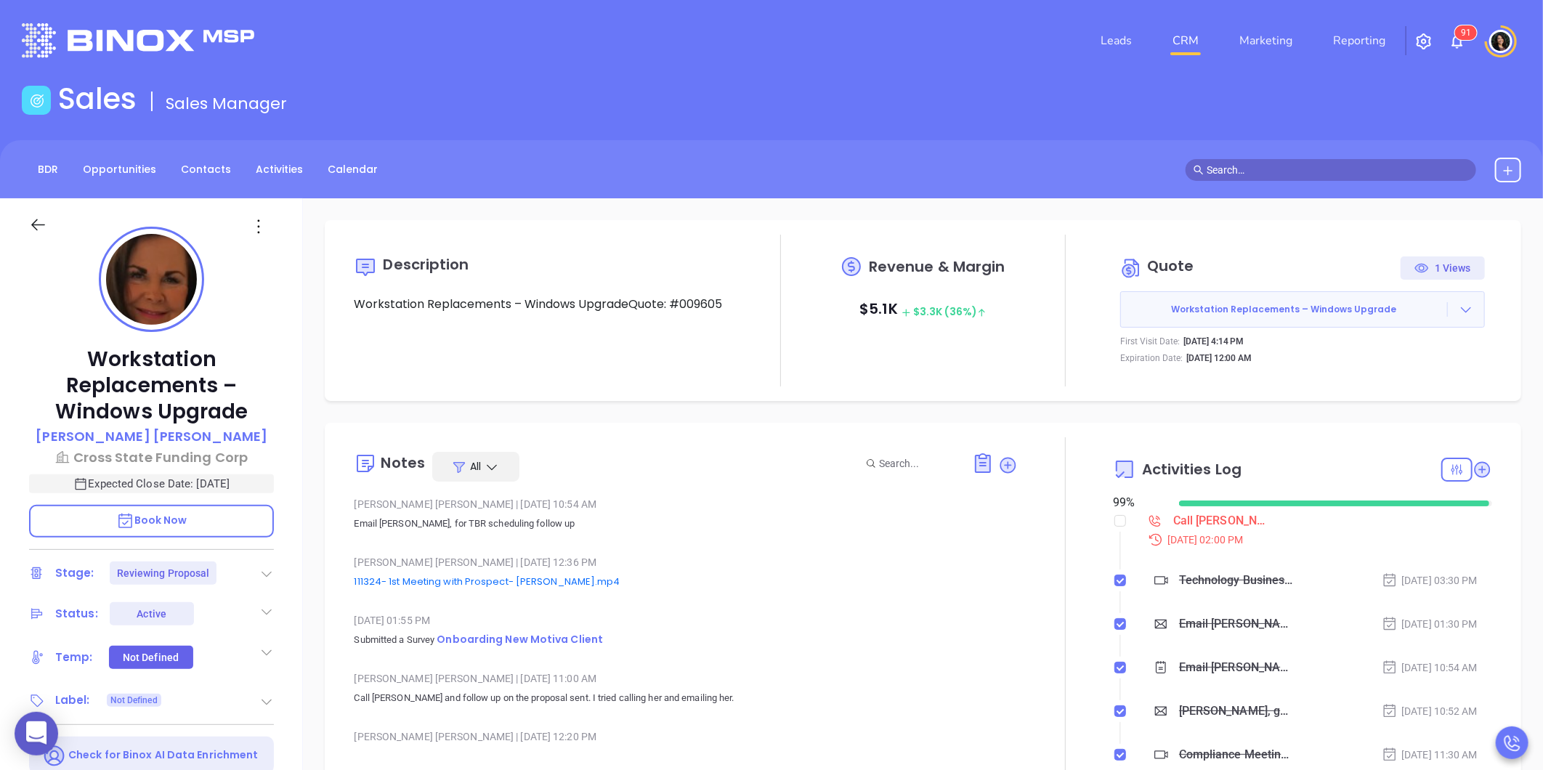
click at [1185, 44] on link "CRM" at bounding box center [1186, 40] width 38 height 29
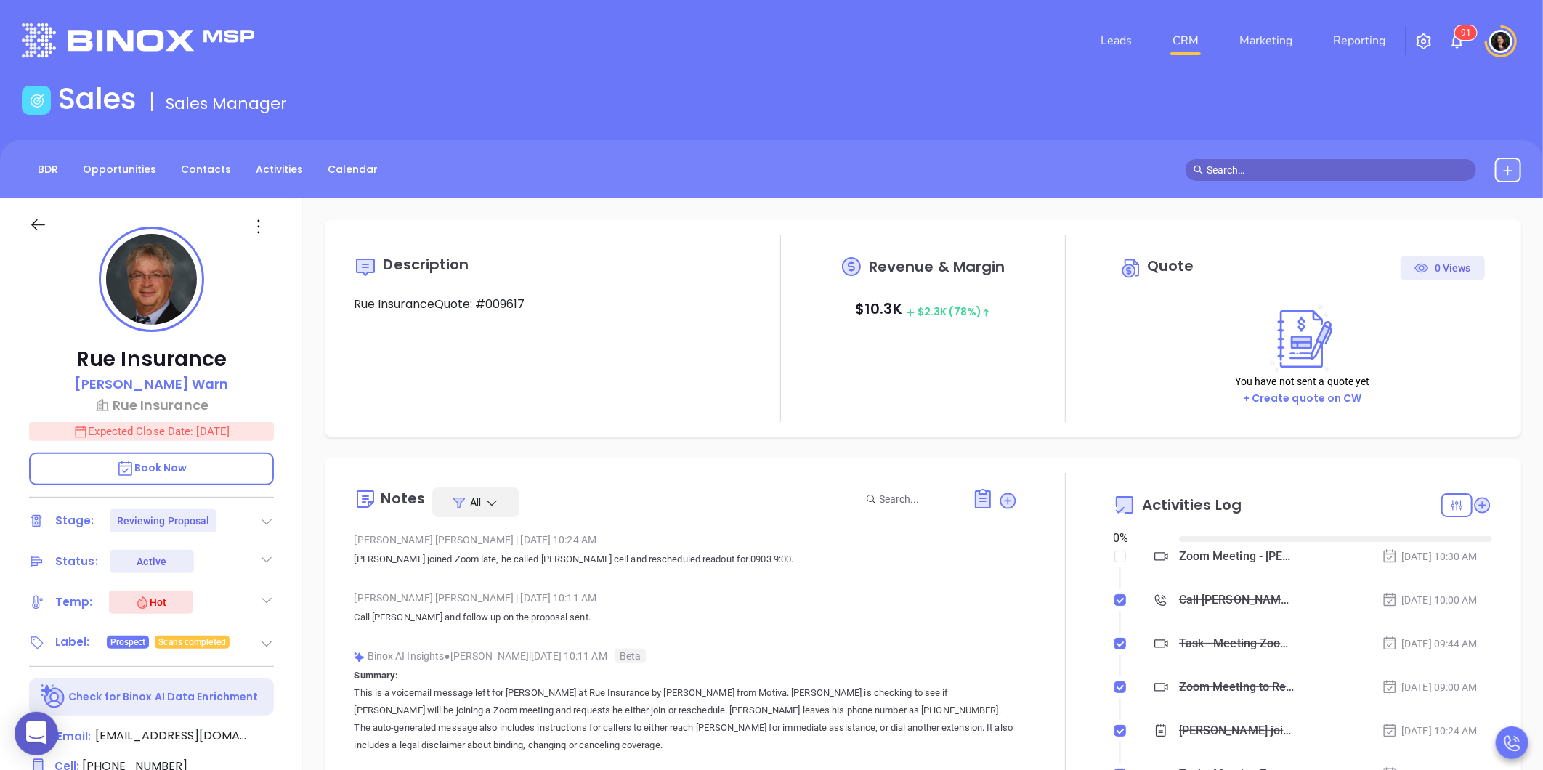
type input "[DATE]"
type input "[PERSON_NAME]"
drag, startPoint x: 355, startPoint y: 303, endPoint x: 636, endPoint y: 309, distance: 281.9
click at [636, 309] on p "Rue InsuranceQuote: #009617" at bounding box center [543, 304] width 379 height 17
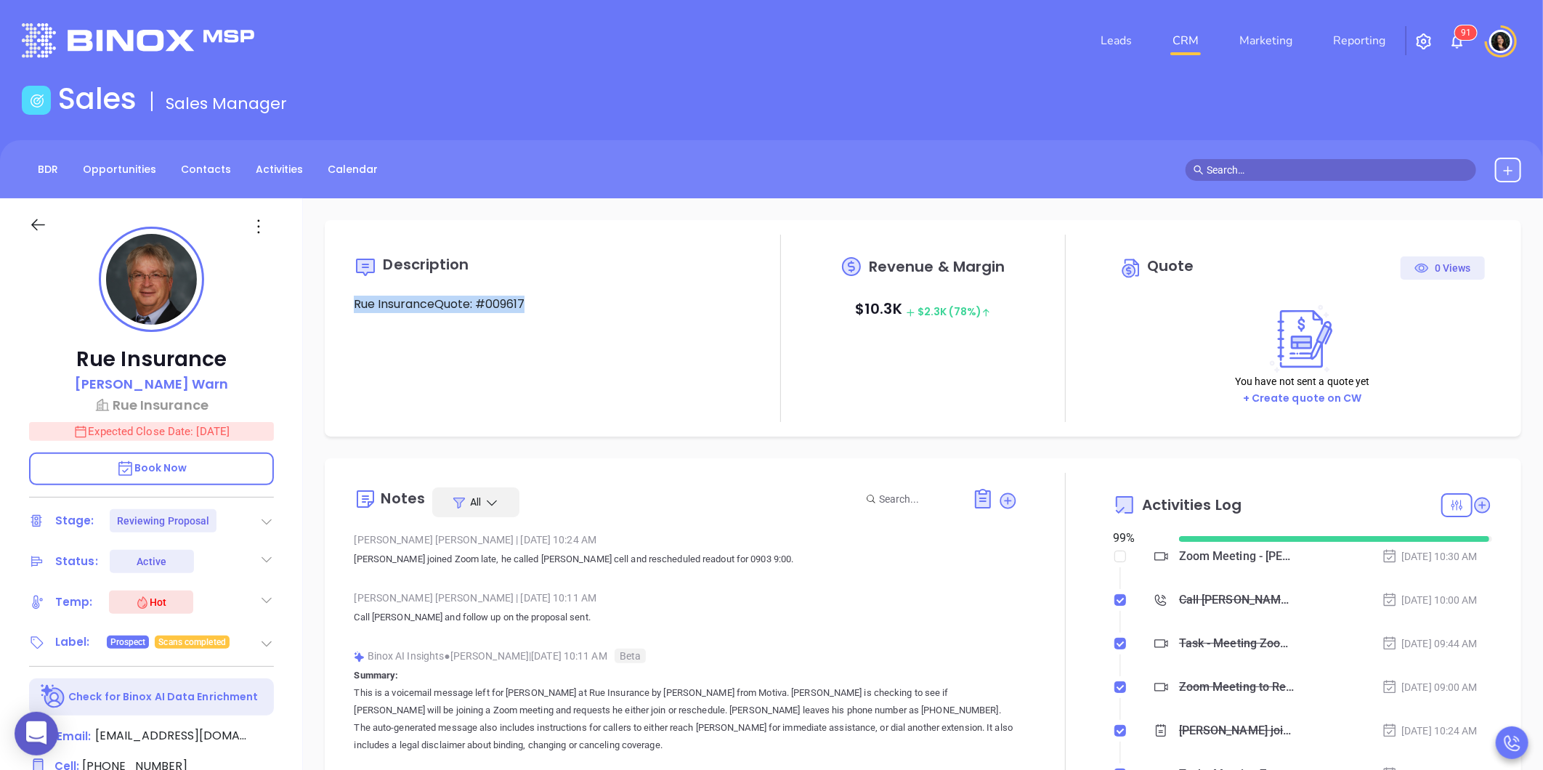
drag, startPoint x: 636, startPoint y: 309, endPoint x: 620, endPoint y: 361, distance: 54.7
click at [620, 361] on div "Description Rue InsuranceQuote: #009617" at bounding box center [543, 328] width 379 height 187
click at [522, 459] on div "Notes All [PERSON_NAME] | [DATE] 10:24 AM [PERSON_NAME] joined Zoom late, he ca…" at bounding box center [923, 644] width 1197 height 372
click at [356, 393] on div "Description Rue InsuranceQuote: #009617" at bounding box center [543, 328] width 379 height 187
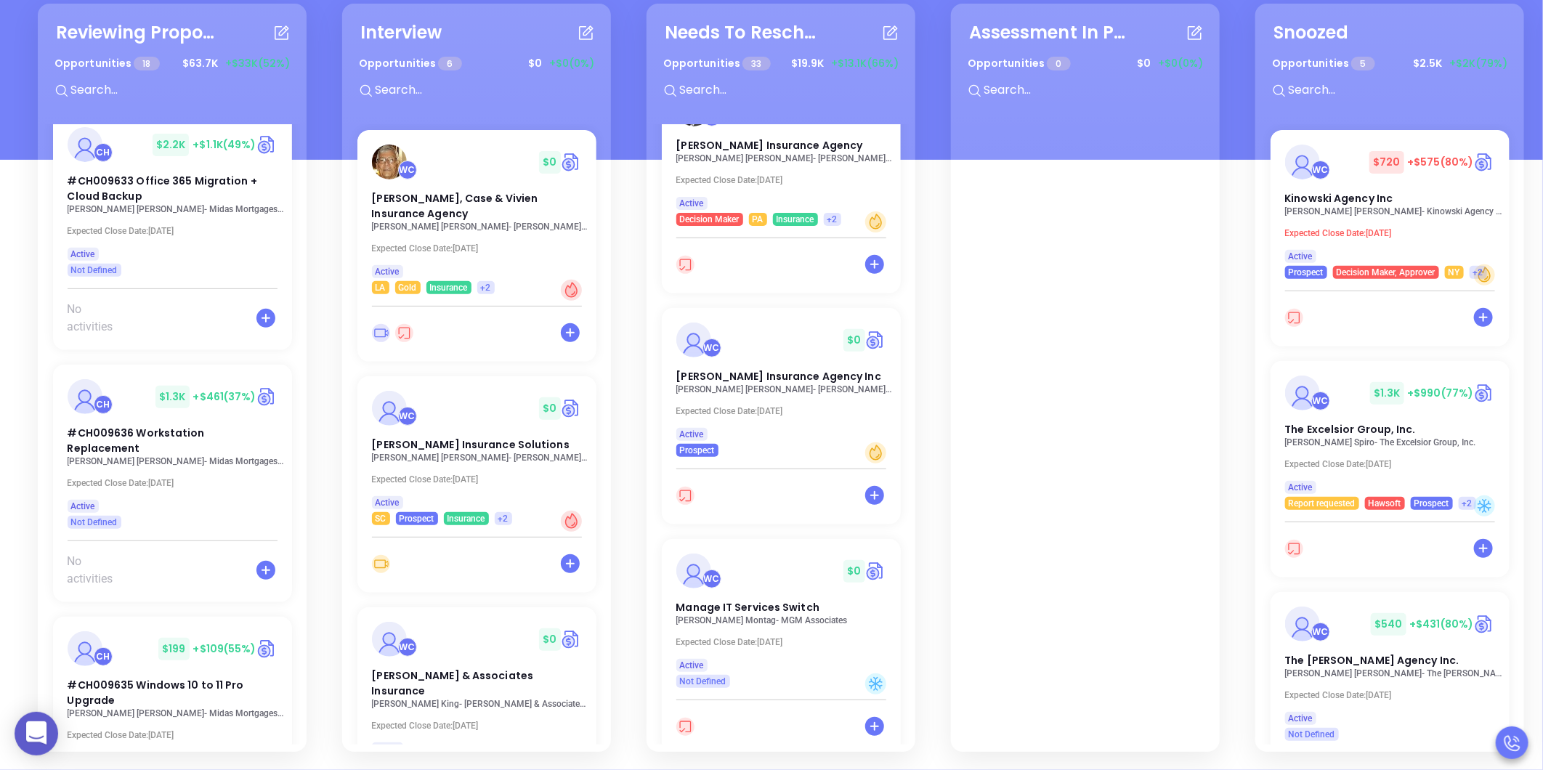
scroll to position [3624, 0]
click at [266, 562] on icon at bounding box center [269, 572] width 20 height 20
click at [168, 564] on icon at bounding box center [169, 570] width 12 height 13
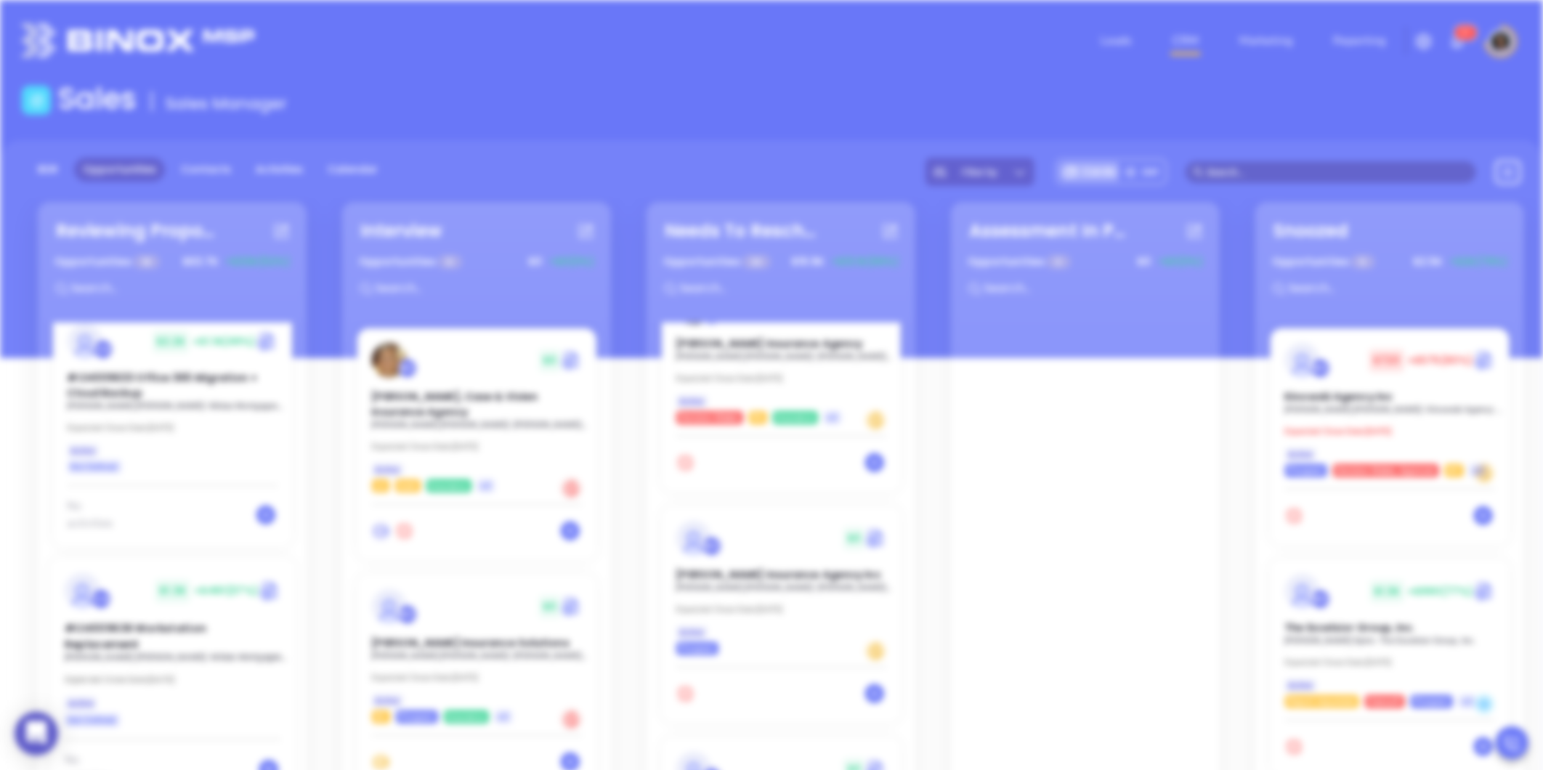
scroll to position [422, 0]
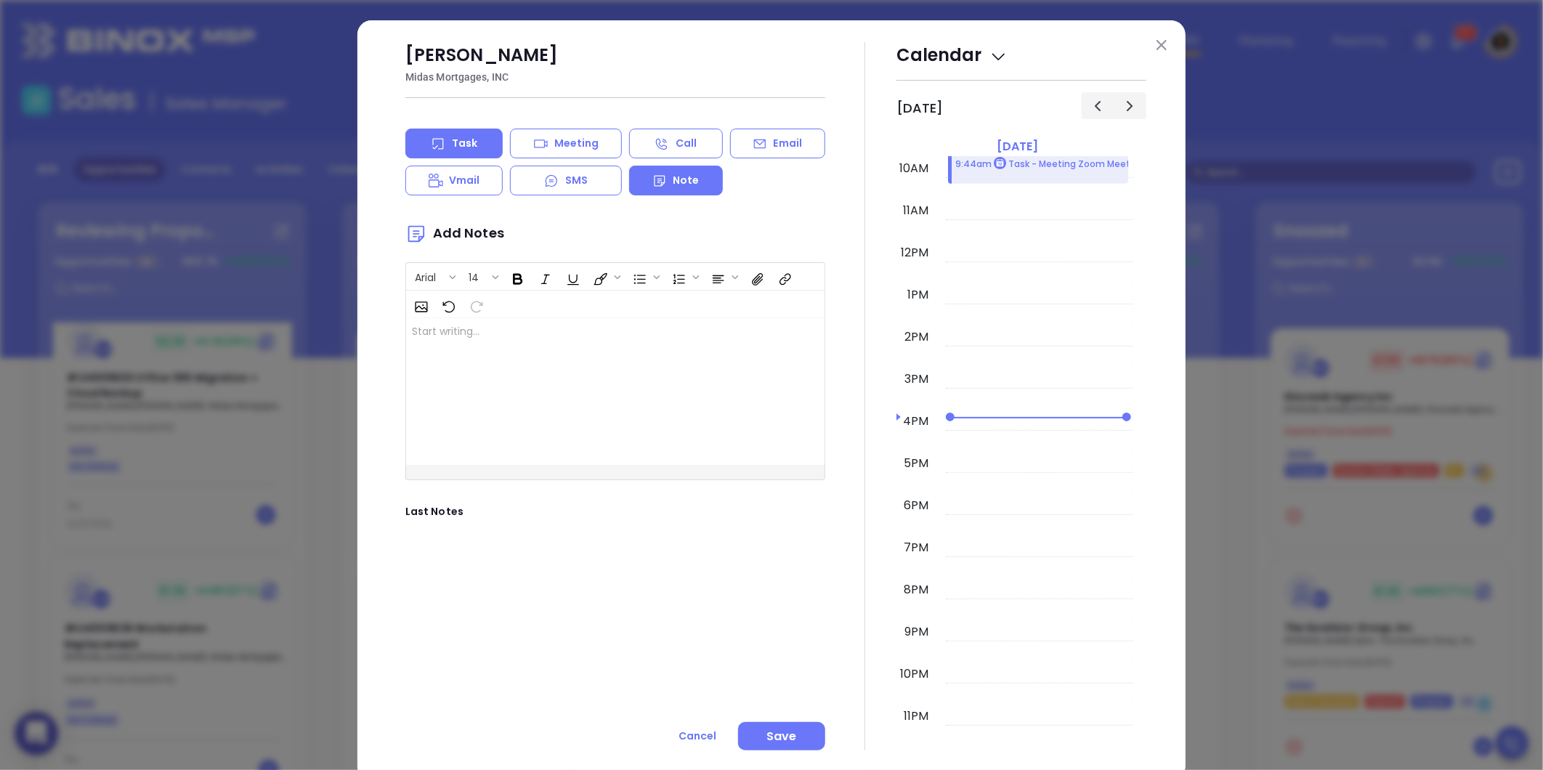
click at [459, 153] on div "Task" at bounding box center [453, 144] width 97 height 30
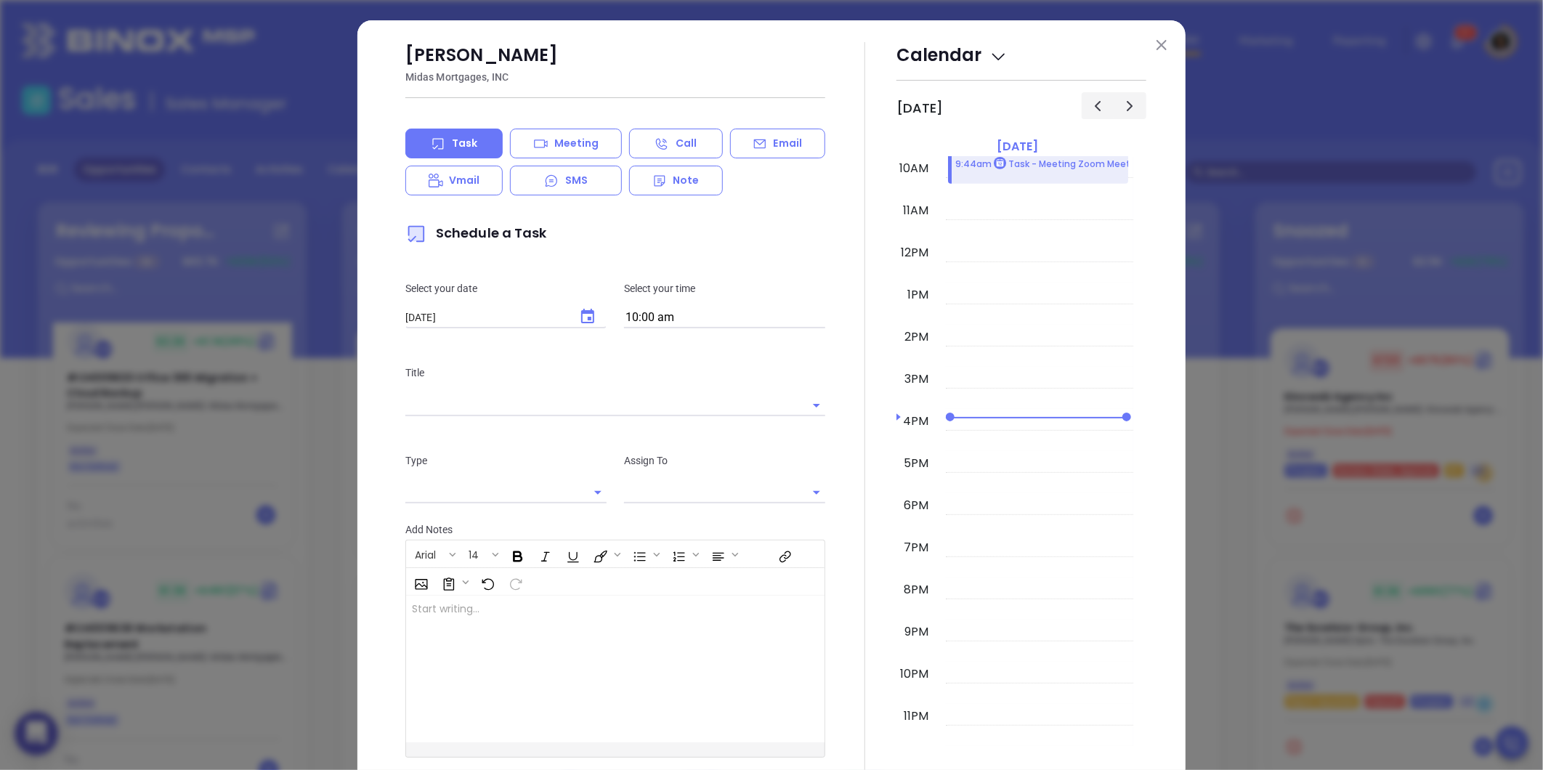
type input "[PERSON_NAME]"
click at [586, 320] on icon "Choose date, selected date is Sep 4, 2025" at bounding box center [587, 316] width 17 height 17
click at [564, 405] on button "5" at bounding box center [570, 407] width 26 height 26
type input "[DATE]"
click at [558, 412] on input "text" at bounding box center [594, 404] width 379 height 21
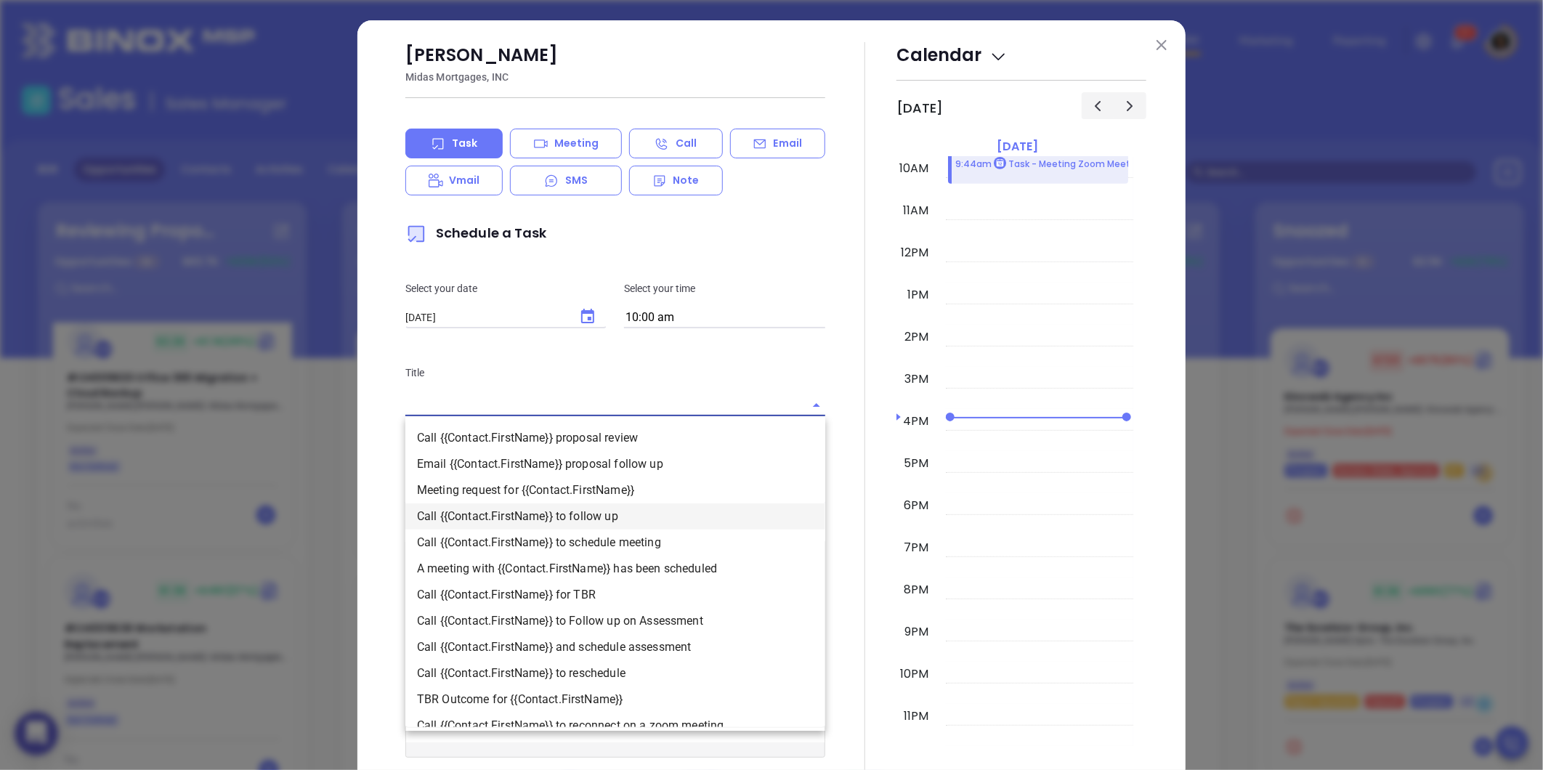
click at [557, 510] on li "Call {{Contact.FirstName}} to follow up" at bounding box center [615, 516] width 420 height 26
type input "Call [PERSON_NAME] to follow up"
type input "Call"
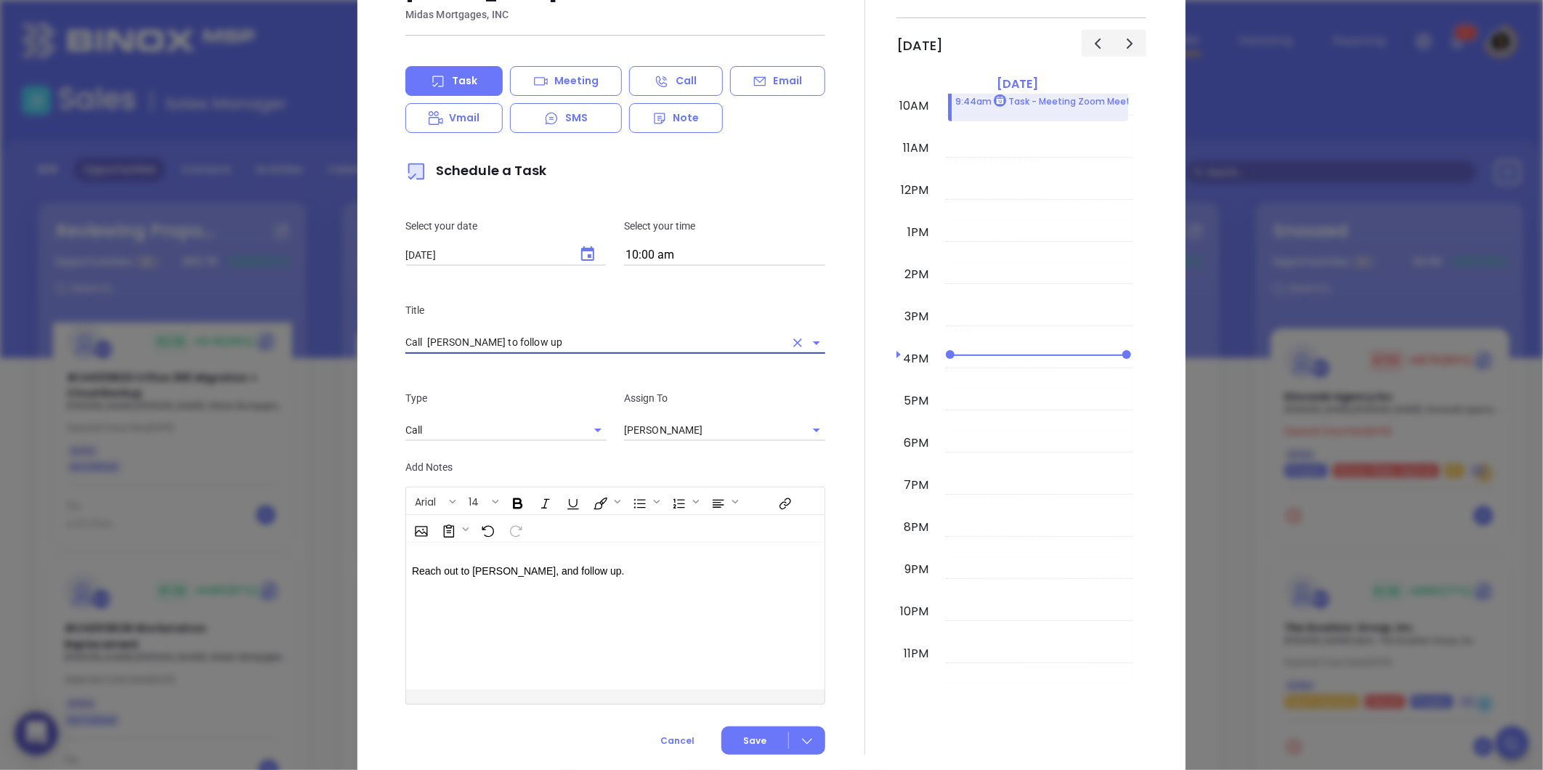
scroll to position [97, 0]
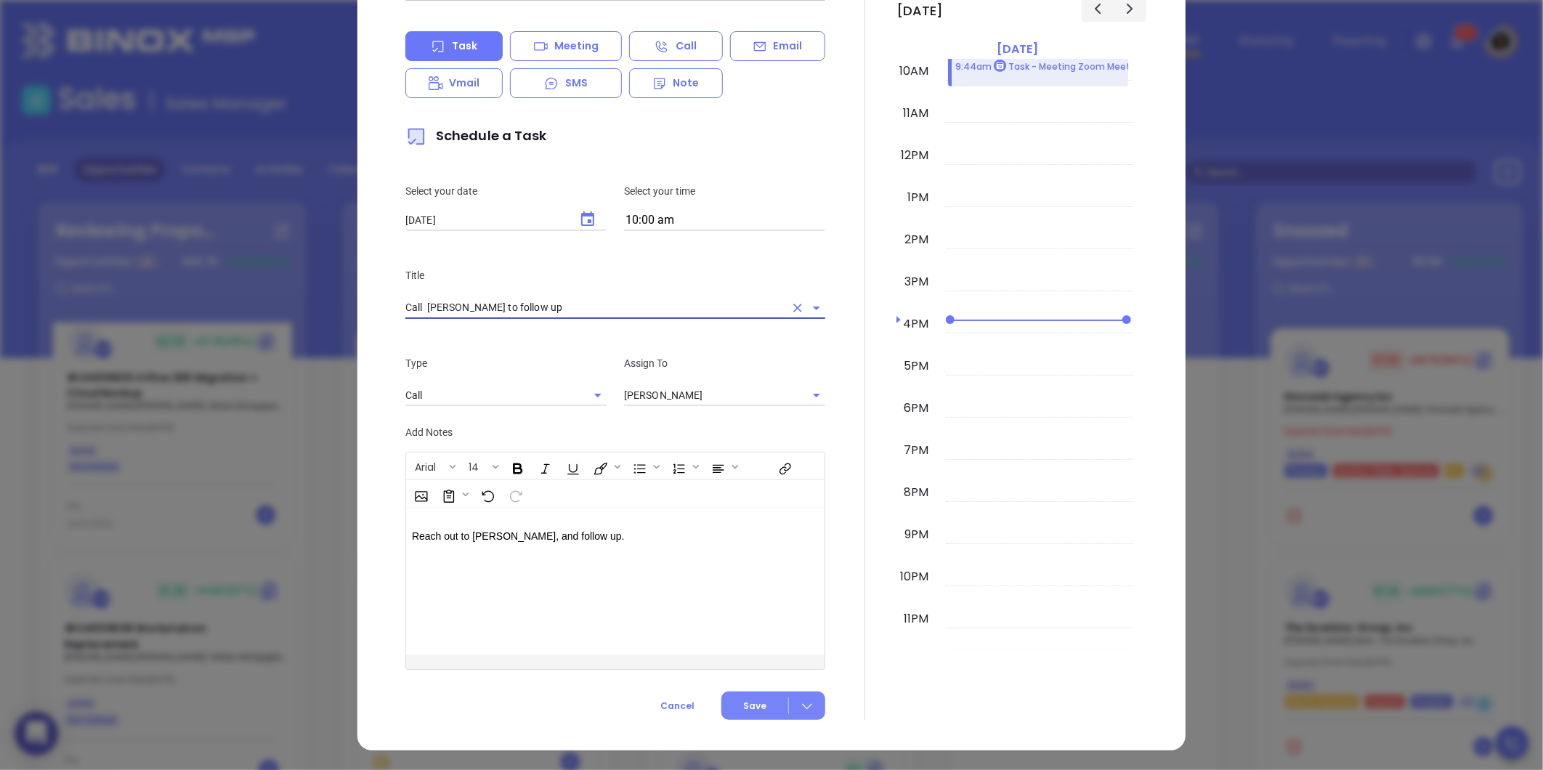
click at [748, 700] on span "Save" at bounding box center [754, 706] width 23 height 13
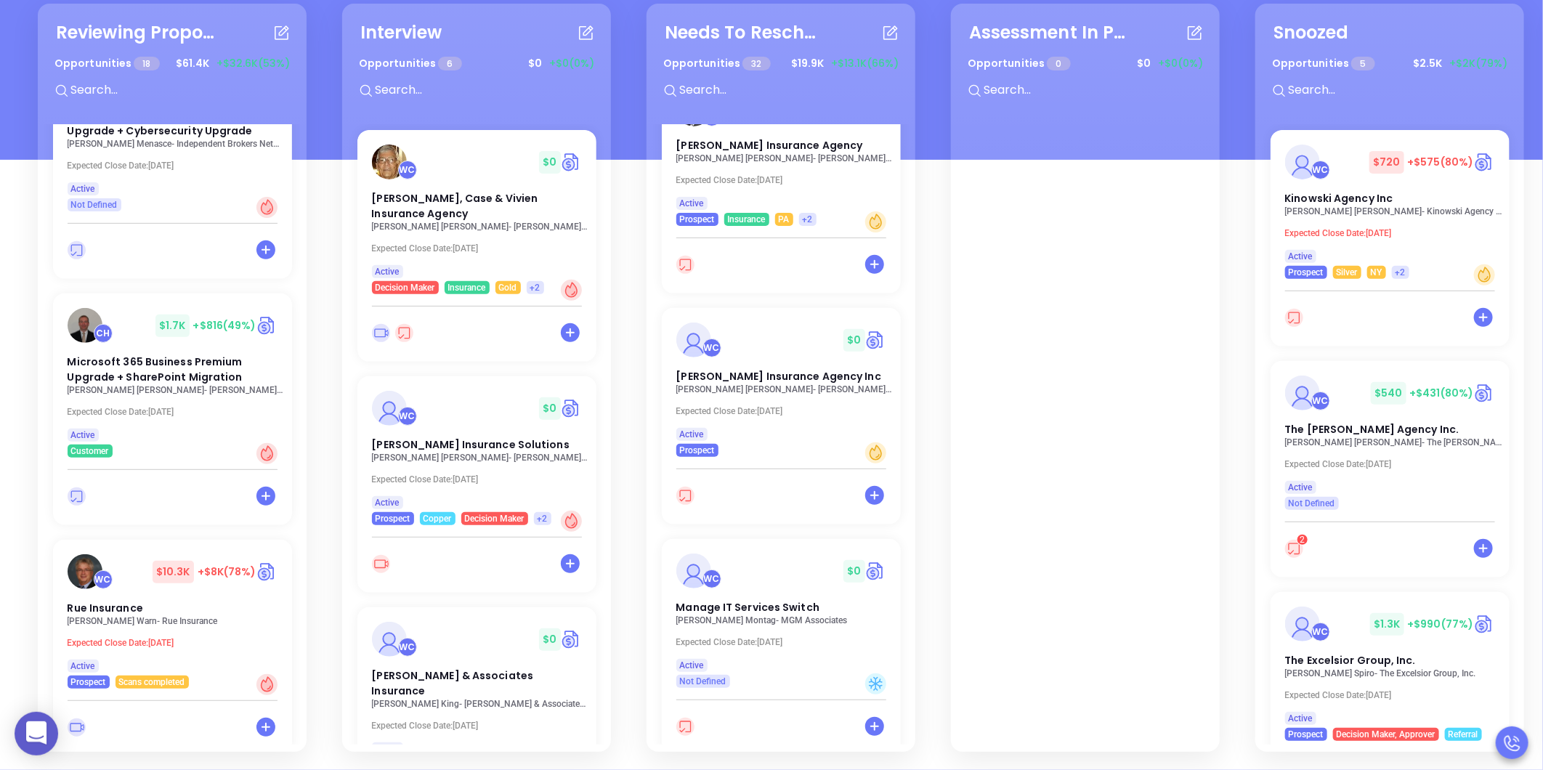
scroll to position [3681, 0]
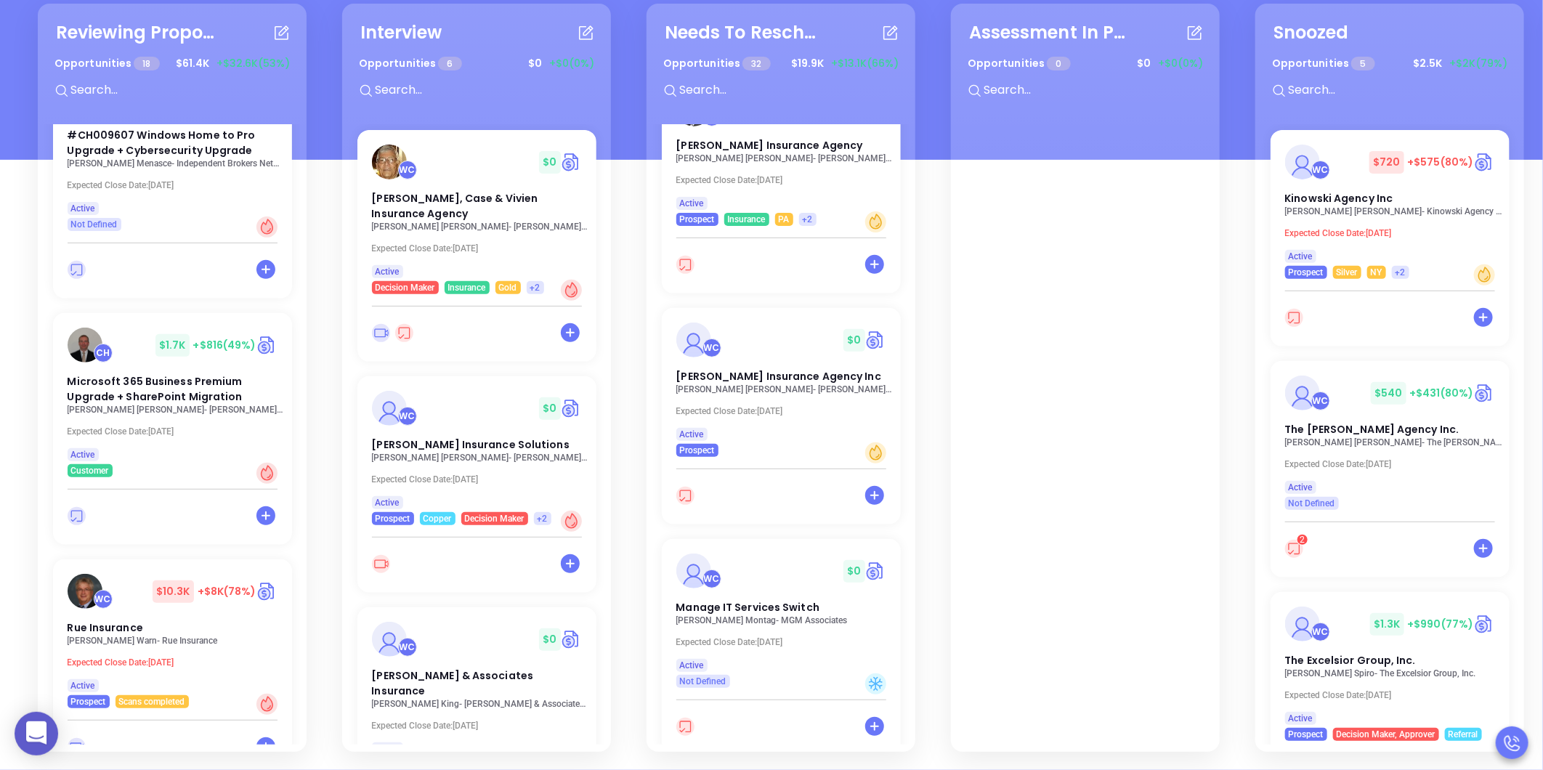
click at [29, 559] on div "Reviewing Proposal Opportunities 18 $ 61.4K +$32.6K (53%) WC $ 3.4K +$2.6K (75%…" at bounding box center [938, 378] width 1826 height 756
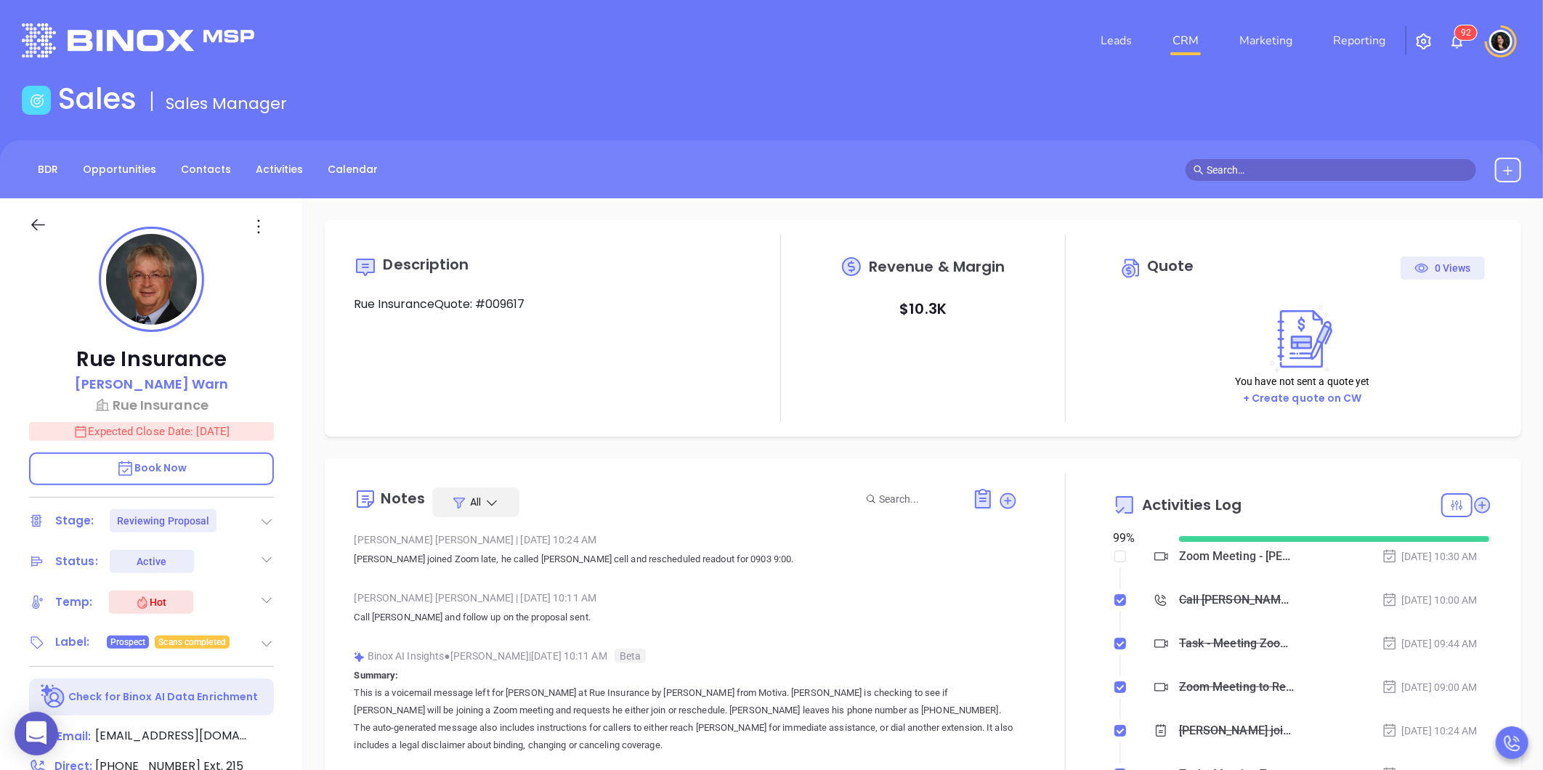
type input "[PERSON_NAME]"
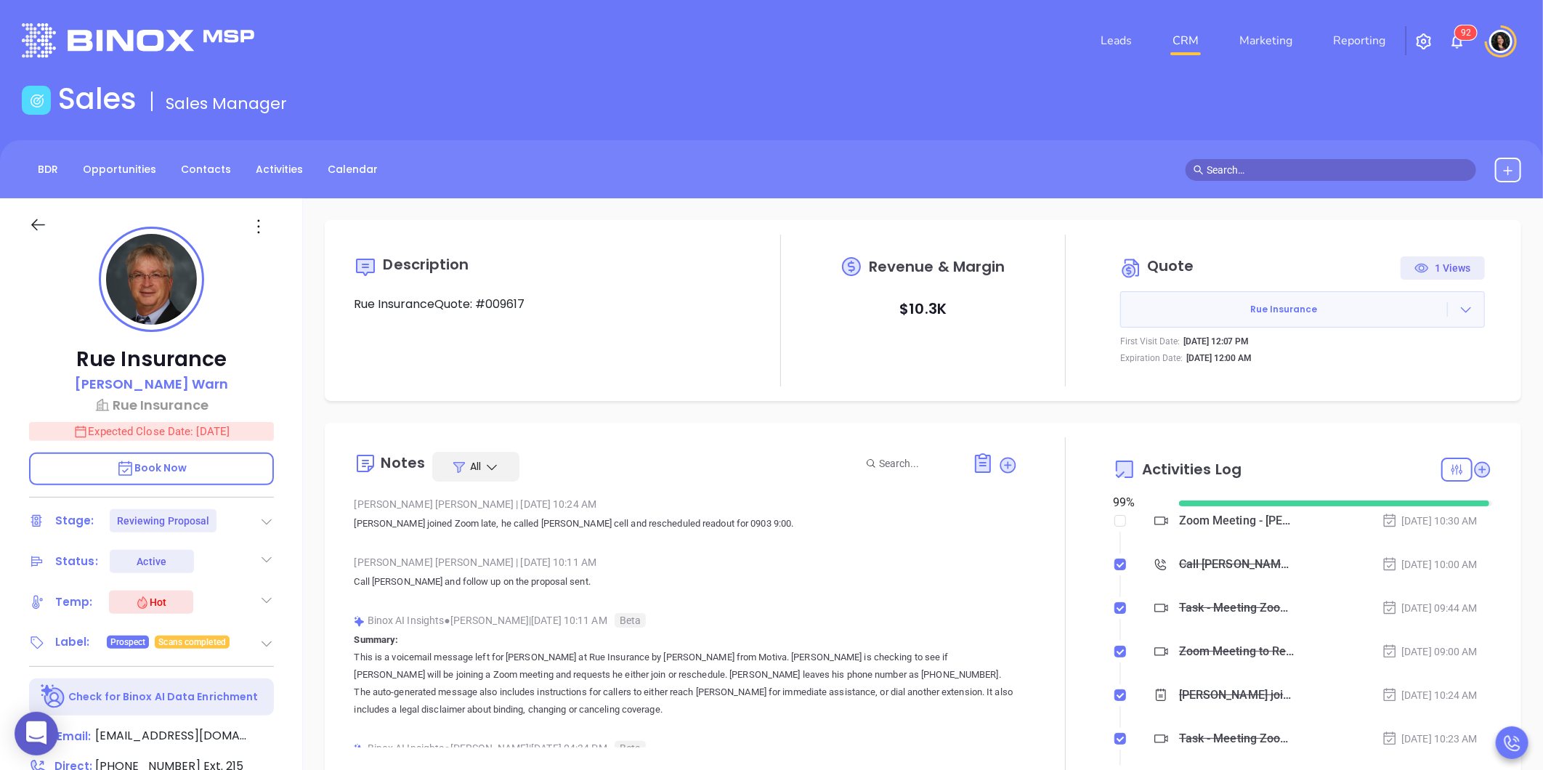
scroll to position [422, 0]
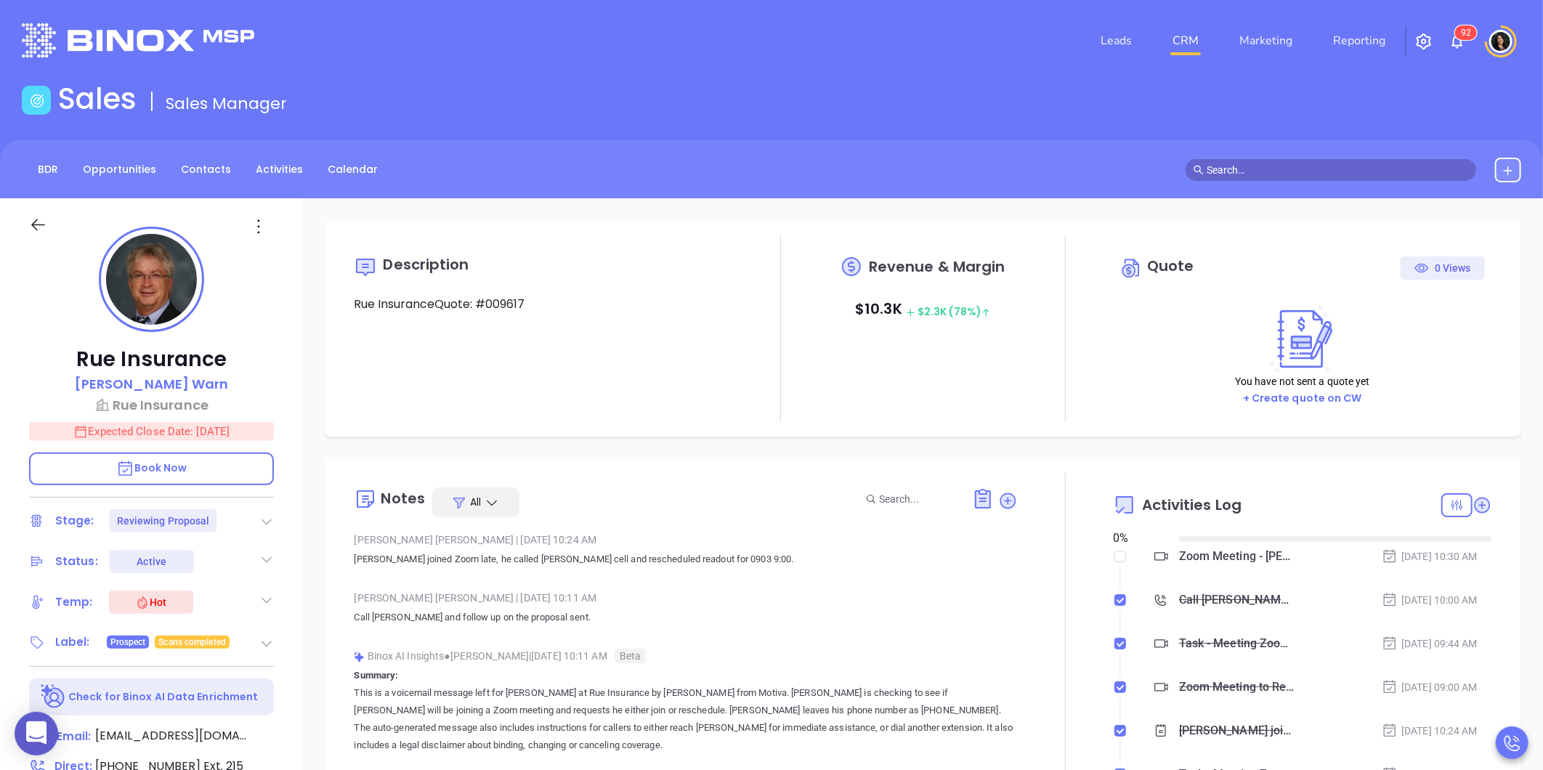
type input "[DATE]"
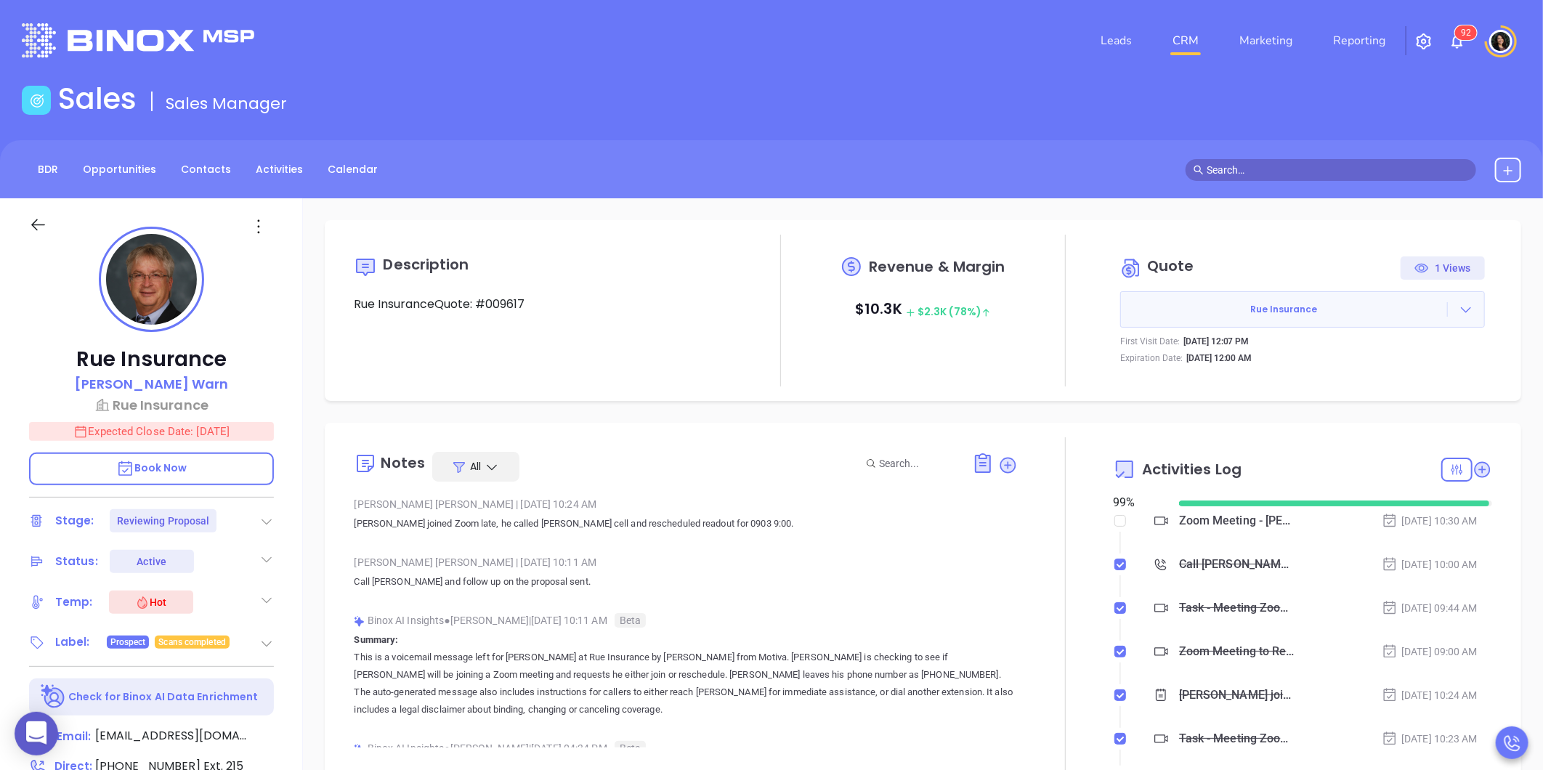
type input "[PERSON_NAME]"
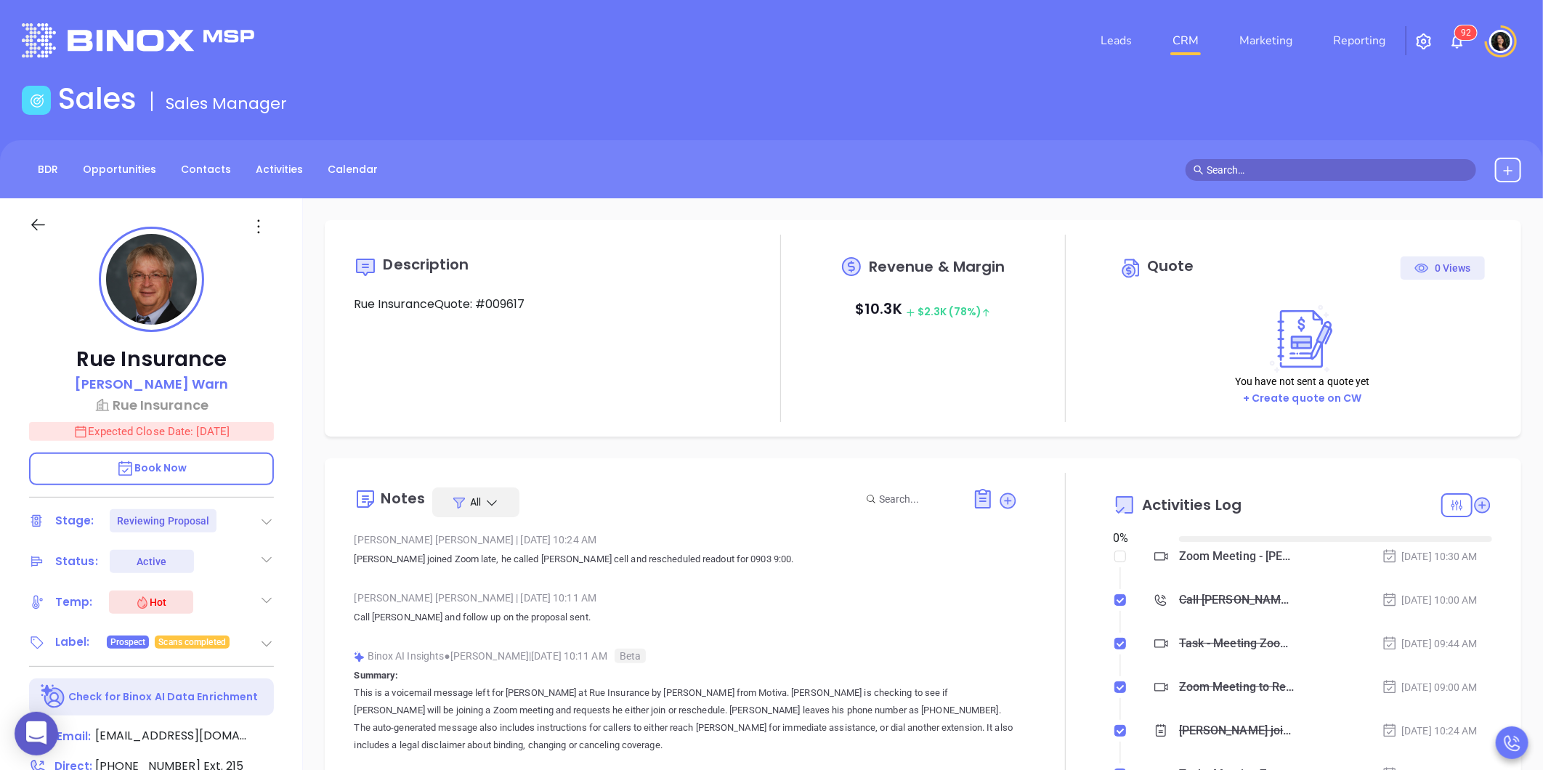
type input "[DATE]"
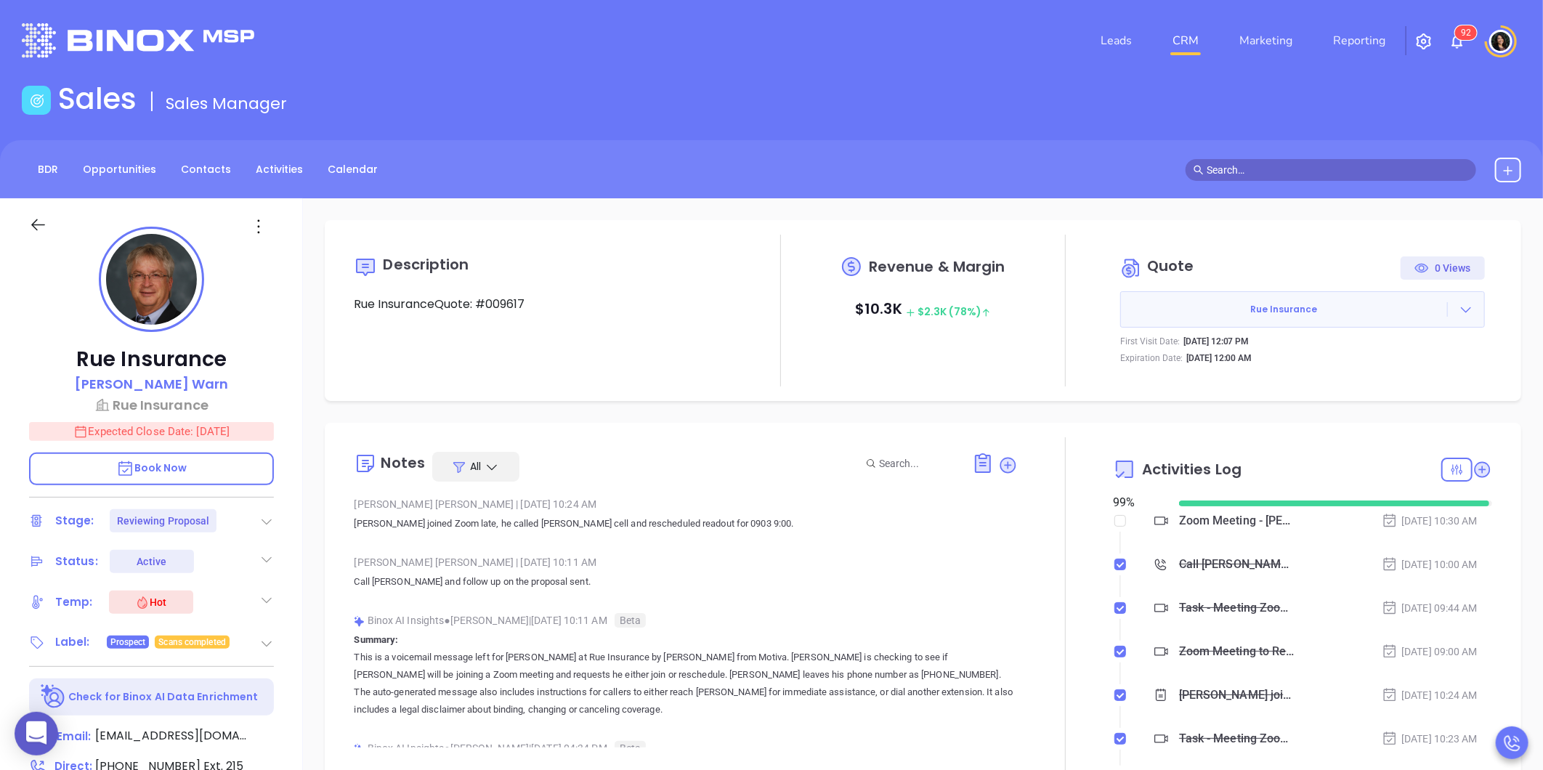
type input "[PERSON_NAME]"
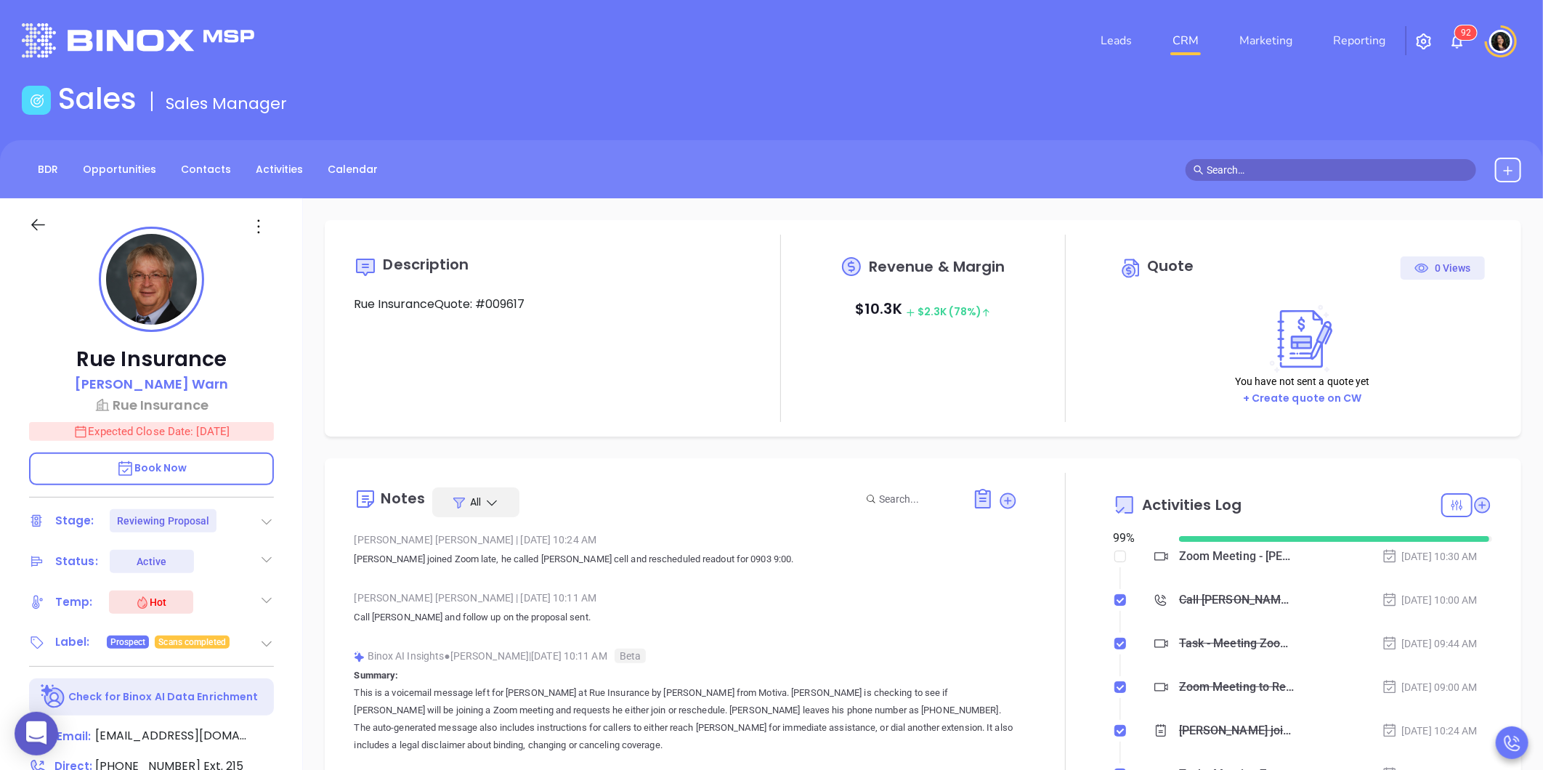
type input "[DATE]"
type input "[PERSON_NAME]"
type input "[DATE]"
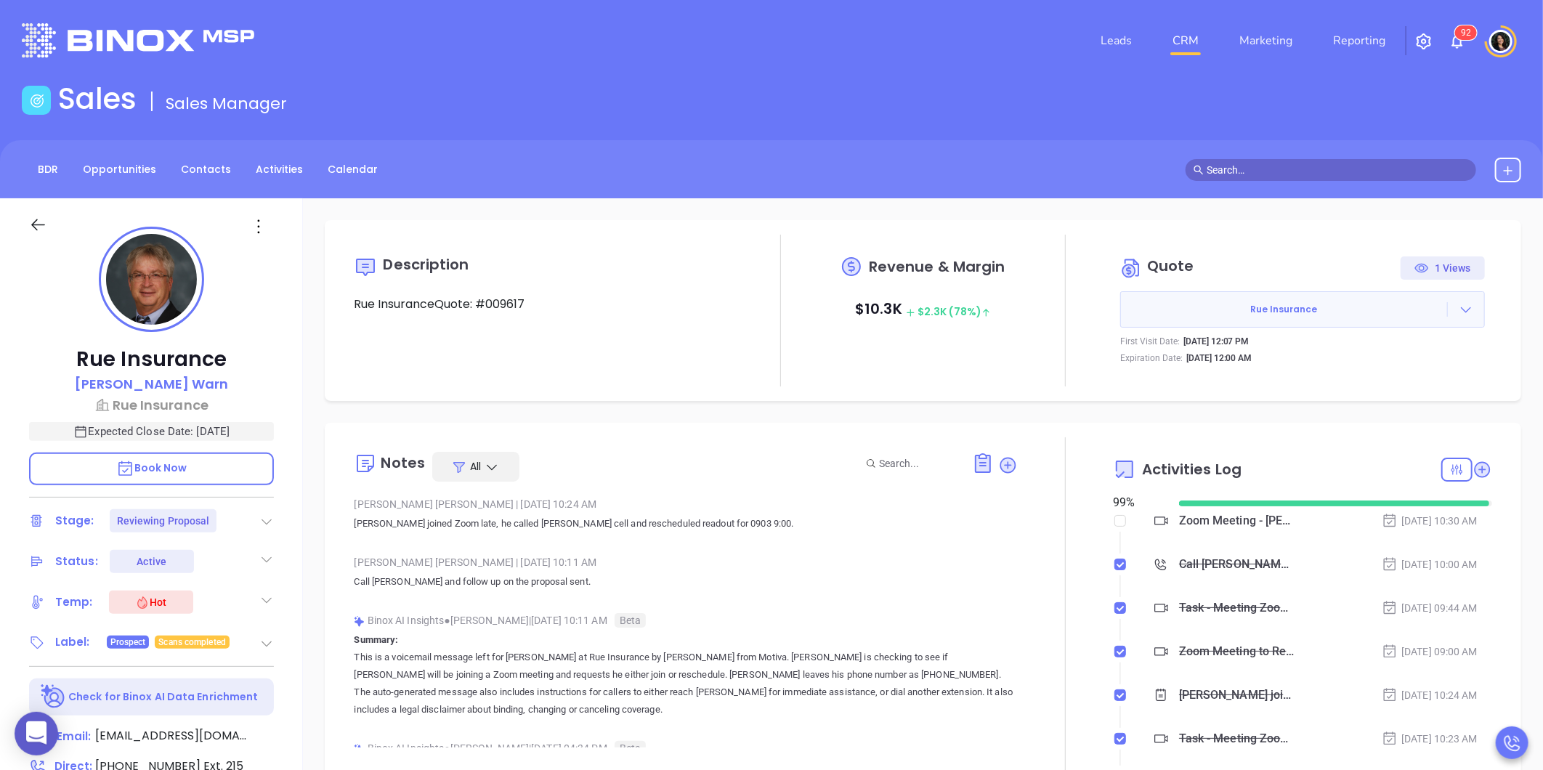
type input "[PERSON_NAME]"
click at [1182, 32] on link "CRM" at bounding box center [1186, 40] width 38 height 29
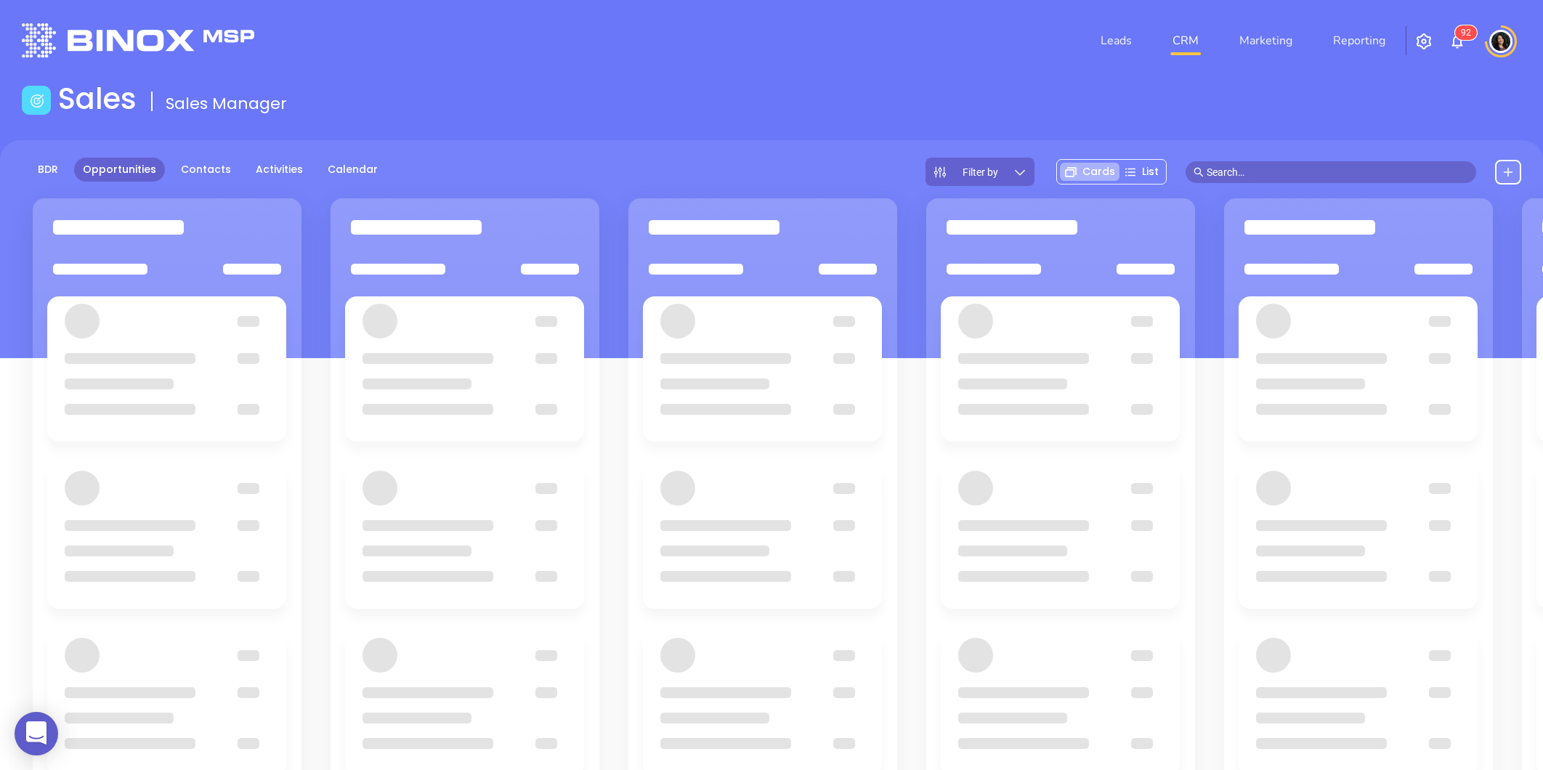
scroll to position [177, 0]
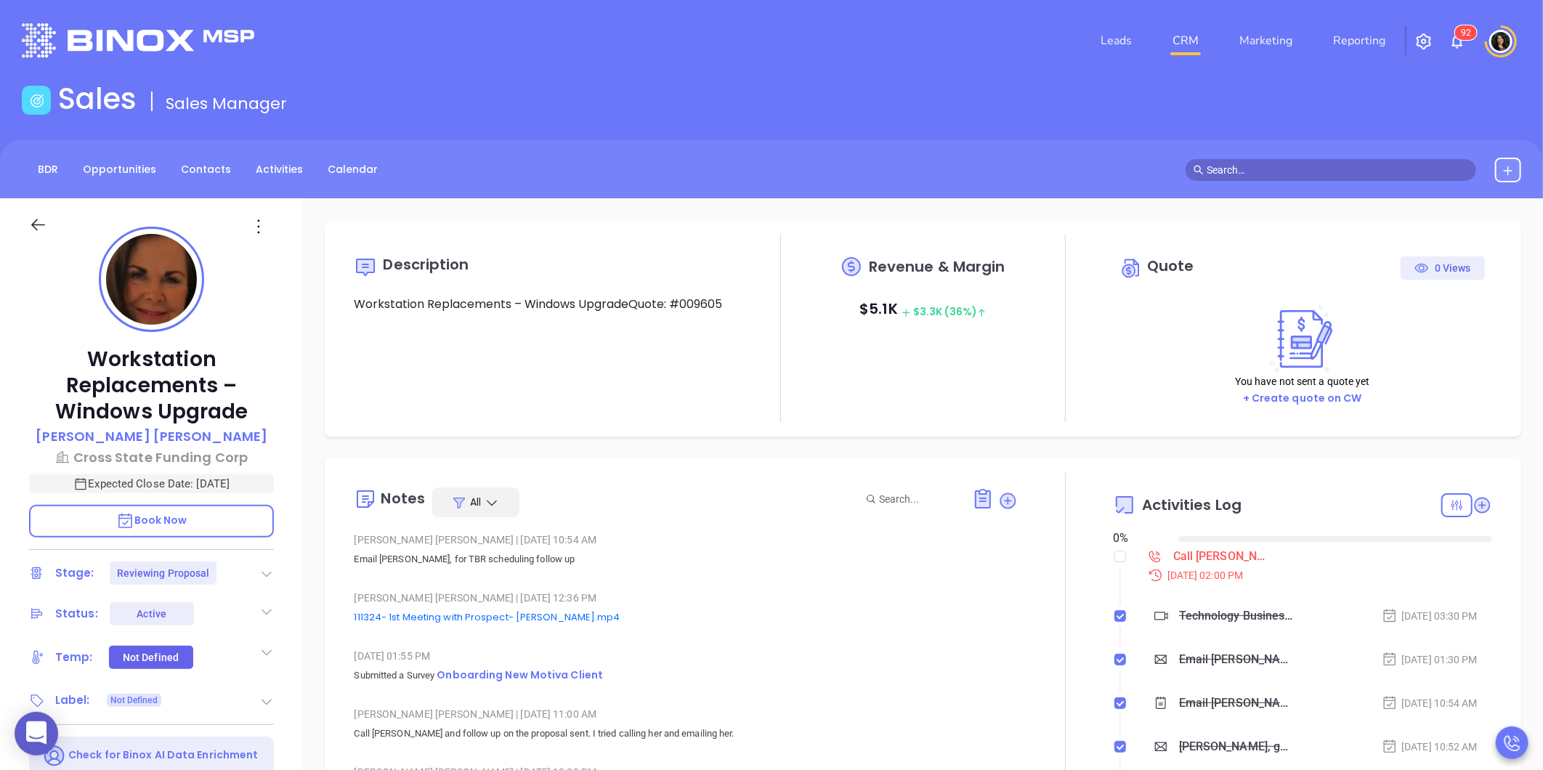
type input "[DATE]"
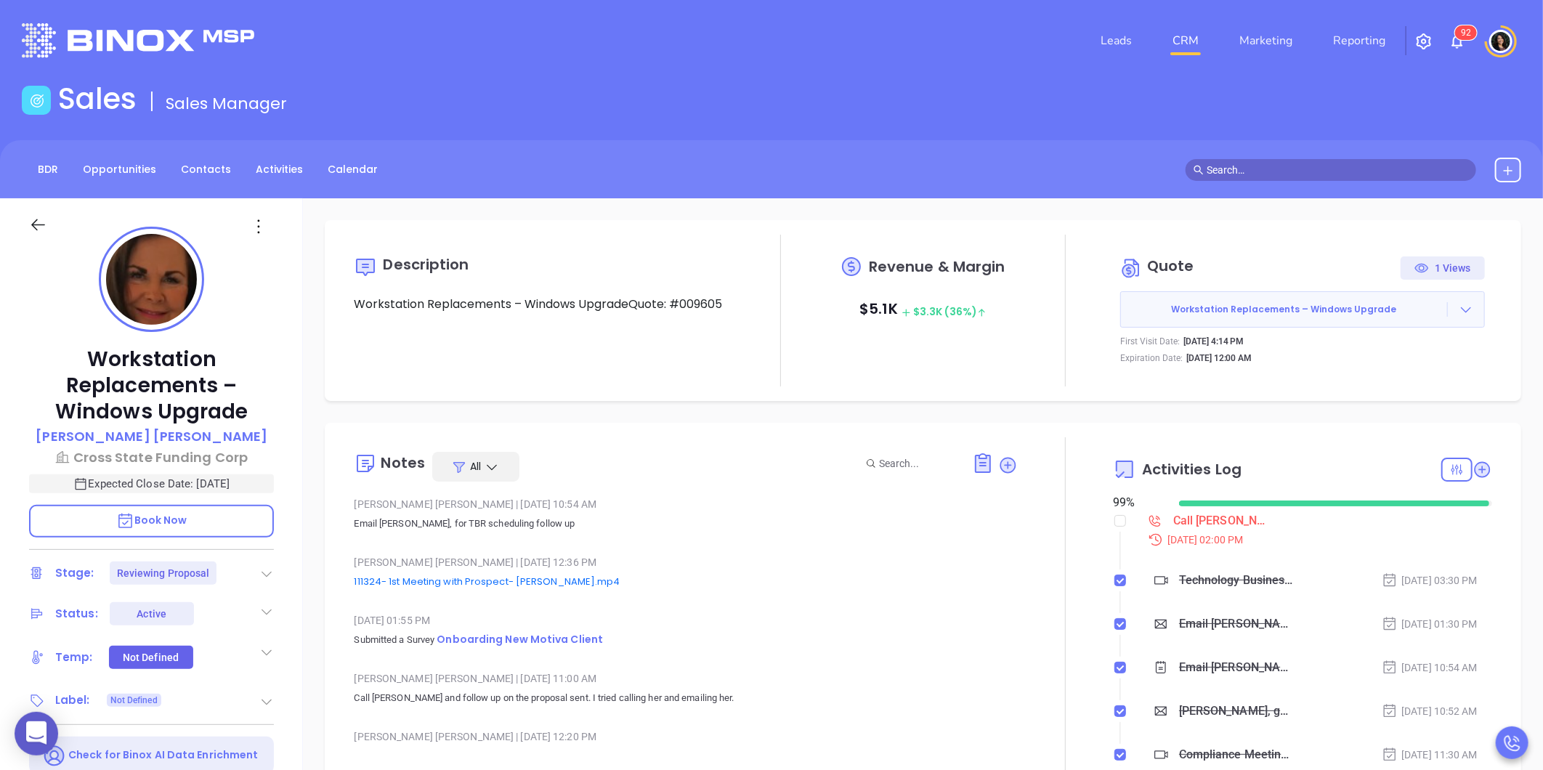
type input "[PERSON_NAME]"
click at [1183, 521] on div "Call Kelly to follow up - Kelly Slomba" at bounding box center [1222, 521] width 98 height 22
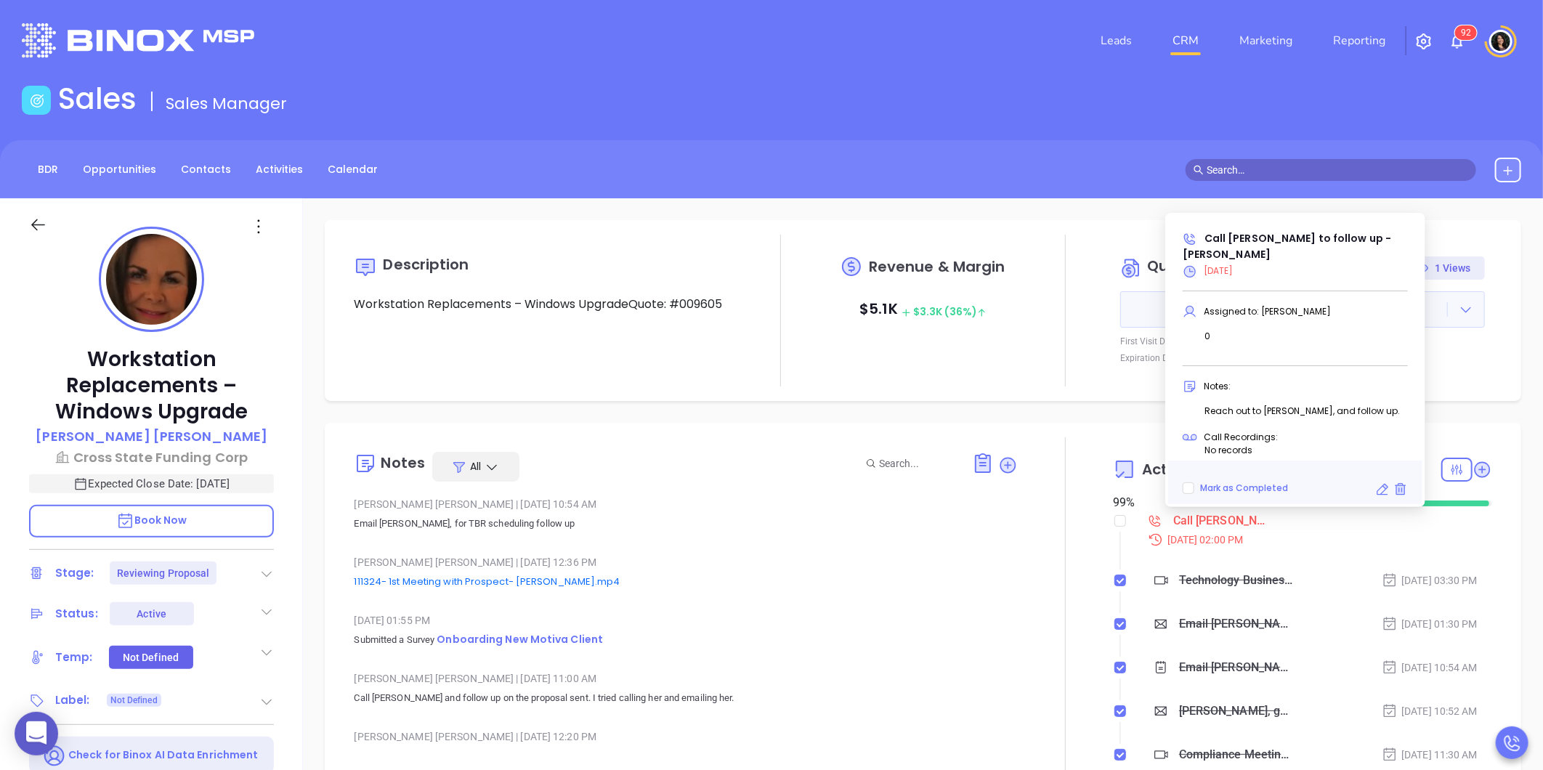
click at [1381, 490] on icon at bounding box center [1382, 489] width 15 height 15
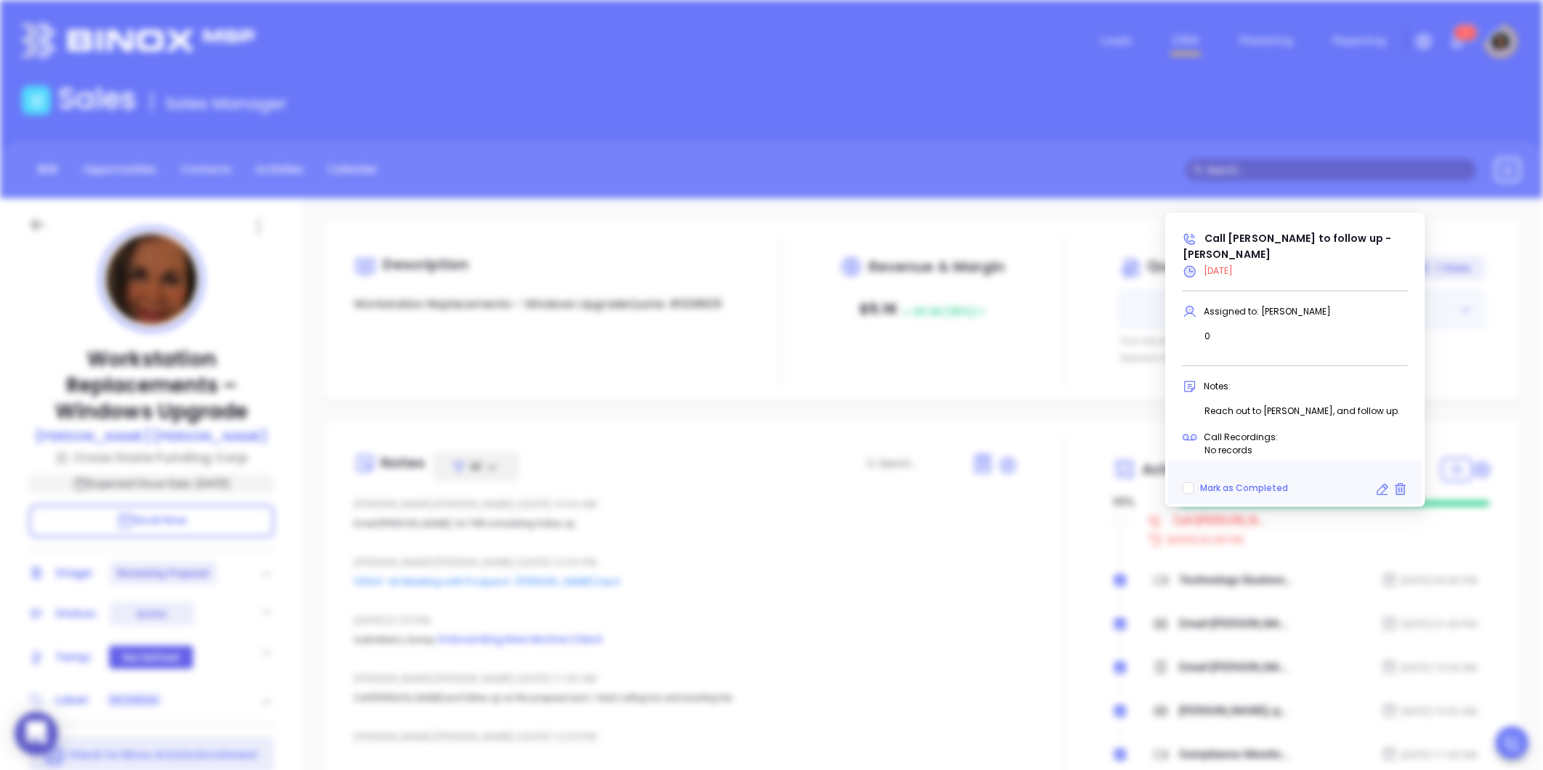
type input "08/28/2025"
type input "Call Kelly to follow up - Kelly Slomba"
type input "Call"
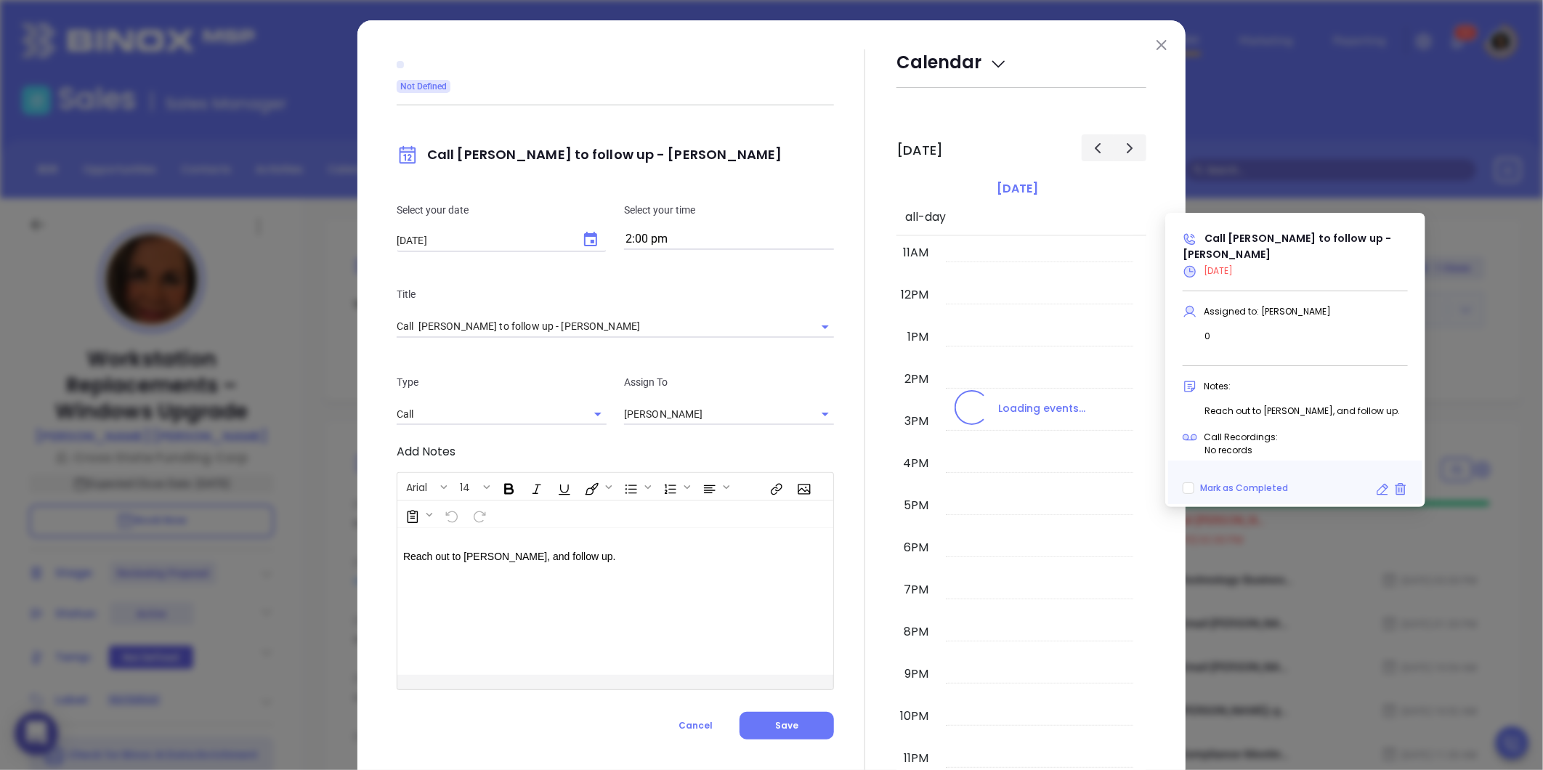
type input "[PERSON_NAME]"
click at [582, 243] on icon "Choose date, selected date is Aug 28, 2025" at bounding box center [590, 239] width 17 height 17
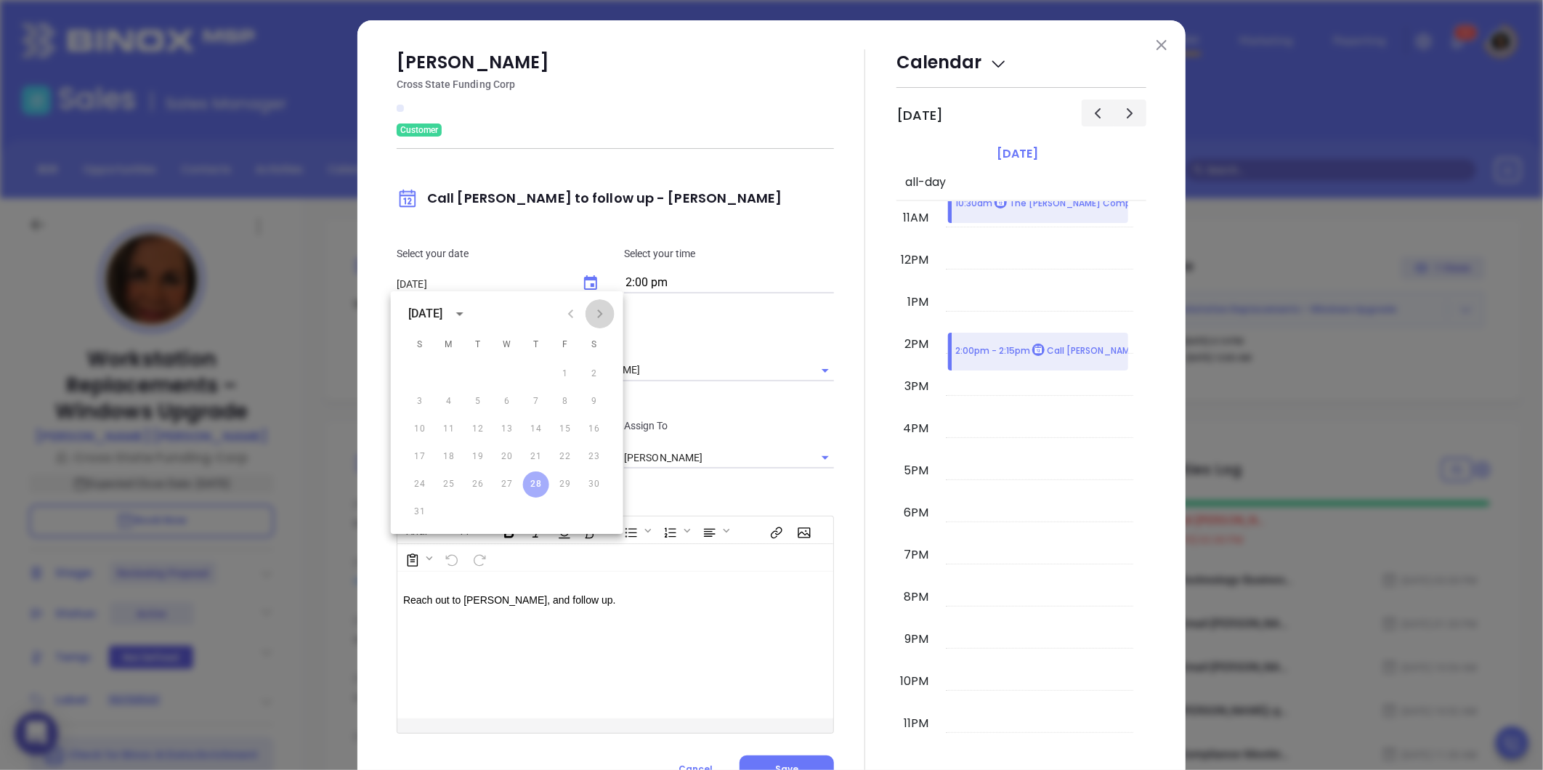
click at [599, 313] on icon "Next month" at bounding box center [599, 313] width 5 height 9
click at [541, 371] on button "4" at bounding box center [536, 374] width 26 height 26
type input "[DATE]"
click at [700, 337] on p "Title" at bounding box center [615, 338] width 437 height 16
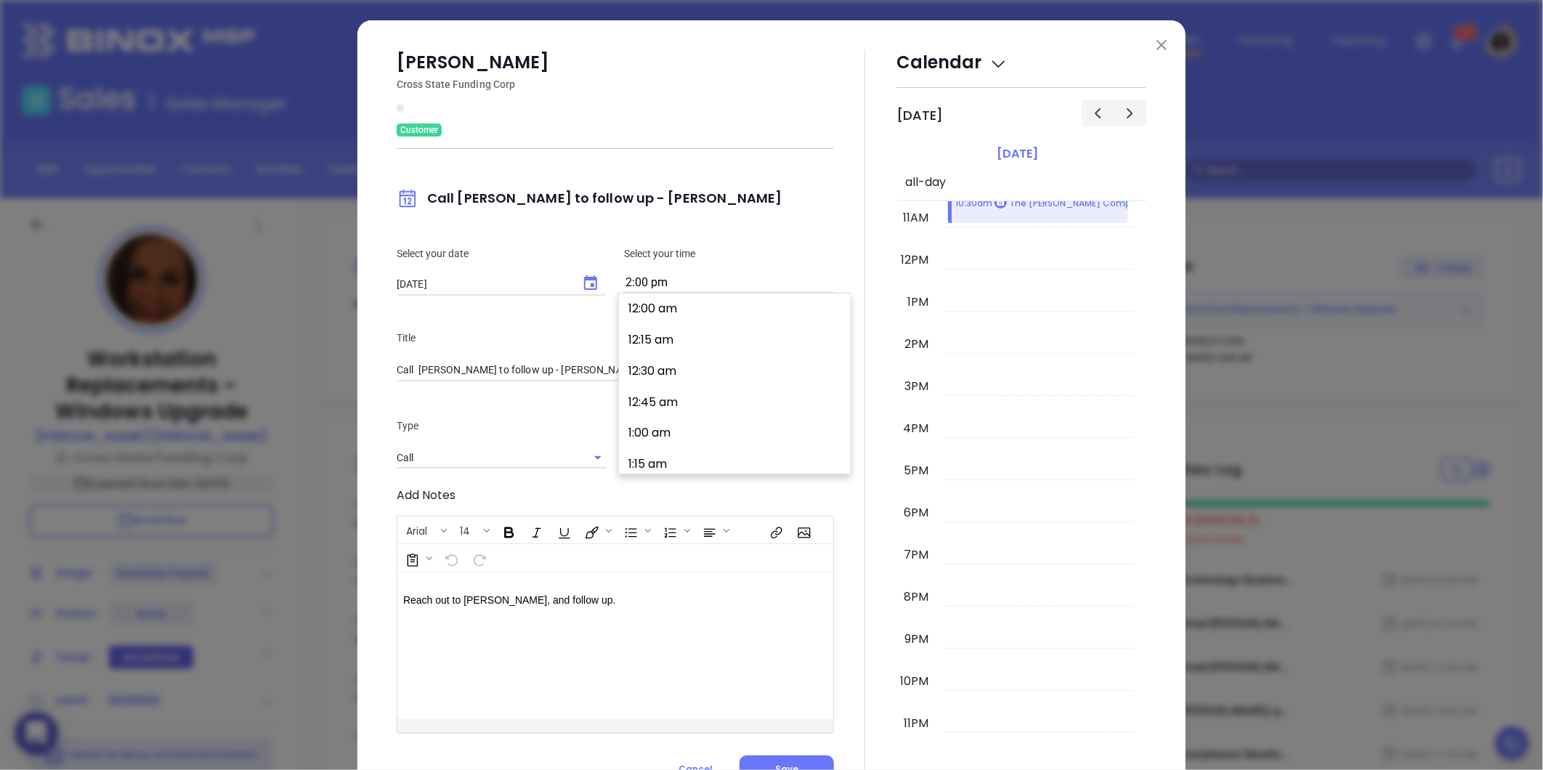
click at [660, 283] on input "2:00 pm" at bounding box center [729, 283] width 210 height 20
click at [696, 394] on button "10:00 am" at bounding box center [737, 401] width 225 height 31
type input "10:00 am"
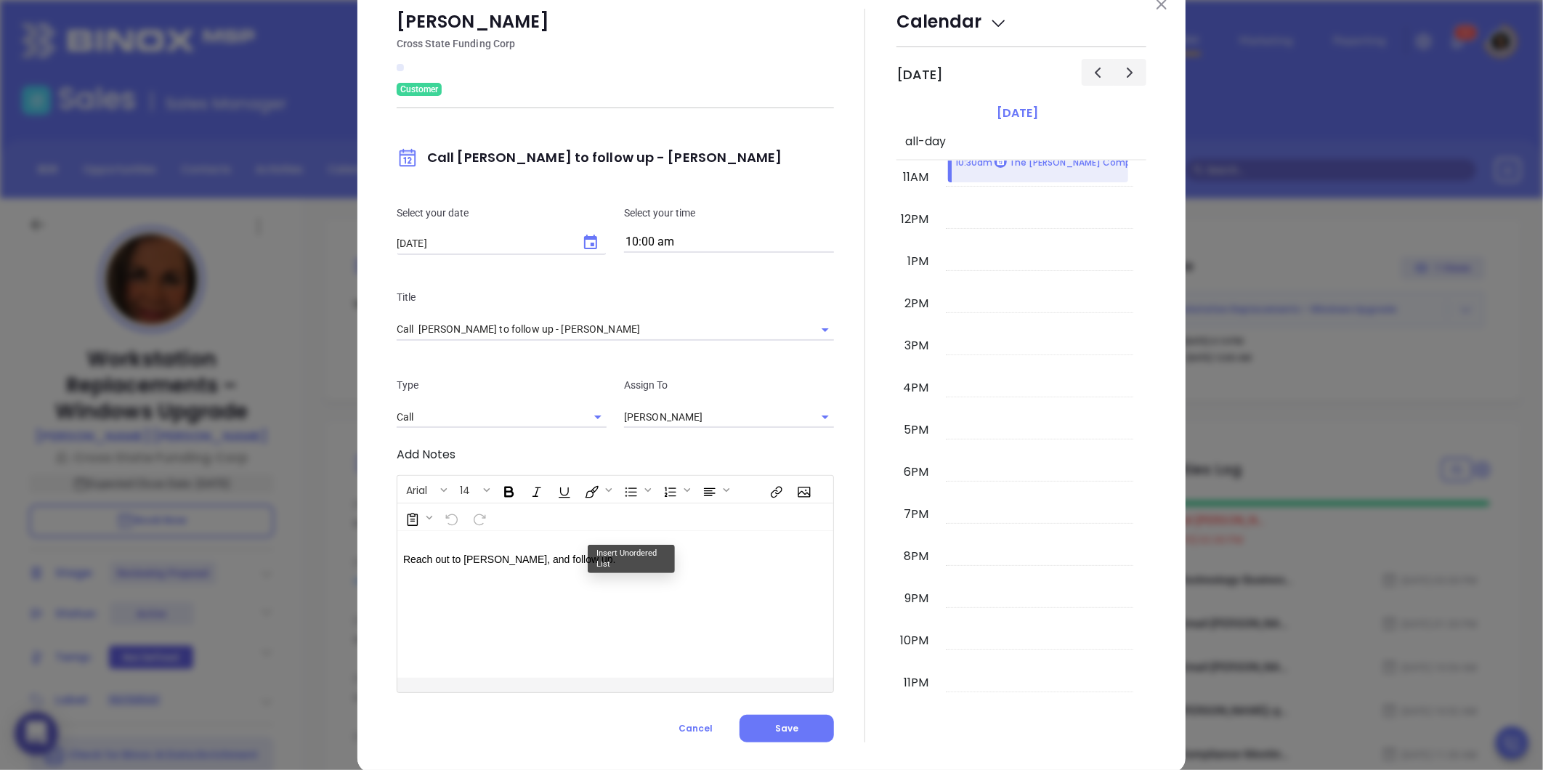
scroll to position [63, 0]
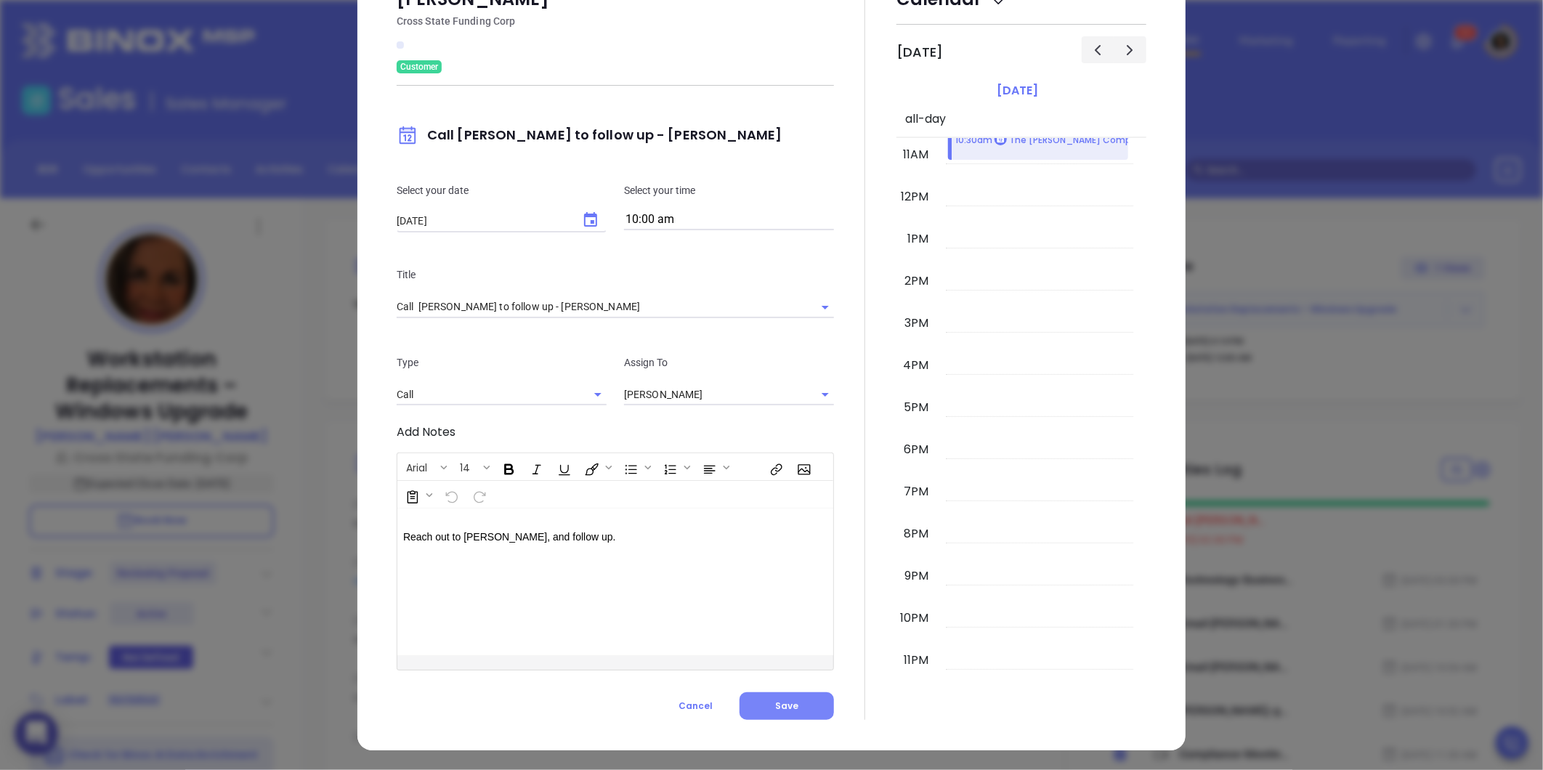
click at [772, 697] on button "Save" at bounding box center [787, 706] width 94 height 28
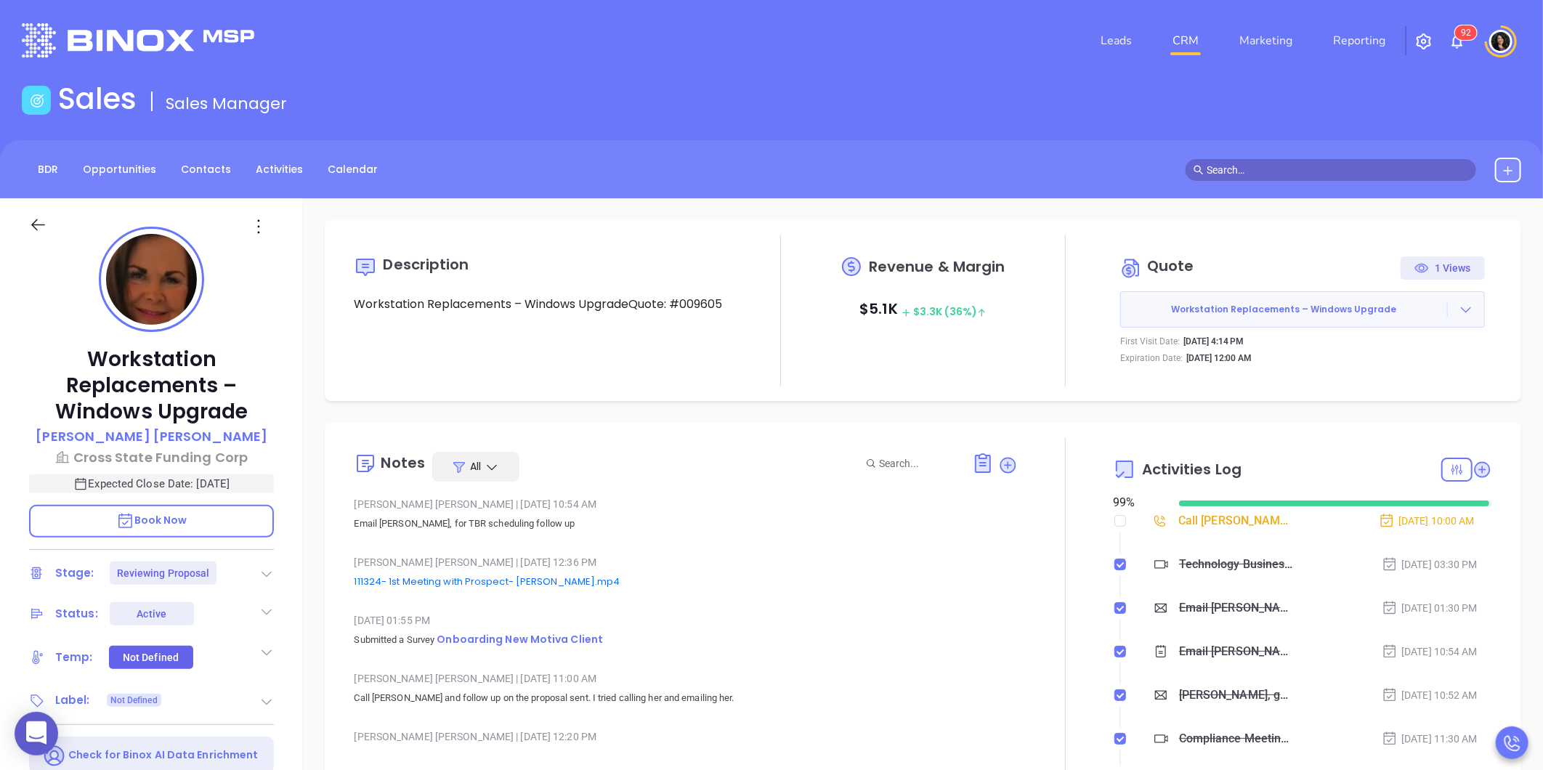
click at [1035, 411] on div "Description Workstation Replacements – Windows UpgradeQuote: #009605 Revenue & …" at bounding box center [923, 706] width 1240 height 1017
click at [1181, 32] on link "CRM" at bounding box center [1186, 40] width 38 height 29
